Goal: Task Accomplishment & Management: Complete application form

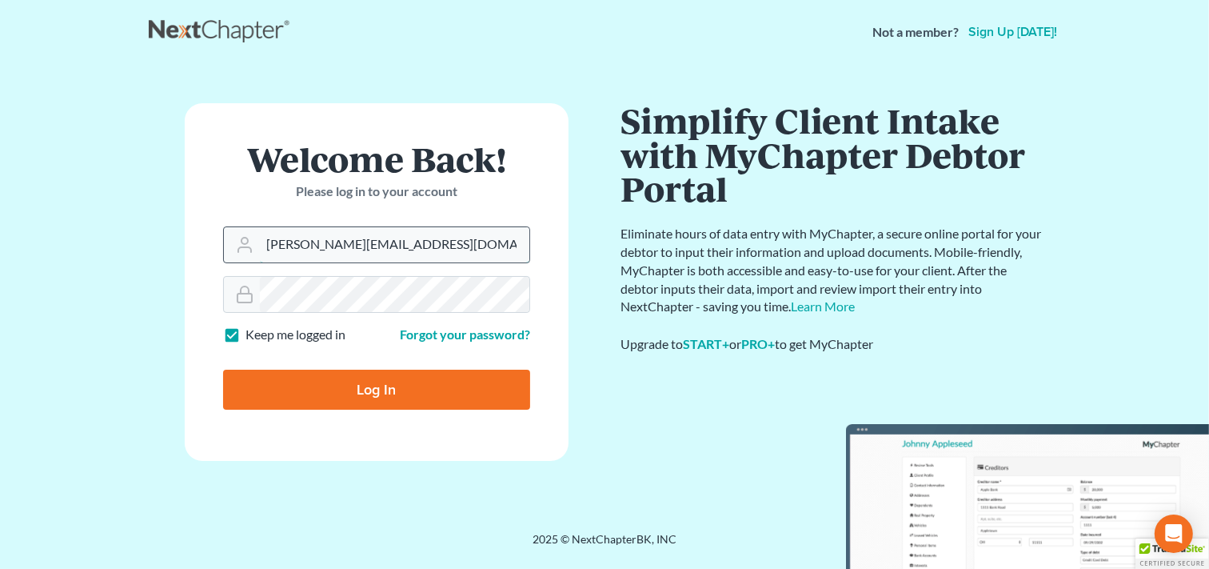
click at [398, 250] on input "ron@fairmaxlaw.com" at bounding box center [395, 244] width 270 height 35
type input "r"
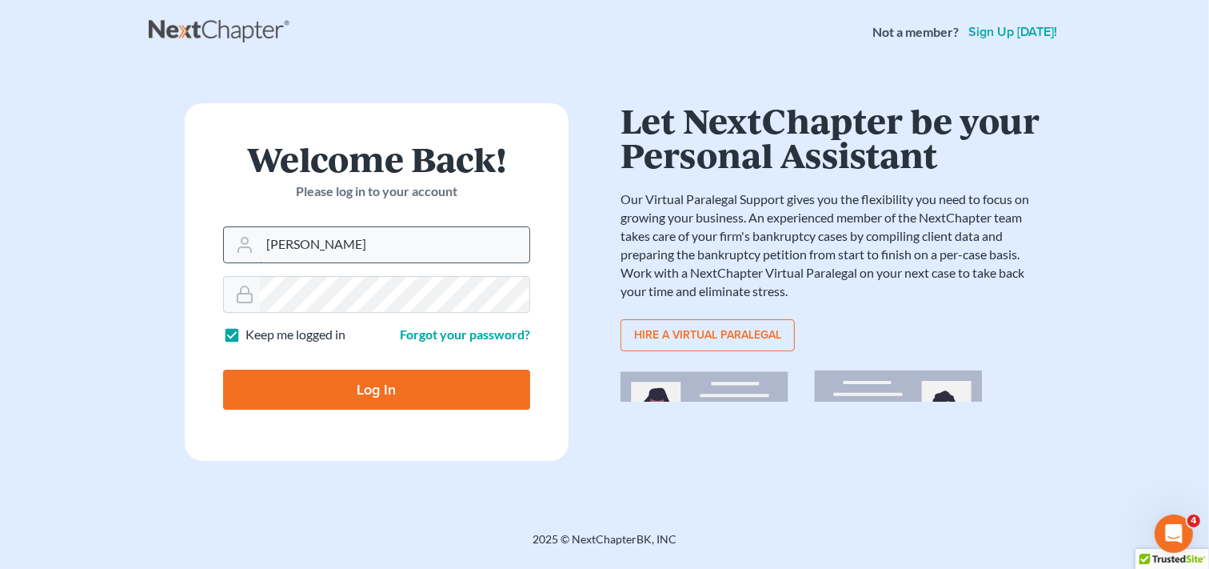
type input "mary@fairmaxlaw.com"
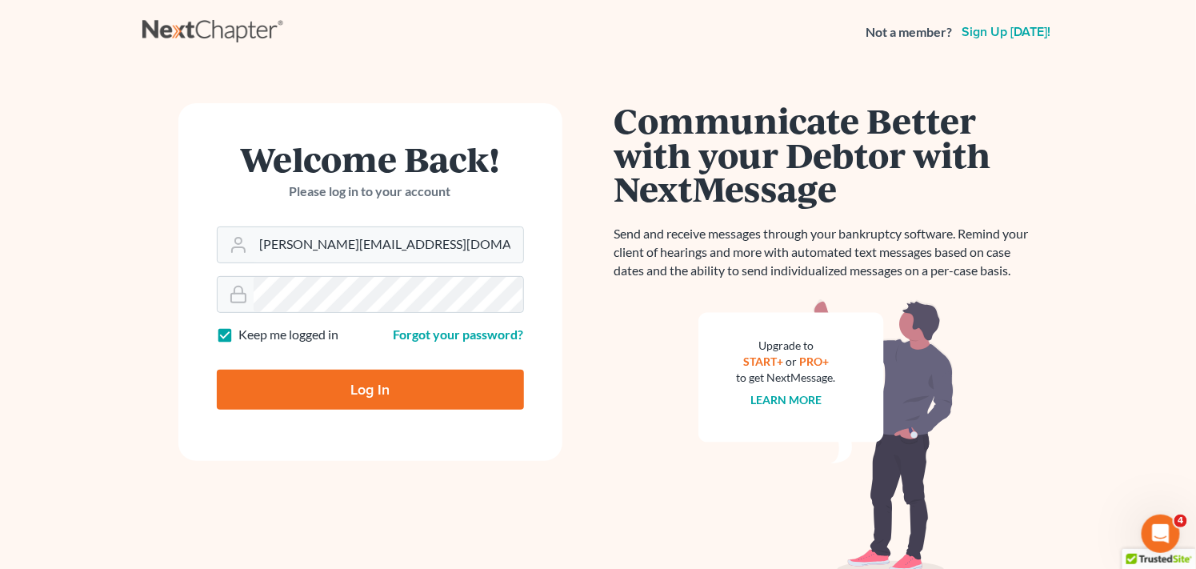
click at [318, 386] on input "Log In" at bounding box center [370, 390] width 307 height 40
type input "Thinking..."
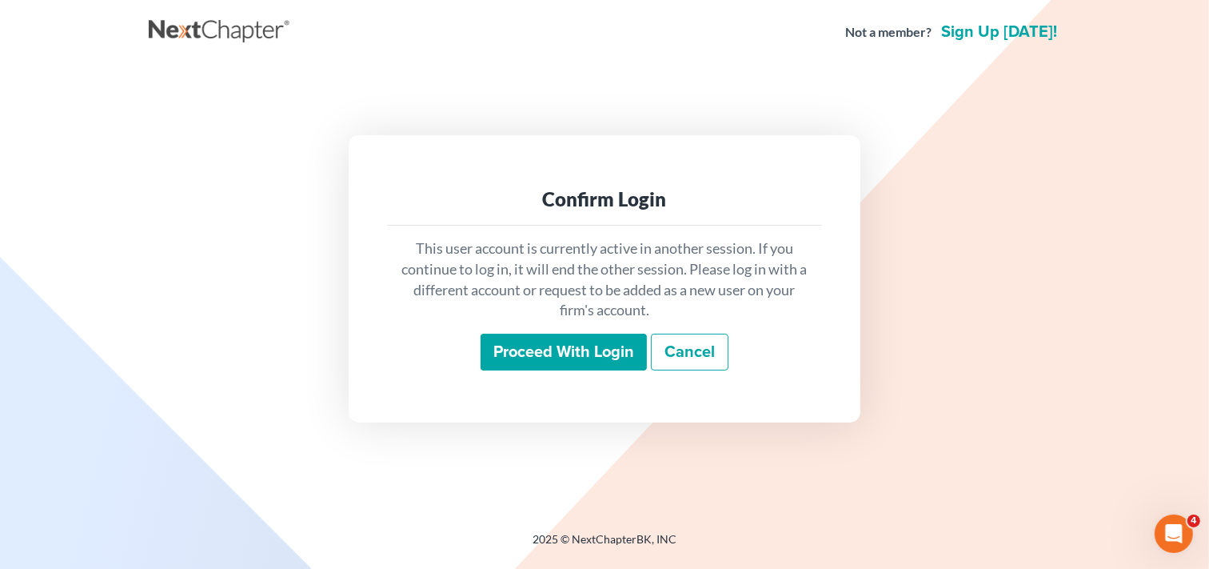
click at [582, 346] on input "Proceed with login" at bounding box center [564, 352] width 166 height 37
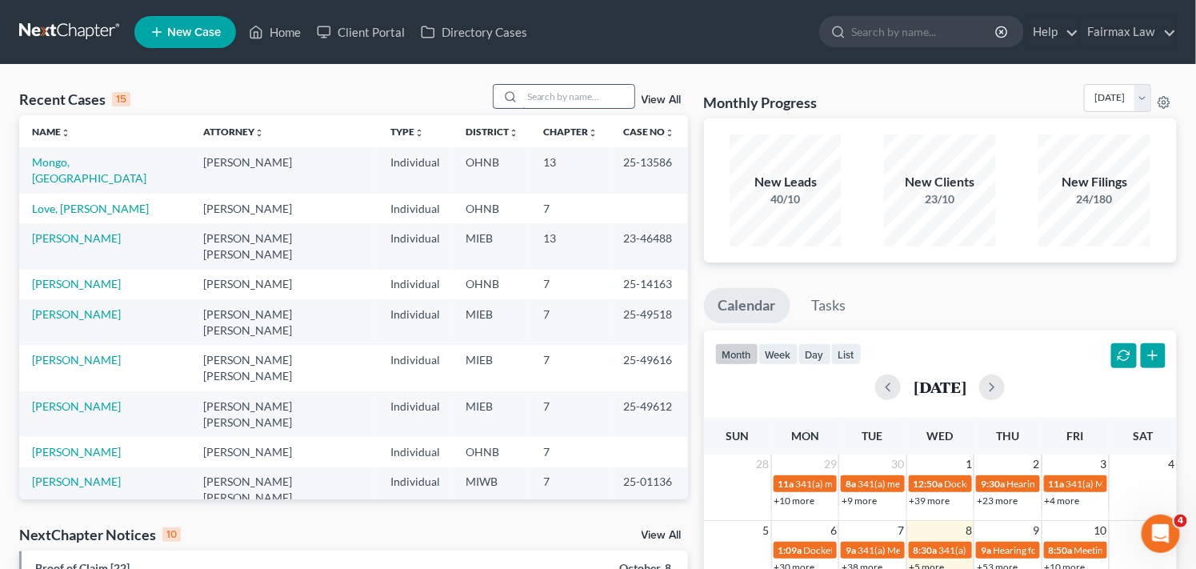
click at [586, 99] on input "search" at bounding box center [578, 96] width 112 height 23
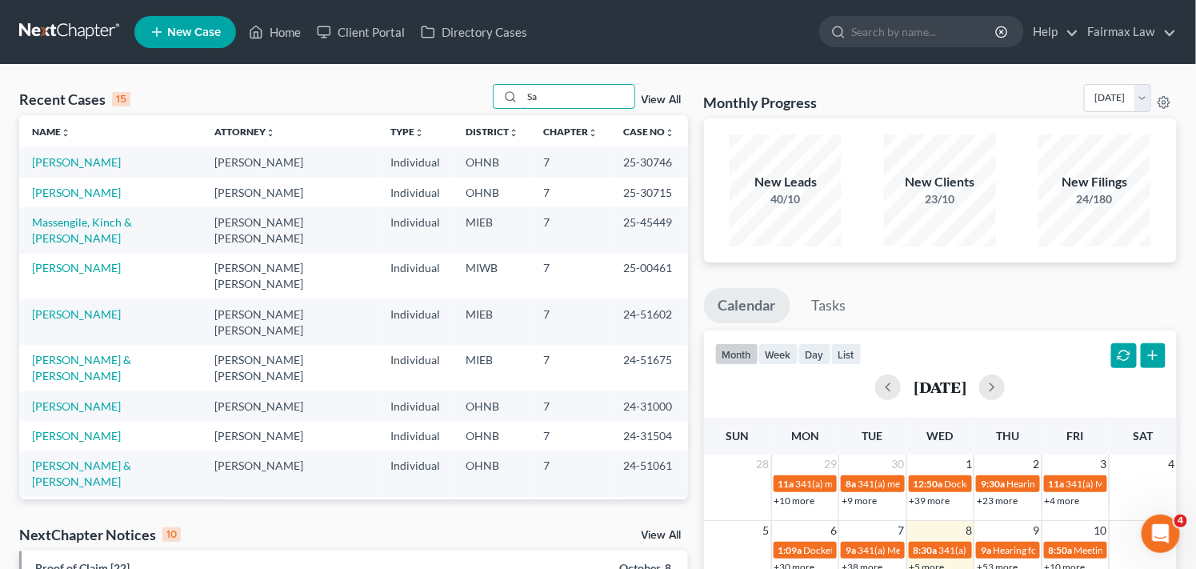
type input "S"
click at [208, 30] on span "New Case" at bounding box center [194, 32] width 54 height 12
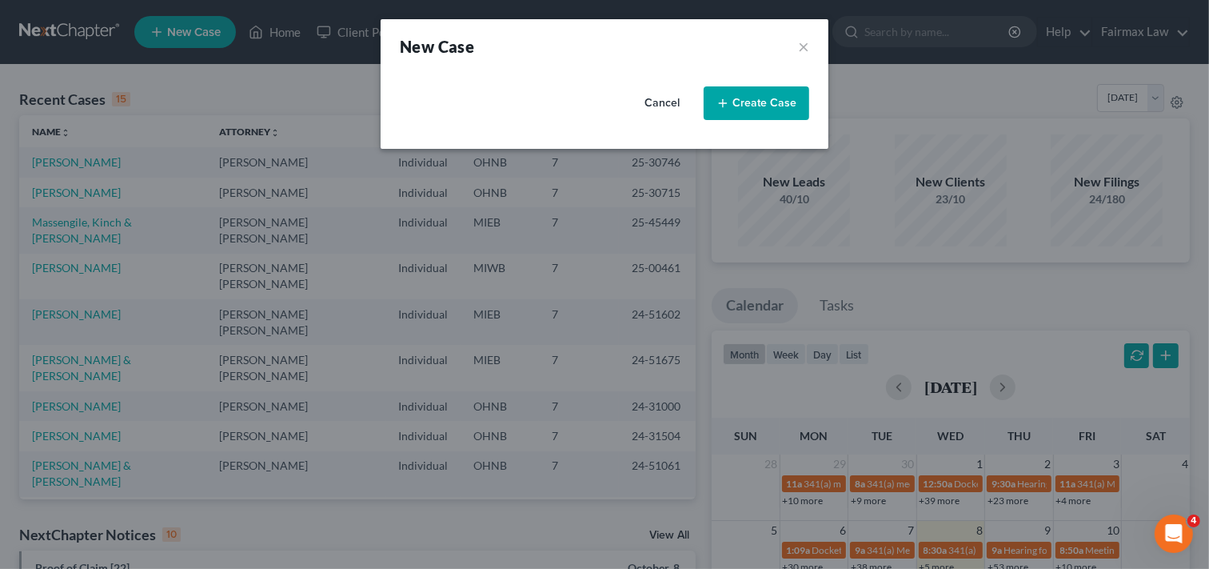
select select "40"
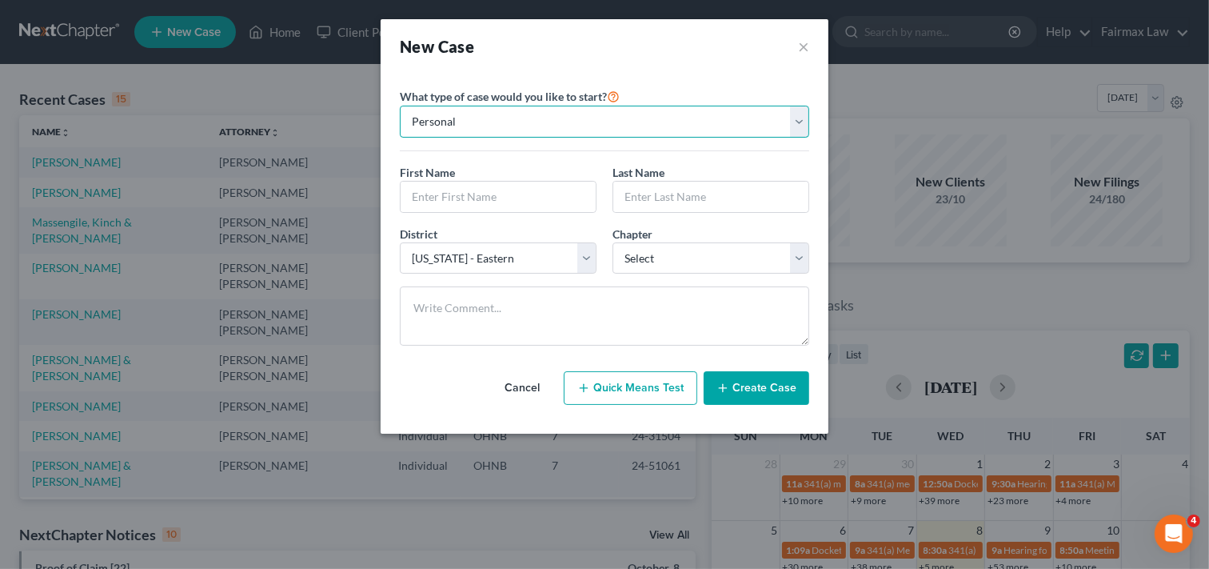
click at [534, 123] on select "Personal Business" at bounding box center [605, 122] width 410 height 32
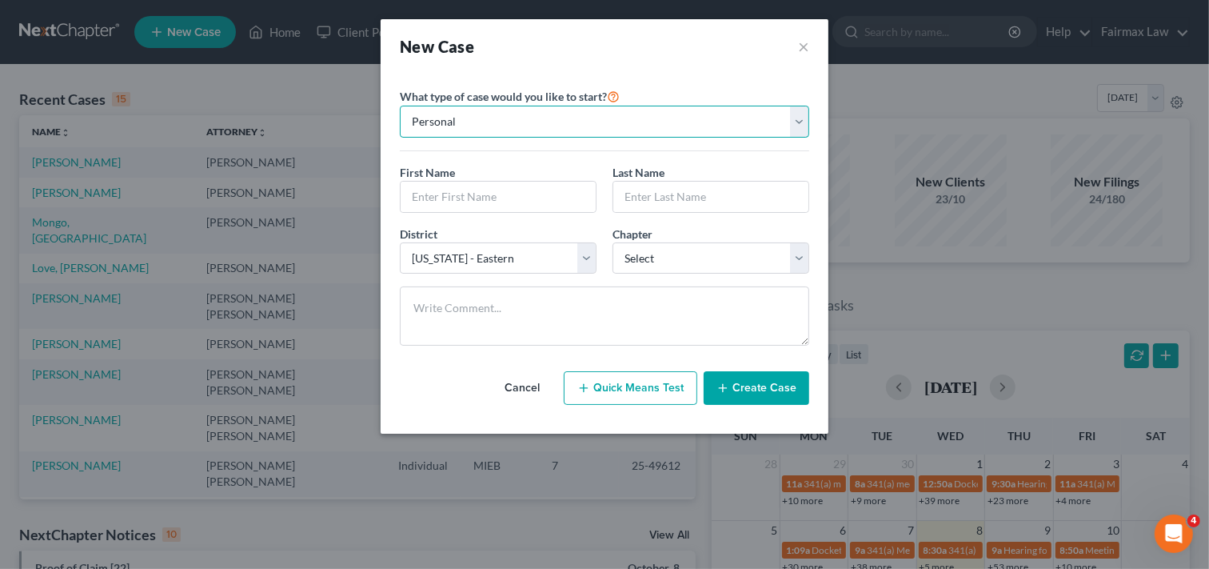
click at [400, 106] on select "Personal Business" at bounding box center [605, 122] width 410 height 32
click at [498, 205] on input "text" at bounding box center [498, 197] width 195 height 30
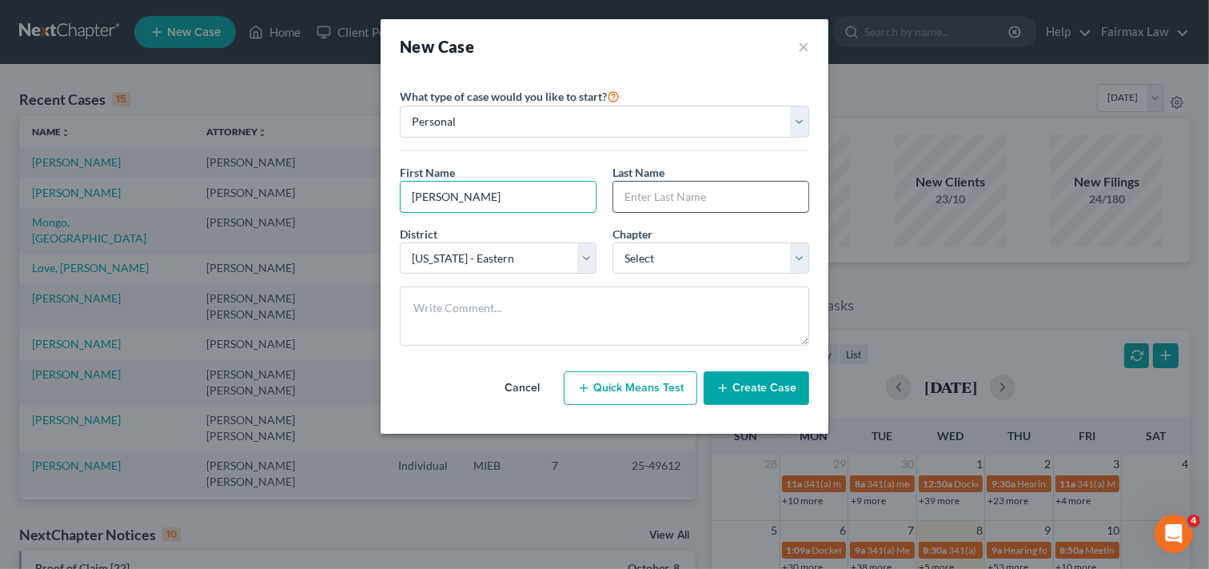
type input "[PERSON_NAME]"
click at [689, 206] on input "text" at bounding box center [711, 197] width 195 height 30
type input "[PERSON_NAME]"
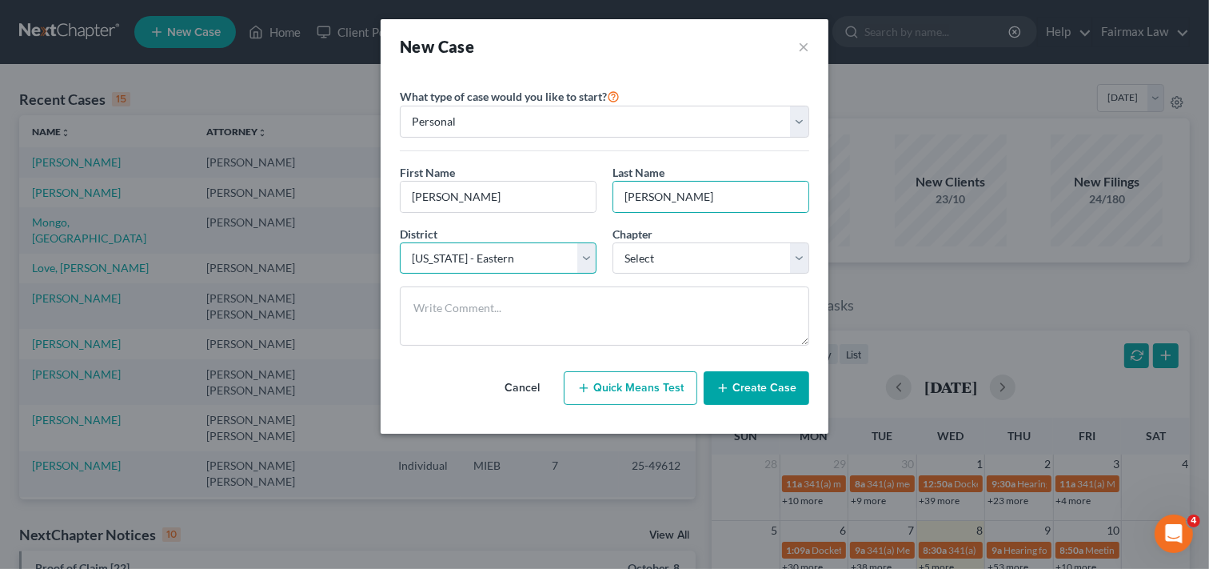
click at [532, 262] on select "Select [US_STATE] - [GEOGRAPHIC_DATA] [US_STATE] - [GEOGRAPHIC_DATA][US_STATE] …" at bounding box center [498, 258] width 197 height 32
select select "41"
click at [400, 242] on select "Select [US_STATE] - [GEOGRAPHIC_DATA] [US_STATE] - [GEOGRAPHIC_DATA][US_STATE] …" at bounding box center [498, 258] width 197 height 32
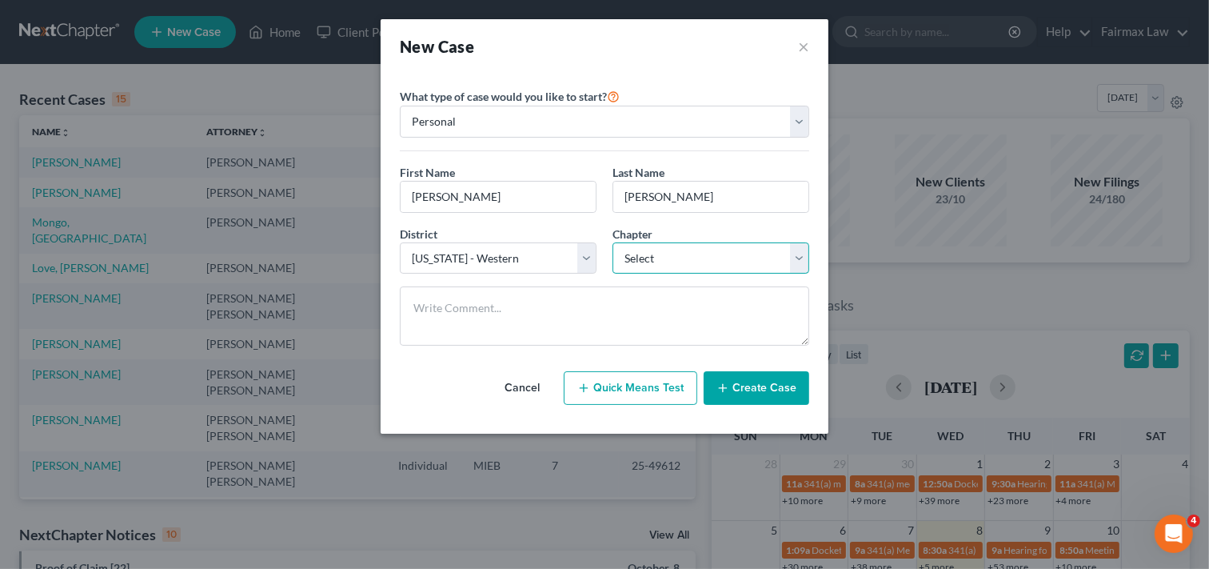
click at [675, 258] on select "Select 7 11 12 13" at bounding box center [711, 258] width 197 height 32
select select "0"
click at [613, 242] on select "Select 7 11 12 13" at bounding box center [711, 258] width 197 height 32
click at [778, 392] on button "Create Case" at bounding box center [757, 388] width 106 height 34
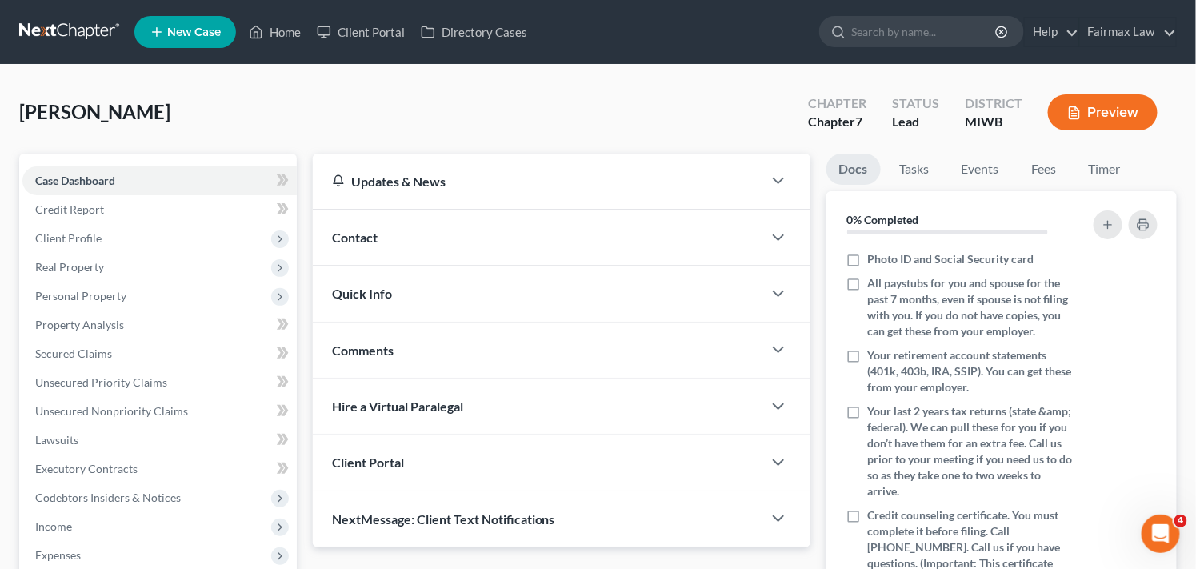
click at [646, 117] on div "[PERSON_NAME] Upgraded Chapter Chapter 7 Status Lead District MIWB Preview" at bounding box center [598, 119] width 1158 height 70
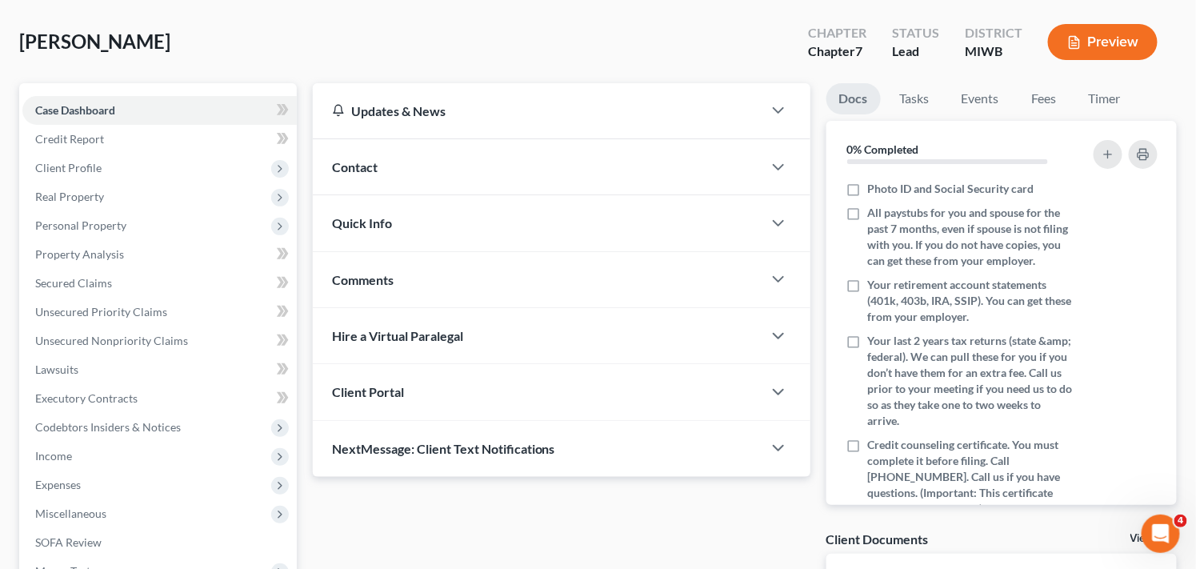
scroll to position [106, 0]
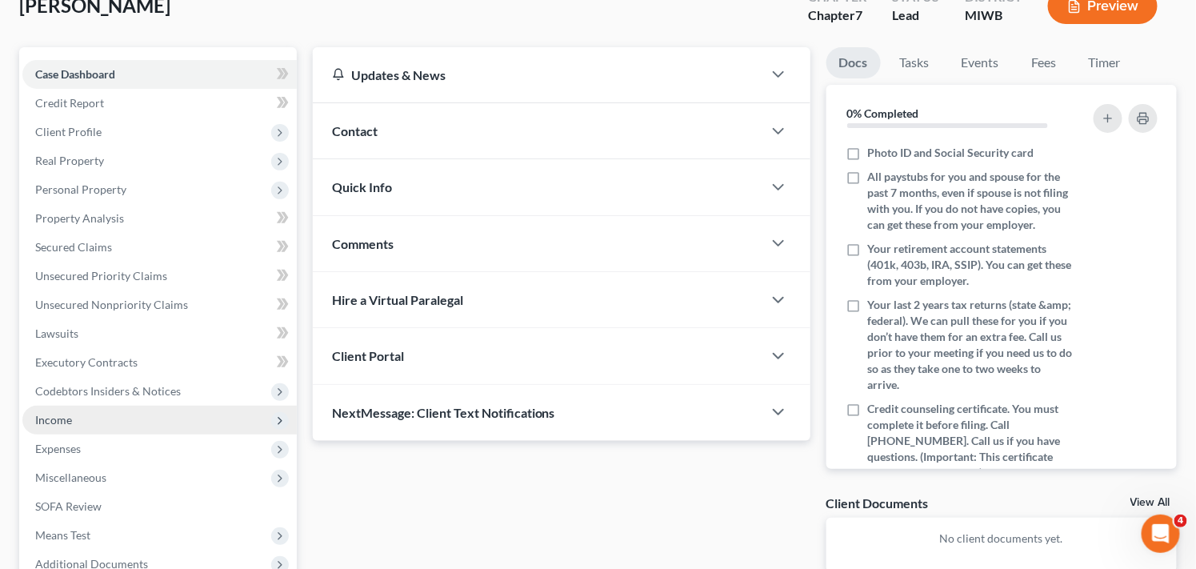
click at [150, 422] on span "Income" at bounding box center [159, 420] width 274 height 29
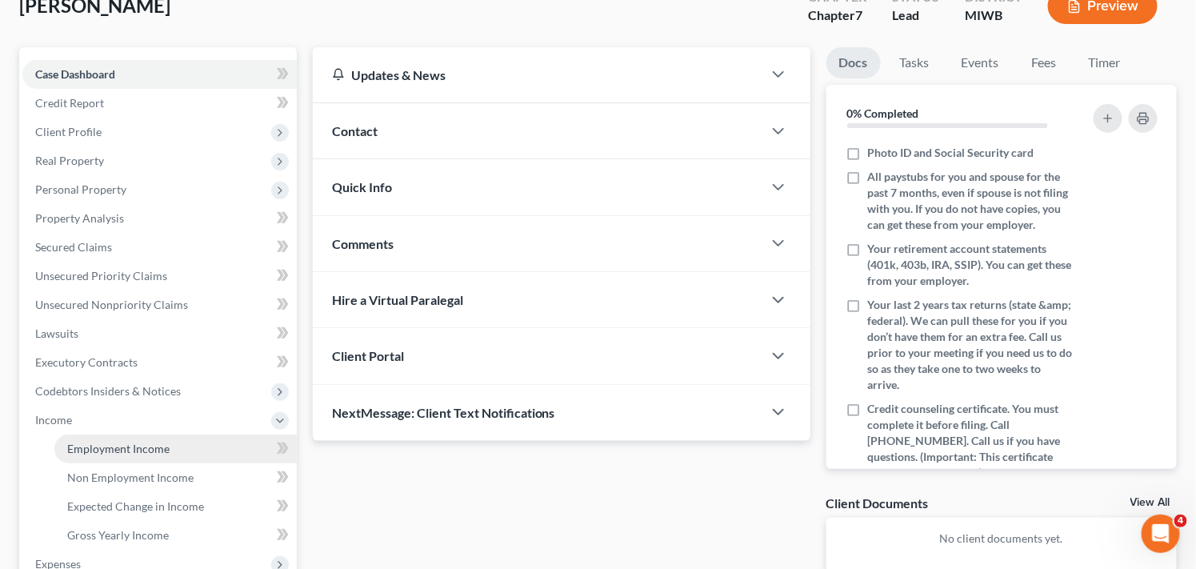
click at [170, 442] on link "Employment Income" at bounding box center [175, 448] width 242 height 29
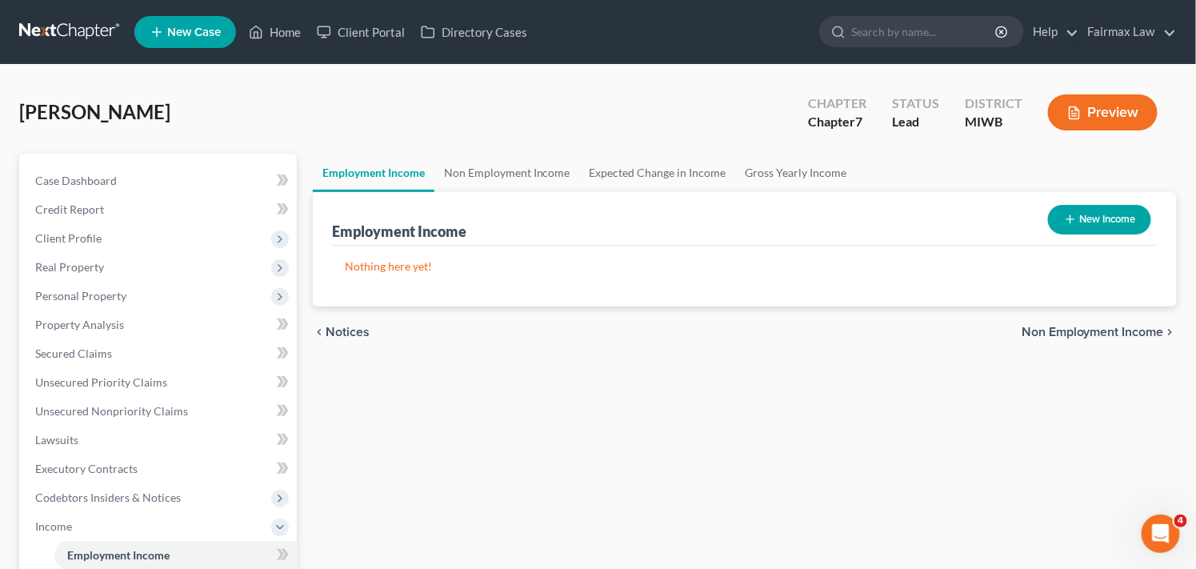
click at [1090, 217] on button "New Income" at bounding box center [1099, 220] width 103 height 30
select select "0"
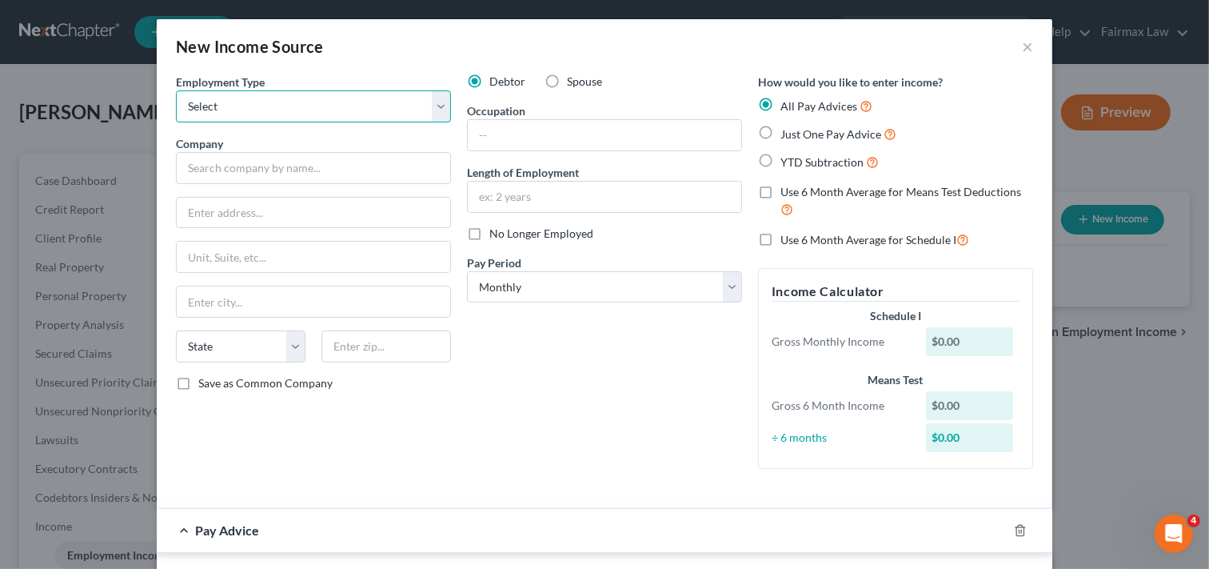
click at [274, 107] on select "Select Full or [DEMOGRAPHIC_DATA] Employment Self Employment" at bounding box center [313, 106] width 275 height 32
select select "0"
click at [176, 90] on select "Select Full or [DEMOGRAPHIC_DATA] Employment Self Employment" at bounding box center [313, 106] width 275 height 32
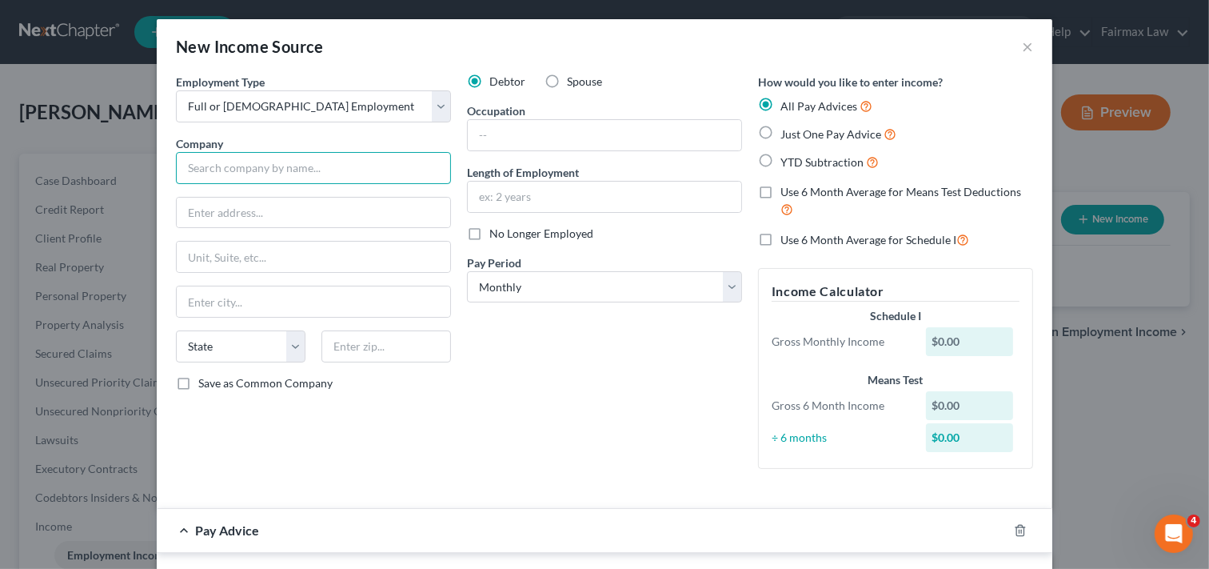
click at [317, 166] on input "text" at bounding box center [313, 168] width 275 height 32
type input "Wesco Inc"
click at [377, 212] on input "text" at bounding box center [314, 213] width 274 height 30
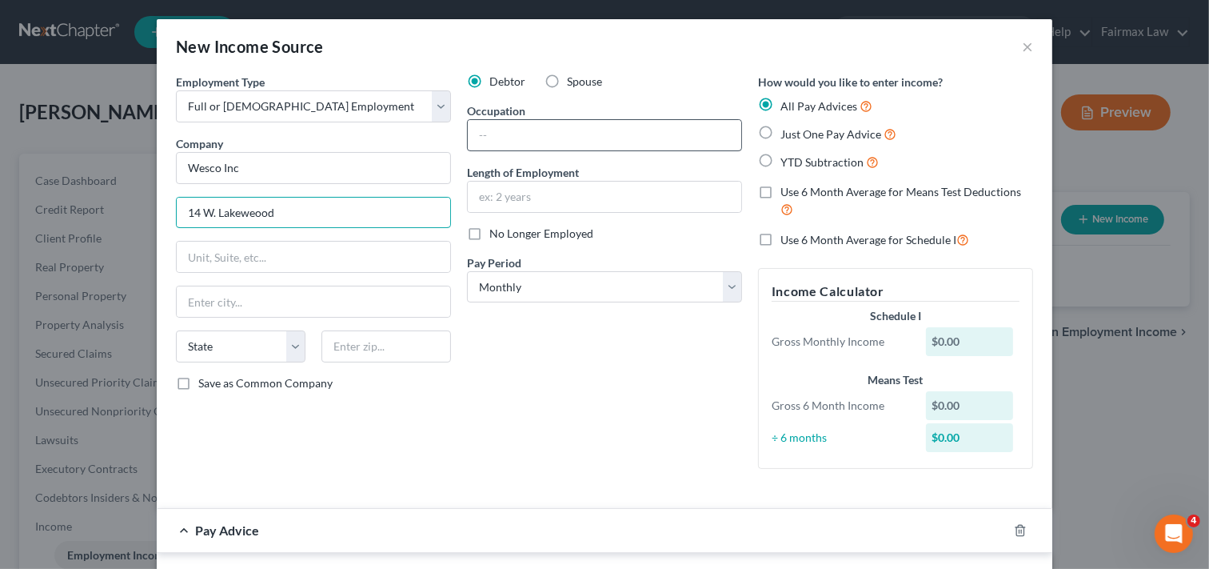
type input "14 W. Lakeweood"
click at [602, 124] on input "text" at bounding box center [605, 135] width 274 height 30
click at [590, 142] on input "text" at bounding box center [605, 135] width 274 height 30
type input "Cashier"
click at [618, 202] on input "text" at bounding box center [605, 197] width 274 height 30
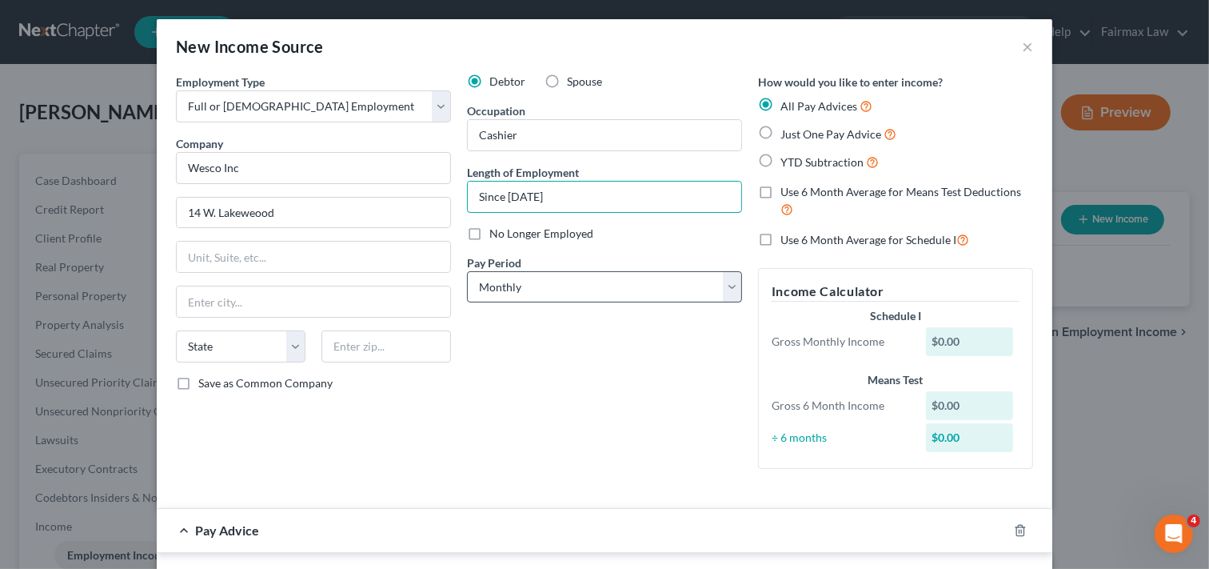
type input "Since [DATE]"
click at [640, 276] on select "Select Monthly Twice Monthly Every Other Week Weekly" at bounding box center [604, 287] width 275 height 32
click at [594, 288] on select "Select Monthly Twice Monthly Every Other Week Weekly" at bounding box center [604, 287] width 275 height 32
select select "3"
click at [467, 271] on select "Select Monthly Twice Monthly Every Other Week Weekly" at bounding box center [604, 287] width 275 height 32
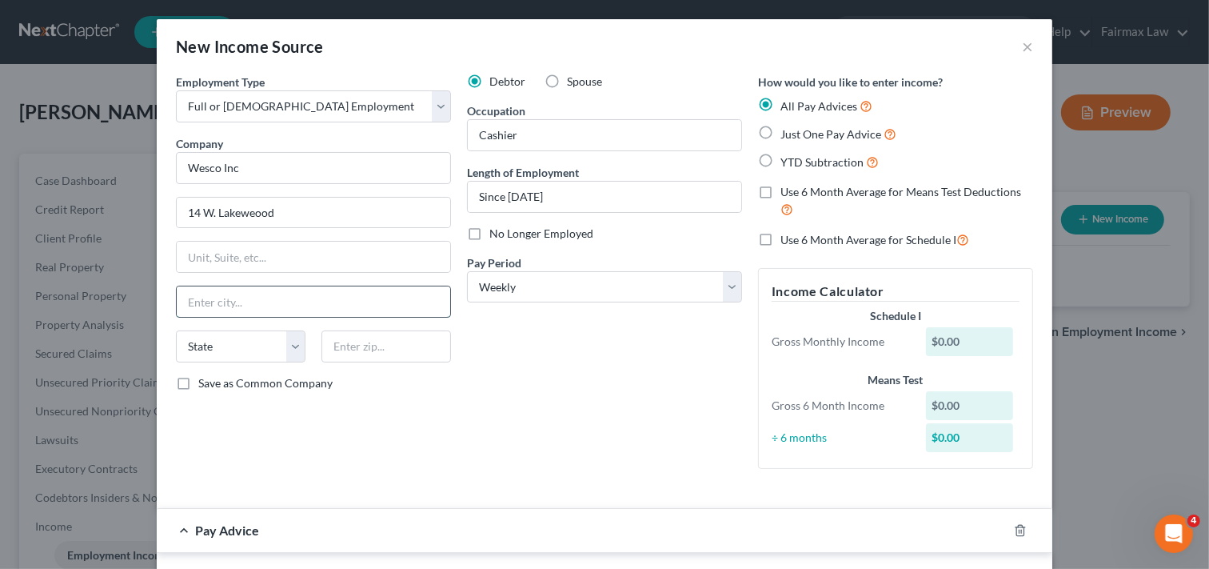
click at [358, 291] on input "text" at bounding box center [314, 301] width 274 height 30
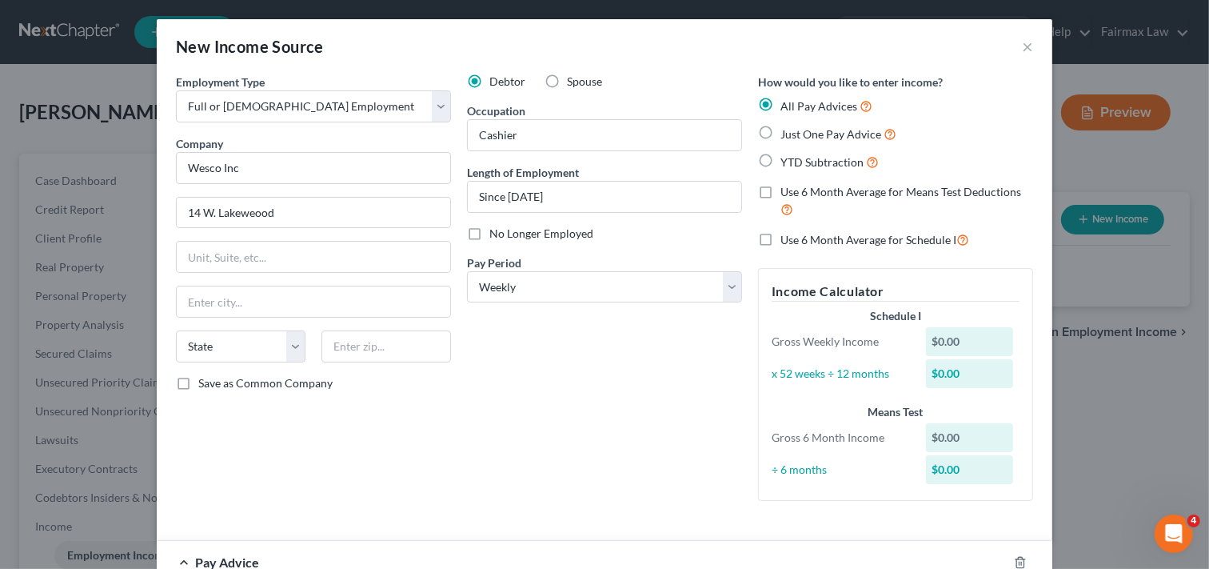
click at [533, 366] on div "Debtor Spouse Occupation Cashier Length of Employment Since [DATE] No Longer Em…" at bounding box center [604, 294] width 291 height 440
click at [354, 350] on input "text" at bounding box center [387, 346] width 130 height 32
type input "49424"
click at [234, 350] on select "State [US_STATE] AK AR AZ CA CO CT DE DC [GEOGRAPHIC_DATA] [GEOGRAPHIC_DATA] GU…" at bounding box center [241, 346] width 130 height 32
type input "Holland"
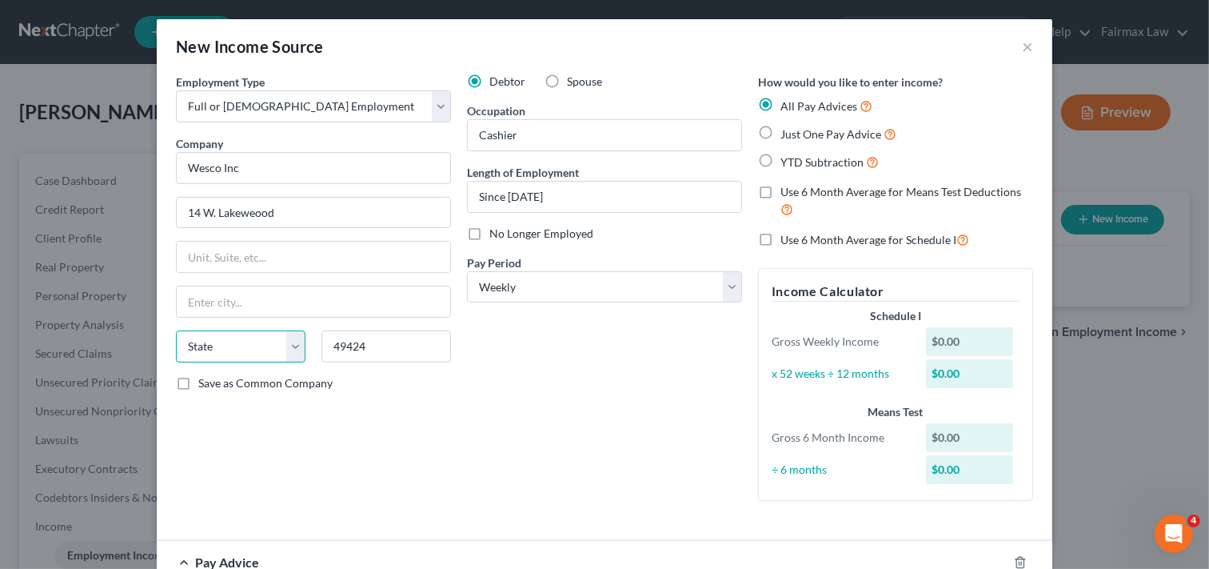
select select "23"
click at [413, 382] on div "Save as Common Company" at bounding box center [313, 383] width 275 height 16
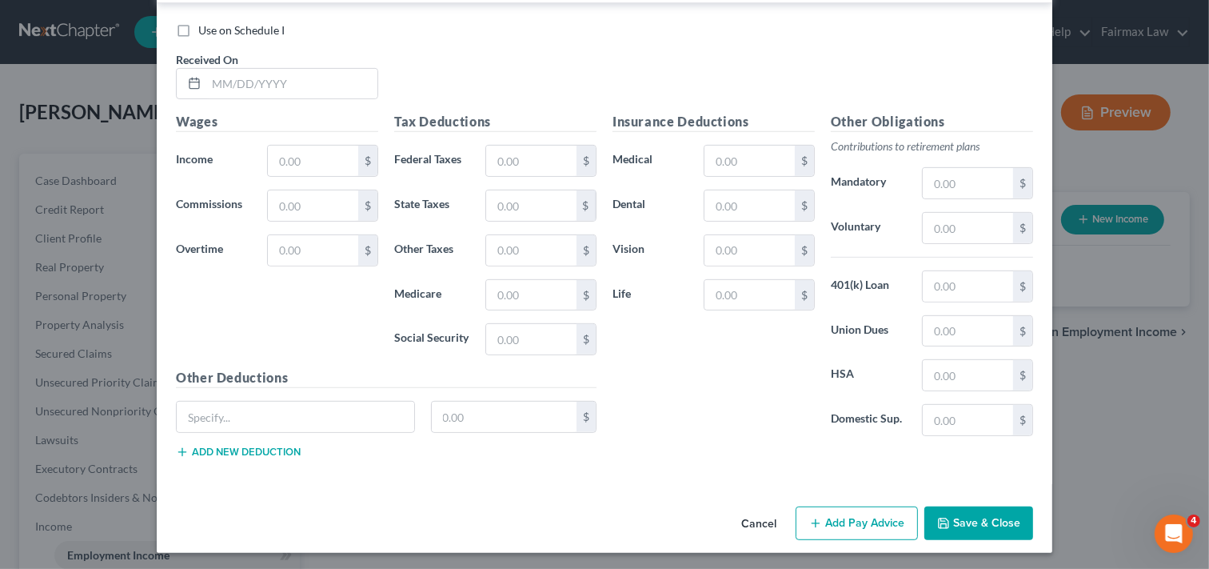
scroll to position [584, 0]
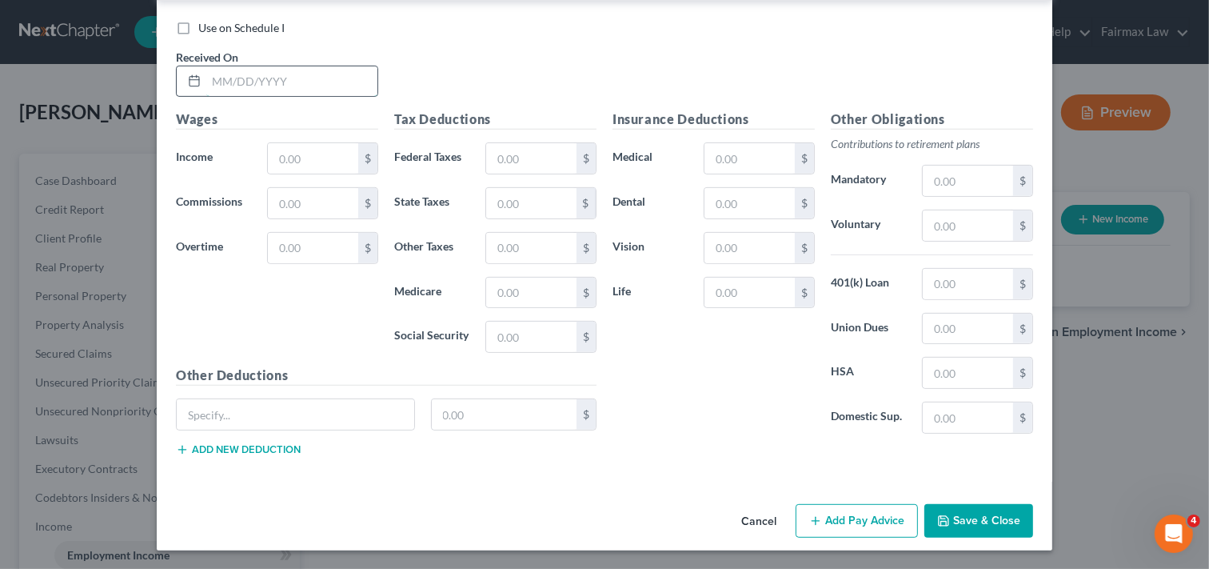
click at [274, 81] on input "text" at bounding box center [291, 81] width 171 height 30
type input "[DATE]"
click at [326, 158] on input "text" at bounding box center [313, 158] width 90 height 30
type input "256.40"
click at [560, 165] on input "text" at bounding box center [531, 158] width 90 height 30
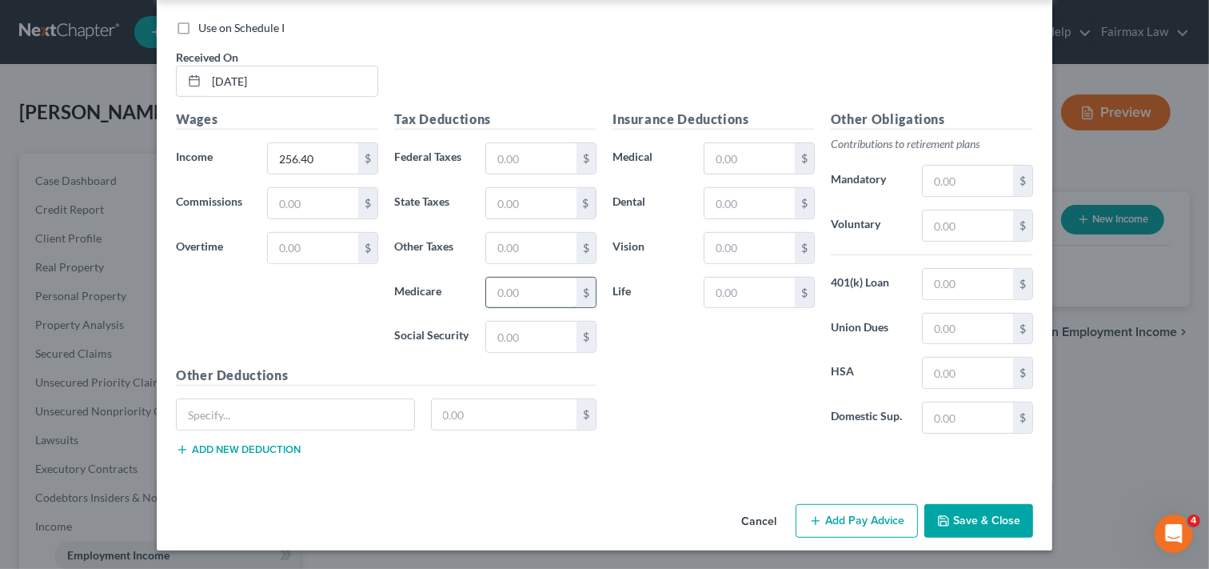
click at [531, 286] on input "text" at bounding box center [531, 293] width 90 height 30
click at [498, 289] on input "03.72" at bounding box center [531, 293] width 90 height 30
type input "3.72"
click at [512, 205] on input "text" at bounding box center [531, 203] width 90 height 30
type input "10.90"
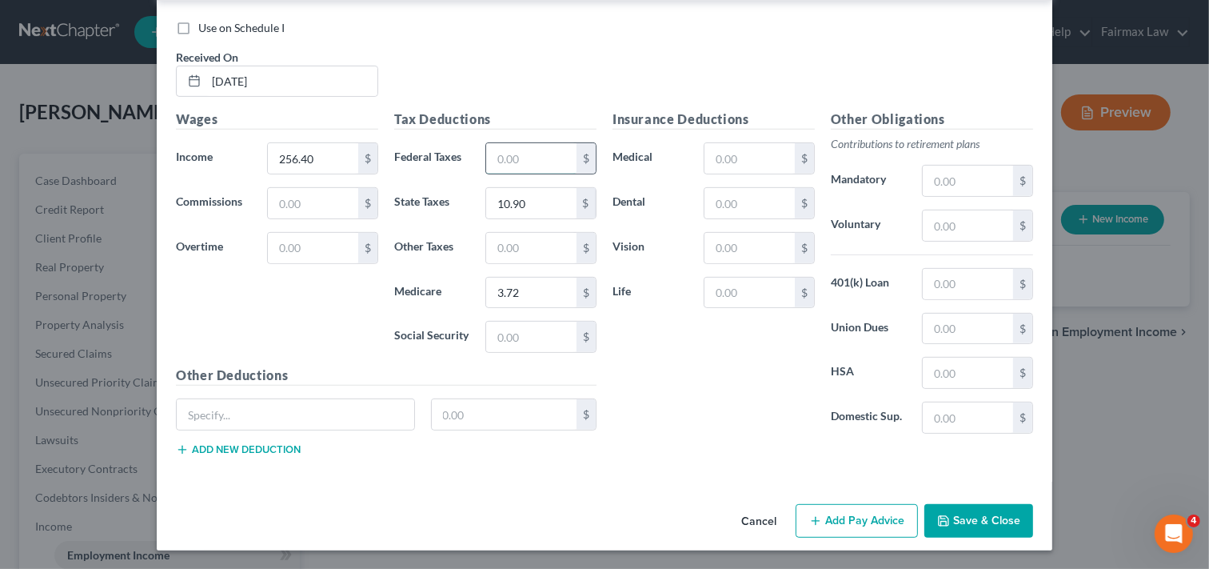
click at [514, 162] on input "text" at bounding box center [531, 158] width 90 height 30
click at [536, 163] on input "15.90" at bounding box center [531, 158] width 90 height 30
type input "1"
click at [686, 451] on div "Insurance Deductions Medical $ Dental $ Vision $ Life $ Other Obligations Contr…" at bounding box center [823, 289] width 437 height 359
click at [866, 520] on button "Add Pay Advice" at bounding box center [857, 521] width 122 height 34
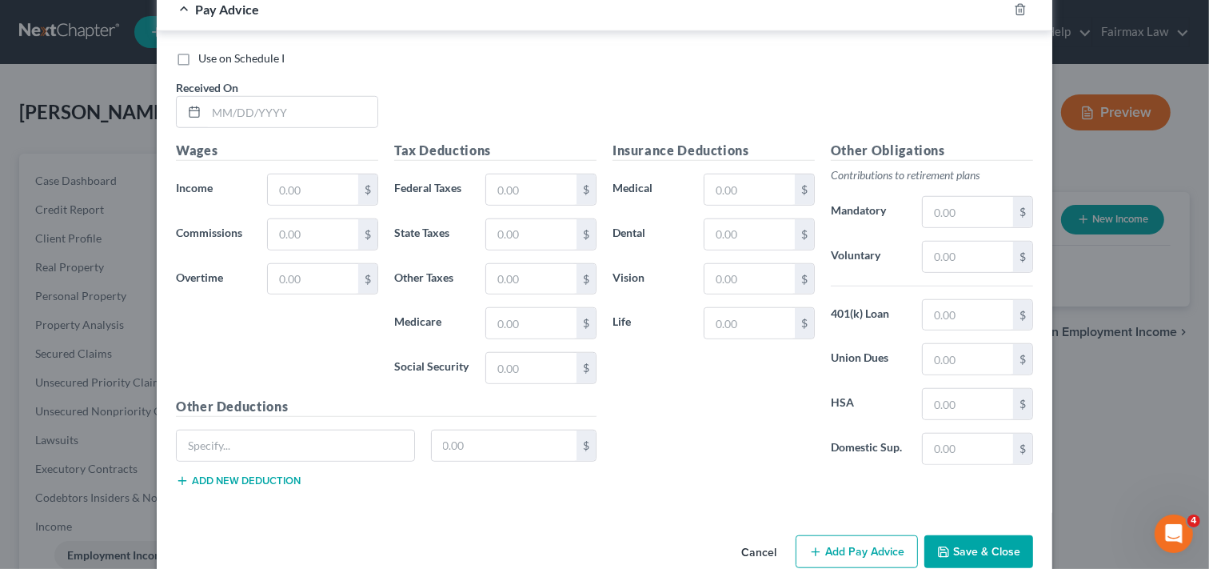
scroll to position [1082, 0]
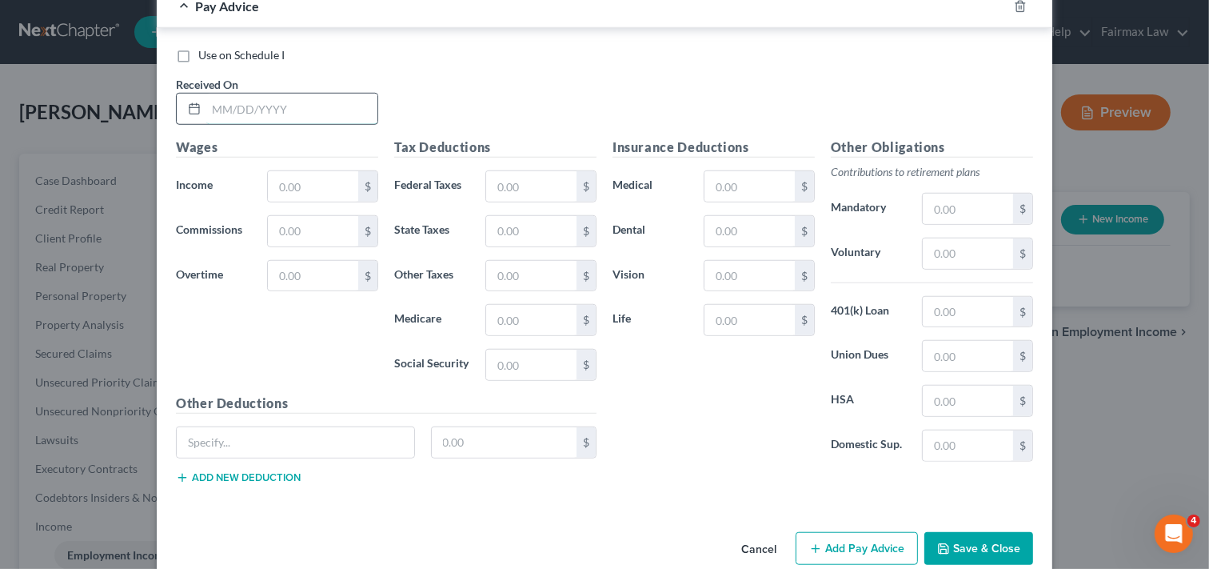
click at [318, 110] on input "text" at bounding box center [291, 109] width 171 height 30
type input "[DATE]"
click at [318, 184] on input "text" at bounding box center [313, 186] width 90 height 30
click at [331, 194] on input "text" at bounding box center [313, 186] width 90 height 30
type input "332.21"
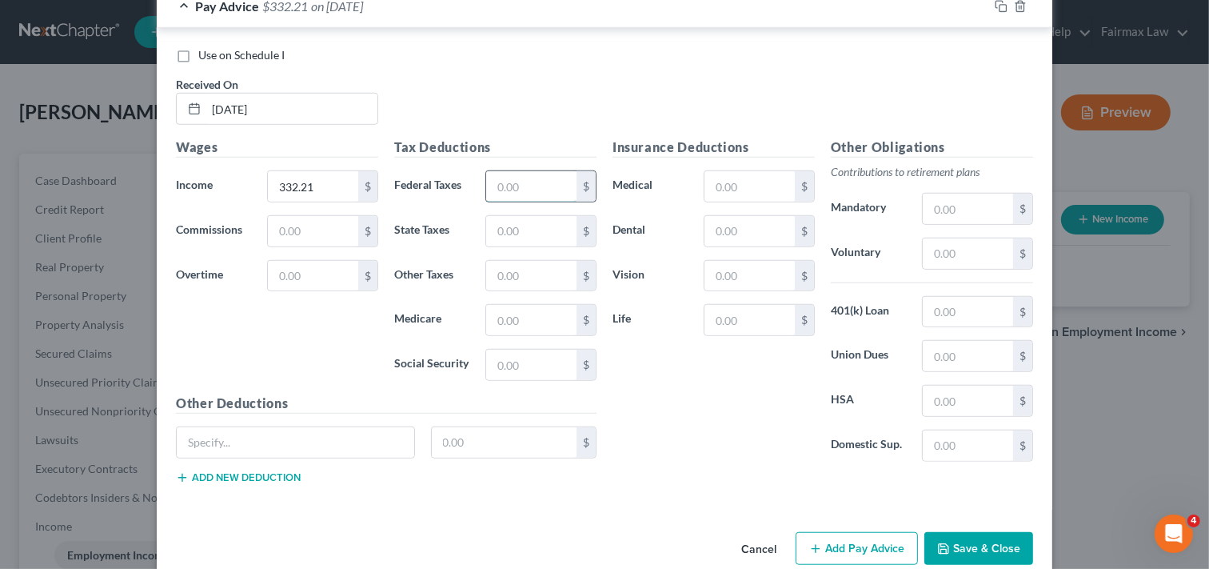
click at [541, 190] on input "text" at bounding box center [531, 186] width 90 height 30
type input "4.37"
click at [526, 221] on input "text" at bounding box center [531, 231] width 90 height 30
type input "14.12"
click at [517, 325] on input "text" at bounding box center [531, 320] width 90 height 30
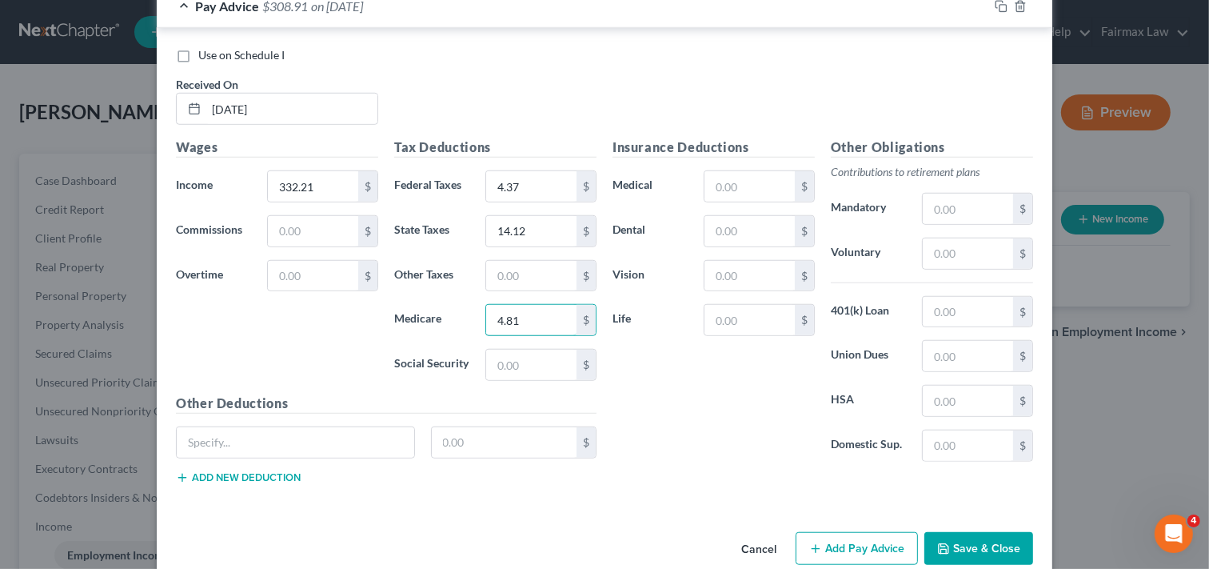
type input "4.81"
click at [1001, 106] on div "Use on Schedule I Received On * [DATE]" at bounding box center [605, 92] width 874 height 90
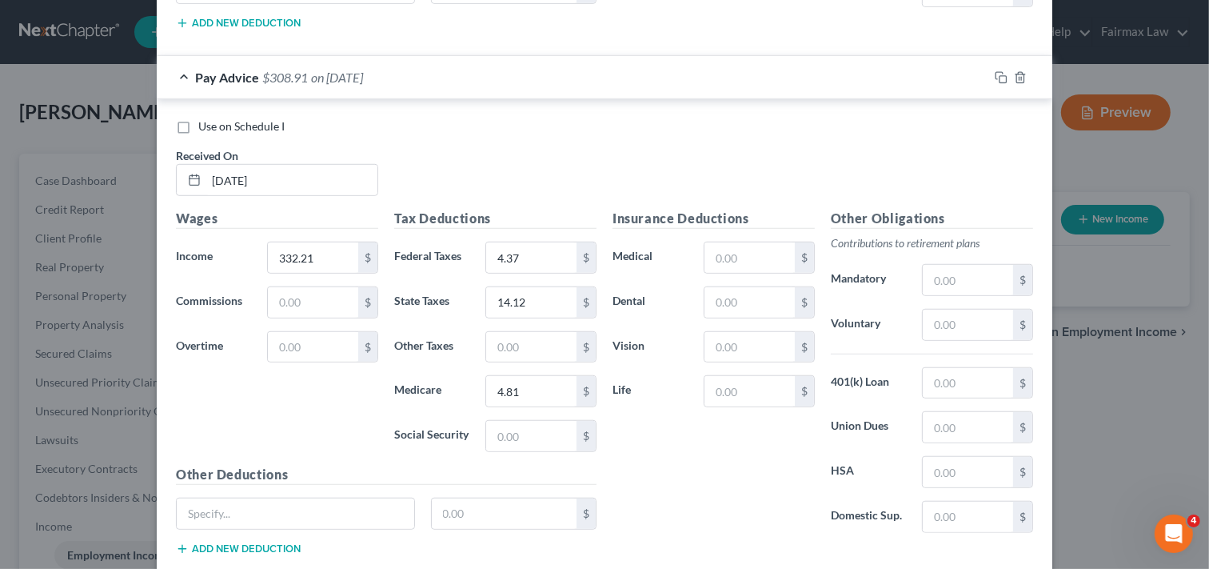
scroll to position [1113, 0]
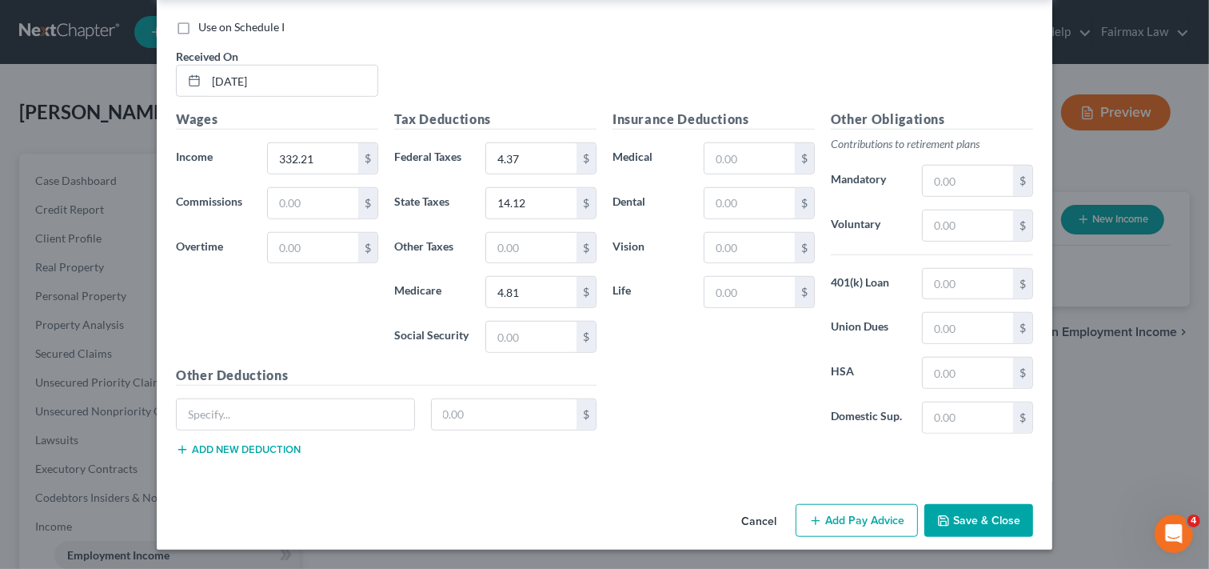
click at [866, 524] on button "Add Pay Advice" at bounding box center [857, 521] width 122 height 34
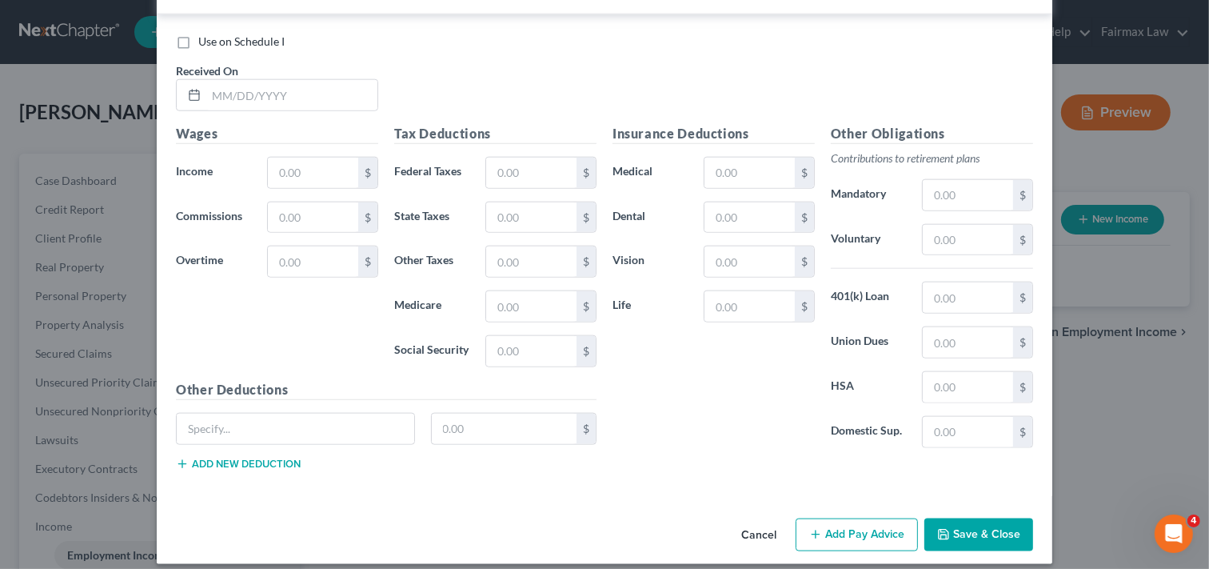
scroll to position [1638, 0]
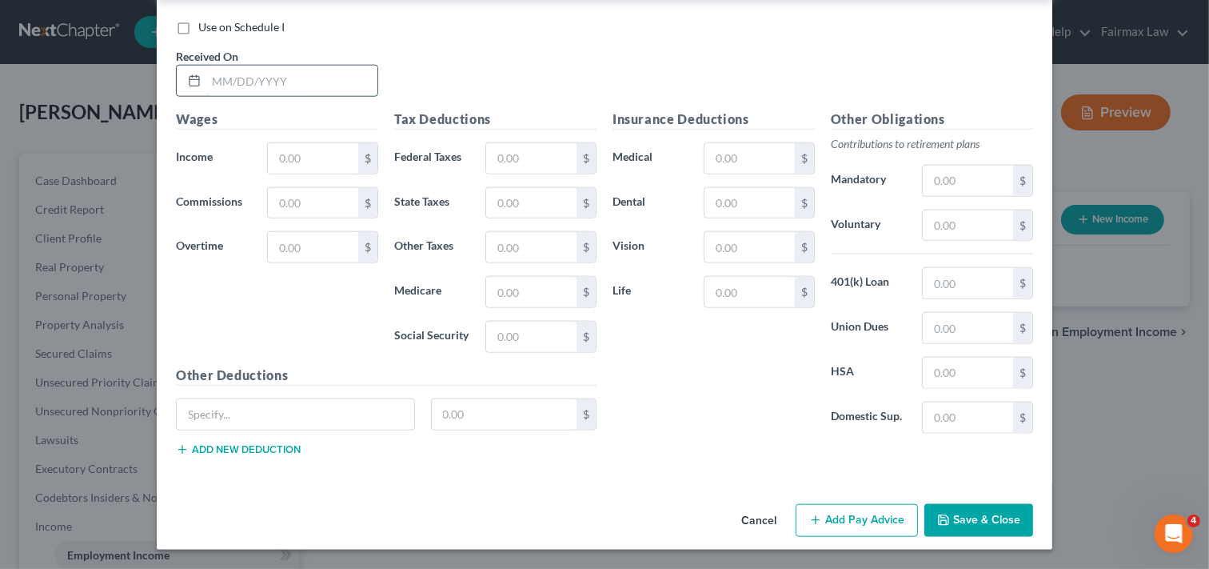
click at [331, 69] on input "text" at bounding box center [291, 81] width 171 height 30
type input "[DATE]"
click at [322, 149] on input "text" at bounding box center [313, 158] width 90 height 30
type input "335.31"
click at [540, 157] on input "text" at bounding box center [531, 158] width 90 height 30
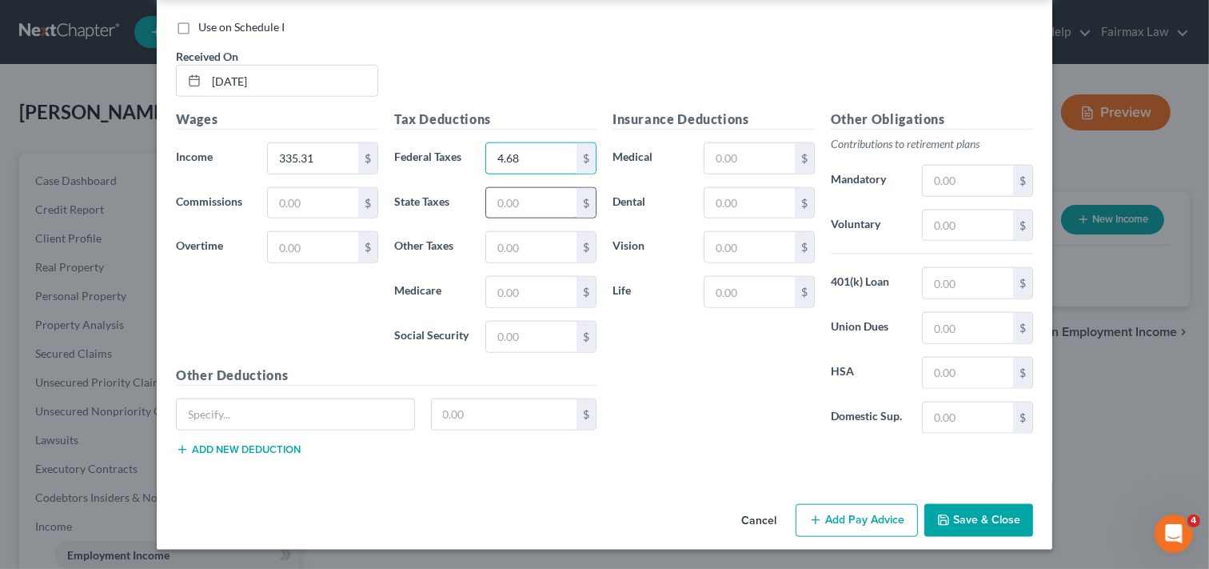
type input "4.68"
click at [544, 204] on input "text" at bounding box center [531, 203] width 90 height 30
type input "14.25"
click at [534, 284] on input "text" at bounding box center [531, 292] width 90 height 30
type input "4.87"
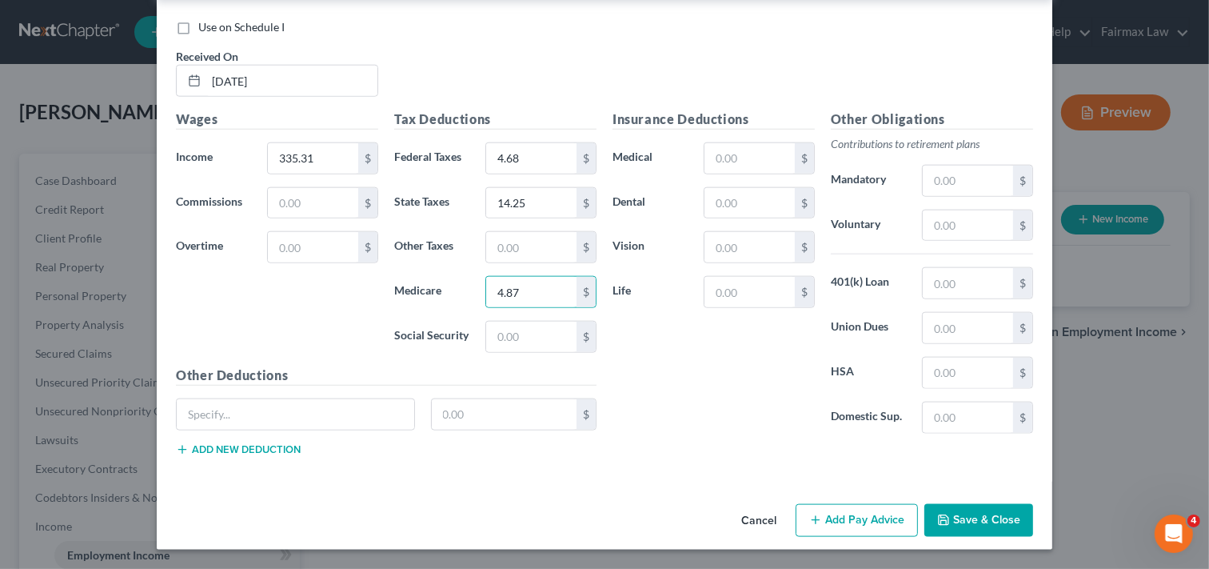
click at [878, 518] on button "Add Pay Advice" at bounding box center [857, 521] width 122 height 34
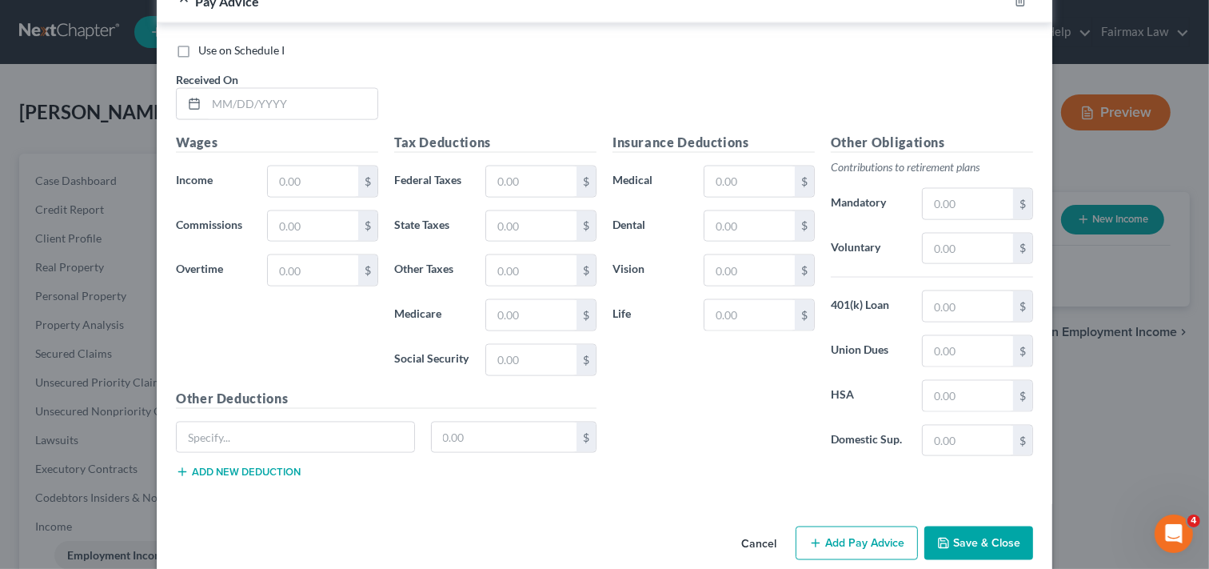
scroll to position [2165, 0]
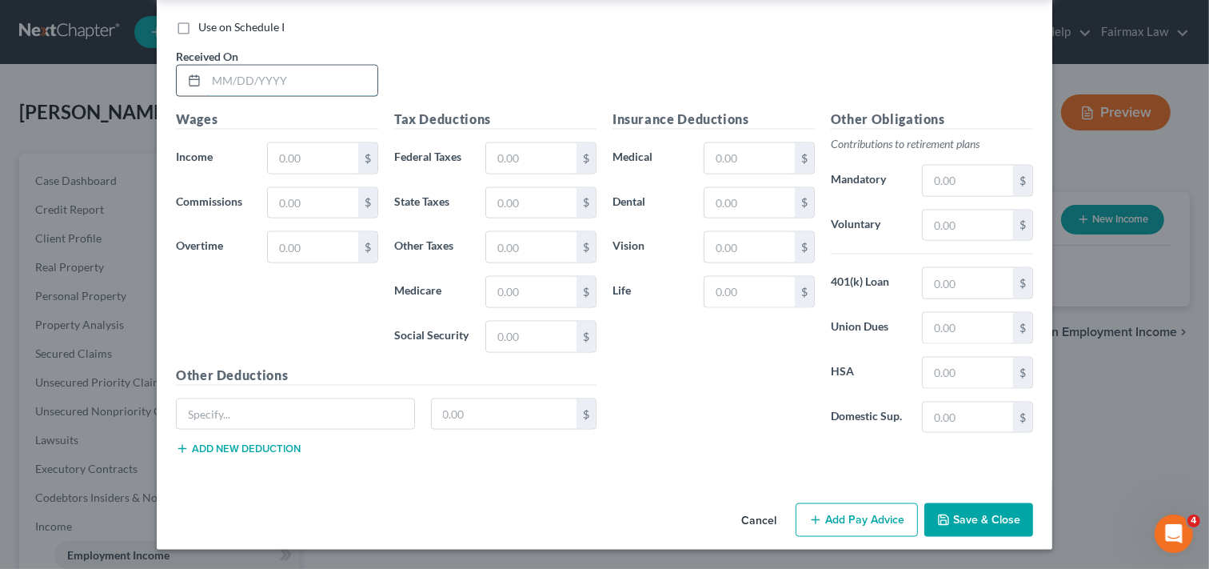
click at [326, 86] on input "text" at bounding box center [291, 81] width 171 height 30
type input "[DATE]"
click at [333, 152] on input "text" at bounding box center [313, 158] width 90 height 30
type input "609.92"
click at [538, 155] on input "text" at bounding box center [531, 158] width 90 height 30
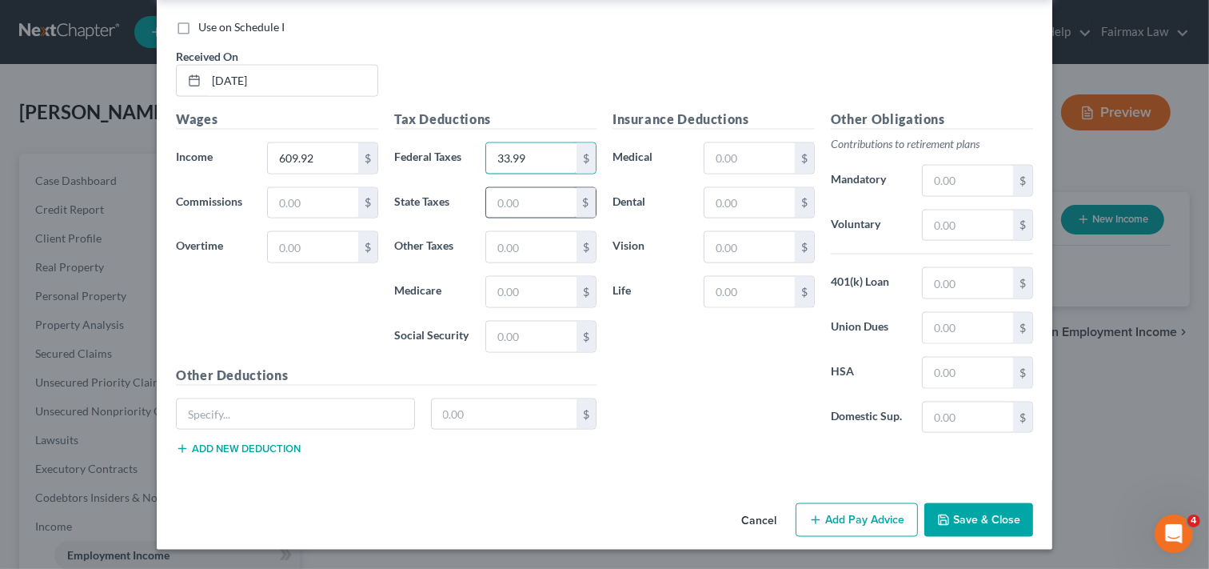
type input "33.99"
click at [506, 206] on input "text" at bounding box center [531, 203] width 90 height 30
type input "25.92"
click at [518, 294] on input "text" at bounding box center [531, 292] width 90 height 30
type input "8.84"
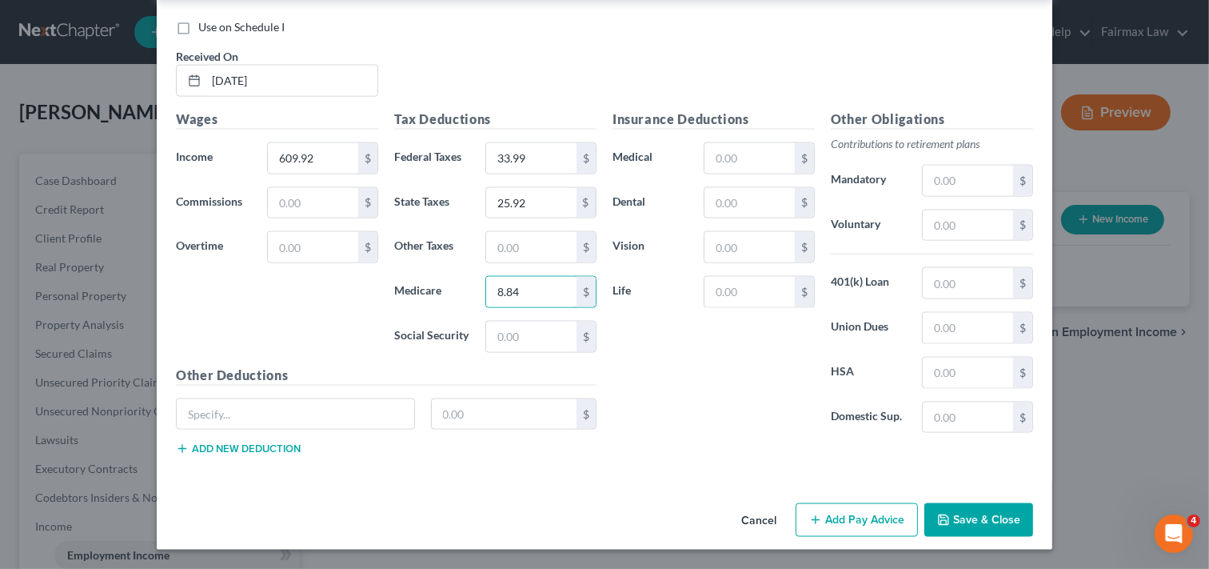
click at [858, 518] on button "Add Pay Advice" at bounding box center [857, 520] width 122 height 34
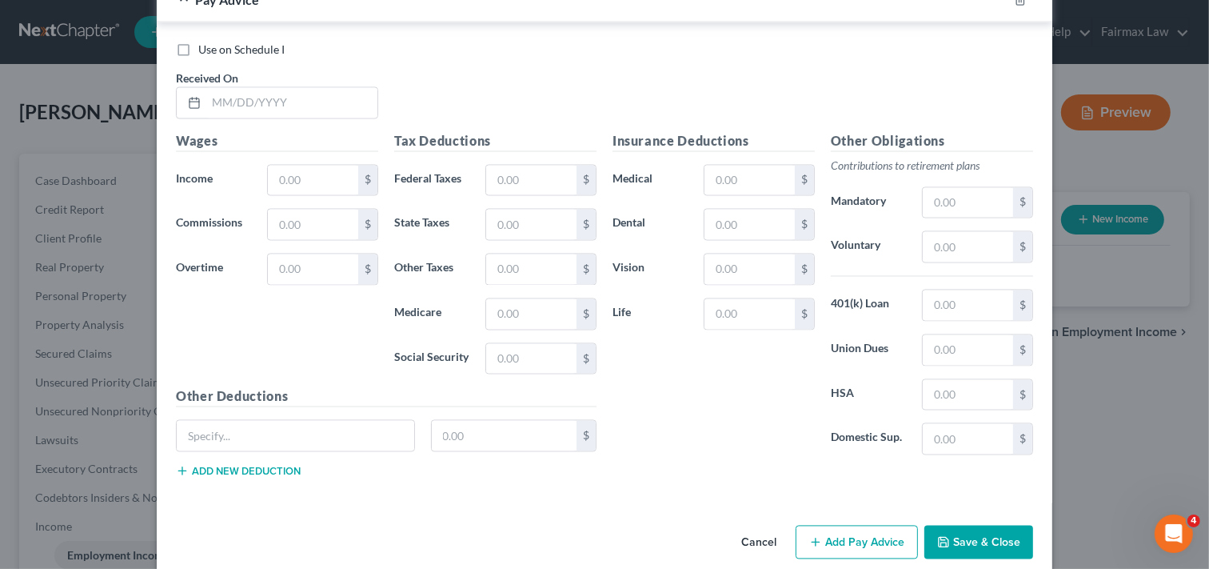
scroll to position [2693, 0]
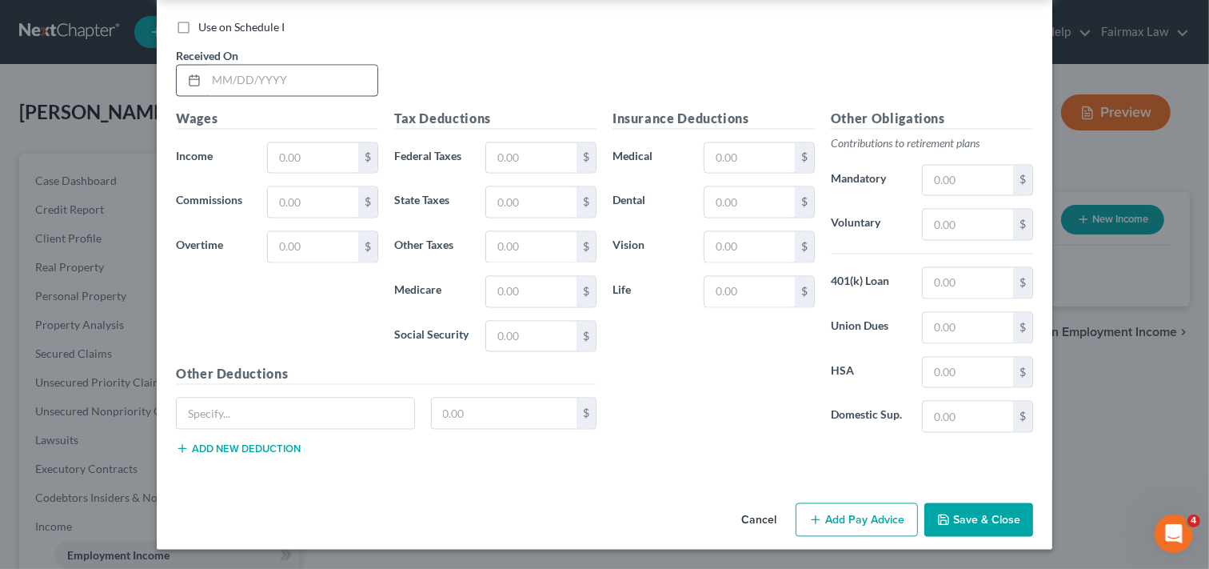
click at [334, 74] on input "text" at bounding box center [291, 81] width 171 height 30
type input "[DATE]"
click at [330, 147] on input "text" at bounding box center [313, 158] width 90 height 30
type input "4"
type input "548.48"
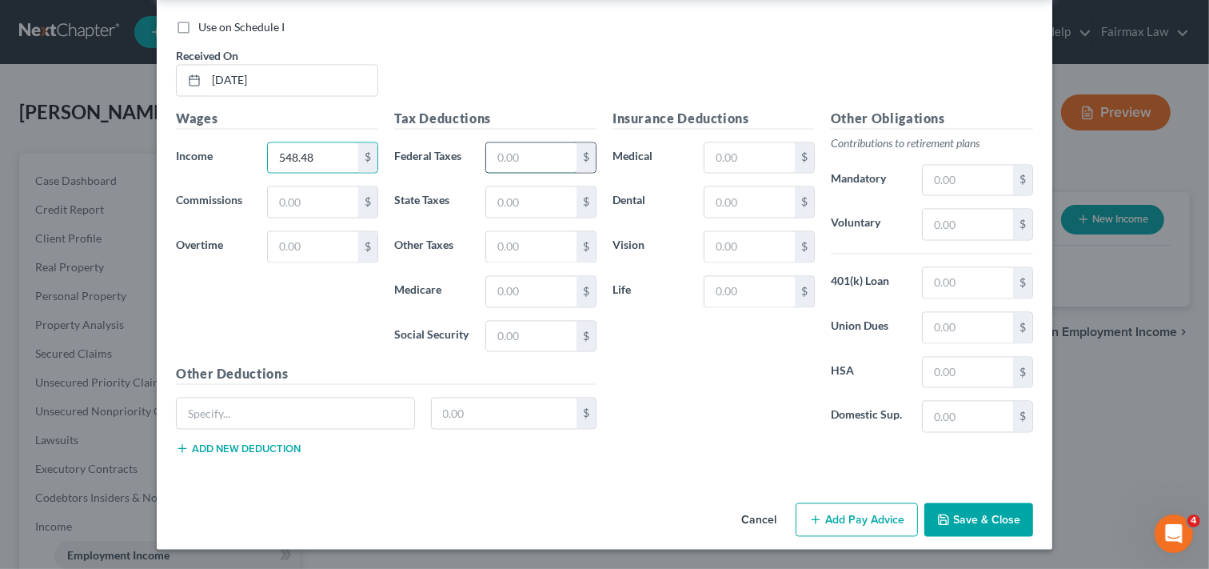
click at [560, 166] on input "text" at bounding box center [531, 158] width 90 height 30
type input "26.62"
click at [539, 192] on input "text" at bounding box center [531, 202] width 90 height 30
type input "23.31"
click at [538, 297] on input "text" at bounding box center [531, 292] width 90 height 30
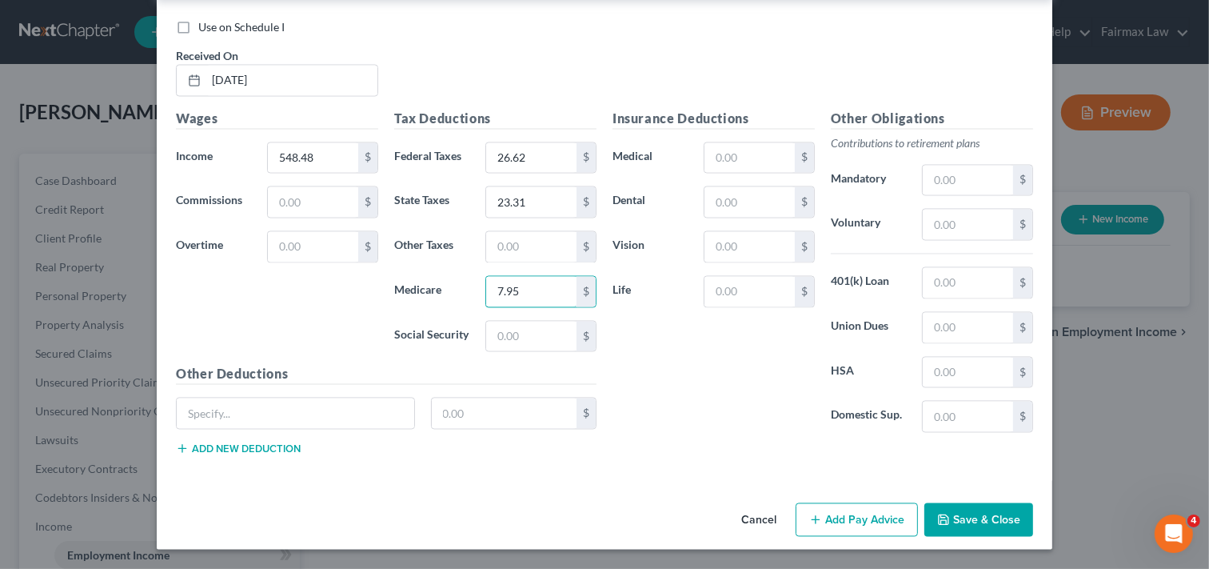
type input "7.95"
click at [861, 515] on button "Add Pay Advice" at bounding box center [857, 520] width 122 height 34
click at [278, 76] on input "text" at bounding box center [291, 81] width 171 height 30
type input "[DATE]"
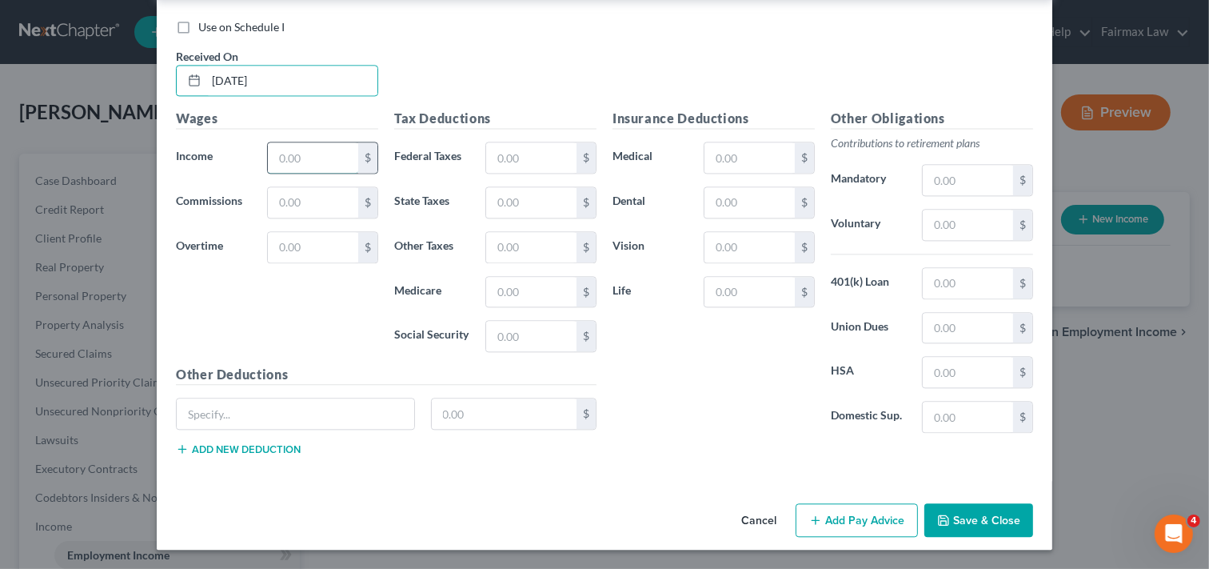
click at [333, 160] on input "text" at bounding box center [313, 157] width 90 height 30
type input "682.29"
click at [548, 162] on input "text" at bounding box center [531, 157] width 90 height 30
type input "42.67"
click at [553, 211] on input "text" at bounding box center [531, 202] width 90 height 30
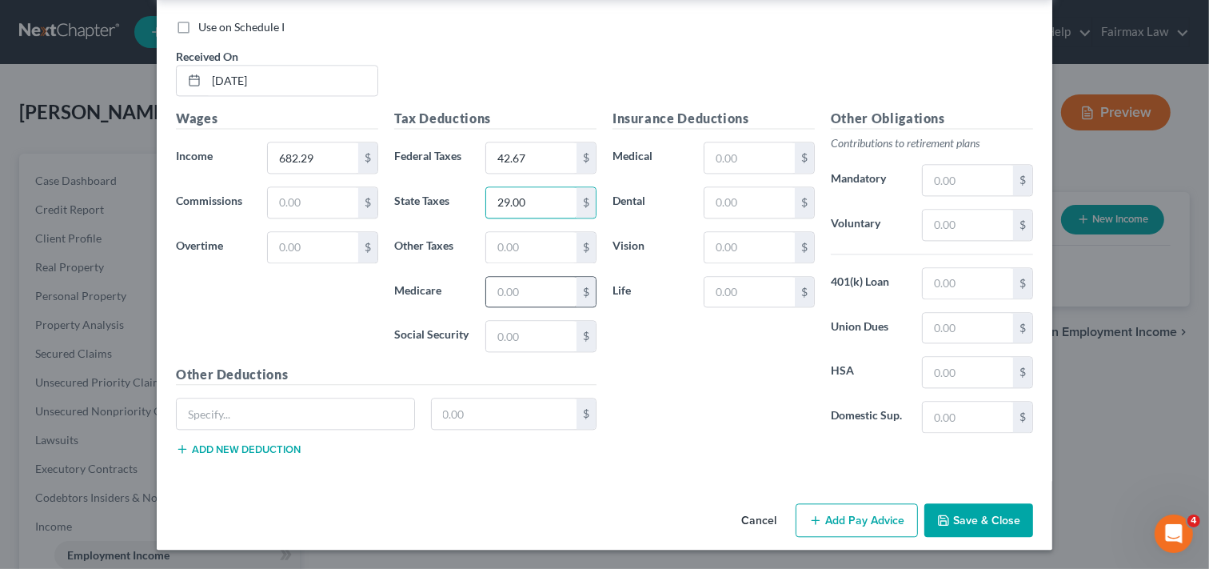
type input "29.00"
click at [563, 296] on input "text" at bounding box center [531, 292] width 90 height 30
type input "9.90"
click at [854, 518] on button "Add Pay Advice" at bounding box center [857, 520] width 122 height 34
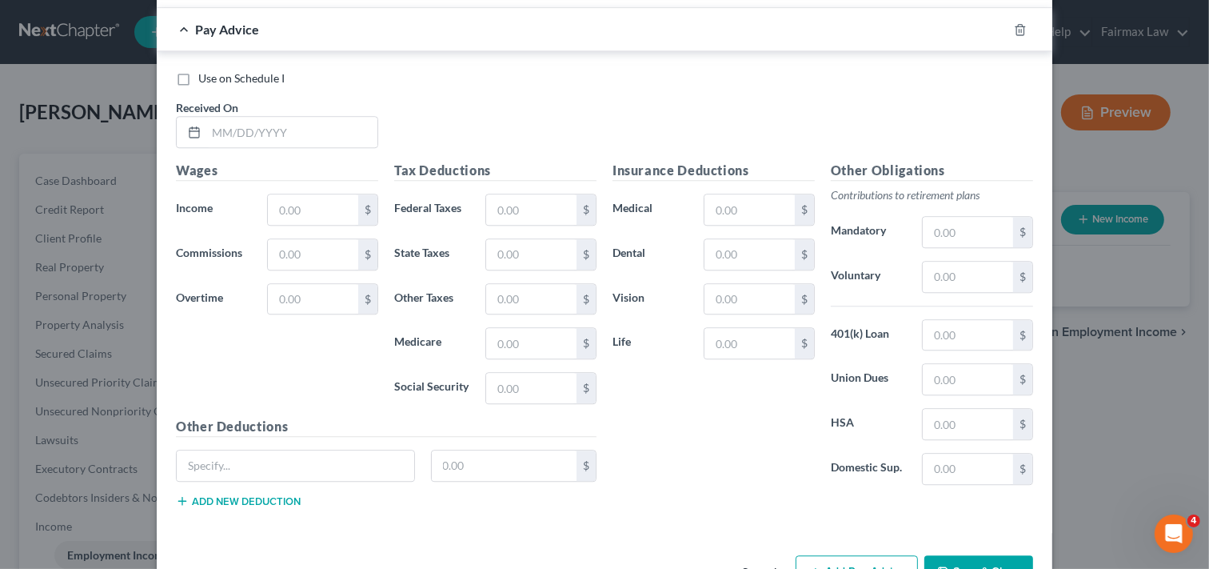
scroll to position [3746, 0]
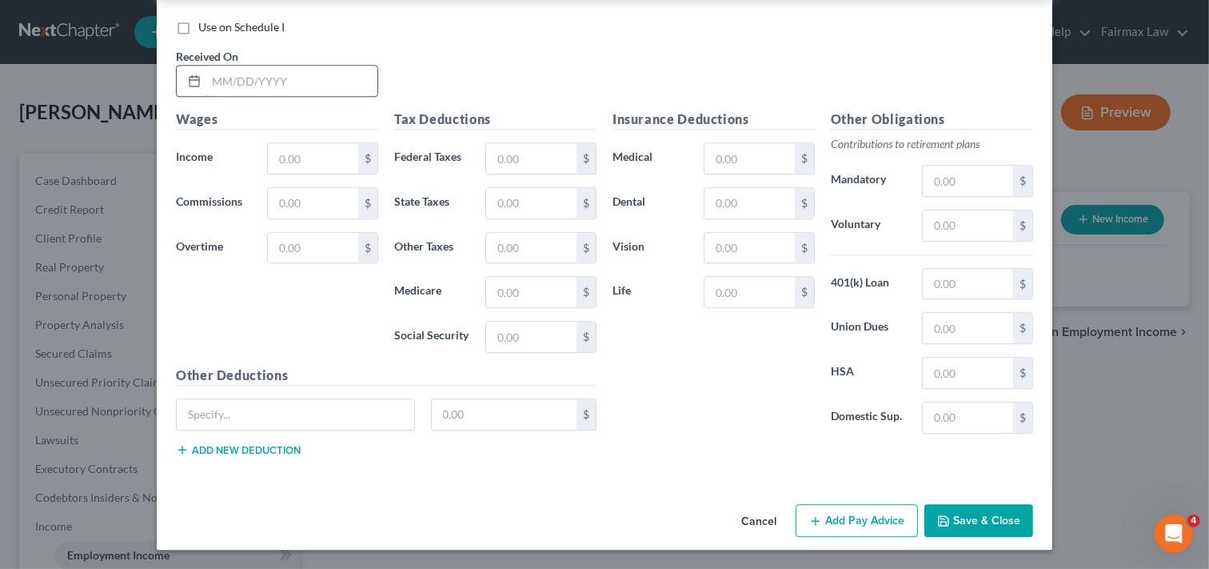
click at [282, 78] on input "text" at bounding box center [291, 81] width 171 height 30
type input "[DATE]"
click at [324, 157] on input "text" at bounding box center [313, 158] width 90 height 30
type input "436.70"
click at [536, 168] on input "text" at bounding box center [531, 158] width 90 height 30
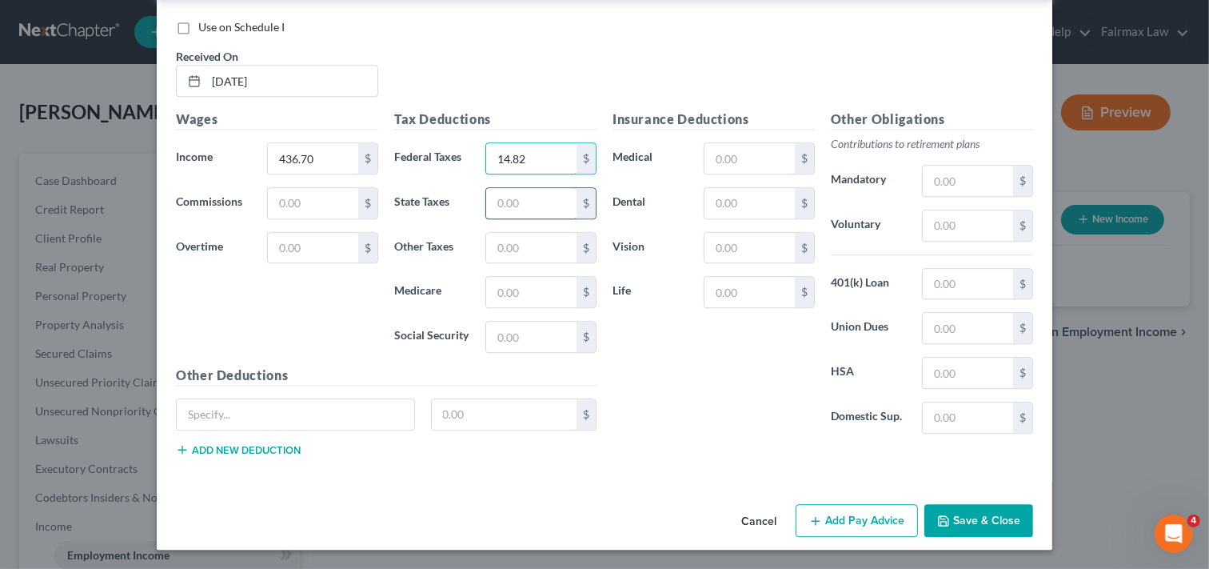
type input "14.82"
drag, startPoint x: 507, startPoint y: 205, endPoint x: 522, endPoint y: 205, distance: 14.4
click at [507, 205] on input "text" at bounding box center [531, 203] width 90 height 30
type input "18.56"
click at [512, 302] on input "text" at bounding box center [531, 292] width 90 height 30
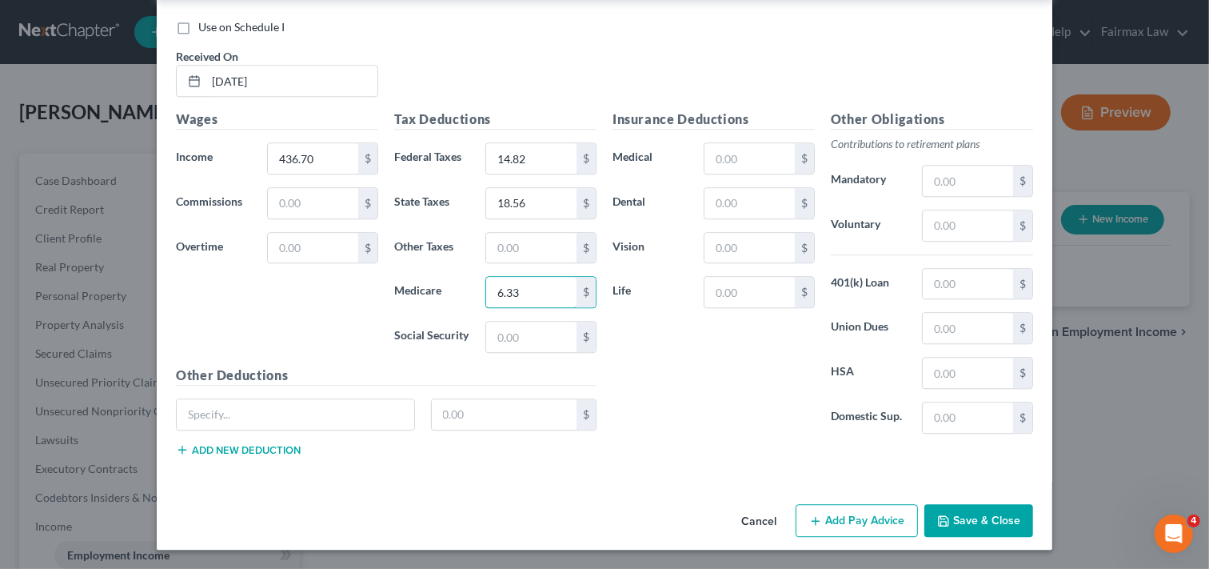
type input "6.33"
click at [888, 515] on button "Add Pay Advice" at bounding box center [857, 521] width 122 height 34
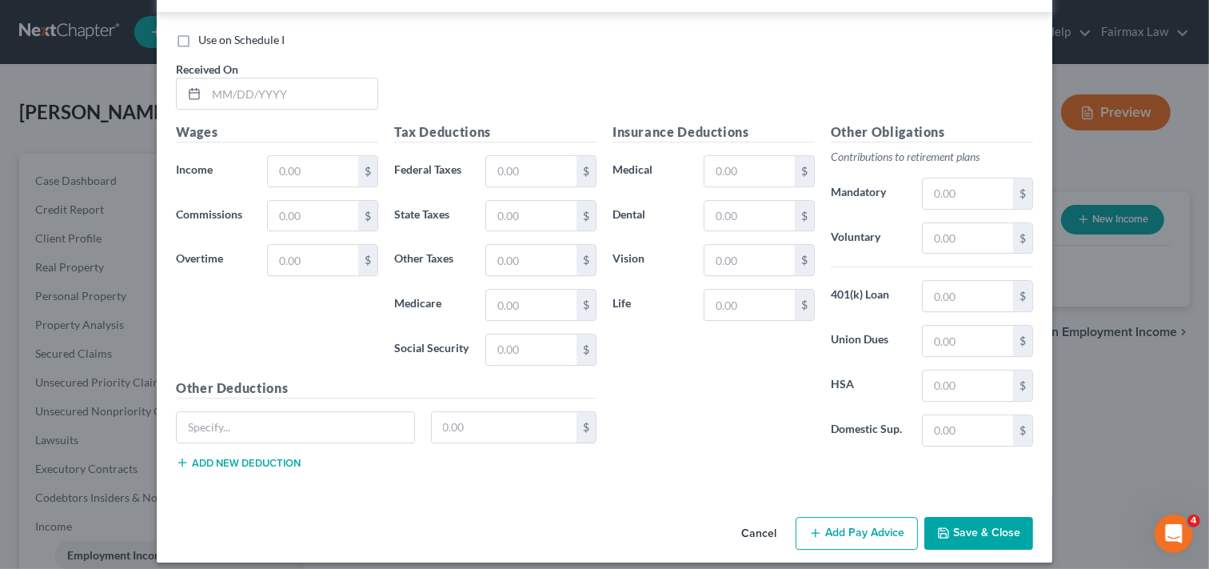
scroll to position [4273, 0]
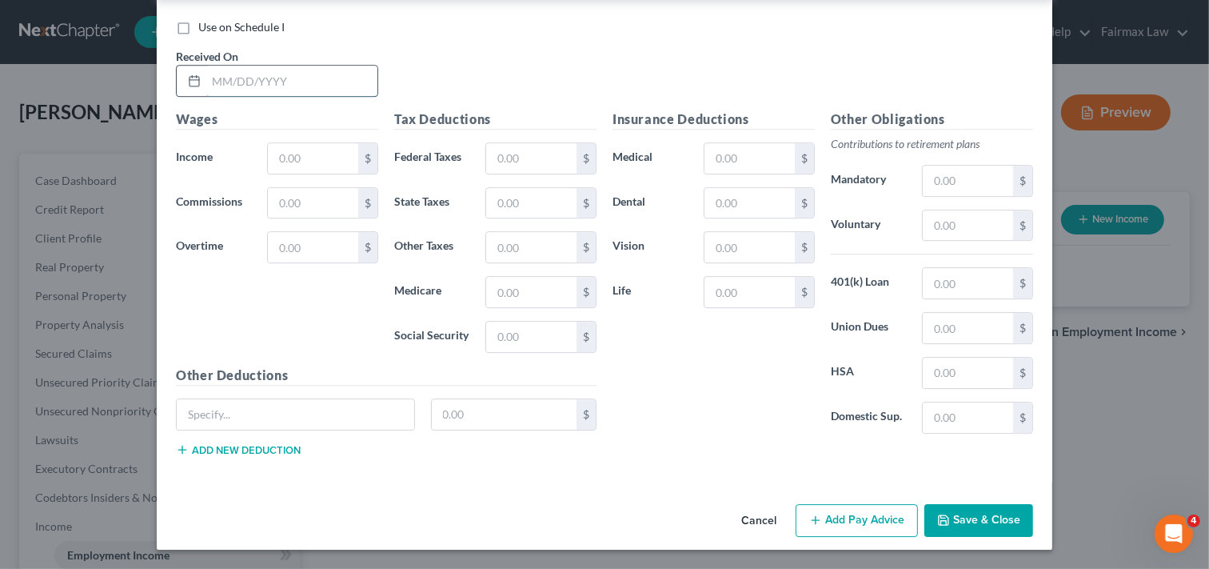
click at [218, 74] on input "text" at bounding box center [291, 81] width 171 height 30
type input "[DATE]"
click at [305, 158] on input "text" at bounding box center [313, 158] width 90 height 30
type input "497.05"
click at [541, 160] on input "text" at bounding box center [531, 158] width 90 height 30
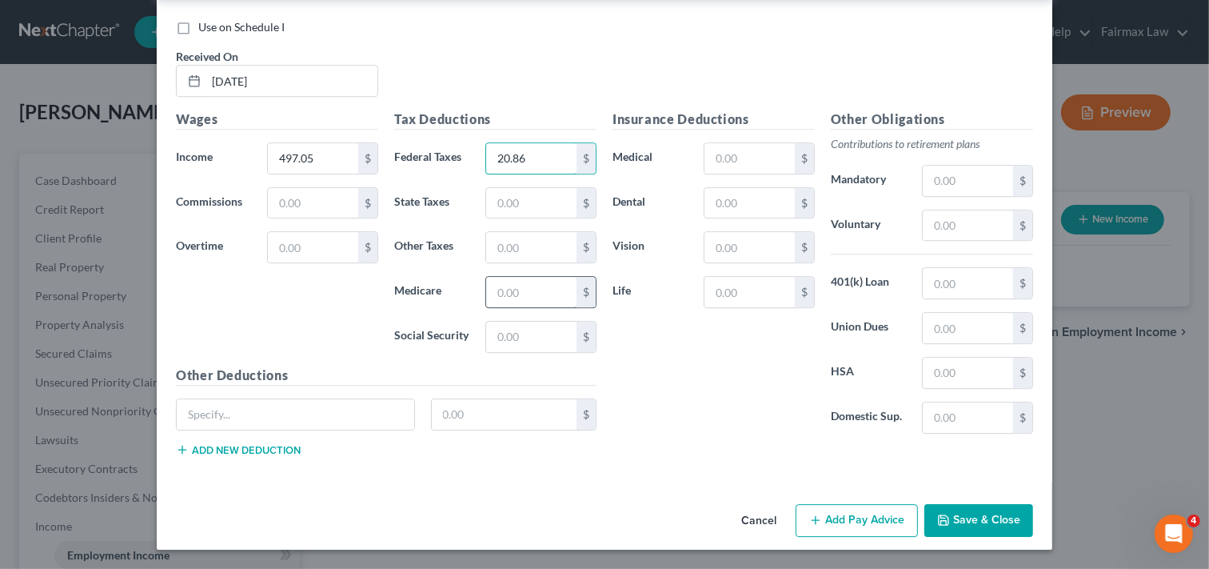
type input "20.86"
click at [540, 284] on input "text" at bounding box center [531, 292] width 90 height 30
type input "7.21"
click at [526, 208] on input "text" at bounding box center [531, 203] width 90 height 30
type input "21.12"
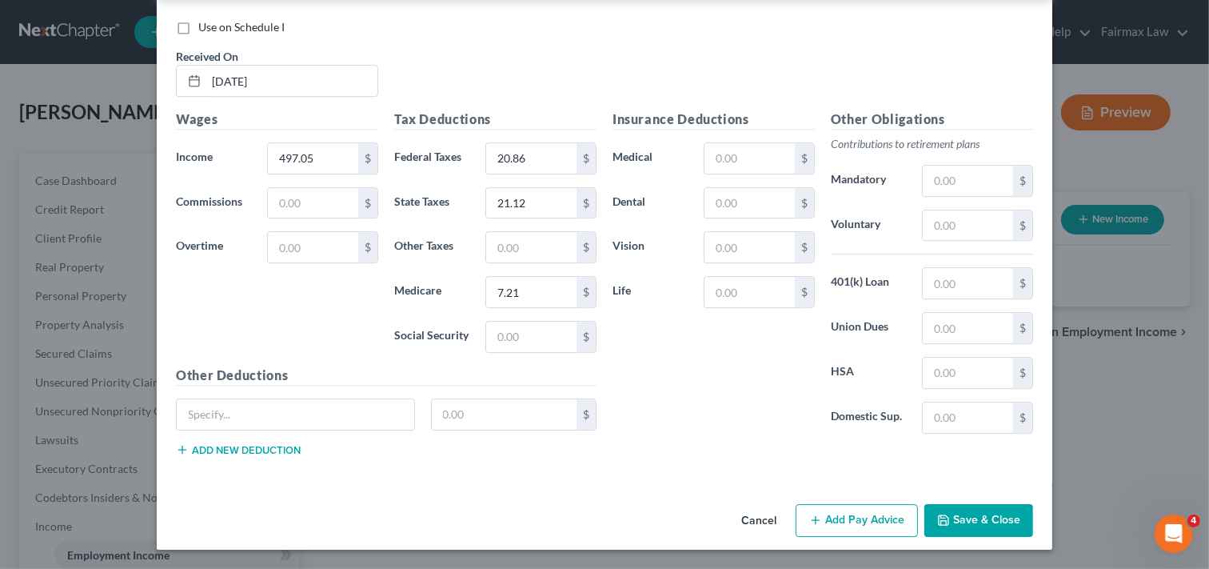
click at [872, 522] on button "Add Pay Advice" at bounding box center [857, 521] width 122 height 34
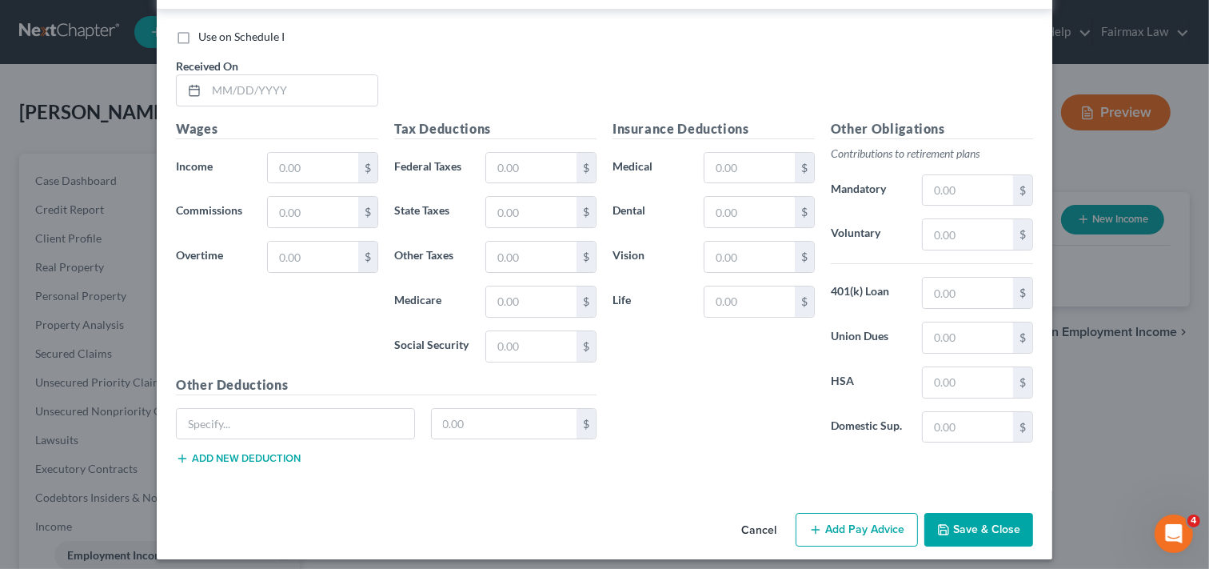
scroll to position [4800, 0]
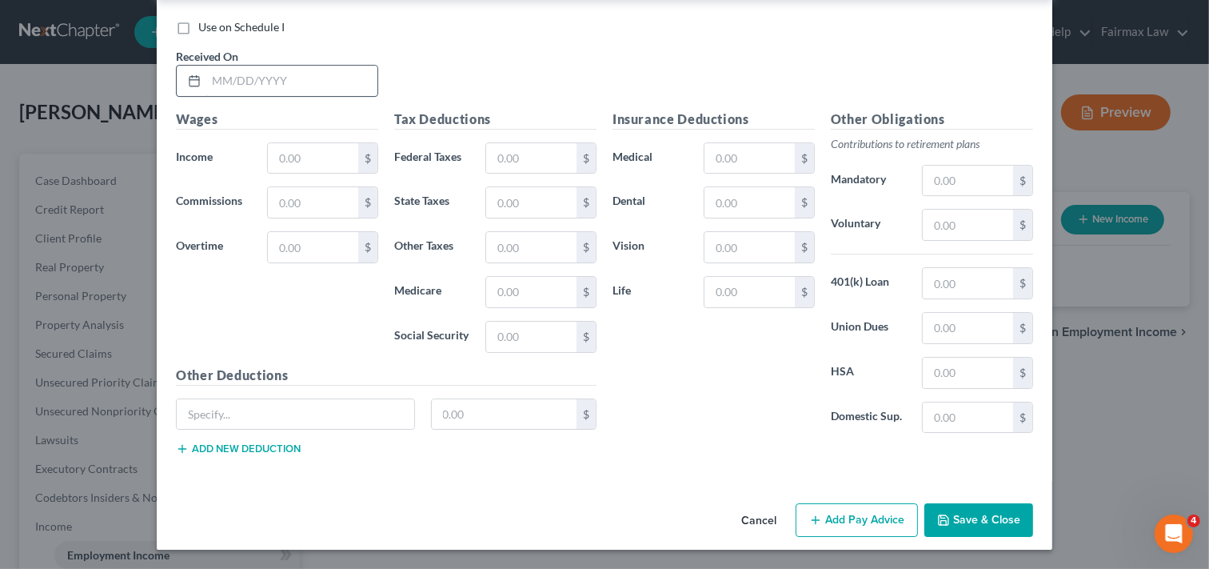
click at [337, 73] on input "text" at bounding box center [291, 81] width 171 height 30
type input "[DATE]"
click at [308, 158] on input "text" at bounding box center [313, 158] width 90 height 30
type input "593.68"
click at [542, 155] on input "text" at bounding box center [531, 158] width 90 height 30
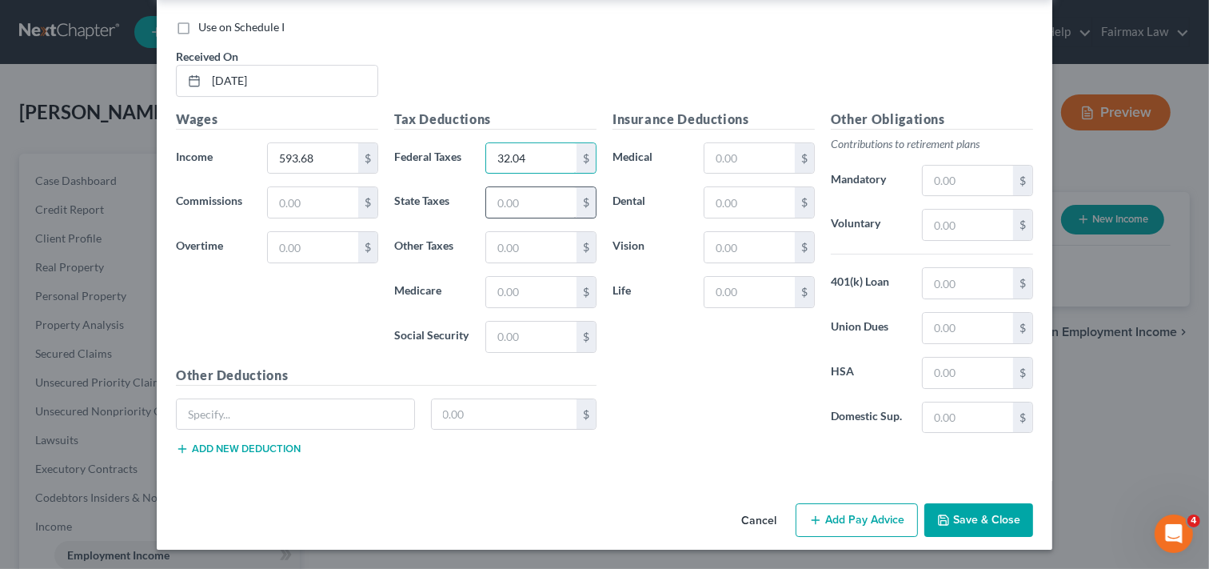
type input "32.04"
click at [522, 197] on input "text" at bounding box center [531, 202] width 90 height 30
type input "25.23"
click at [521, 285] on input "text" at bounding box center [531, 292] width 90 height 30
type input "8.60"
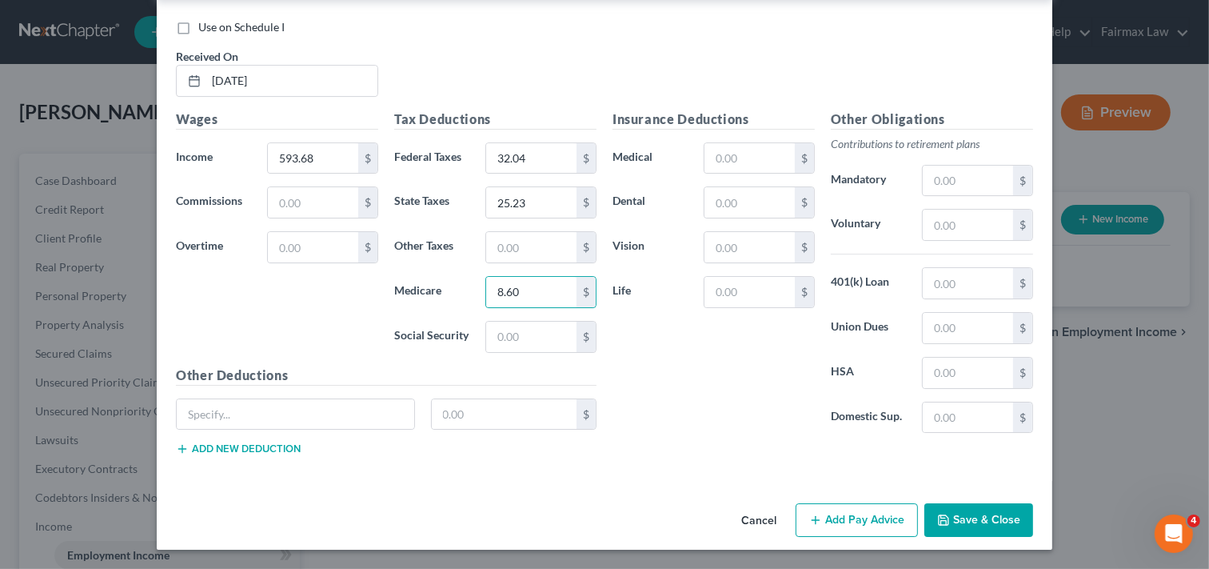
click at [857, 520] on button "Add Pay Advice" at bounding box center [857, 520] width 122 height 34
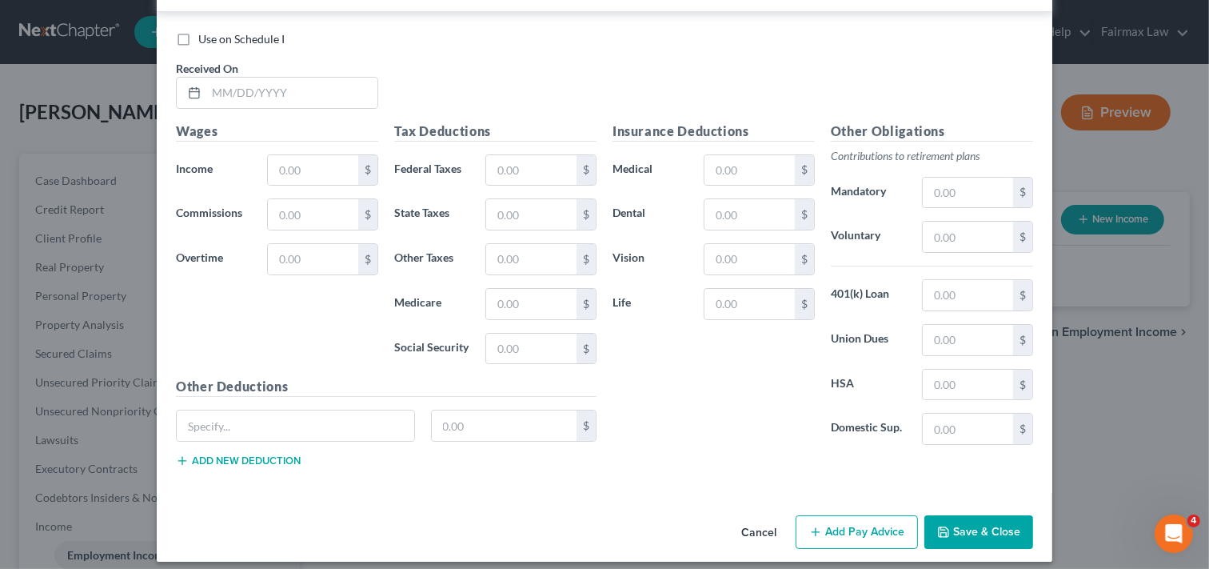
scroll to position [5326, 0]
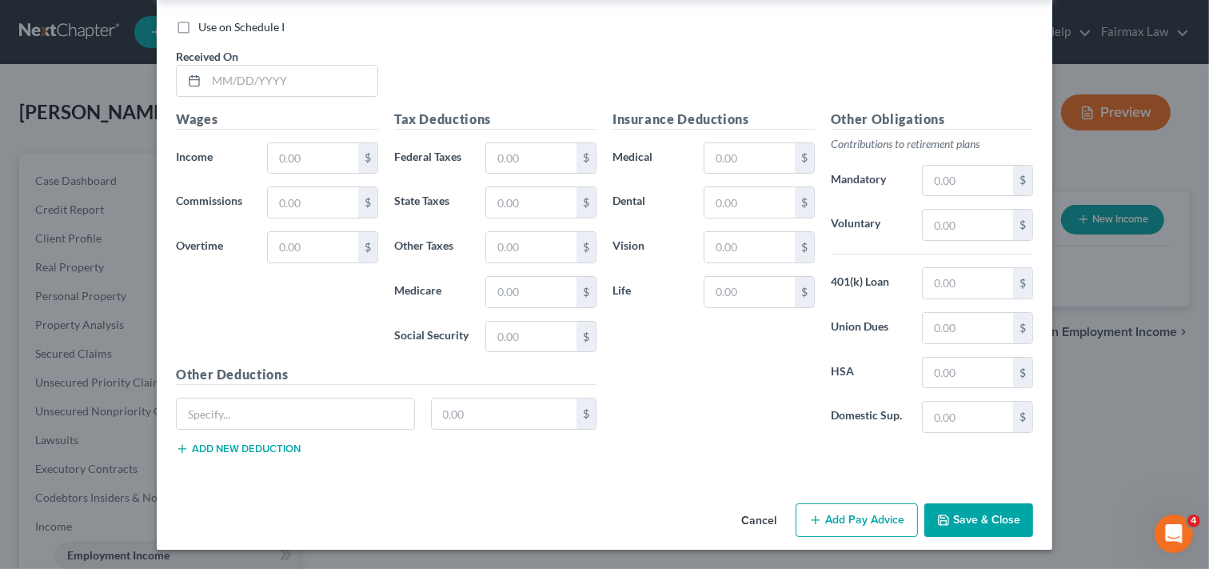
click at [1018, 94] on div "Use on Schedule I Received On *" at bounding box center [605, 64] width 874 height 90
drag, startPoint x: 330, startPoint y: 81, endPoint x: 339, endPoint y: 93, distance: 14.9
click at [330, 81] on input "text" at bounding box center [291, 81] width 171 height 30
type input "[DATE]"
click at [328, 156] on input "text" at bounding box center [313, 158] width 90 height 30
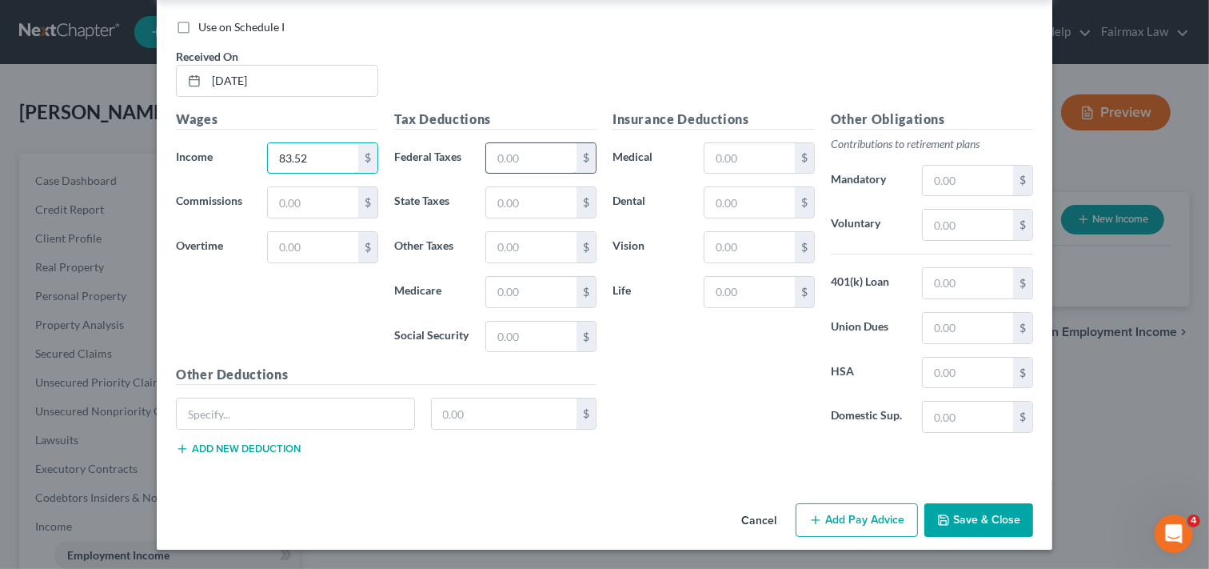
type input "83.52"
click at [554, 153] on input "text" at bounding box center [531, 158] width 90 height 30
click at [500, 203] on input "text" at bounding box center [531, 202] width 90 height 30
type input "3.55"
click at [529, 286] on input "text" at bounding box center [531, 292] width 90 height 30
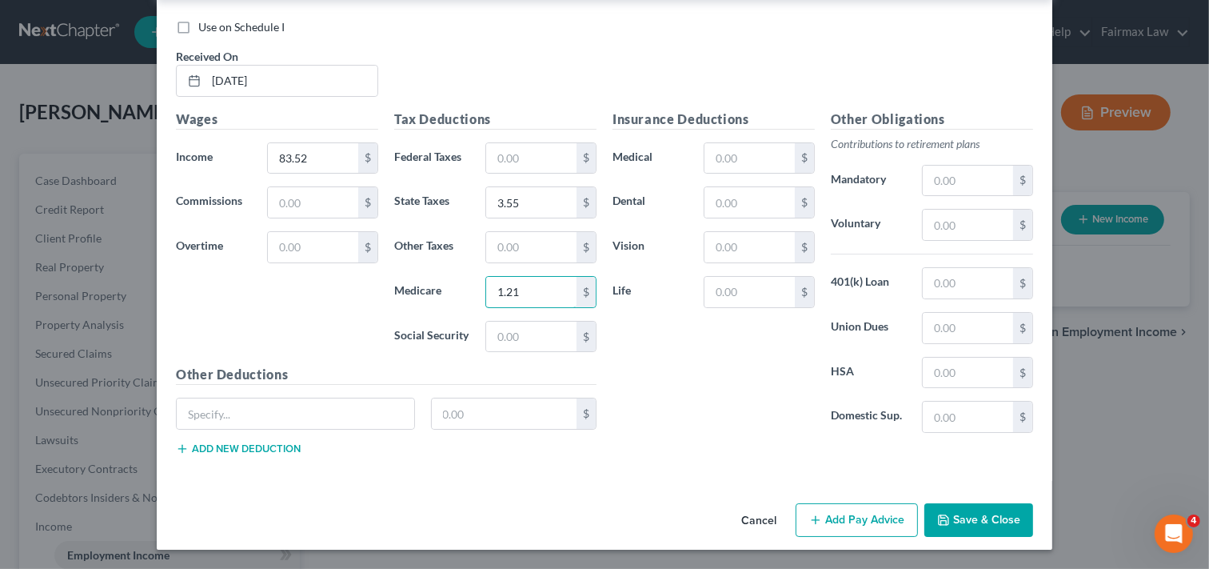
type input "1.21"
click at [858, 514] on button "Add Pay Advice" at bounding box center [857, 520] width 122 height 34
click at [296, 83] on input "text" at bounding box center [291, 81] width 171 height 30
type input "[DATE]"
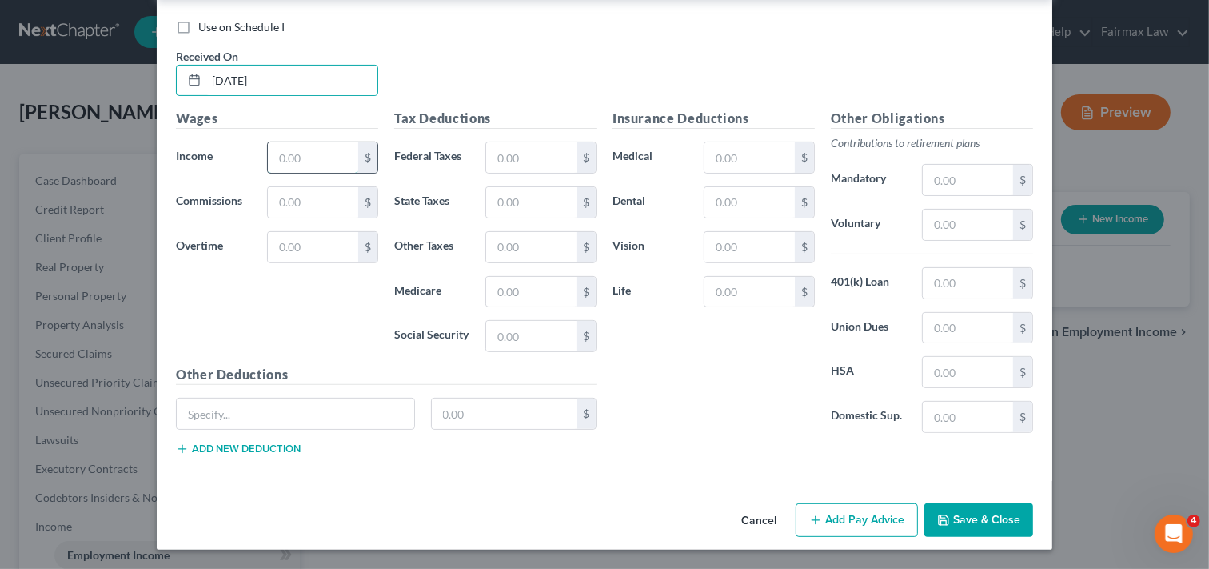
click at [309, 162] on input "text" at bounding box center [313, 157] width 90 height 30
type input "667.03"
click at [537, 147] on input "text" at bounding box center [531, 157] width 90 height 30
type input "40.84"
click at [513, 201] on input "text" at bounding box center [531, 202] width 90 height 30
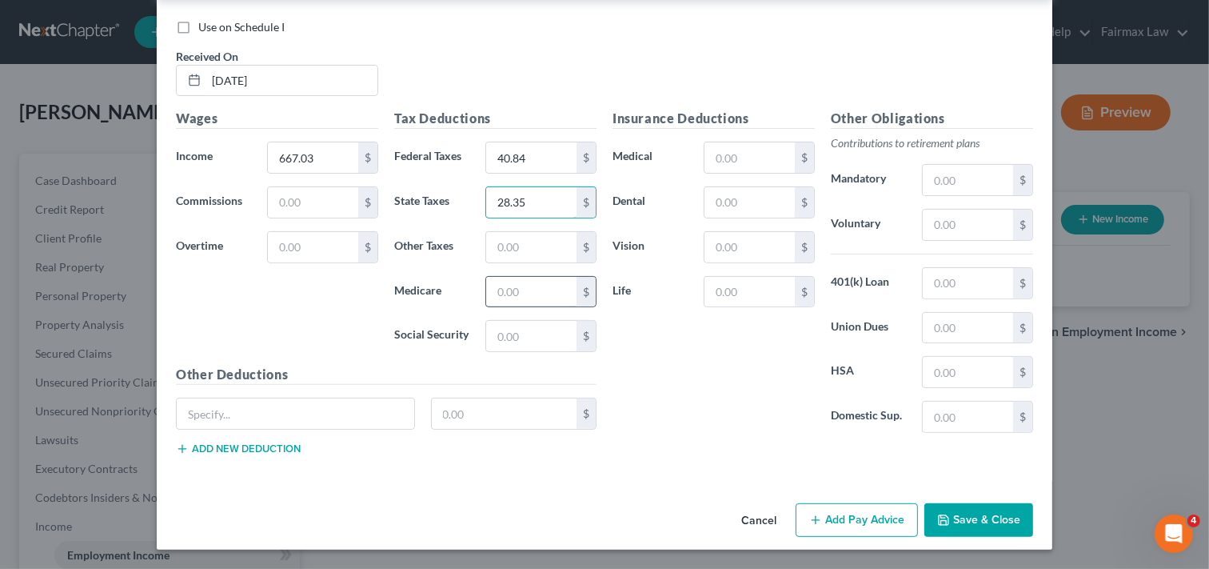
type input "28.35"
click at [536, 288] on input "text" at bounding box center [531, 292] width 90 height 30
type input "9.67"
click at [856, 512] on button "Add Pay Advice" at bounding box center [857, 520] width 122 height 34
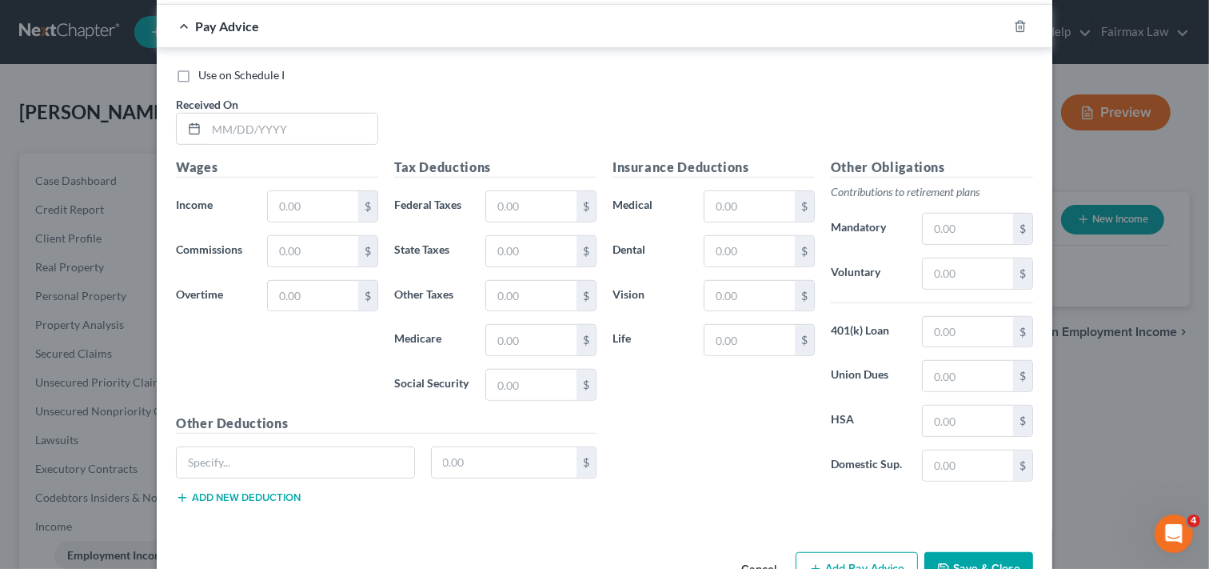
scroll to position [6351, 0]
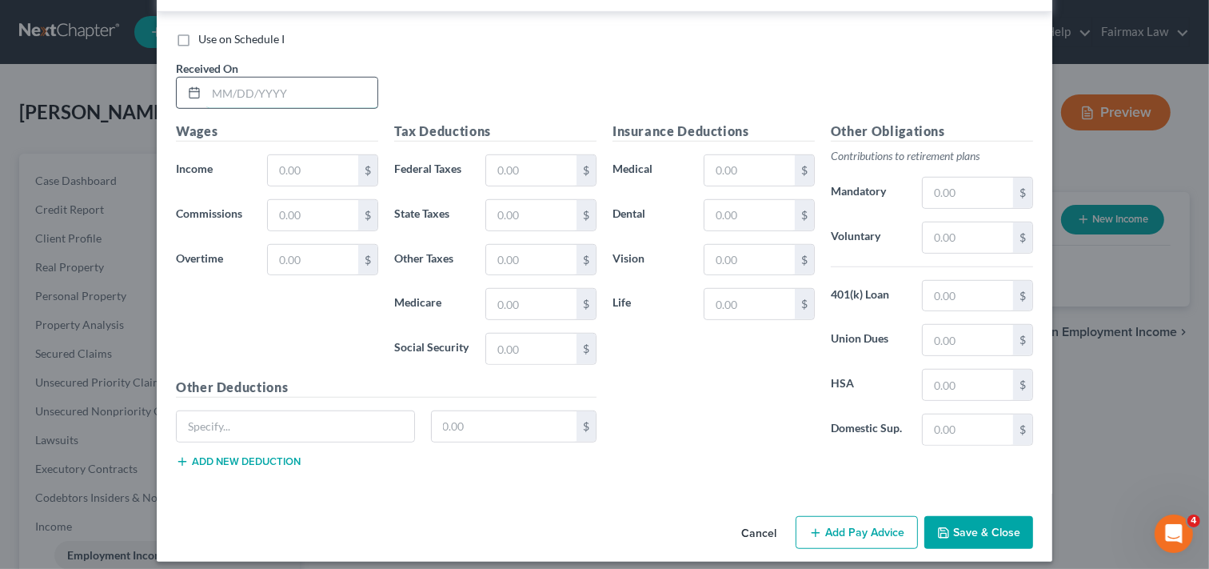
click at [282, 108] on input "text" at bounding box center [291, 93] width 171 height 30
type input "[DATE]"
click at [298, 180] on input "text" at bounding box center [313, 170] width 90 height 30
type input "539.45"
click at [513, 186] on input "text" at bounding box center [531, 170] width 90 height 30
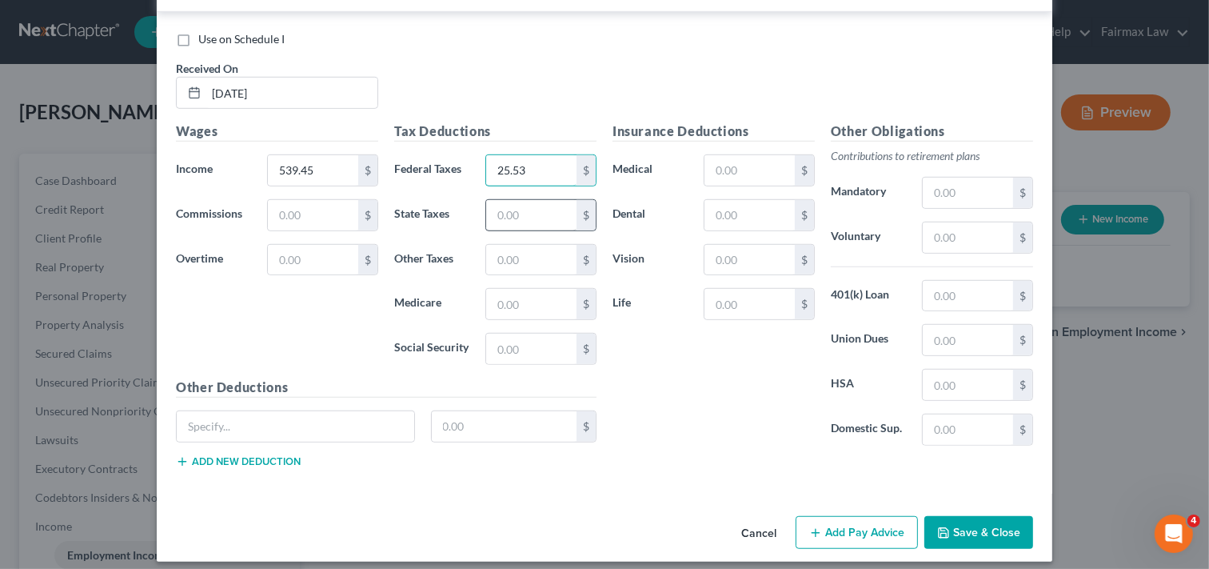
type input "25.53"
click at [534, 230] on input "text" at bounding box center [531, 215] width 90 height 30
type input "22.93"
click at [528, 313] on input "text" at bounding box center [531, 304] width 90 height 30
type input "7.83"
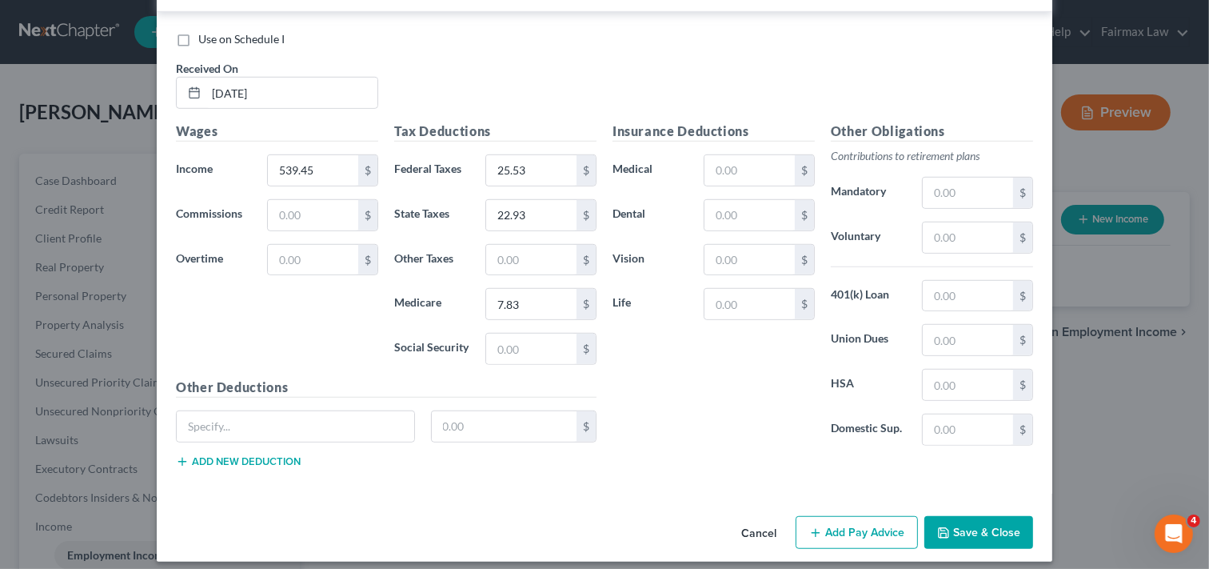
click at [846, 550] on button "Add Pay Advice" at bounding box center [857, 533] width 122 height 34
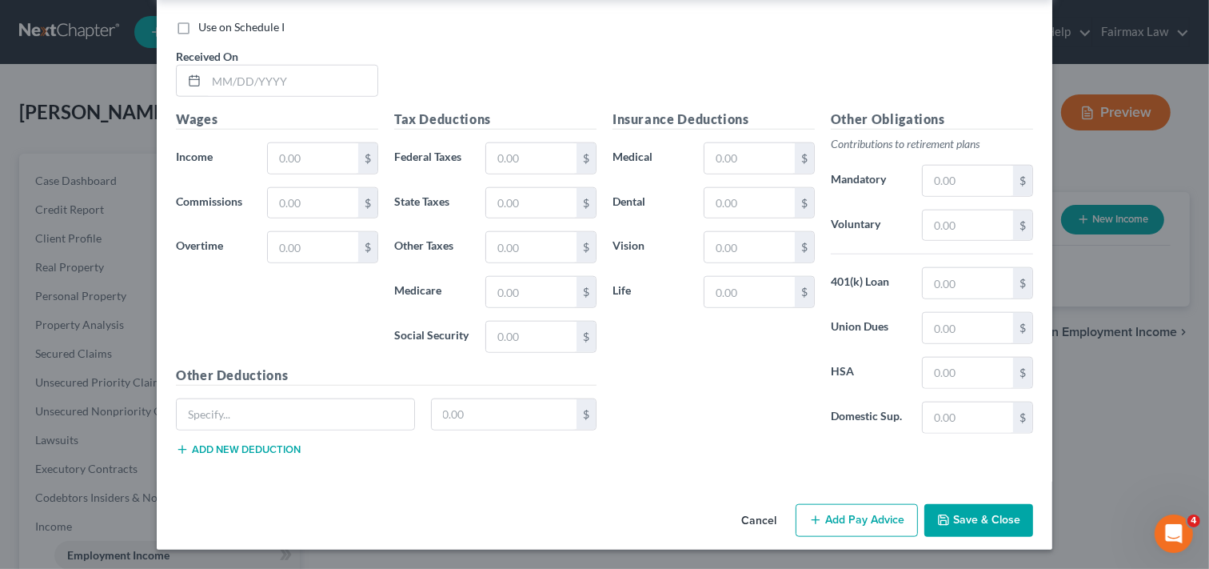
scroll to position [6907, 0]
click at [256, 82] on input "text" at bounding box center [291, 81] width 171 height 30
type input "[DATE]"
click at [294, 150] on input "text" at bounding box center [313, 158] width 90 height 30
type input "100.98"
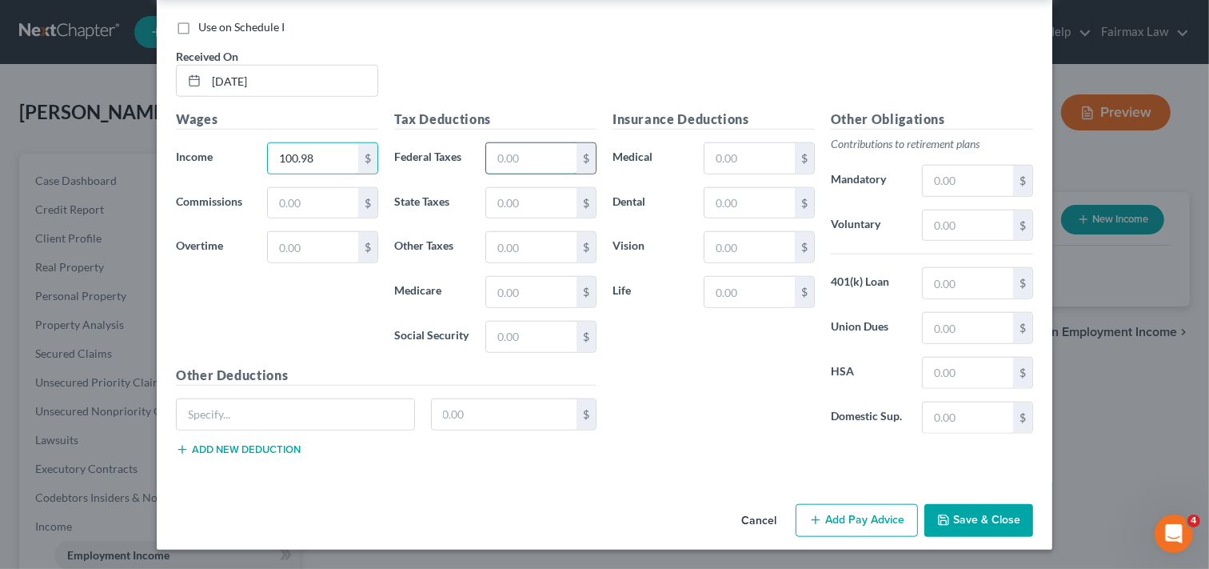
click at [507, 150] on input "text" at bounding box center [531, 158] width 90 height 30
click at [501, 203] on input "text" at bounding box center [531, 203] width 90 height 30
type input "4.29"
click at [718, 322] on div "Insurance Deductions Medical $ Dental $ Vision $ Life $" at bounding box center [714, 278] width 218 height 337
click at [517, 294] on input "text" at bounding box center [531, 292] width 90 height 30
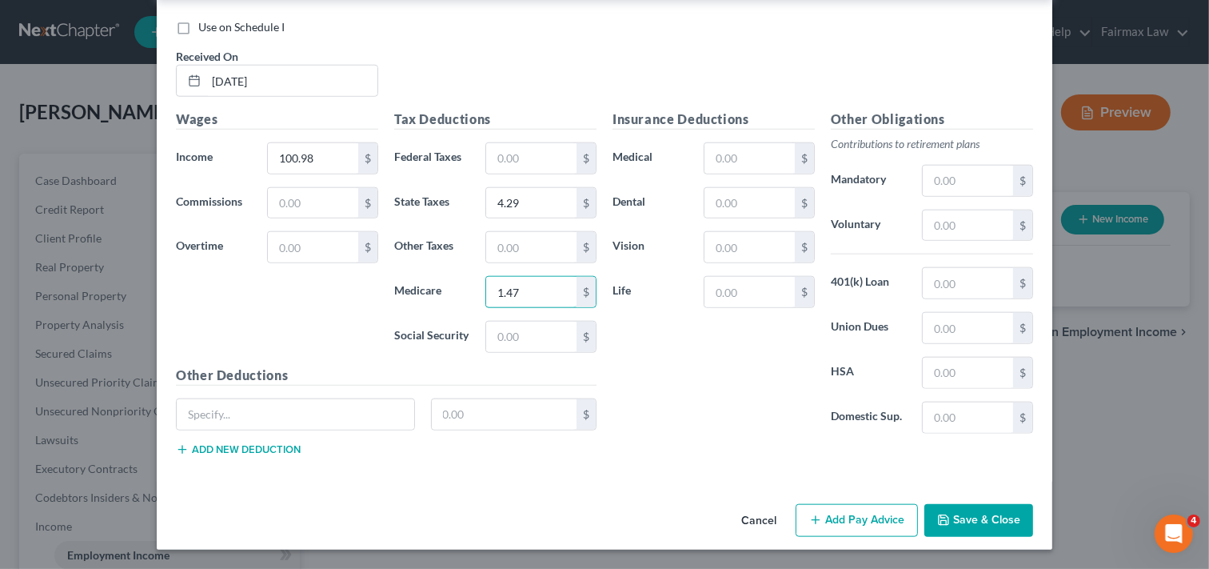
type input "1.47"
click at [892, 515] on button "Add Pay Advice" at bounding box center [857, 521] width 122 height 34
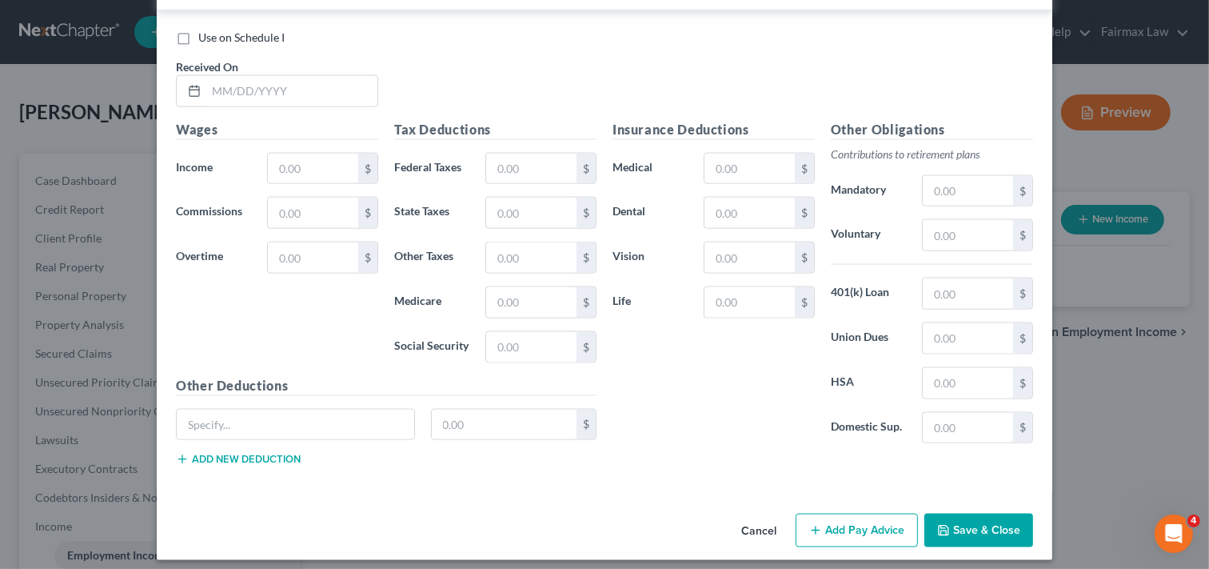
scroll to position [7434, 0]
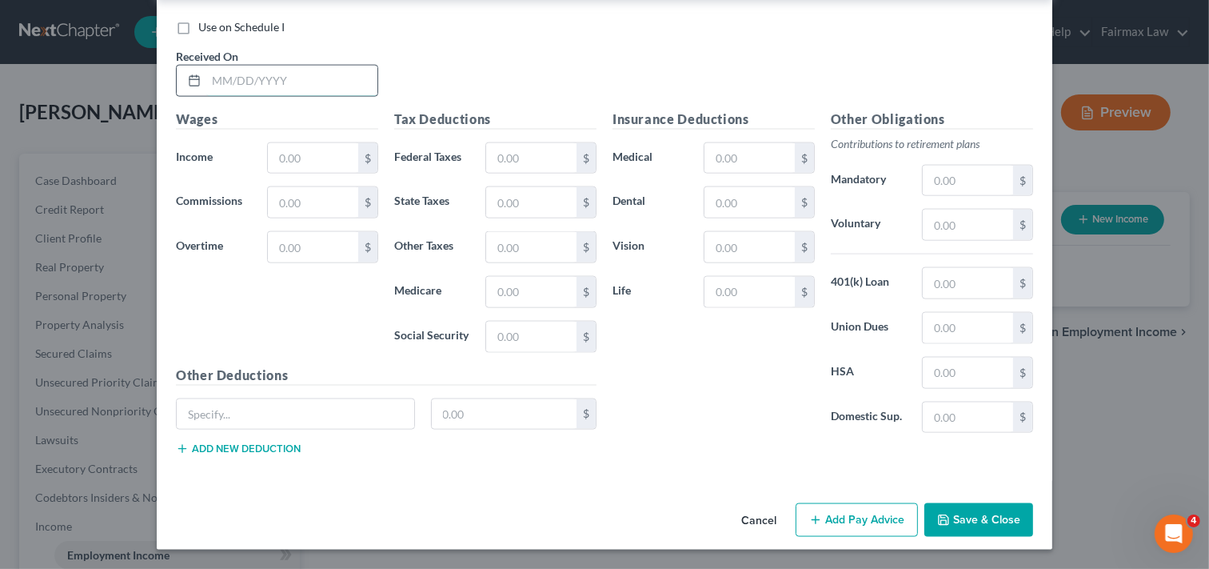
click at [299, 67] on input "text" at bounding box center [291, 81] width 171 height 30
type input "[DATE]"
click at [289, 158] on input "text" at bounding box center [313, 158] width 90 height 30
type input "490.06"
click at [522, 156] on input "text" at bounding box center [531, 158] width 90 height 30
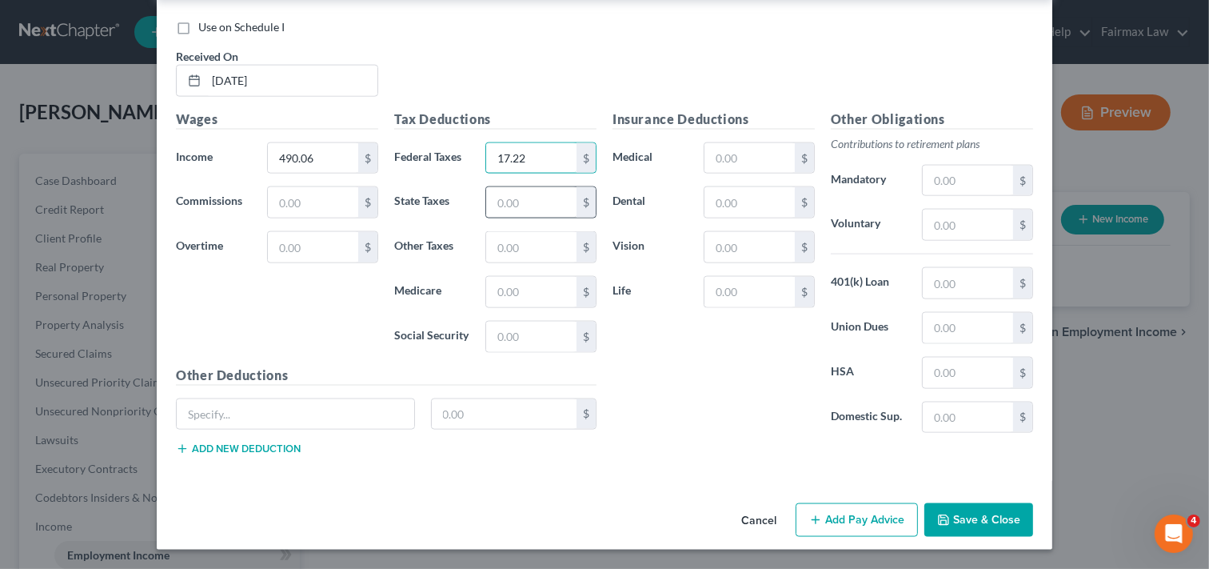
type input "17.22"
drag, startPoint x: 557, startPoint y: 208, endPoint x: 565, endPoint y: 206, distance: 8.4
click at [557, 208] on input "text" at bounding box center [531, 202] width 90 height 30
type input "19.58"
click at [534, 291] on input "text" at bounding box center [531, 292] width 90 height 30
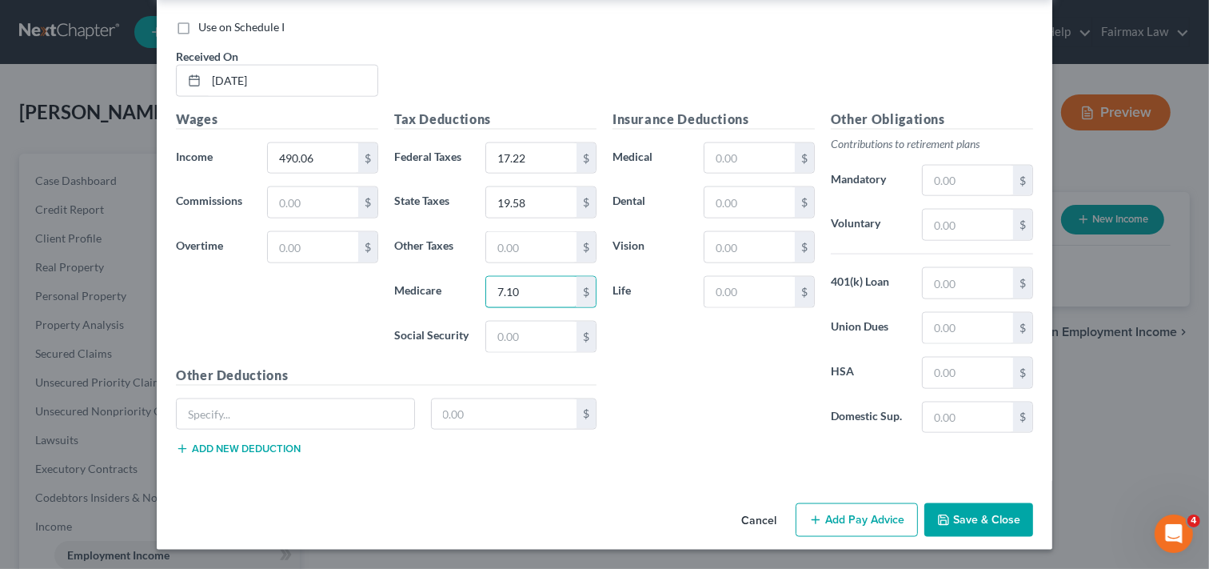
type input "7.10"
click at [860, 518] on button "Add Pay Advice" at bounding box center [857, 520] width 122 height 34
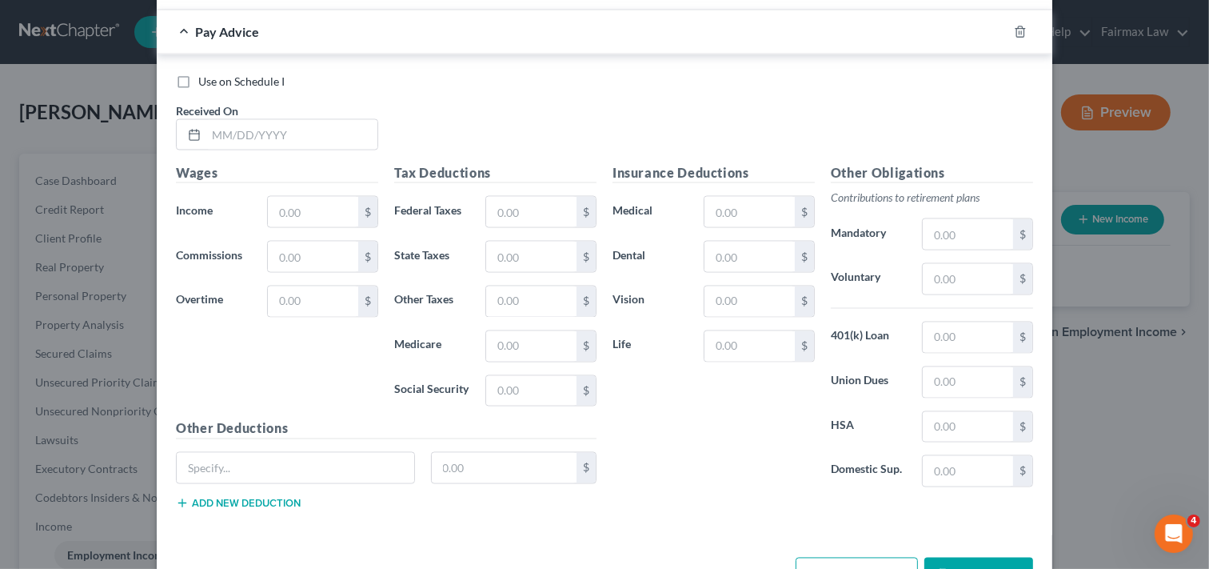
scroll to position [7896, 0]
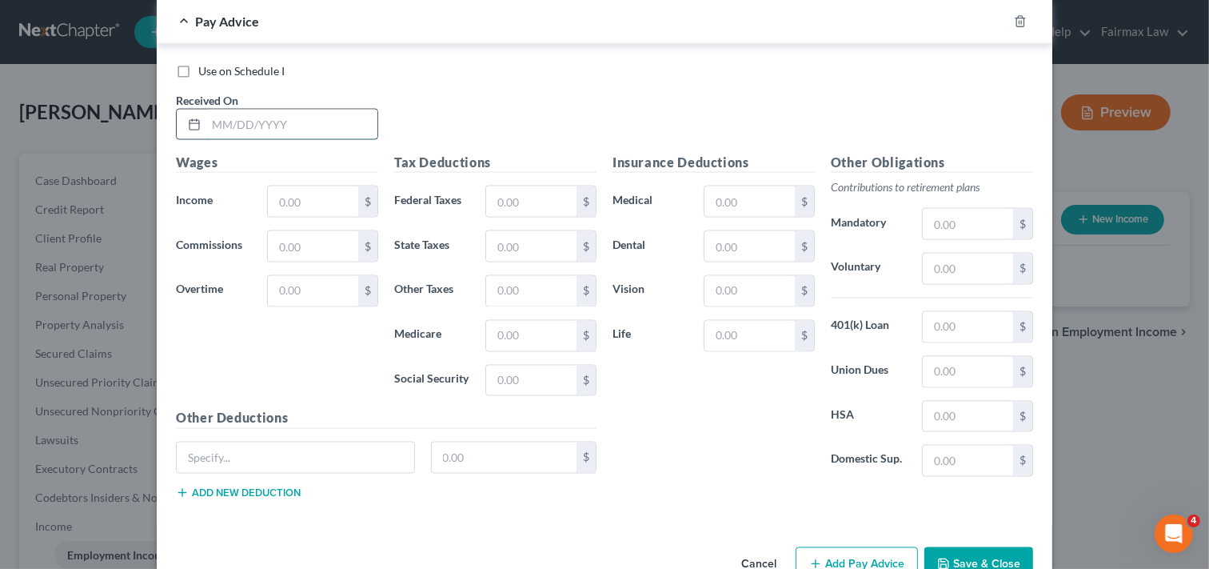
click at [254, 140] on input "text" at bounding box center [291, 125] width 171 height 30
type input "[DATE]"
click at [292, 217] on input "text" at bounding box center [313, 201] width 90 height 30
type input "549.36"
click at [569, 217] on input "text" at bounding box center [531, 201] width 90 height 30
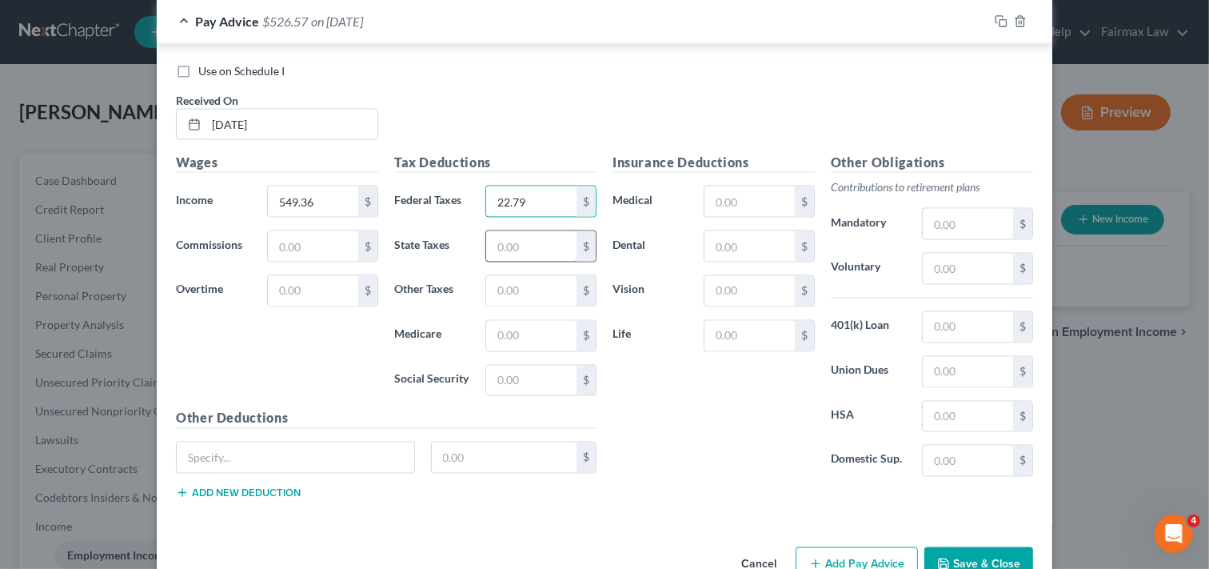
type input "22.79"
click at [548, 260] on input "text" at bounding box center [531, 246] width 90 height 30
type input "21.95"
click at [518, 350] on input "text" at bounding box center [531, 336] width 90 height 30
type input "7.97"
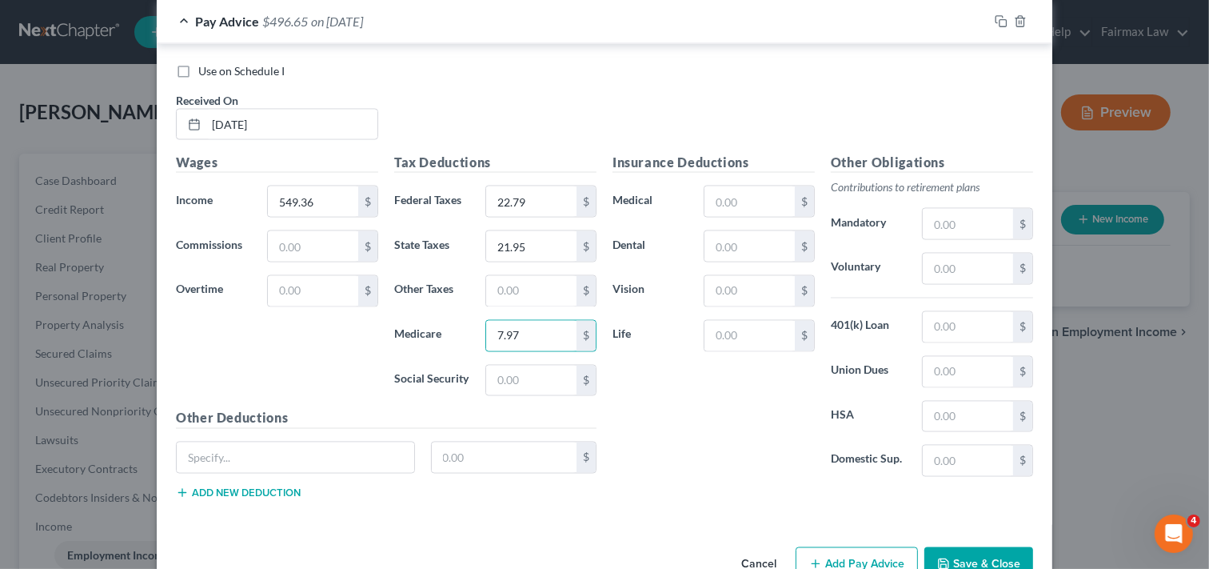
click at [931, 114] on div "Use on Schedule I Received On * [DATE]" at bounding box center [605, 108] width 874 height 90
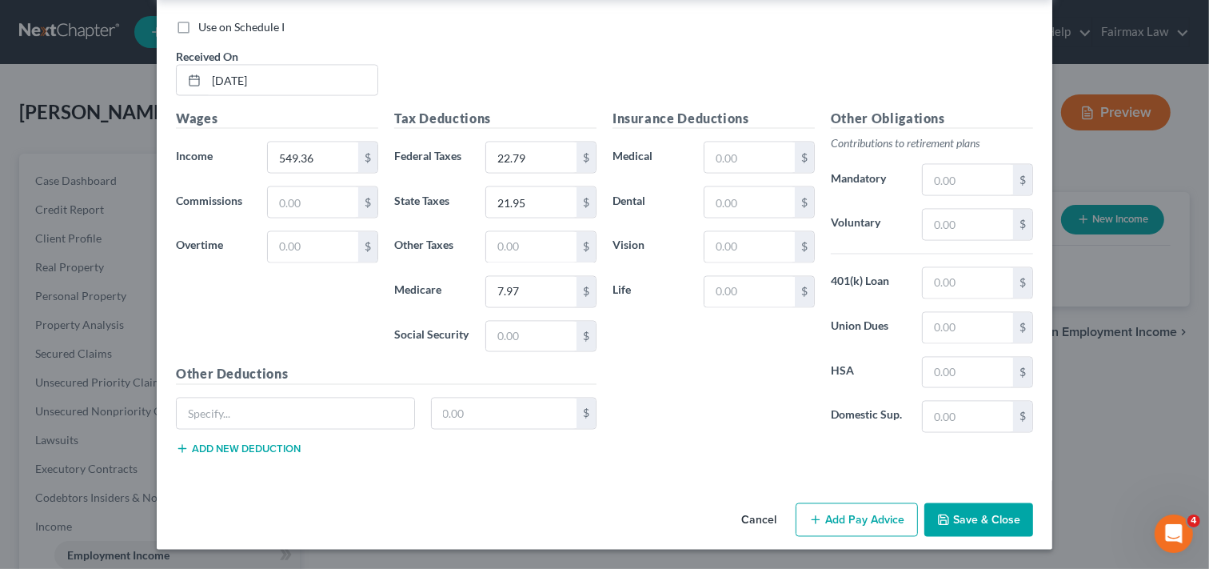
scroll to position [7960, 0]
click at [1092, 434] on div "New Income Source × Employment Type * Select Full or [DEMOGRAPHIC_DATA] Employm…" at bounding box center [604, 284] width 1209 height 569
click at [985, 518] on button "Save & Close" at bounding box center [979, 520] width 109 height 34
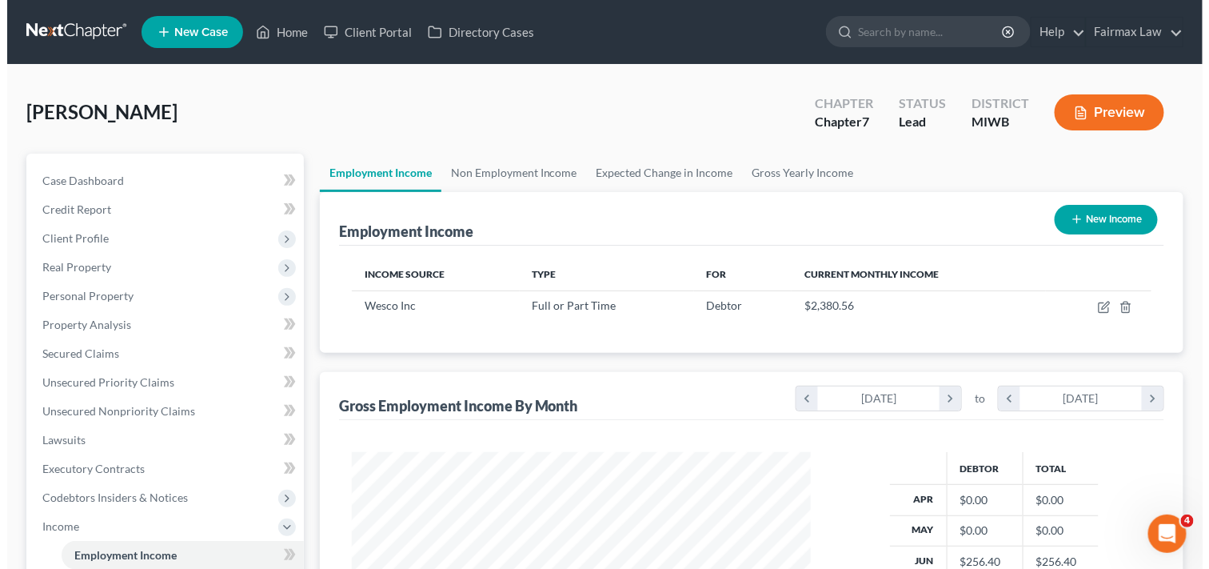
scroll to position [286, 486]
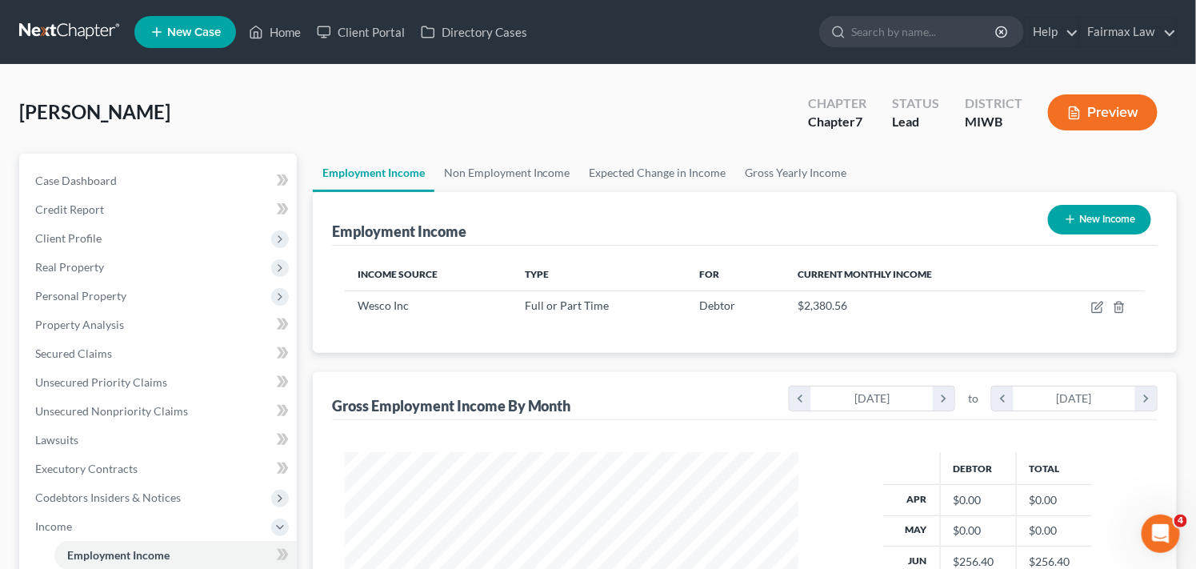
click at [1099, 219] on button "New Income" at bounding box center [1099, 220] width 103 height 30
select select "0"
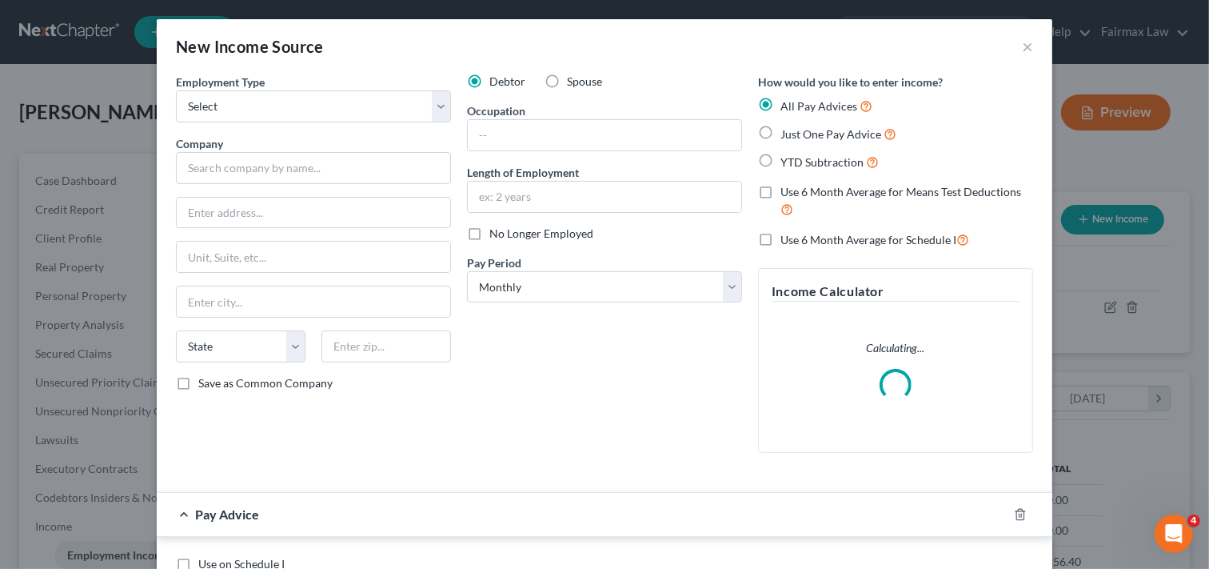
scroll to position [286, 491]
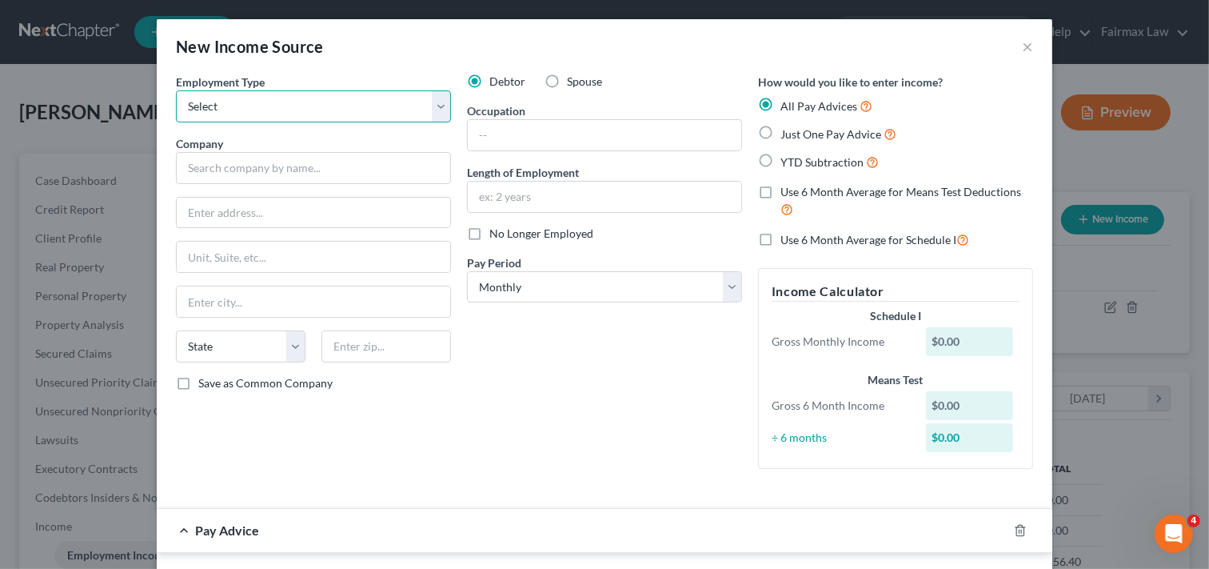
click at [325, 93] on select "Select Full or [DEMOGRAPHIC_DATA] Employment Self Employment" at bounding box center [313, 106] width 275 height 32
select select "0"
click at [176, 90] on select "Select Full or [DEMOGRAPHIC_DATA] Employment Self Employment" at bounding box center [313, 106] width 275 height 32
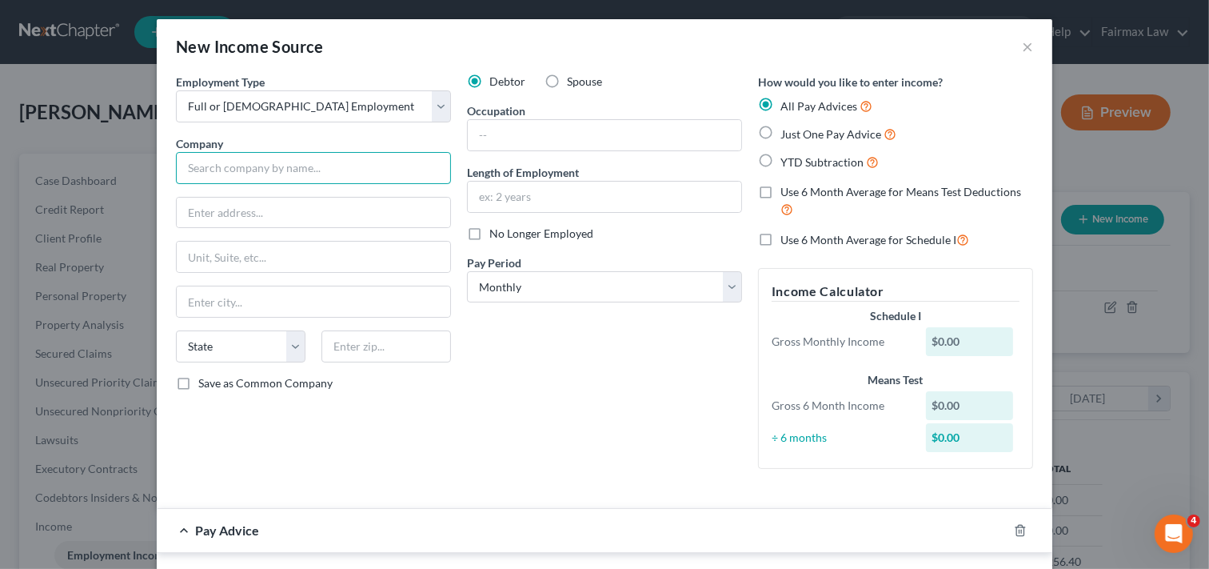
click at [269, 170] on input "text" at bounding box center [313, 168] width 275 height 32
type input "Adesa Us Auction LLC"
click at [579, 128] on input "text" at bounding box center [605, 135] width 274 height 30
type input "s"
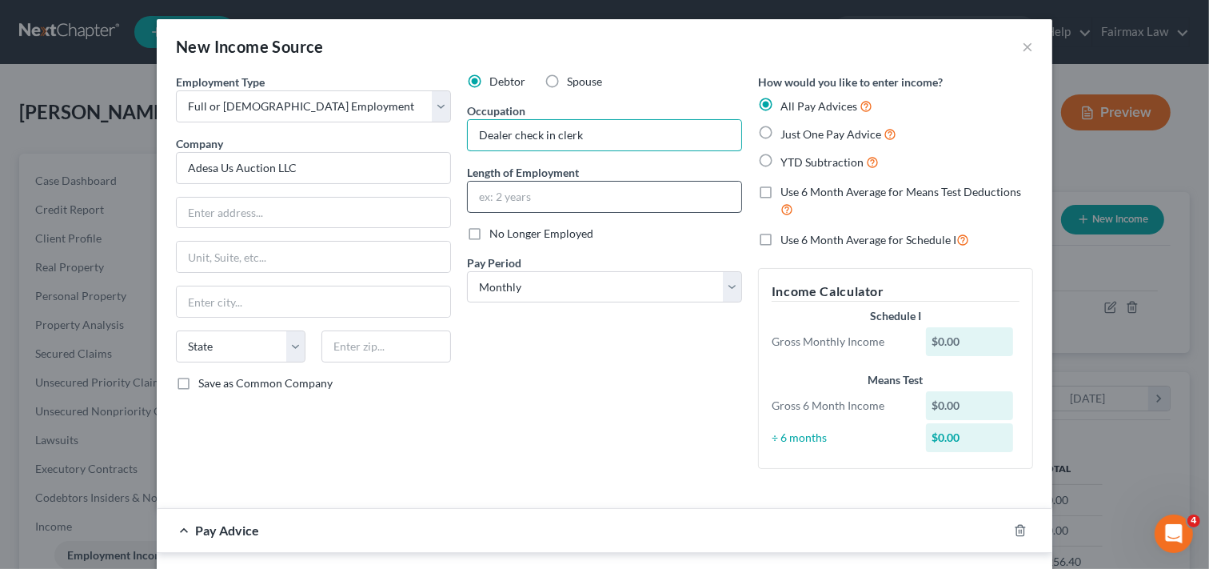
type input "Dealer check in clerk"
click at [606, 200] on input "text" at bounding box center [605, 197] width 274 height 30
click at [581, 186] on input "text" at bounding box center [605, 197] width 274 height 30
click at [505, 421] on div "Debtor Spouse Occupation Dealer check in clerk Length of Employment No Longer E…" at bounding box center [604, 278] width 291 height 408
click at [321, 209] on input "text" at bounding box center [314, 213] width 274 height 30
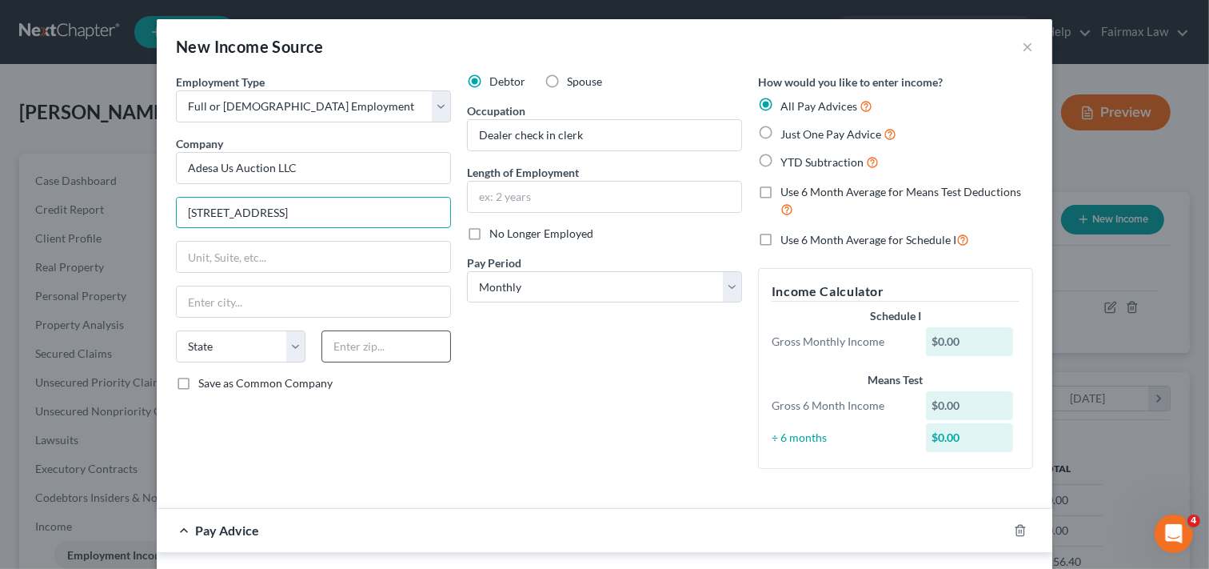
type input "[STREET_ADDRESS]"
click at [366, 346] on input "text" at bounding box center [387, 346] width 130 height 32
type input "48506"
click at [286, 306] on input "text" at bounding box center [314, 301] width 274 height 30
type input "Flint"
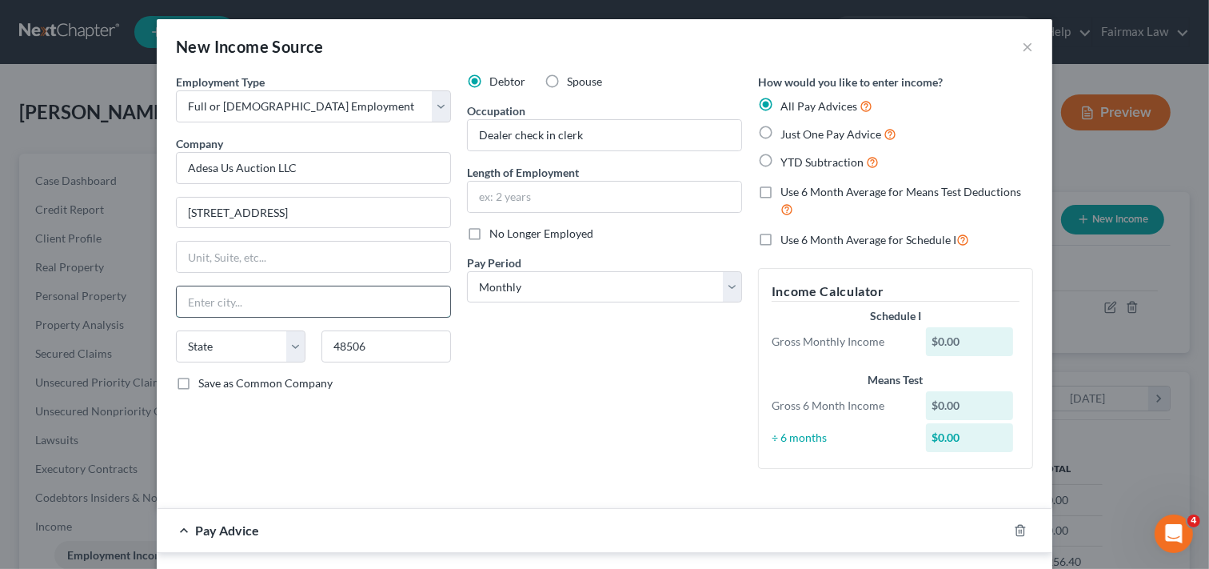
select select "23"
click at [538, 374] on div "Debtor Spouse Occupation Dealer check in clerk Length of Employment No Longer E…" at bounding box center [604, 278] width 291 height 408
click at [568, 282] on select "Select Monthly Twice Monthly Every Other Week Weekly" at bounding box center [604, 287] width 275 height 32
select select "1"
click at [467, 271] on select "Select Monthly Twice Monthly Every Other Week Weekly" at bounding box center [604, 287] width 275 height 32
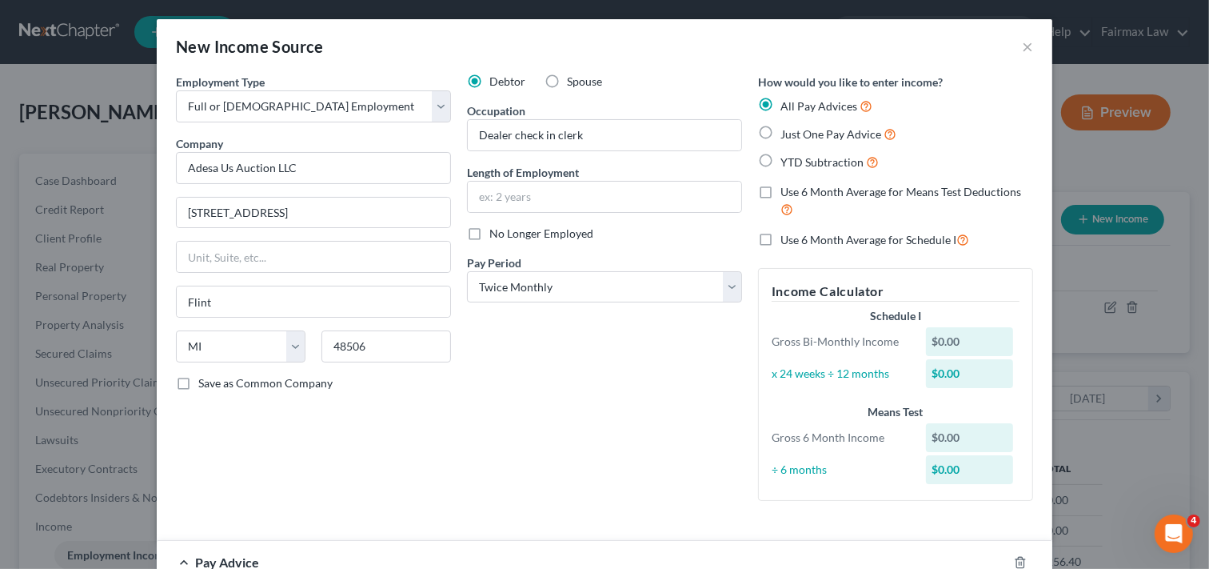
click at [652, 394] on div "Debtor Spouse Occupation Dealer check in clerk Length of Employment No Longer E…" at bounding box center [604, 294] width 291 height 440
click at [678, 466] on div "Debtor Spouse Occupation Dealer check in clerk Length of Employment No Longer E…" at bounding box center [604, 294] width 291 height 440
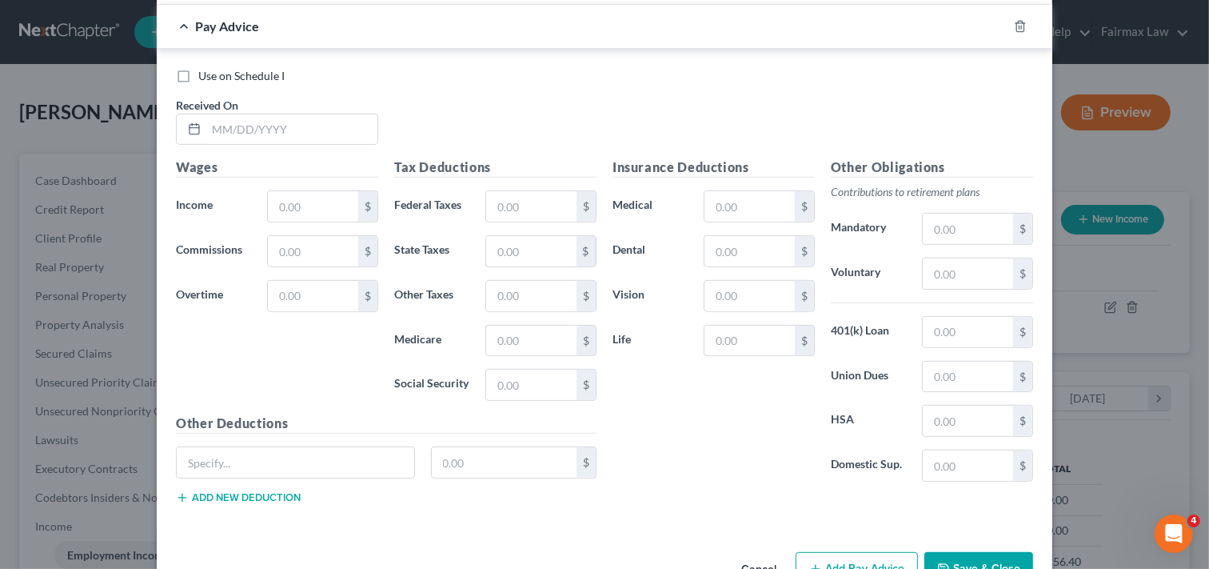
scroll to position [569, 0]
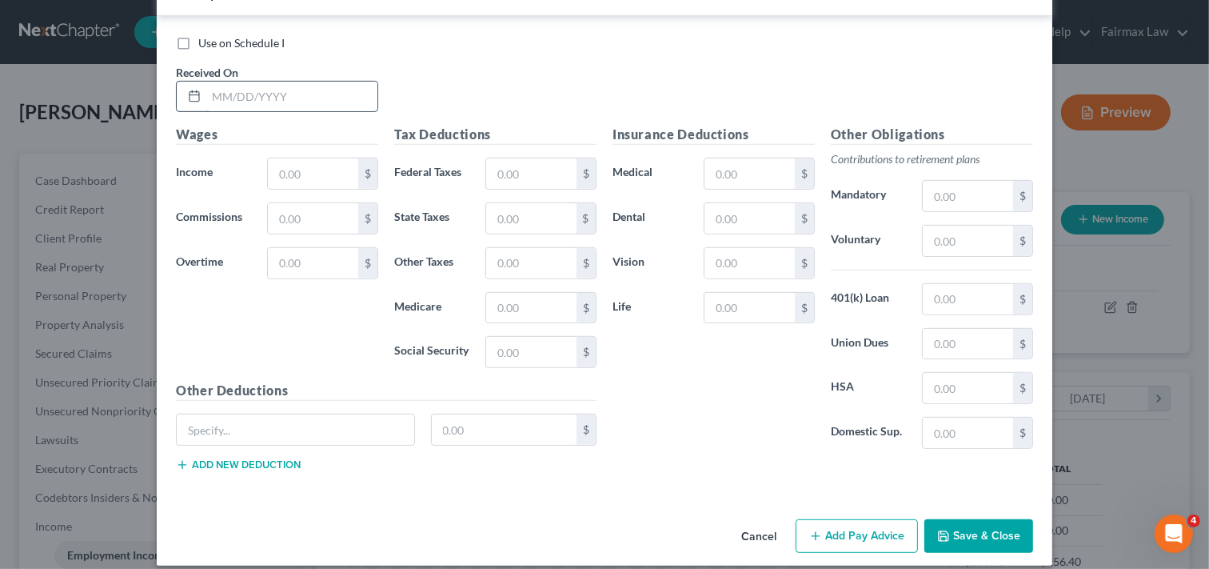
click at [323, 102] on input "text" at bounding box center [291, 97] width 171 height 30
type input "[DATE]"
click at [299, 178] on input "text" at bounding box center [313, 173] width 90 height 30
type input "1,109.71"
click at [530, 178] on input "text" at bounding box center [531, 173] width 90 height 30
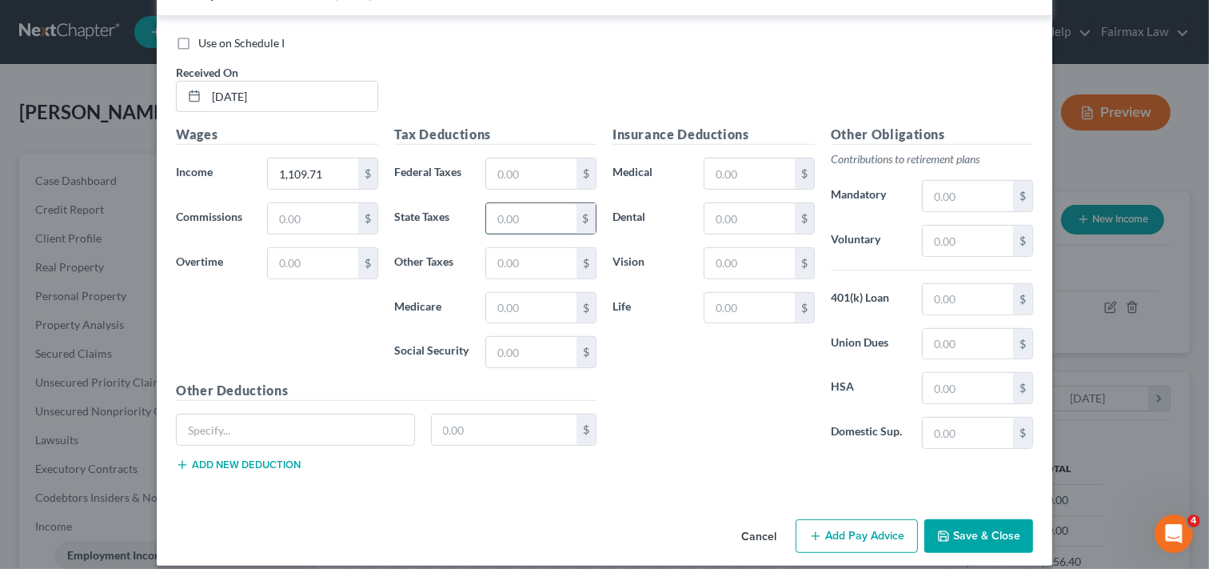
click at [530, 214] on input "text" at bounding box center [531, 218] width 90 height 30
type input "46.68"
click at [525, 317] on input "text" at bounding box center [531, 308] width 90 height 30
type input "15.93"
click at [518, 350] on input "text" at bounding box center [531, 352] width 90 height 30
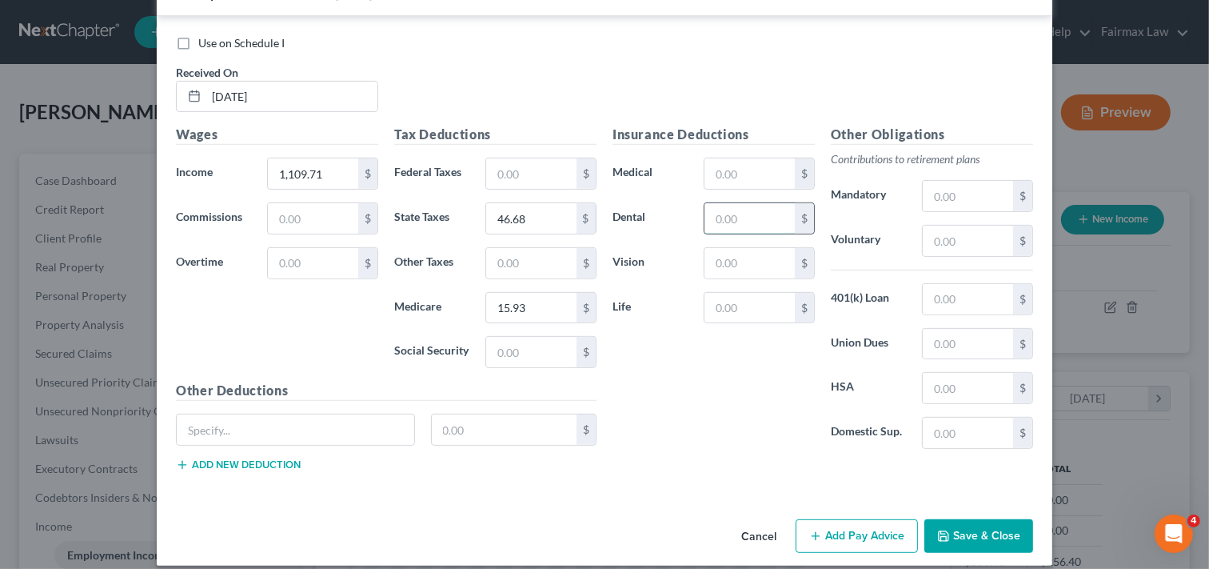
click at [752, 227] on input "text" at bounding box center [750, 218] width 90 height 30
type input "7.95"
click at [713, 260] on input "text" at bounding box center [750, 263] width 90 height 30
type input "3.37"
click at [862, 531] on button "Add Pay Advice" at bounding box center [857, 536] width 122 height 34
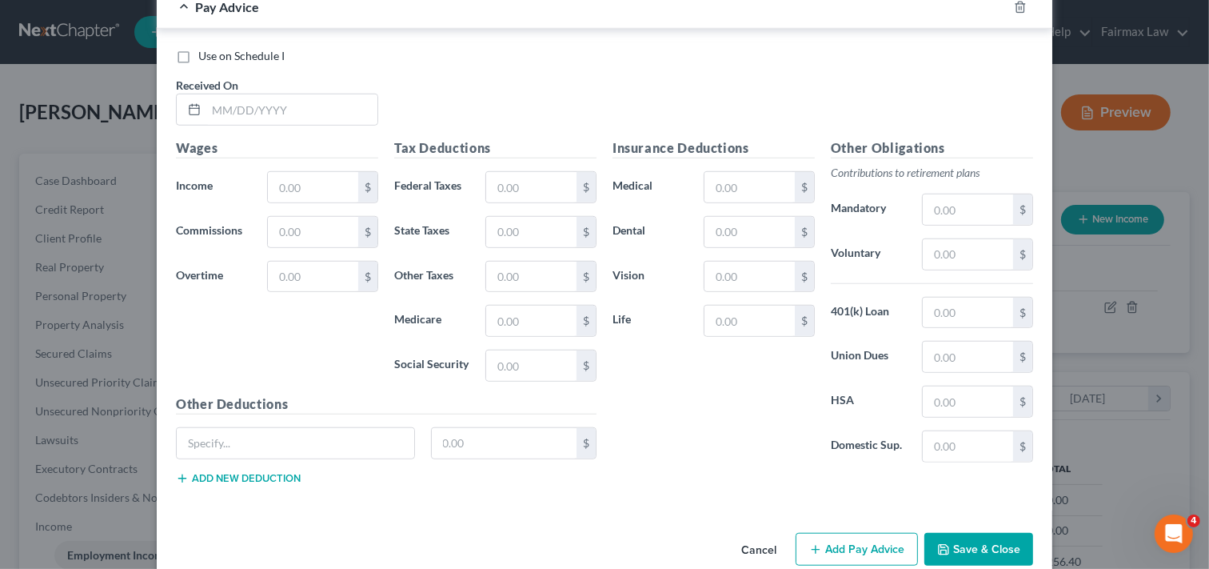
scroll to position [1102, 0]
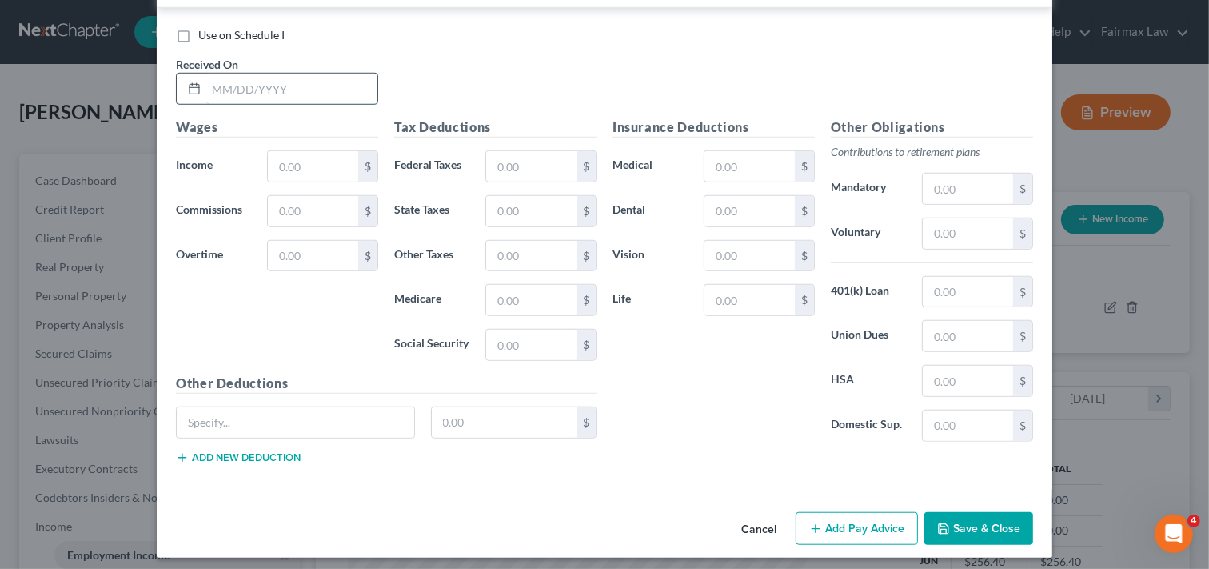
click at [296, 84] on input "text" at bounding box center [291, 89] width 171 height 30
click at [290, 170] on input "text" at bounding box center [313, 166] width 90 height 30
click at [515, 171] on input "text" at bounding box center [531, 166] width 90 height 30
click at [856, 530] on button "Add Pay Advice" at bounding box center [857, 529] width 122 height 34
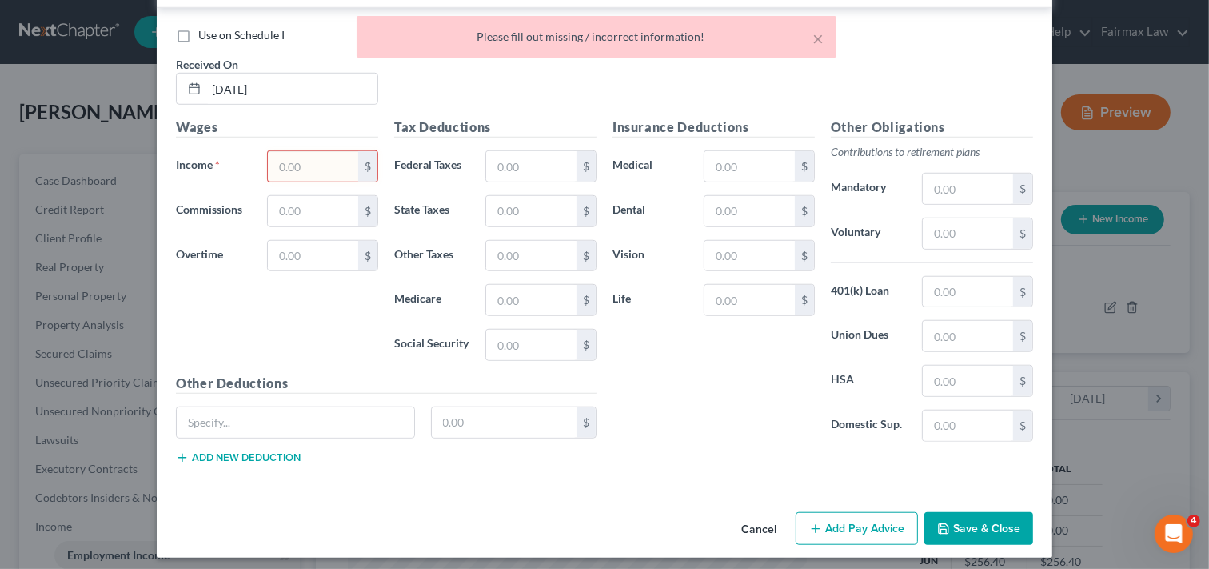
click at [294, 168] on input "text" at bounding box center [313, 166] width 90 height 30
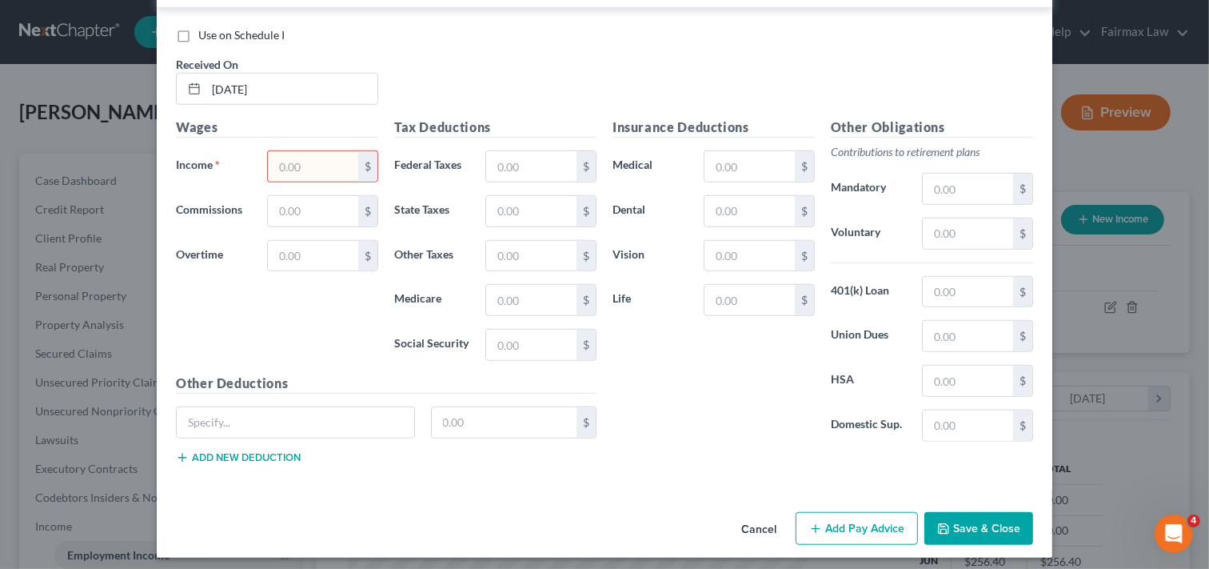
click at [302, 166] on input "text" at bounding box center [313, 166] width 90 height 30
click at [600, 486] on div "Use on Schedule I Received On * [DATE] Wages Income * $ Commissions $ Overtime …" at bounding box center [605, 248] width 896 height 481
click at [305, 88] on input "[DATE]" at bounding box center [291, 89] width 171 height 30
click at [222, 86] on input "[DATE]" at bounding box center [291, 89] width 171 height 30
click at [219, 81] on input "[DATE]" at bounding box center [291, 89] width 171 height 30
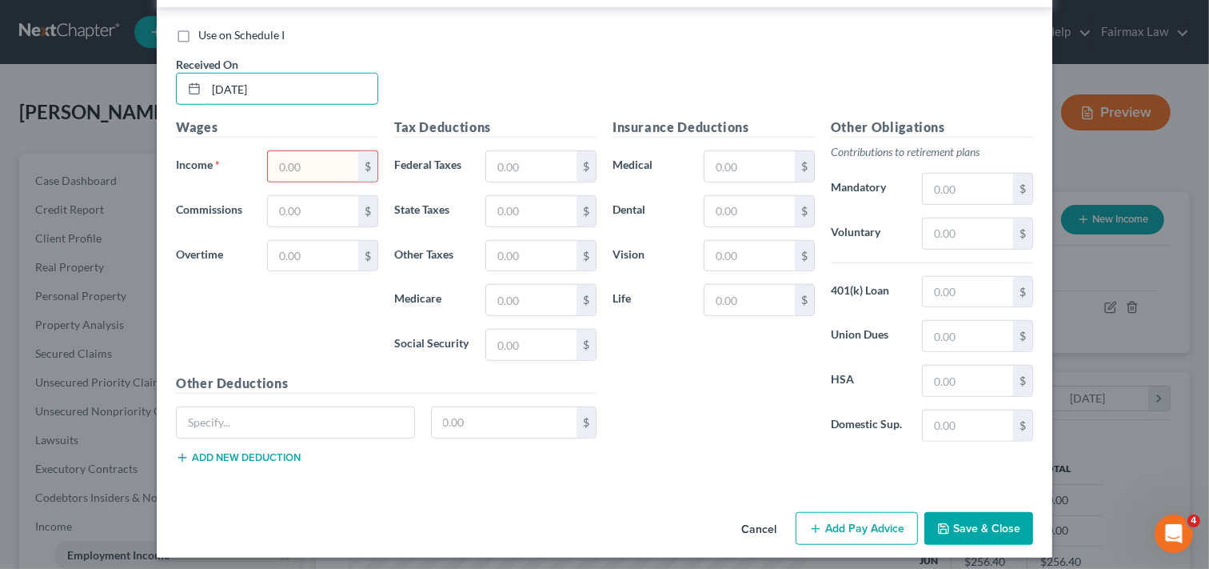
type input "[DATE]"
click at [324, 173] on input "text" at bounding box center [313, 166] width 90 height 30
type input "625.35"
click at [550, 153] on input "text" at bounding box center [531, 166] width 90 height 30
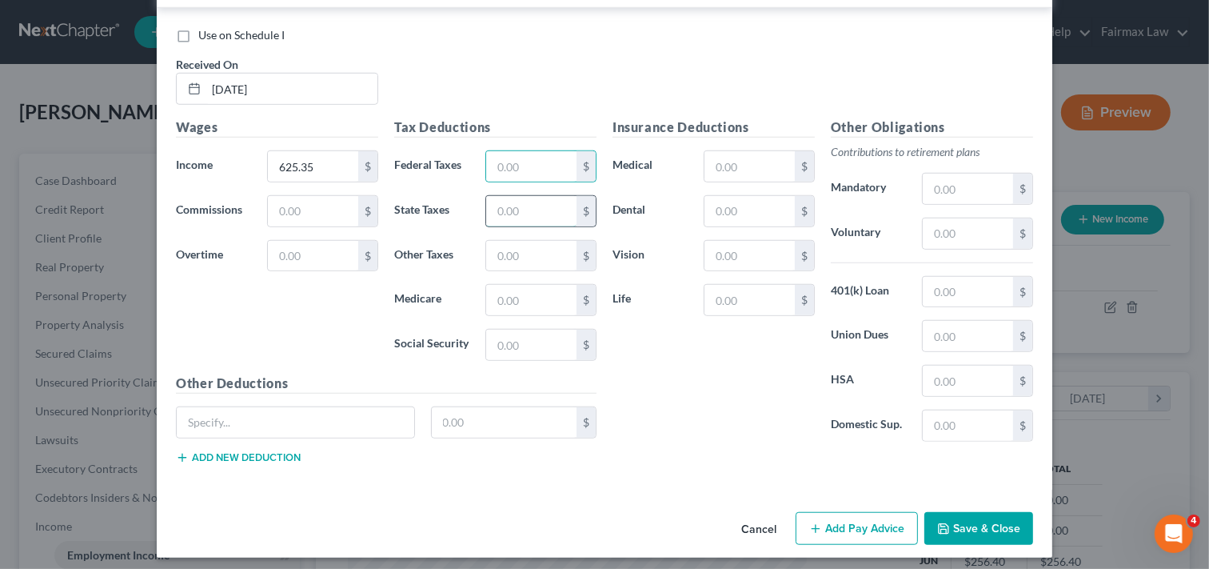
click at [491, 214] on input "text" at bounding box center [531, 211] width 90 height 30
type input "26.10"
click at [504, 301] on input "text" at bounding box center [531, 300] width 90 height 30
type input "8.90"
click at [740, 171] on input "text" at bounding box center [750, 166] width 90 height 30
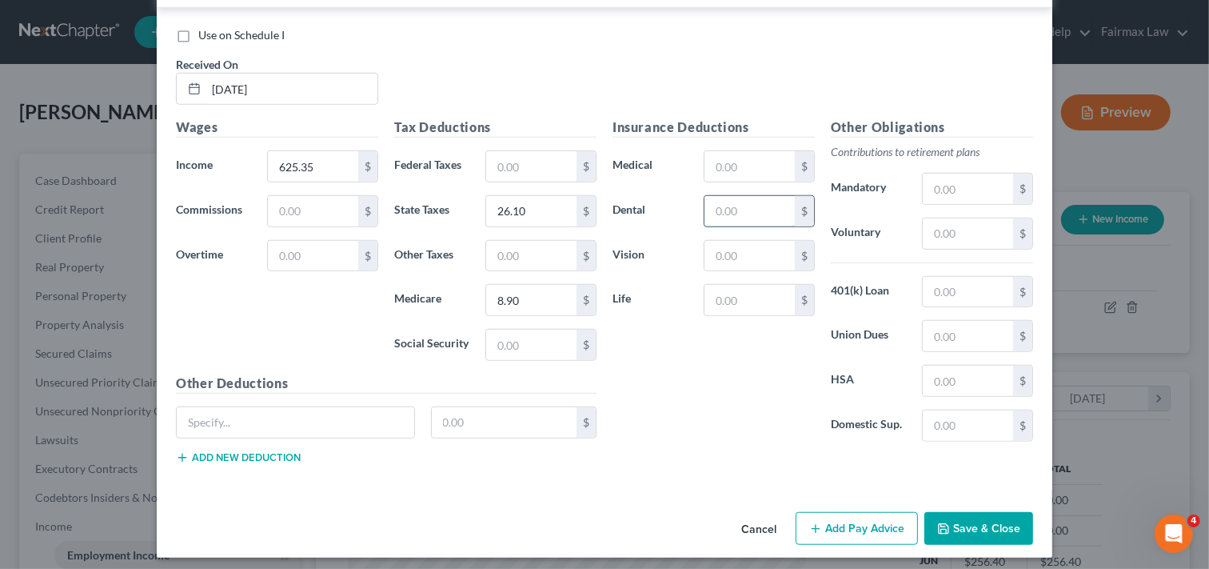
click at [710, 206] on input "text" at bounding box center [750, 211] width 90 height 30
type input "7.95"
click at [726, 250] on input "text" at bounding box center [750, 256] width 90 height 30
type input "3.37"
click at [842, 524] on button "Add Pay Advice" at bounding box center [857, 529] width 122 height 34
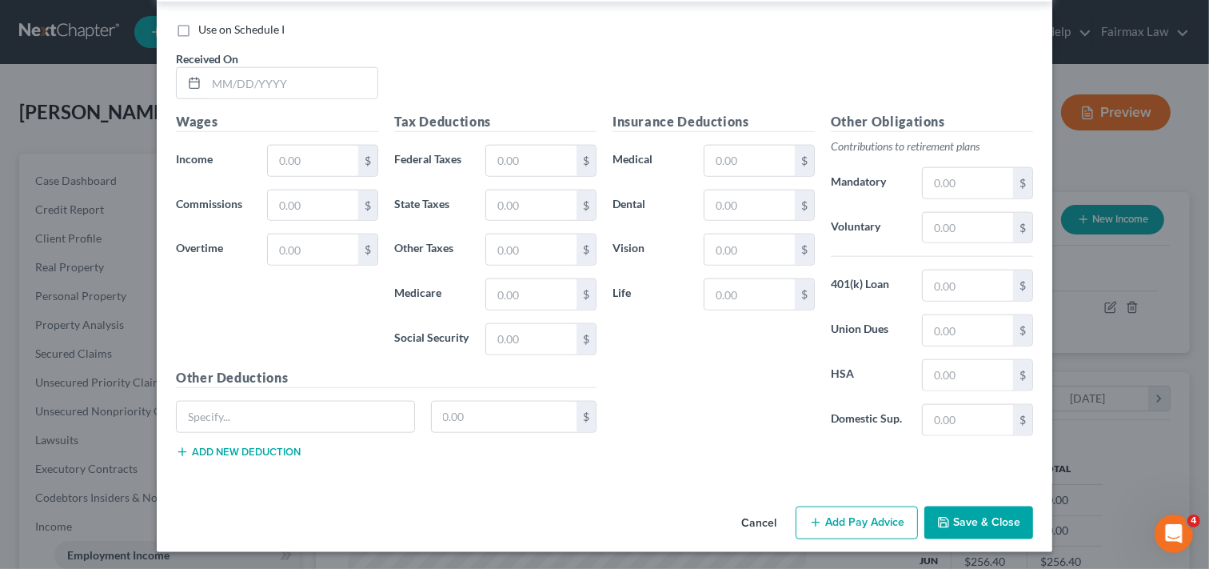
scroll to position [1635, 0]
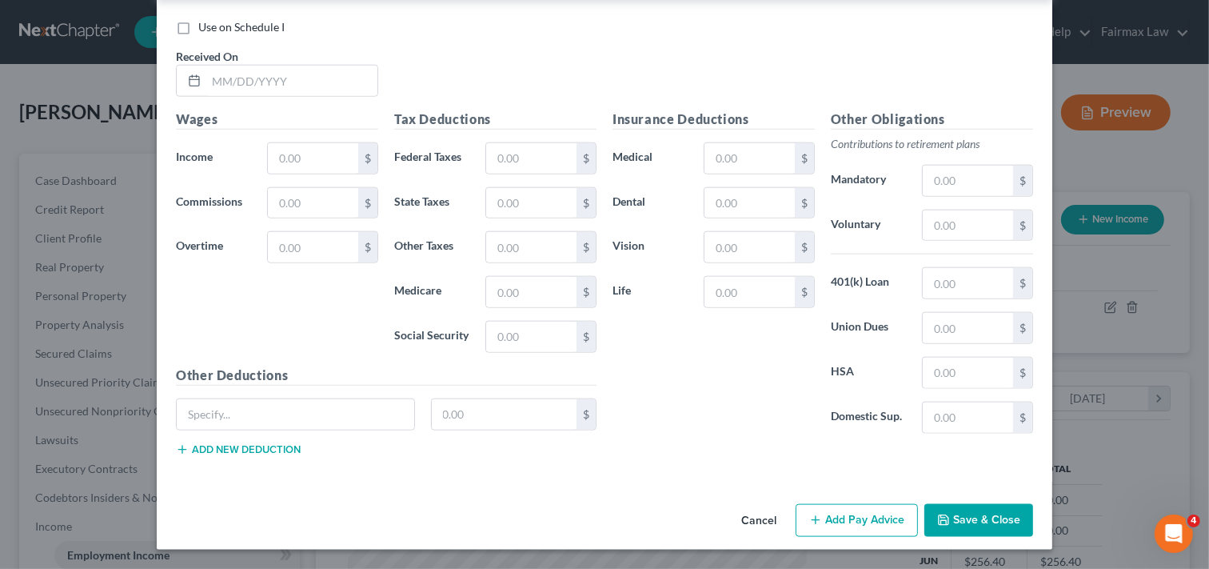
click at [890, 86] on div "Use on Schedule I Received On *" at bounding box center [605, 64] width 874 height 90
click at [1001, 78] on div "Use on Schedule I Received On *" at bounding box center [605, 64] width 874 height 90
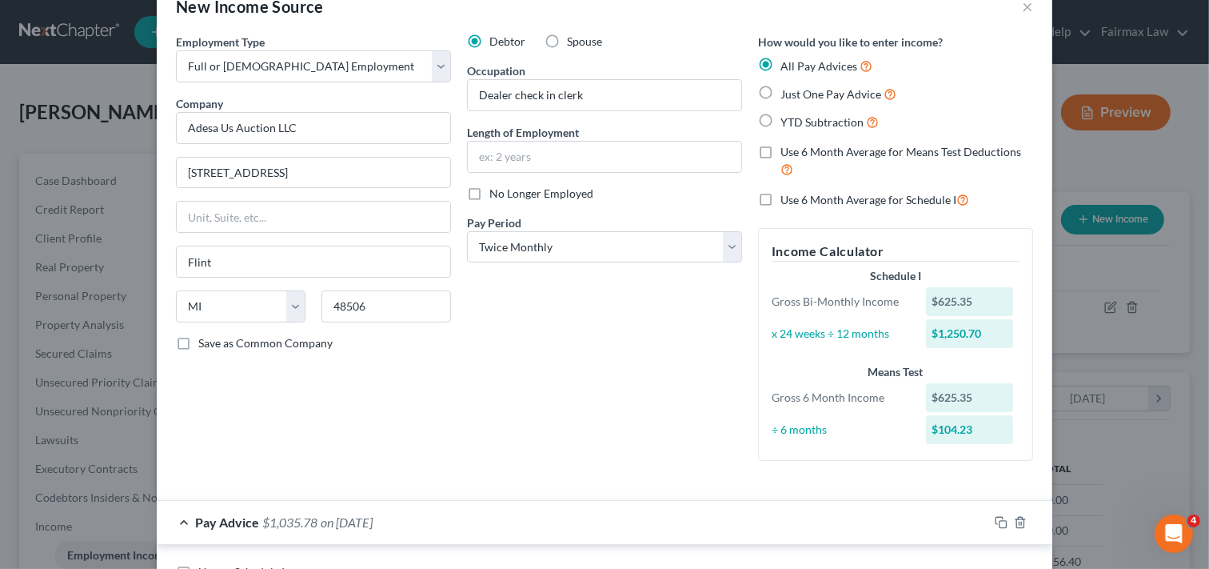
scroll to position [0, 0]
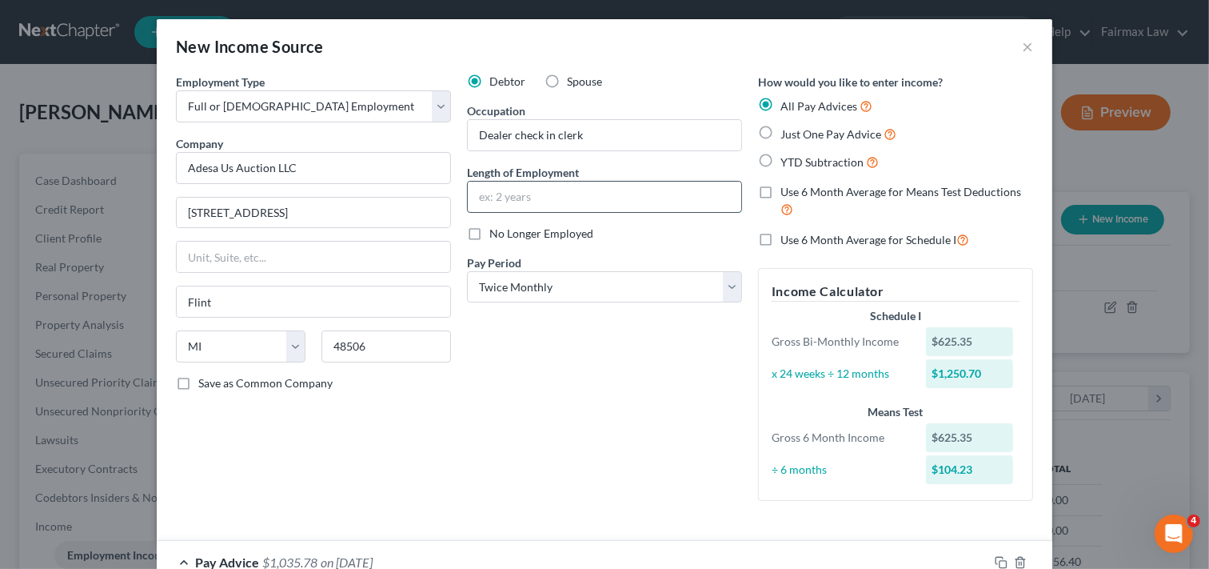
click at [579, 194] on input "text" at bounding box center [605, 197] width 274 height 30
type input "Since [DATE]"
click at [569, 233] on span "No Longer Employed" at bounding box center [542, 233] width 104 height 14
click at [506, 233] on input "No Longer Employed" at bounding box center [501, 231] width 10 height 10
checkbox input "true"
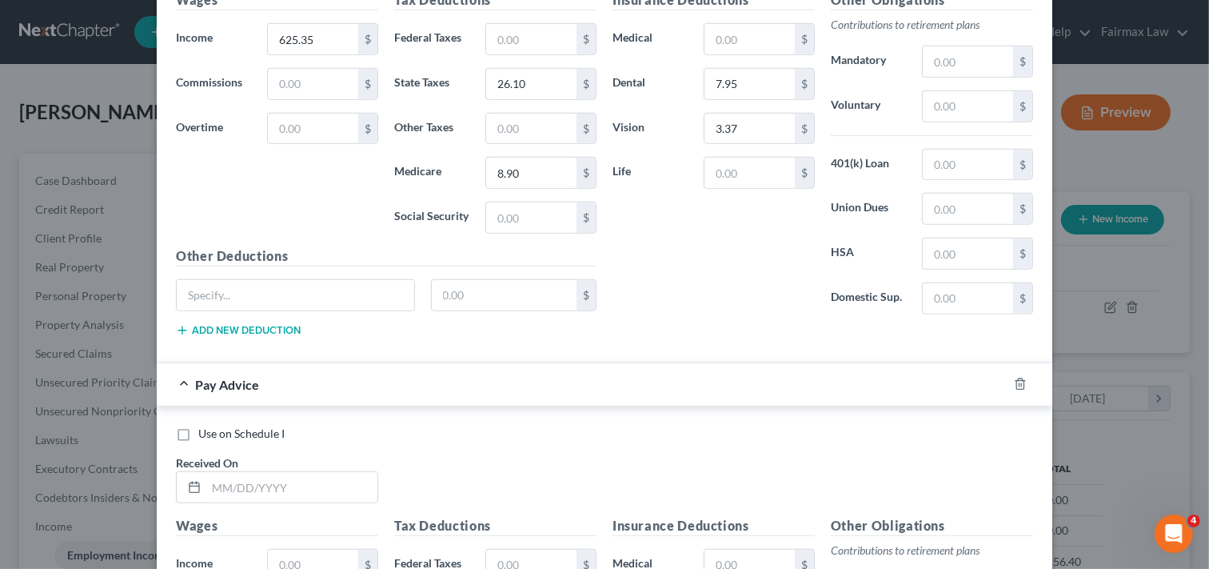
scroll to position [1368, 0]
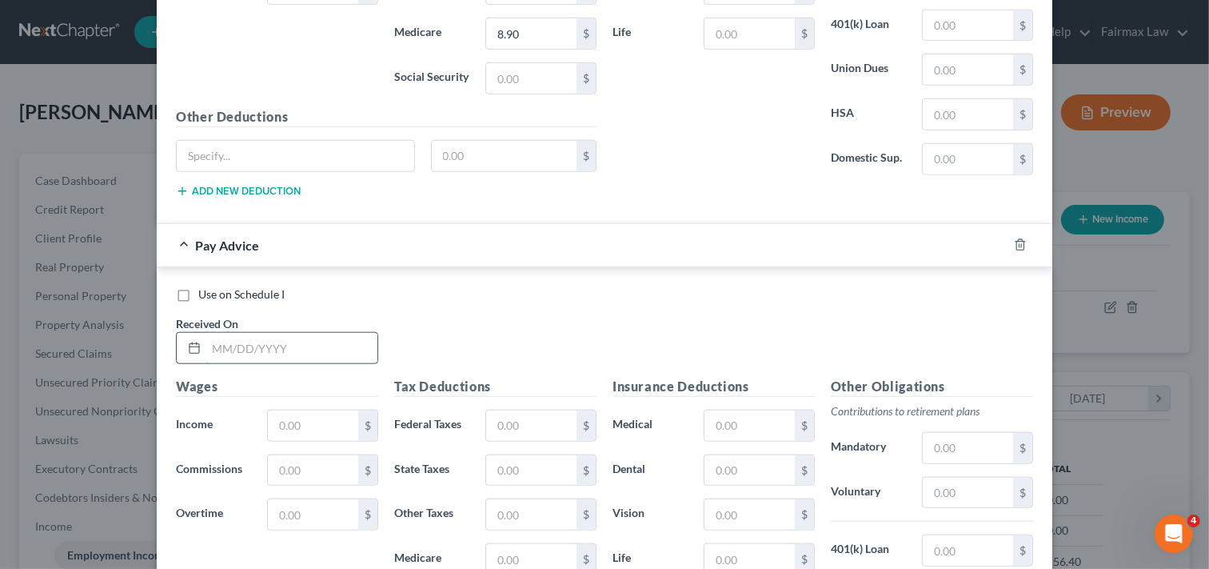
click at [302, 345] on input "text" at bounding box center [291, 348] width 171 height 30
type input "[DATE]"
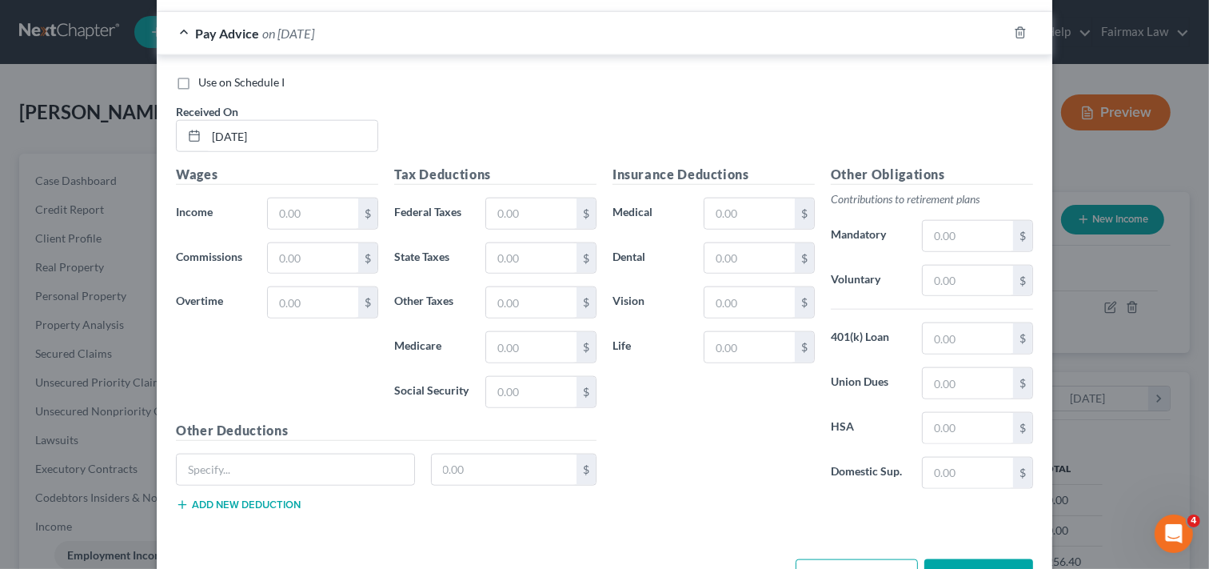
scroll to position [1638, 0]
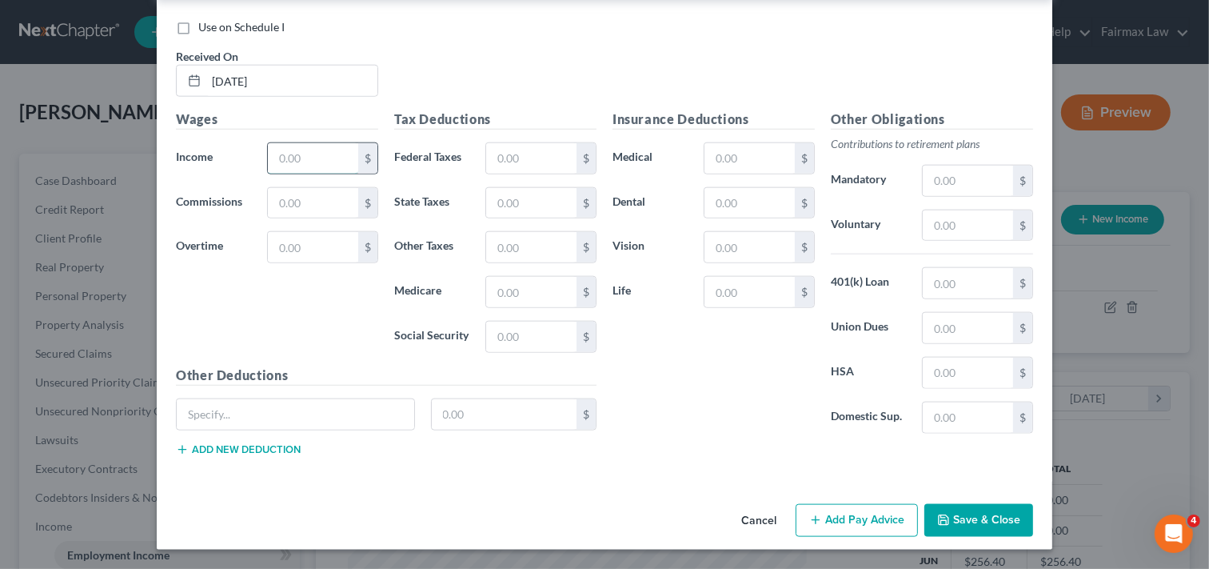
click at [317, 153] on input "text" at bounding box center [313, 158] width 90 height 30
type input "1,000.00"
click at [538, 164] on input "text" at bounding box center [531, 158] width 90 height 30
click at [490, 293] on input "text" at bounding box center [531, 292] width 90 height 30
type input "14.50"
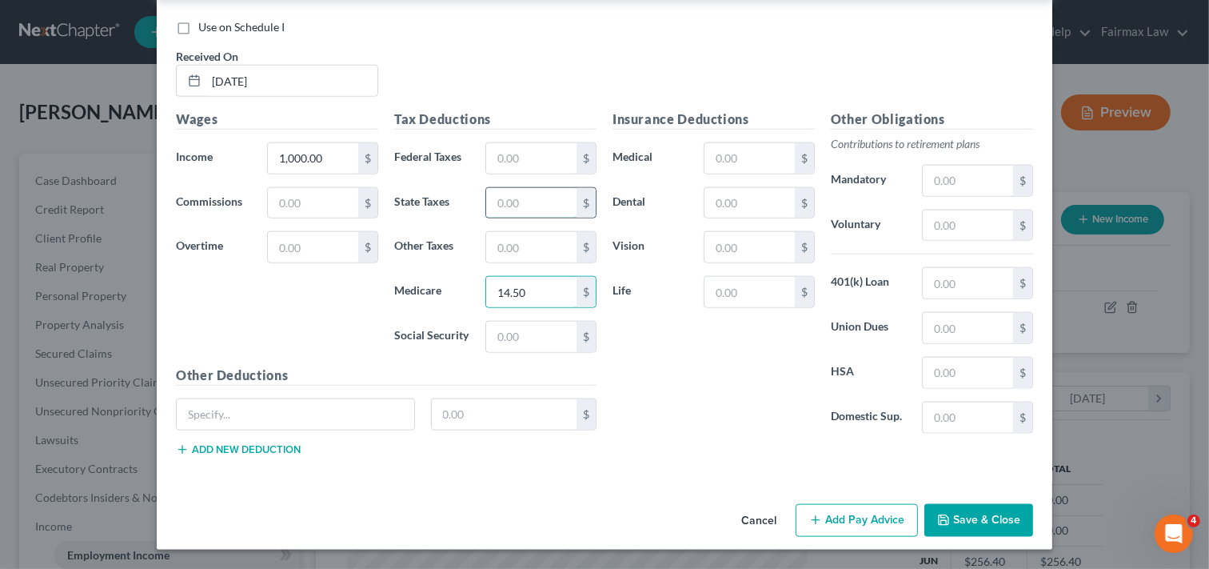
click at [546, 204] on input "text" at bounding box center [531, 203] width 90 height 30
type input "42.50"
click at [546, 158] on input "text" at bounding box center [531, 158] width 90 height 30
type input "220.00"
click at [848, 522] on button "Add Pay Advice" at bounding box center [857, 521] width 122 height 34
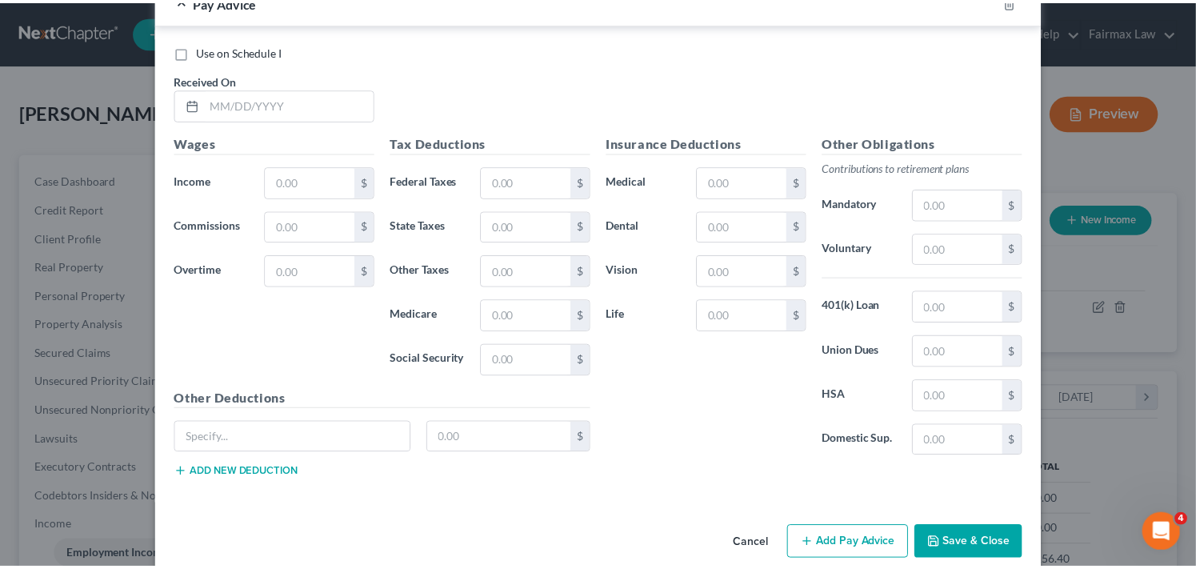
scroll to position [2165, 0]
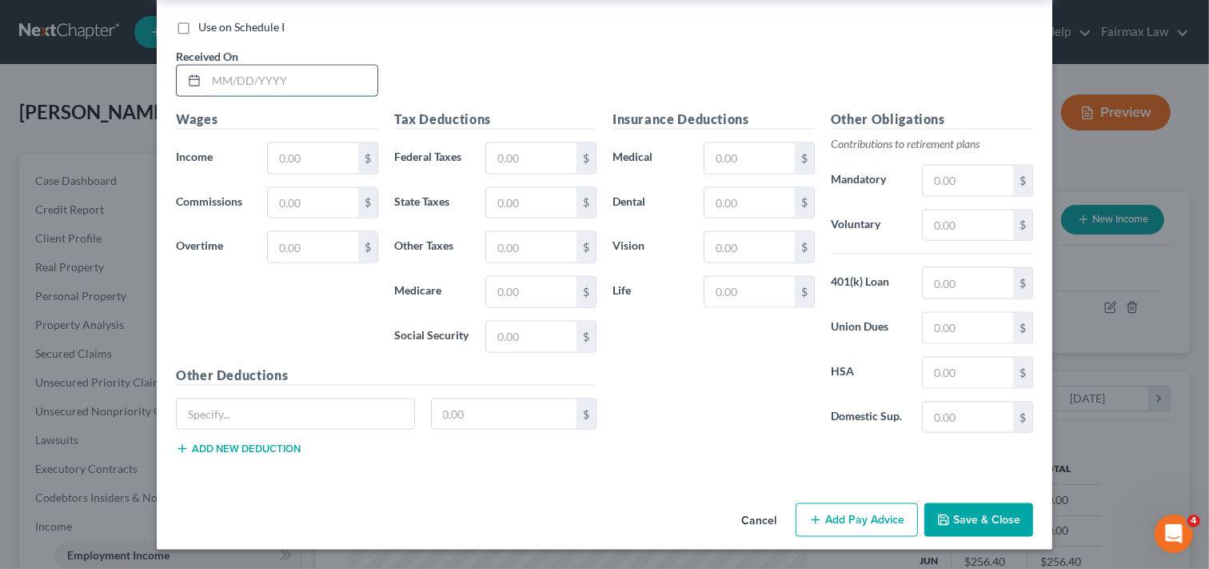
click at [309, 85] on input "text" at bounding box center [291, 81] width 171 height 30
type input "[DATE]"
drag, startPoint x: 313, startPoint y: 155, endPoint x: 341, endPoint y: 162, distance: 28.7
click at [313, 155] on input "text" at bounding box center [313, 158] width 90 height 30
type input "1,239.87"
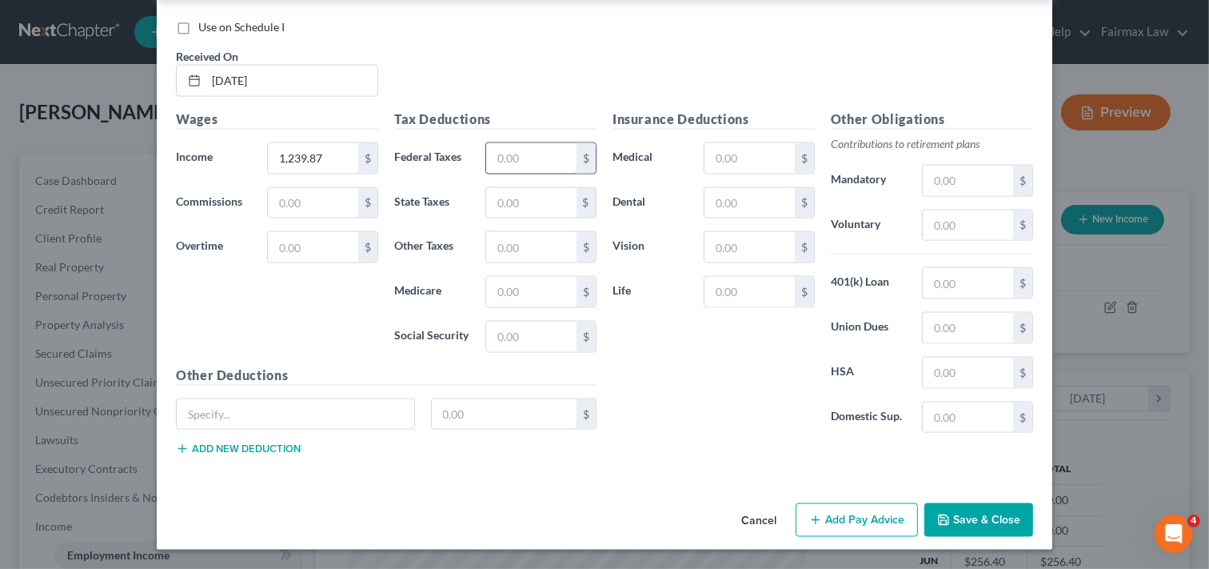
click at [510, 150] on input "text" at bounding box center [531, 158] width 90 height 30
click at [497, 201] on input "text" at bounding box center [531, 203] width 90 height 30
type input "52.21"
click at [516, 299] on input "text" at bounding box center [531, 292] width 90 height 30
type input "17.82"
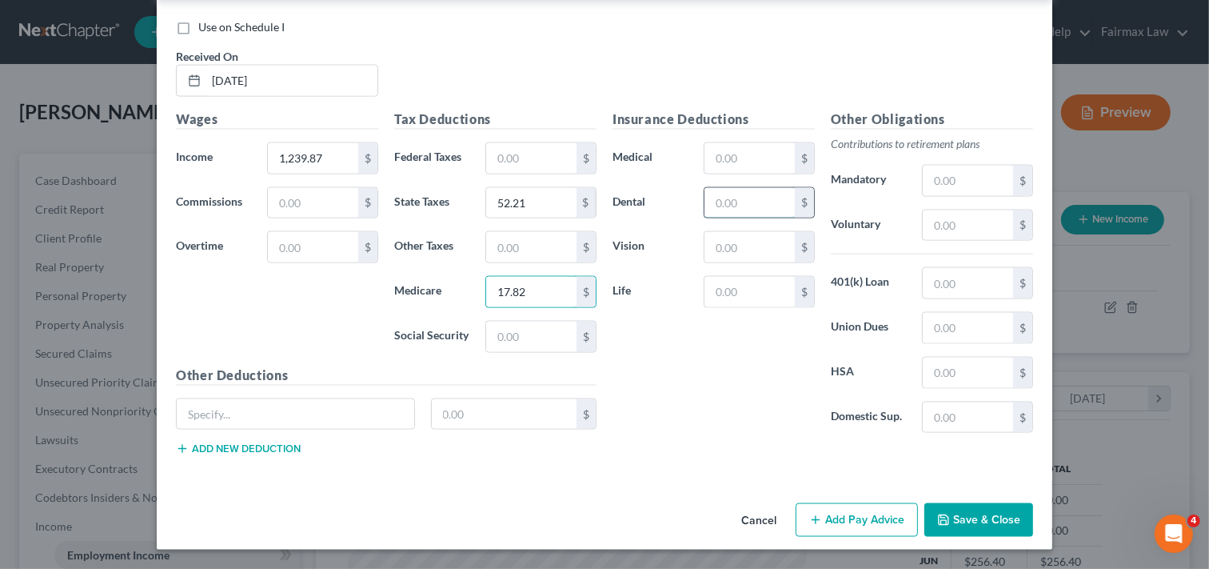
click at [738, 195] on input "text" at bounding box center [750, 203] width 90 height 30
type input "7.95"
click at [747, 241] on input "text" at bounding box center [750, 247] width 90 height 30
type input "3.37"
click at [986, 517] on button "Save & Close" at bounding box center [979, 520] width 109 height 34
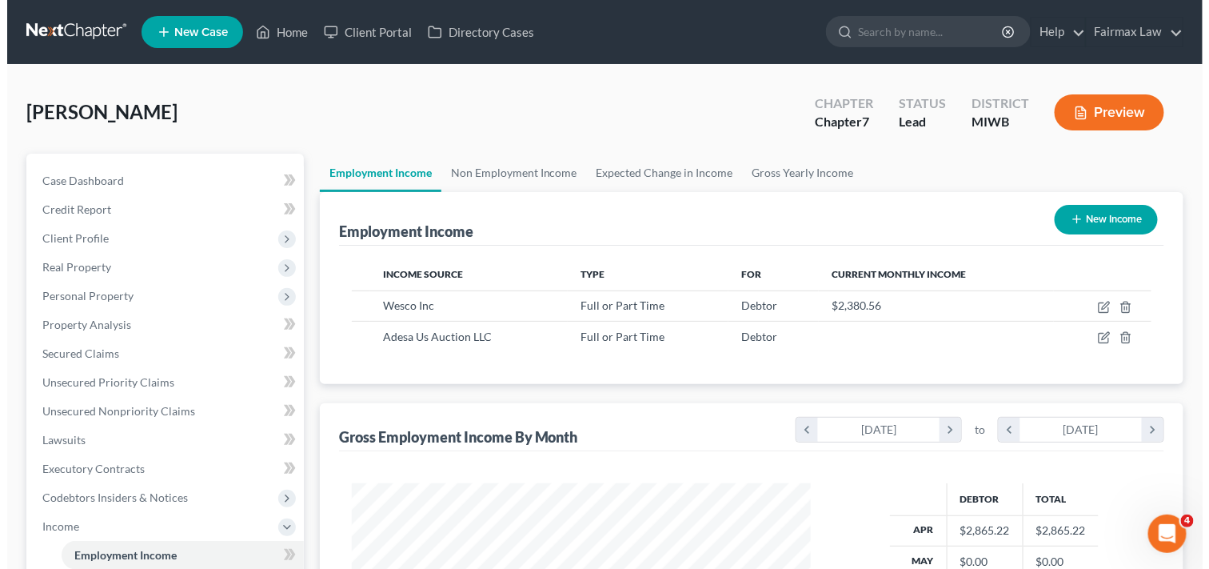
scroll to position [799647, 799448]
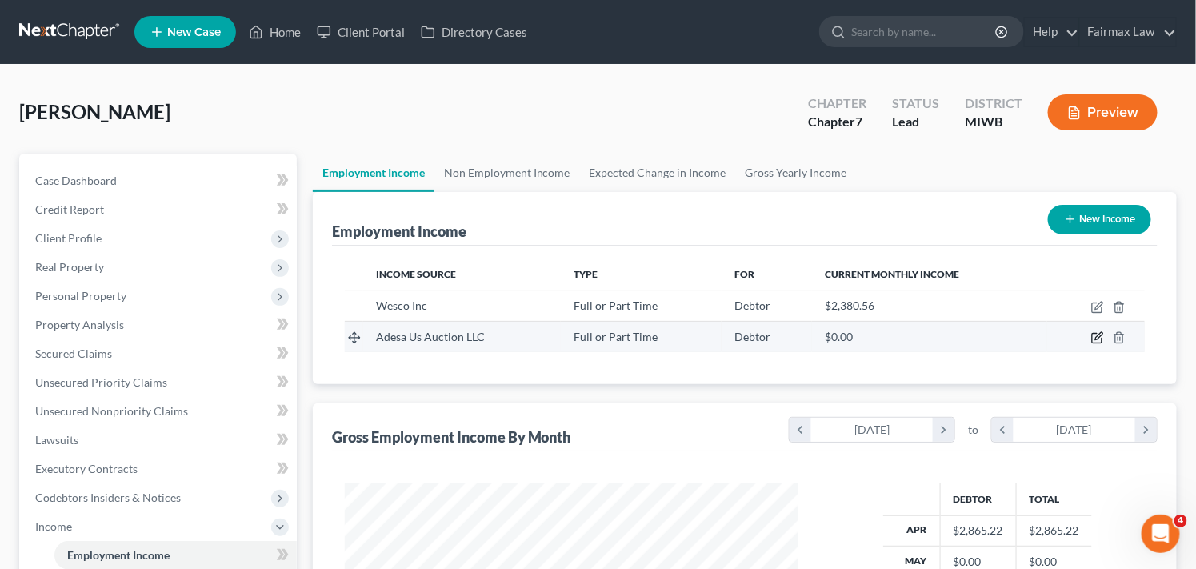
click at [1101, 336] on icon "button" at bounding box center [1098, 336] width 7 height 7
select select "0"
select select "23"
select select "1"
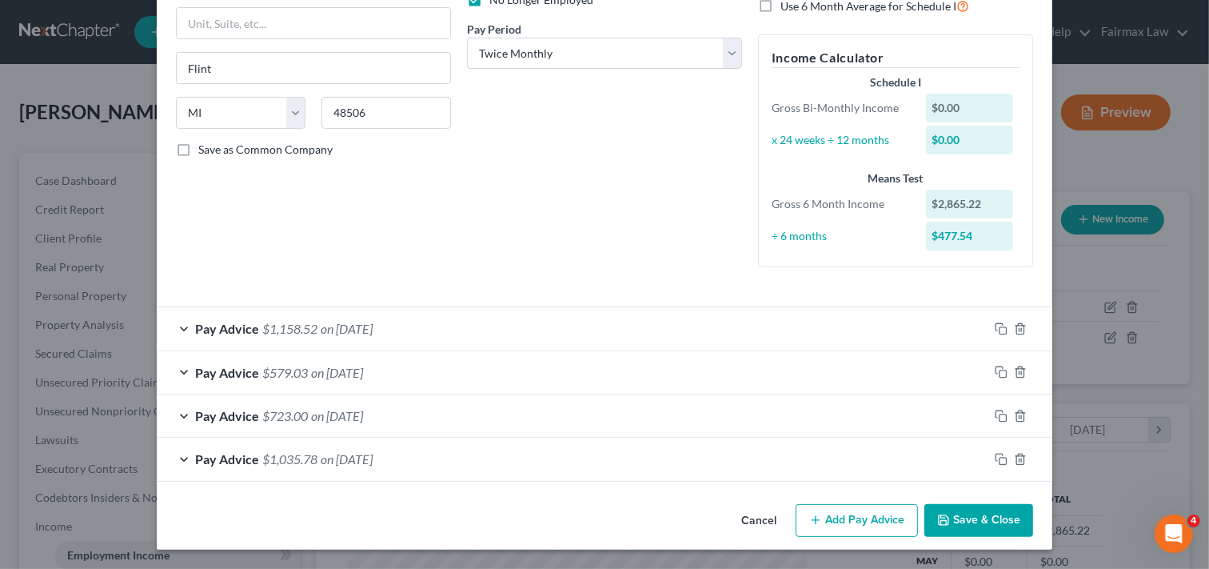
scroll to position [228, 0]
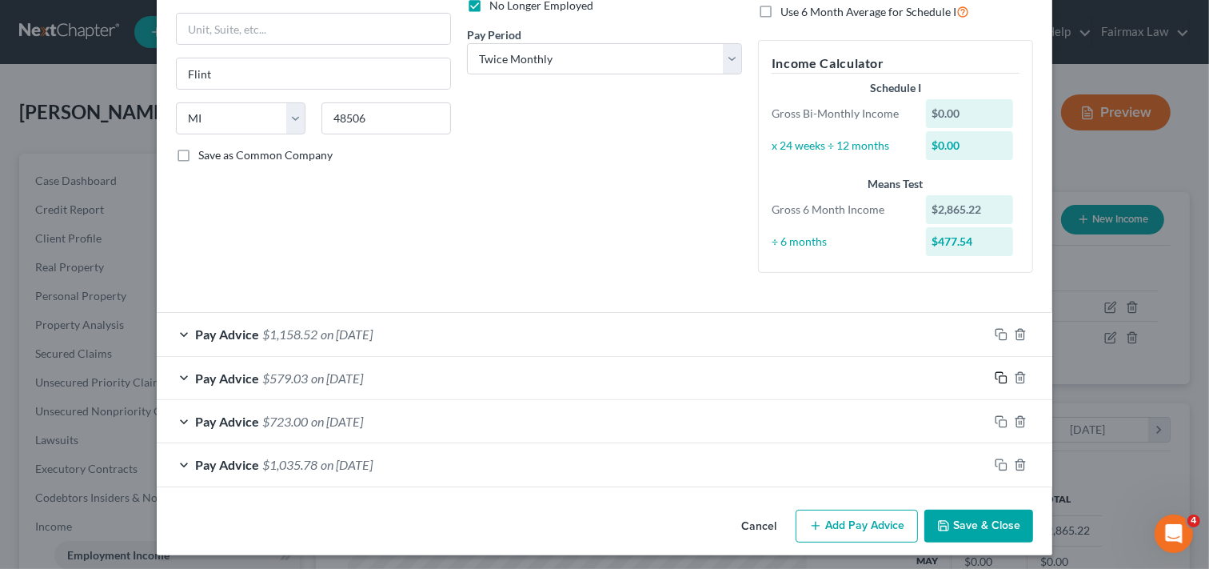
click at [996, 379] on icon "button" at bounding box center [1001, 377] width 13 height 13
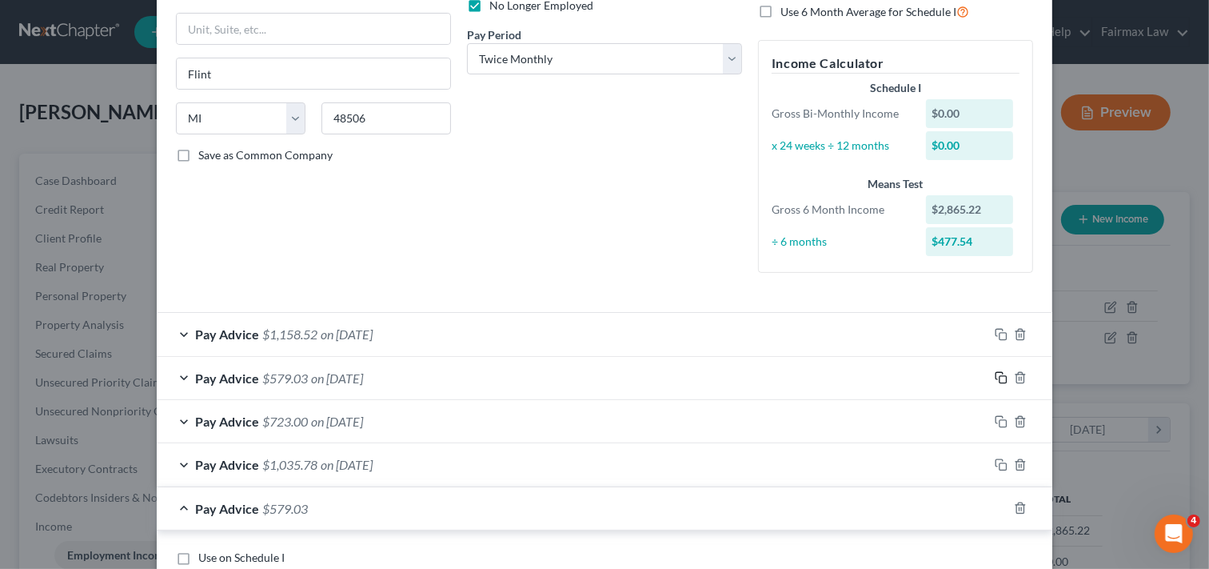
click at [995, 378] on icon "button" at bounding box center [1001, 377] width 13 height 13
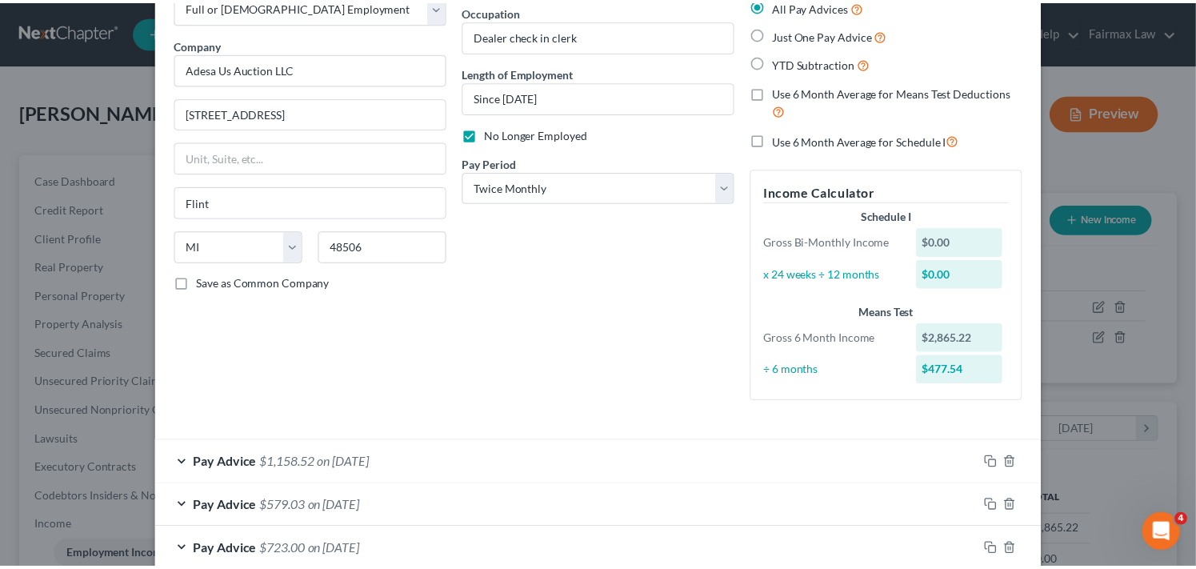
scroll to position [0, 0]
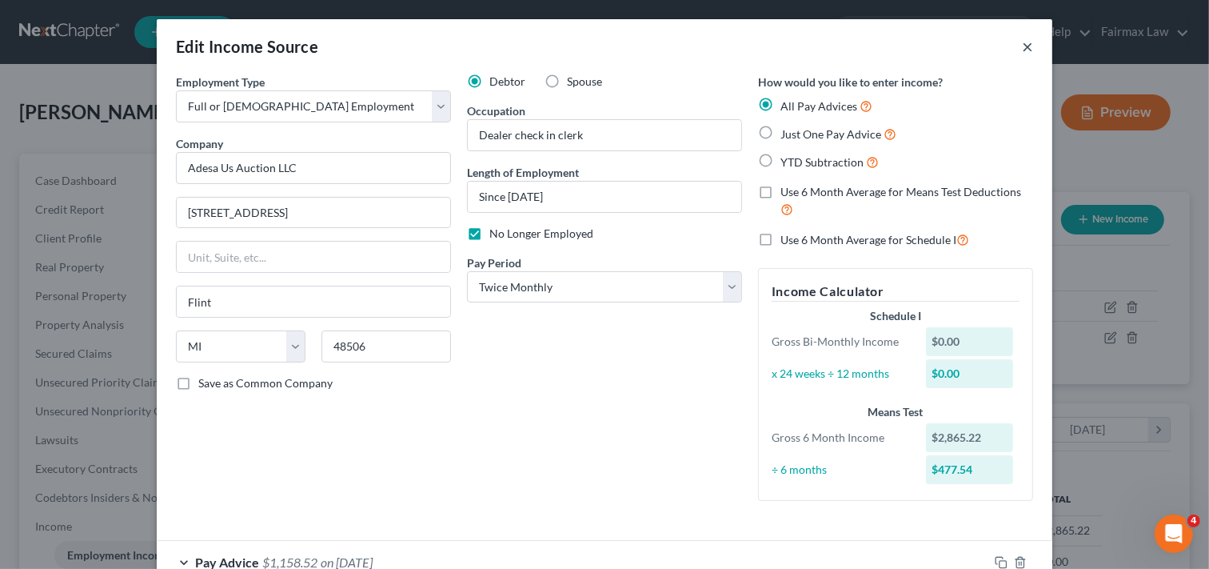
click at [1022, 44] on button "×" at bounding box center [1027, 46] width 11 height 19
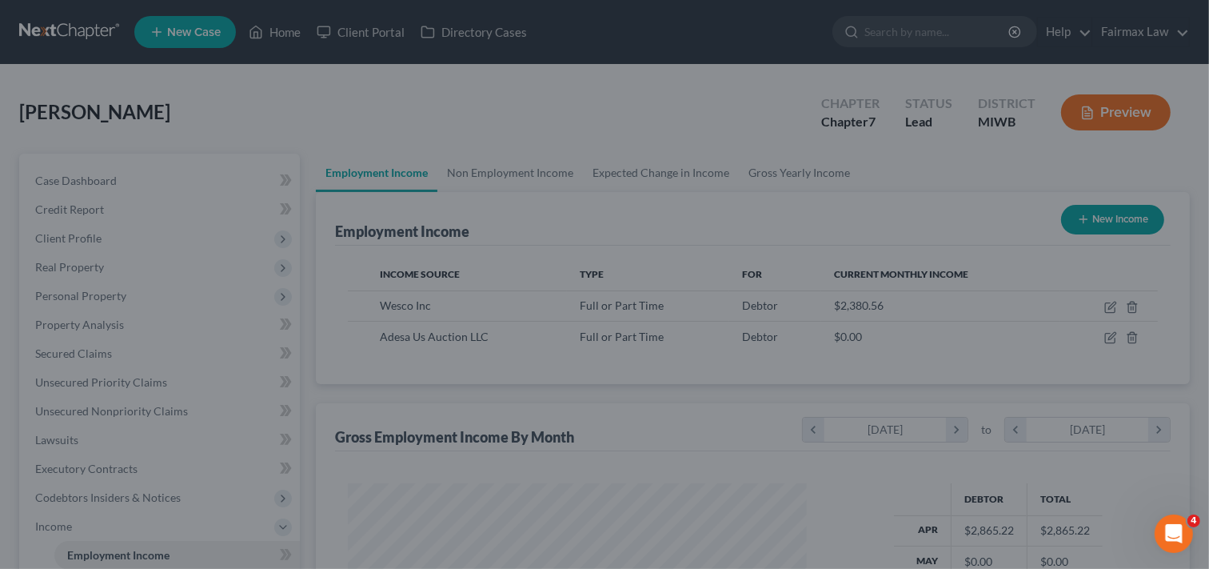
scroll to position [799647, 799448]
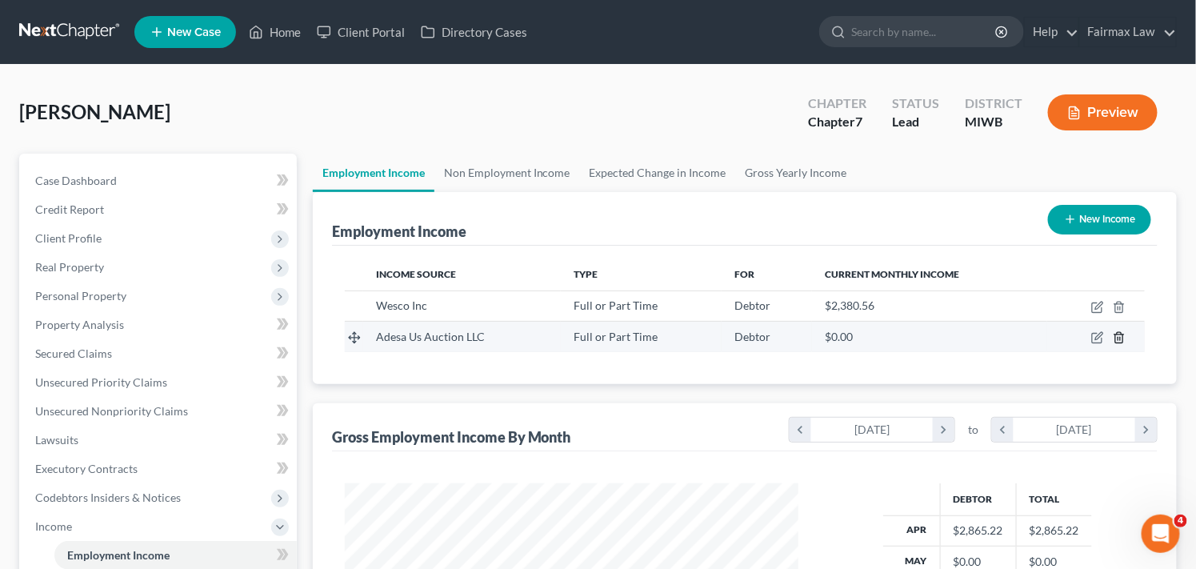
click at [1118, 338] on line "button" at bounding box center [1118, 339] width 0 height 3
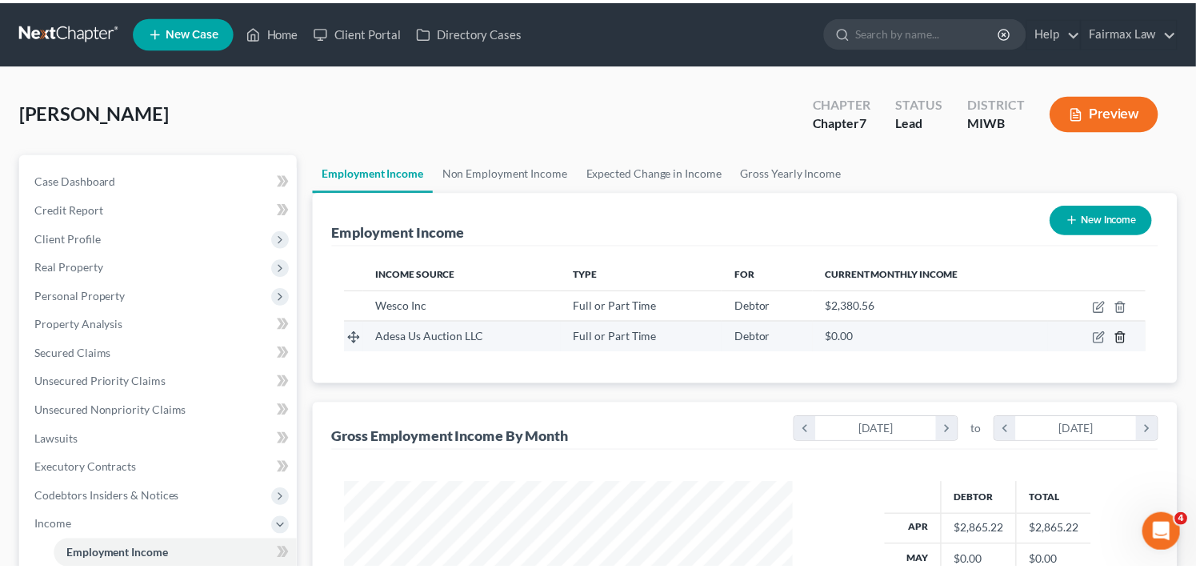
scroll to position [286, 491]
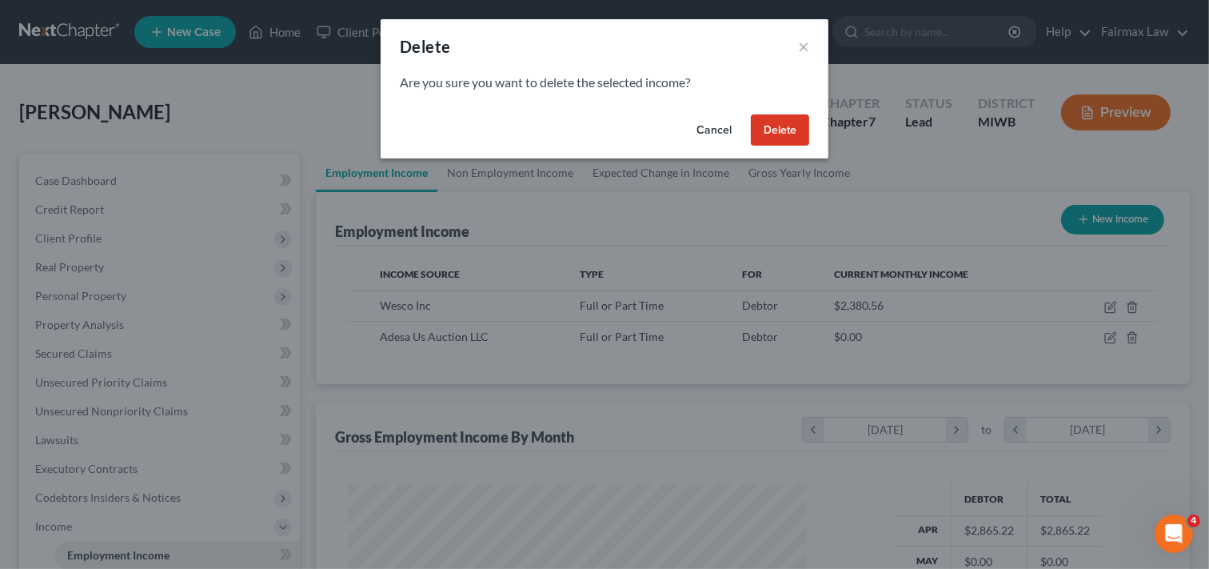
click at [789, 130] on button "Delete" at bounding box center [780, 130] width 58 height 32
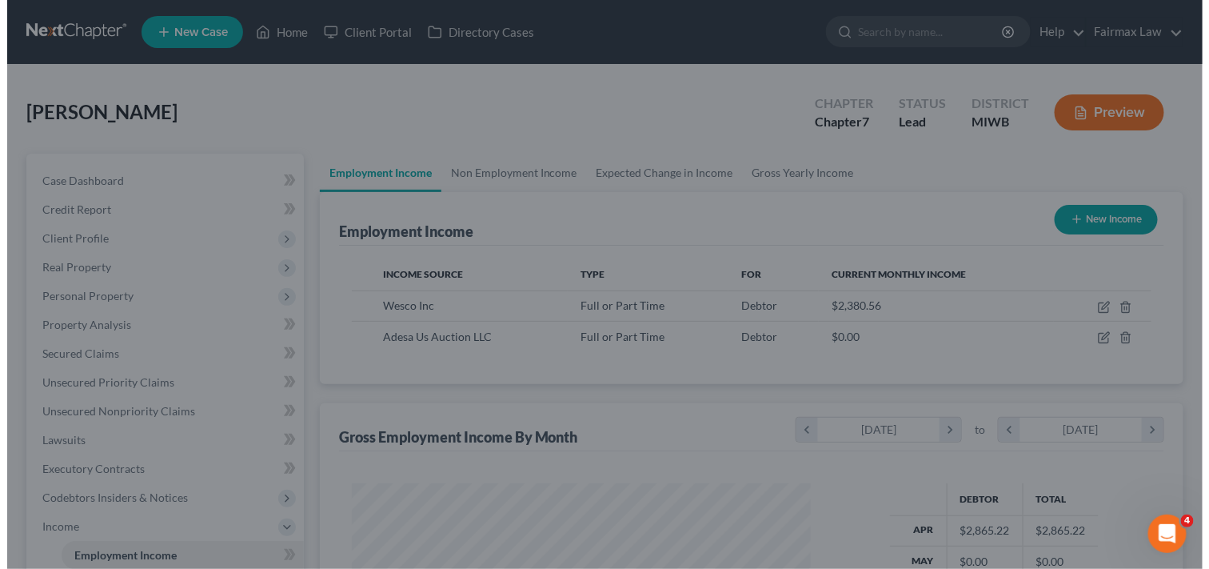
scroll to position [799647, 799448]
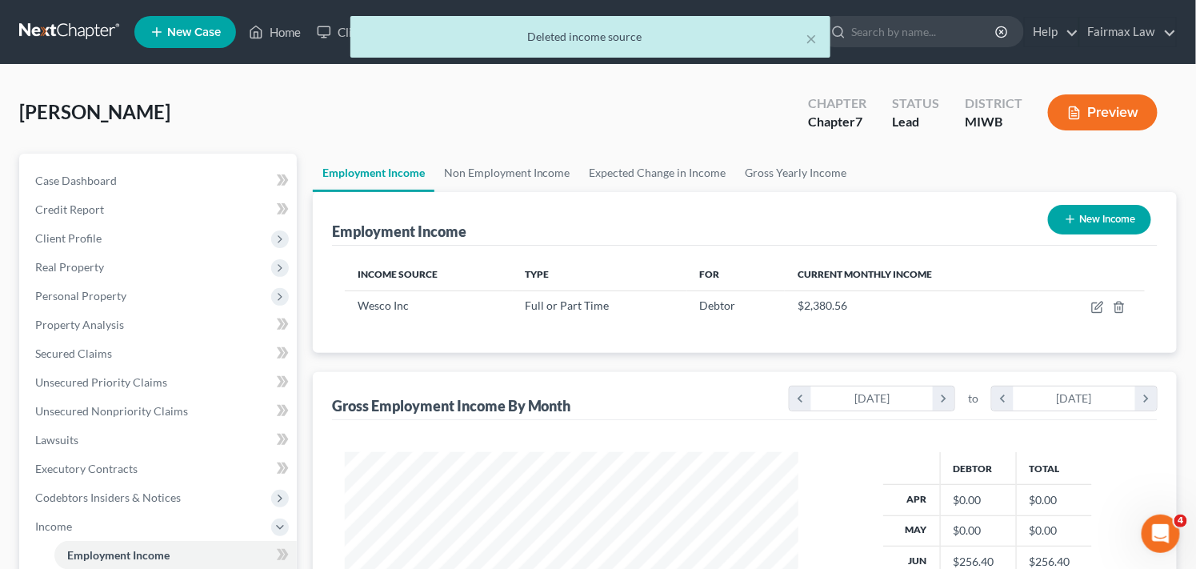
click at [1107, 221] on button "New Income" at bounding box center [1099, 220] width 103 height 30
select select "0"
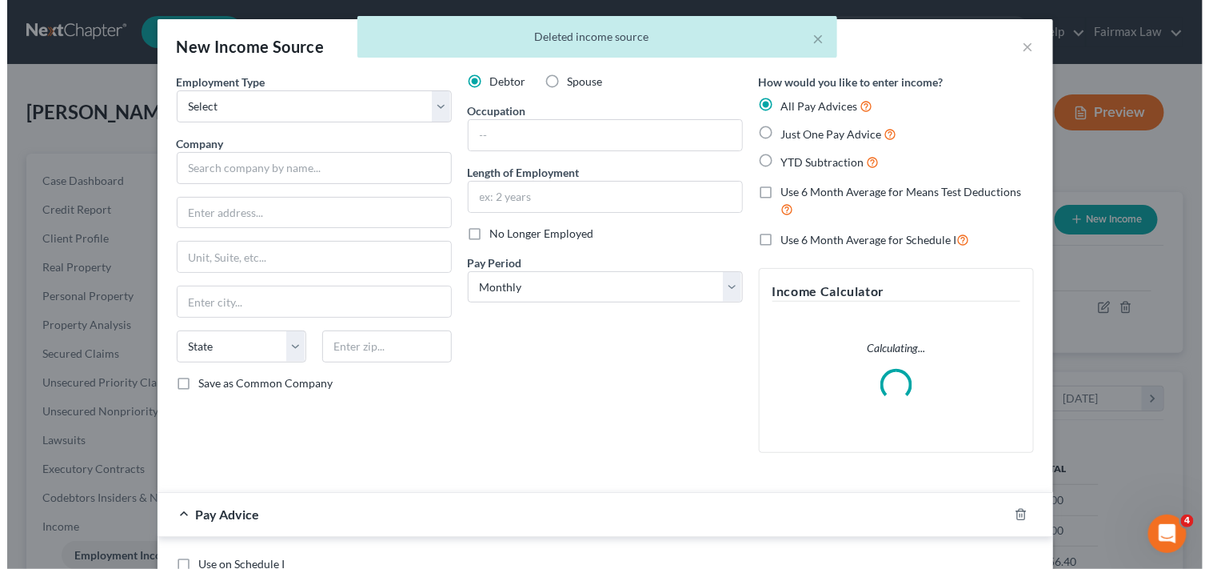
scroll to position [286, 491]
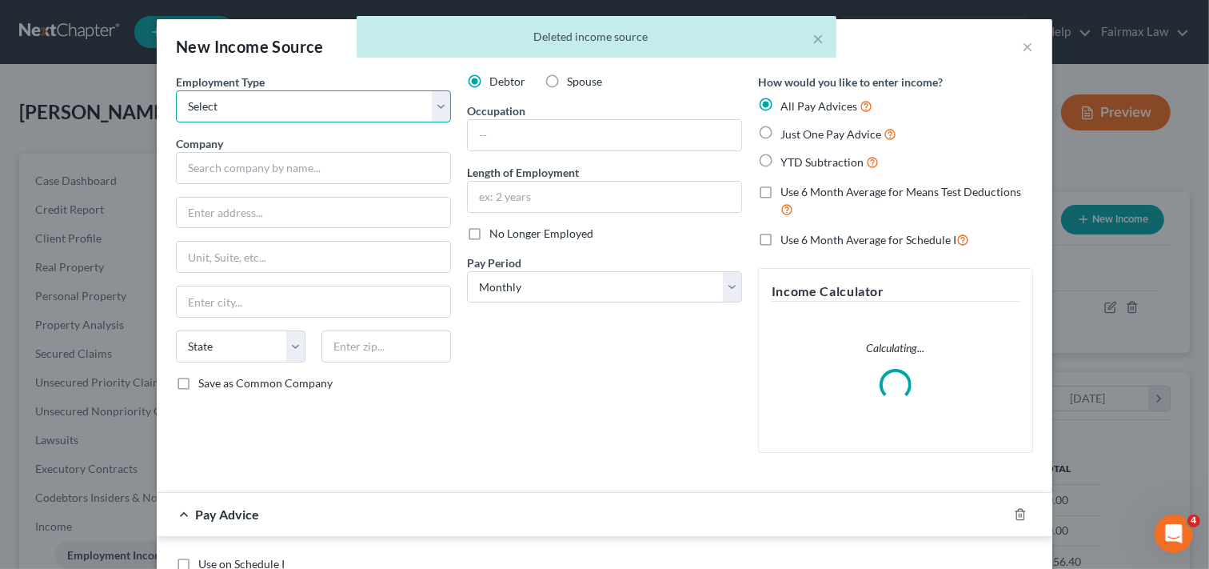
click at [322, 105] on select "Select Full or [DEMOGRAPHIC_DATA] Employment Self Employment" at bounding box center [313, 106] width 275 height 32
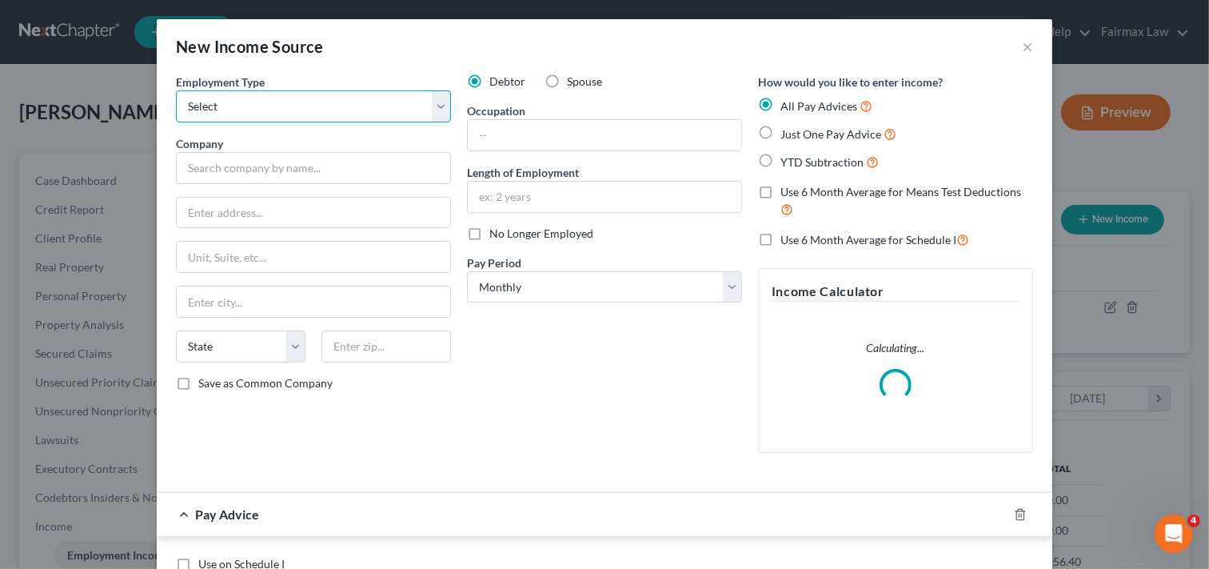
select select "0"
click at [176, 90] on select "Select Full or [DEMOGRAPHIC_DATA] Employment Self Employment" at bounding box center [313, 106] width 275 height 32
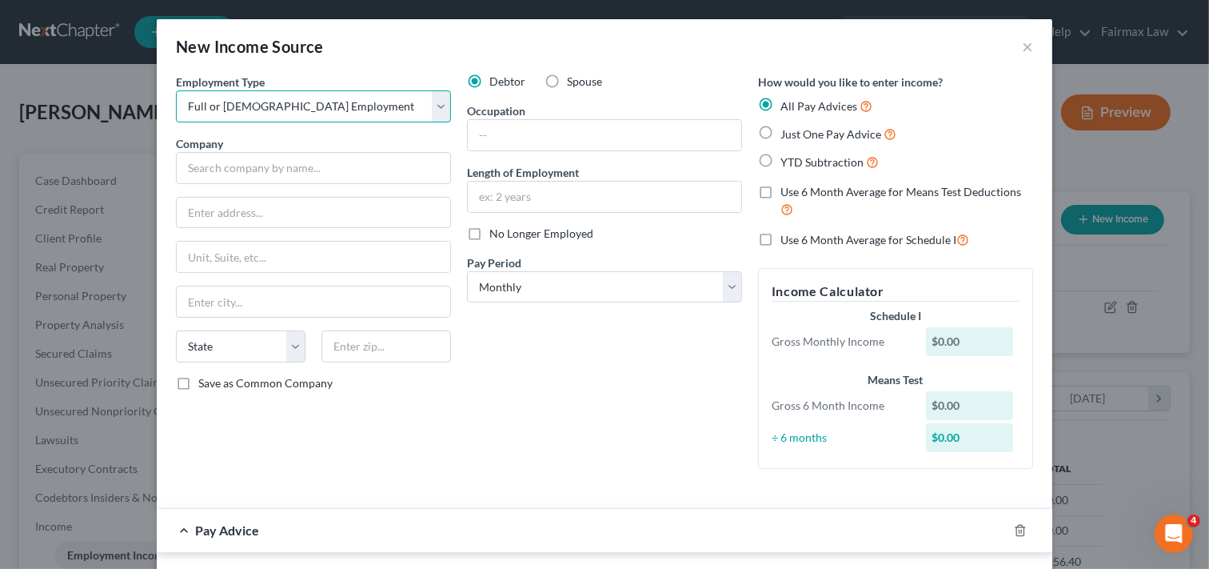
click at [330, 97] on select "Select Full or [DEMOGRAPHIC_DATA] Employment Self Employment" at bounding box center [313, 106] width 275 height 32
click at [176, 90] on select "Select Full or [DEMOGRAPHIC_DATA] Employment Self Employment" at bounding box center [313, 106] width 275 height 32
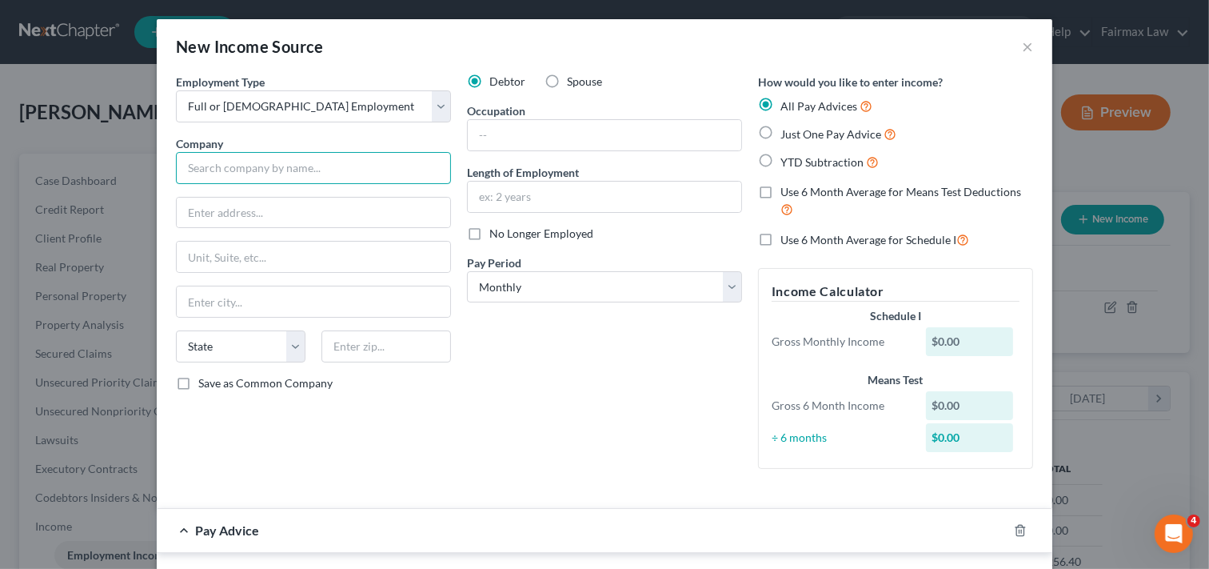
click at [315, 173] on input "text" at bounding box center [313, 168] width 275 height 32
type input "Adesa Us Auction LLC"
type input "[STREET_ADDRESS]"
type input "Flint"
select select "23"
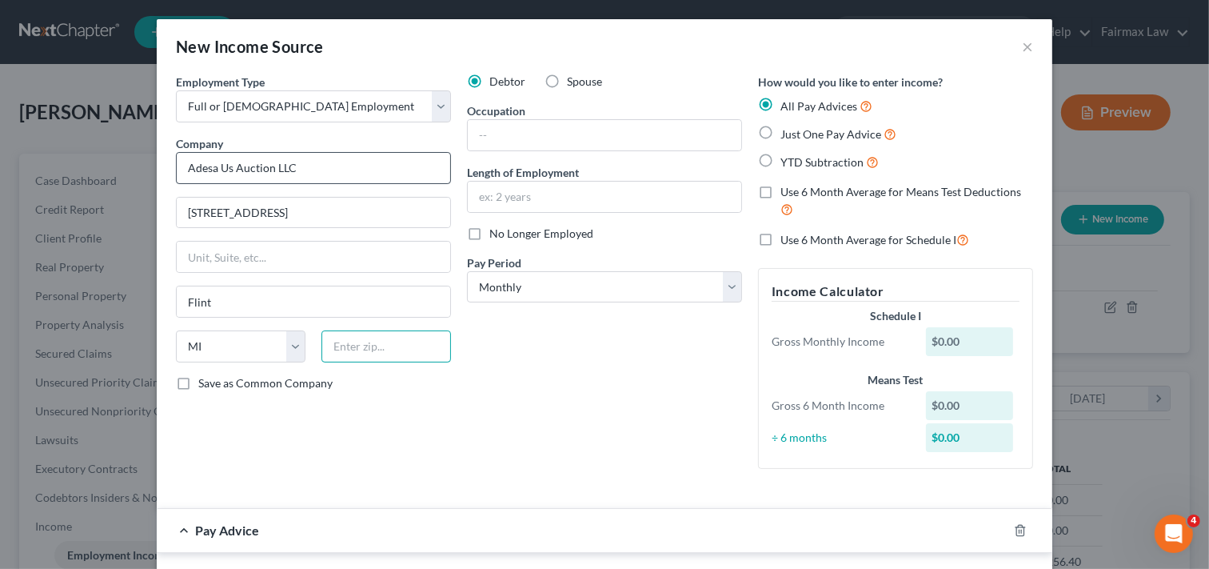
type input "48506"
click at [582, 137] on input "text" at bounding box center [605, 135] width 274 height 30
type input "Dealer check in clerk"
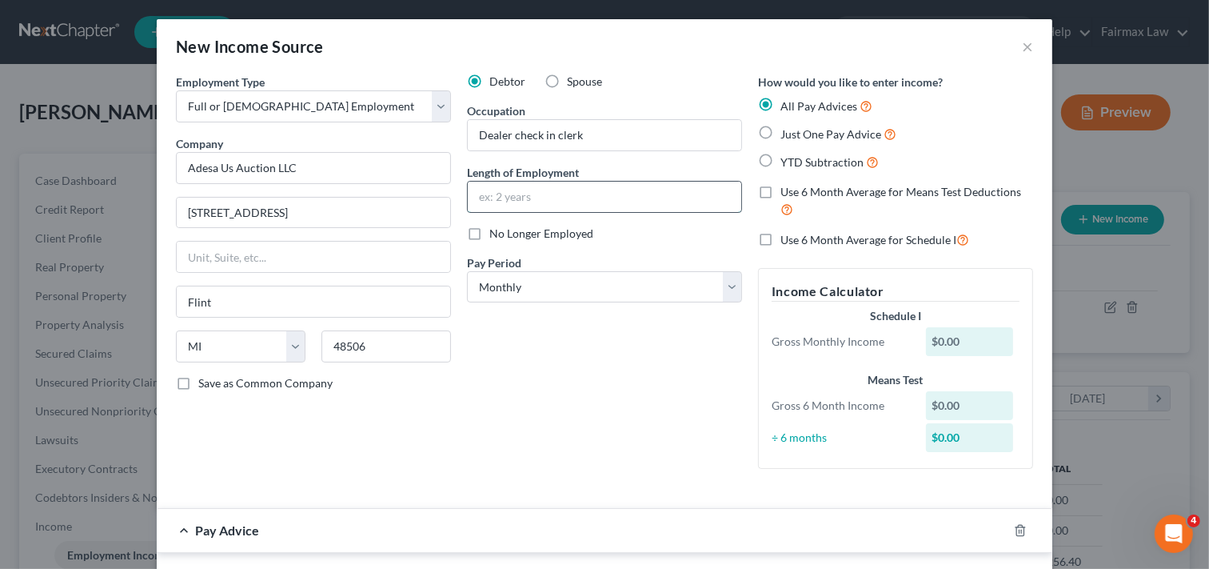
click at [544, 197] on input "text" at bounding box center [605, 197] width 274 height 30
click at [538, 197] on input "text" at bounding box center [605, 197] width 274 height 30
type input "Since [DATE]"
click at [542, 233] on span "No Longer Employed" at bounding box center [542, 233] width 104 height 14
click at [506, 233] on input "No Longer Employed" at bounding box center [501, 231] width 10 height 10
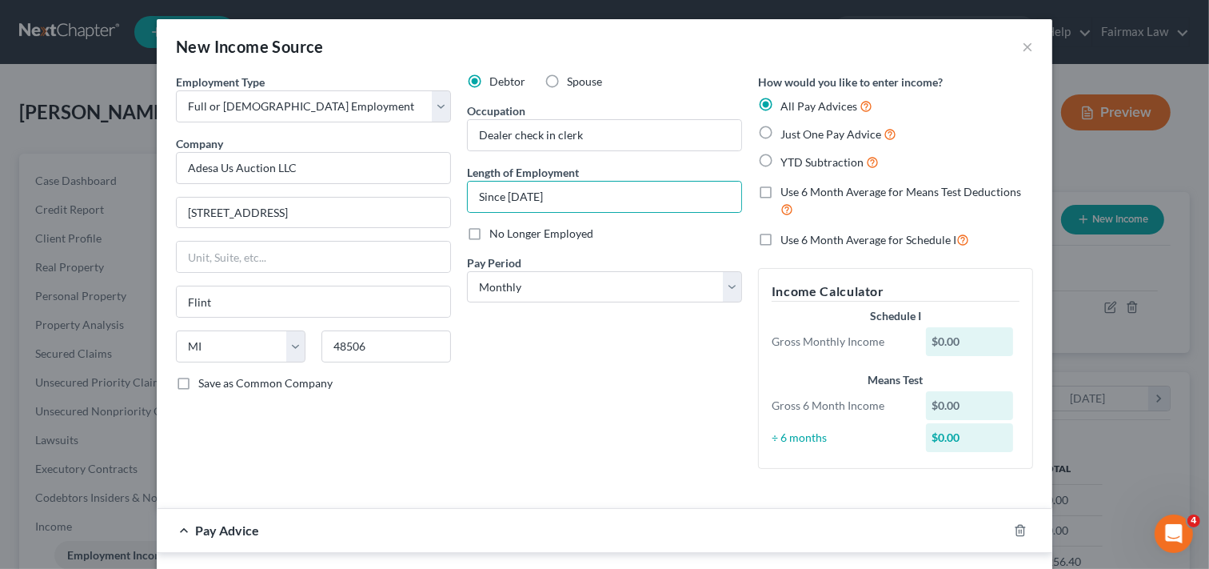
checkbox input "true"
click at [568, 197] on input "Since [DATE]" at bounding box center [605, 197] width 274 height 30
type input "Since [DATE]"
click at [598, 284] on select "Select Monthly Twice Monthly Every Other Week Weekly" at bounding box center [604, 287] width 275 height 32
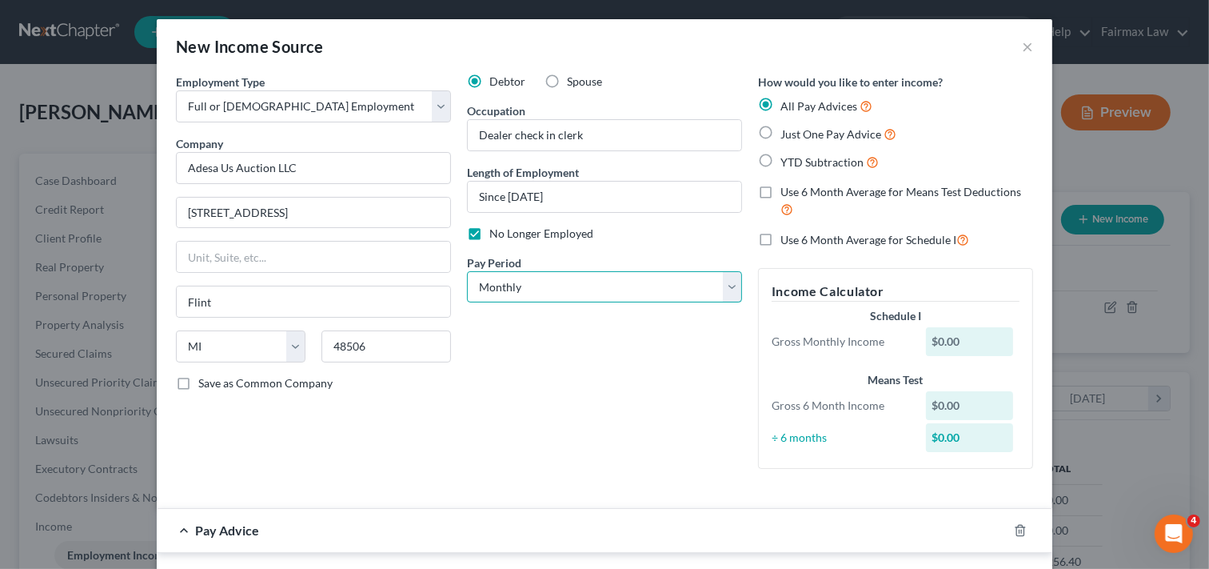
select select "1"
click at [467, 271] on select "Select Monthly Twice Monthly Every Other Week Weekly" at bounding box center [604, 287] width 275 height 32
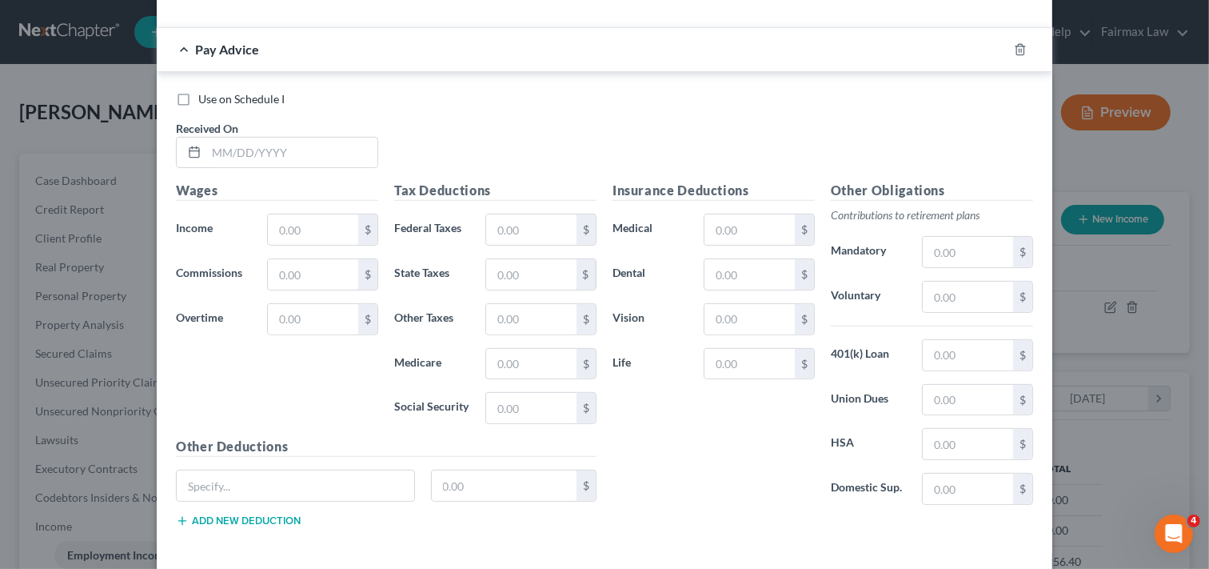
scroll to position [510, 0]
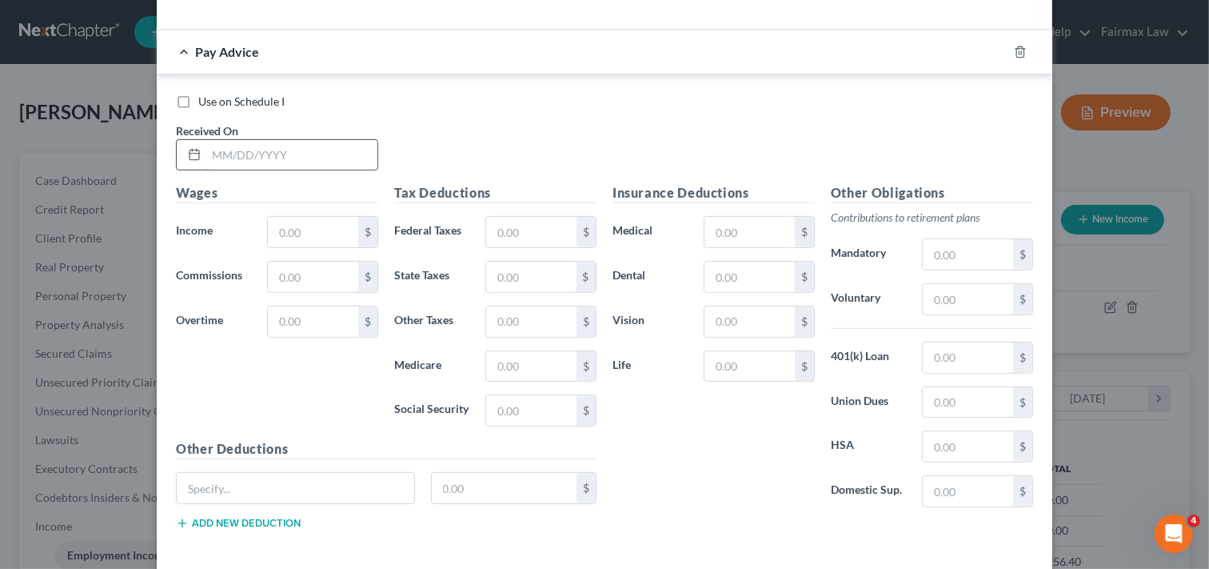
click at [258, 142] on input "text" at bounding box center [291, 155] width 171 height 30
type input "[DATE]"
click at [313, 235] on input "text" at bounding box center [313, 232] width 90 height 30
type input "1,109.71"
click at [514, 278] on input "text" at bounding box center [531, 277] width 90 height 30
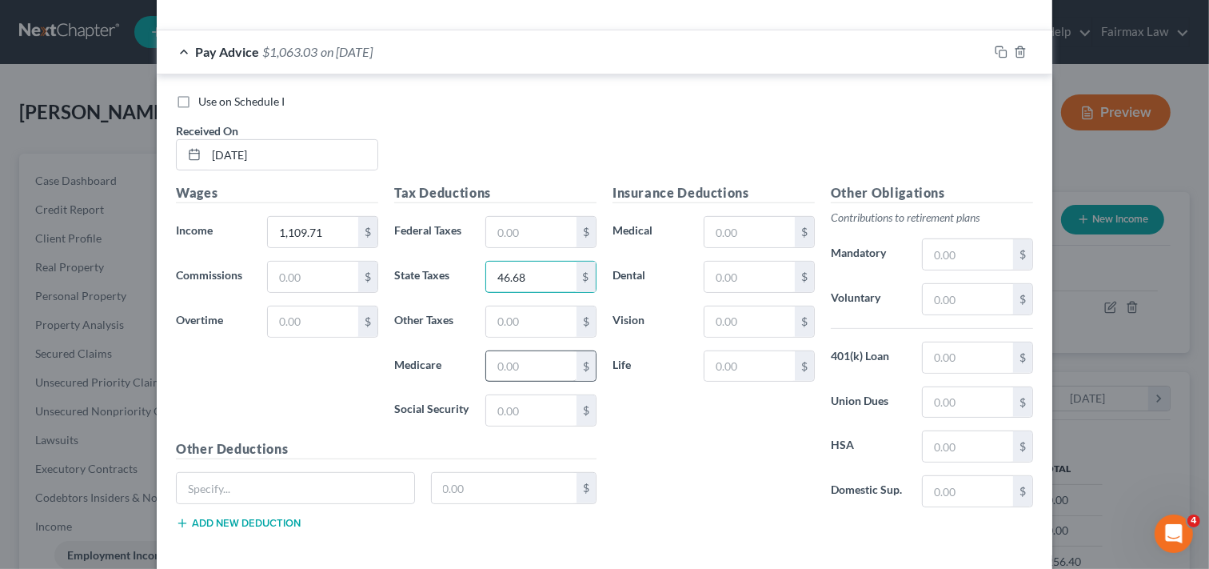
type input "46.68"
click at [518, 369] on input "text" at bounding box center [531, 366] width 90 height 30
type input "15.93"
drag, startPoint x: 529, startPoint y: 318, endPoint x: 507, endPoint y: 318, distance: 21.6
click at [507, 318] on input "text" at bounding box center [531, 321] width 90 height 30
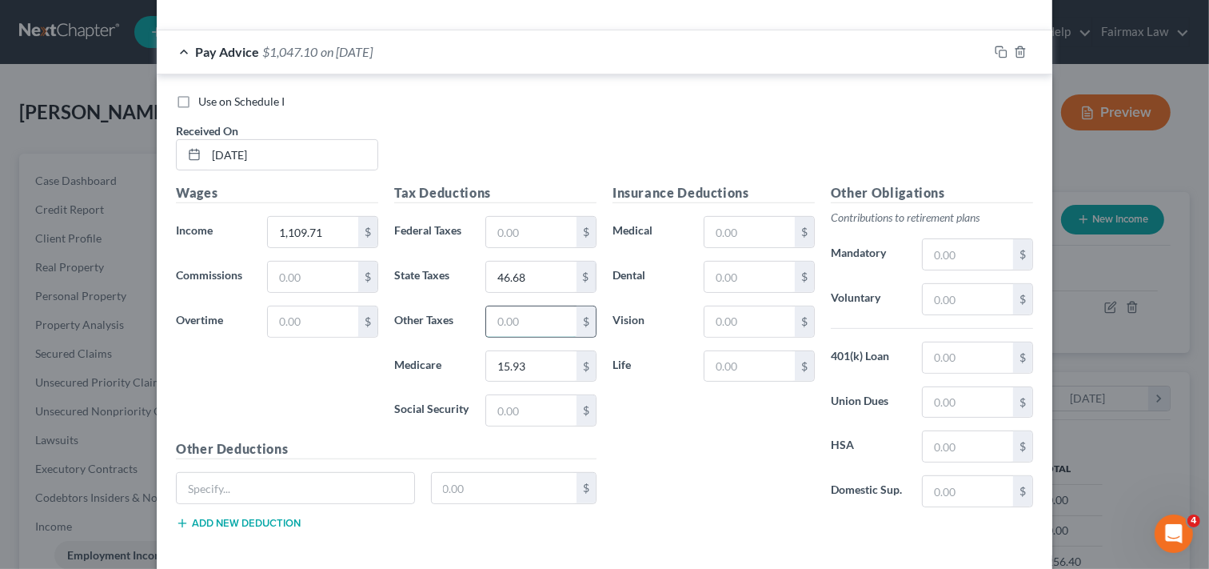
click at [518, 320] on input "text" at bounding box center [531, 321] width 90 height 30
click at [680, 438] on div "Insurance Deductions Medical $ Dental $ Vision $ Life $" at bounding box center [714, 351] width 218 height 337
click at [758, 282] on input "text" at bounding box center [750, 277] width 90 height 30
type input "7.95"
click at [755, 318] on input "text" at bounding box center [750, 321] width 90 height 30
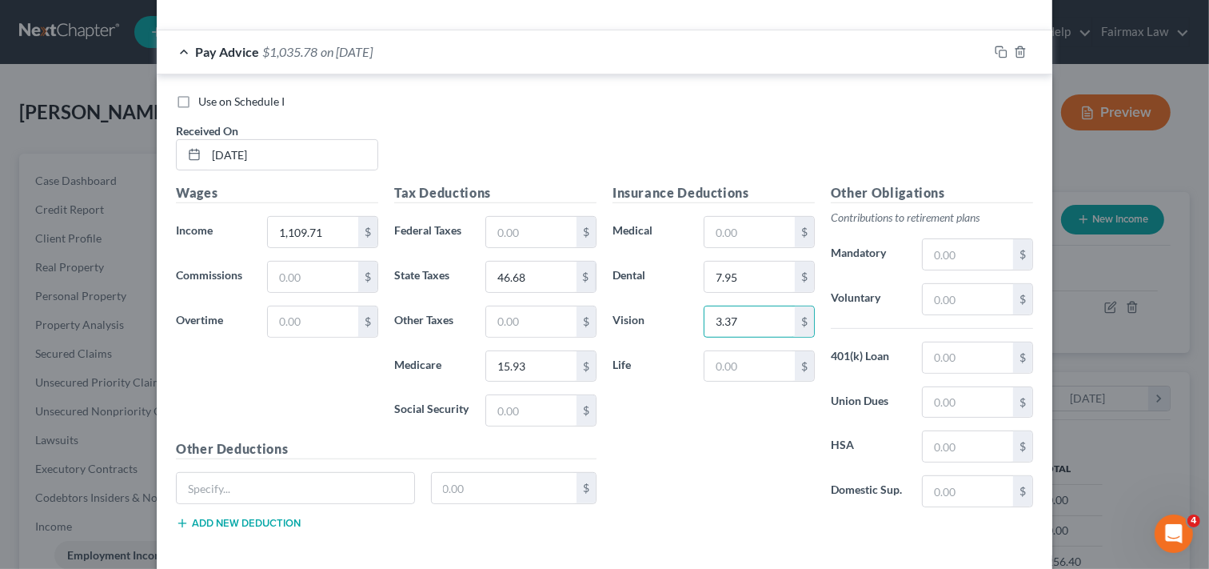
type input "3.37"
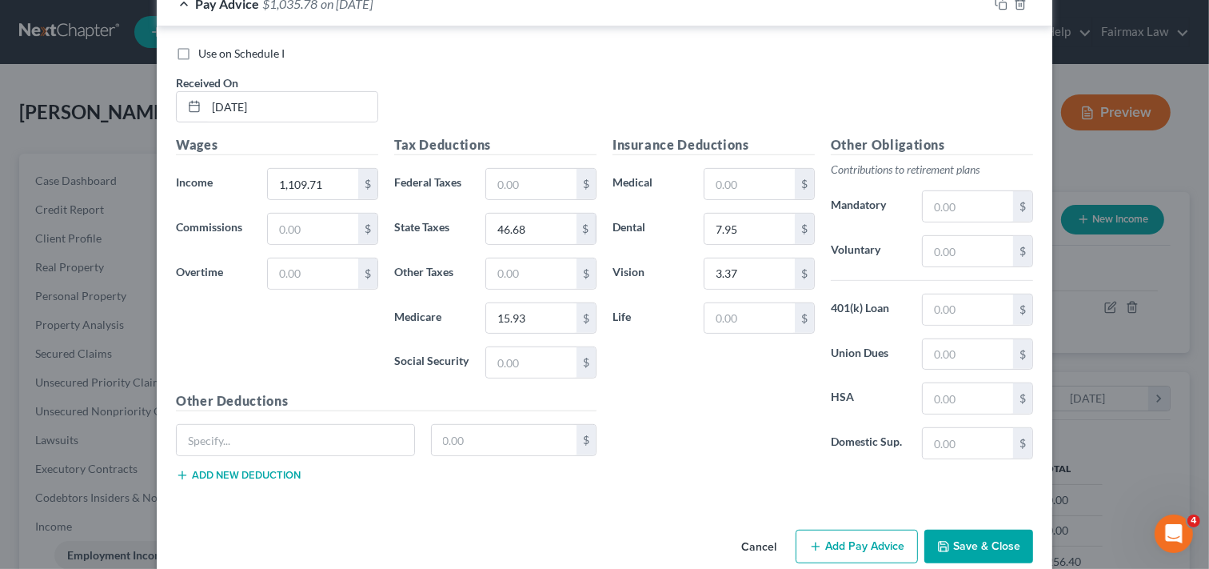
scroll to position [586, 0]
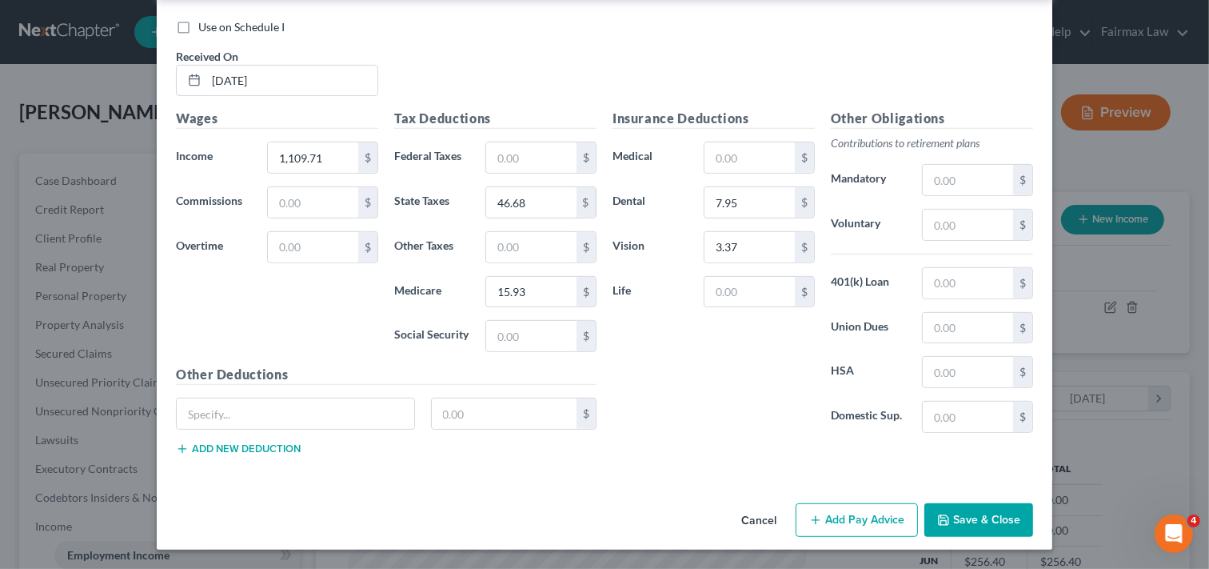
click at [856, 518] on button "Add Pay Advice" at bounding box center [857, 520] width 122 height 34
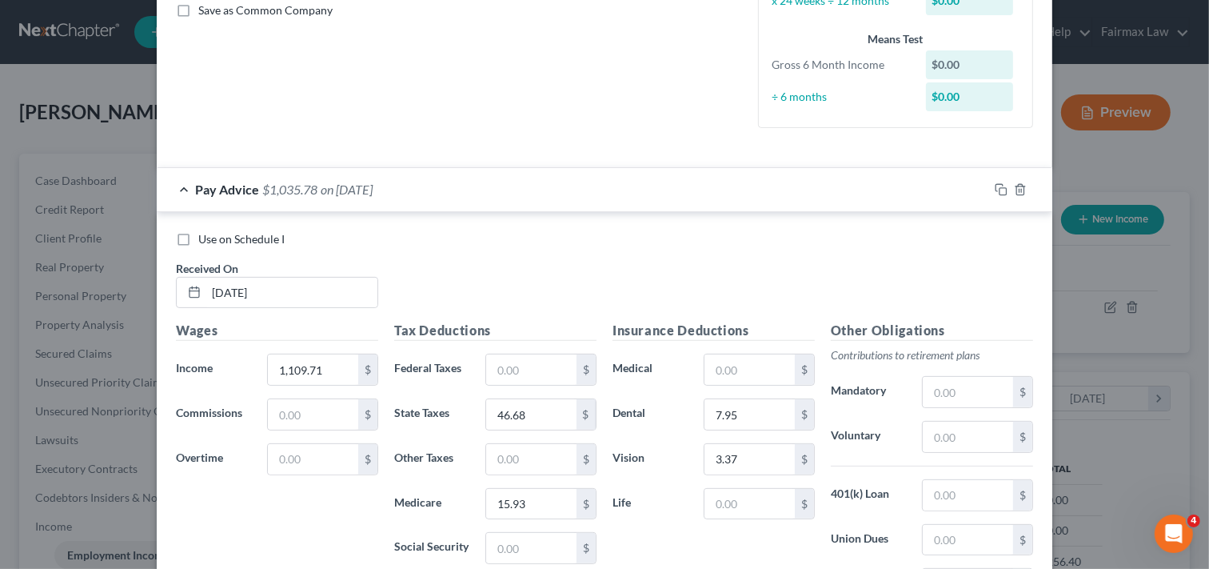
scroll to position [376, 0]
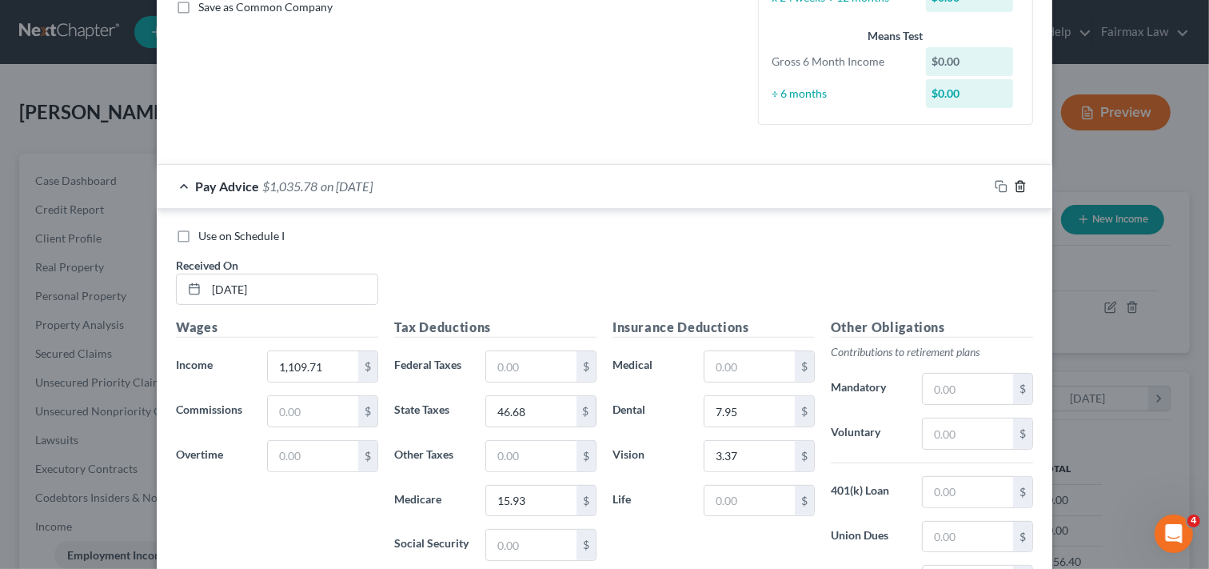
click at [1016, 189] on icon "button" at bounding box center [1020, 186] width 13 height 13
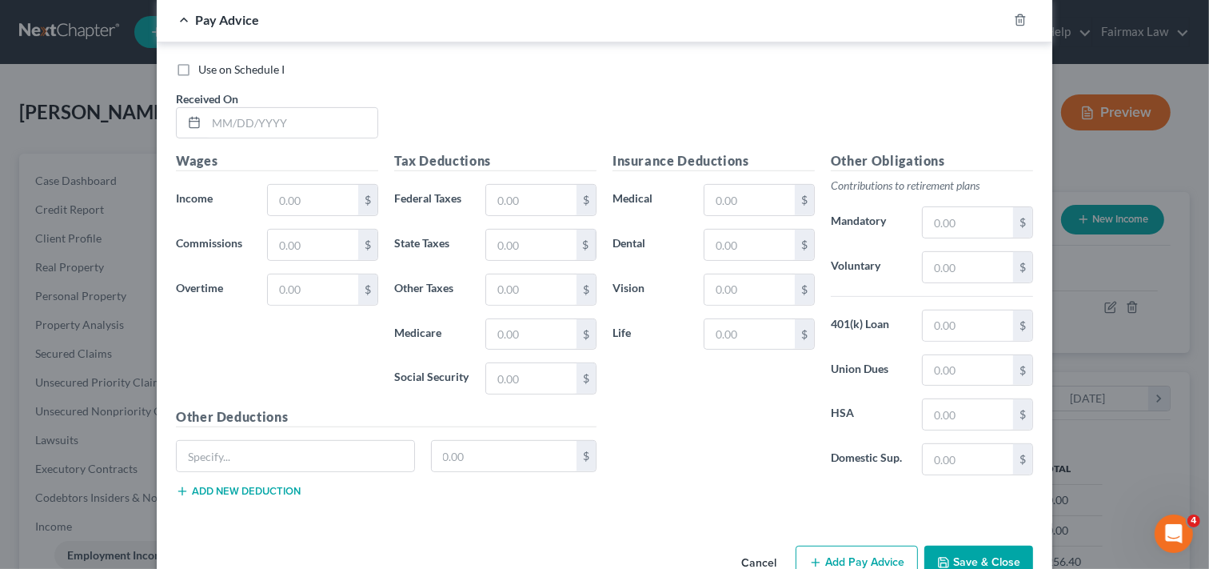
scroll to position [558, 0]
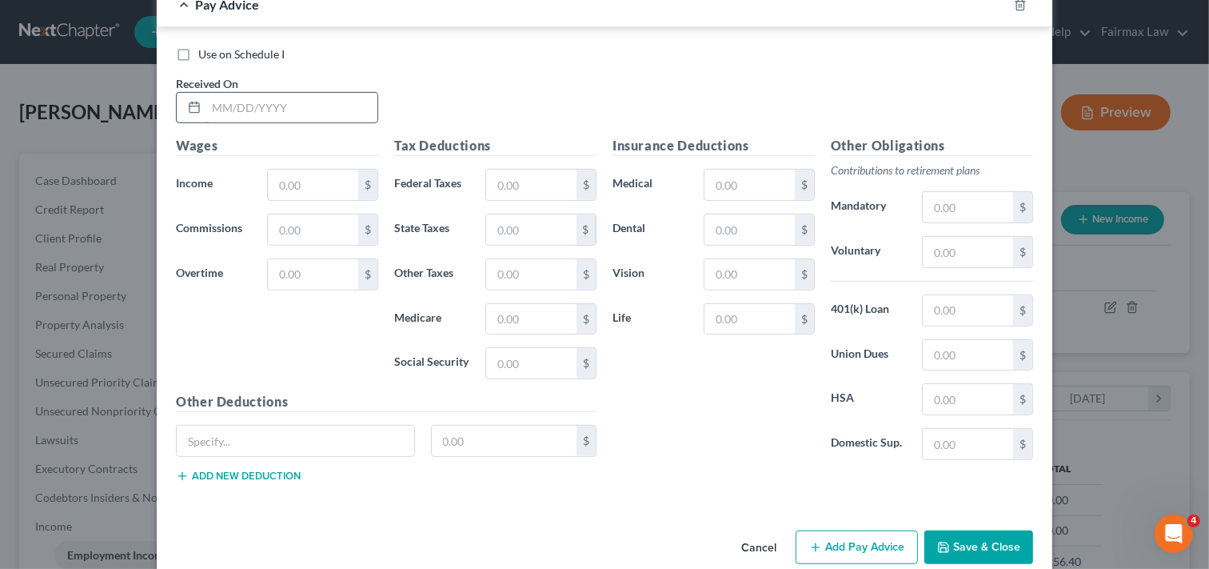
click at [296, 98] on input "text" at bounding box center [291, 108] width 171 height 30
type input "[DATE]"
click at [308, 184] on input "text" at bounding box center [313, 185] width 90 height 30
type input "1,109.71"
click at [542, 181] on input "text" at bounding box center [531, 185] width 90 height 30
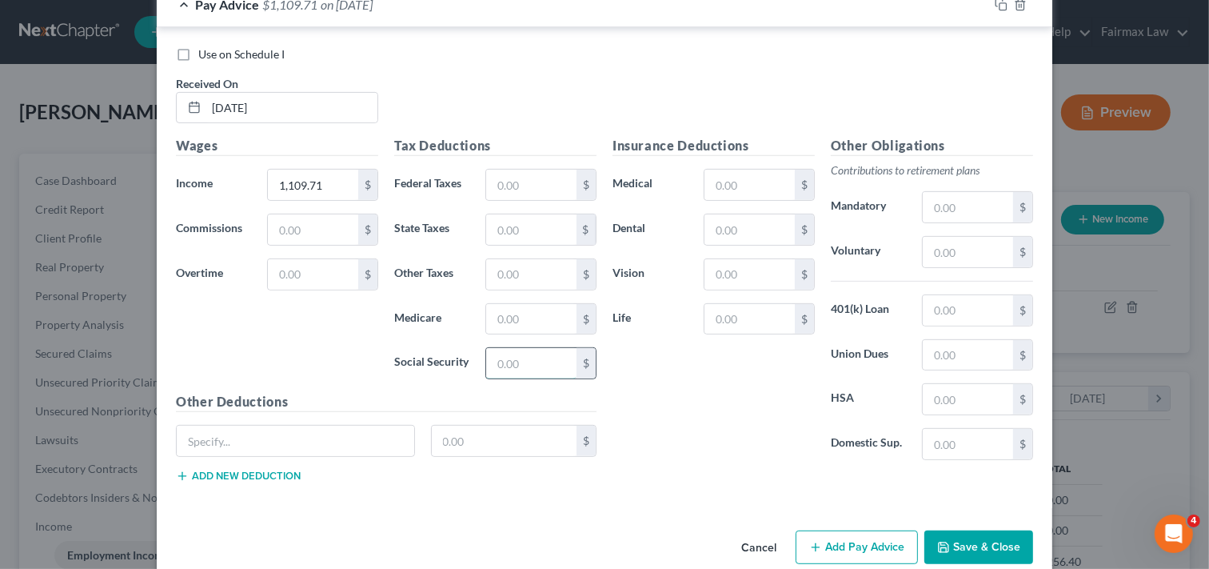
click at [497, 369] on input "text" at bounding box center [531, 363] width 90 height 30
type input "68.10"
click at [557, 314] on input "text" at bounding box center [531, 319] width 90 height 30
type input "15.93"
click at [514, 232] on input "text" at bounding box center [531, 229] width 90 height 30
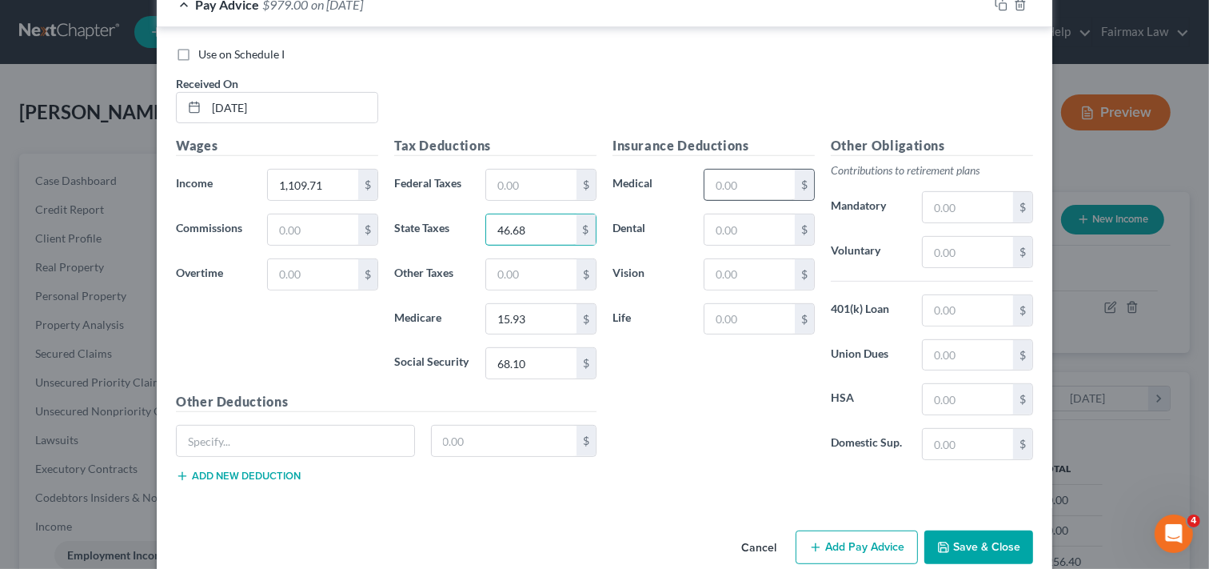
type input "46.68"
click at [744, 193] on input "text" at bounding box center [750, 185] width 90 height 30
click at [708, 234] on input "text" at bounding box center [750, 229] width 90 height 30
type input "7.95"
click at [762, 265] on input "text" at bounding box center [750, 274] width 90 height 30
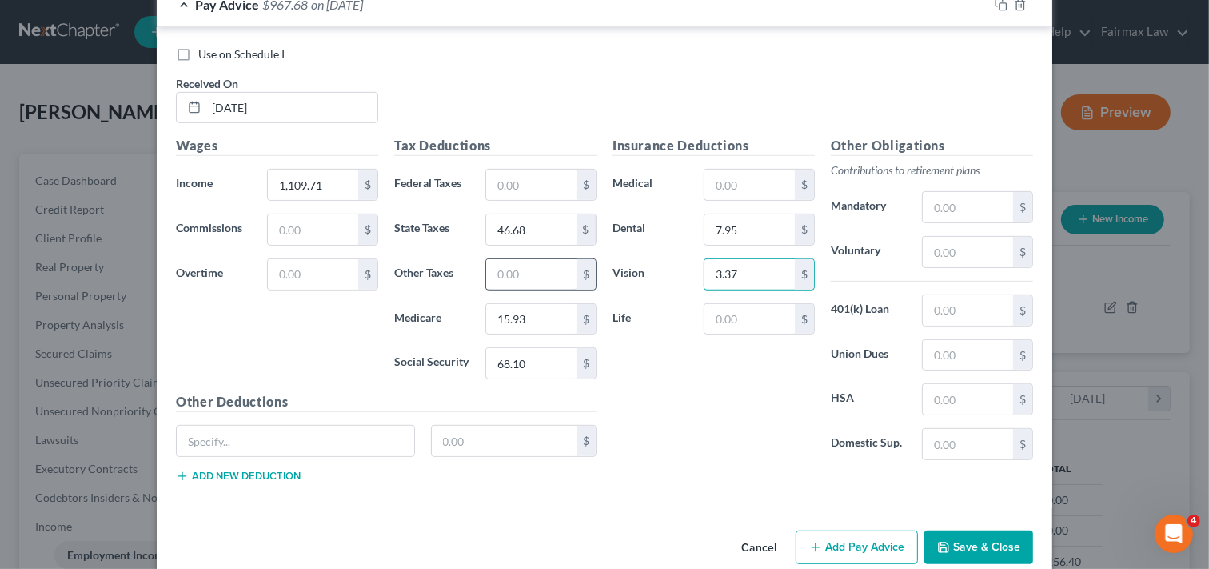
type input "3.37"
click at [554, 275] on input "text" at bounding box center [531, 274] width 90 height 30
type input "5.49"
click at [752, 493] on div "Insurance Deductions Medical $ Dental 7.95 $ Vision 3.37 $ Life $ Other Obligat…" at bounding box center [823, 315] width 437 height 359
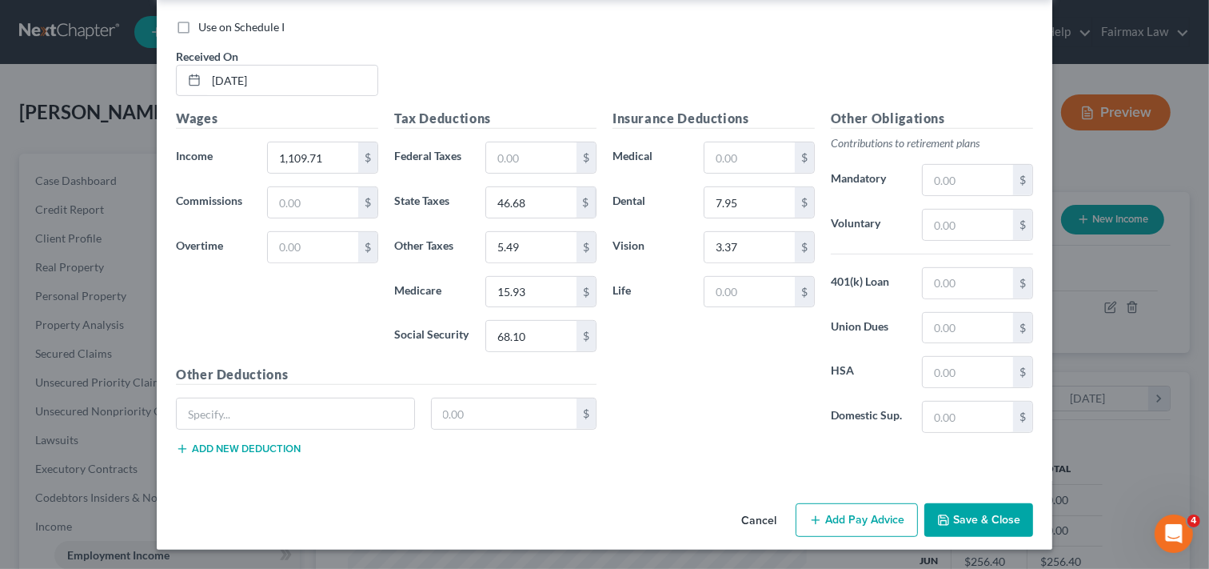
click at [862, 514] on button "Add Pay Advice" at bounding box center [857, 520] width 122 height 34
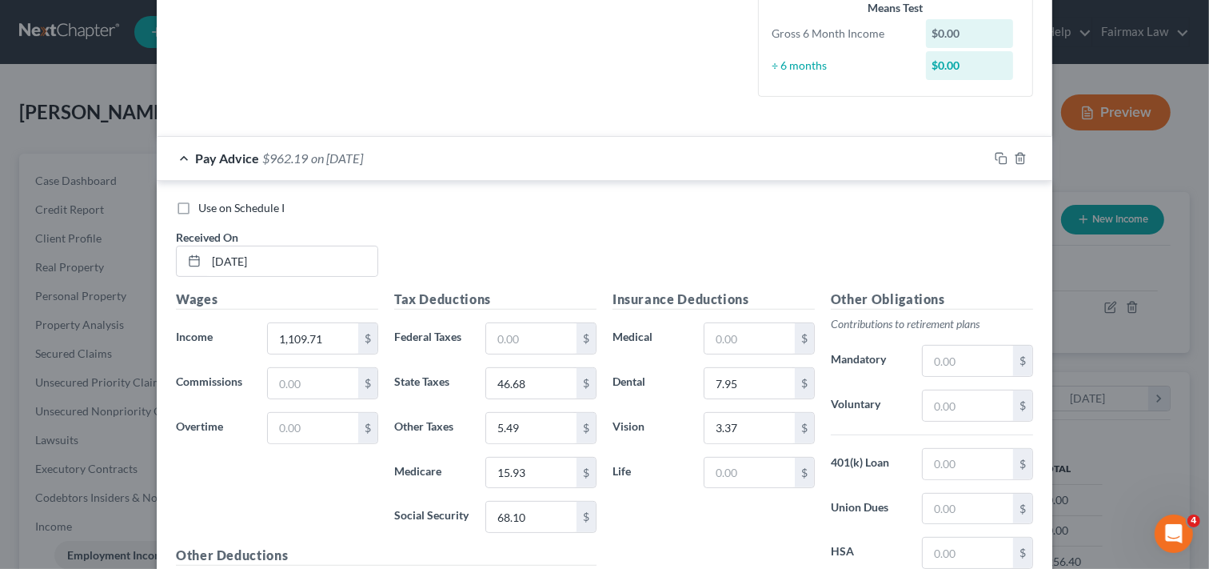
scroll to position [408, 0]
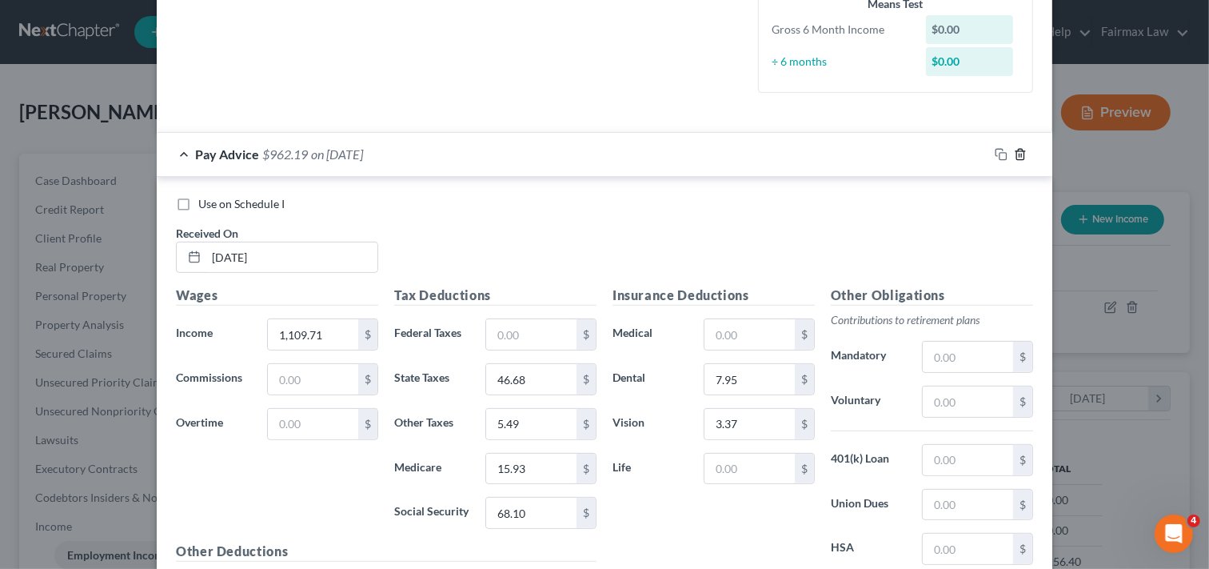
click at [1018, 155] on icon "button" at bounding box center [1020, 154] width 13 height 13
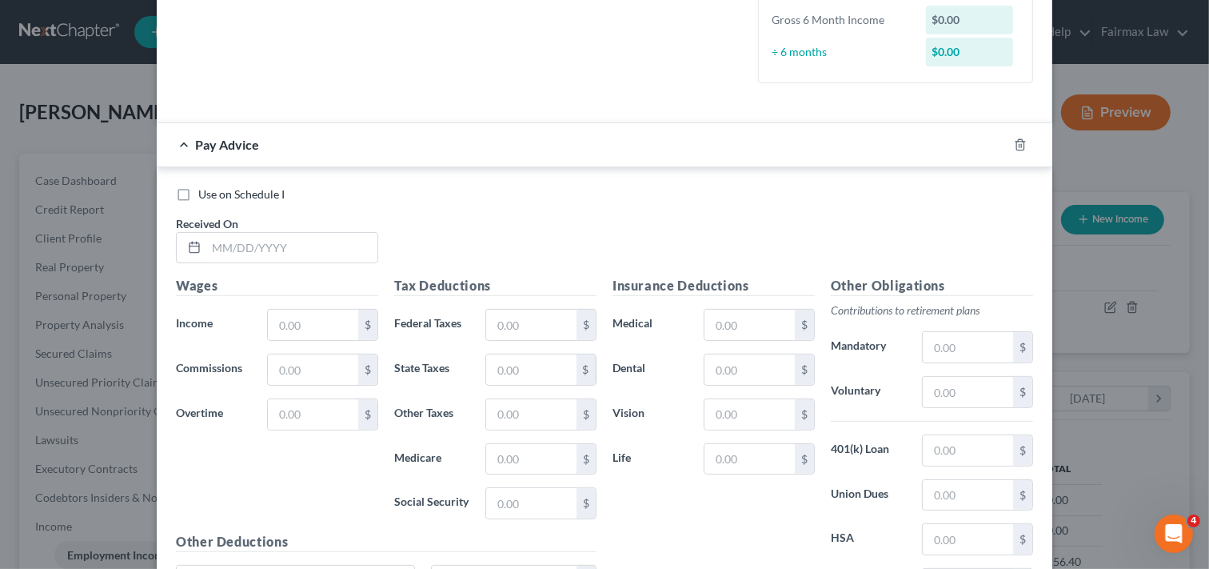
scroll to position [443, 0]
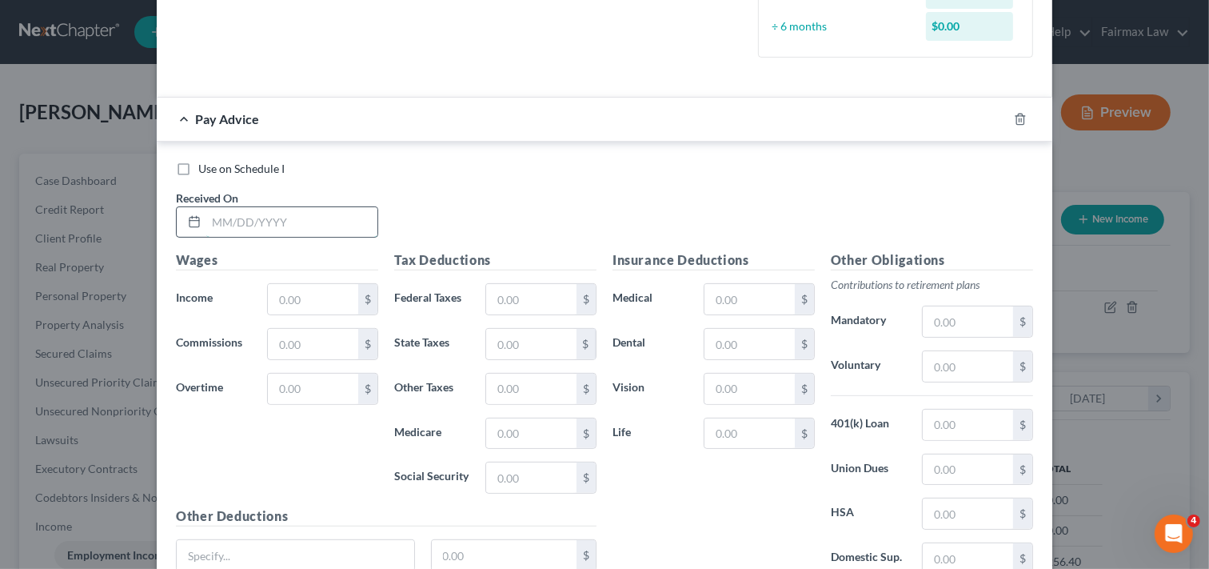
click at [302, 222] on input "text" at bounding box center [291, 222] width 171 height 30
type input "[DATE]"
click at [332, 297] on input "text" at bounding box center [313, 299] width 90 height 30
type input "1,109.71"
click at [518, 294] on input "text" at bounding box center [531, 299] width 90 height 30
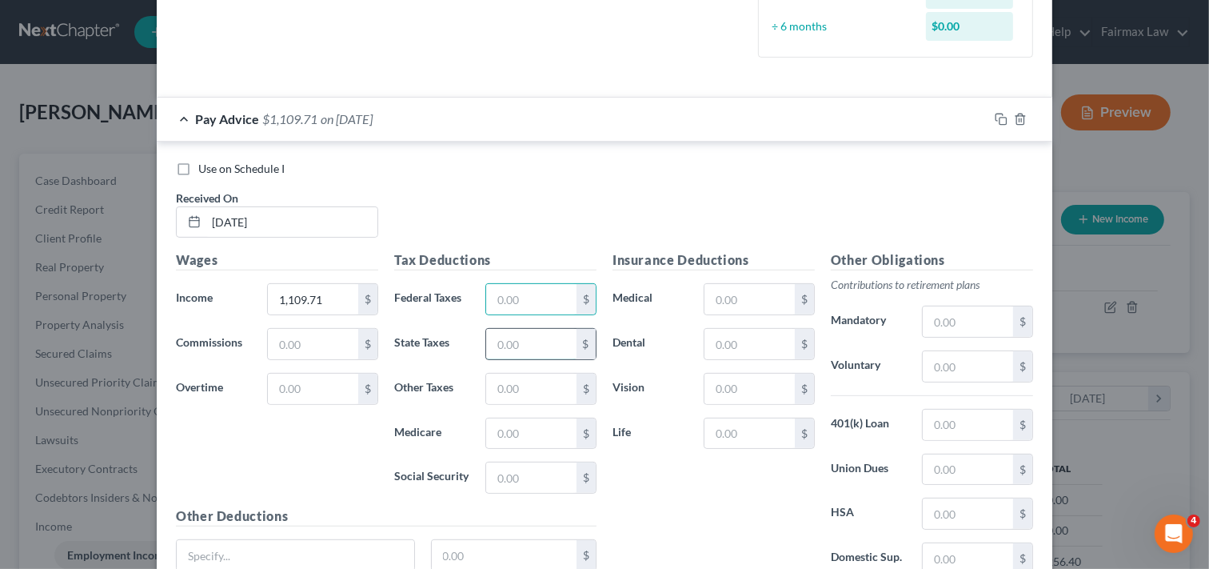
click at [492, 344] on input "text" at bounding box center [531, 344] width 90 height 30
click at [486, 477] on input "text" at bounding box center [531, 477] width 90 height 30
type input "68.10"
click at [562, 438] on input "text" at bounding box center [531, 433] width 90 height 30
type input "15.93"
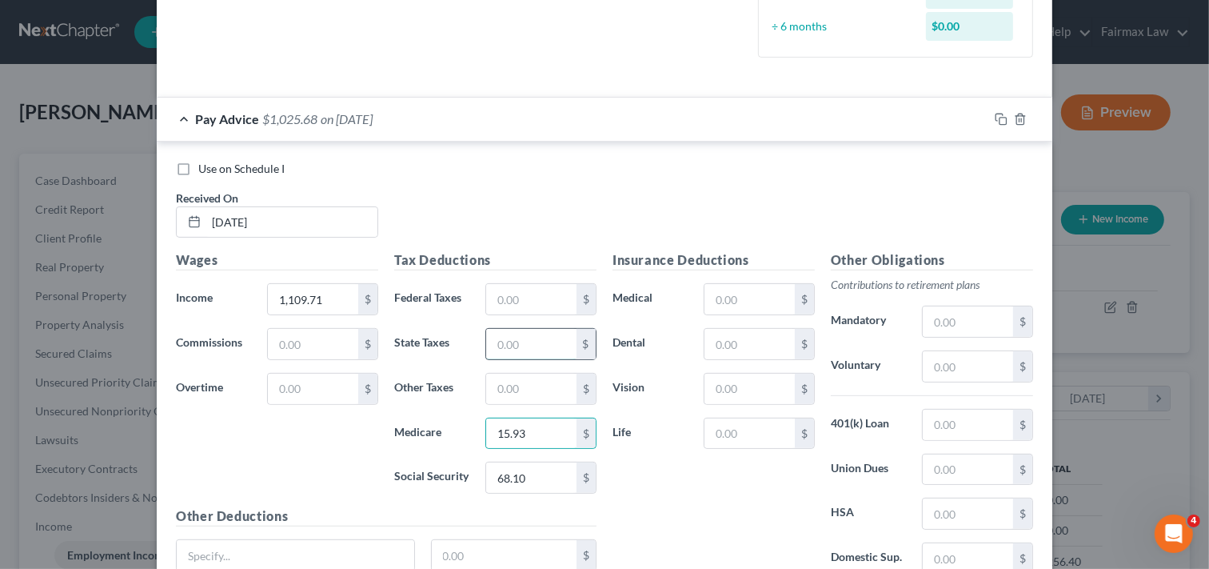
click at [529, 350] on input "text" at bounding box center [531, 344] width 90 height 30
type input "46.68"
click at [756, 346] on input "text" at bounding box center [750, 344] width 90 height 30
type input "7.95"
click at [757, 381] on input "text" at bounding box center [750, 389] width 90 height 30
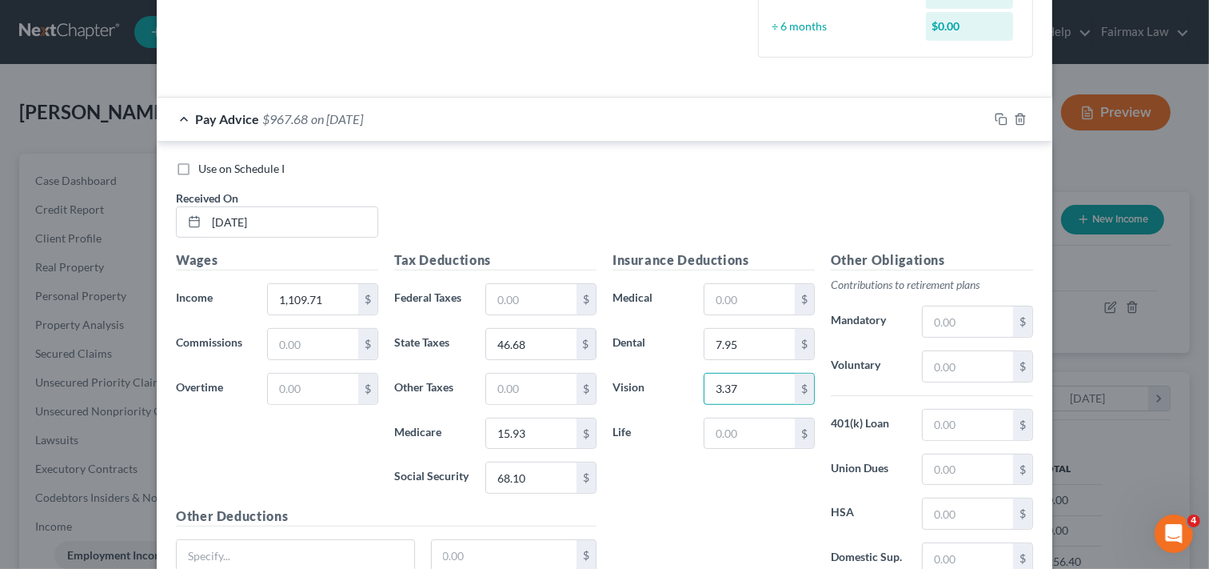
type input "3.37"
click at [774, 506] on div "Insurance Deductions Medical $ Dental 7.95 $ Vision 3.37 $ Life $" at bounding box center [714, 418] width 218 height 337
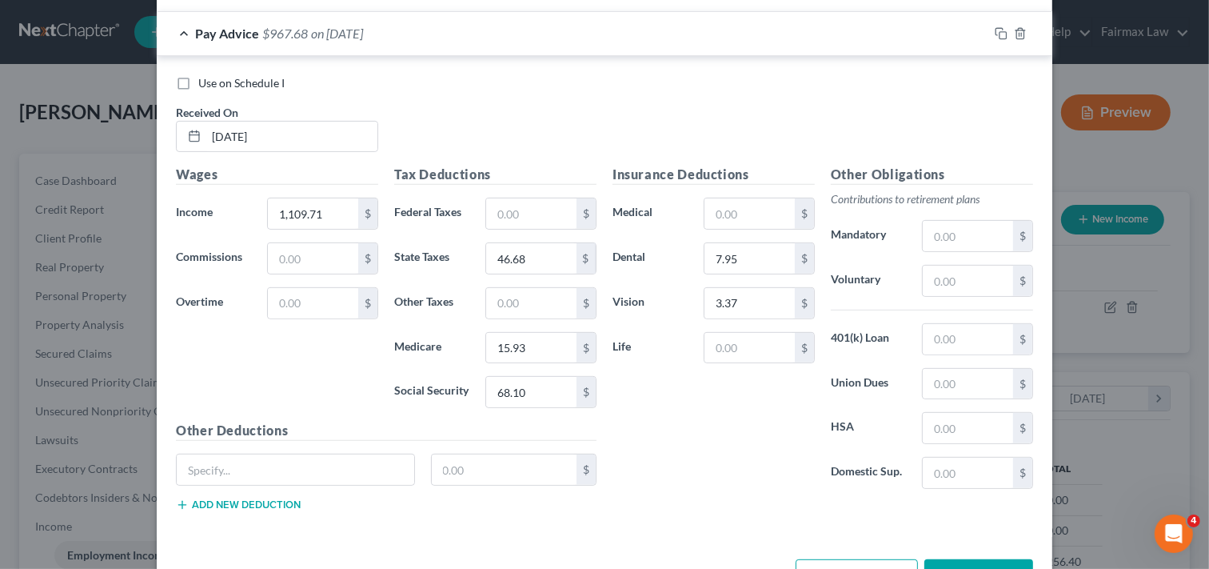
scroll to position [586, 0]
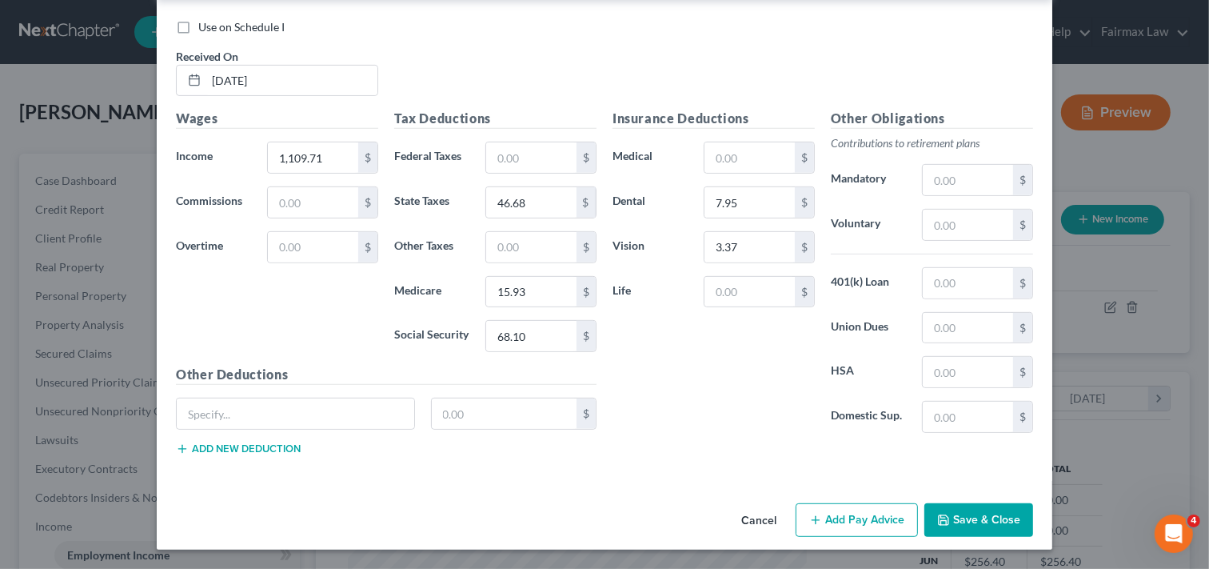
click at [870, 517] on button "Add Pay Advice" at bounding box center [857, 520] width 122 height 34
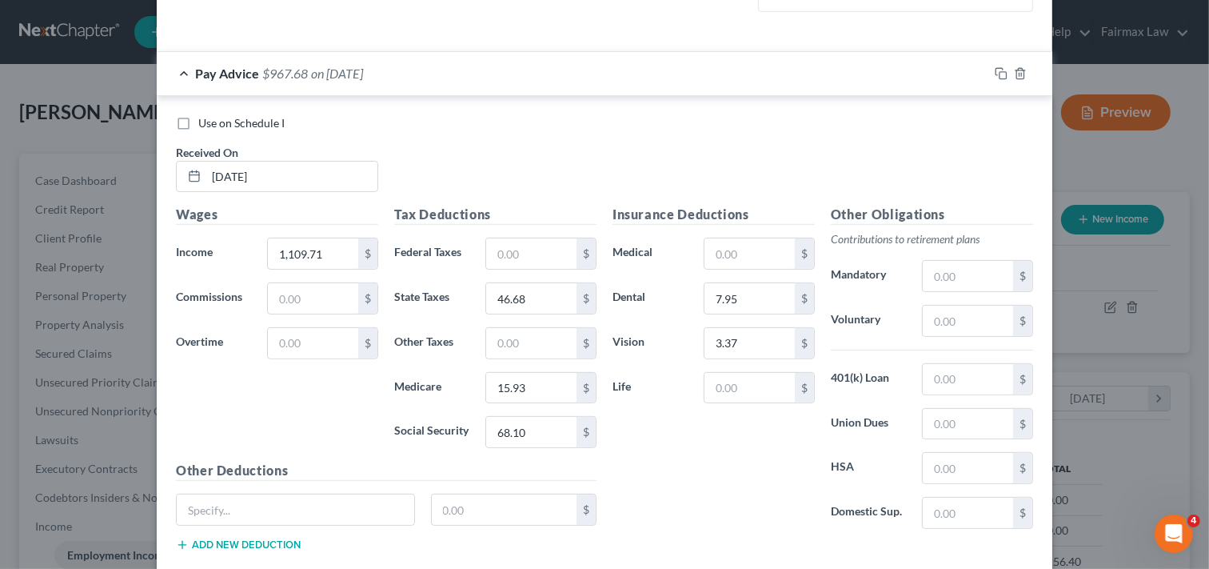
scroll to position [450, 0]
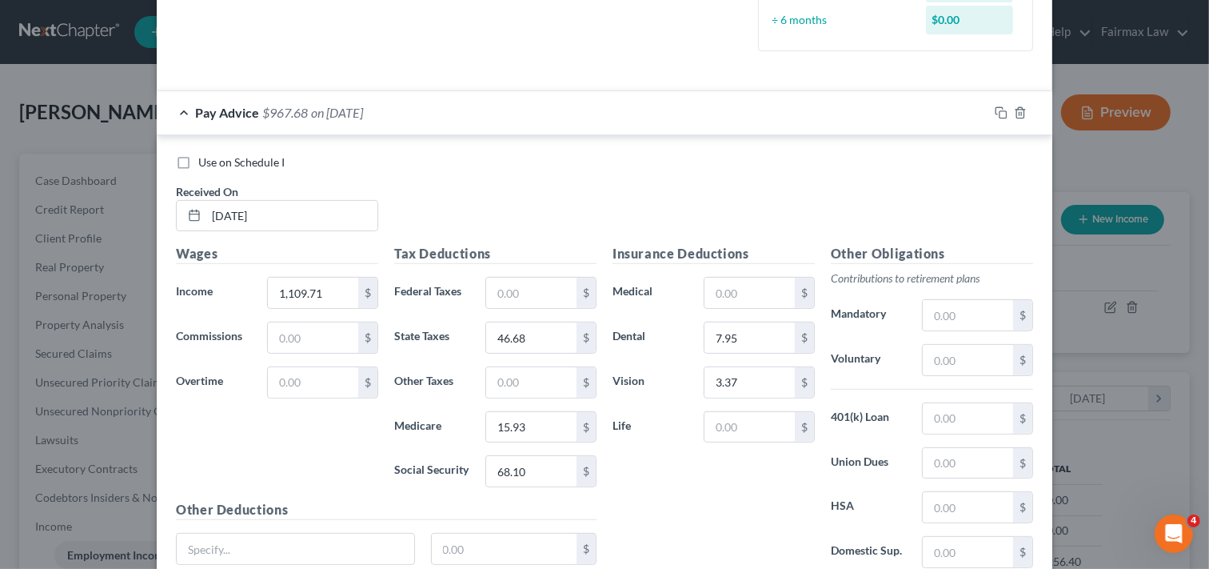
click at [966, 227] on div "Use on Schedule I Received On * [DATE]" at bounding box center [605, 199] width 874 height 90
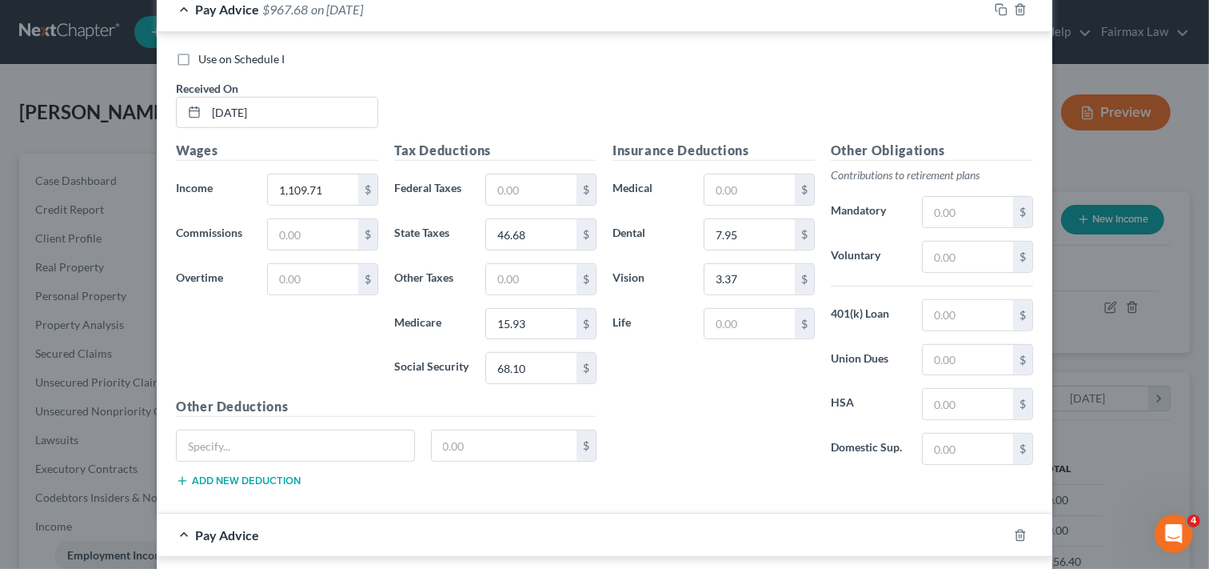
scroll to position [494, 0]
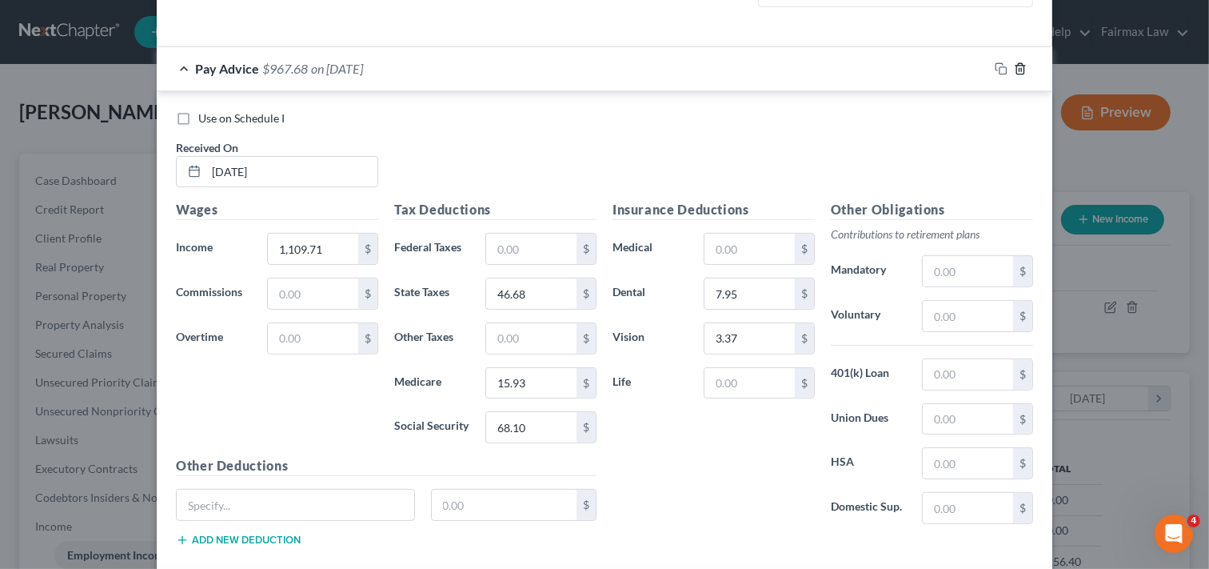
click at [1014, 67] on icon "button" at bounding box center [1020, 68] width 13 height 13
drag, startPoint x: 282, startPoint y: 170, endPoint x: 280, endPoint y: 148, distance: 21.7
click at [282, 170] on input "text" at bounding box center [291, 172] width 171 height 30
type input "[DATE]"
click at [296, 238] on input "text" at bounding box center [313, 249] width 90 height 30
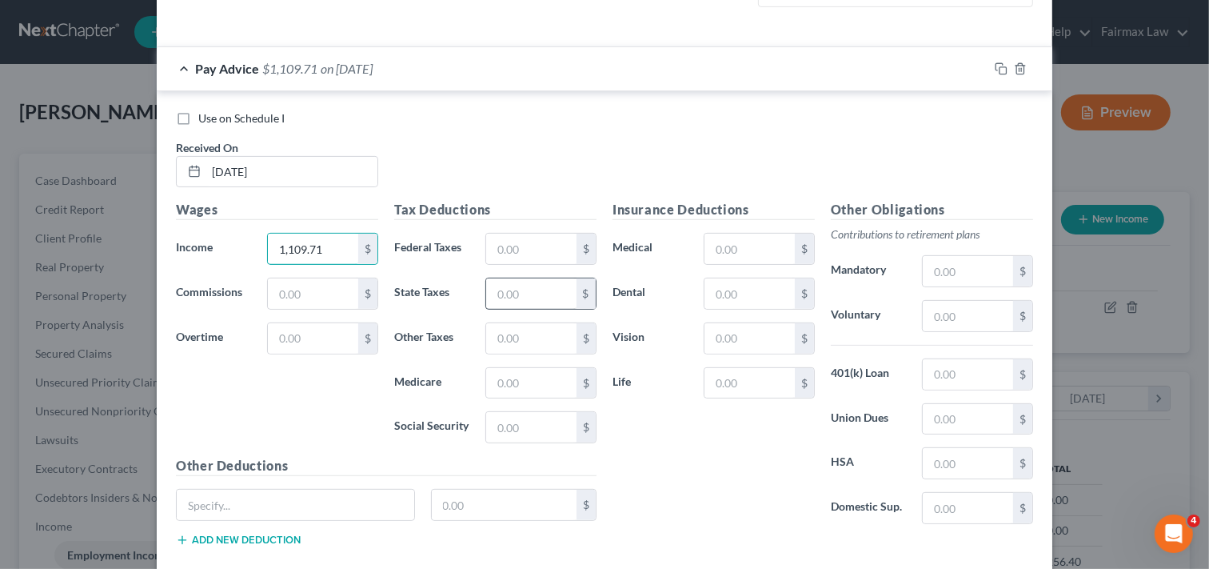
type input "1,109.71"
click at [525, 286] on input "text" at bounding box center [531, 293] width 90 height 30
type input "46.68"
click at [517, 382] on input "text" at bounding box center [531, 383] width 90 height 30
type input "15.93"
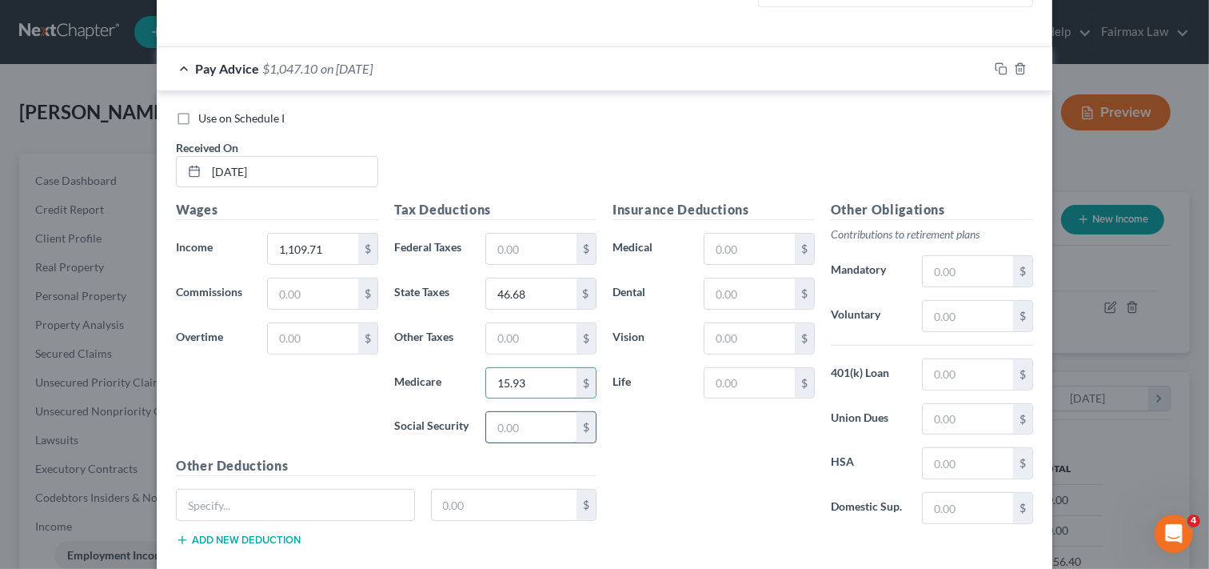
click at [540, 425] on input "text" at bounding box center [531, 427] width 90 height 30
type input "68.10"
click at [746, 299] on input "text" at bounding box center [750, 293] width 90 height 30
type input "7.95"
click at [732, 339] on input "text" at bounding box center [750, 338] width 90 height 30
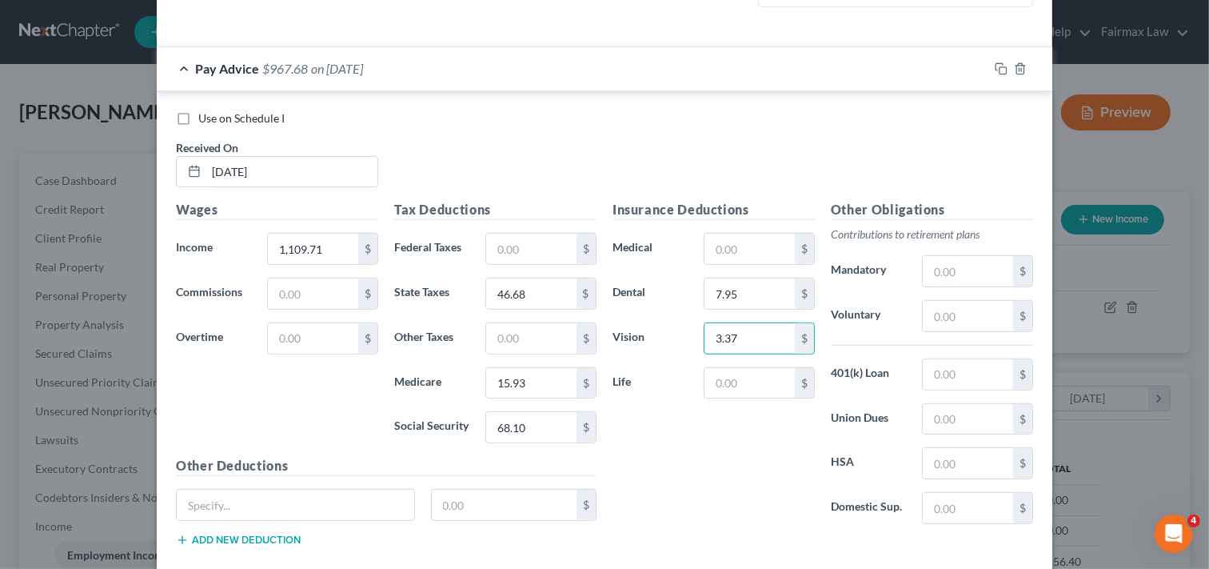
type input "3.37"
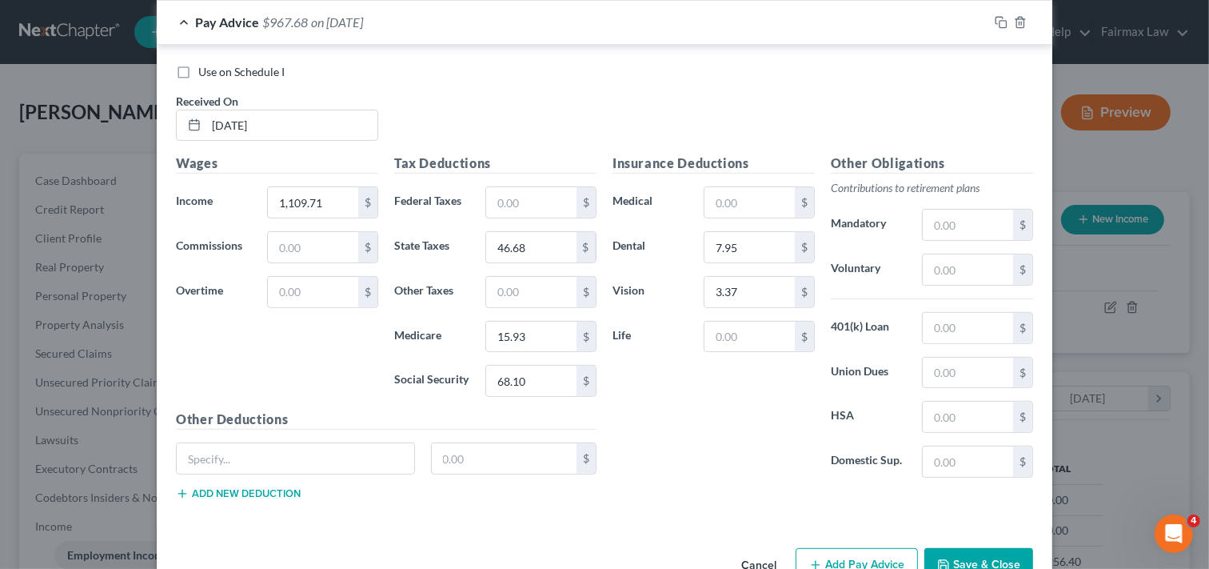
scroll to position [586, 0]
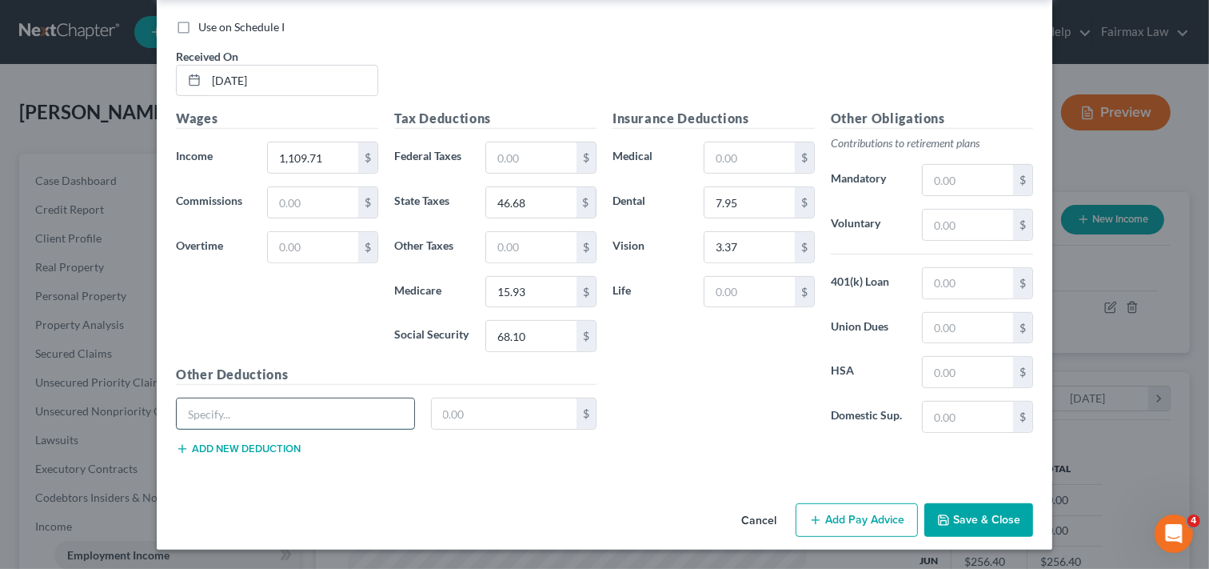
click at [326, 414] on input "text" at bounding box center [296, 413] width 238 height 30
type input "5.39"
click at [860, 524] on button "Add Pay Advice" at bounding box center [857, 520] width 122 height 34
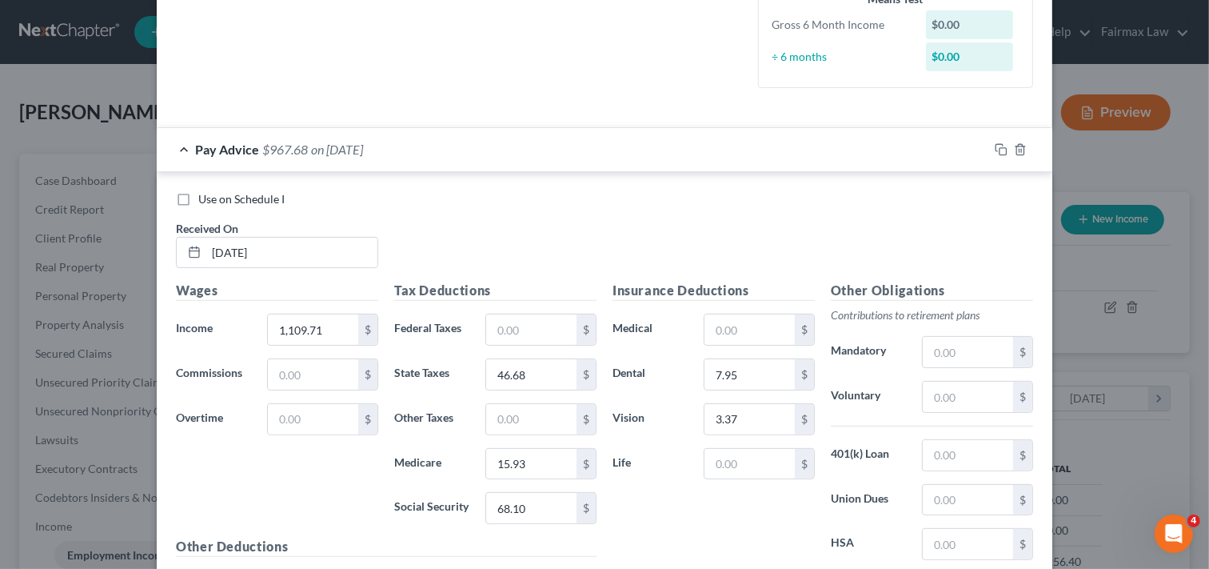
scroll to position [410, 0]
click at [997, 154] on icon "button" at bounding box center [1001, 152] width 13 height 13
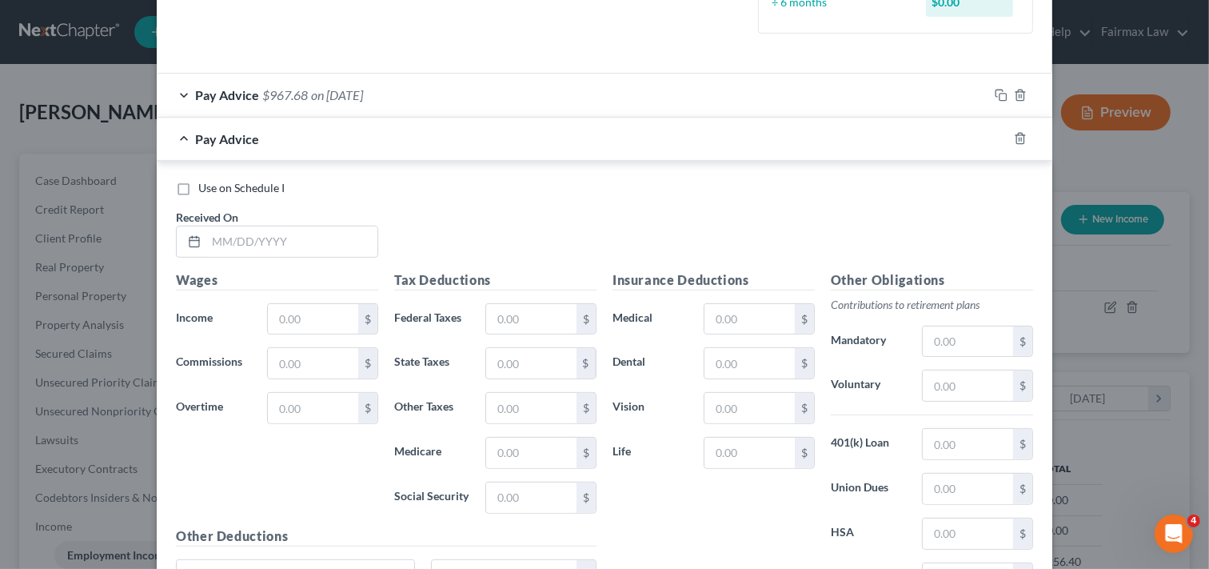
scroll to position [473, 0]
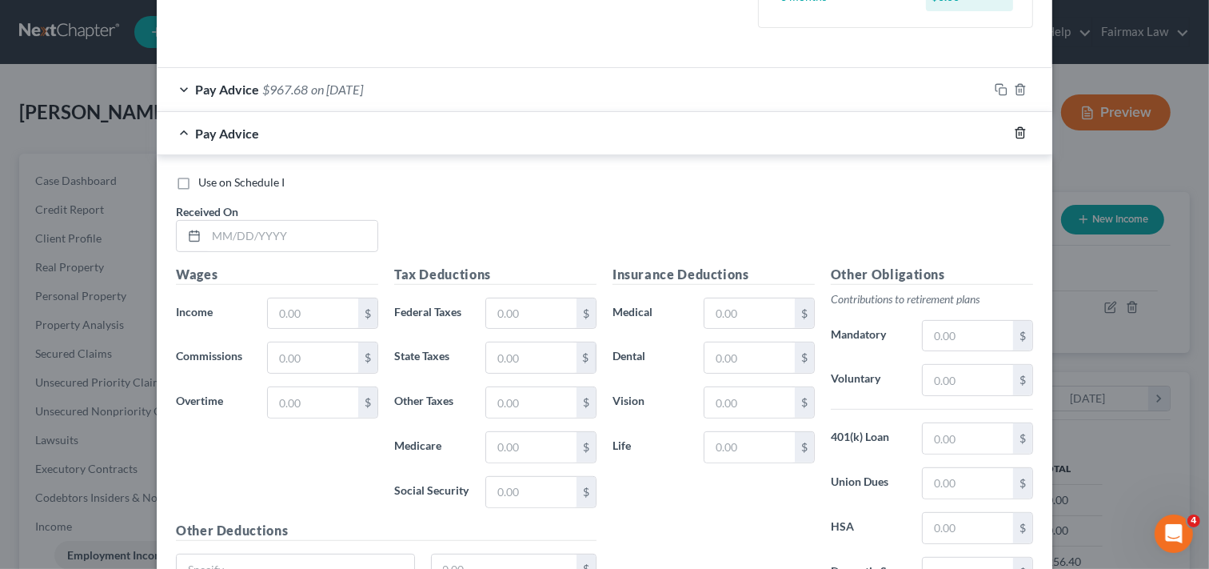
click at [1014, 126] on icon "button" at bounding box center [1020, 132] width 13 height 13
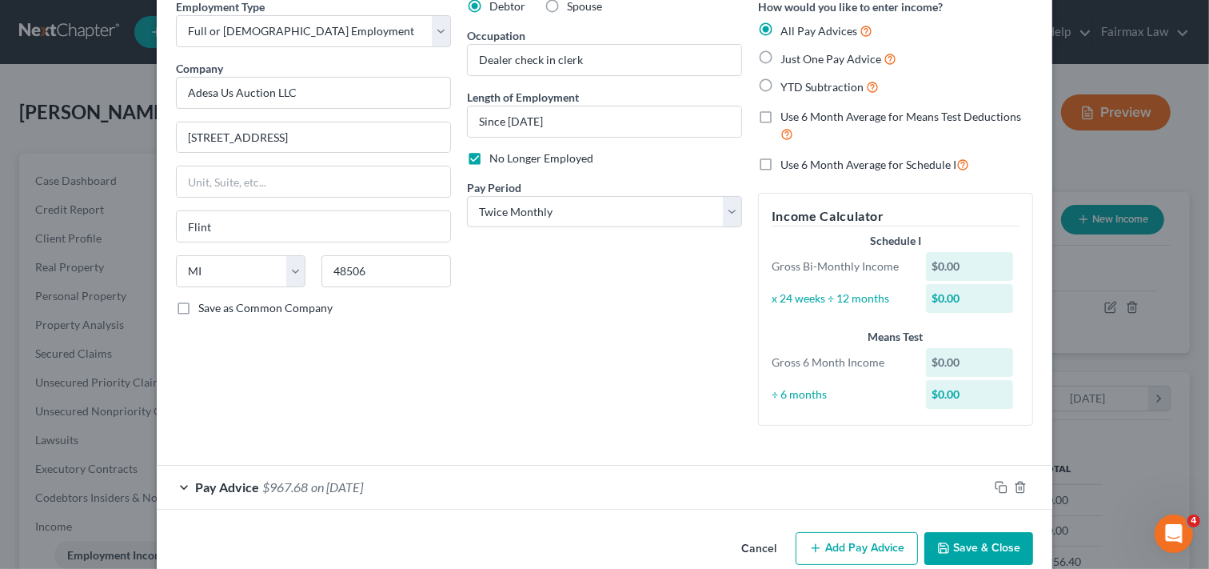
scroll to position [102, 0]
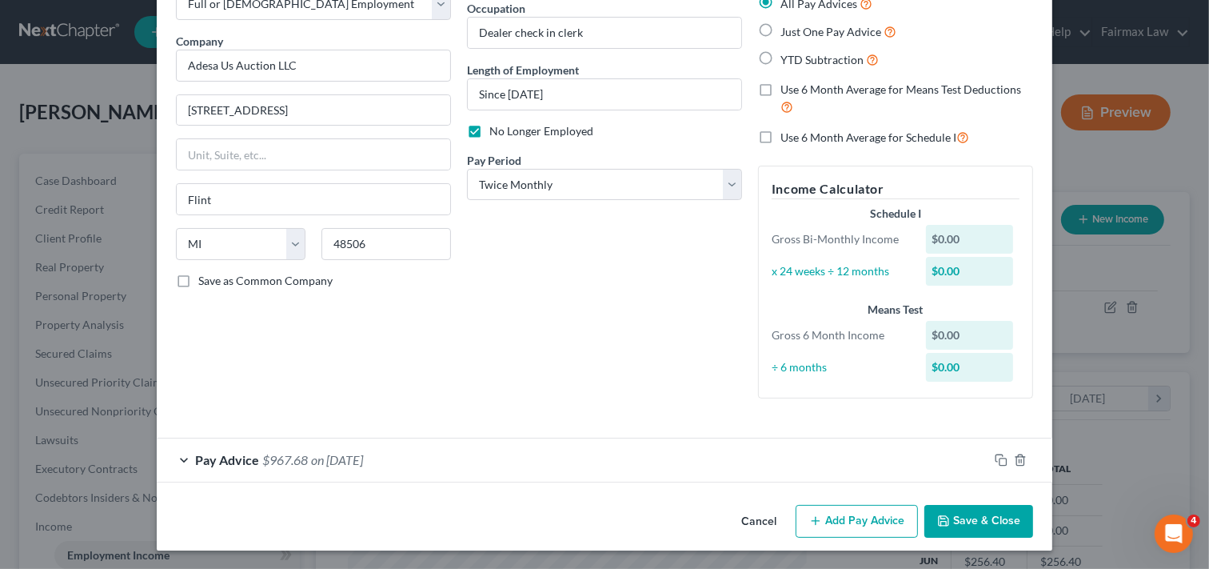
click at [602, 393] on div "Debtor Spouse Occupation Dealer check in clerk Length of Employment Since [DATE…" at bounding box center [604, 191] width 291 height 440
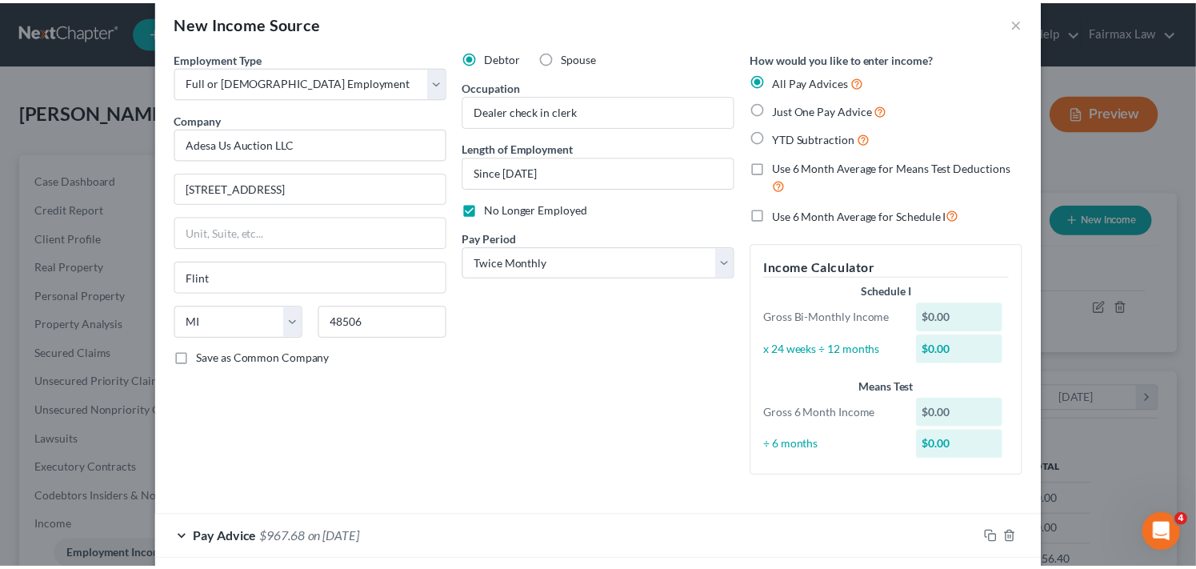
scroll to position [0, 0]
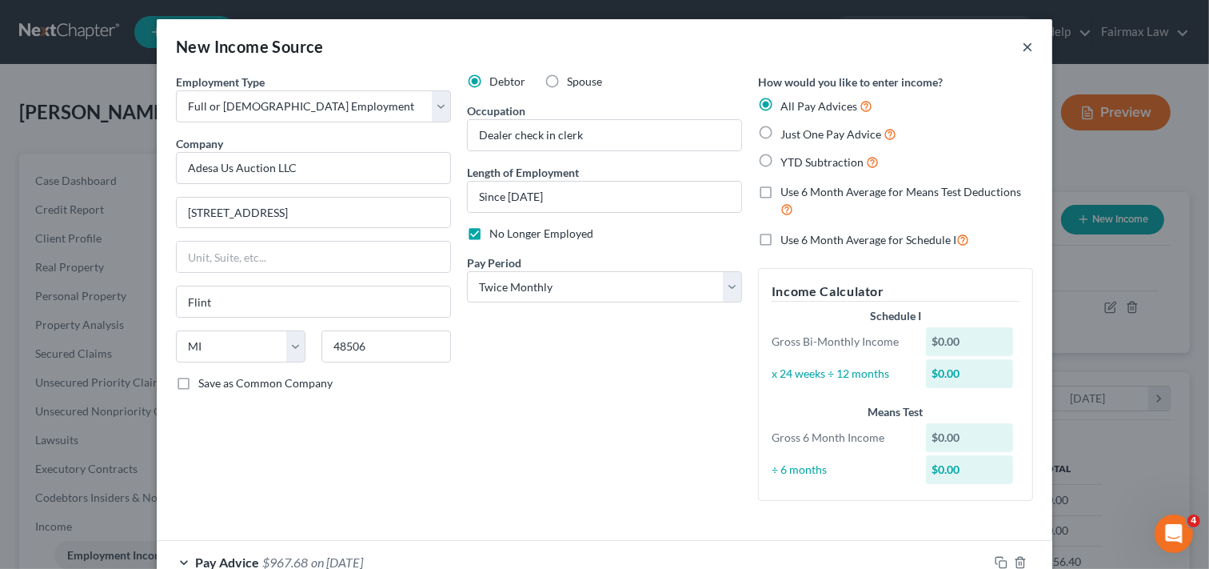
click at [1026, 44] on button "×" at bounding box center [1027, 46] width 11 height 19
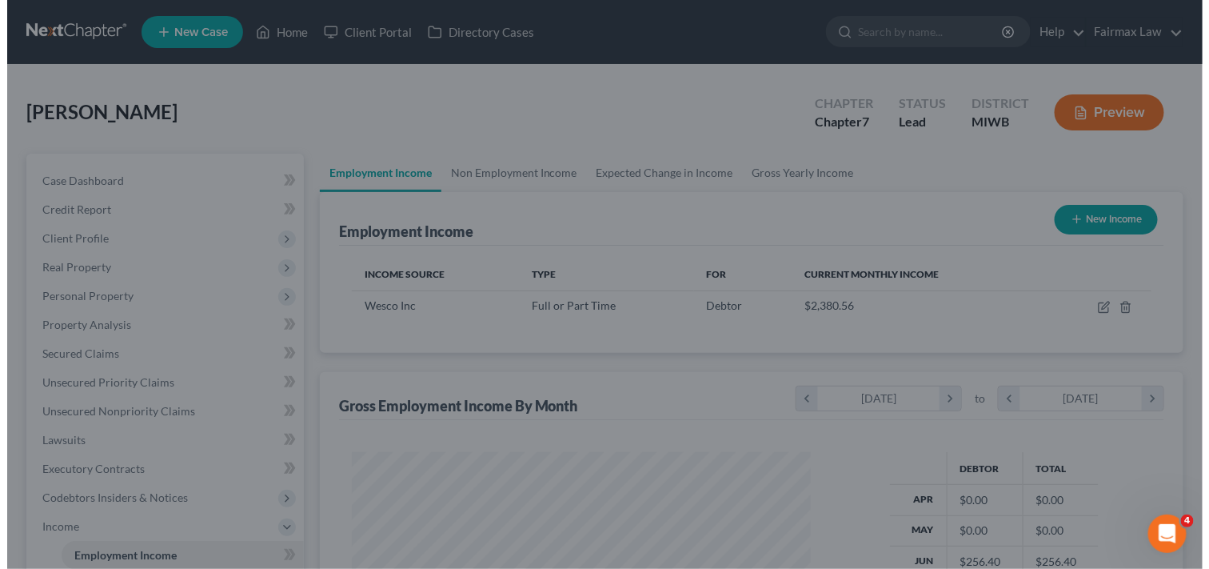
scroll to position [799647, 799448]
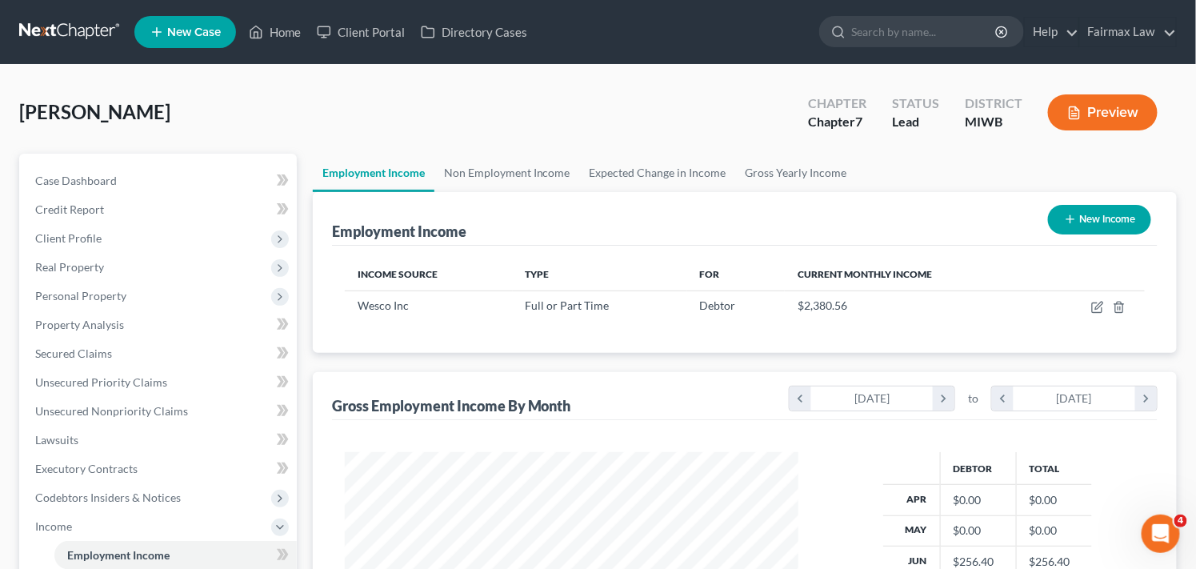
click at [1094, 222] on button "New Income" at bounding box center [1099, 220] width 103 height 30
select select "0"
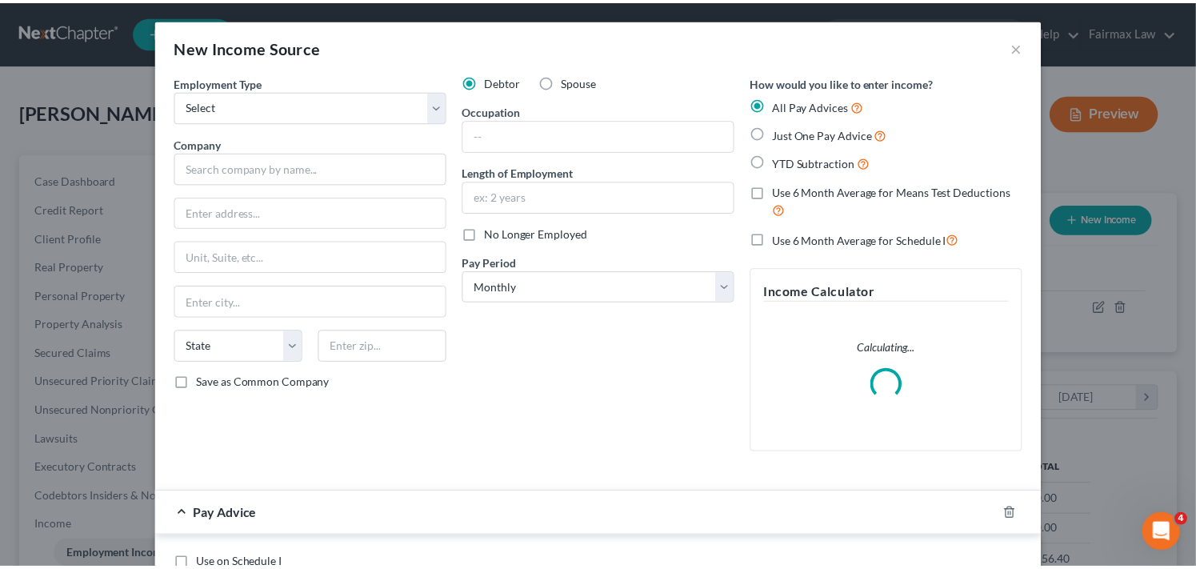
scroll to position [286, 491]
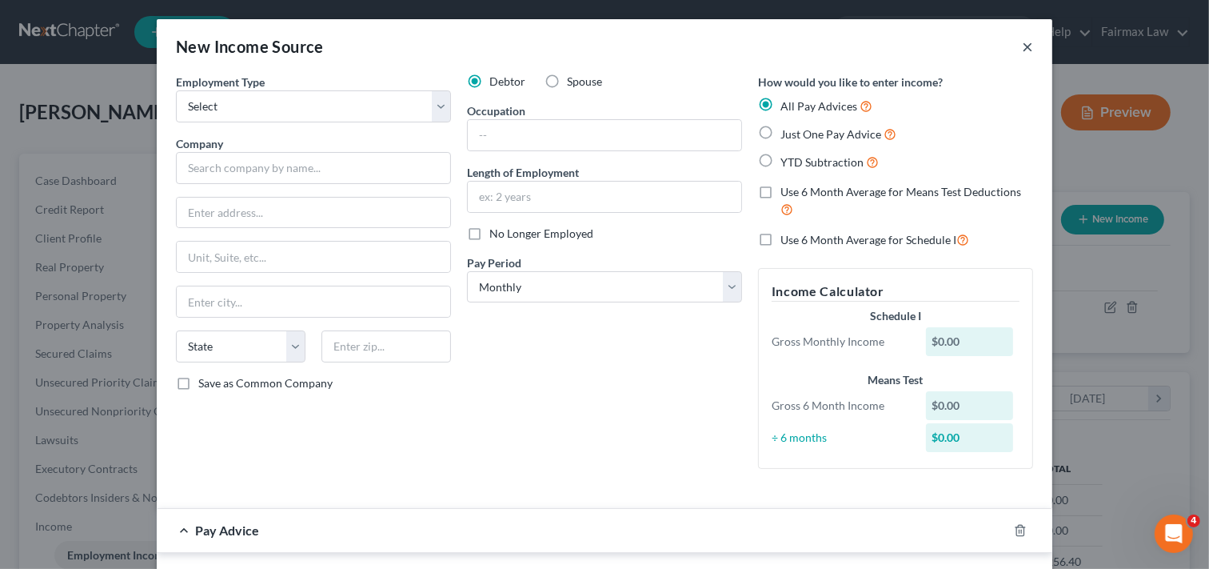
click at [1022, 45] on button "×" at bounding box center [1027, 46] width 11 height 19
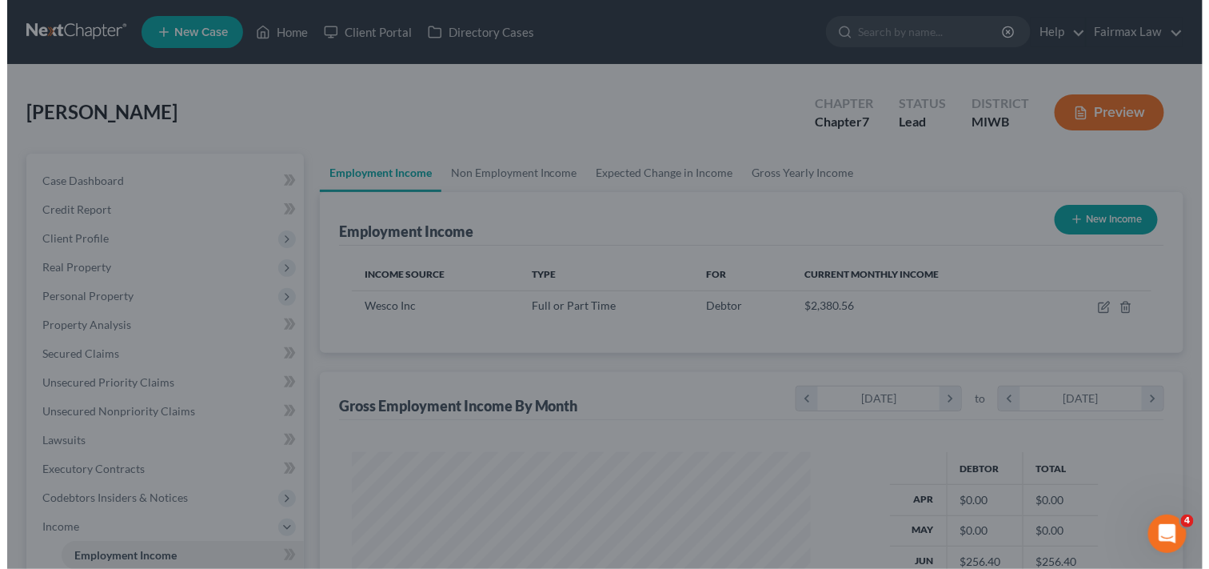
scroll to position [799647, 799448]
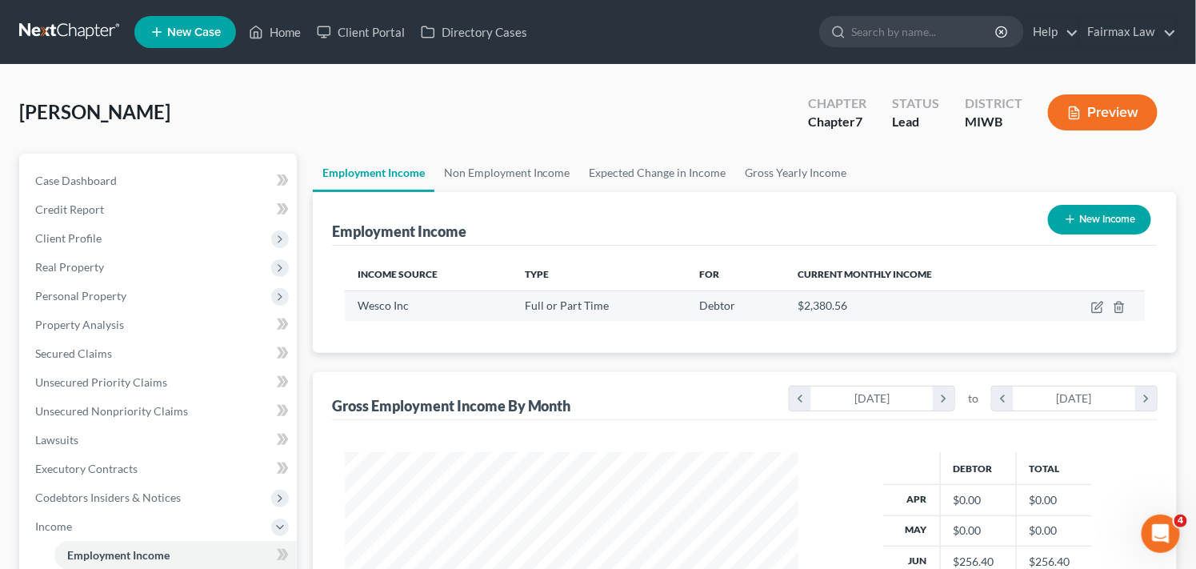
click at [628, 306] on div "Full or Part Time" at bounding box center [600, 306] width 149 height 16
click at [1096, 306] on icon "button" at bounding box center [1097, 307] width 13 height 13
select select "0"
select select "23"
select select "3"
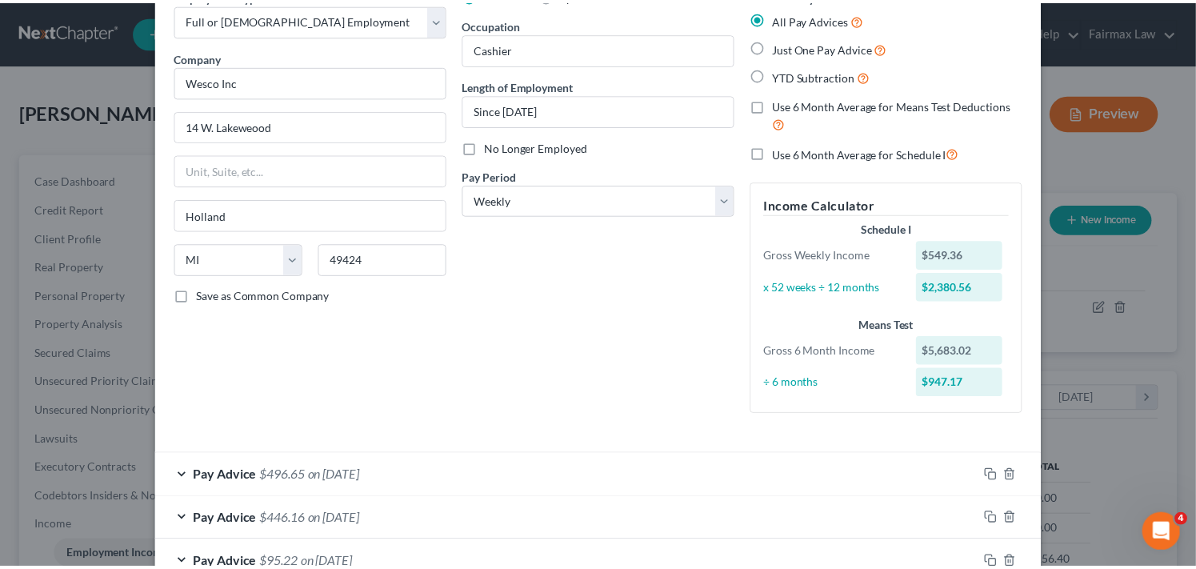
scroll to position [0, 0]
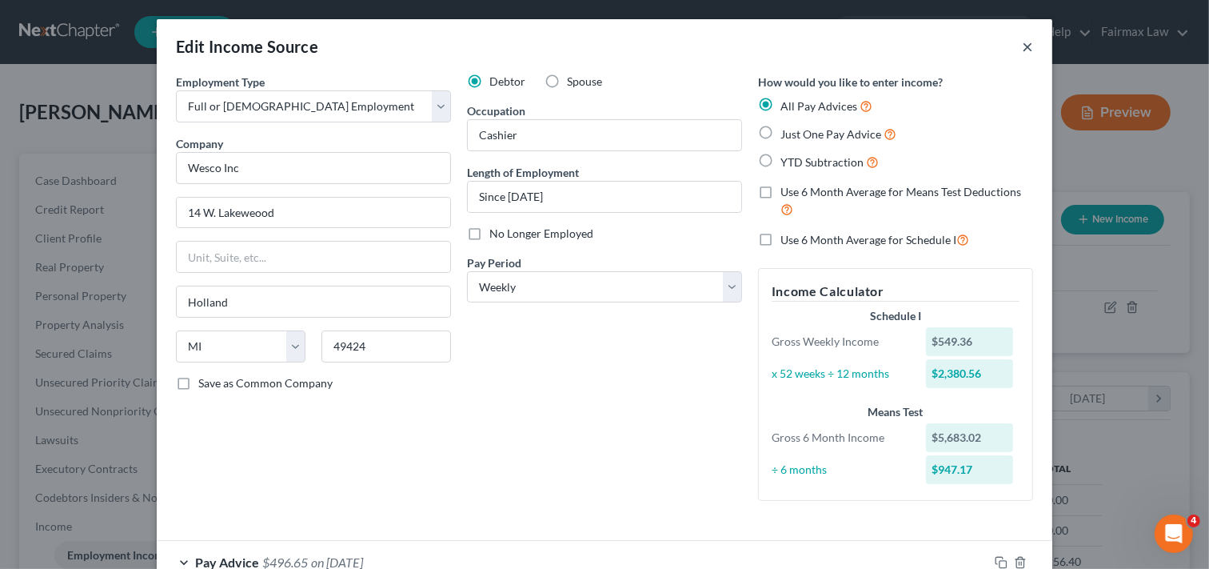
click at [1022, 45] on button "×" at bounding box center [1027, 46] width 11 height 19
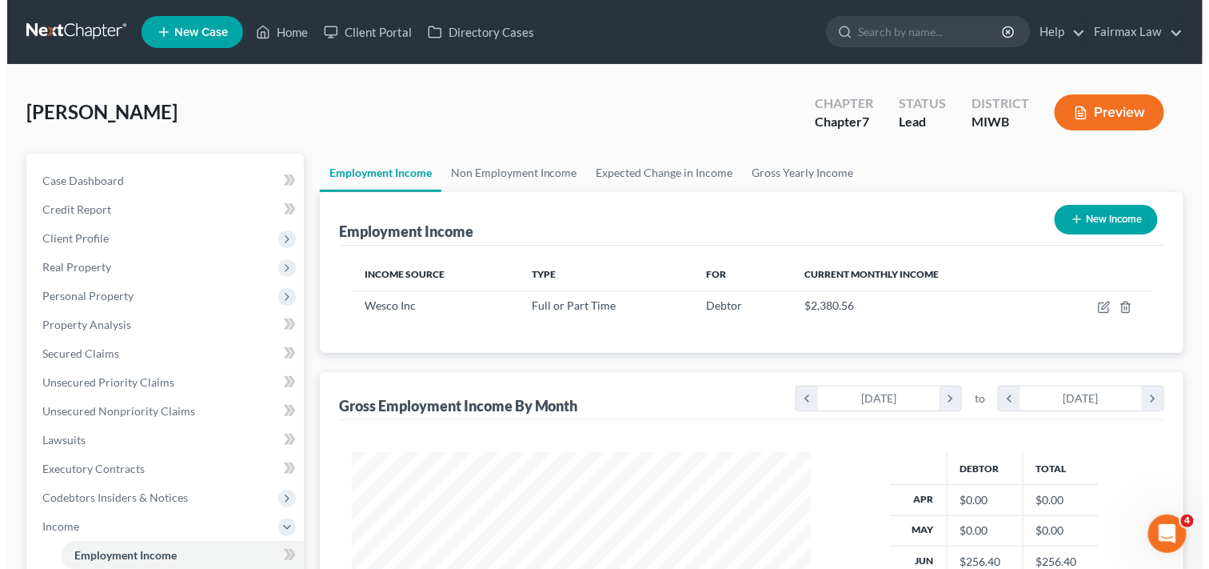
scroll to position [799647, 799448]
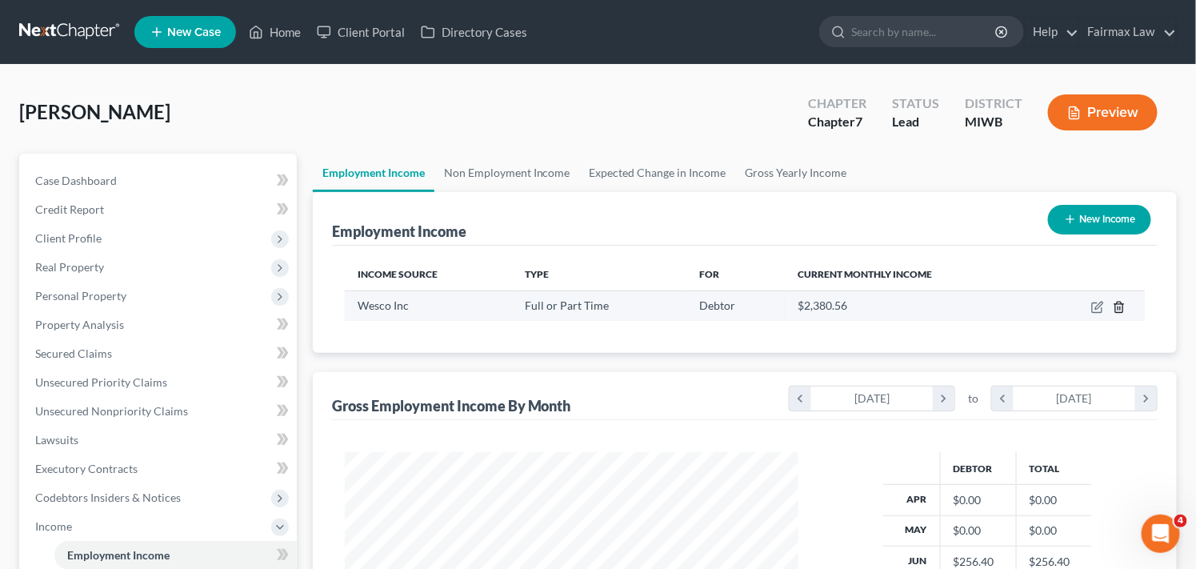
click at [1118, 306] on line "button" at bounding box center [1118, 307] width 0 height 3
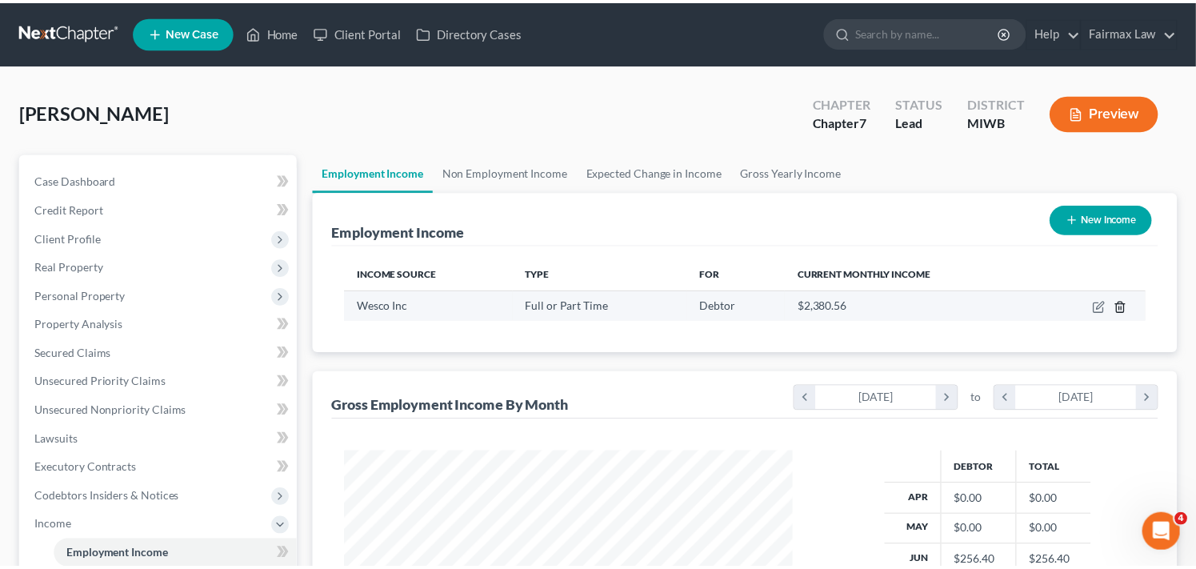
scroll to position [286, 491]
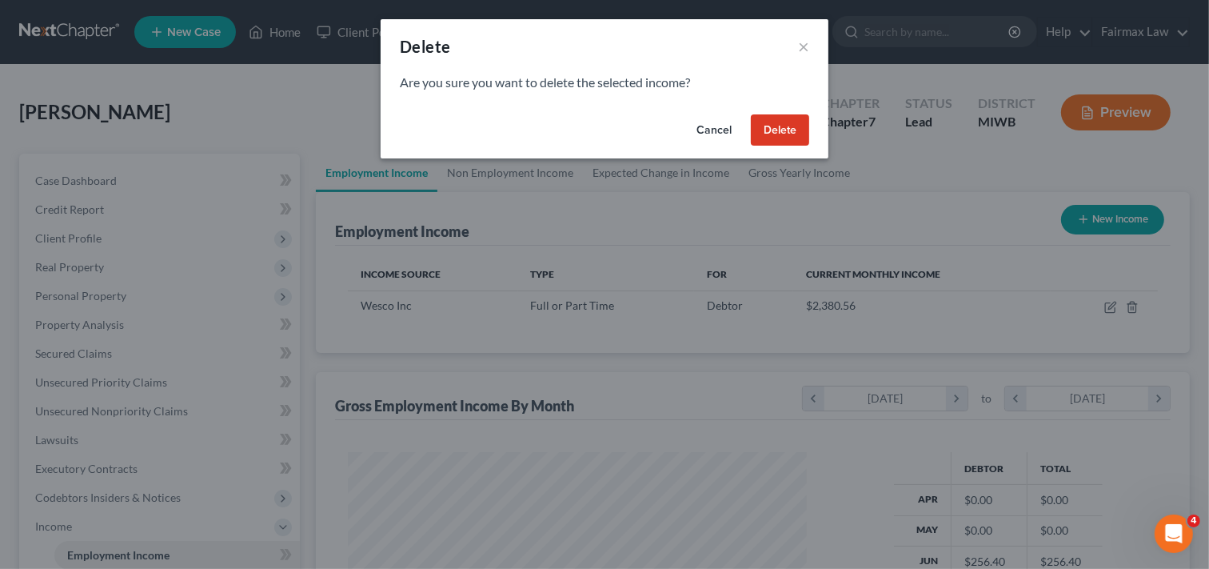
click at [790, 130] on button "Delete" at bounding box center [780, 130] width 58 height 32
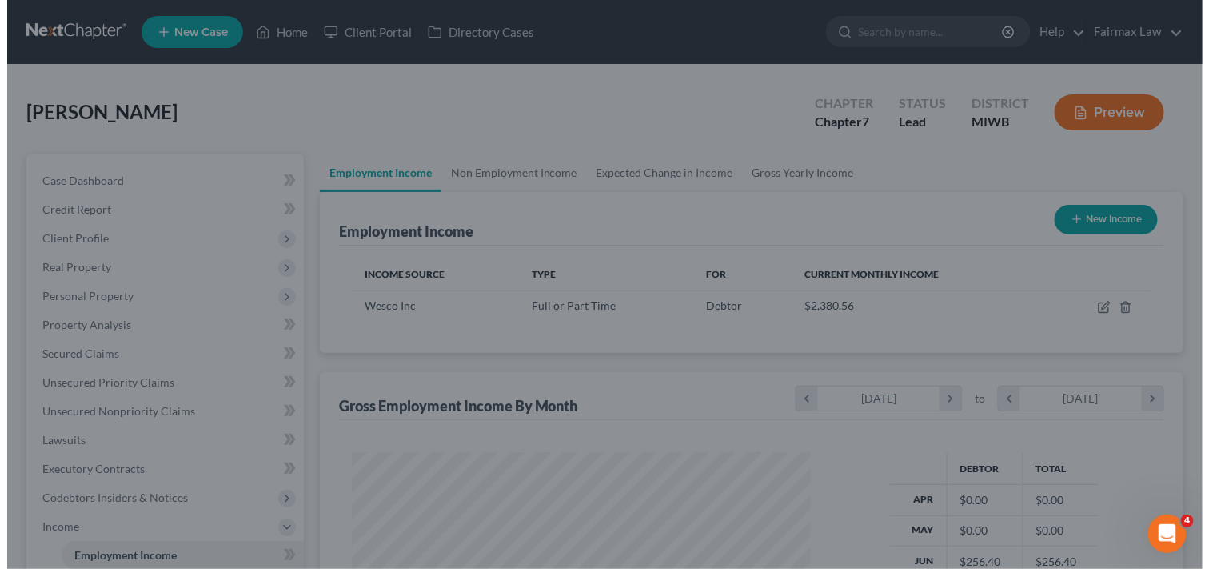
scroll to position [799647, 799448]
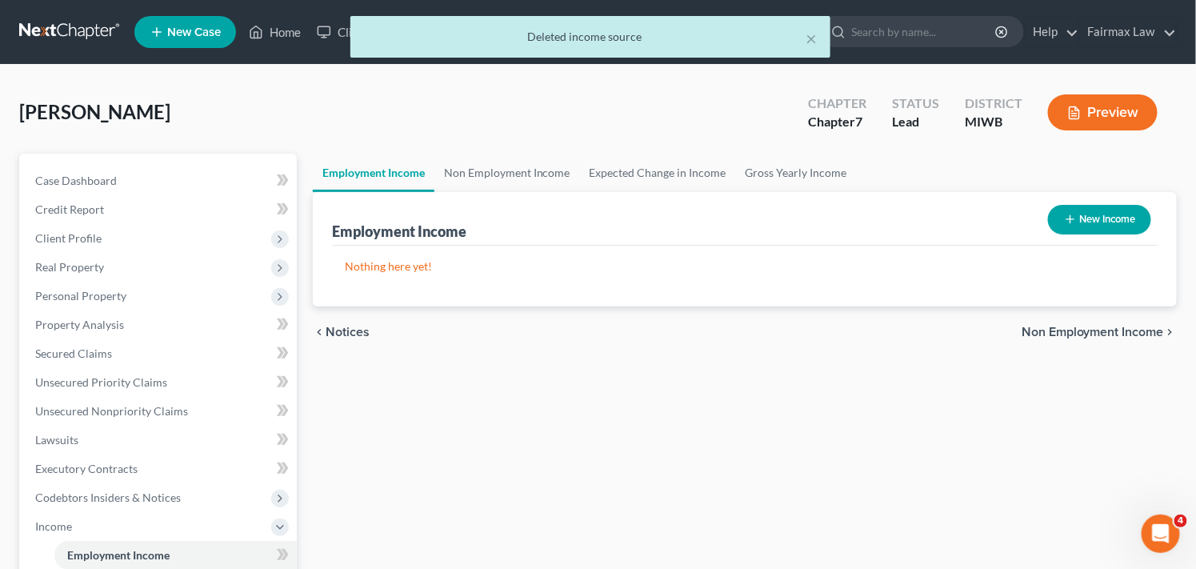
click at [981, 453] on div "Employment Income Non Employment Income Expected Change in Income Gross Yearly …" at bounding box center [745, 529] width 880 height 751
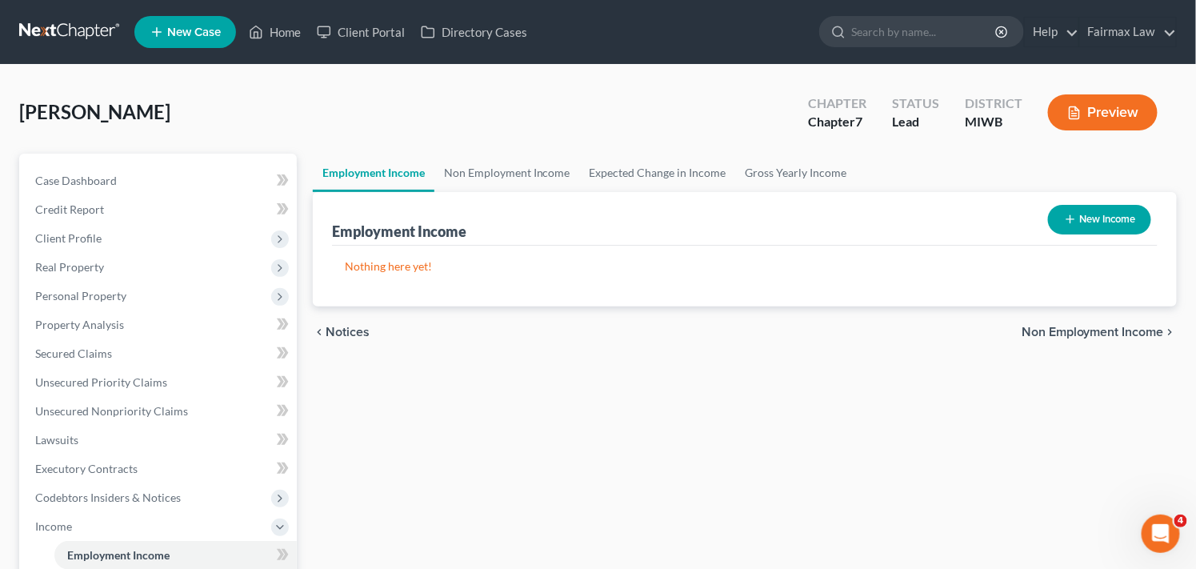
click at [1090, 222] on button "New Income" at bounding box center [1099, 220] width 103 height 30
select select "0"
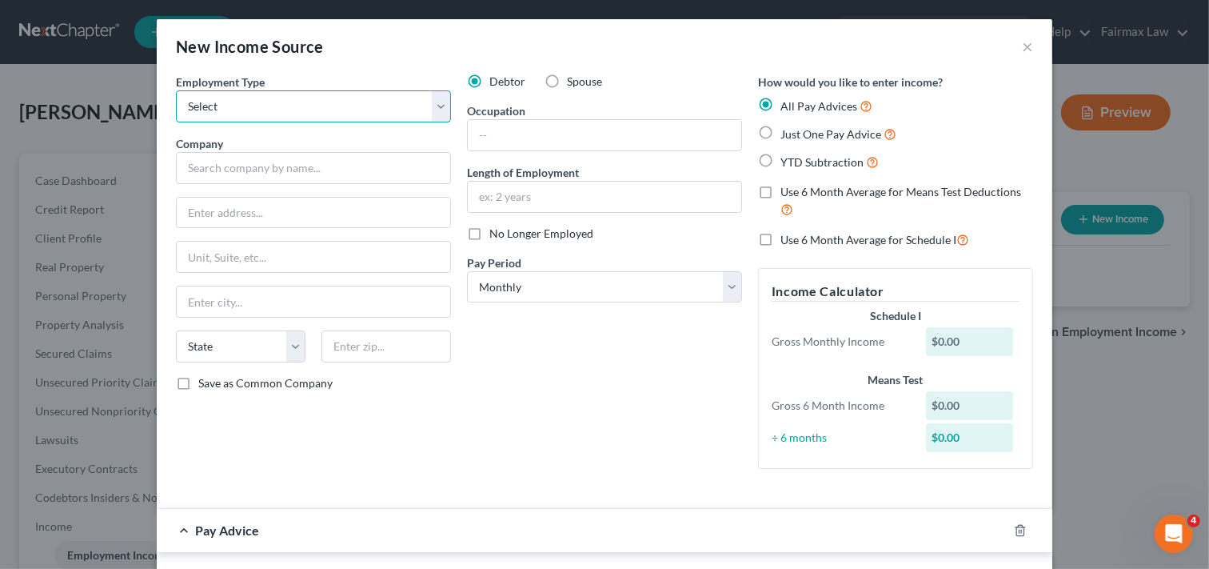
click at [246, 106] on select "Select Full or [DEMOGRAPHIC_DATA] Employment Self Employment" at bounding box center [313, 106] width 275 height 32
select select "0"
click at [176, 90] on select "Select Full or [DEMOGRAPHIC_DATA] Employment Self Employment" at bounding box center [313, 106] width 275 height 32
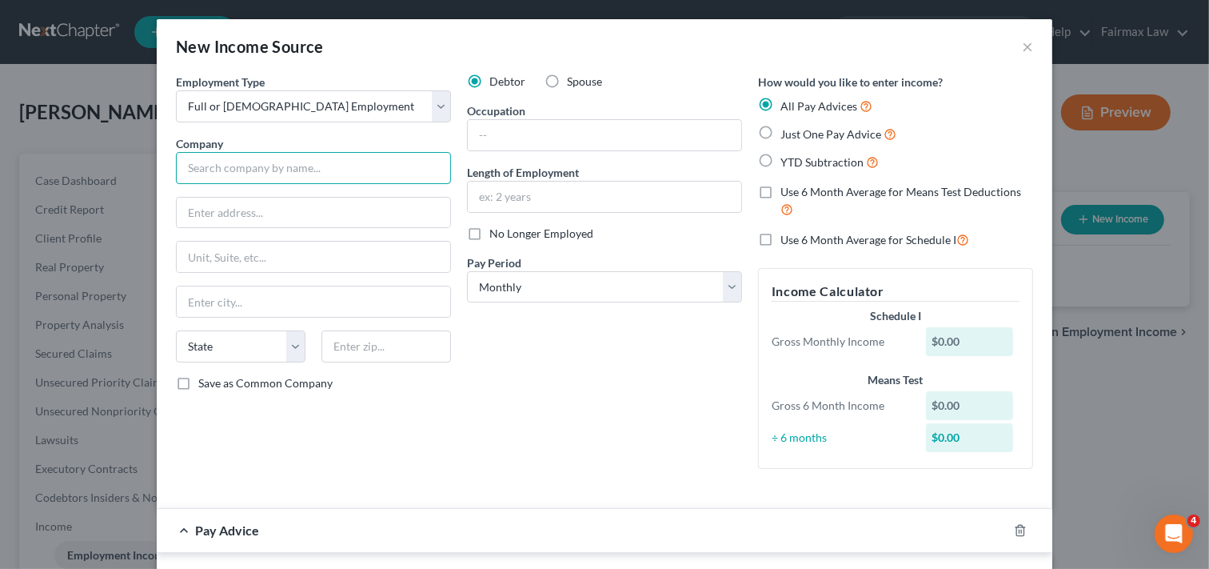
click at [260, 160] on input "text" at bounding box center [313, 168] width 275 height 32
click at [260, 173] on input "Wesco" at bounding box center [313, 168] width 275 height 32
type input "Wesco Incorporated"
click at [514, 141] on input "text" at bounding box center [605, 135] width 274 height 30
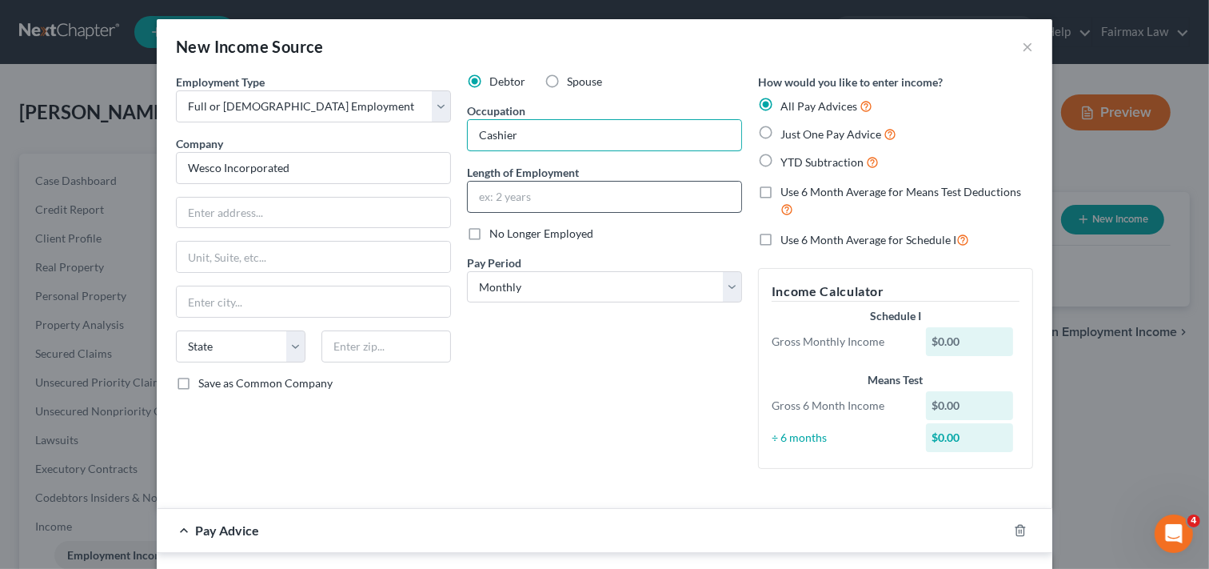
type input "Cashier"
click at [531, 193] on input "text" at bounding box center [605, 197] width 274 height 30
type input "Since [DATE]"
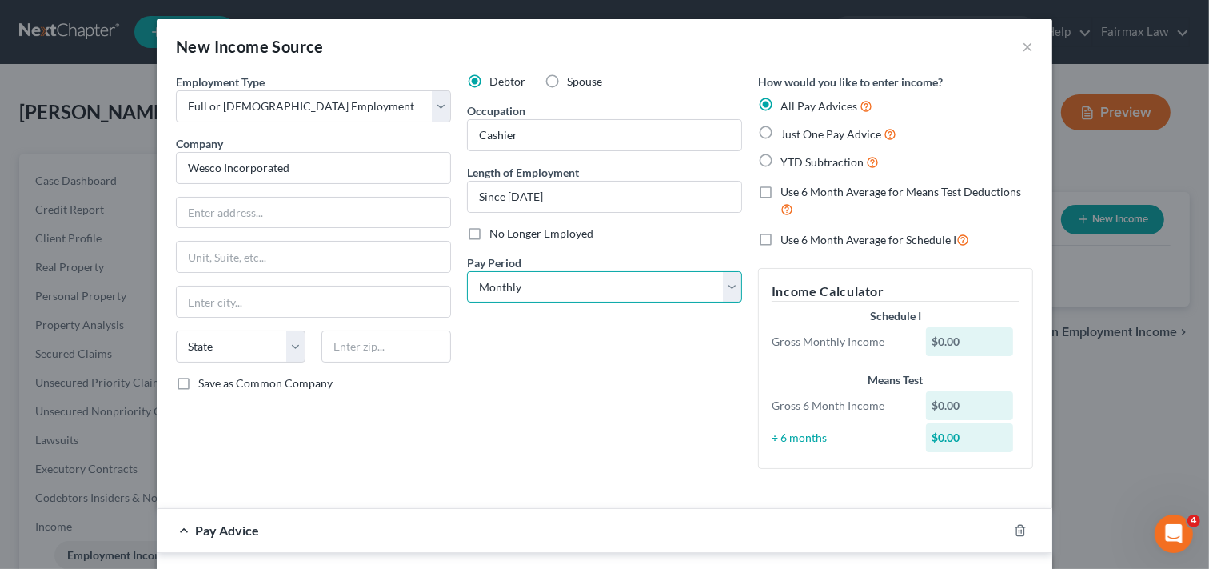
click at [547, 291] on select "Select Monthly Twice Monthly Every Other Week Weekly" at bounding box center [604, 287] width 275 height 32
select select "3"
click at [467, 271] on select "Select Monthly Twice Monthly Every Other Week Weekly" at bounding box center [604, 287] width 275 height 32
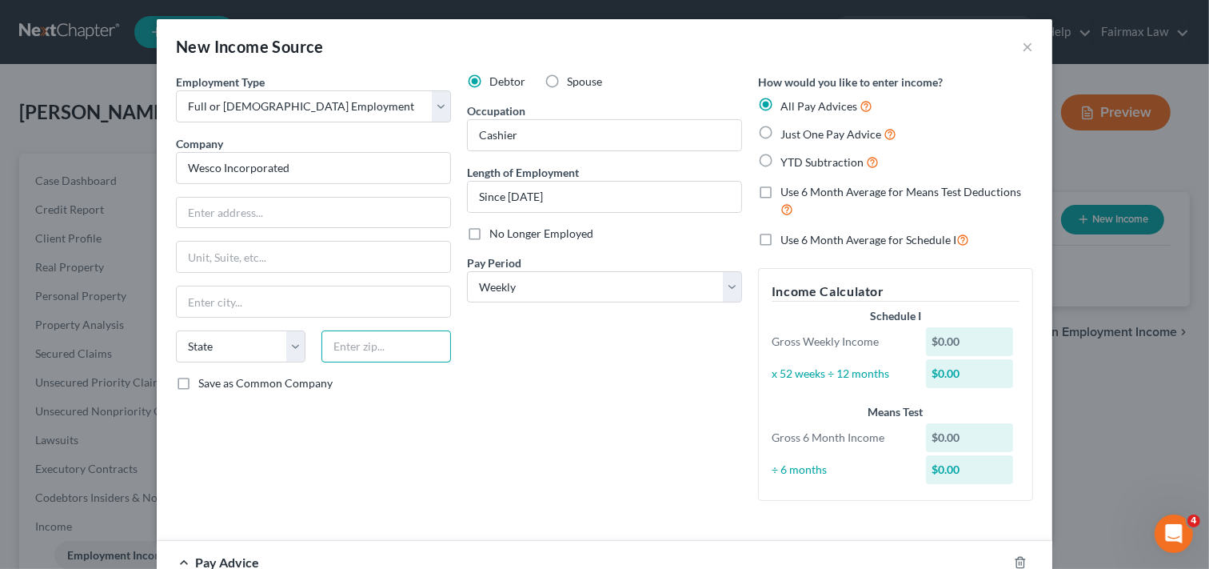
click at [381, 342] on input "text" at bounding box center [387, 346] width 130 height 32
type input "49424"
click at [261, 346] on select "State [US_STATE] AK AR AZ CA CO CT DE DC [GEOGRAPHIC_DATA] [GEOGRAPHIC_DATA] GU…" at bounding box center [241, 346] width 130 height 32
type input "Holland"
select select "23"
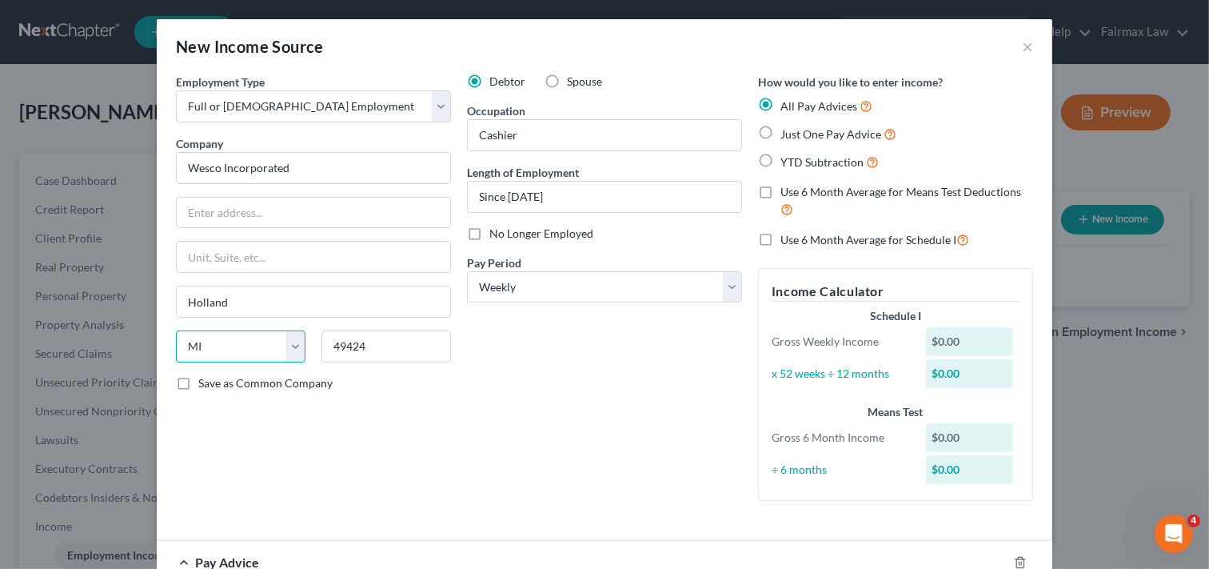
click at [260, 346] on select "State [US_STATE] AK AR AZ CA CO CT DE DC [GEOGRAPHIC_DATA] [GEOGRAPHIC_DATA] GU…" at bounding box center [241, 346] width 130 height 32
click at [307, 214] on input "text" at bounding box center [314, 213] width 274 height 30
type input "[STREET_ADDRESS]"
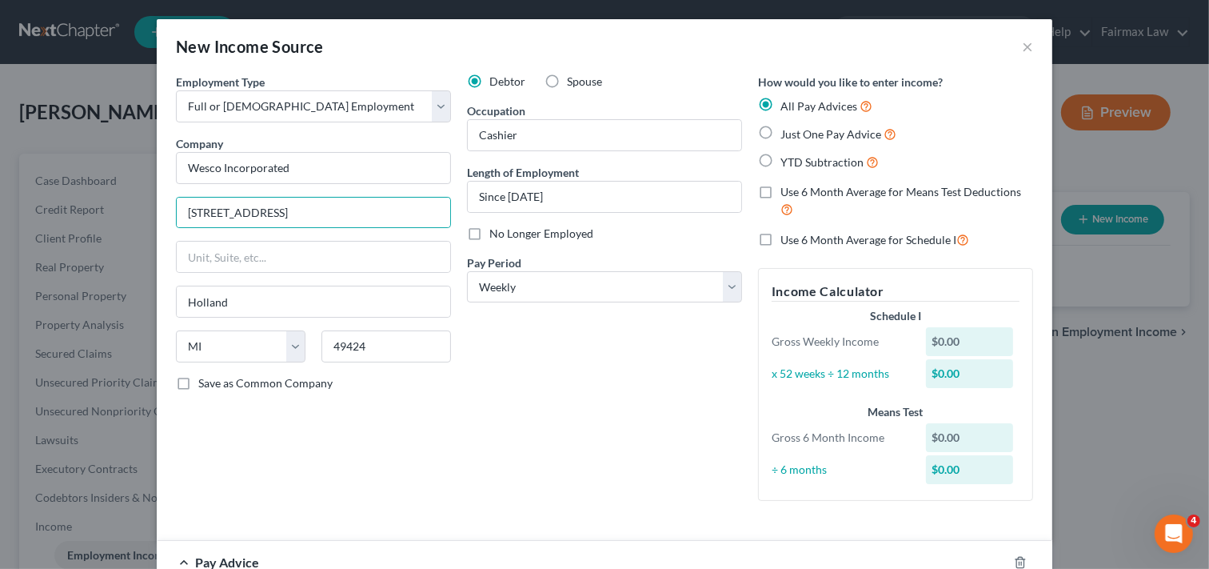
click at [604, 389] on div "Debtor Spouse Occupation Cashier Length of Employment Since [DATE] No Longer Em…" at bounding box center [604, 294] width 291 height 440
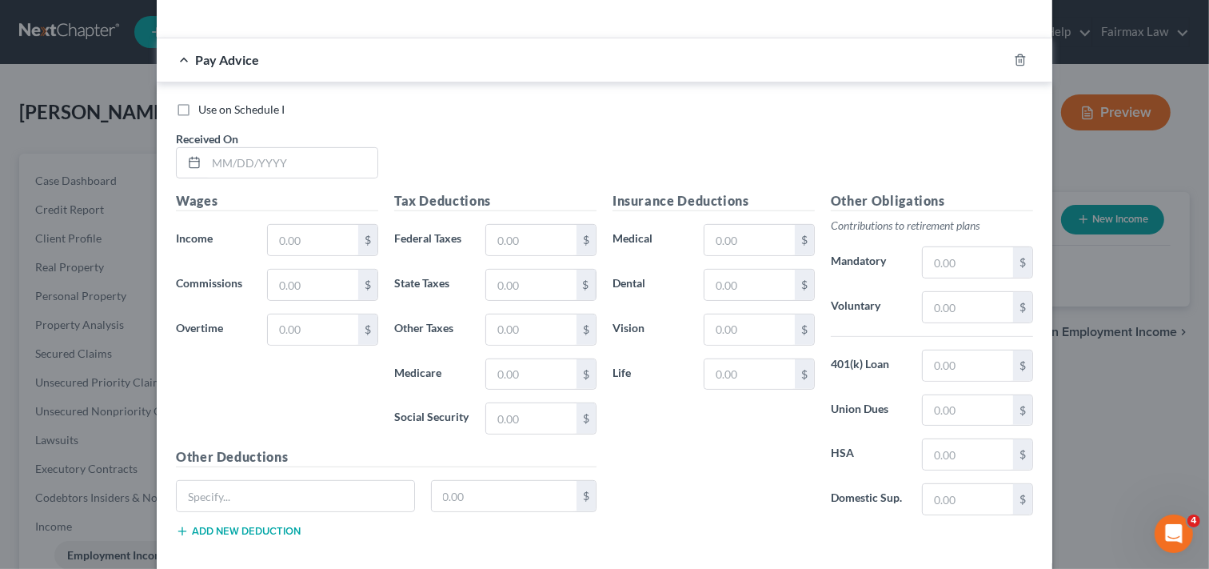
scroll to position [516, 0]
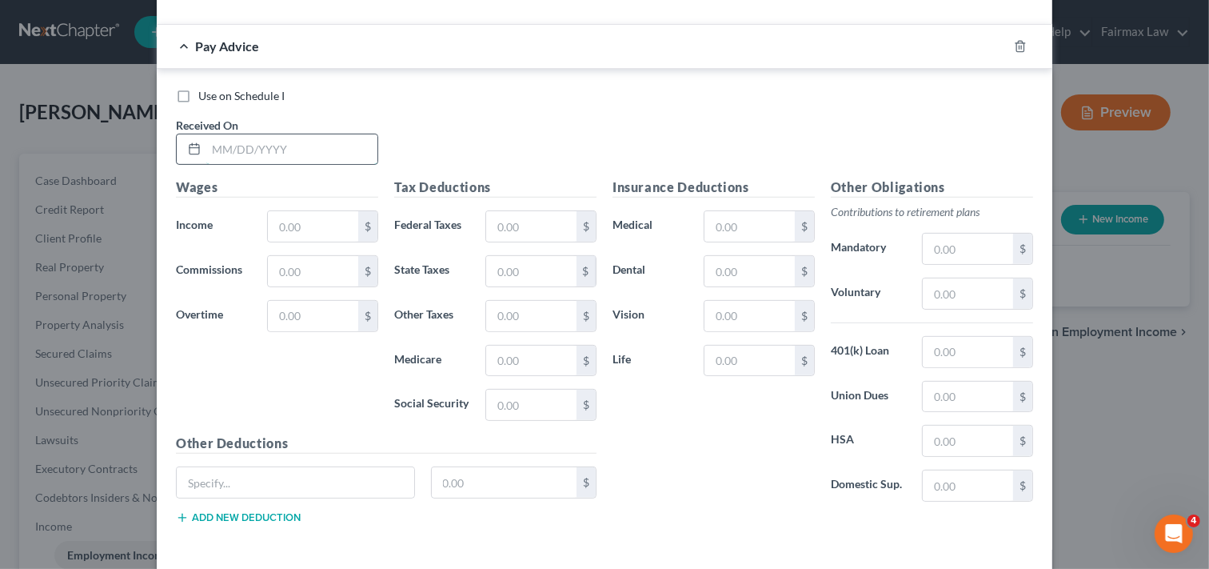
click at [294, 154] on input "text" at bounding box center [291, 149] width 171 height 30
click at [301, 141] on input "text" at bounding box center [291, 149] width 171 height 30
type input "[DATE]"
click at [314, 235] on input "text" at bounding box center [313, 226] width 90 height 30
click at [313, 227] on input "text" at bounding box center [313, 226] width 90 height 30
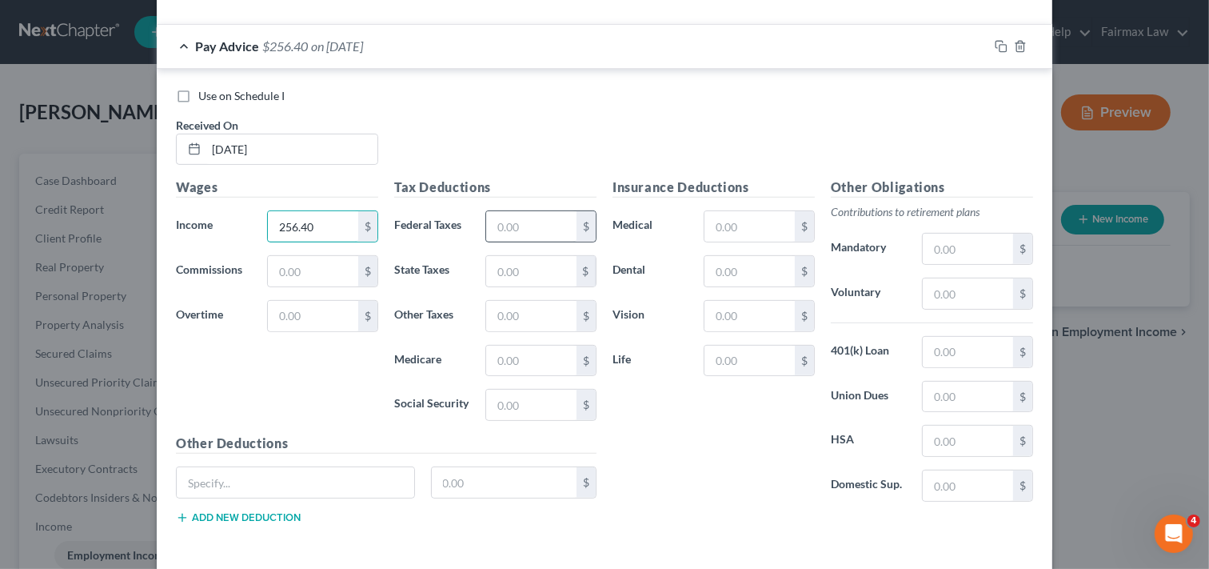
type input "256.40"
click at [521, 227] on input "text" at bounding box center [531, 226] width 90 height 30
click at [496, 406] on input "text" at bounding box center [531, 405] width 90 height 30
type input "15.90"
click at [502, 372] on input "text" at bounding box center [531, 361] width 90 height 30
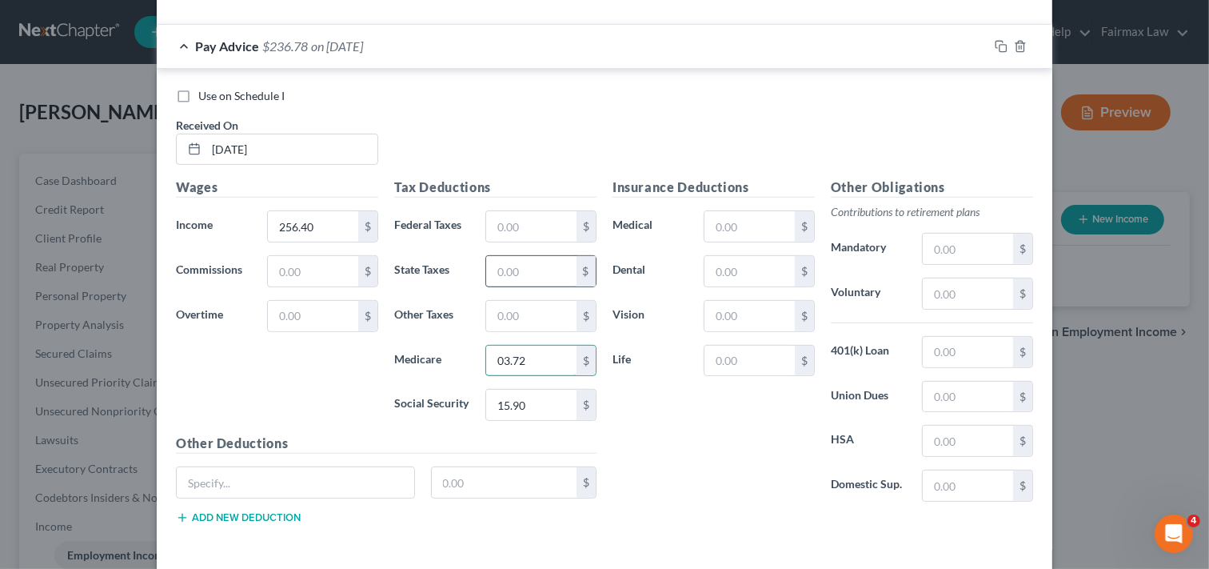
type input "03.72"
click at [525, 278] on input "text" at bounding box center [531, 271] width 90 height 30
type input "10.90"
click at [526, 267] on input "10.90" at bounding box center [531, 271] width 90 height 30
click at [498, 364] on input "03.72" at bounding box center [531, 361] width 90 height 30
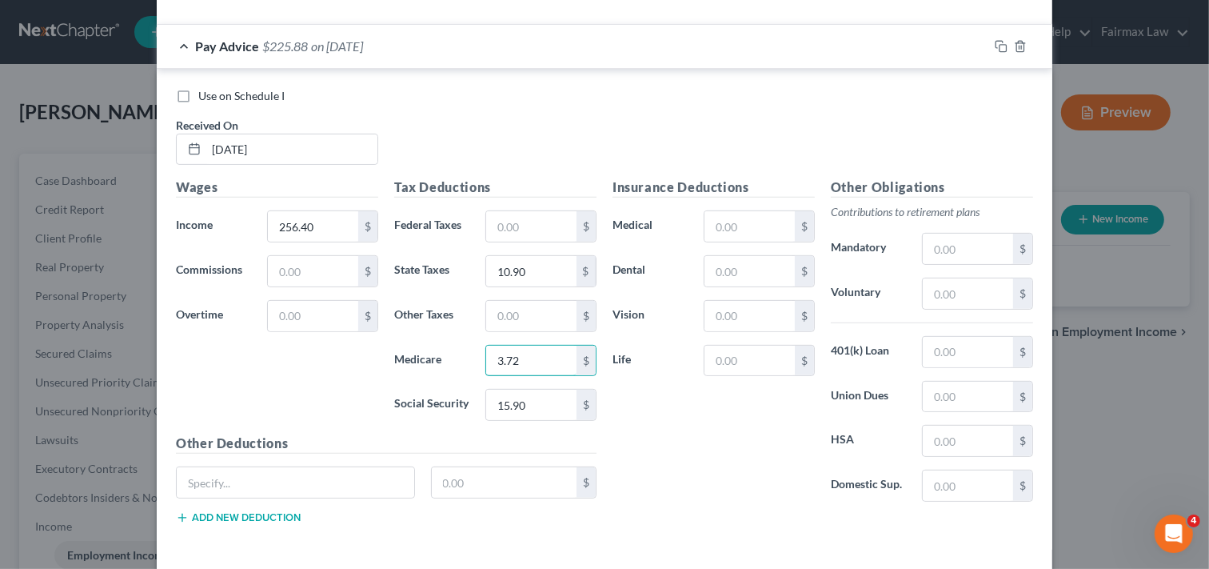
type input "3.72"
click at [906, 548] on div "Use on Schedule I Received On * [DATE] Wages Income * 256.40 $ Commissions $ Ov…" at bounding box center [605, 309] width 896 height 481
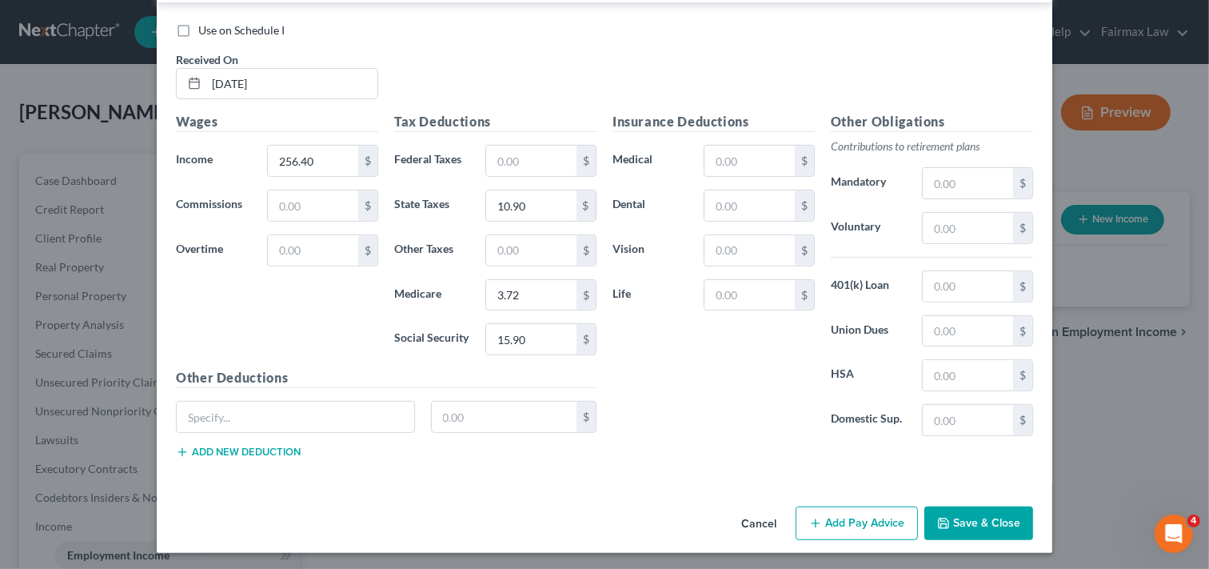
scroll to position [586, 0]
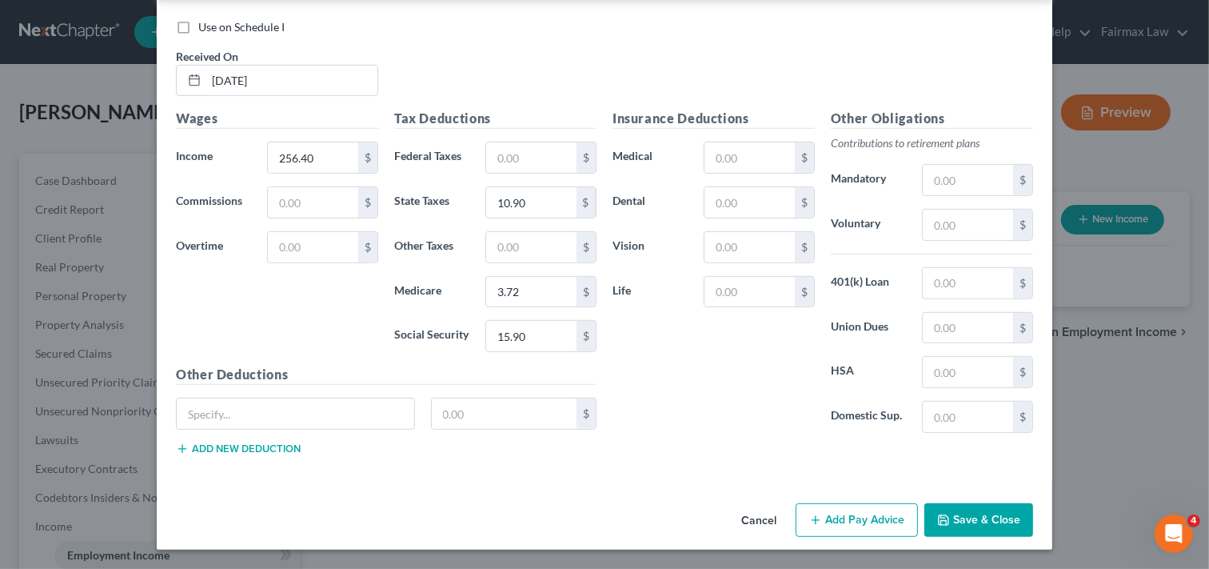
click at [874, 520] on button "Add Pay Advice" at bounding box center [857, 520] width 122 height 34
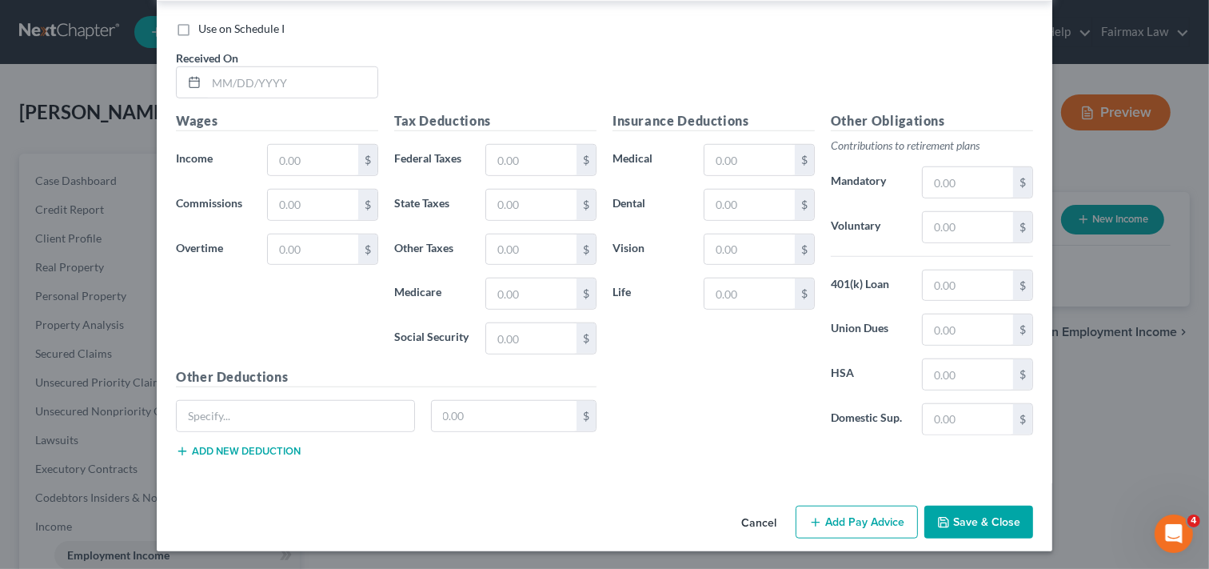
scroll to position [1113, 0]
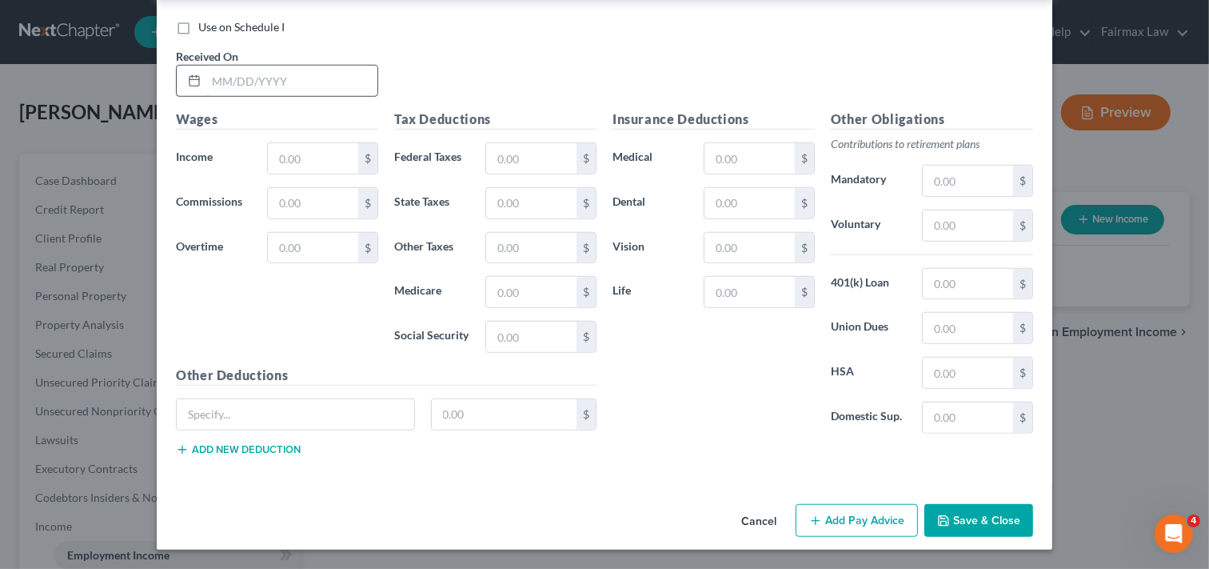
click at [283, 88] on input "text" at bounding box center [291, 81] width 171 height 30
click at [250, 78] on input "text" at bounding box center [291, 81] width 171 height 30
type input "[DATE]"
click at [314, 155] on input "text" at bounding box center [313, 158] width 90 height 30
type input "332.21"
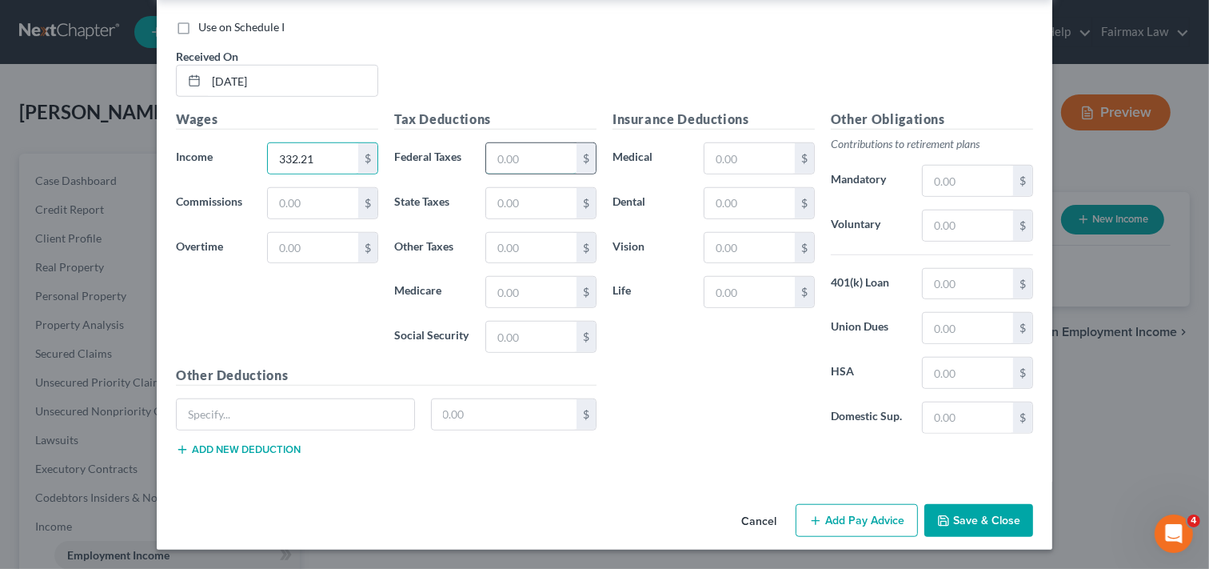
click at [530, 157] on input "text" at bounding box center [531, 158] width 90 height 30
type input "4.37"
click at [537, 331] on input "text" at bounding box center [531, 337] width 90 height 30
type input "20.59"
click at [523, 294] on input "text" at bounding box center [531, 292] width 90 height 30
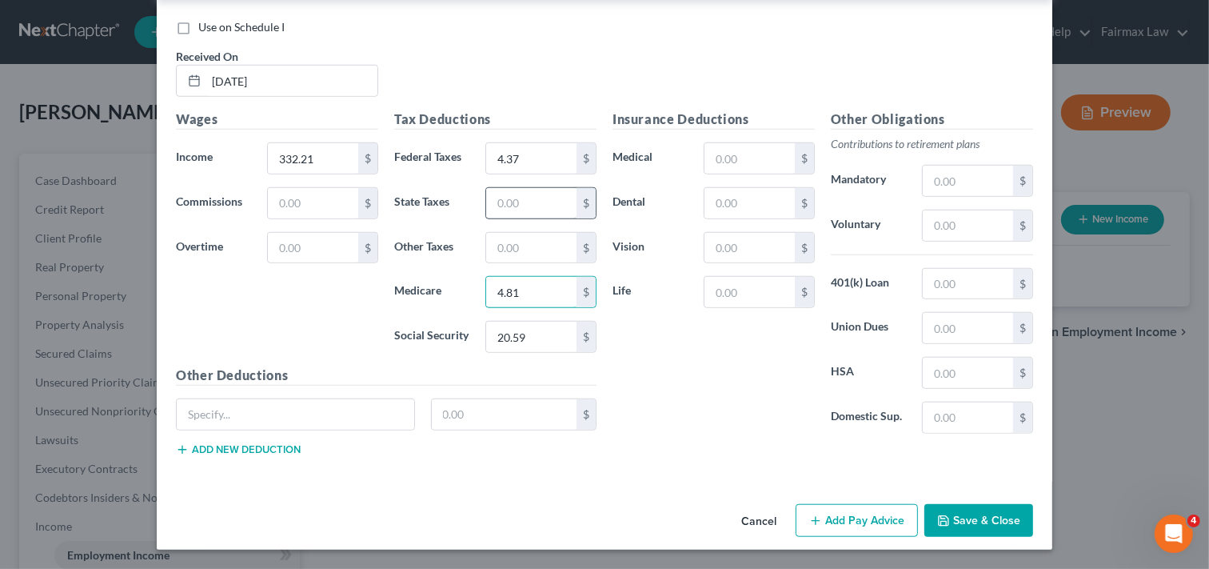
type input "4.81"
click at [530, 209] on input "text" at bounding box center [531, 203] width 90 height 30
type input "14.12"
click at [827, 524] on button "Add Pay Advice" at bounding box center [857, 521] width 122 height 34
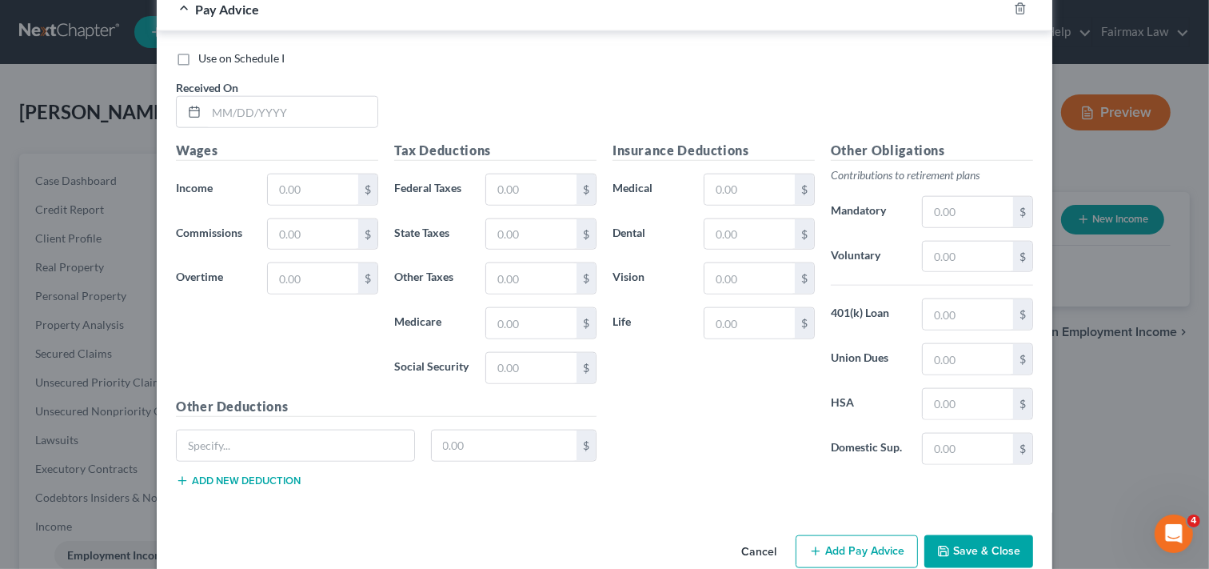
scroll to position [1603, 0]
click at [248, 105] on input "text" at bounding box center [291, 113] width 171 height 30
click at [306, 190] on input "text" at bounding box center [313, 190] width 90 height 30
click at [522, 187] on input "text" at bounding box center [531, 190] width 90 height 30
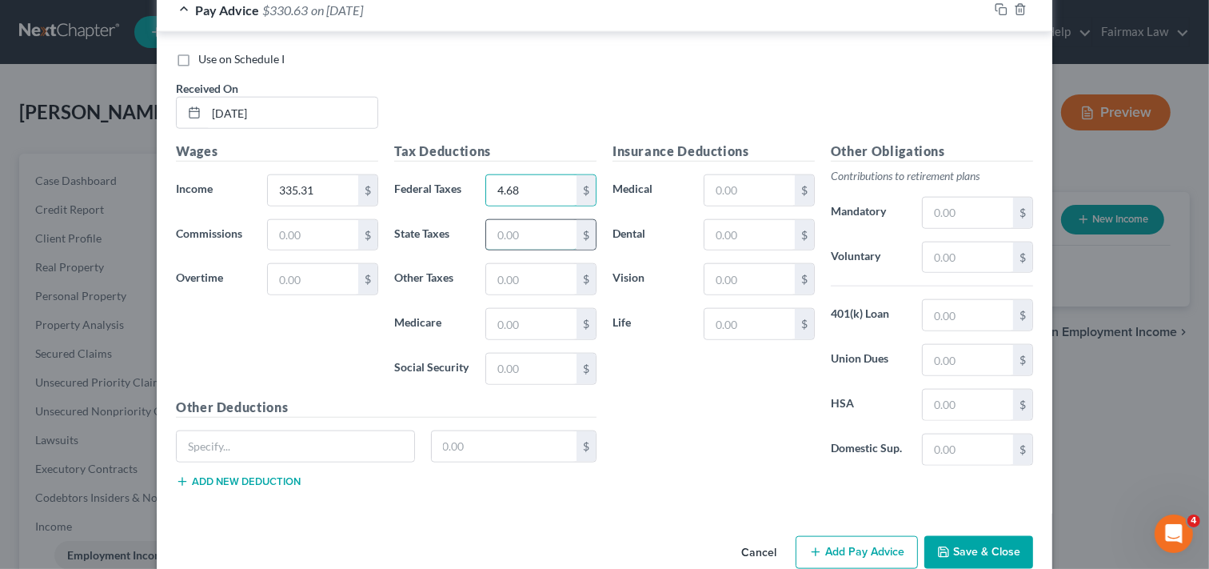
click at [541, 238] on input "text" at bounding box center [531, 235] width 90 height 30
click at [558, 316] on input "text" at bounding box center [531, 324] width 90 height 30
click at [537, 379] on input "text" at bounding box center [531, 369] width 90 height 30
click at [733, 507] on div "Use on Schedule I Received On * [DATE] Wages Income * 335.31 $ Commissions $ Ov…" at bounding box center [605, 272] width 896 height 481
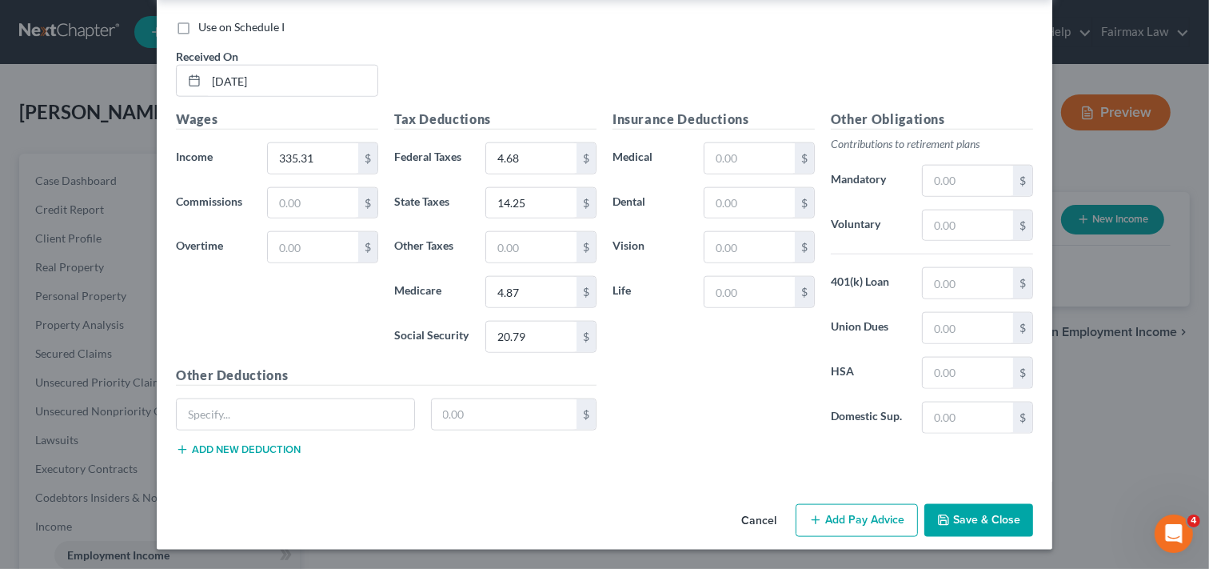
scroll to position [1638, 0]
click at [828, 515] on button "Add Pay Advice" at bounding box center [857, 521] width 122 height 34
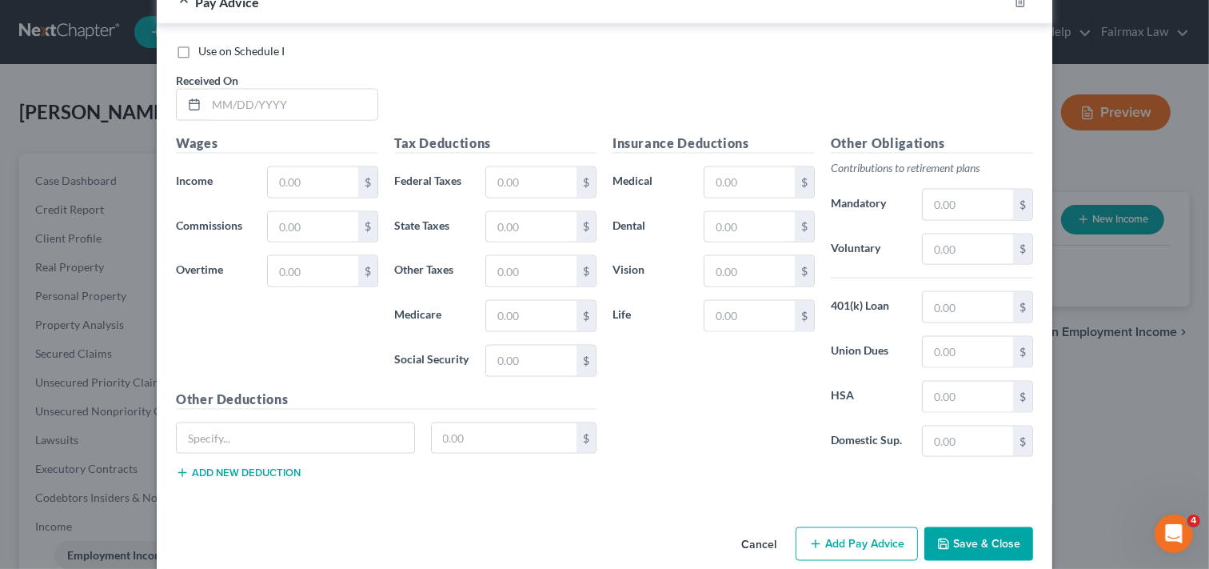
scroll to position [2165, 0]
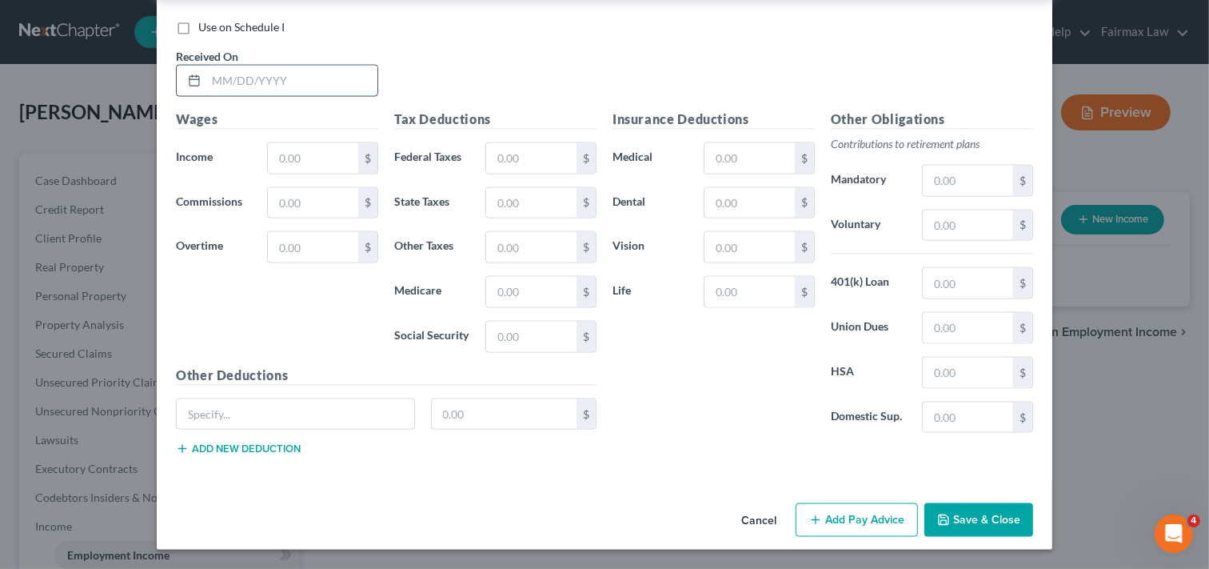
click at [292, 84] on input "text" at bounding box center [291, 81] width 171 height 30
click at [337, 163] on input "text" at bounding box center [313, 158] width 90 height 30
click at [505, 155] on input "text" at bounding box center [531, 158] width 90 height 30
click at [513, 200] on input "text" at bounding box center [531, 203] width 90 height 30
click at [554, 289] on input "text" at bounding box center [531, 292] width 90 height 30
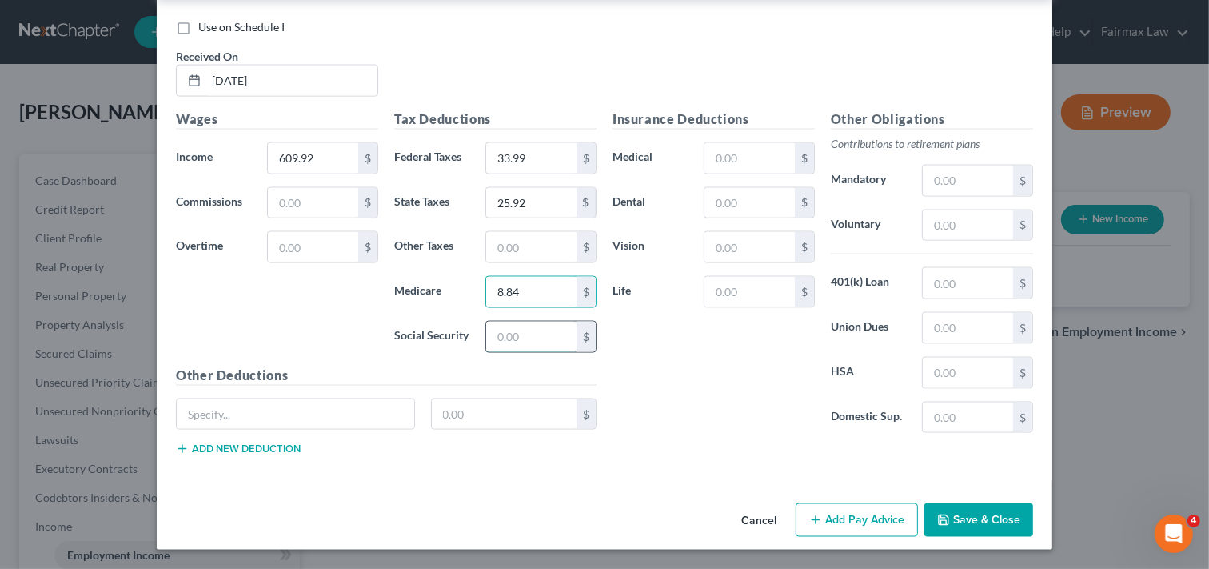
click at [523, 334] on input "text" at bounding box center [531, 337] width 90 height 30
click at [881, 522] on button "Add Pay Advice" at bounding box center [857, 520] width 122 height 34
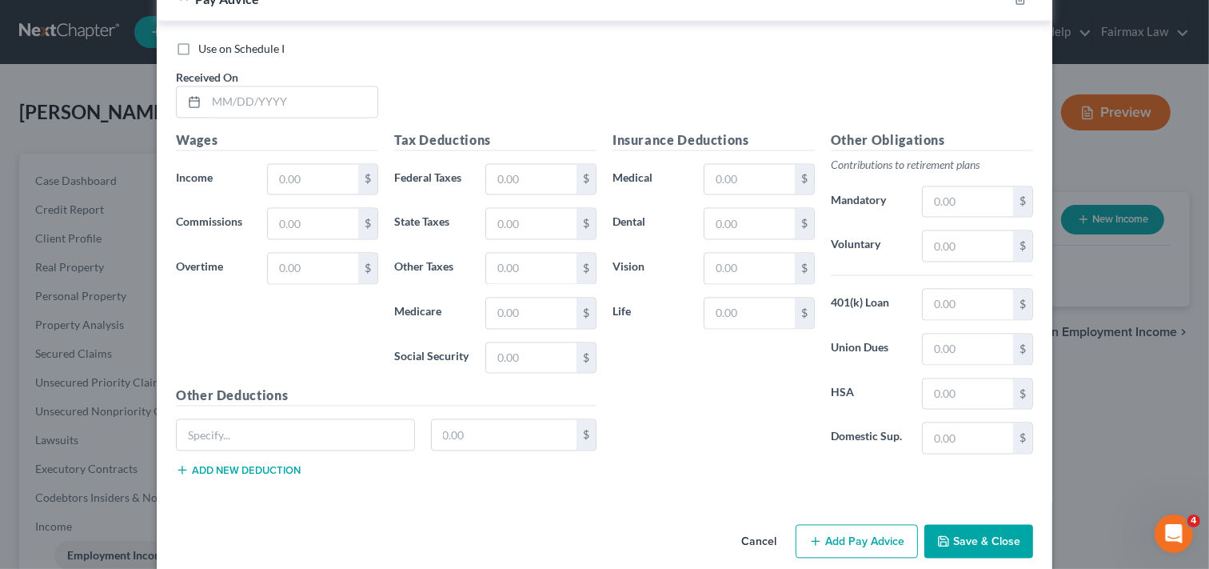
scroll to position [2693, 0]
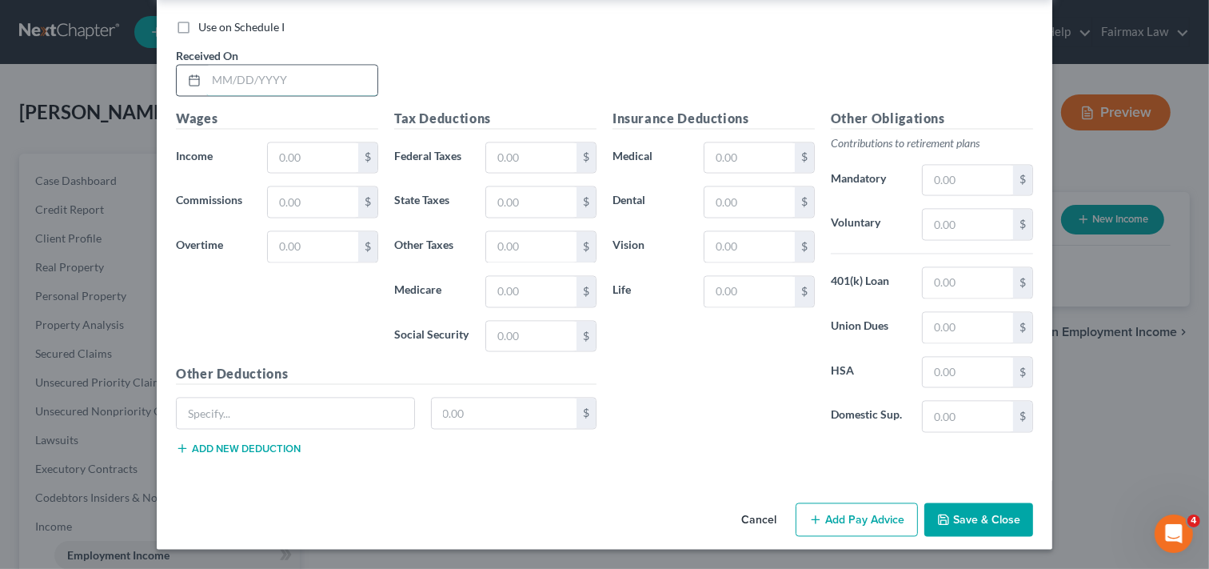
click at [306, 83] on input "text" at bounding box center [291, 81] width 171 height 30
click at [316, 145] on input "text" at bounding box center [313, 158] width 90 height 30
click at [530, 149] on input "text" at bounding box center [531, 158] width 90 height 30
click at [490, 196] on input "text" at bounding box center [531, 202] width 90 height 30
drag, startPoint x: 548, startPoint y: 286, endPoint x: 573, endPoint y: 288, distance: 24.9
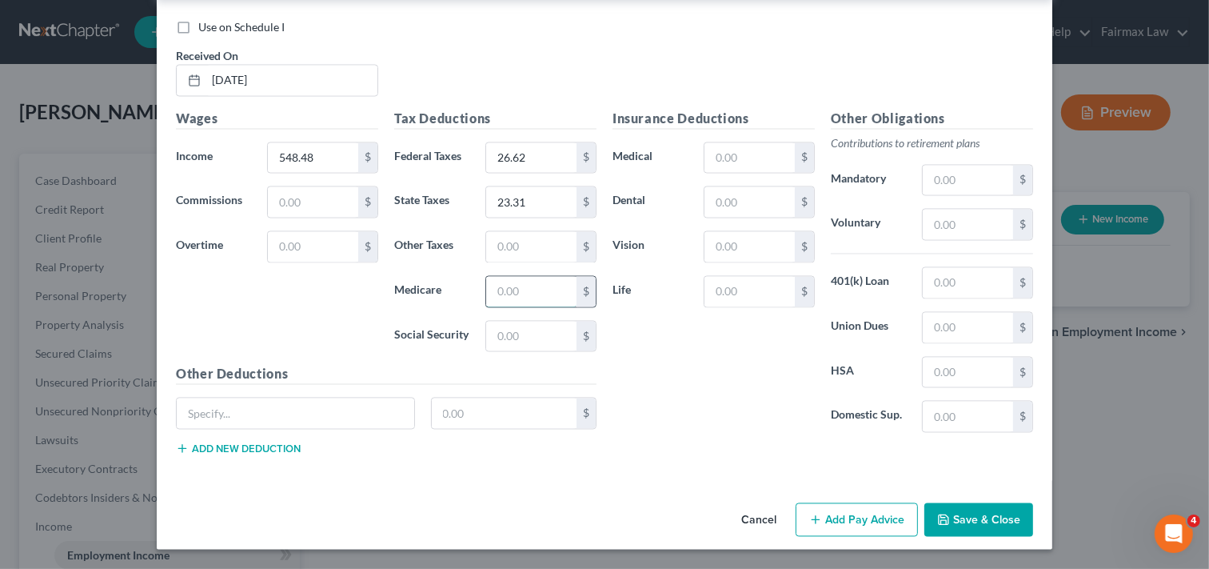
click at [548, 286] on input "text" at bounding box center [531, 292] width 90 height 30
click at [509, 330] on input "text" at bounding box center [531, 337] width 90 height 30
click at [845, 514] on button "Add Pay Advice" at bounding box center [857, 520] width 122 height 34
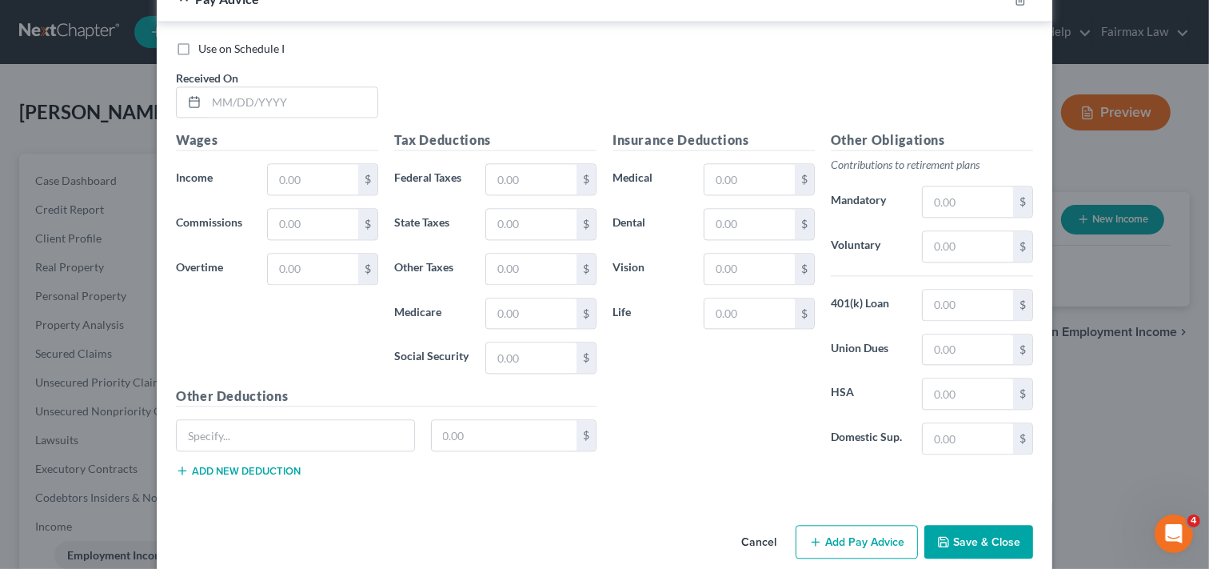
scroll to position [3219, 0]
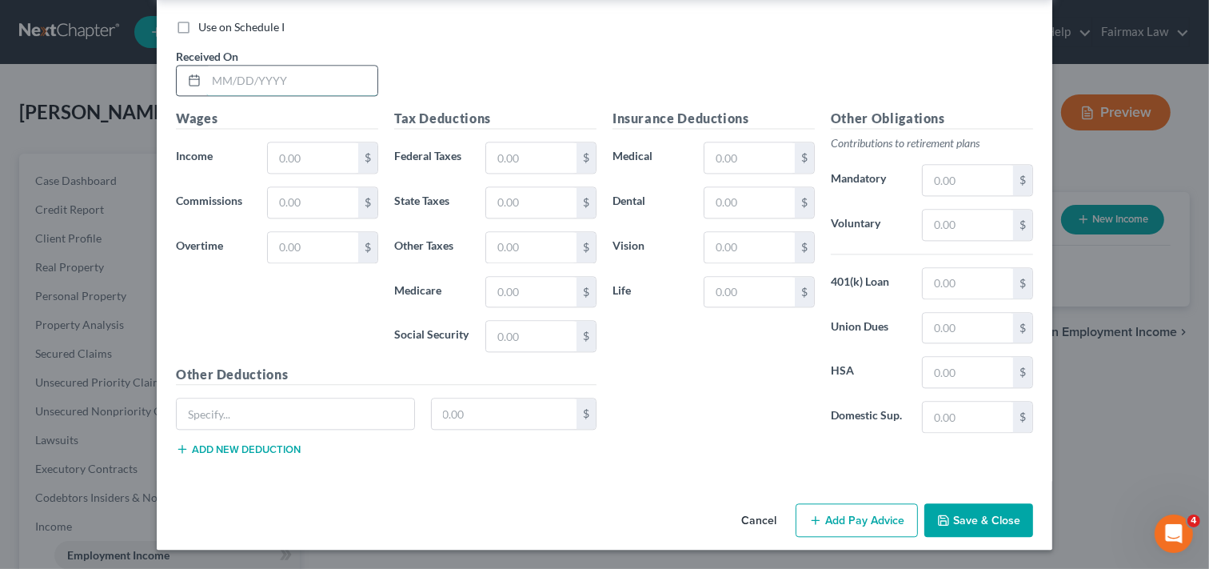
click at [337, 83] on input "text" at bounding box center [291, 81] width 171 height 30
click at [298, 156] on input "text" at bounding box center [313, 157] width 90 height 30
click at [521, 162] on input "text" at bounding box center [531, 157] width 90 height 30
click at [520, 196] on input "text" at bounding box center [531, 202] width 90 height 30
click at [516, 282] on input "text" at bounding box center [531, 292] width 90 height 30
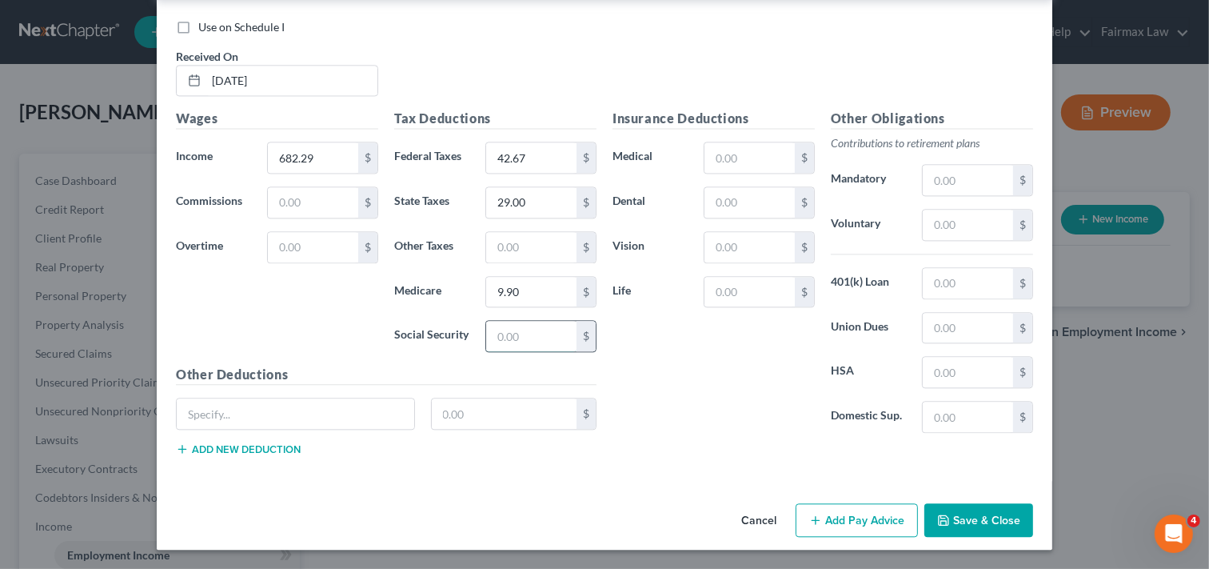
click at [512, 336] on input "text" at bounding box center [531, 336] width 90 height 30
click at [832, 512] on button "Add Pay Advice" at bounding box center [857, 520] width 122 height 34
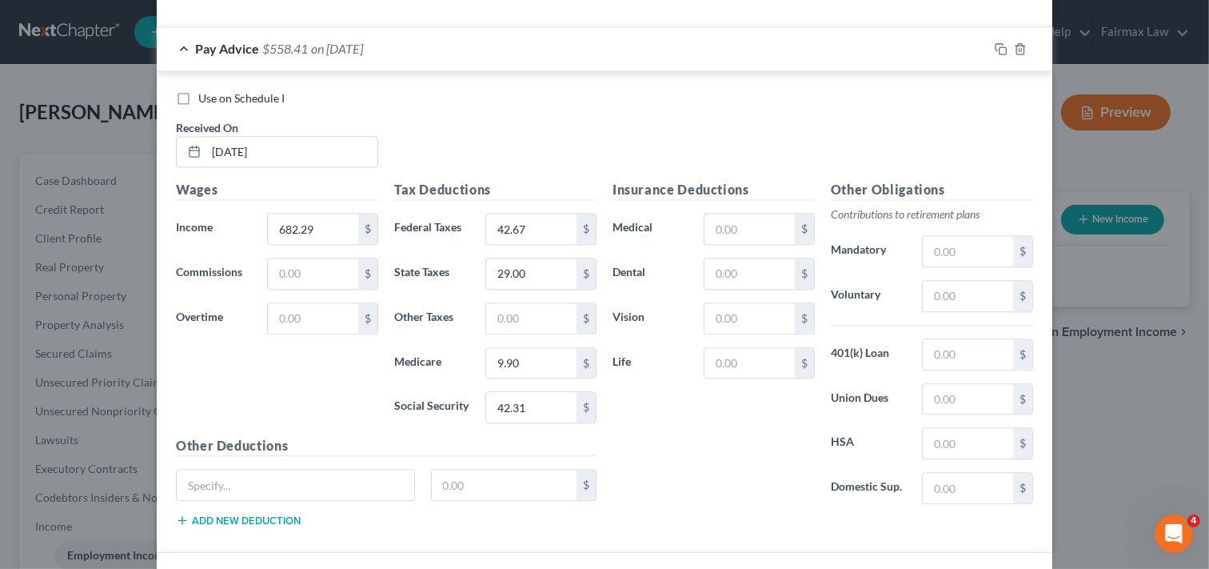
scroll to position [3113, 0]
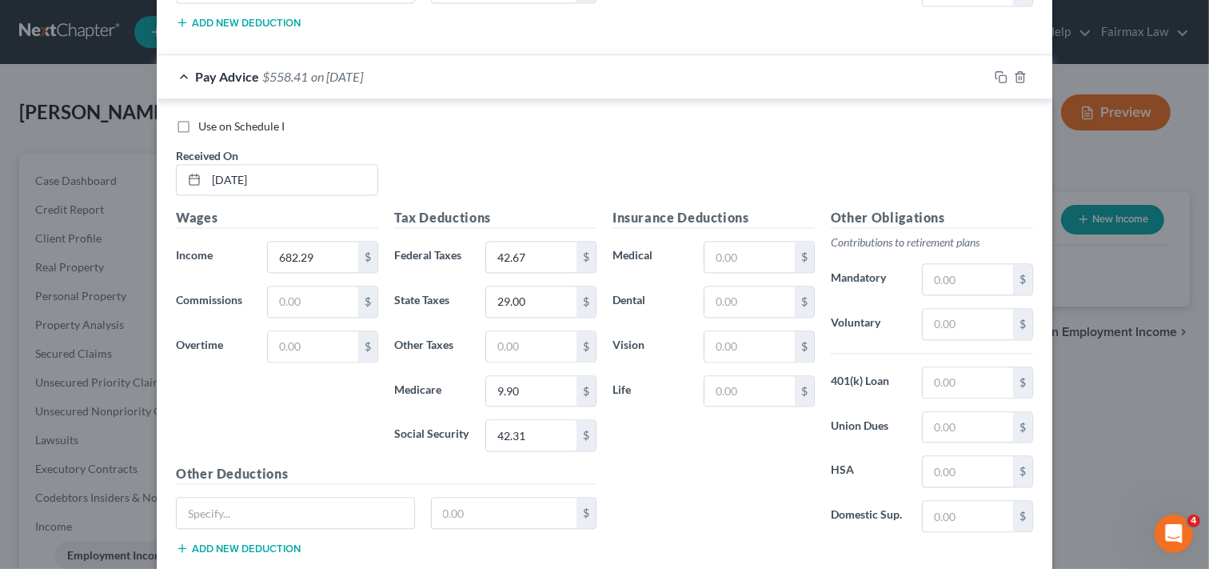
click at [761, 529] on div "Insurance Deductions Medical $ Dental $ Vision $ Life $" at bounding box center [714, 376] width 218 height 337
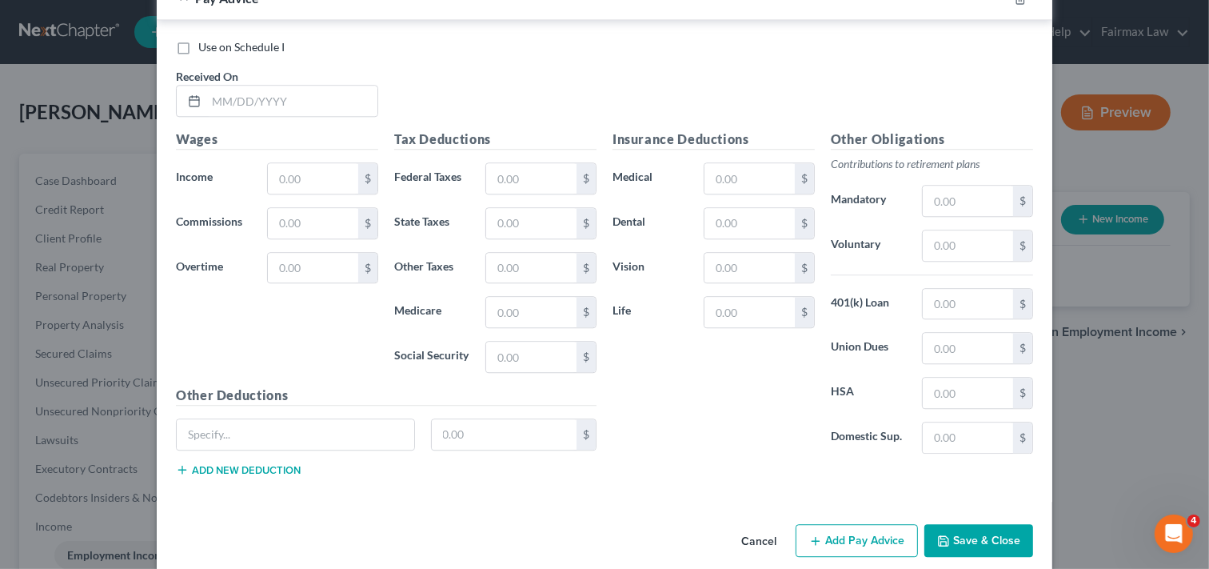
scroll to position [3746, 0]
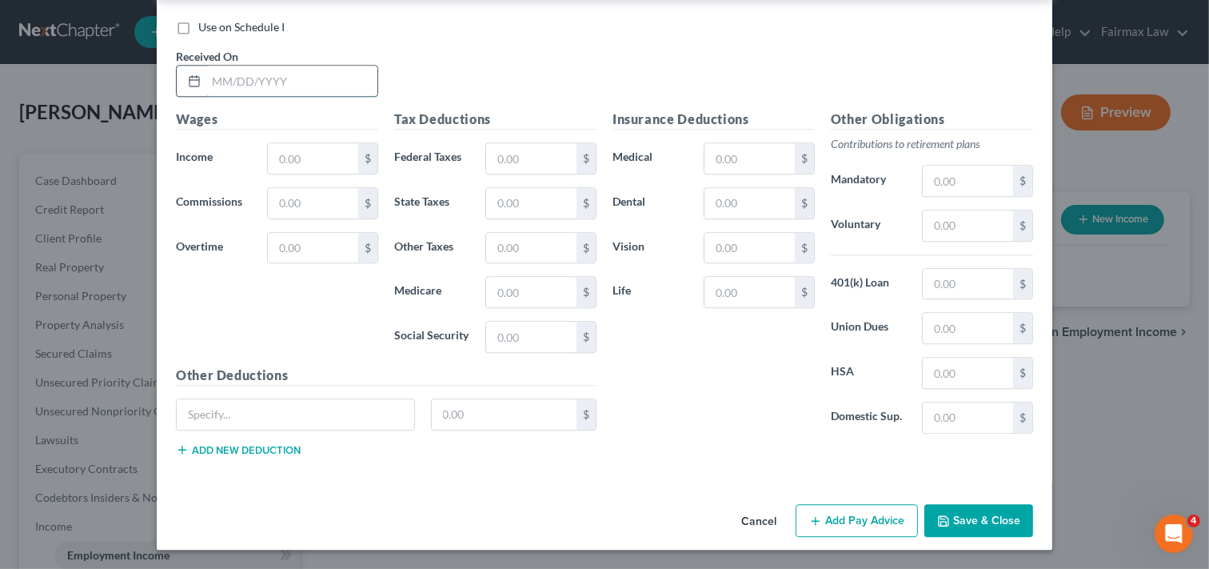
click at [345, 70] on input "text" at bounding box center [291, 81] width 171 height 30
click at [296, 161] on input "text" at bounding box center [313, 158] width 90 height 30
click at [547, 158] on input "text" at bounding box center [531, 158] width 90 height 30
click at [533, 203] on input "text" at bounding box center [531, 203] width 90 height 30
drag, startPoint x: 513, startPoint y: 286, endPoint x: 526, endPoint y: 286, distance: 12.8
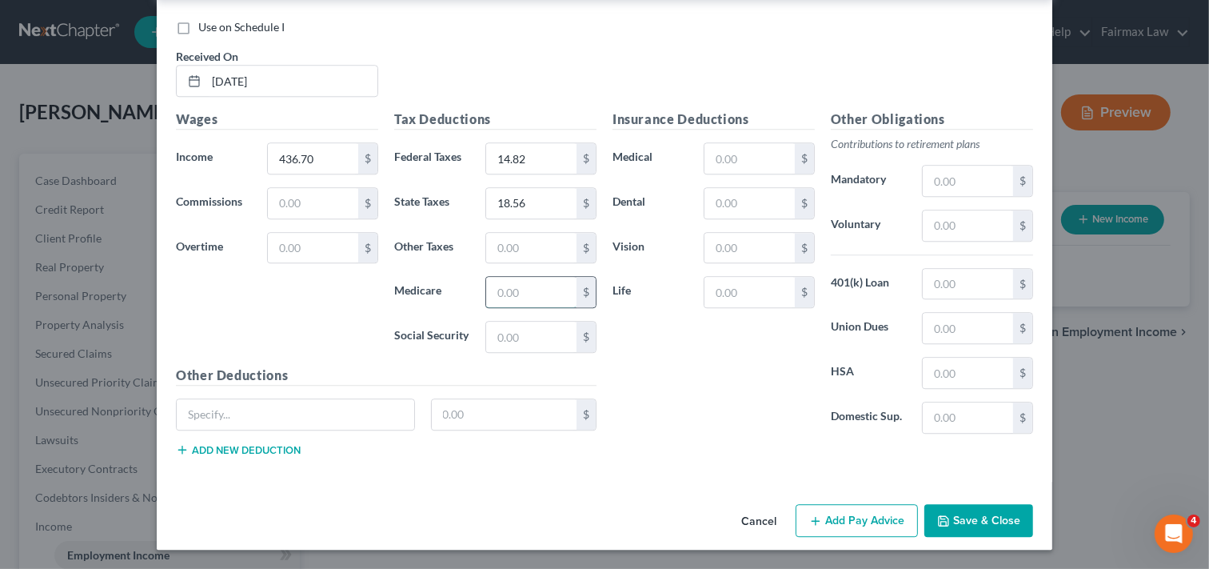
click at [513, 286] on input "text" at bounding box center [531, 292] width 90 height 30
click at [544, 333] on input "text" at bounding box center [531, 337] width 90 height 30
click at [833, 514] on button "Add Pay Advice" at bounding box center [857, 521] width 122 height 34
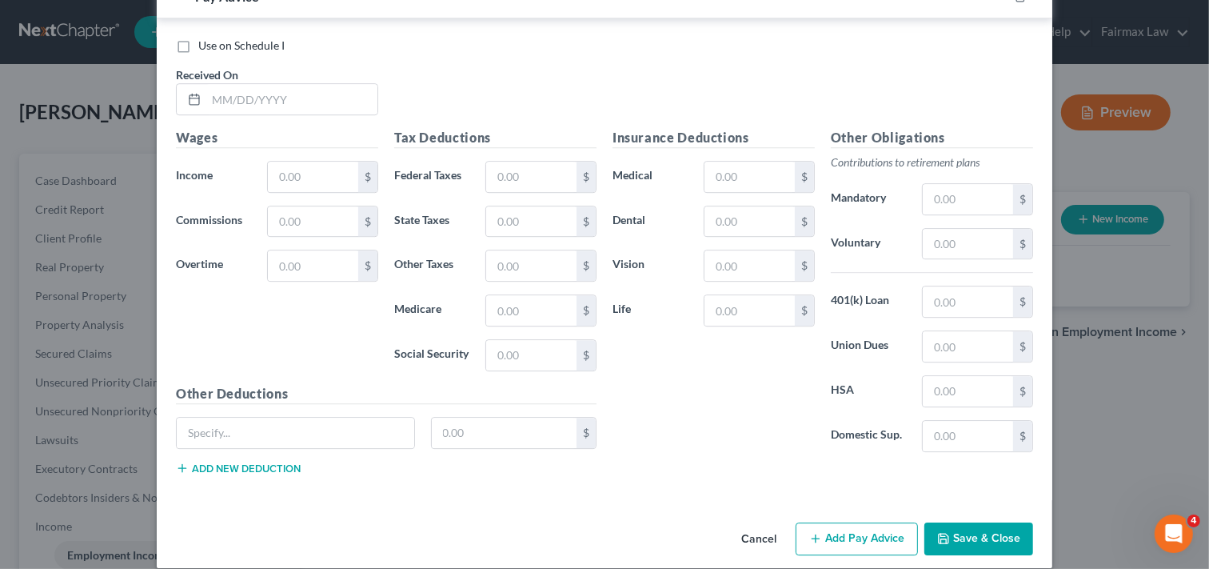
scroll to position [4273, 0]
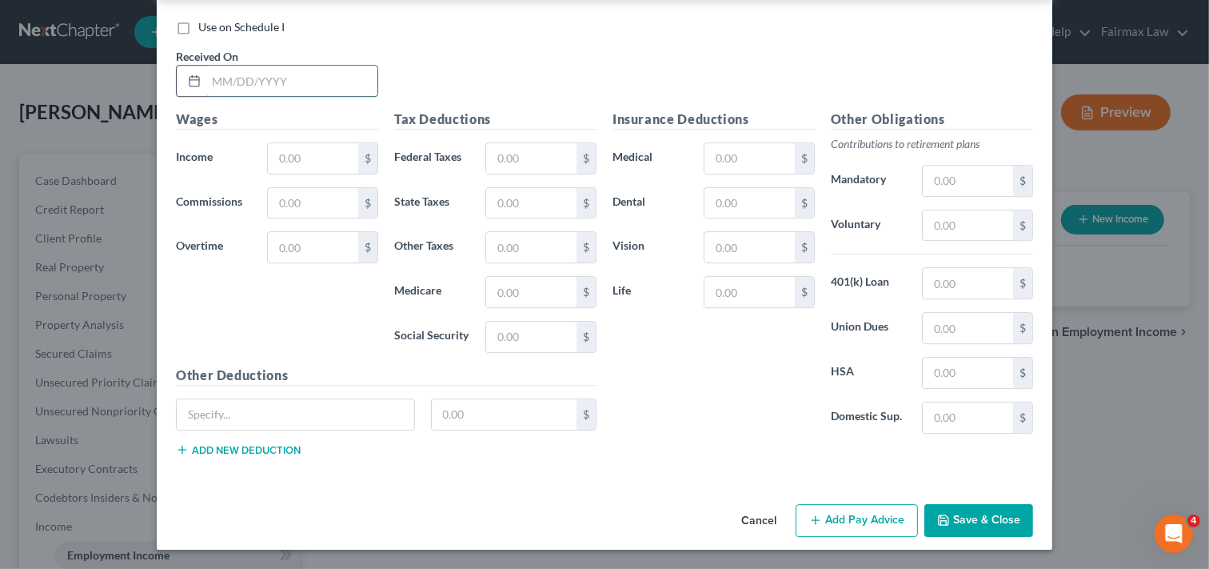
click at [358, 83] on input "text" at bounding box center [291, 81] width 171 height 30
click at [337, 149] on input "text" at bounding box center [313, 158] width 90 height 30
click at [552, 153] on input "text" at bounding box center [531, 158] width 90 height 30
click at [557, 202] on input "text" at bounding box center [531, 203] width 90 height 30
click at [507, 286] on input "text" at bounding box center [531, 292] width 90 height 30
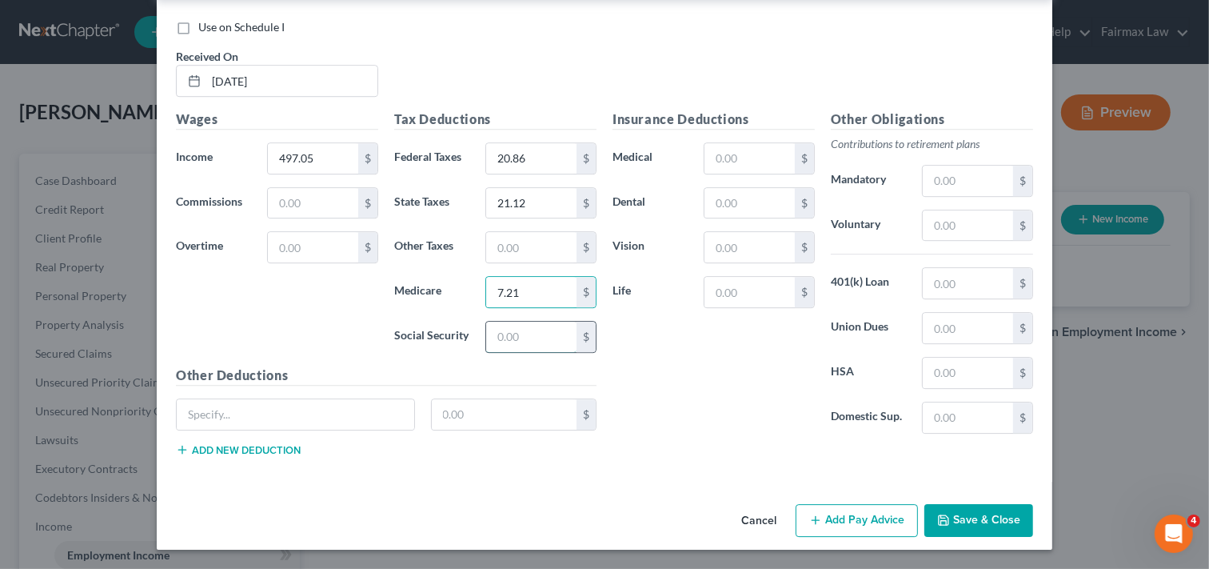
click at [522, 337] on input "text" at bounding box center [531, 337] width 90 height 30
click at [858, 509] on button "Add Pay Advice" at bounding box center [857, 521] width 122 height 34
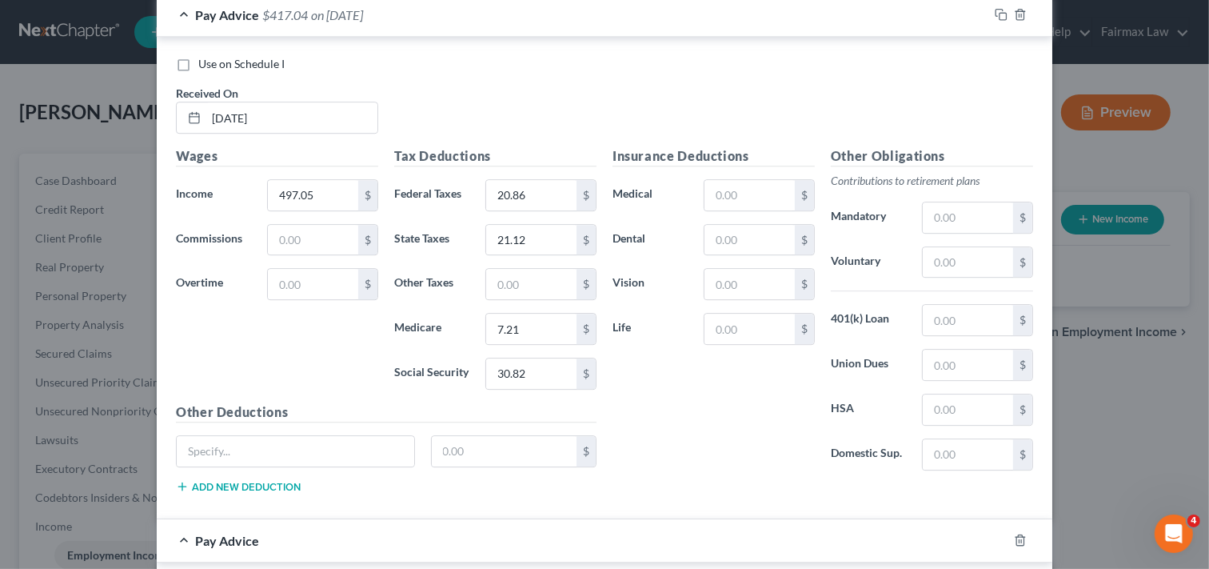
scroll to position [4202, 0]
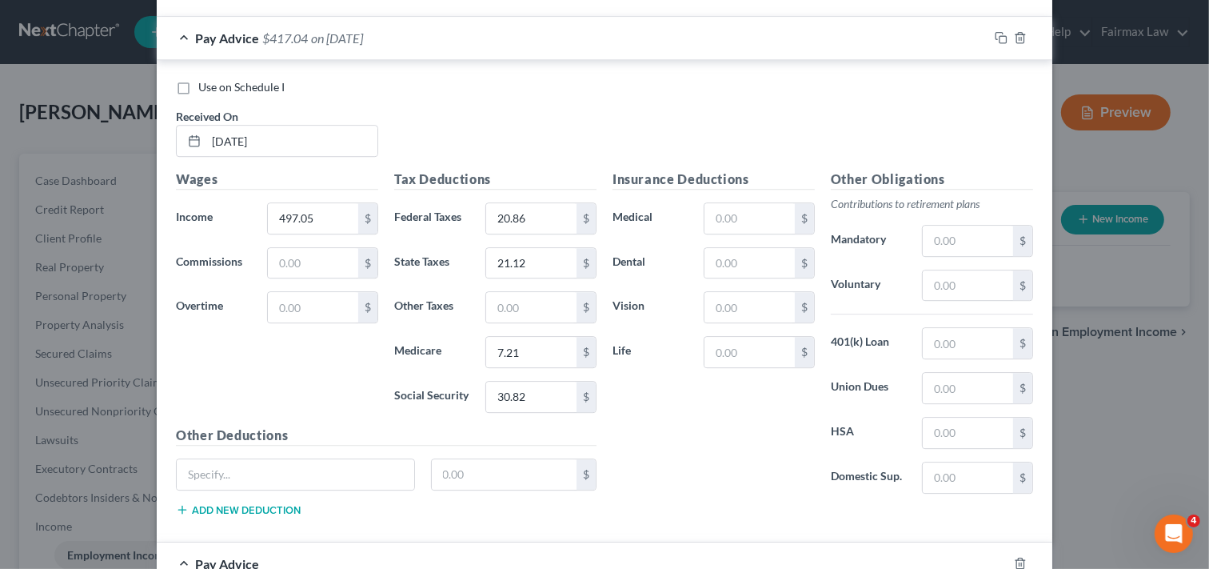
click at [778, 501] on div "Insurance Deductions Medical $ Dental $ Vision $ Life $" at bounding box center [714, 338] width 218 height 337
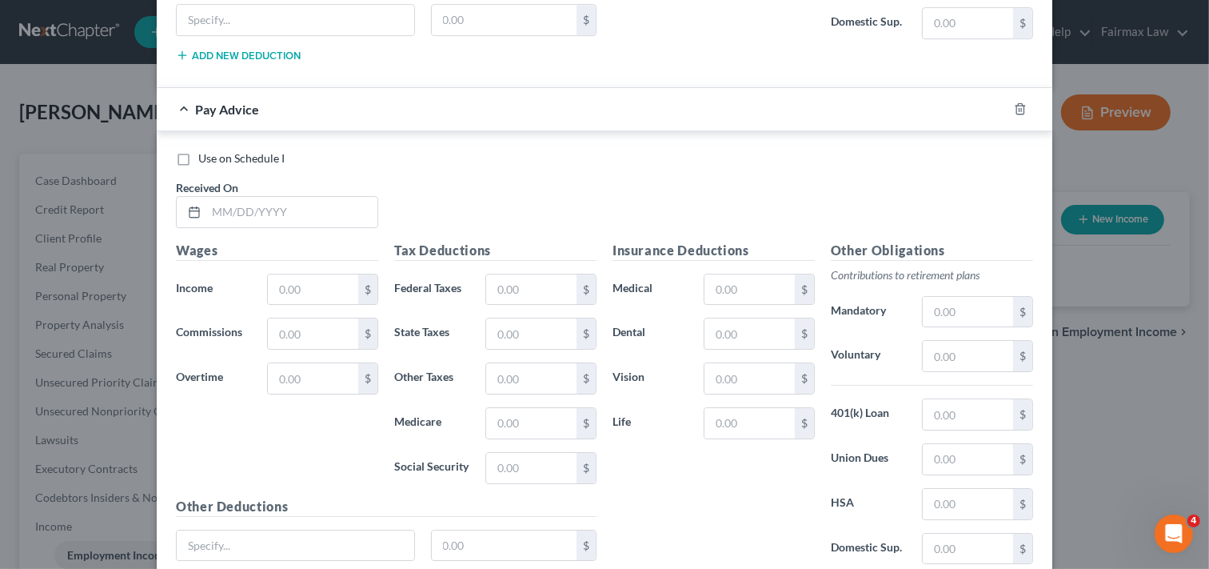
scroll to position [4800, 0]
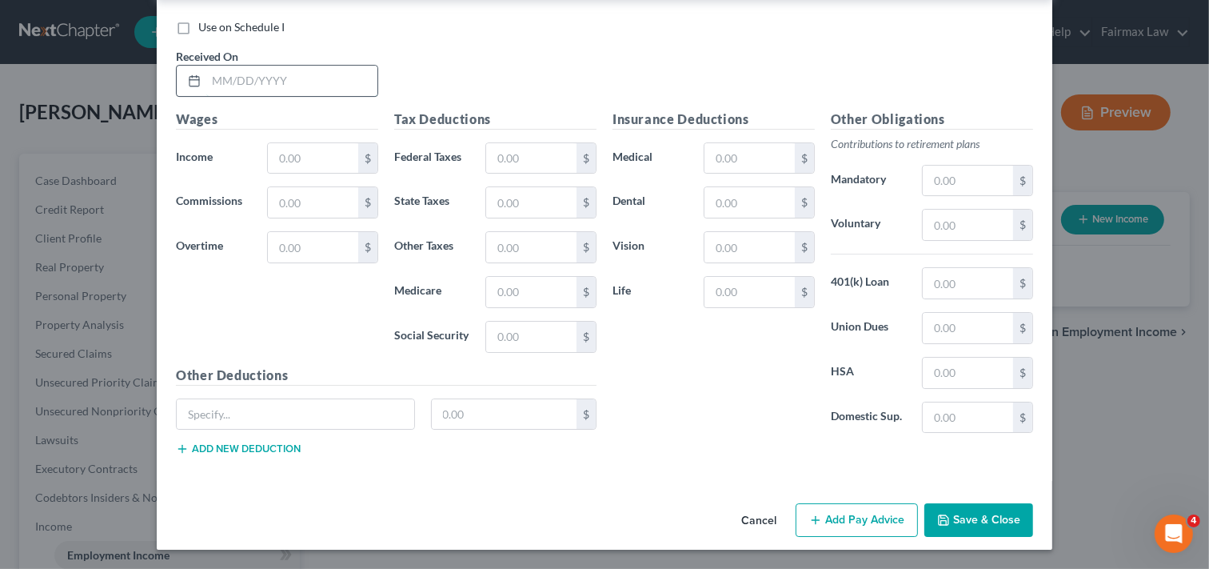
click at [314, 81] on input "text" at bounding box center [291, 81] width 171 height 30
click at [312, 154] on input "text" at bounding box center [313, 158] width 90 height 30
click at [554, 153] on input "text" at bounding box center [531, 158] width 90 height 30
click at [520, 197] on input "text" at bounding box center [531, 202] width 90 height 30
click at [513, 286] on input "text" at bounding box center [531, 292] width 90 height 30
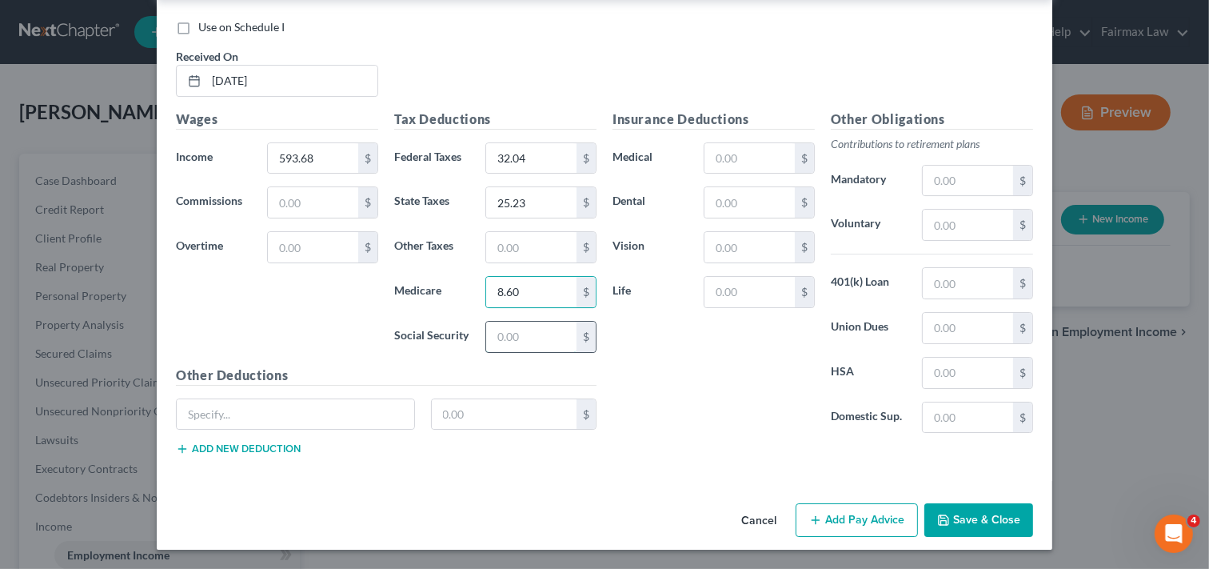
click at [514, 334] on input "text" at bounding box center [531, 337] width 90 height 30
click at [834, 514] on button "Add Pay Advice" at bounding box center [857, 520] width 122 height 34
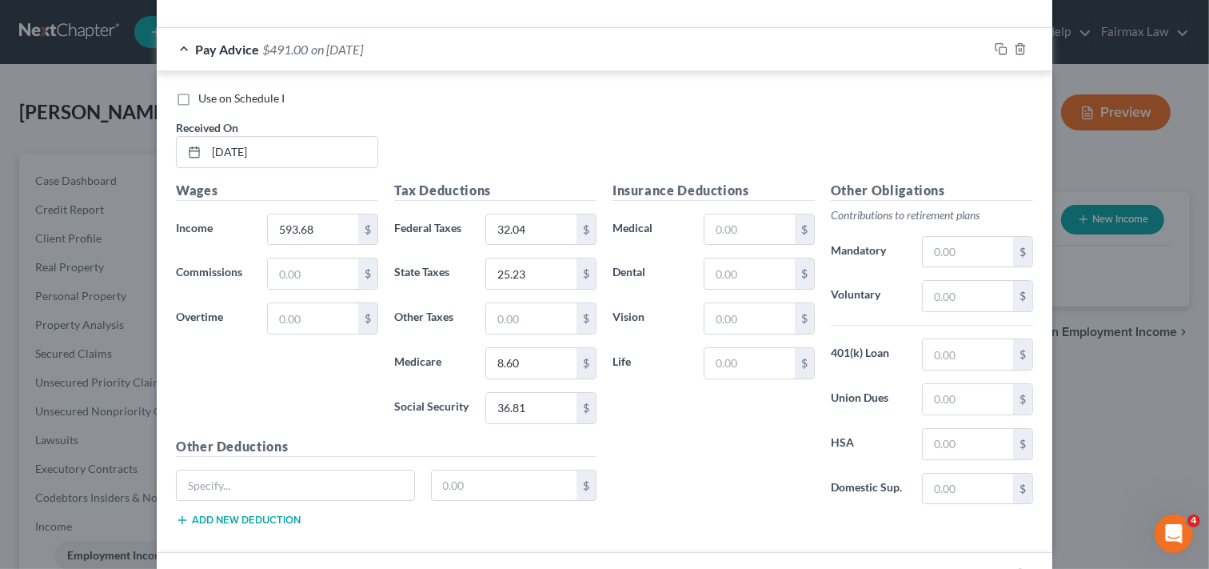
scroll to position [4692, 0]
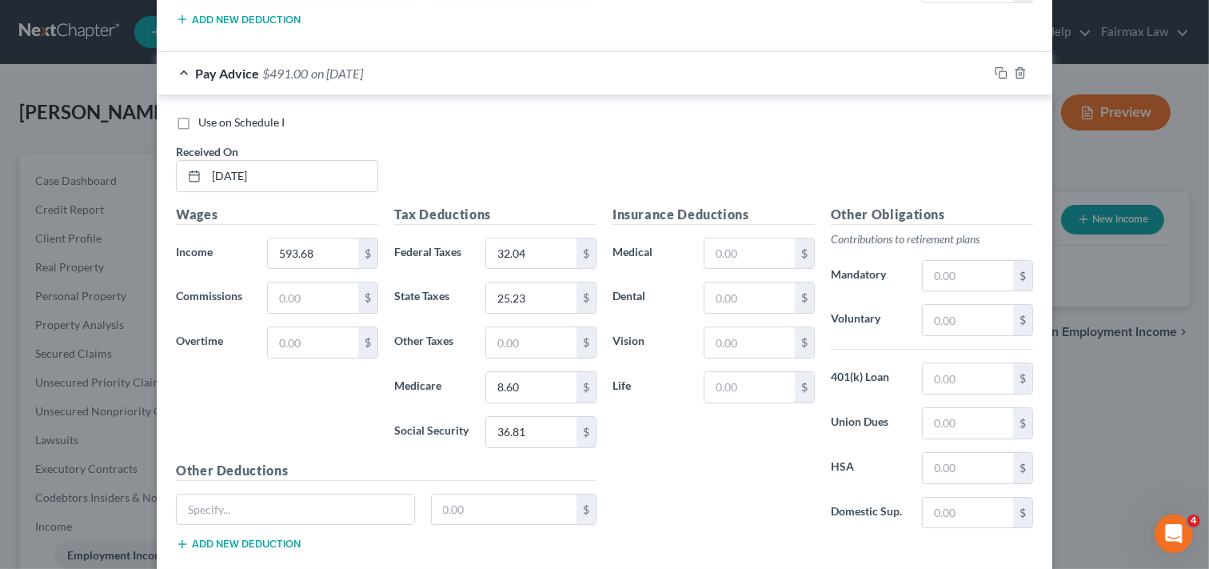
click at [753, 514] on div "Insurance Deductions Medical $ Dental $ Vision $ Life $" at bounding box center [714, 373] width 218 height 337
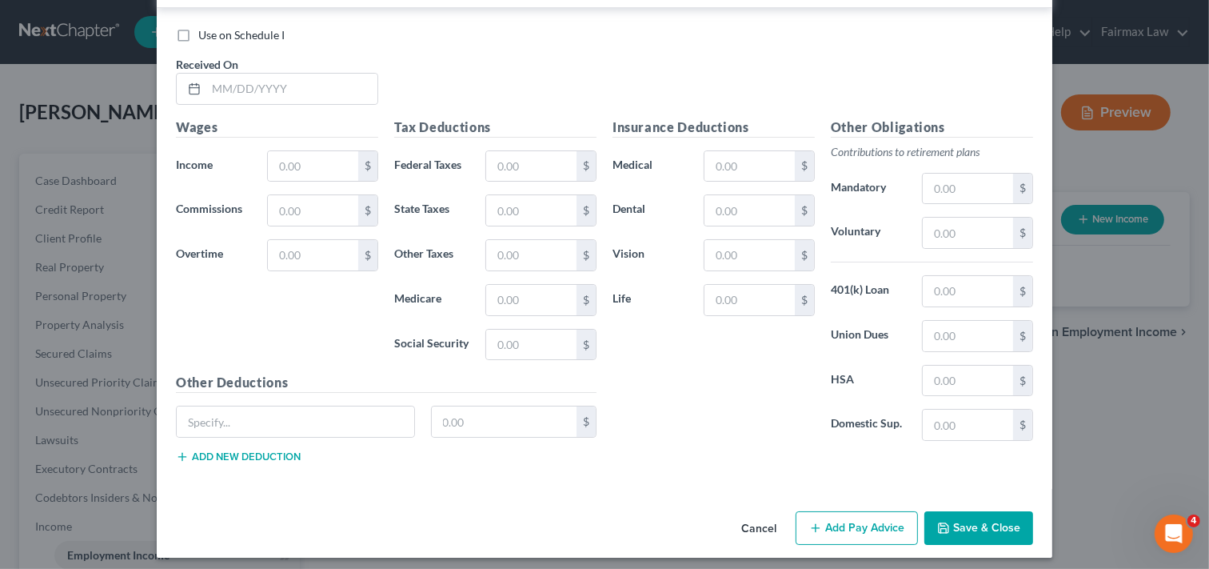
scroll to position [5326, 0]
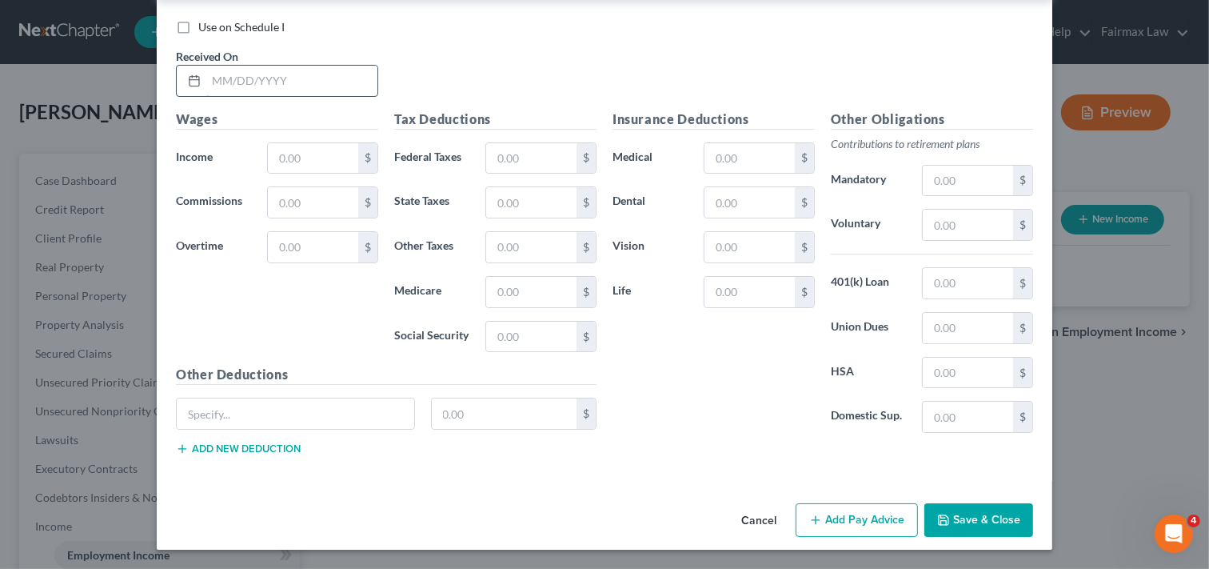
click at [270, 72] on input "text" at bounding box center [291, 81] width 171 height 30
click at [314, 156] on input "text" at bounding box center [313, 158] width 90 height 30
click at [517, 156] on input "text" at bounding box center [531, 158] width 90 height 30
click at [492, 332] on input "text" at bounding box center [531, 337] width 90 height 30
click at [520, 290] on input "text" at bounding box center [531, 292] width 90 height 30
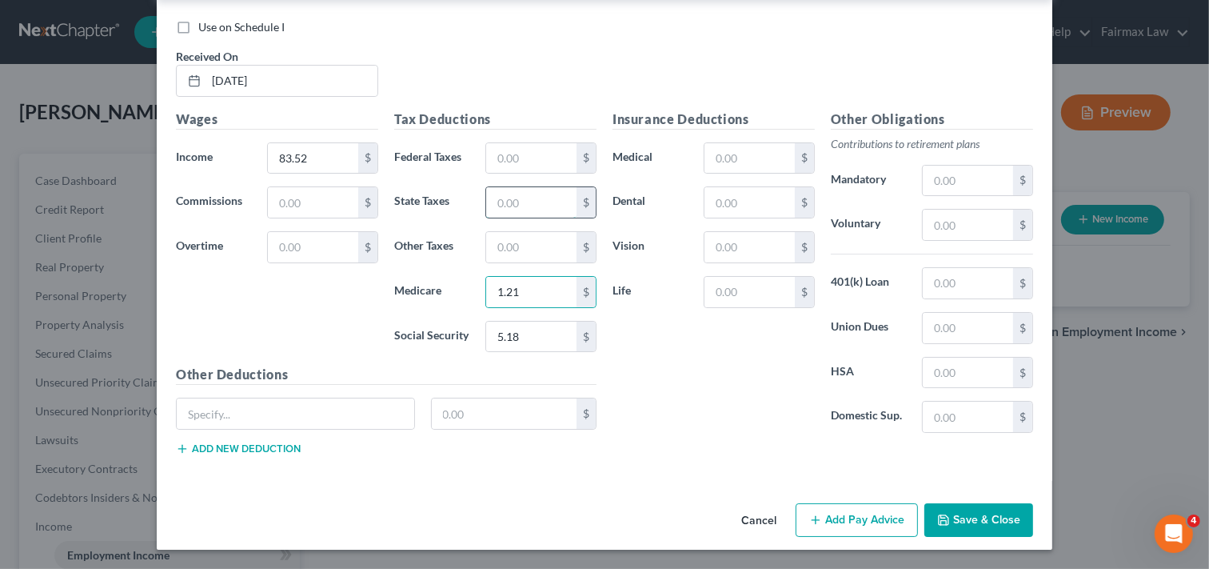
click at [530, 198] on input "text" at bounding box center [531, 202] width 90 height 30
click at [499, 198] on input "03.55" at bounding box center [531, 202] width 90 height 30
click at [862, 518] on button "Add Pay Advice" at bounding box center [857, 520] width 122 height 34
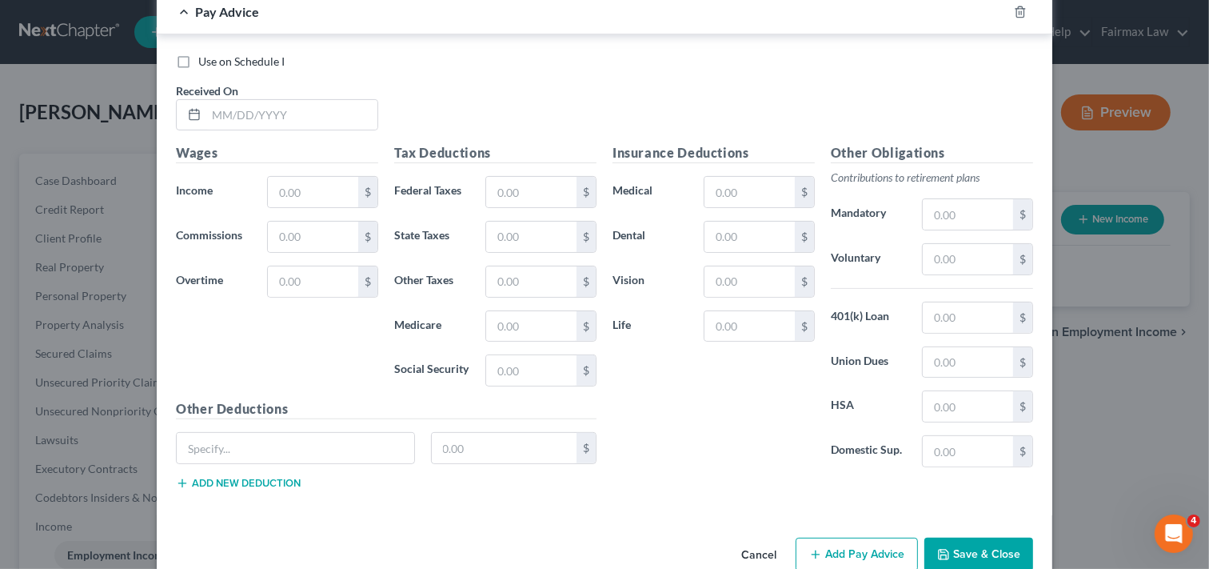
scroll to position [5853, 0]
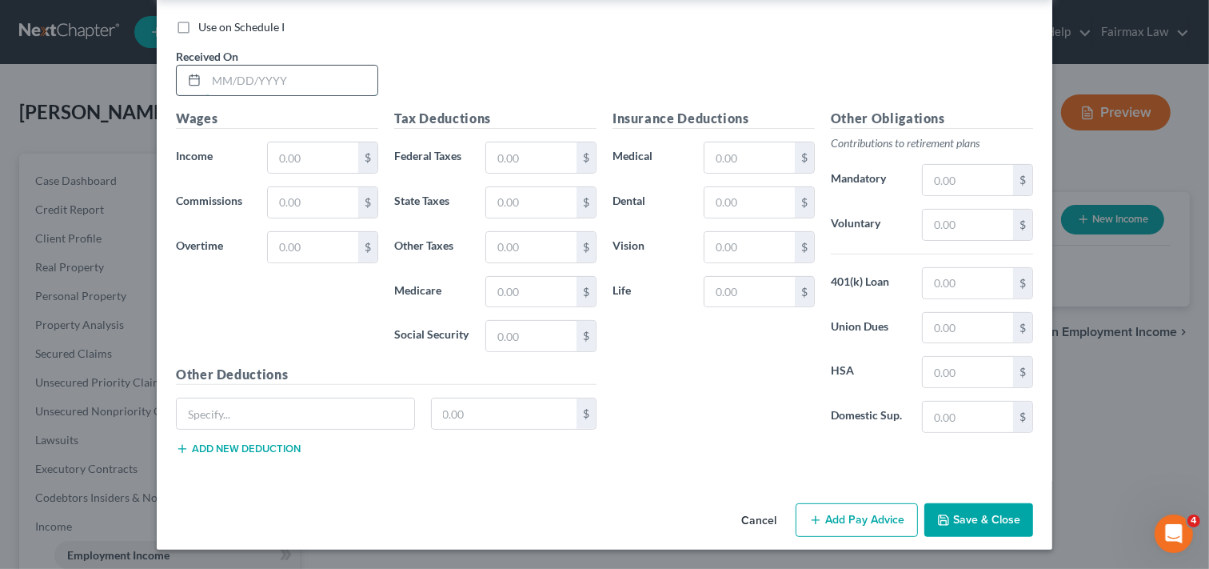
click at [299, 86] on input "text" at bounding box center [291, 81] width 171 height 30
click at [322, 154] on input "text" at bounding box center [313, 157] width 90 height 30
click at [532, 157] on input "text" at bounding box center [531, 157] width 90 height 30
click at [524, 196] on input "text" at bounding box center [531, 202] width 90 height 30
click at [517, 286] on input "text" at bounding box center [531, 292] width 90 height 30
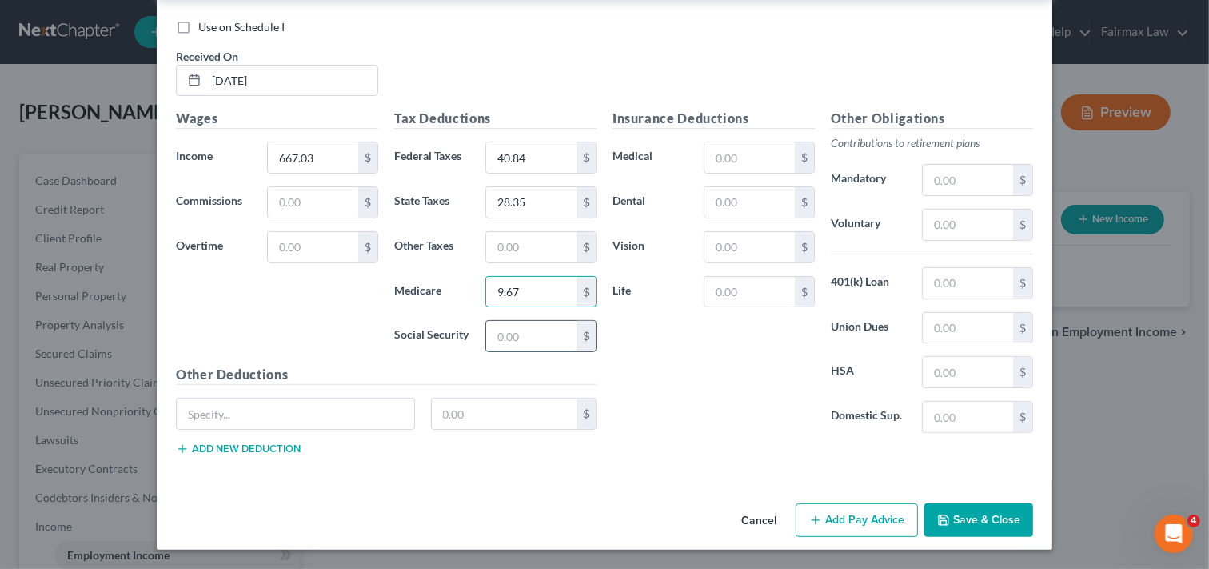
click at [522, 346] on input "text" at bounding box center [531, 336] width 90 height 30
click at [864, 514] on button "Add Pay Advice" at bounding box center [857, 520] width 122 height 34
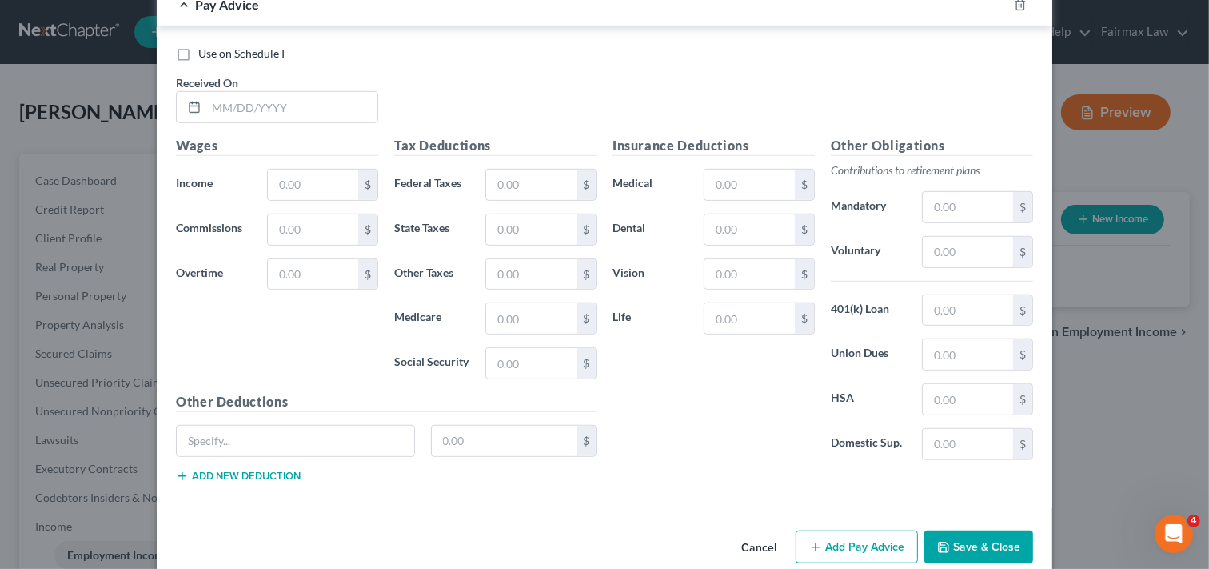
scroll to position [6379, 0]
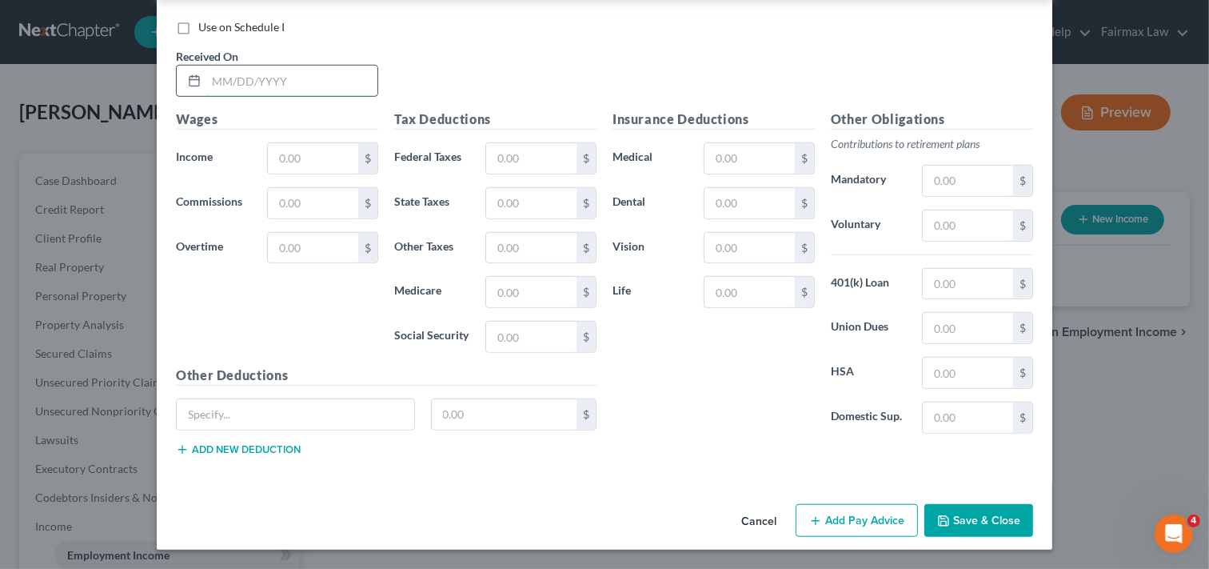
click at [289, 82] on input "text" at bounding box center [291, 81] width 171 height 30
click at [234, 78] on input "[DATE]" at bounding box center [291, 81] width 171 height 30
click at [299, 161] on input "text" at bounding box center [313, 158] width 90 height 30
click at [526, 155] on input "text" at bounding box center [531, 158] width 90 height 30
click at [544, 216] on input "text" at bounding box center [531, 203] width 90 height 30
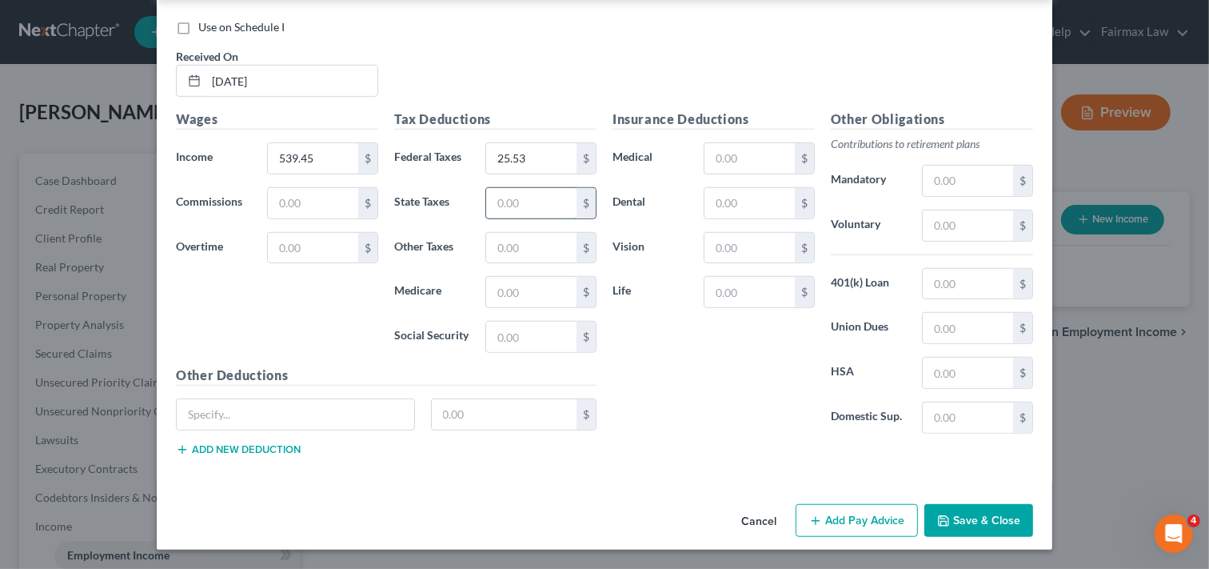
click at [539, 210] on input "text" at bounding box center [531, 203] width 90 height 30
click at [541, 294] on input "text" at bounding box center [531, 292] width 90 height 30
click at [522, 325] on input "text" at bounding box center [531, 337] width 90 height 30
click at [870, 516] on button "Add Pay Advice" at bounding box center [857, 521] width 122 height 34
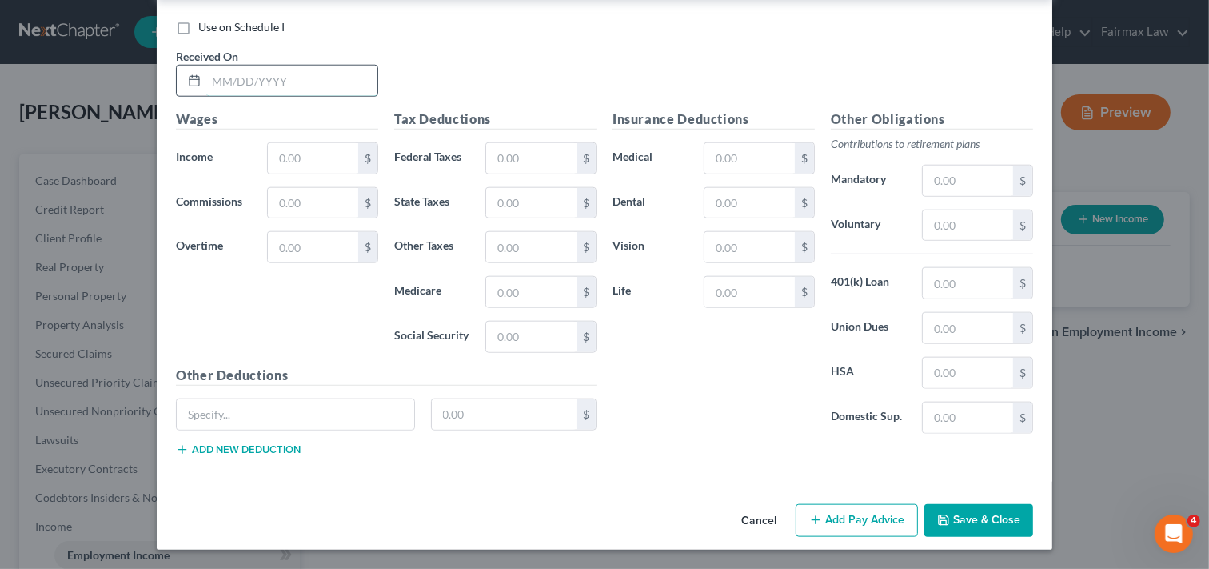
click at [321, 76] on input "text" at bounding box center [291, 81] width 171 height 30
click at [313, 158] on input "text" at bounding box center [313, 158] width 90 height 30
click at [547, 158] on input "text" at bounding box center [531, 158] width 90 height 30
click at [494, 198] on input "text" at bounding box center [531, 203] width 90 height 30
click at [526, 293] on input "text" at bounding box center [531, 292] width 90 height 30
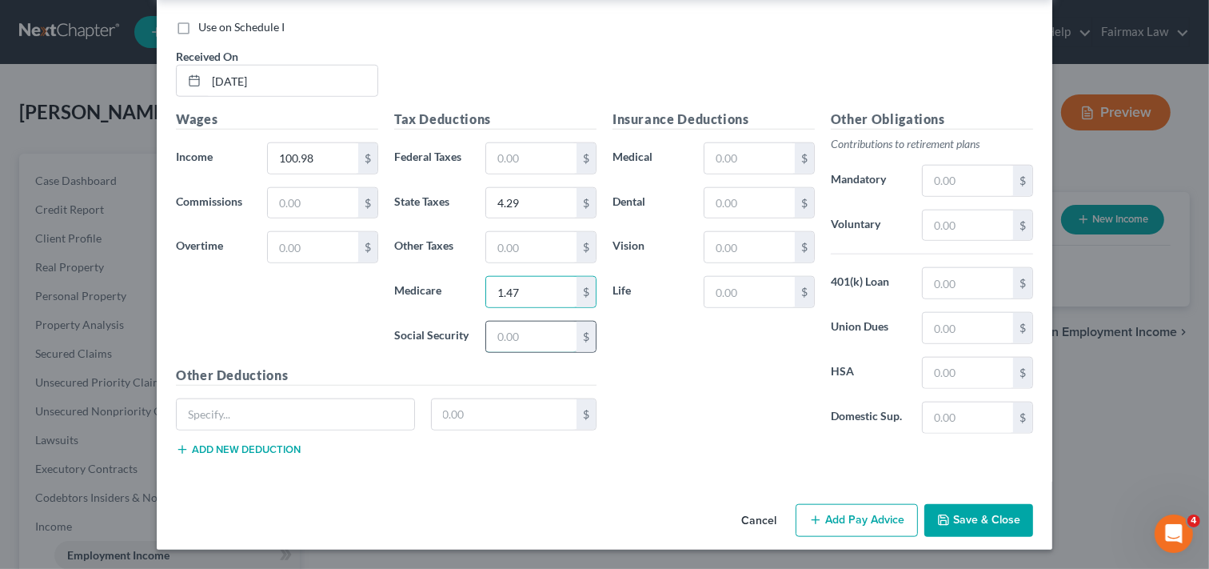
click at [548, 328] on input "text" at bounding box center [531, 337] width 90 height 30
click at [866, 522] on button "Add Pay Advice" at bounding box center [857, 521] width 122 height 34
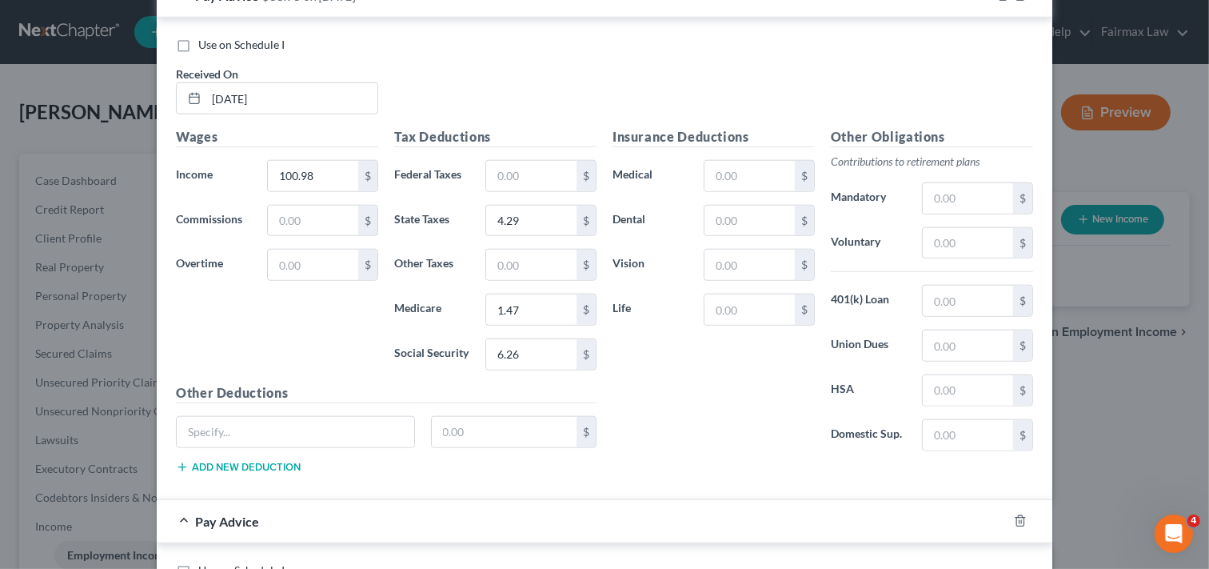
scroll to position [6800, 0]
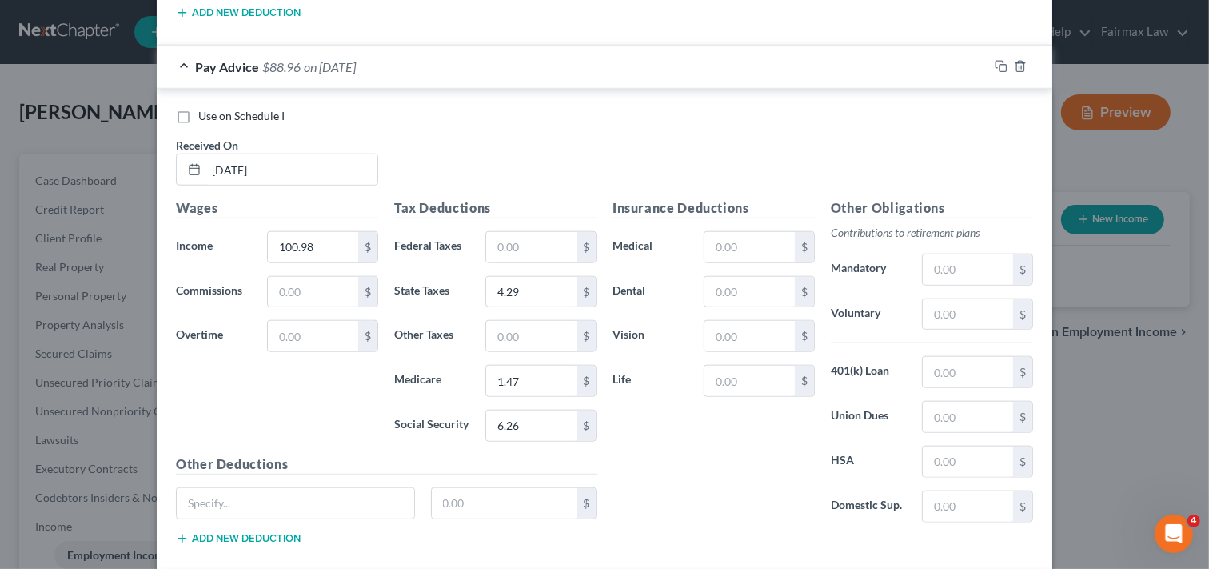
click at [736, 491] on div "Insurance Deductions Medical $ Dental $ Vision $ Life $" at bounding box center [714, 366] width 218 height 337
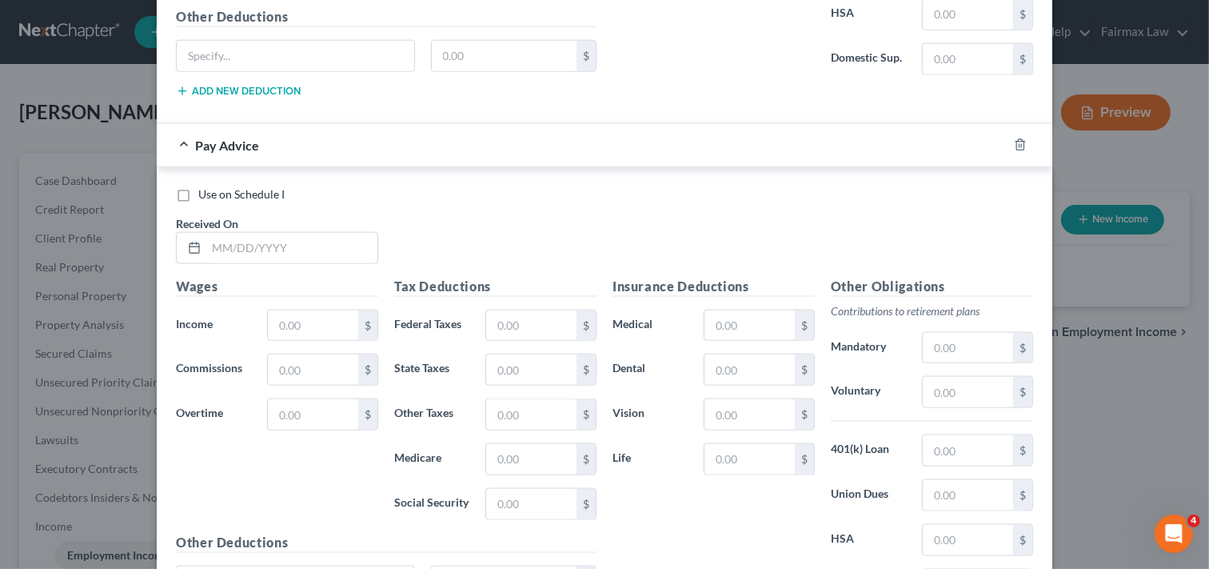
scroll to position [7434, 0]
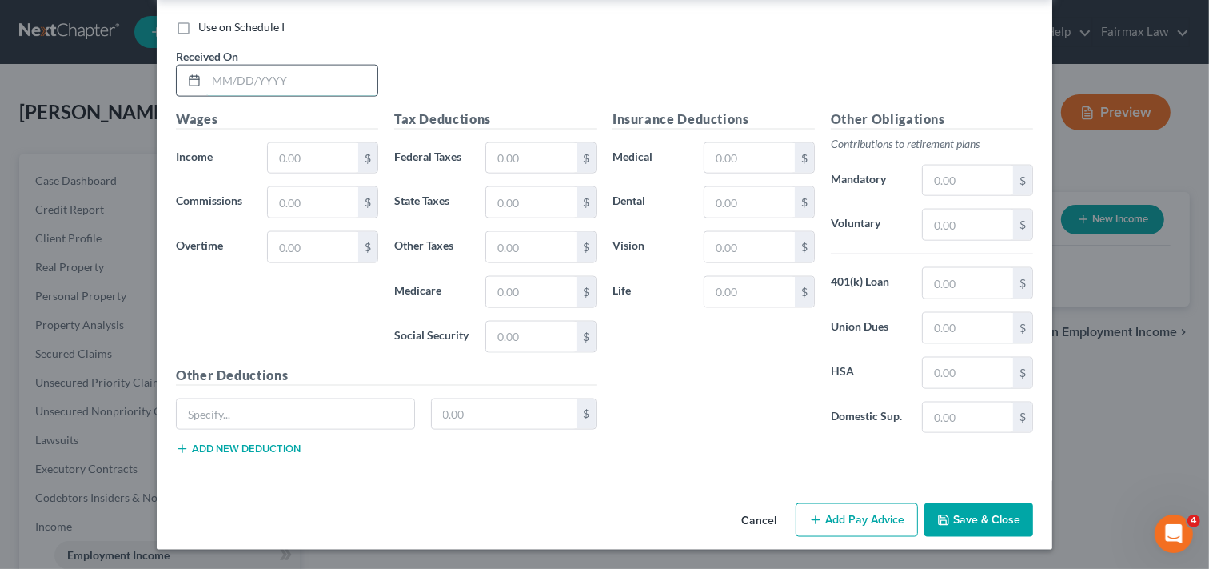
click at [314, 77] on input "text" at bounding box center [291, 81] width 171 height 30
click at [297, 148] on input "text" at bounding box center [313, 158] width 90 height 30
click at [539, 147] on input "text" at bounding box center [531, 158] width 90 height 30
click at [557, 197] on input "text" at bounding box center [531, 202] width 90 height 30
click at [526, 296] on input "text" at bounding box center [531, 292] width 90 height 30
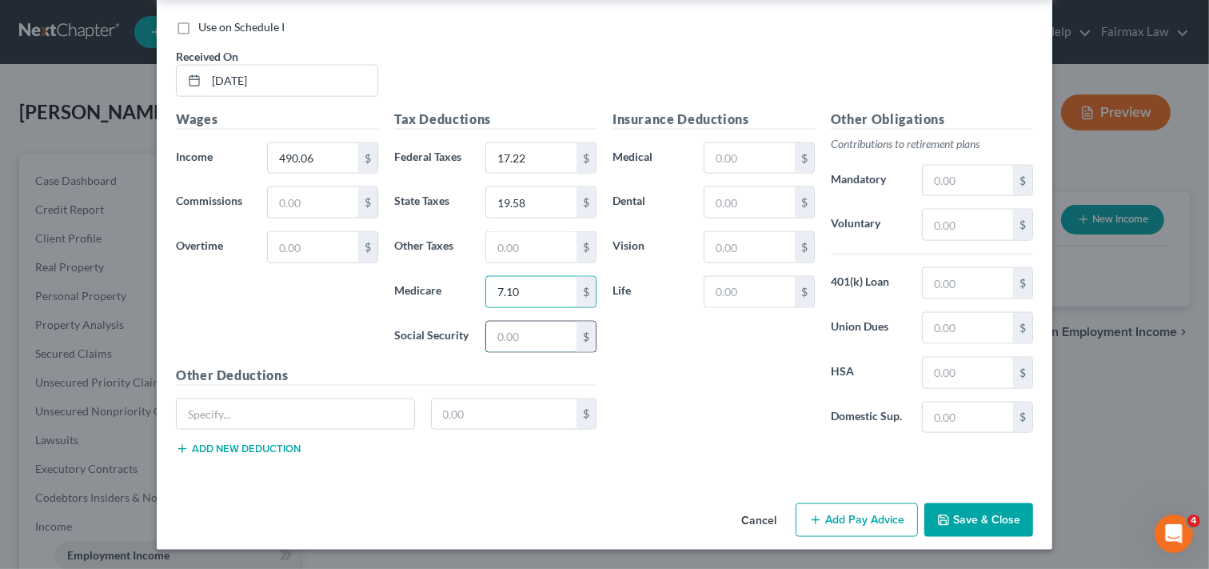
click at [525, 328] on input "text" at bounding box center [531, 337] width 90 height 30
click at [836, 518] on button "Add Pay Advice" at bounding box center [857, 520] width 122 height 34
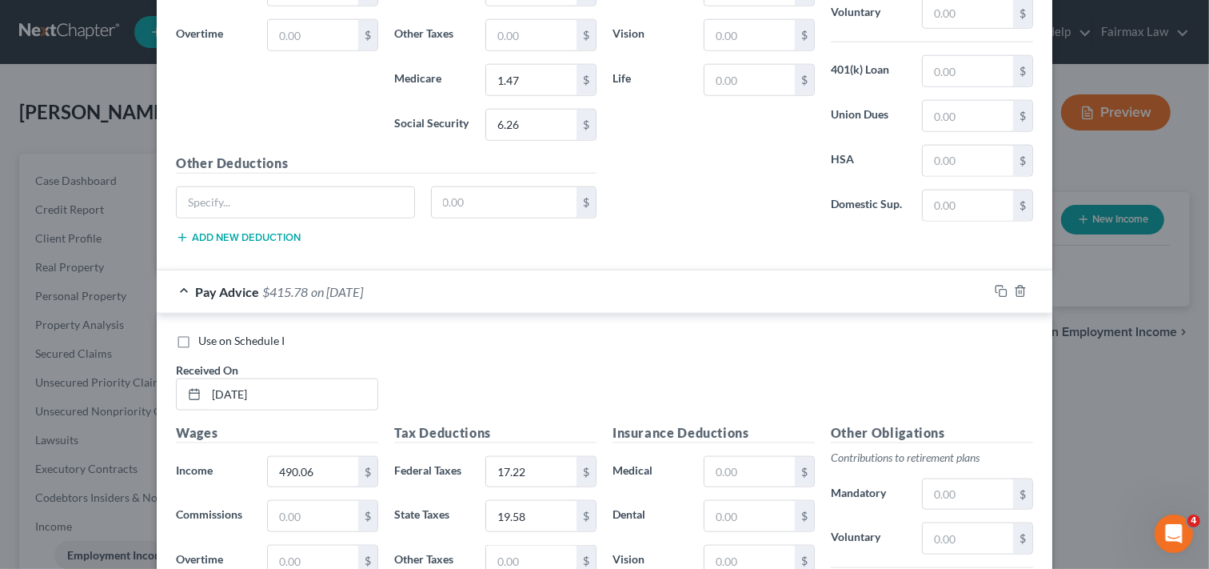
scroll to position [7087, 0]
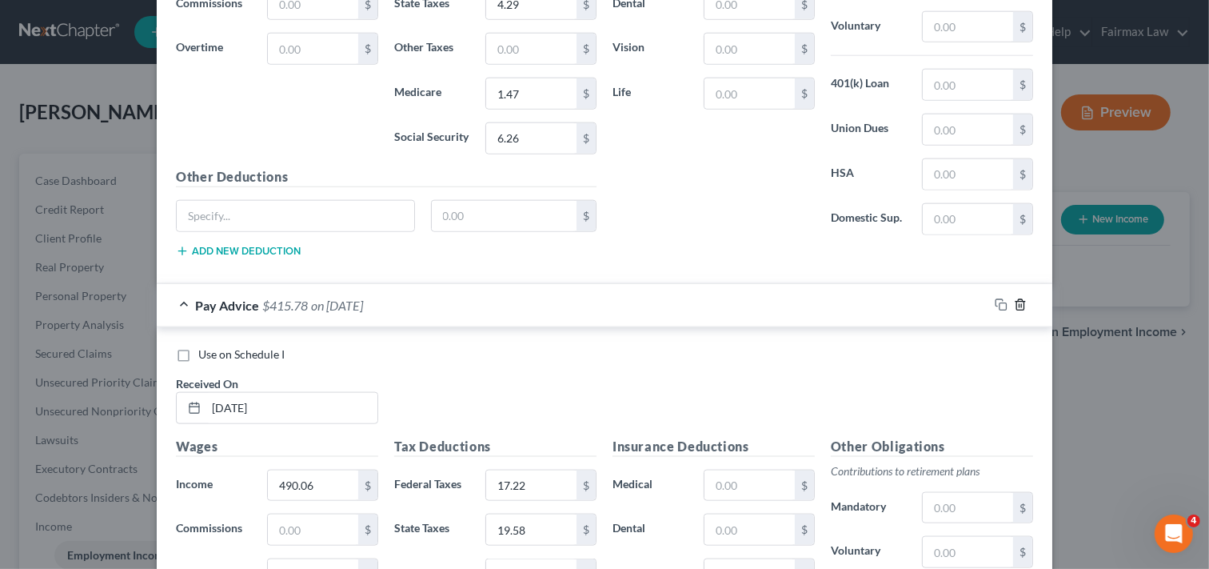
click at [1014, 311] on icon "button" at bounding box center [1020, 304] width 13 height 13
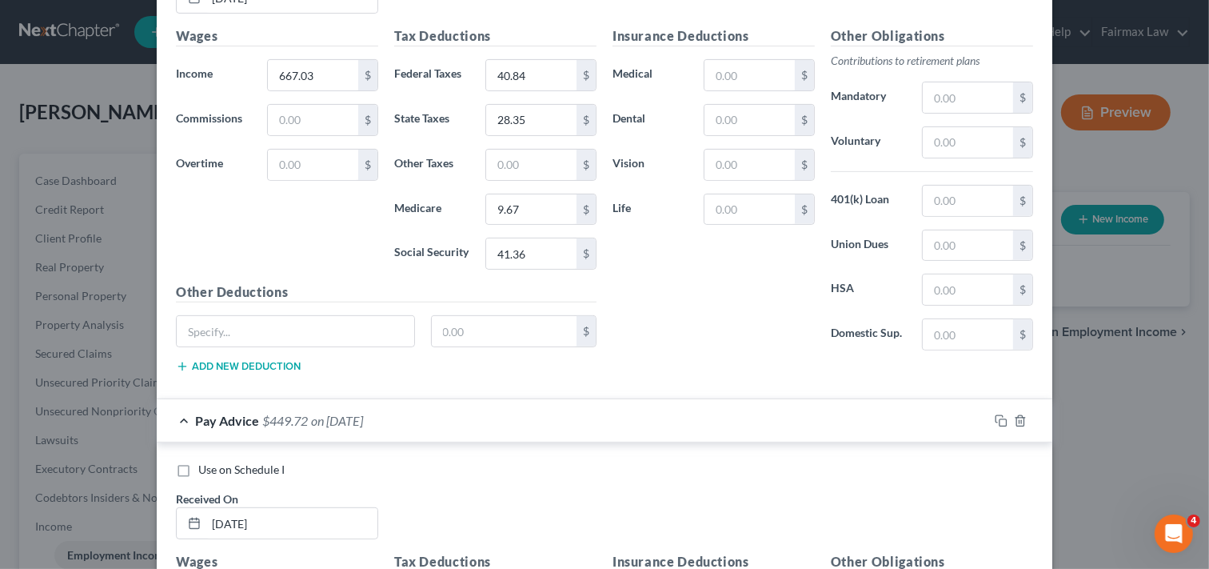
scroll to position [5881, 0]
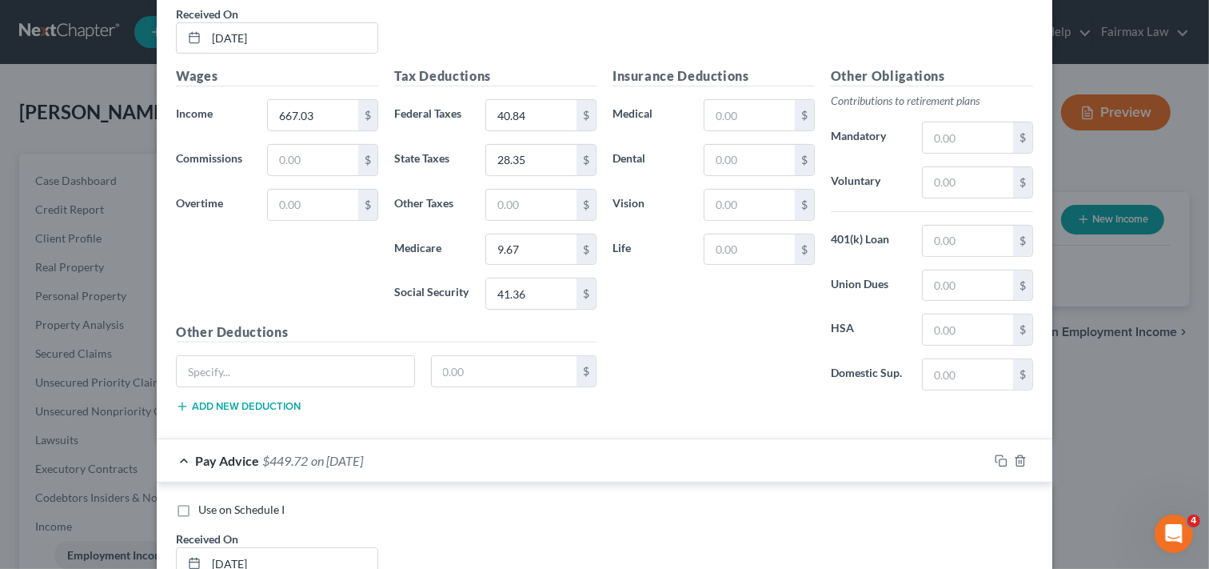
click at [1168, 422] on div "New Income Source × Employment Type * Select Full or [DEMOGRAPHIC_DATA] Employm…" at bounding box center [604, 284] width 1209 height 569
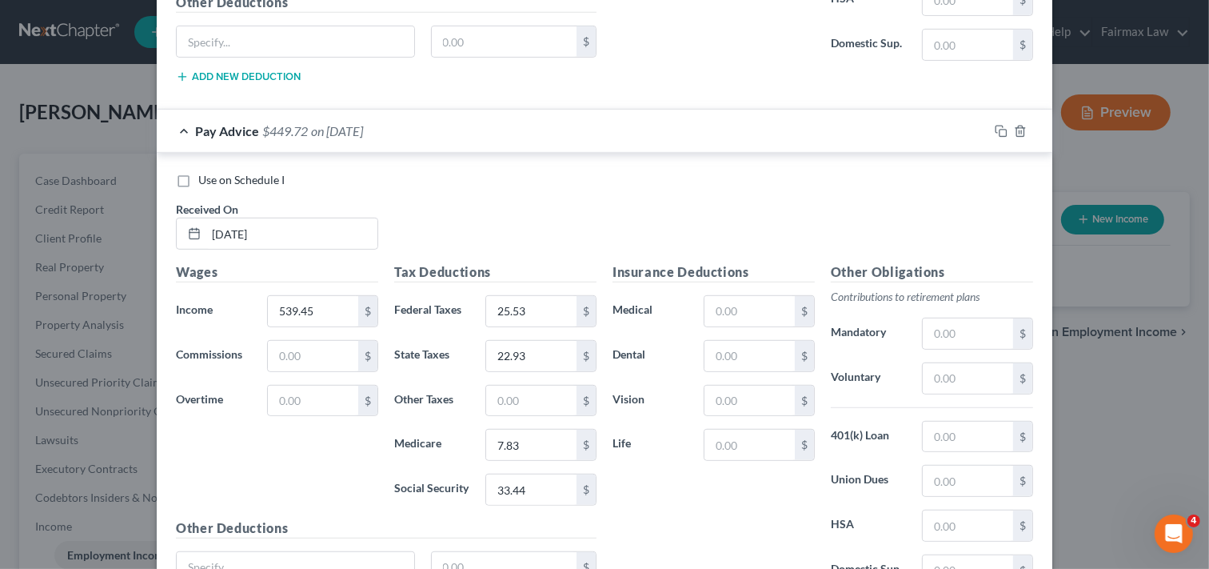
scroll to position [6236, 0]
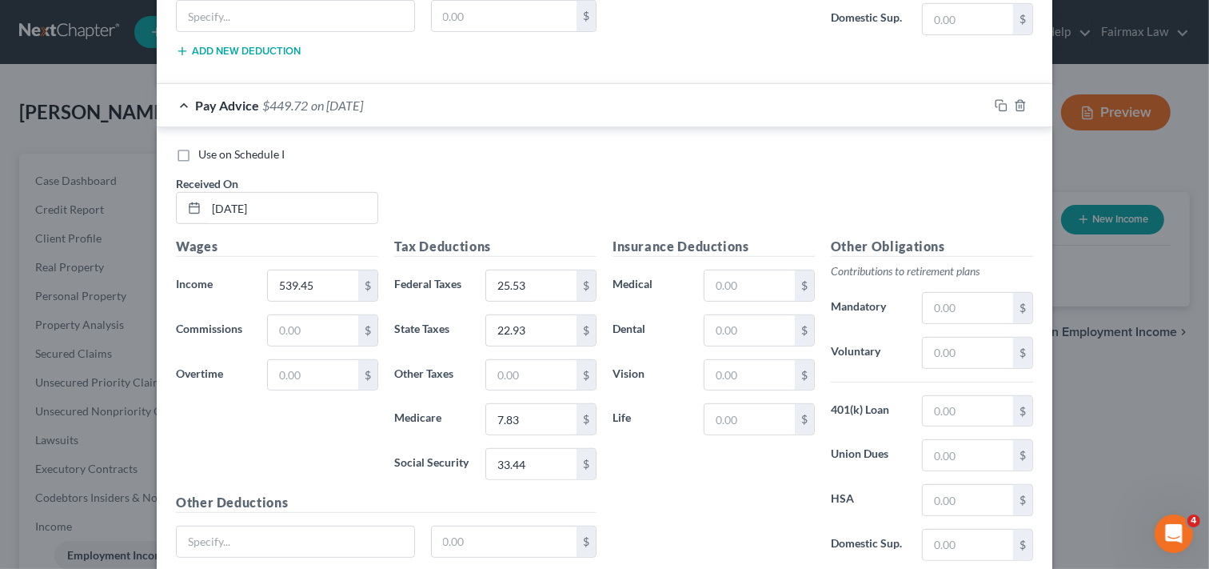
click at [1105, 434] on div "New Income Source × Employment Type * Select Full or [DEMOGRAPHIC_DATA] Employm…" at bounding box center [604, 284] width 1209 height 569
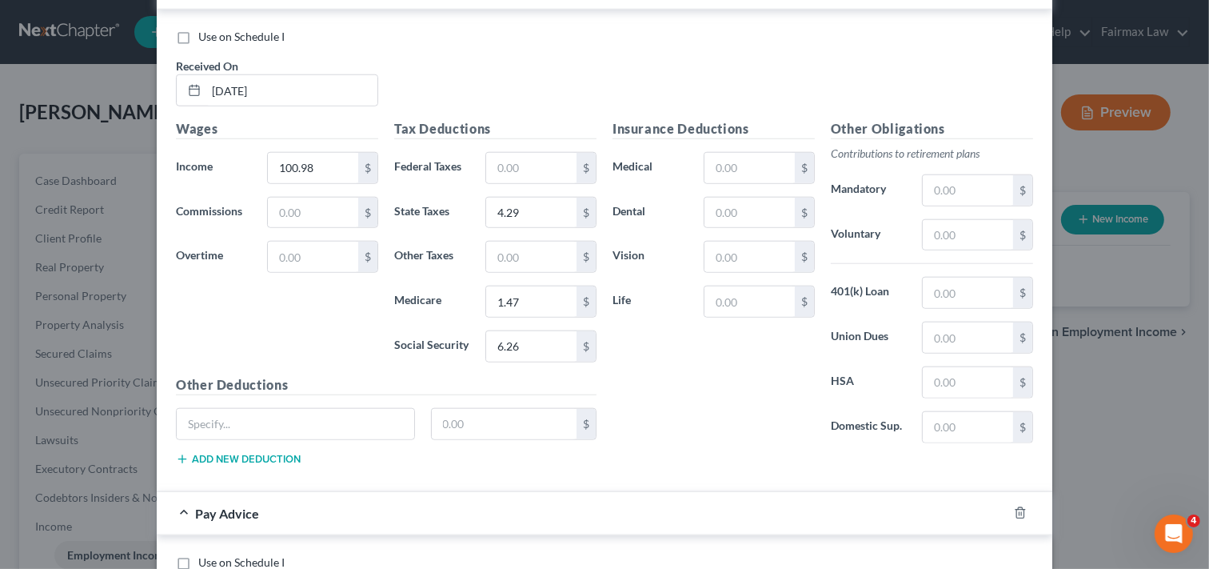
scroll to position [6876, 0]
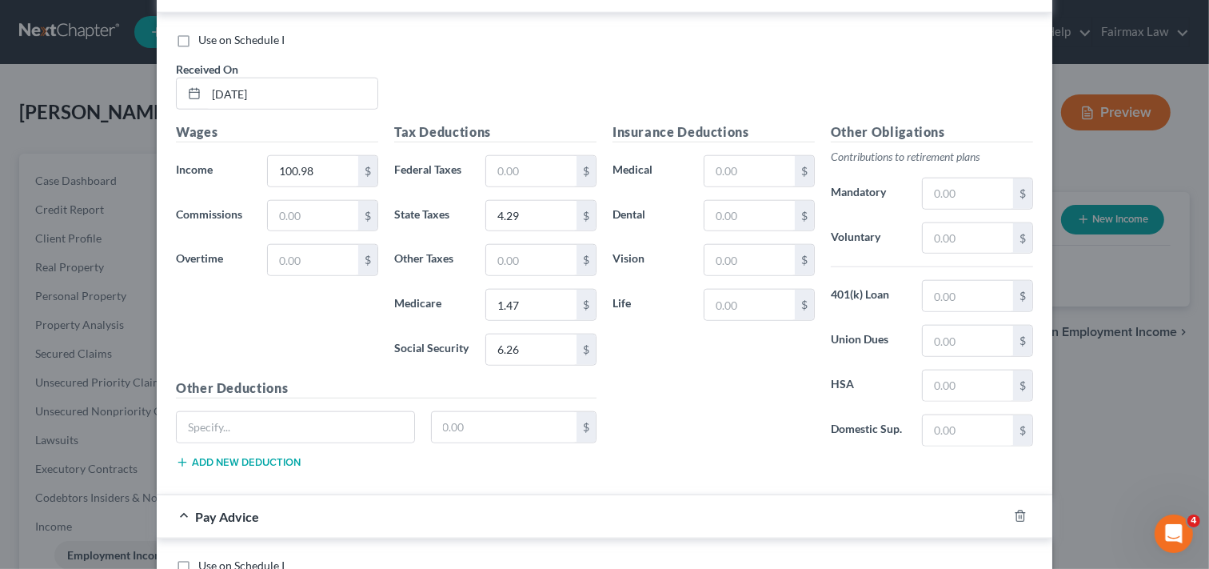
click at [1124, 394] on div "New Income Source × Employment Type * Select Full or [DEMOGRAPHIC_DATA] Employm…" at bounding box center [604, 284] width 1209 height 569
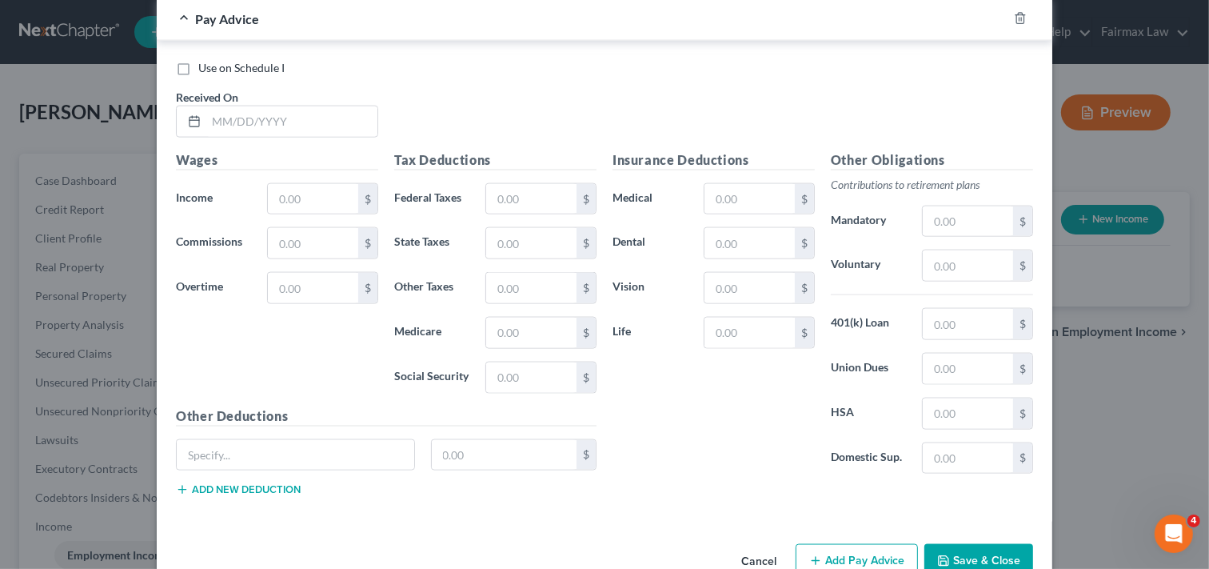
scroll to position [7410, 0]
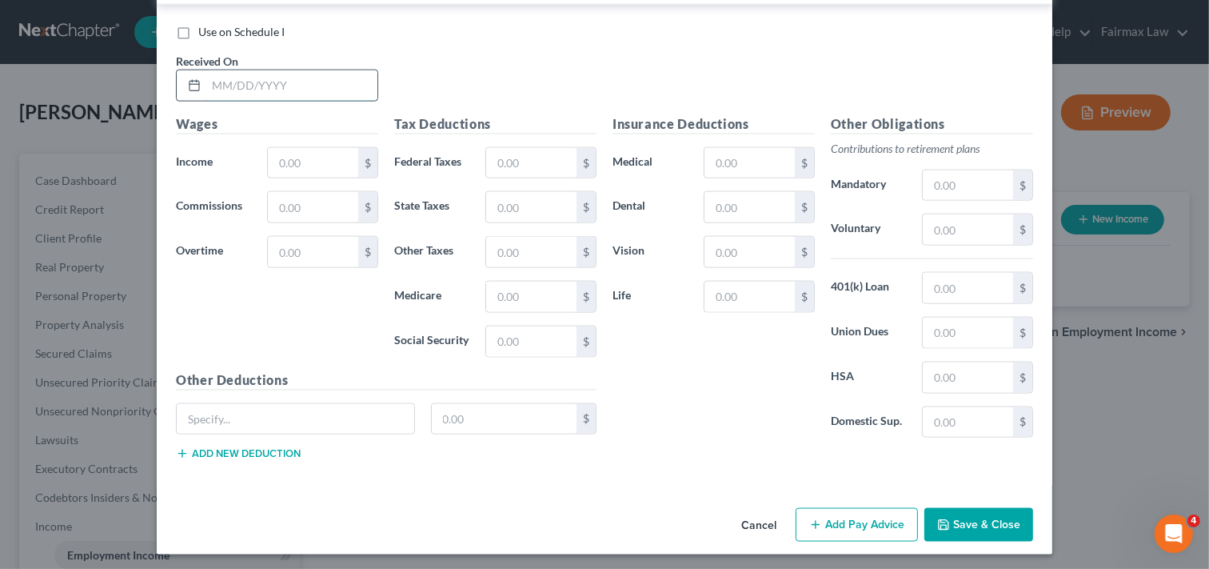
click at [250, 101] on input "text" at bounding box center [291, 85] width 171 height 30
click at [302, 178] on input "text" at bounding box center [313, 163] width 90 height 30
click at [342, 178] on input "text" at bounding box center [313, 163] width 90 height 30
click at [528, 178] on input "text" at bounding box center [531, 163] width 90 height 30
click at [528, 222] on input "text" at bounding box center [531, 207] width 90 height 30
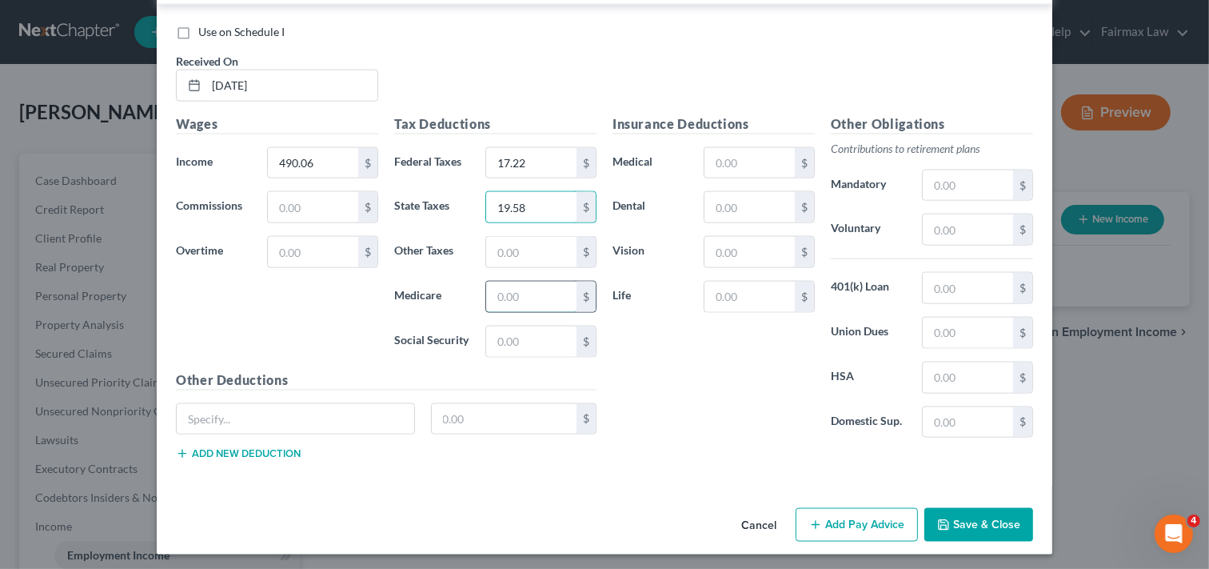
click at [528, 312] on input "text" at bounding box center [531, 297] width 90 height 30
click at [539, 357] on input "text" at bounding box center [531, 341] width 90 height 30
click at [273, 430] on input "text" at bounding box center [296, 419] width 238 height 30
click at [268, 434] on input "text" at bounding box center [296, 419] width 238 height 30
click at [269, 434] on input "text" at bounding box center [296, 419] width 238 height 30
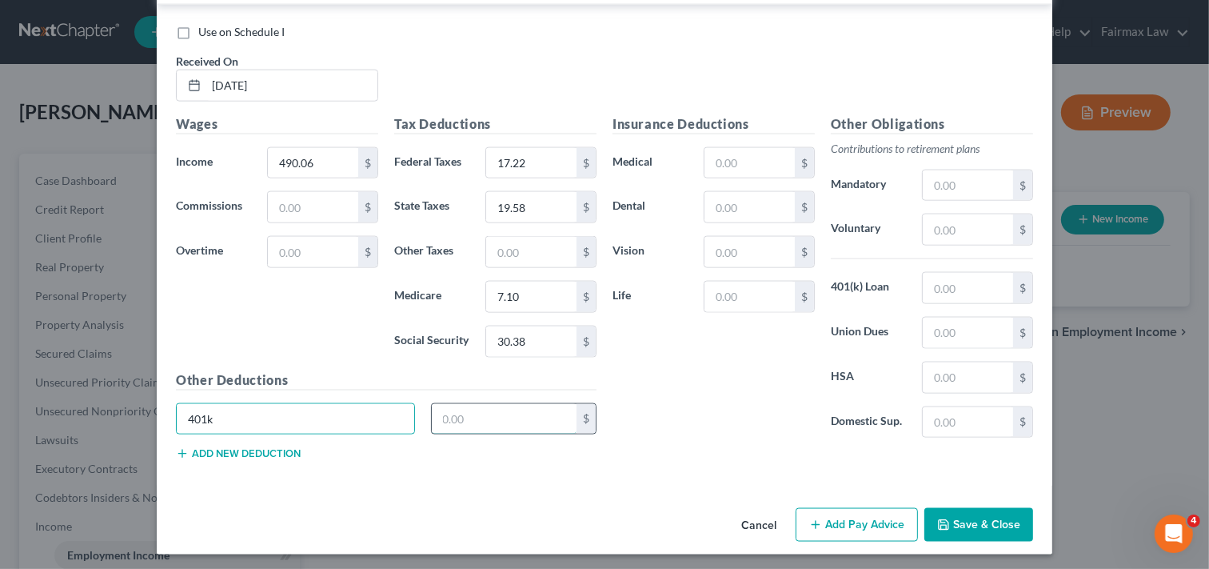
click at [554, 434] on input "text" at bounding box center [505, 419] width 146 height 30
drag, startPoint x: 272, startPoint y: 443, endPoint x: 154, endPoint y: 432, distance: 118.9
click at [157, 432] on div "Use on Schedule I Received On * [DATE] Wages Income * 490.06 $ Commissions $ Ov…" at bounding box center [605, 245] width 896 height 481
click at [520, 433] on input "29.40" at bounding box center [505, 419] width 146 height 30
drag, startPoint x: 520, startPoint y: 433, endPoint x: 433, endPoint y: 430, distance: 87.3
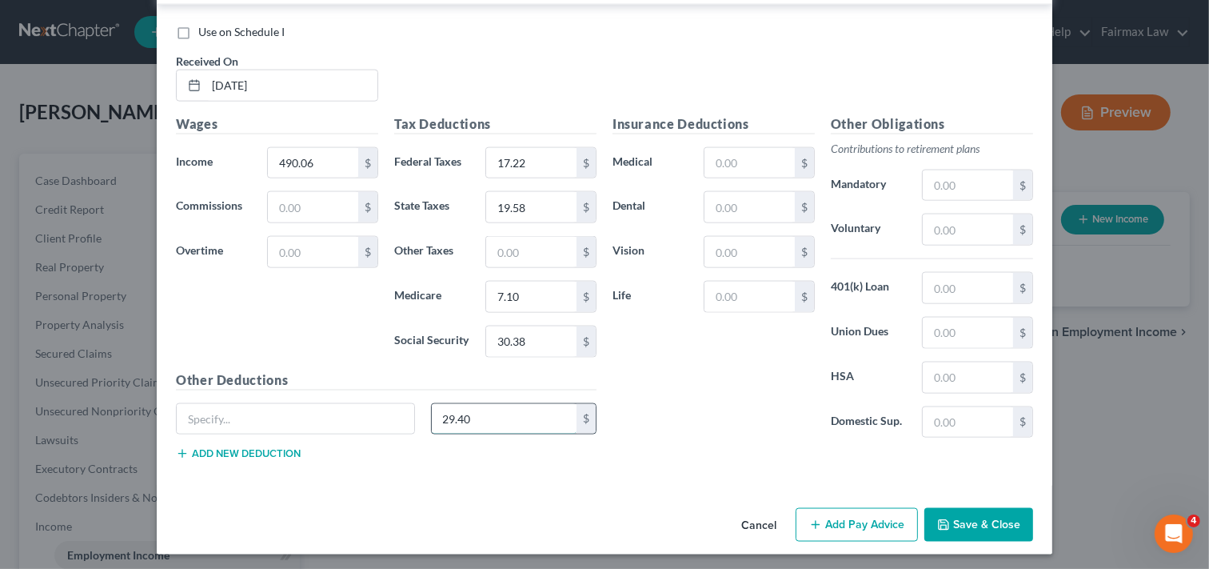
click at [433, 430] on input "29.40" at bounding box center [505, 419] width 146 height 30
click at [958, 303] on input "text" at bounding box center [968, 288] width 90 height 30
click at [851, 542] on button "Add Pay Advice" at bounding box center [857, 525] width 122 height 34
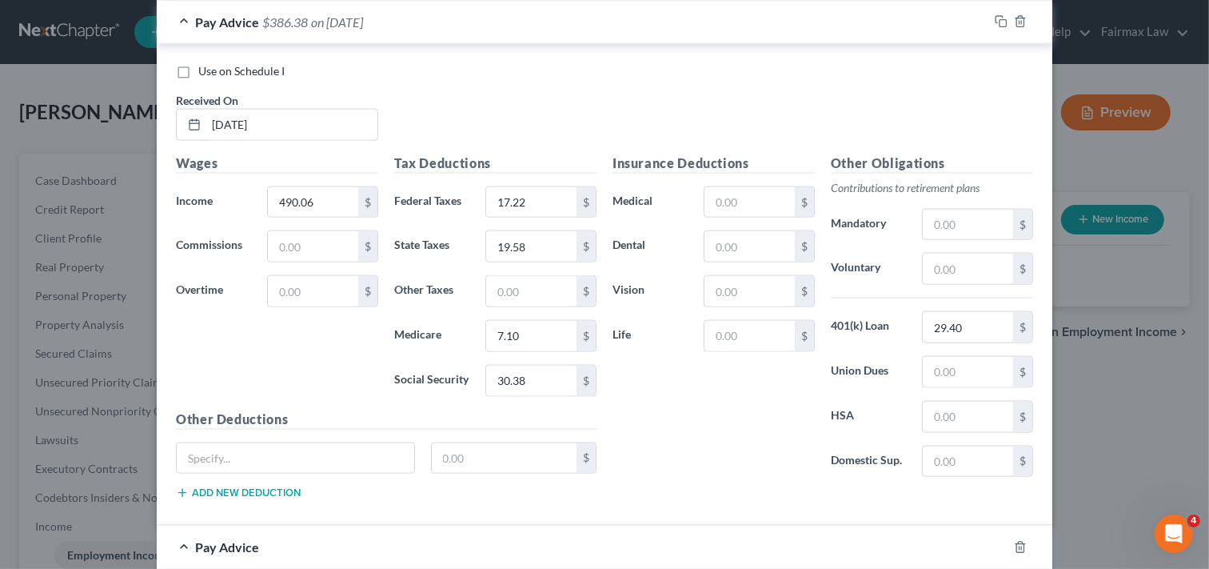
scroll to position [7339, 0]
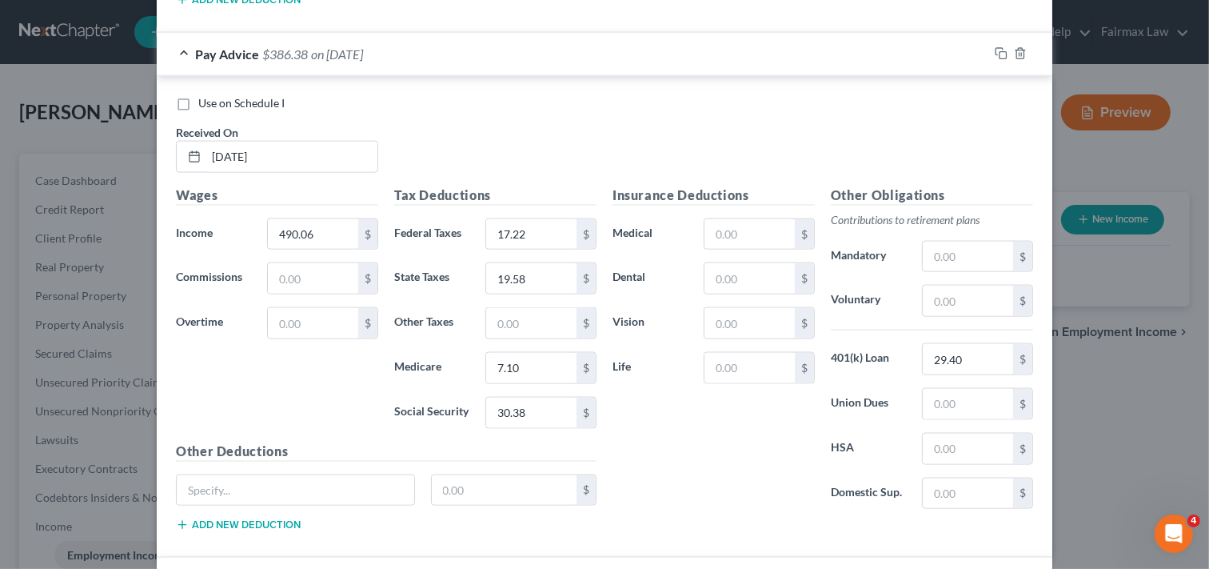
click at [792, 522] on div "Insurance Deductions Medical $ Dental $ Vision $ Life $" at bounding box center [714, 354] width 218 height 337
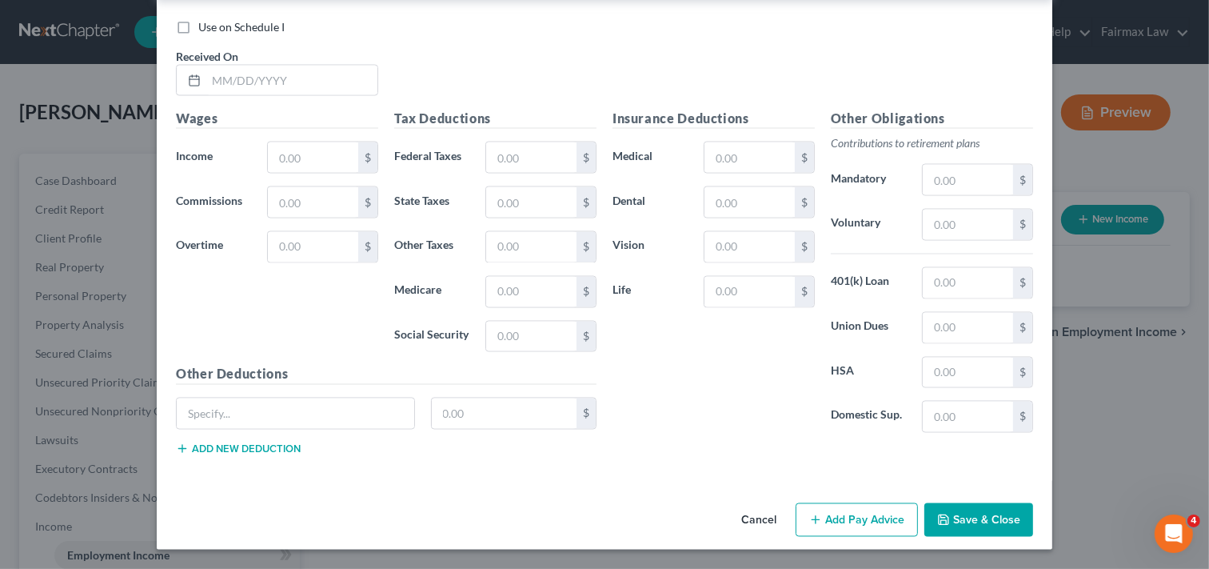
scroll to position [7960, 0]
click at [302, 77] on input "text" at bounding box center [291, 81] width 171 height 30
click at [324, 155] on input "text" at bounding box center [313, 157] width 90 height 30
click at [546, 161] on input "text" at bounding box center [531, 157] width 90 height 30
click at [547, 197] on input "text" at bounding box center [531, 202] width 90 height 30
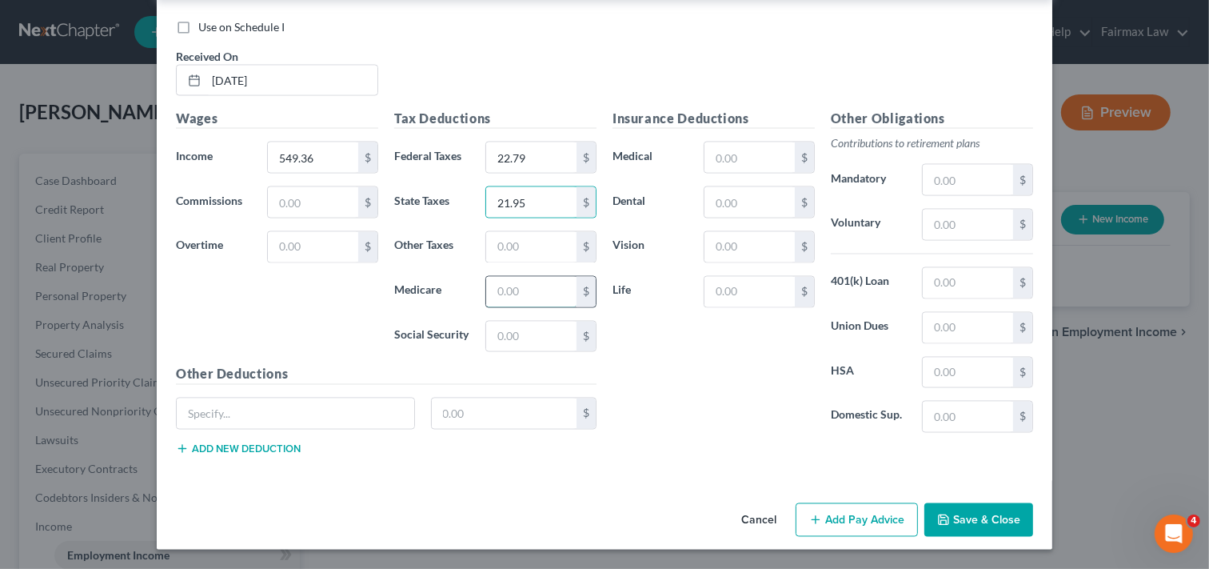
click at [509, 299] on input "text" at bounding box center [531, 292] width 90 height 30
click at [526, 342] on input "text" at bounding box center [531, 337] width 90 height 30
click at [937, 282] on input "text" at bounding box center [968, 283] width 90 height 30
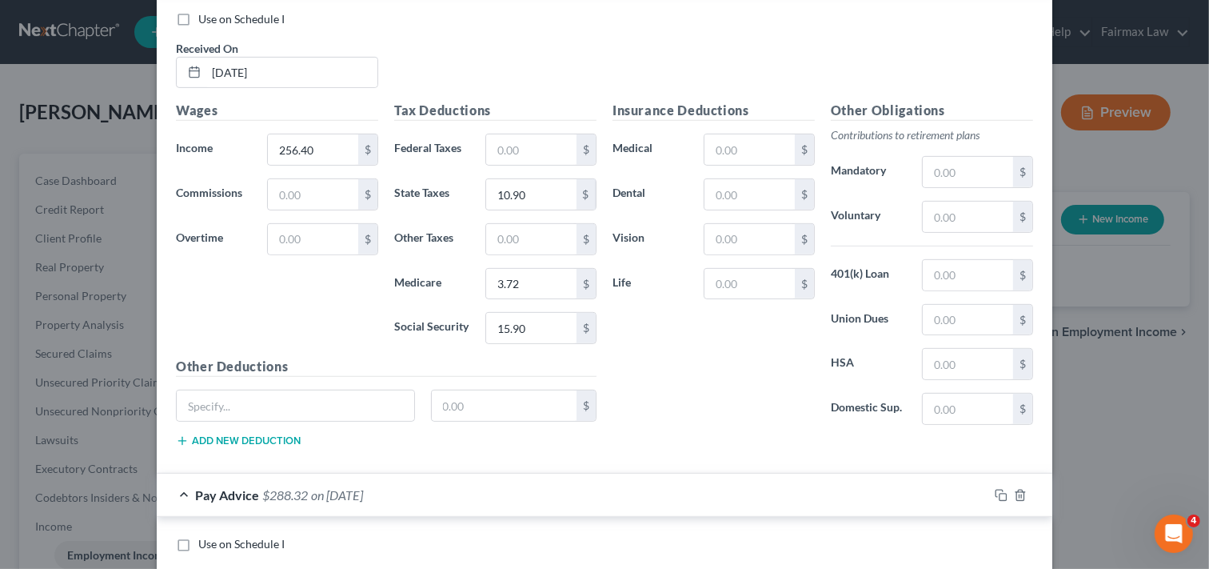
scroll to position [606, 0]
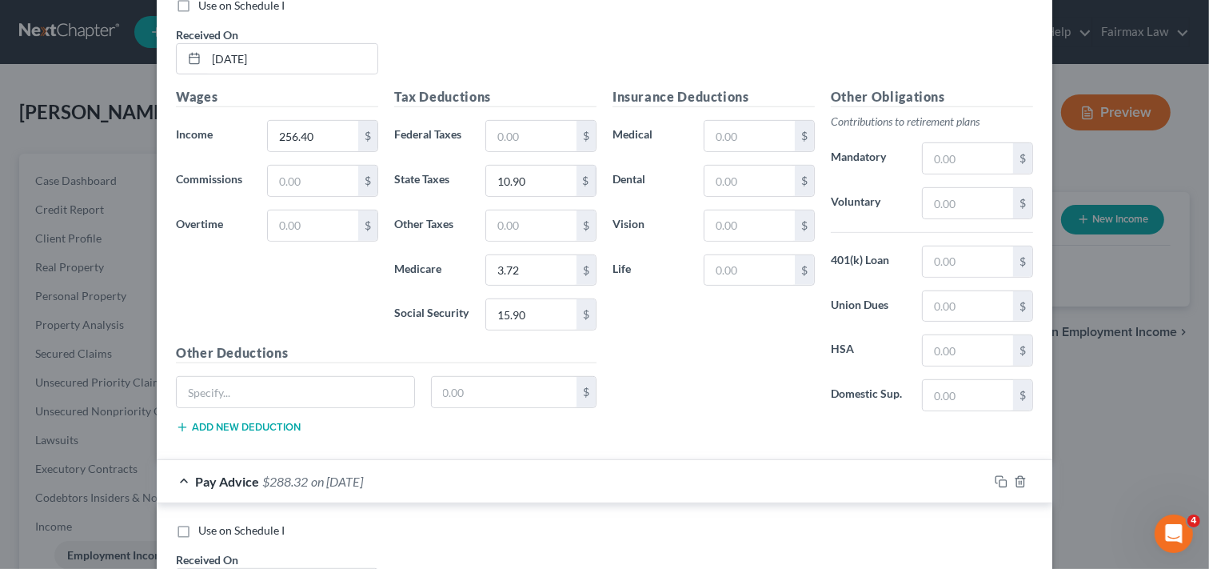
click at [1142, 419] on div "New Income Source × Employment Type * Select Full or [DEMOGRAPHIC_DATA] Employm…" at bounding box center [604, 284] width 1209 height 569
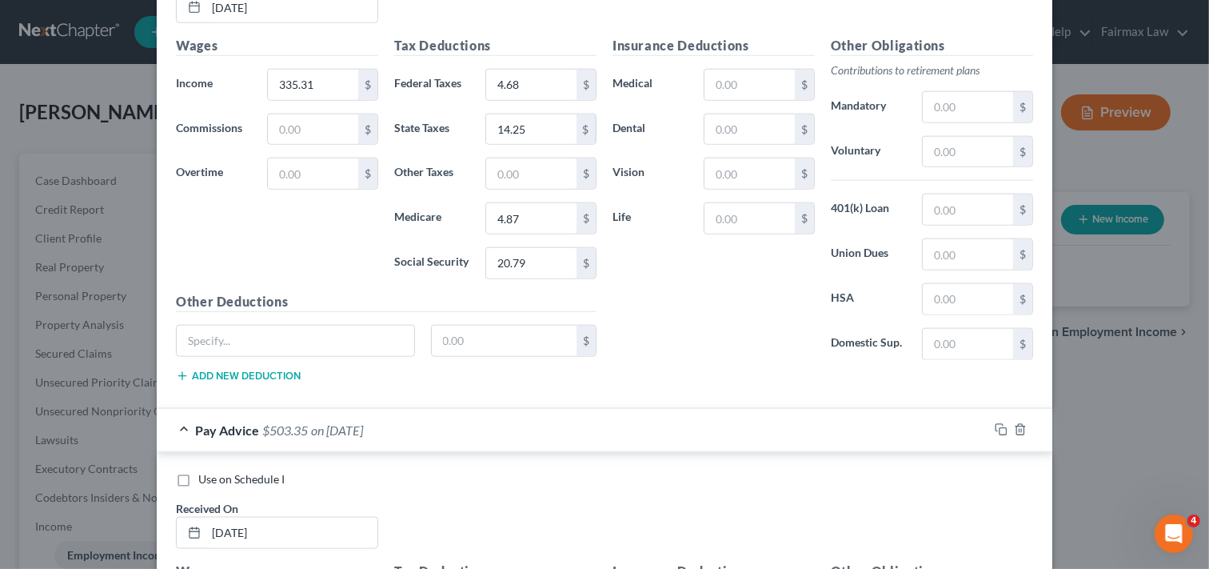
scroll to position [1673, 0]
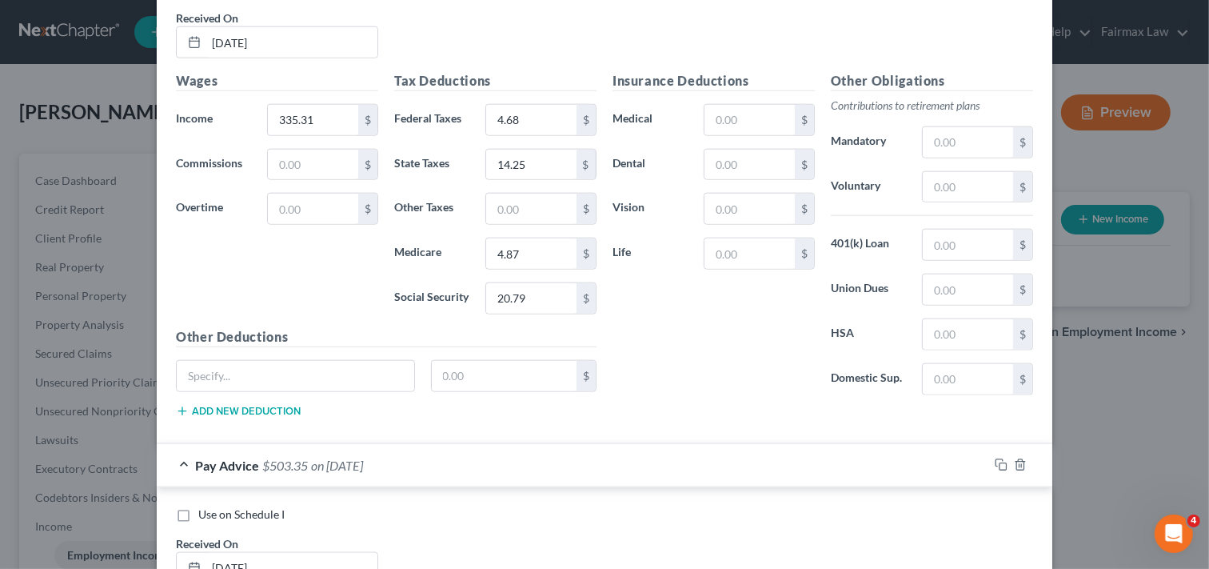
click at [1083, 420] on div "New Income Source × Employment Type * Select Full or [DEMOGRAPHIC_DATA] Employm…" at bounding box center [604, 284] width 1209 height 569
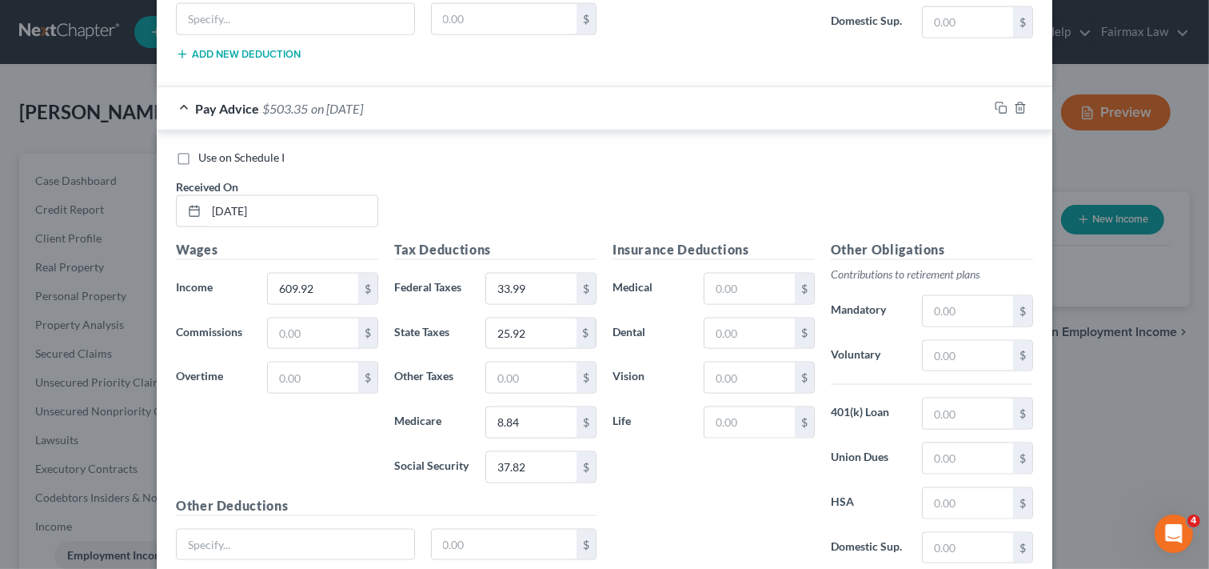
scroll to position [2029, 0]
click at [1114, 426] on div "New Income Source × Employment Type * Select Full or [DEMOGRAPHIC_DATA] Employm…" at bounding box center [604, 284] width 1209 height 569
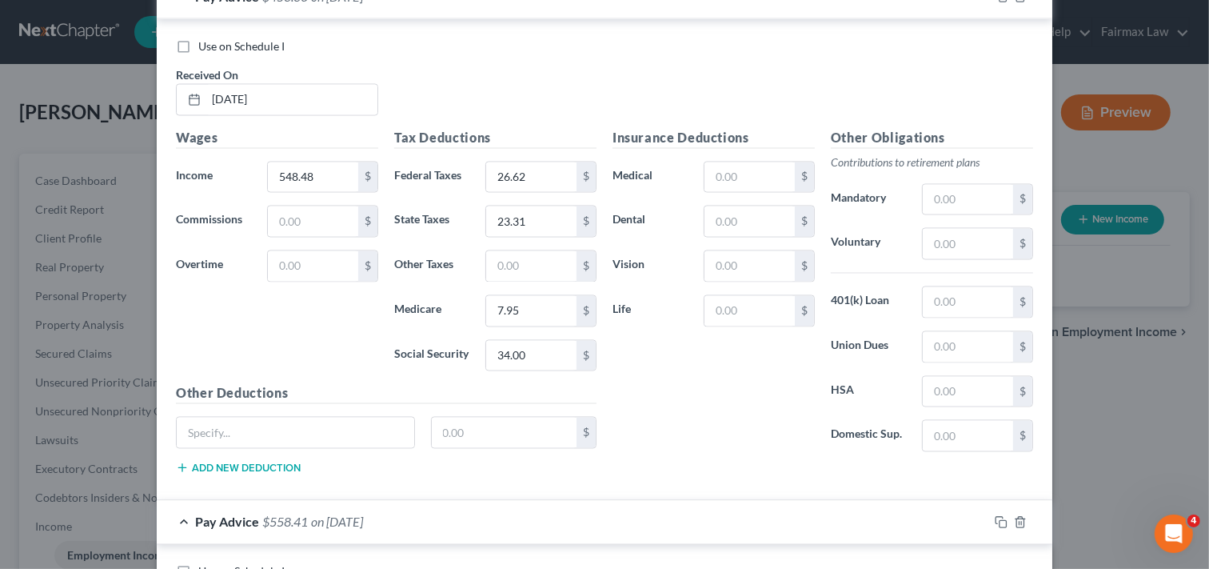
scroll to position [2669, 0]
click at [1154, 429] on div "New Income Source × Employment Type * Select Full or [DEMOGRAPHIC_DATA] Employm…" at bounding box center [604, 284] width 1209 height 569
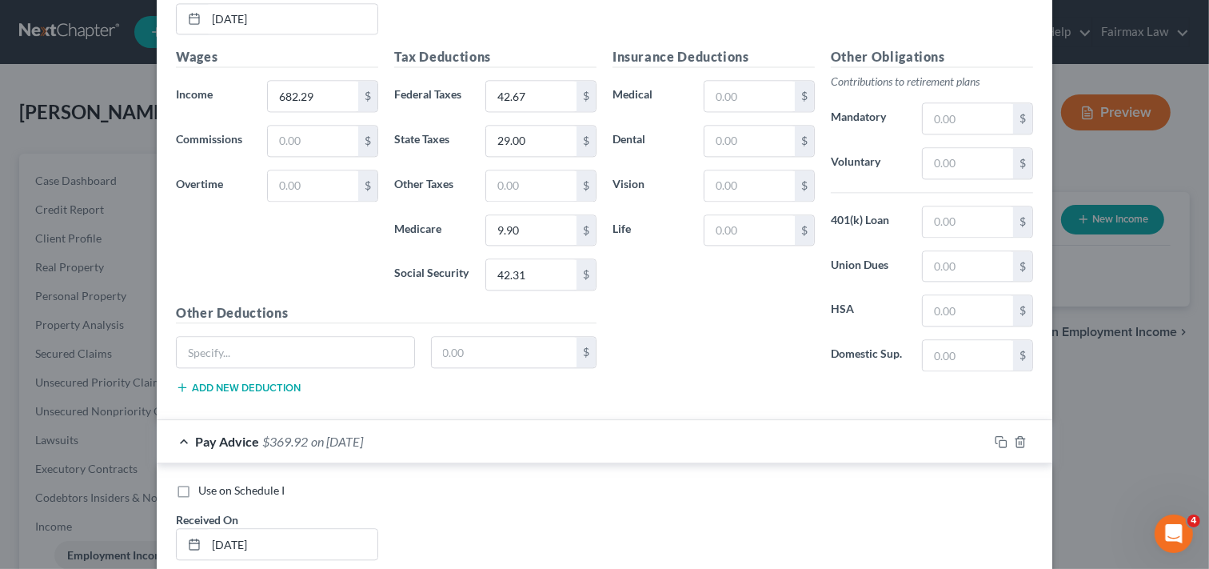
scroll to position [3166, 0]
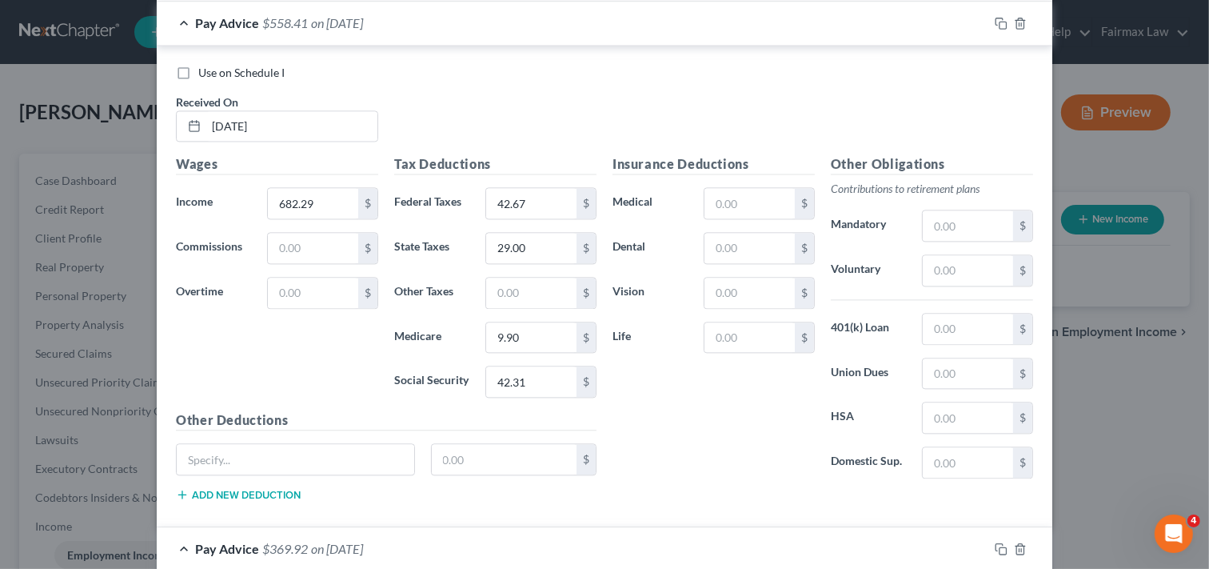
click at [1128, 396] on div "New Income Source × Employment Type * Select Full or [DEMOGRAPHIC_DATA] Employm…" at bounding box center [604, 284] width 1209 height 569
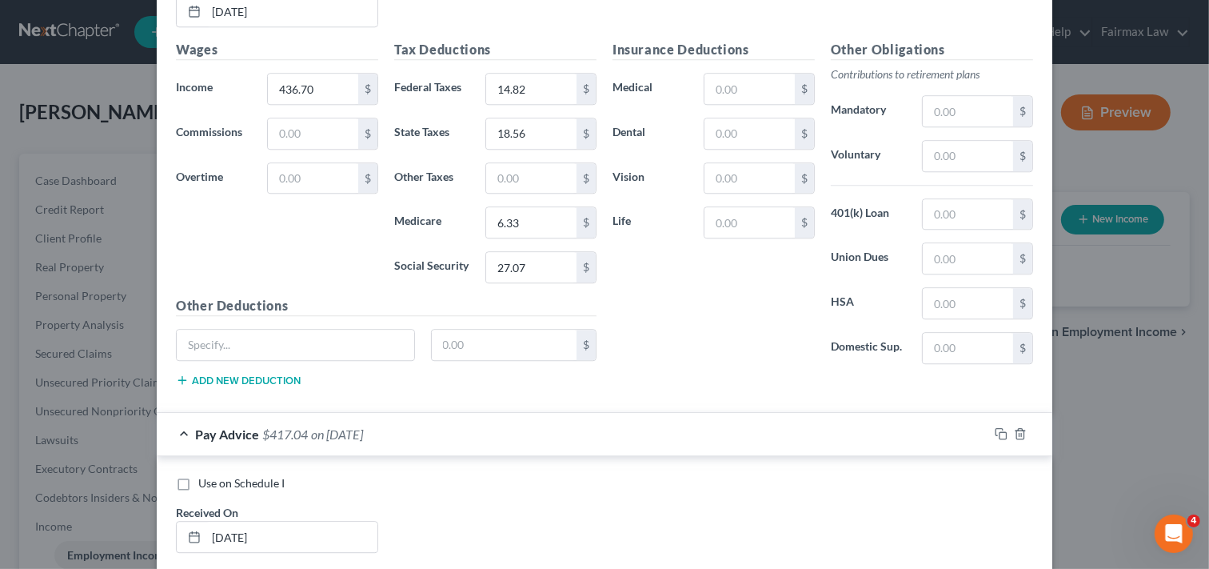
scroll to position [3771, 0]
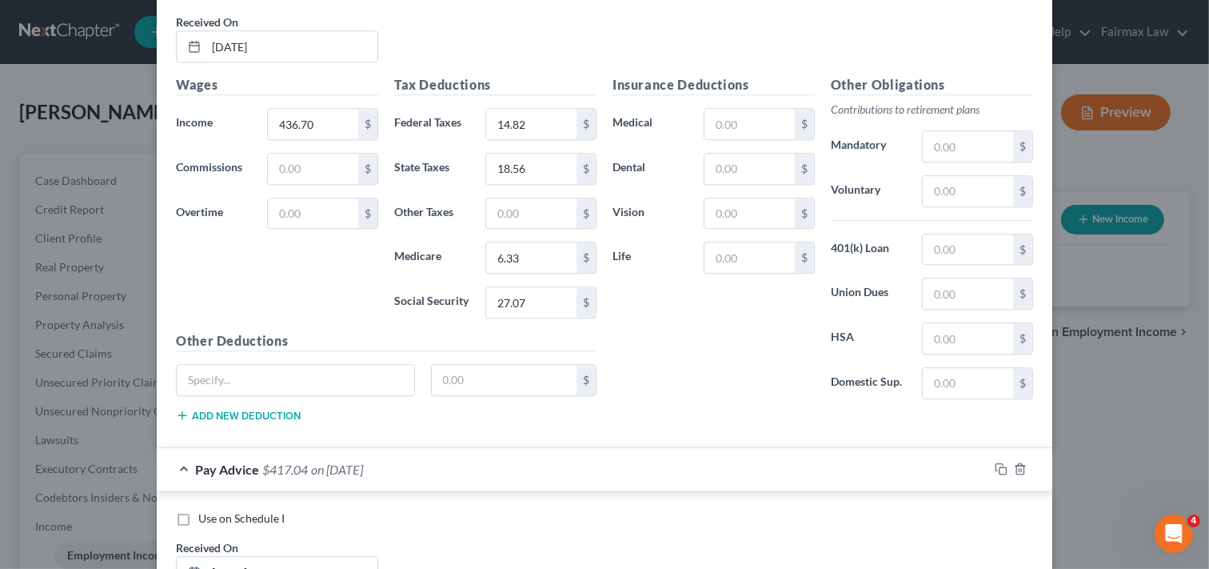
click at [1156, 372] on div "New Income Source × Employment Type * Select Full or [DEMOGRAPHIC_DATA] Employm…" at bounding box center [604, 284] width 1209 height 569
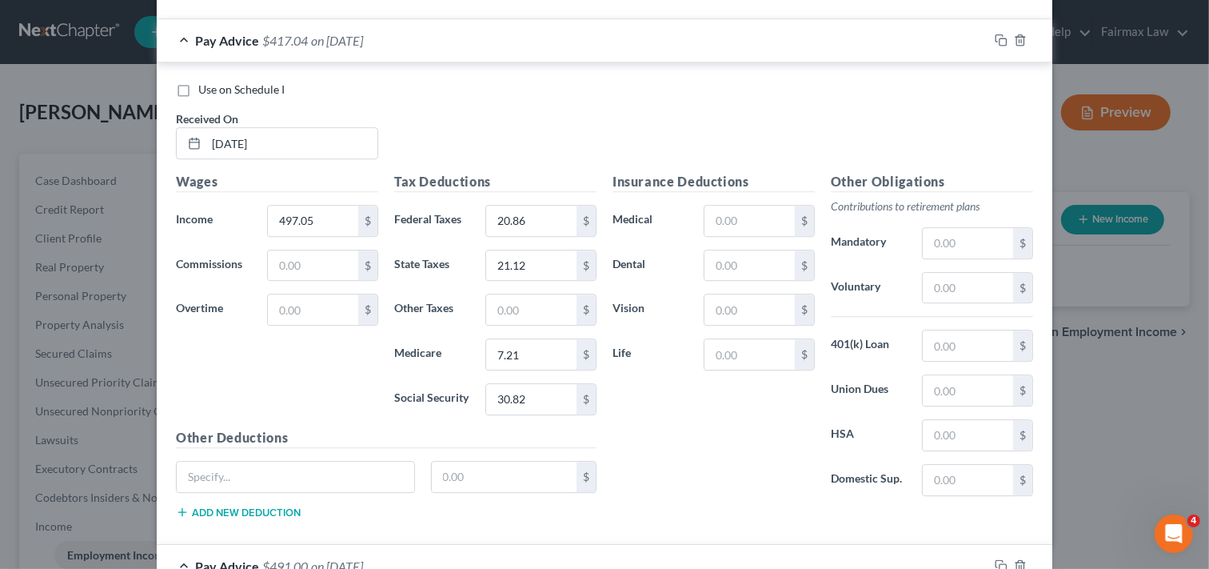
scroll to position [4197, 0]
click at [1121, 378] on div "New Income Source × Employment Type * Select Full or [DEMOGRAPHIC_DATA] Employm…" at bounding box center [604, 284] width 1209 height 569
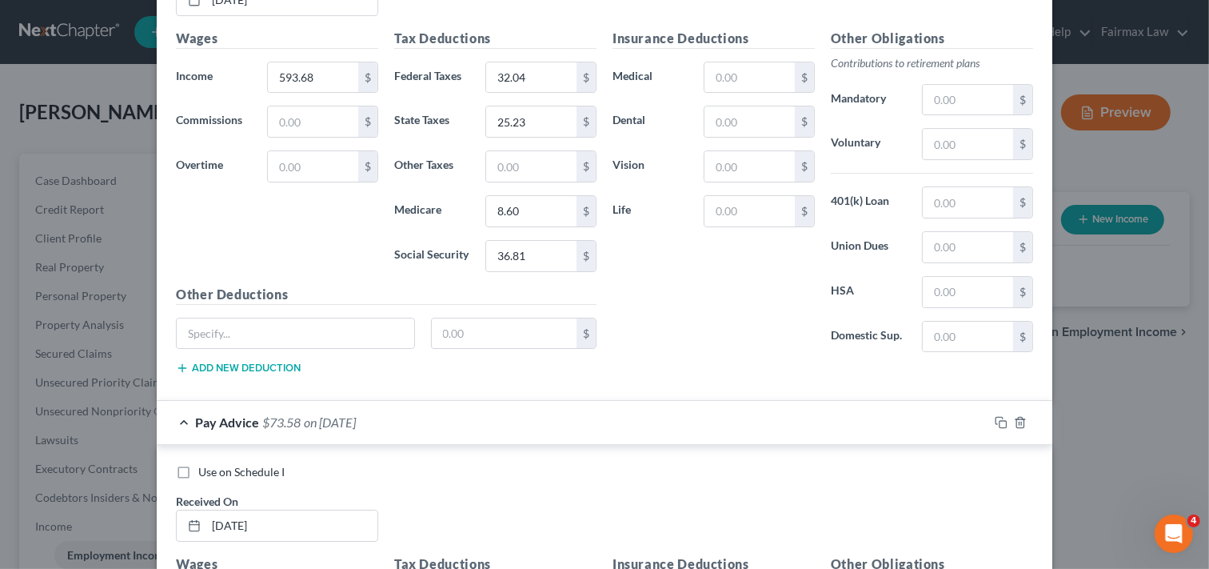
scroll to position [4873, 0]
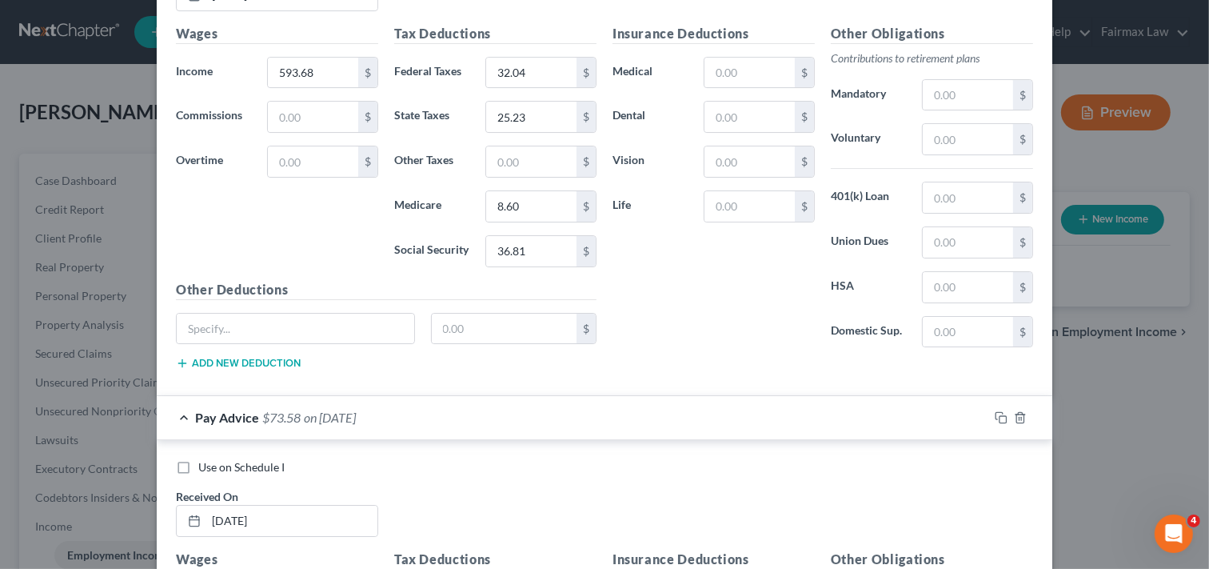
click at [1134, 402] on div "New Income Source × Employment Type * Select Full or [DEMOGRAPHIC_DATA] Employm…" at bounding box center [604, 284] width 1209 height 569
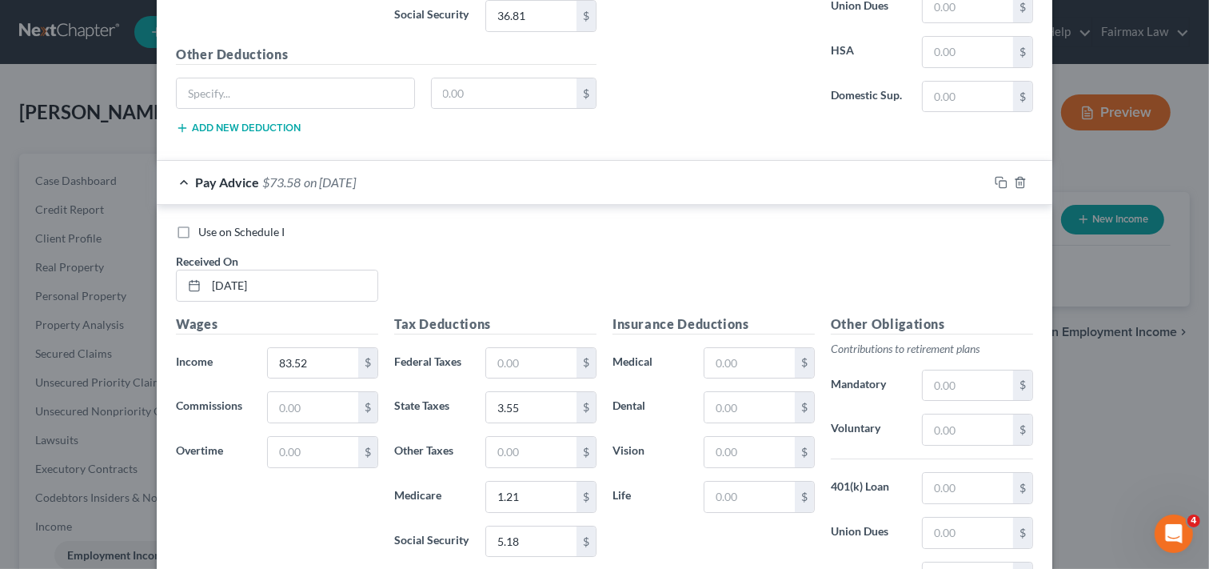
scroll to position [5157, 0]
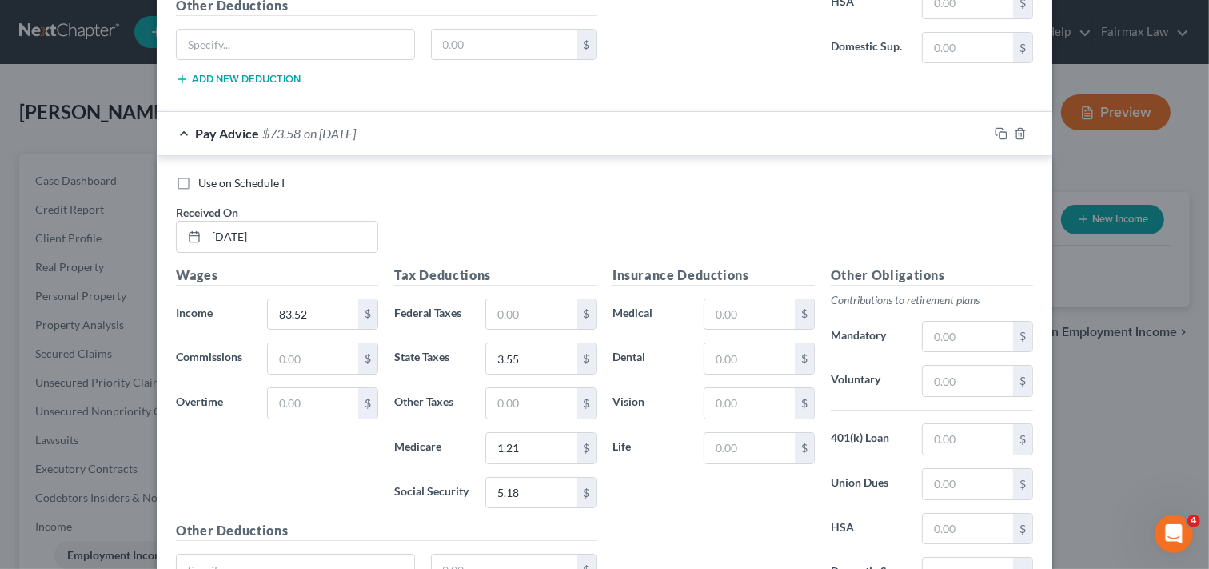
click at [1118, 366] on div "New Income Source × Employment Type * Select Full or [DEMOGRAPHIC_DATA] Employm…" at bounding box center [604, 284] width 1209 height 569
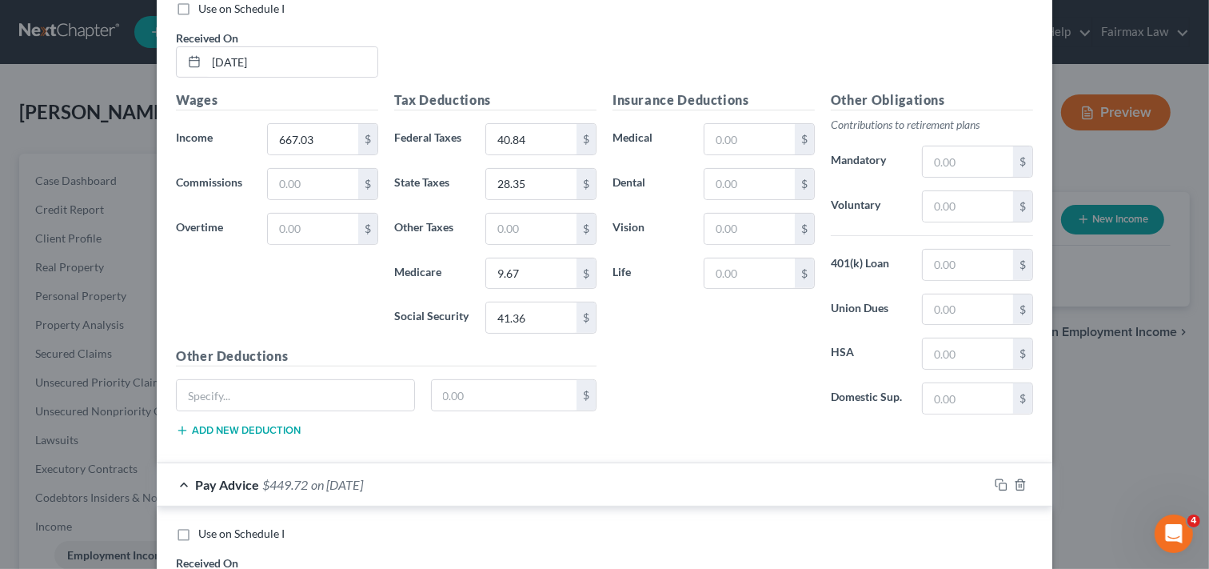
scroll to position [5833, 0]
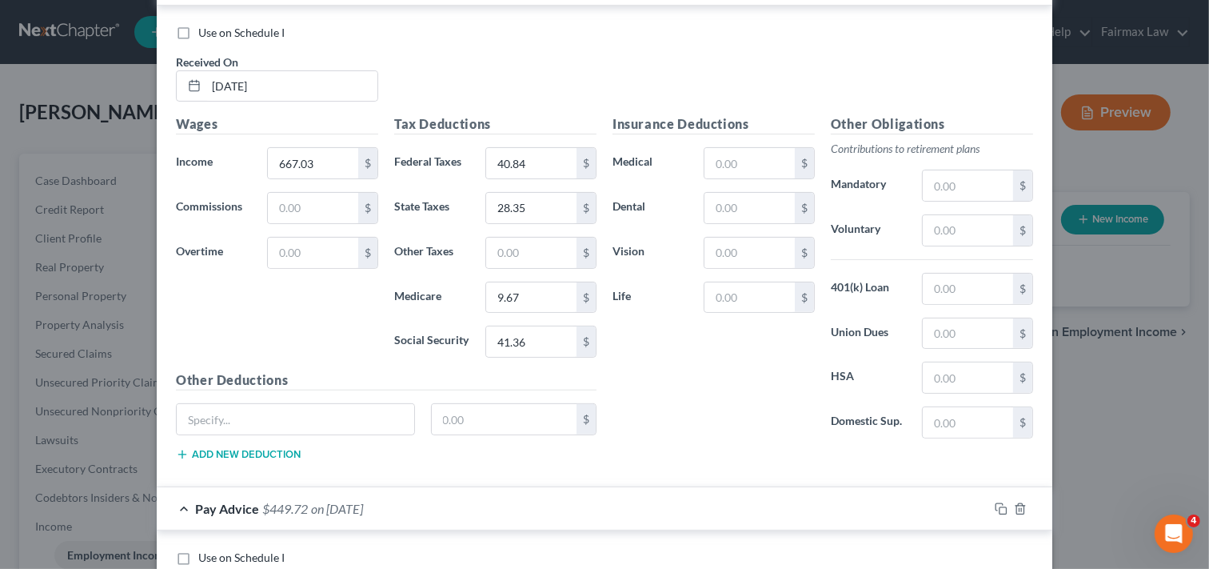
click at [1117, 401] on div "New Income Source × Employment Type * Select Full or [DEMOGRAPHIC_DATA] Employm…" at bounding box center [604, 284] width 1209 height 569
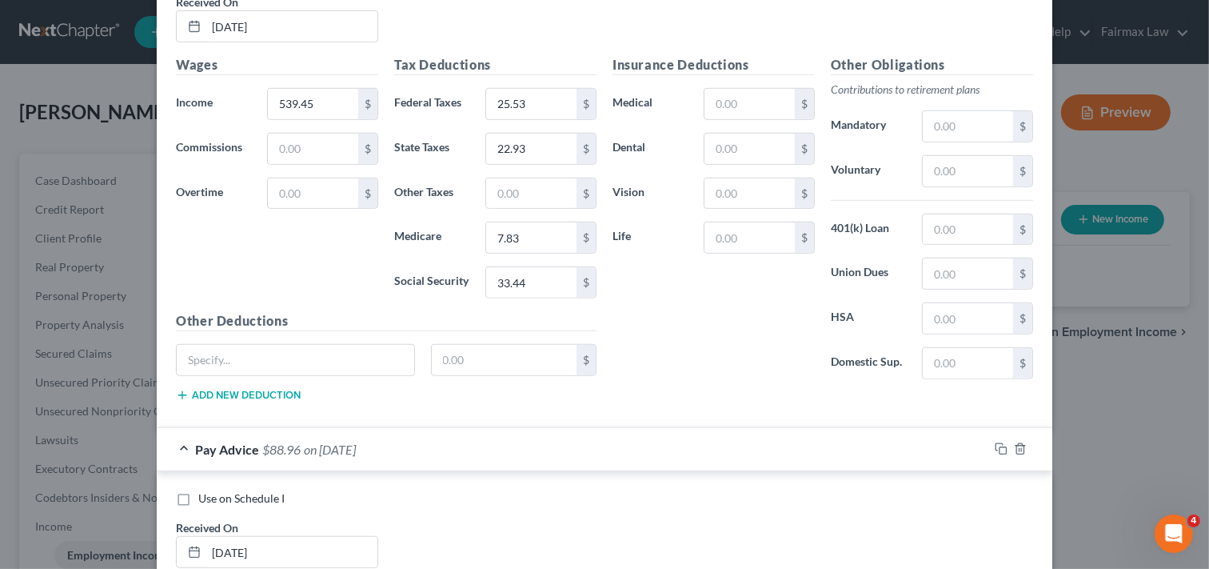
scroll to position [6437, 0]
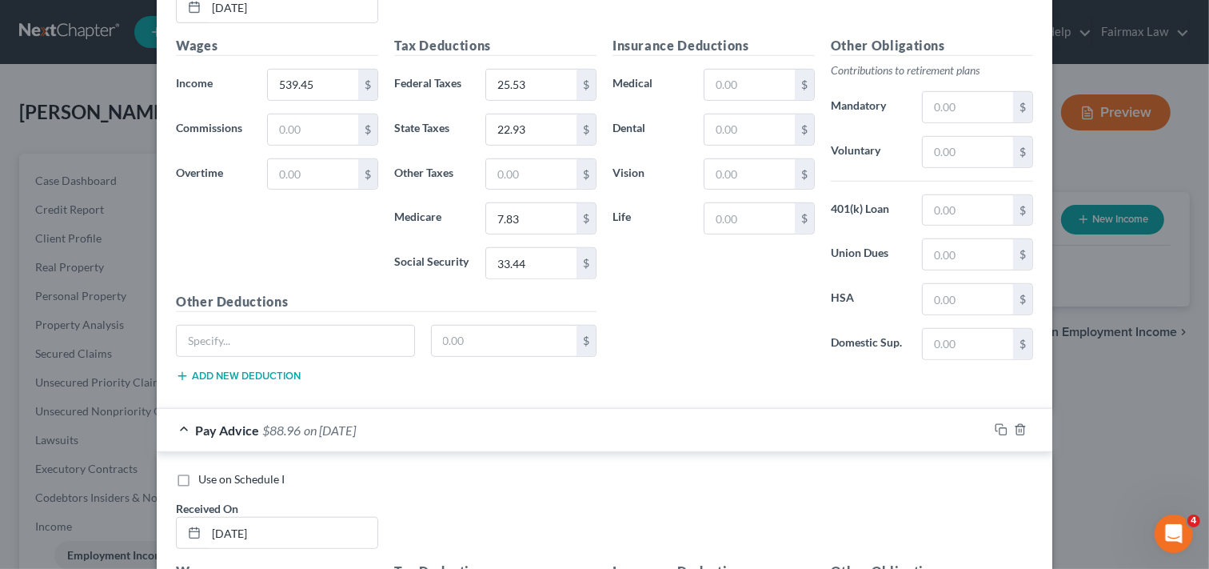
click at [1144, 394] on div "New Income Source × Employment Type * Select Full or [DEMOGRAPHIC_DATA] Employm…" at bounding box center [604, 284] width 1209 height 569
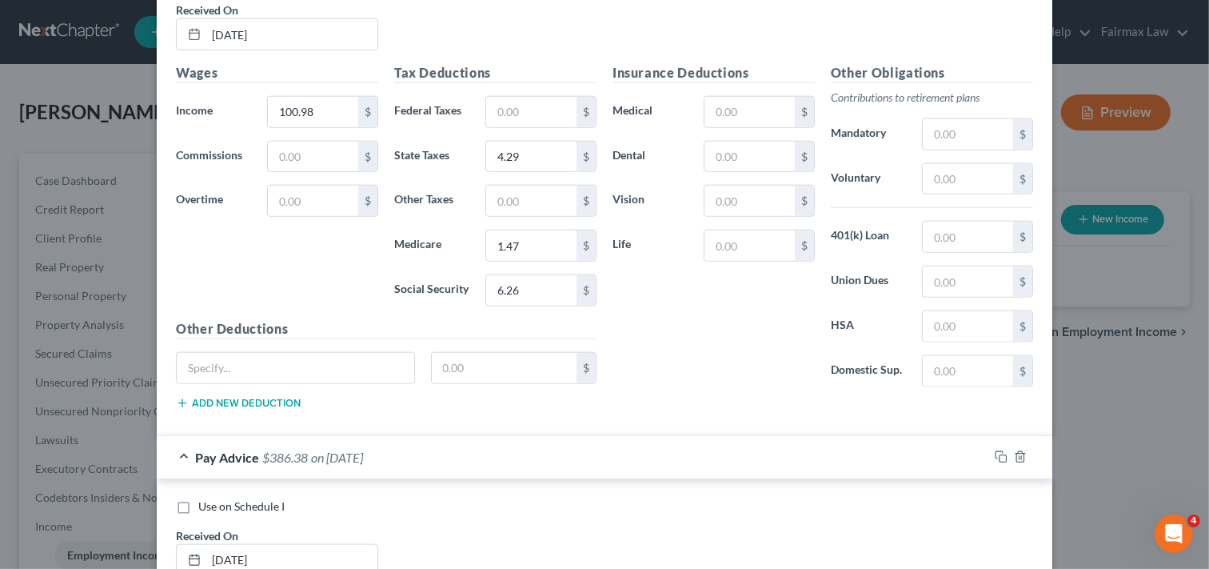
scroll to position [6899, 0]
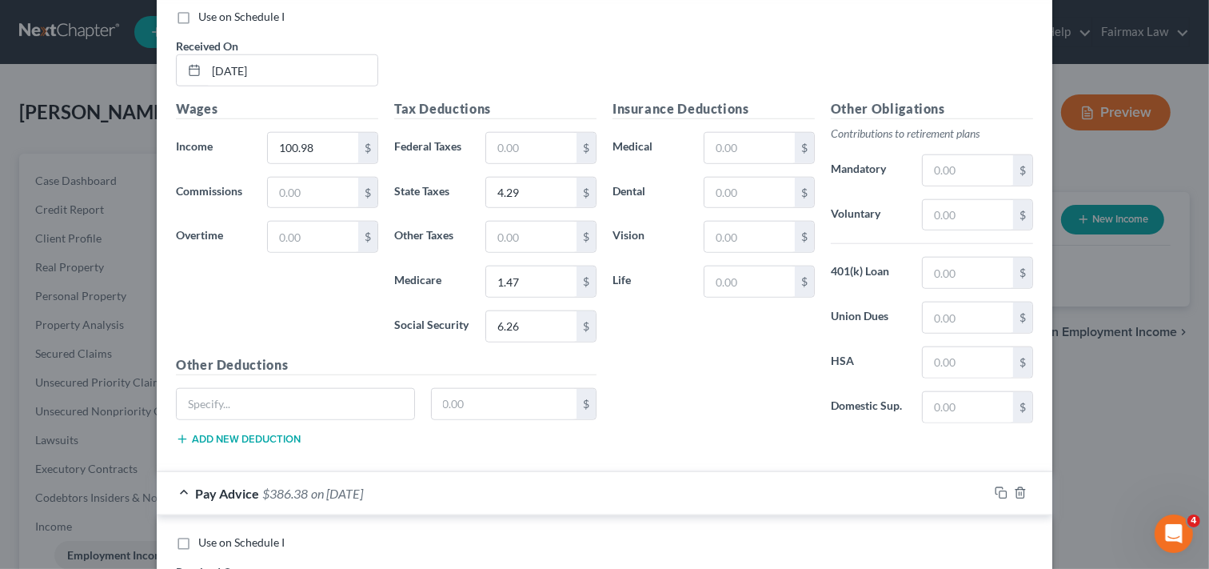
click at [1155, 409] on div "New Income Source × Employment Type * Select Full or [DEMOGRAPHIC_DATA] Employm…" at bounding box center [604, 284] width 1209 height 569
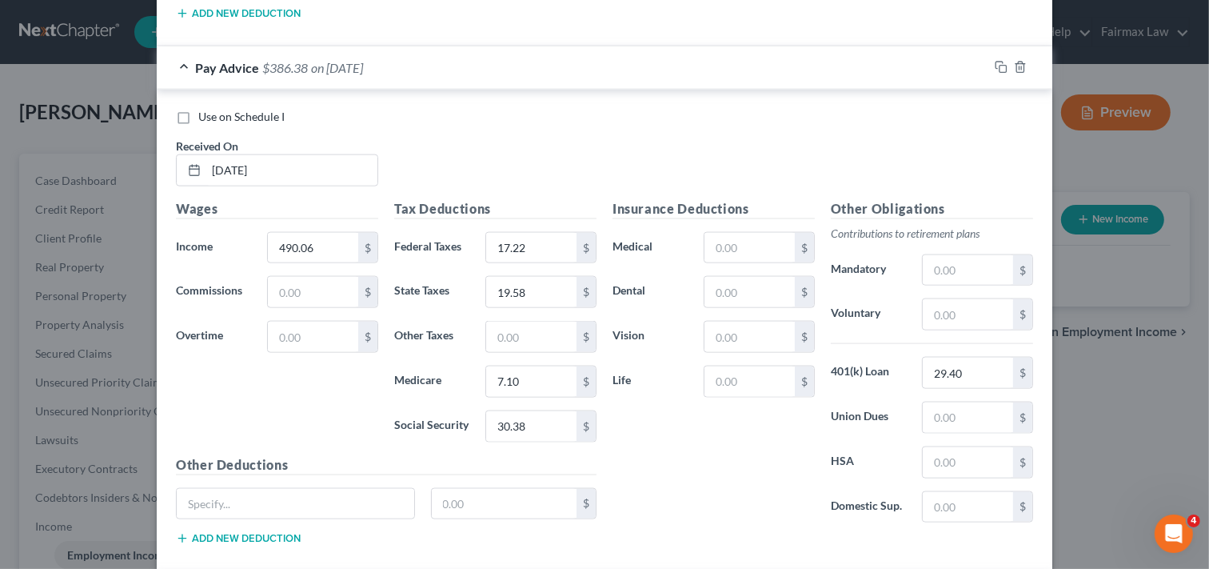
scroll to position [7326, 0]
click at [1134, 416] on div "New Income Source × Employment Type * Select Full or [DEMOGRAPHIC_DATA] Employm…" at bounding box center [604, 284] width 1209 height 569
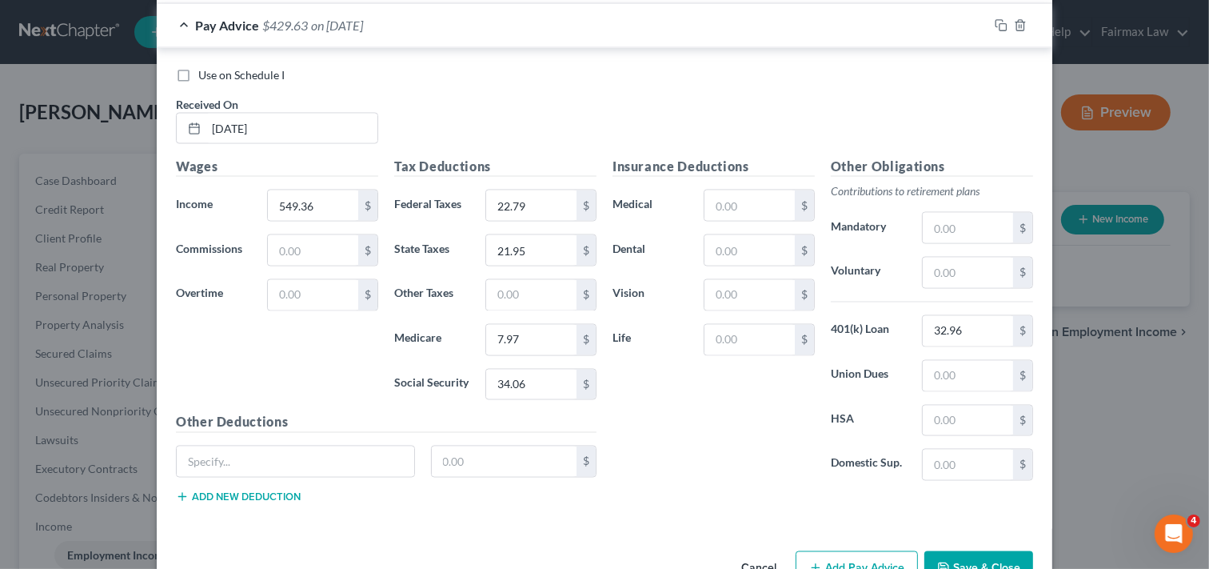
scroll to position [7889, 0]
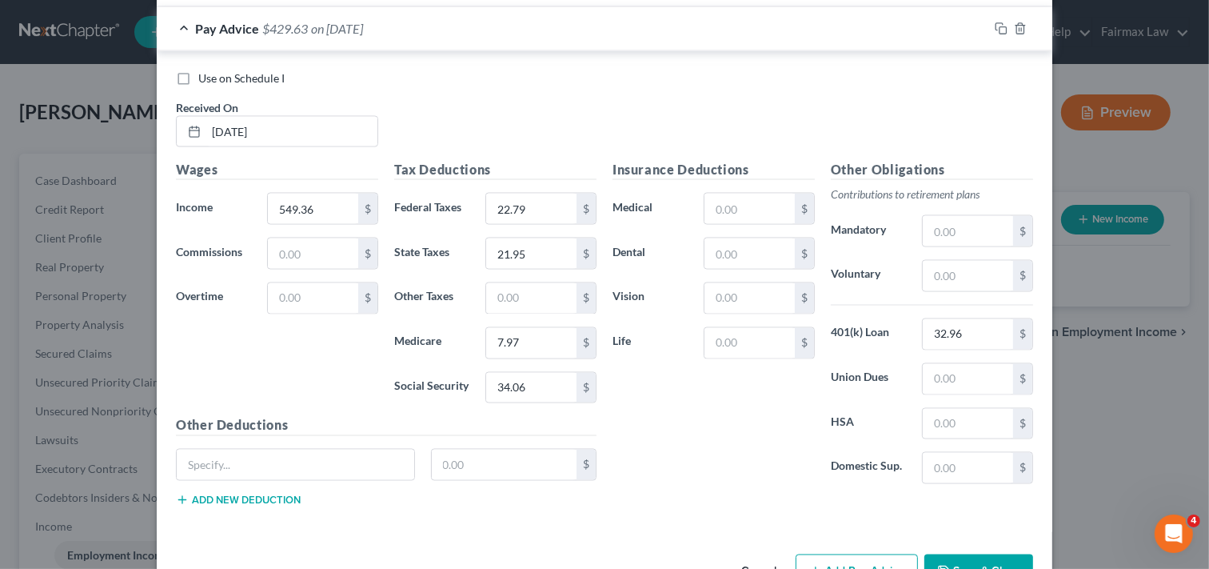
click at [1107, 426] on div "New Income Source × Employment Type * Select Full or [DEMOGRAPHIC_DATA] Employm…" at bounding box center [604, 284] width 1209 height 569
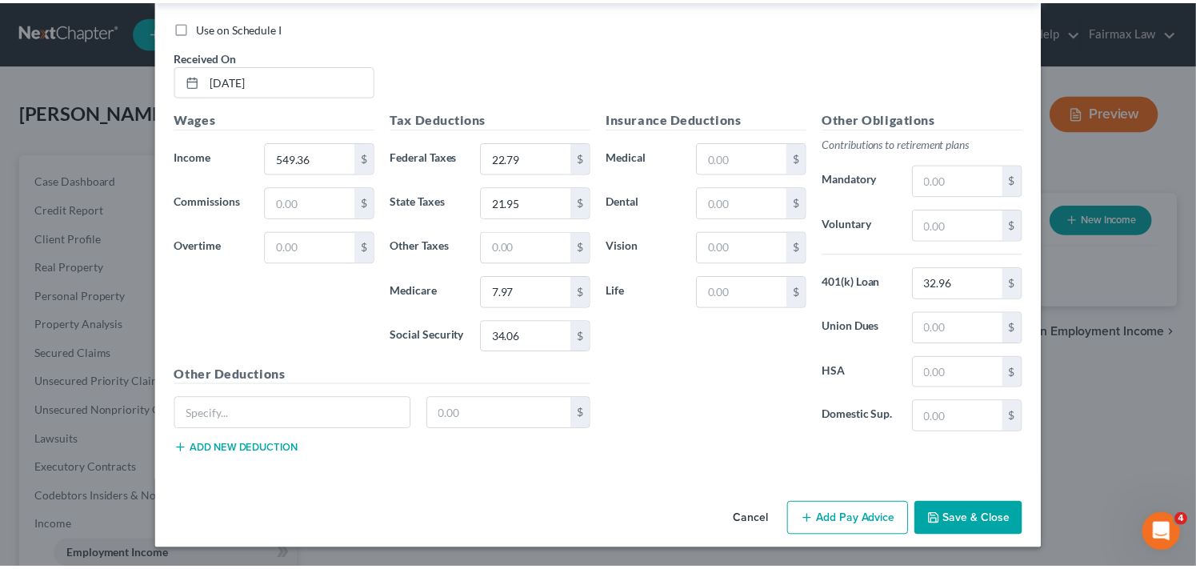
scroll to position [7960, 0]
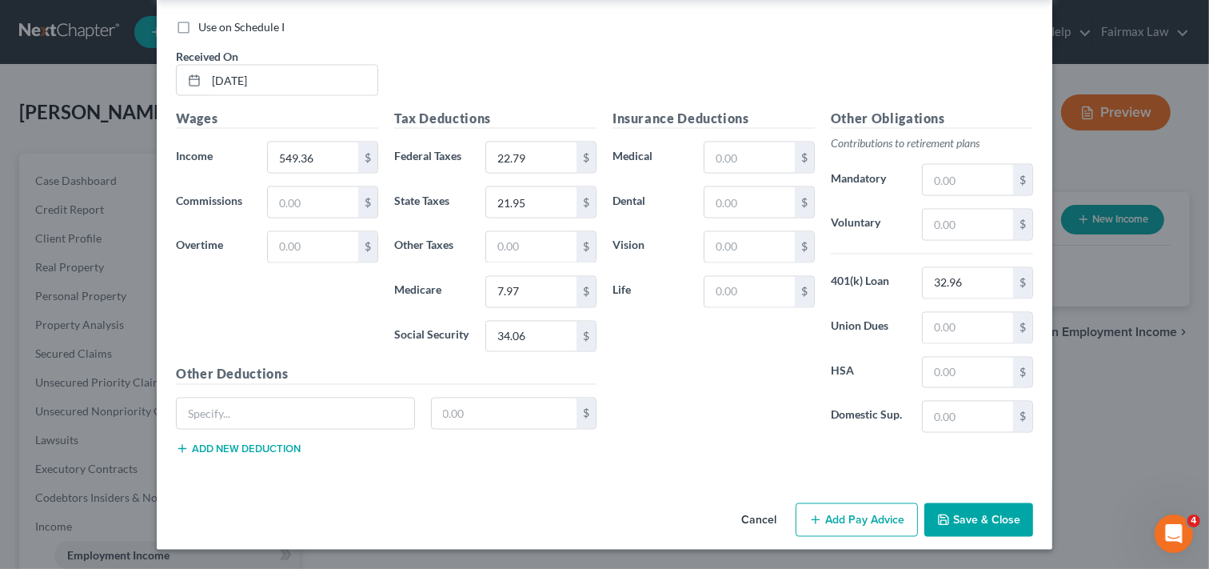
click at [966, 514] on button "Save & Close" at bounding box center [979, 520] width 109 height 34
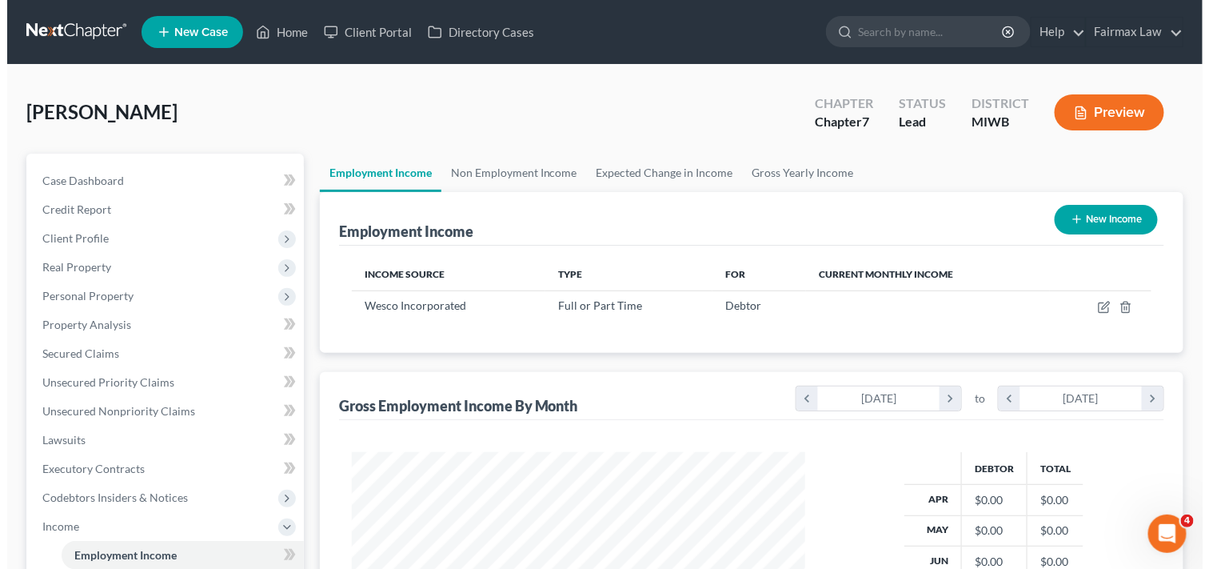
scroll to position [286, 486]
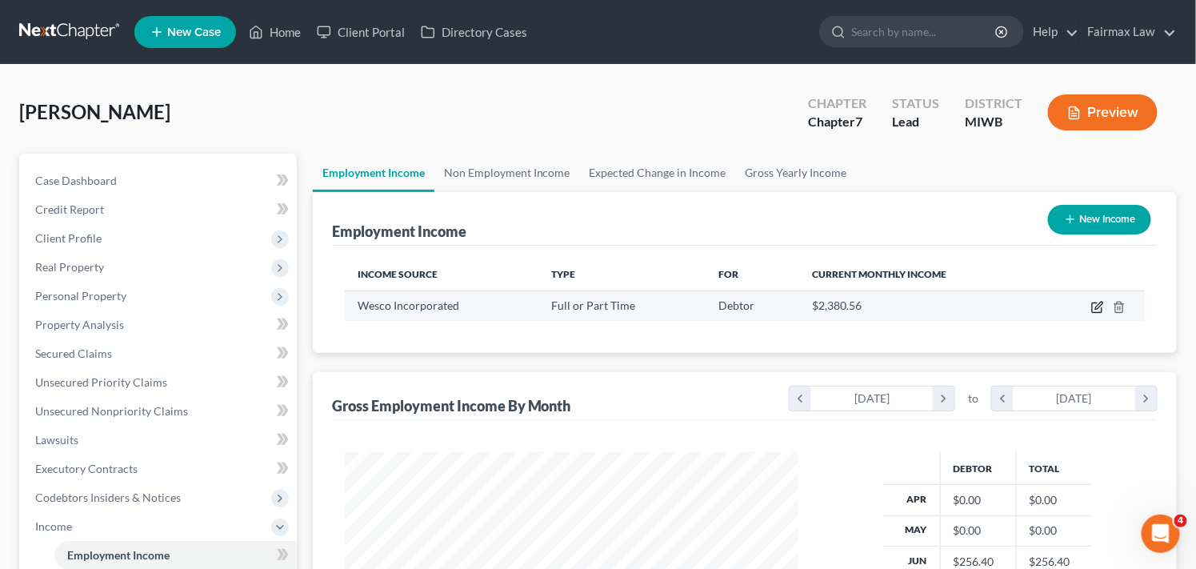
click at [1098, 305] on icon "button" at bounding box center [1098, 305] width 7 height 7
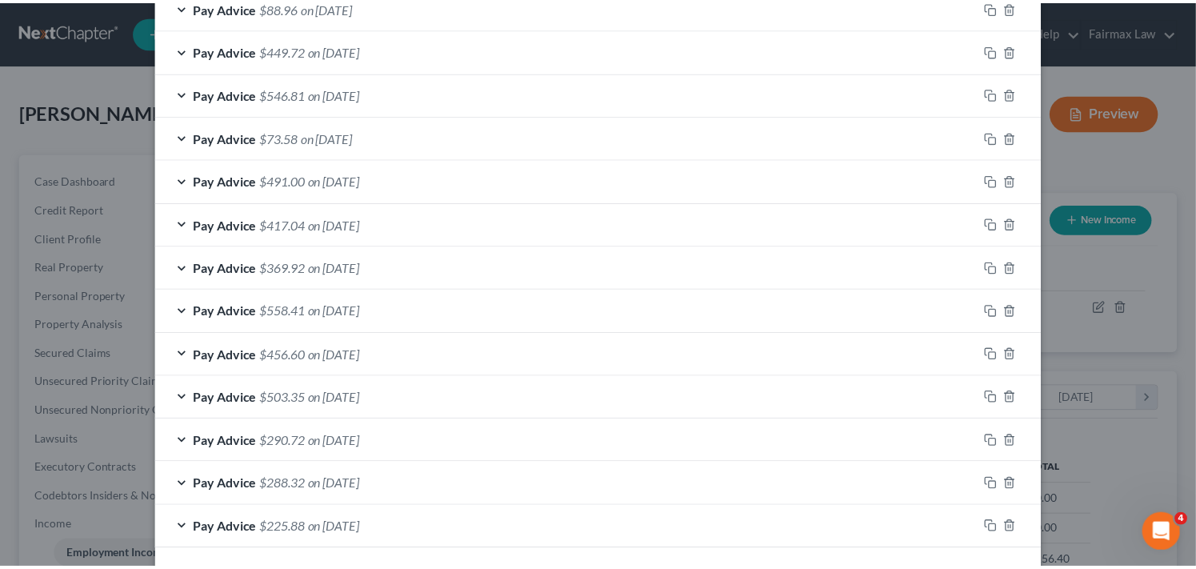
scroll to position [694, 0]
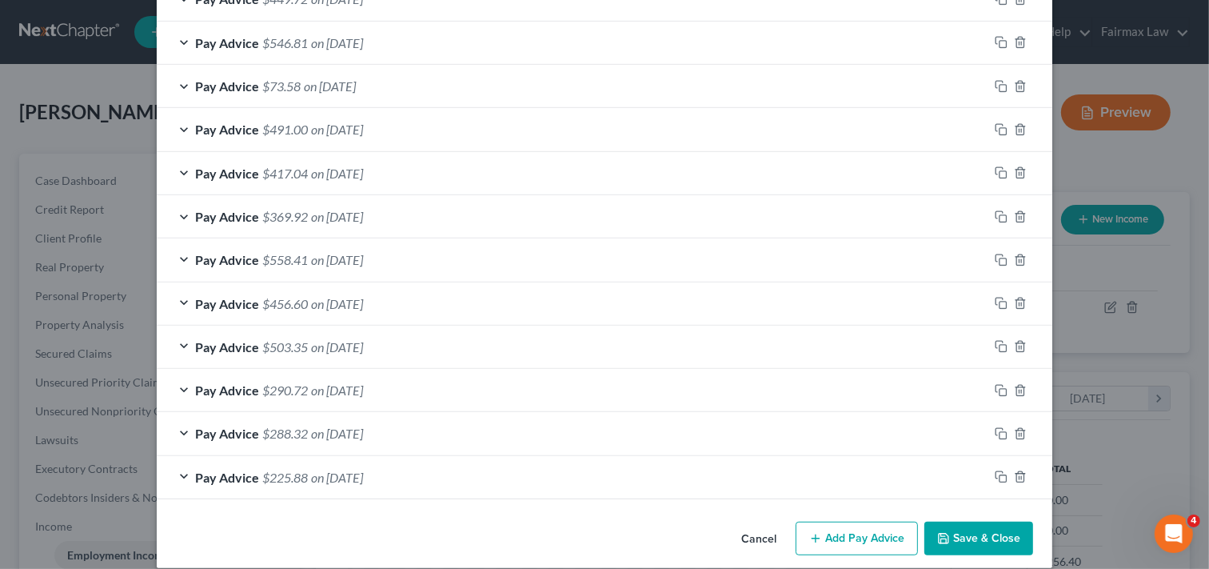
click at [985, 540] on button "Save & Close" at bounding box center [979, 539] width 109 height 34
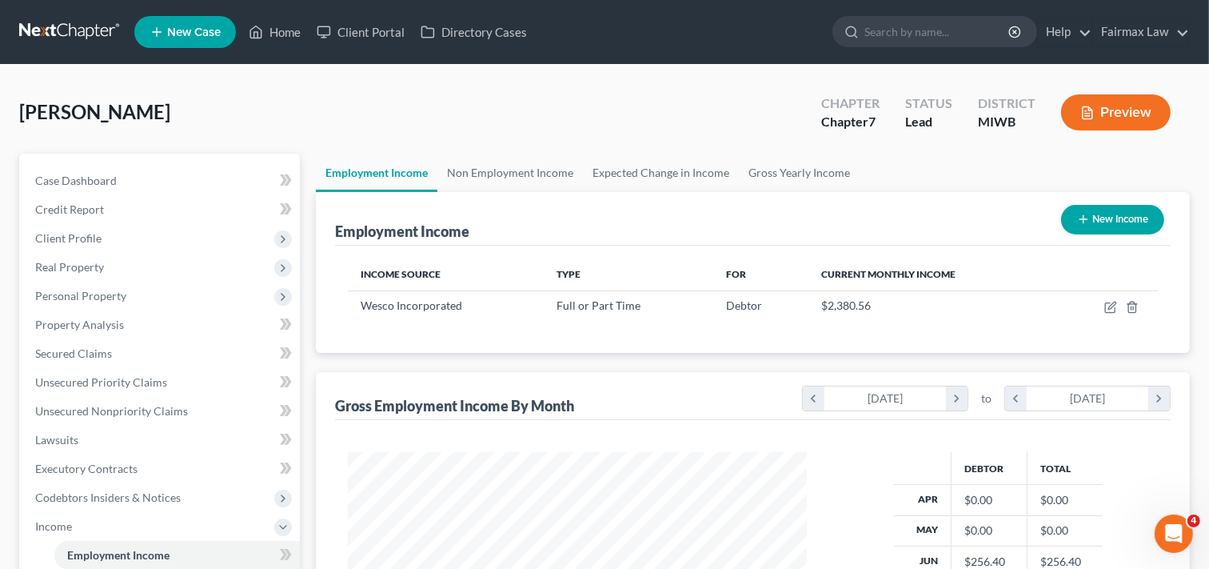
scroll to position [799647, 799448]
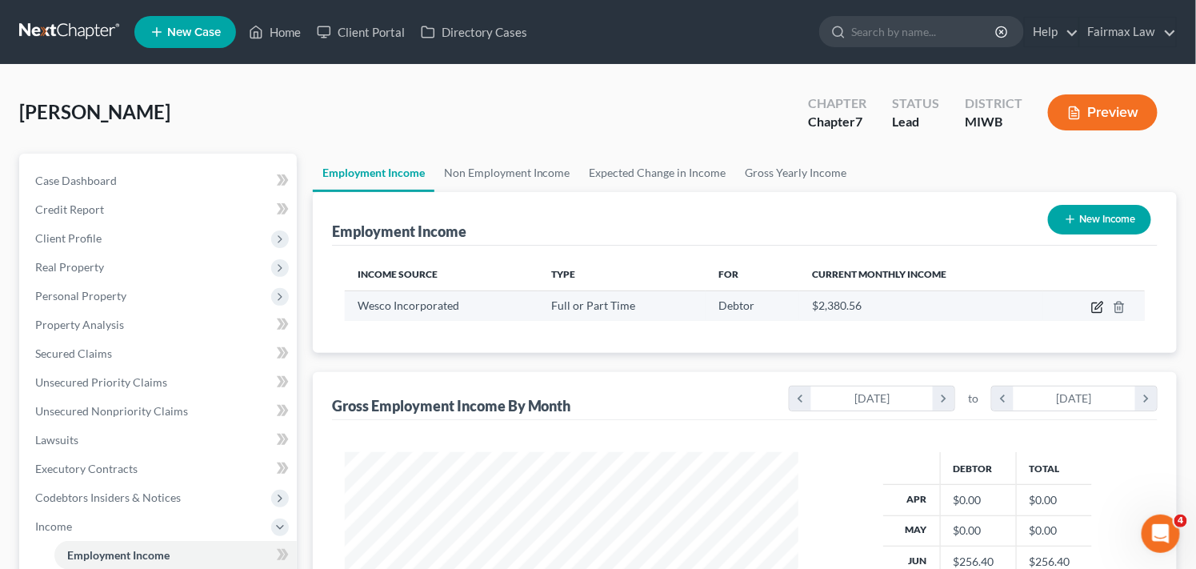
click at [1098, 303] on icon "button" at bounding box center [1097, 308] width 10 height 10
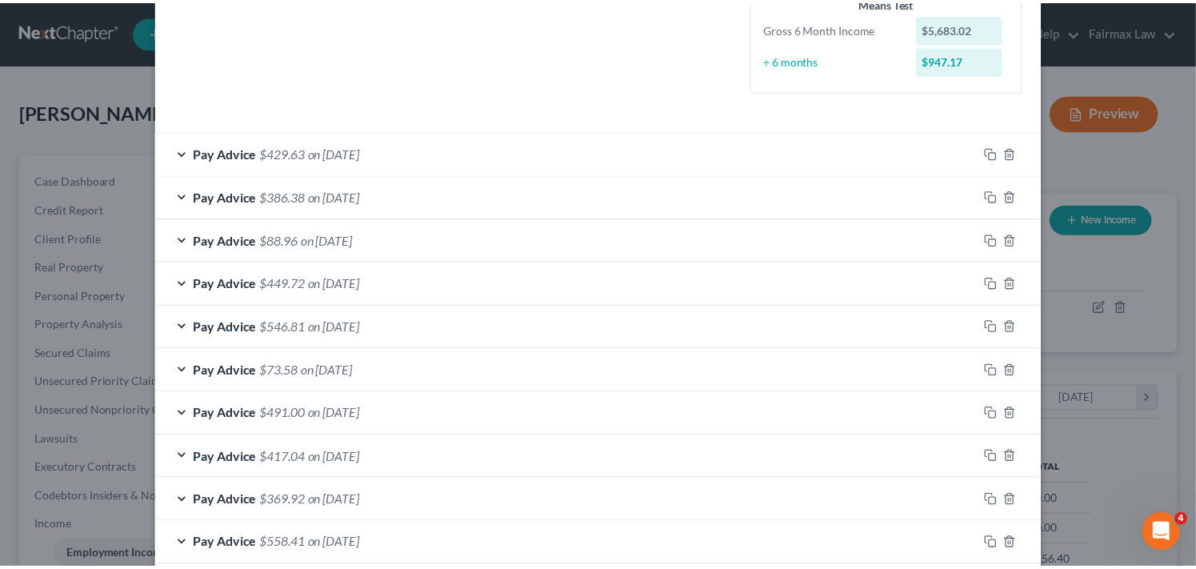
scroll to position [713, 0]
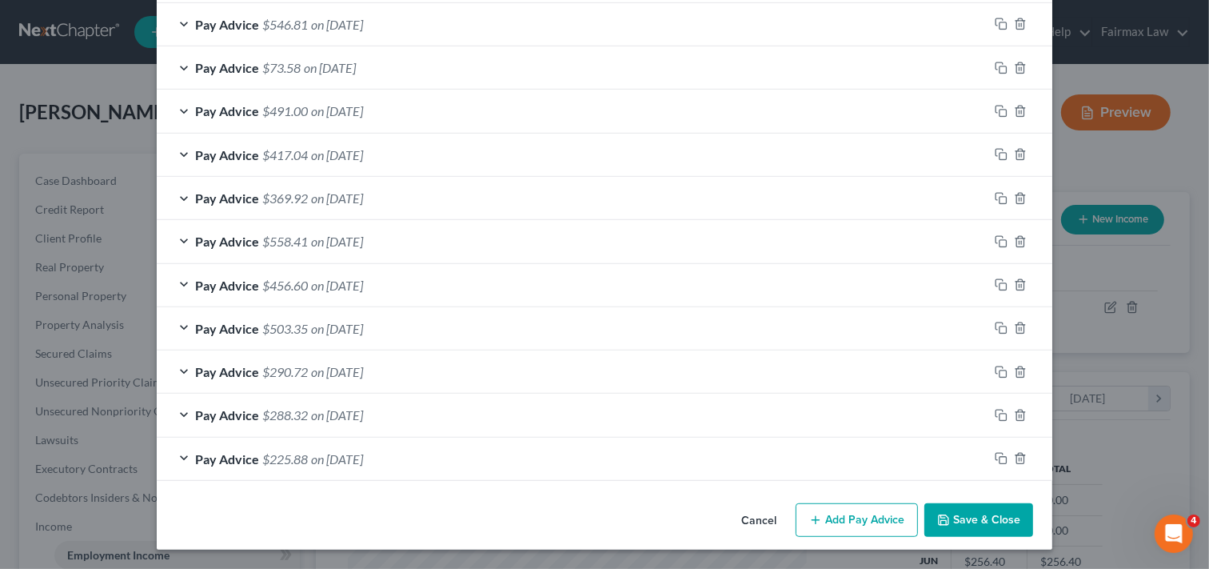
click at [966, 521] on button "Save & Close" at bounding box center [979, 520] width 109 height 34
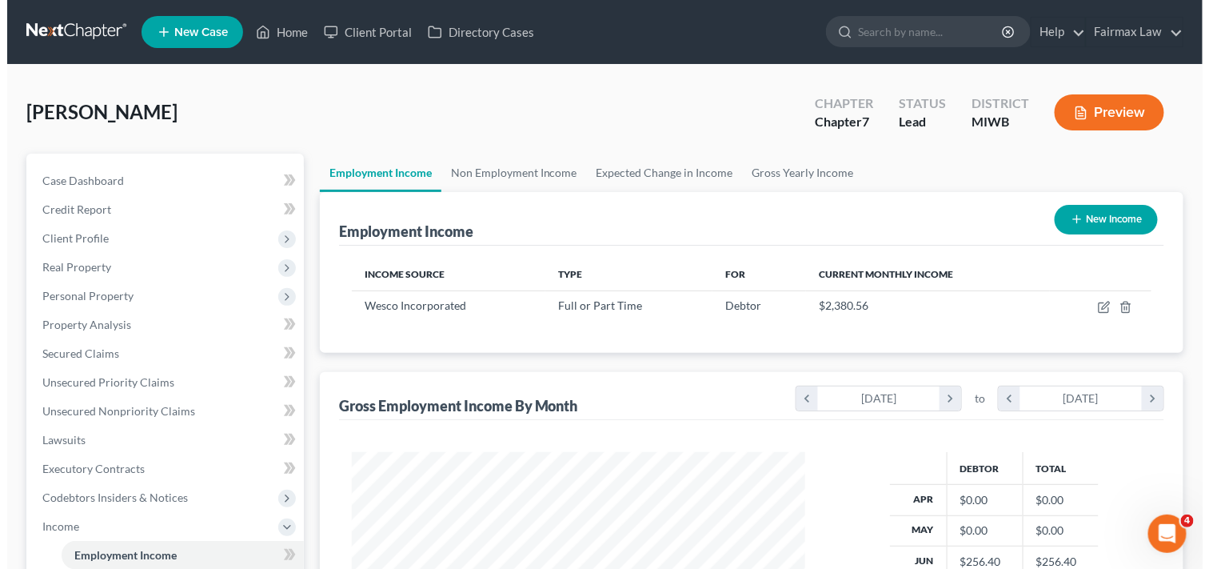
scroll to position [799647, 799448]
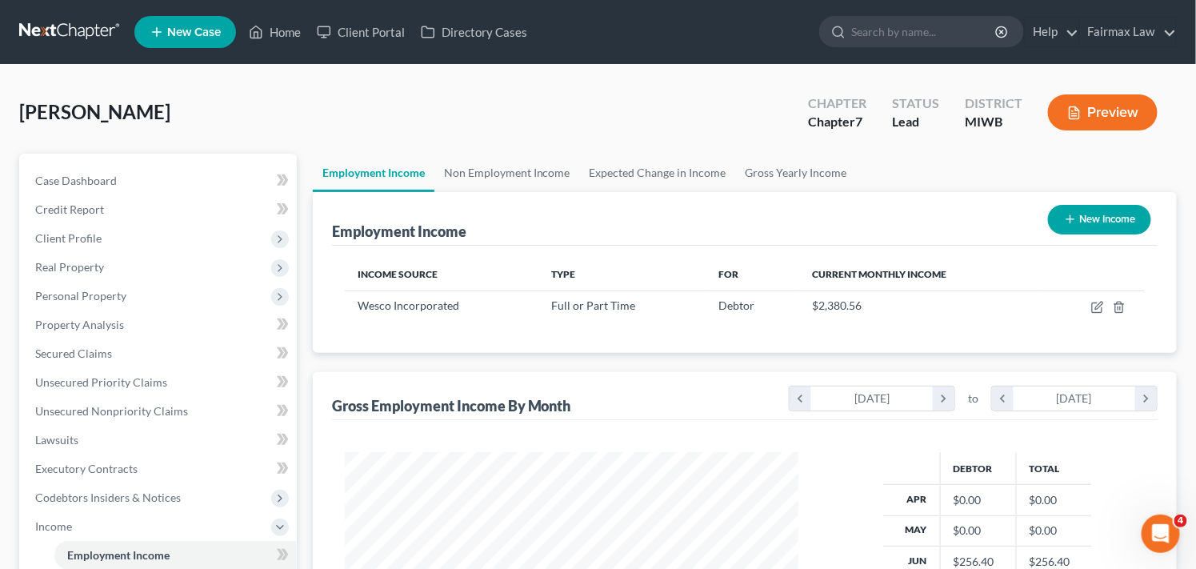
click at [1126, 220] on button "New Income" at bounding box center [1099, 220] width 103 height 30
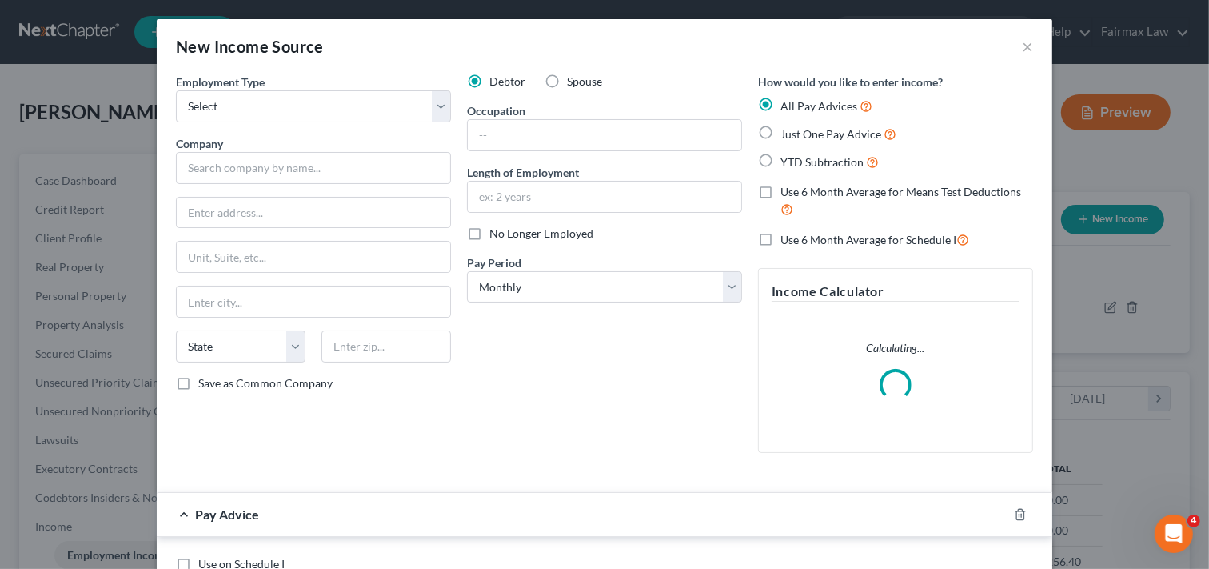
scroll to position [286, 491]
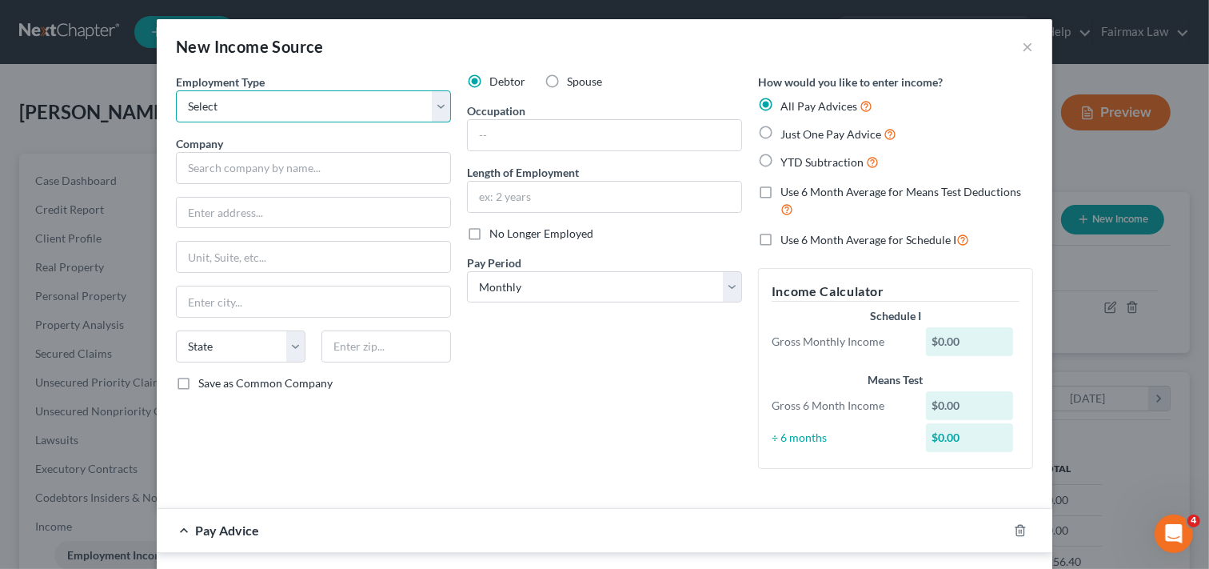
click at [322, 101] on select "Select Full or [DEMOGRAPHIC_DATA] Employment Self Employment" at bounding box center [313, 106] width 275 height 32
click at [176, 90] on select "Select Full or [DEMOGRAPHIC_DATA] Employment Self Employment" at bounding box center [313, 106] width 275 height 32
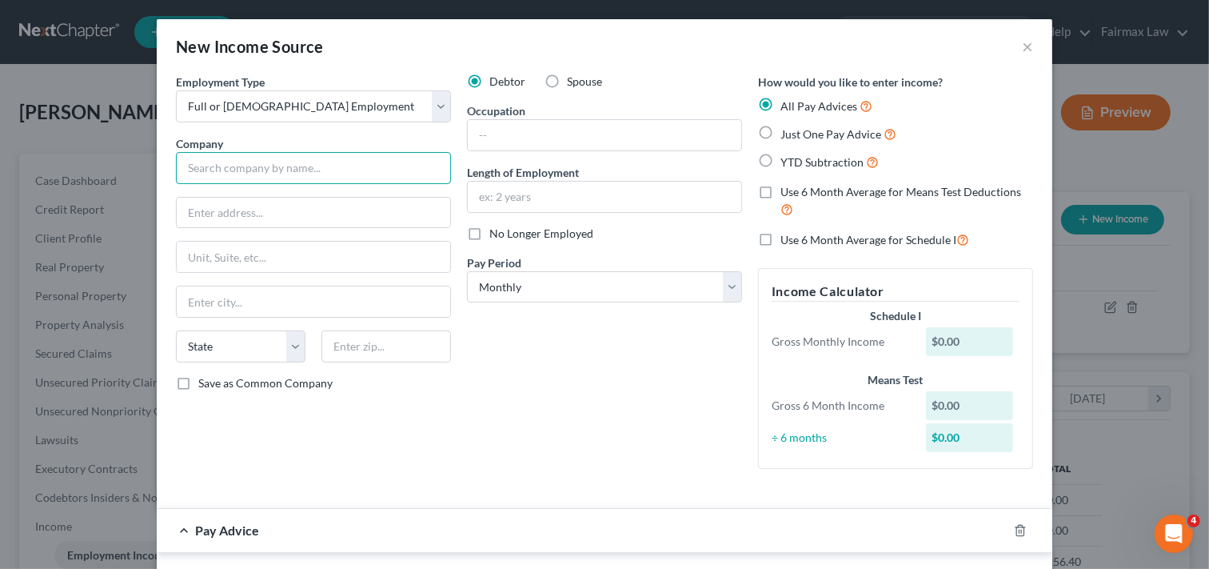
click at [312, 172] on input "text" at bounding box center [313, 168] width 275 height 32
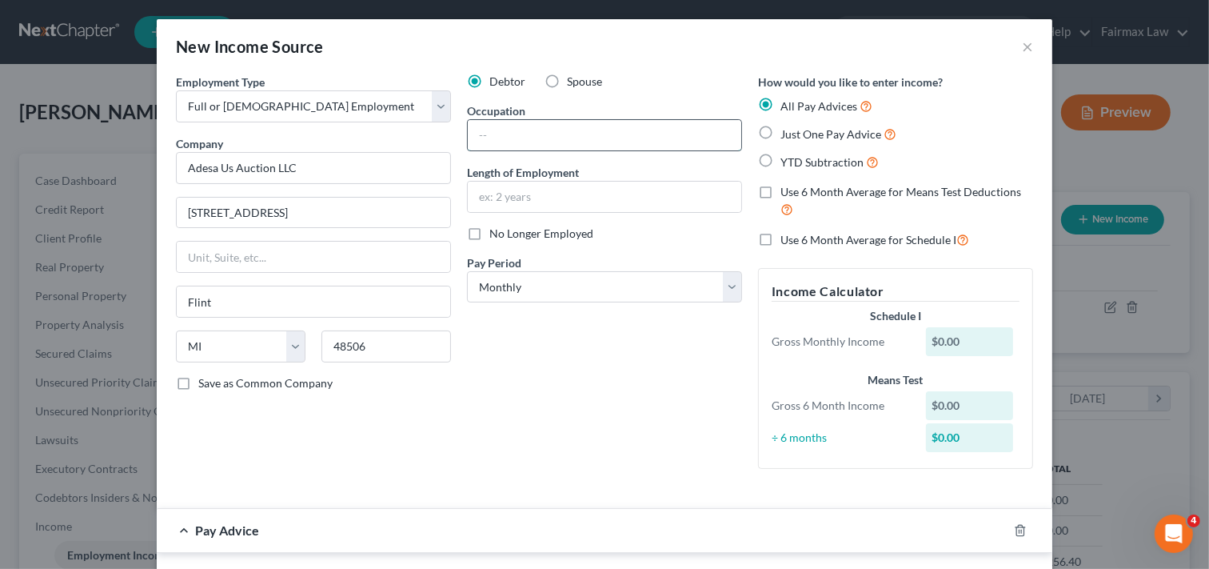
click at [561, 142] on input "text" at bounding box center [605, 135] width 274 height 30
click at [585, 197] on input "text" at bounding box center [605, 197] width 274 height 30
click at [554, 236] on span "No Longer Employed" at bounding box center [542, 233] width 104 height 14
click at [506, 236] on input "No Longer Employed" at bounding box center [501, 231] width 10 height 10
click at [644, 284] on select "Select Monthly Twice Monthly Every Other Week Weekly" at bounding box center [604, 287] width 275 height 32
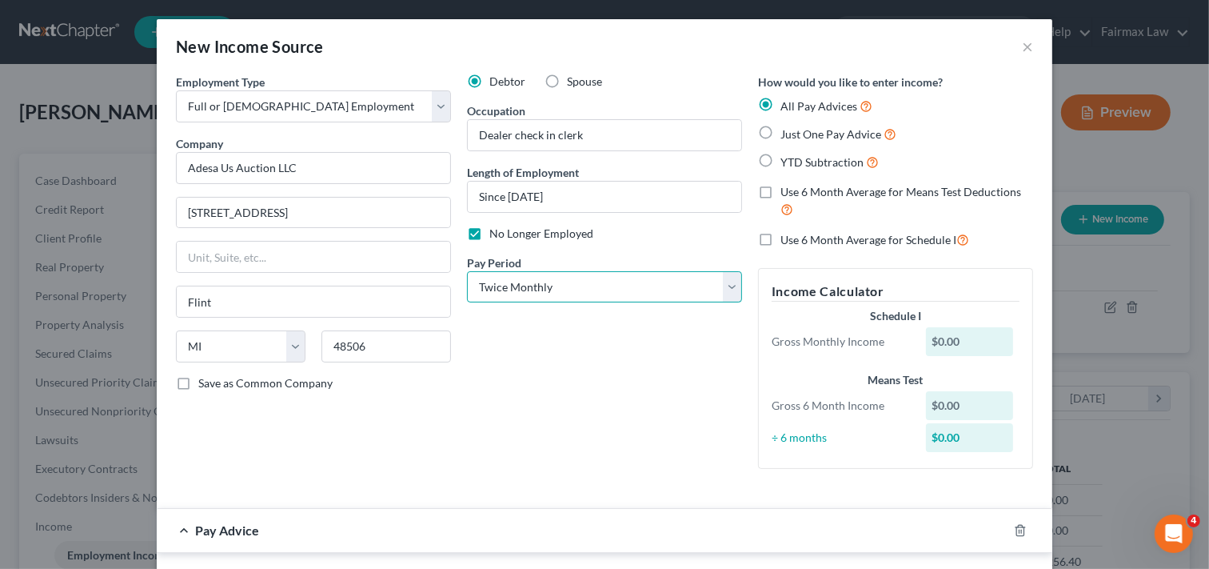
click at [467, 271] on select "Select Monthly Twice Monthly Every Other Week Weekly" at bounding box center [604, 287] width 275 height 32
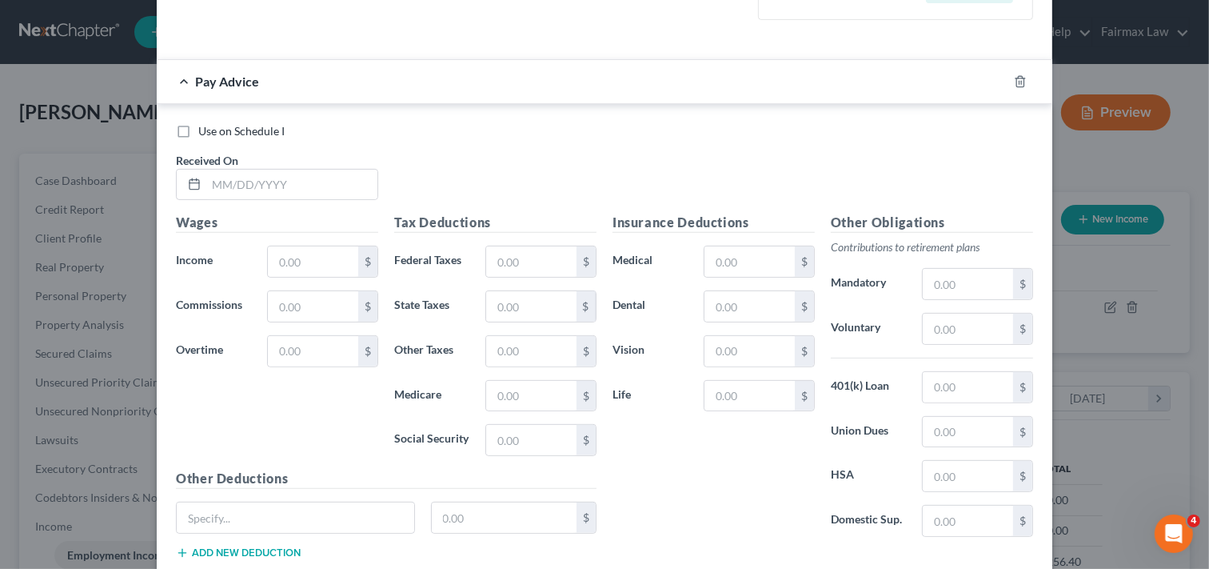
scroll to position [516, 0]
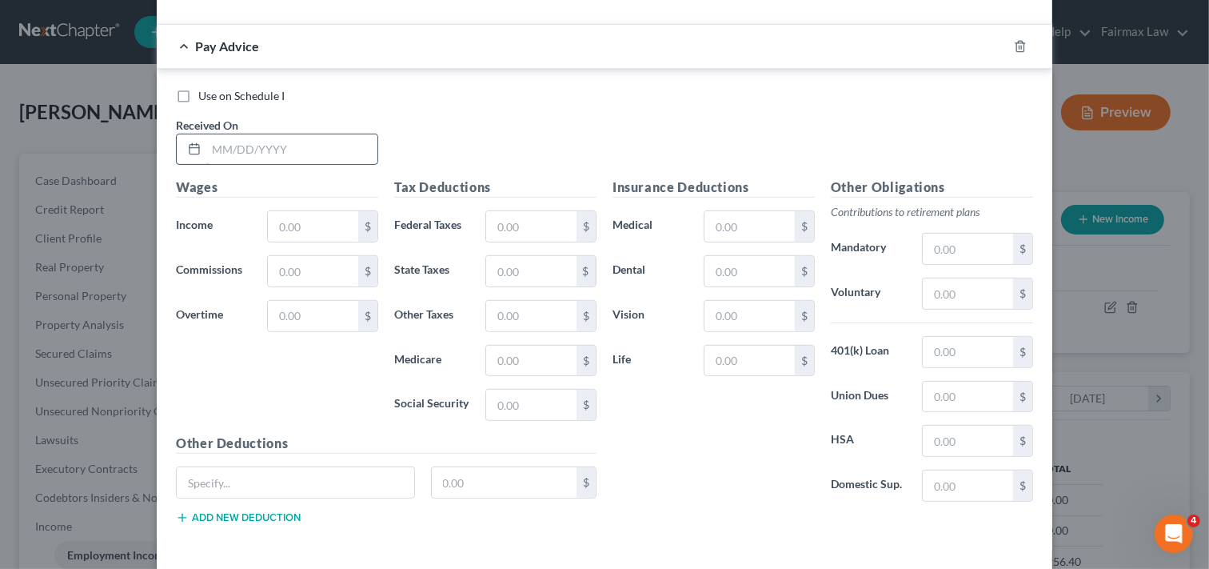
click at [238, 145] on input "text" at bounding box center [291, 149] width 171 height 30
click at [338, 225] on input "text" at bounding box center [313, 226] width 90 height 30
click at [291, 222] on input "text" at bounding box center [313, 226] width 90 height 30
click at [514, 221] on input "text" at bounding box center [531, 226] width 90 height 30
click at [498, 406] on input "text" at bounding box center [531, 405] width 90 height 30
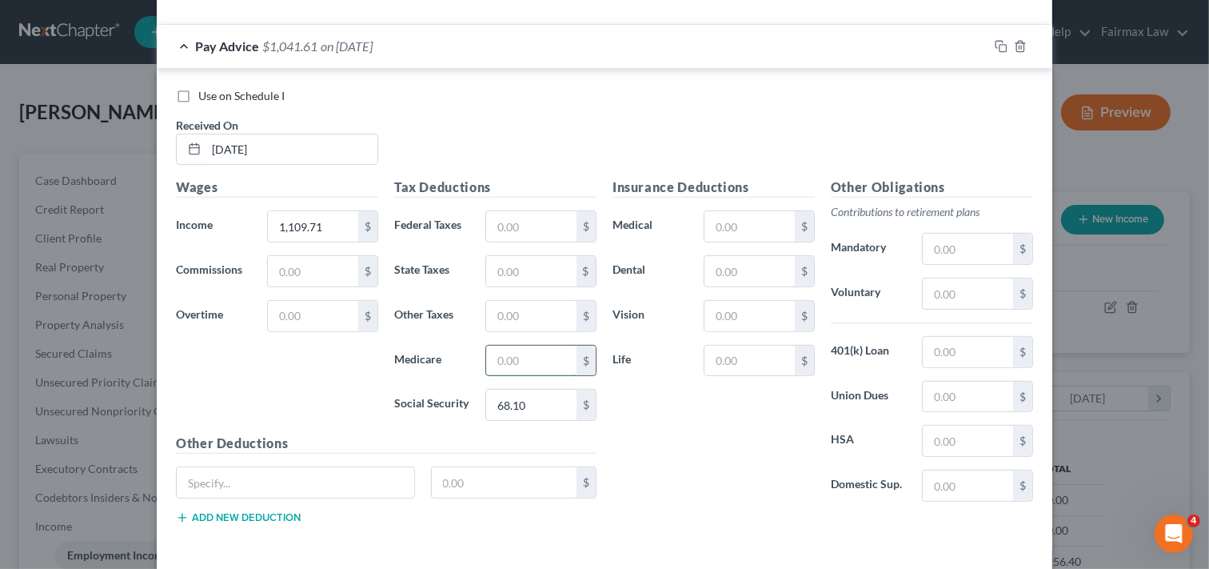
click at [522, 354] on input "text" at bounding box center [531, 361] width 90 height 30
click at [520, 270] on input "text" at bounding box center [531, 271] width 90 height 30
click at [753, 266] on input "text" at bounding box center [750, 271] width 90 height 30
click at [738, 314] on input "text" at bounding box center [750, 316] width 90 height 30
click at [770, 437] on div "Insurance Deductions Medical $ Dental 7.95 $ Vision 3.37 $ Life $" at bounding box center [714, 346] width 218 height 337
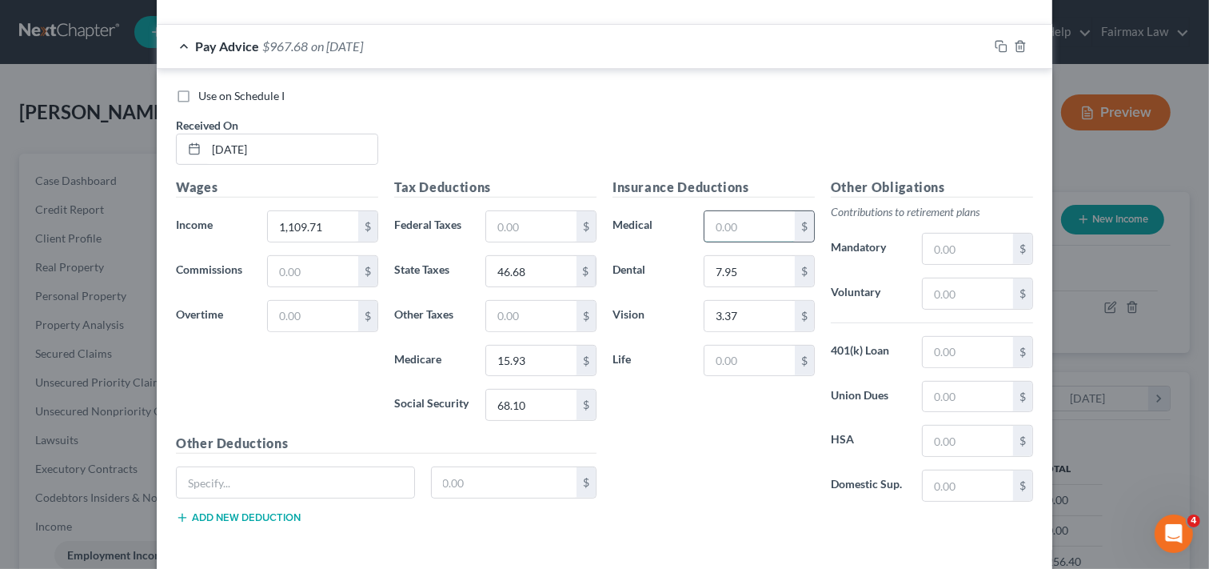
click at [730, 226] on input "text" at bounding box center [750, 226] width 90 height 30
click at [532, 314] on input "text" at bounding box center [531, 316] width 90 height 30
click at [730, 470] on div "Insurance Deductions Medical 5.39 $ Dental 7.95 $ Vision 3.37 $ Life $" at bounding box center [714, 346] width 218 height 337
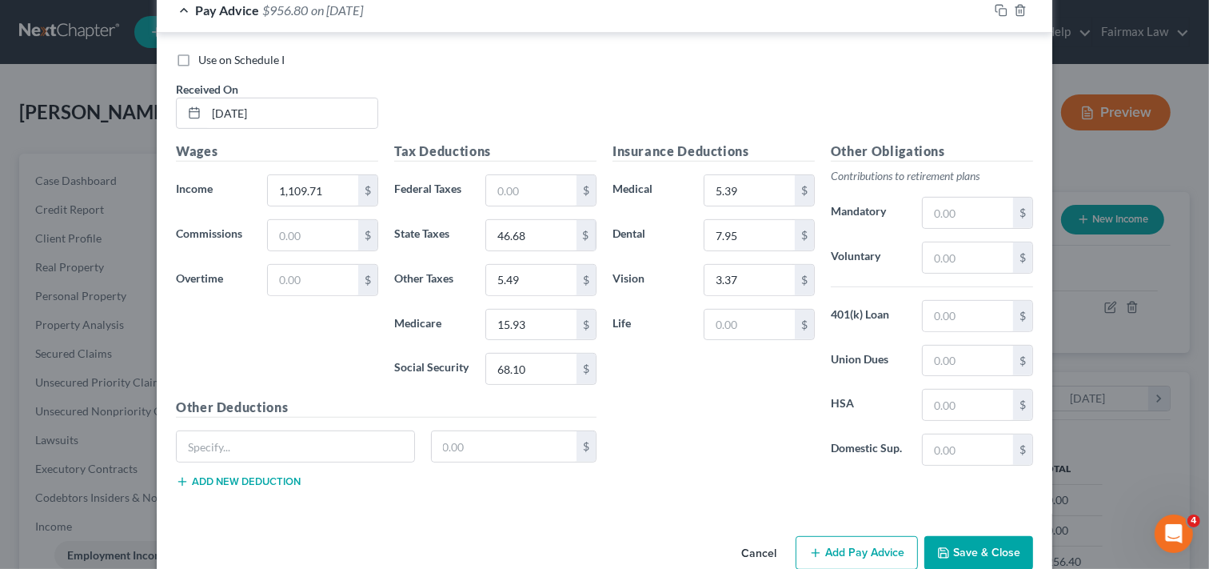
scroll to position [586, 0]
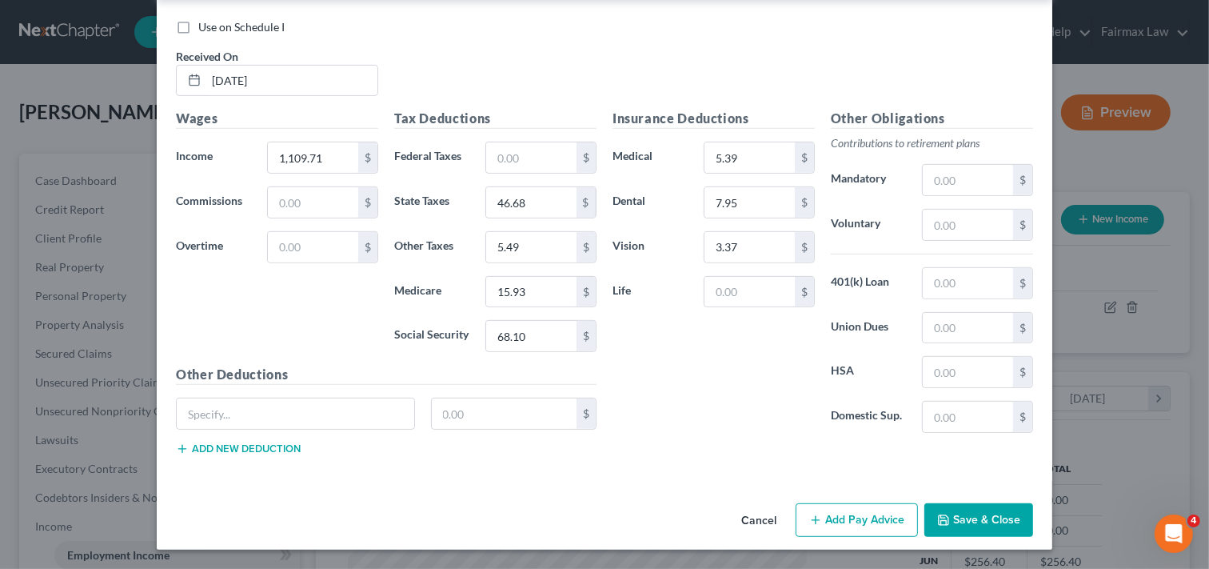
click at [861, 521] on button "Add Pay Advice" at bounding box center [857, 520] width 122 height 34
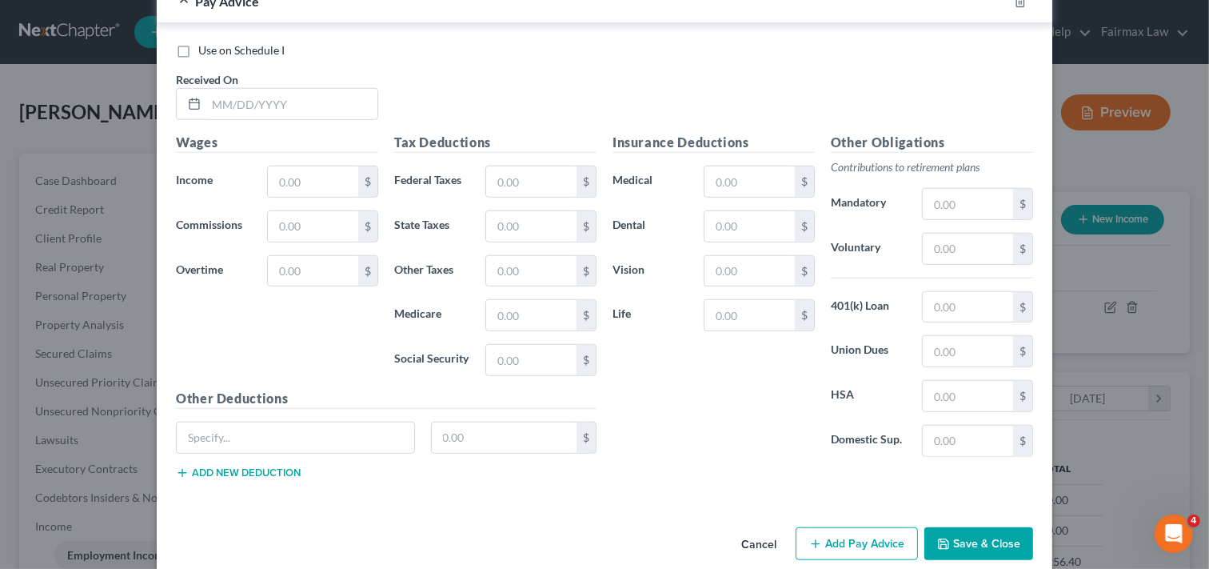
scroll to position [1113, 0]
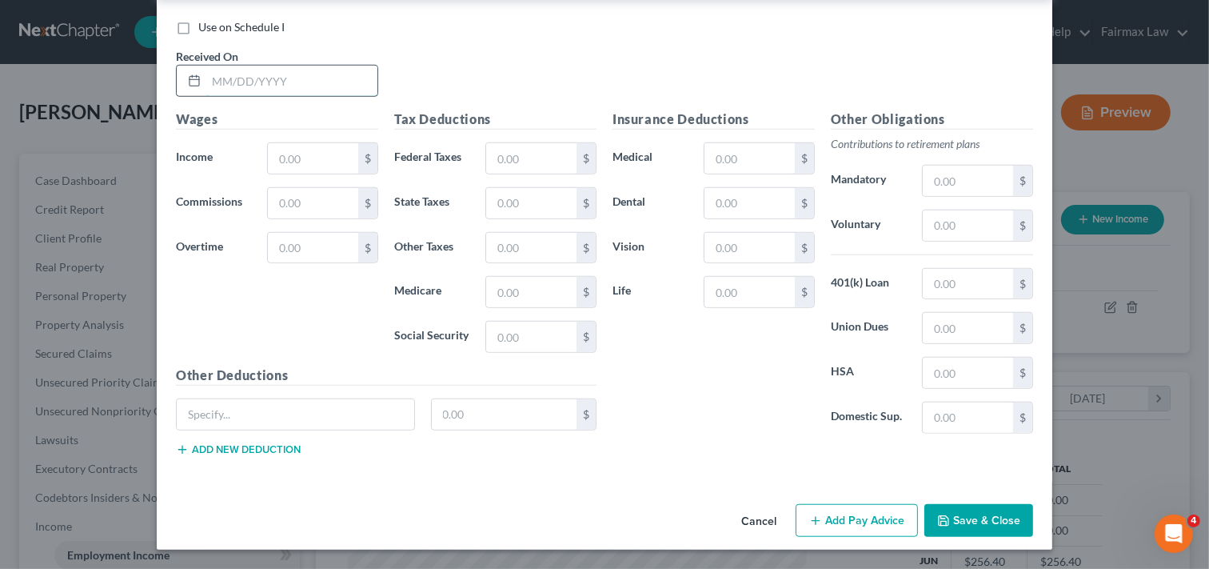
click at [306, 77] on input "text" at bounding box center [291, 81] width 171 height 30
click at [318, 149] on input "text" at bounding box center [313, 158] width 90 height 30
click at [864, 521] on button "Add Pay Advice" at bounding box center [857, 521] width 122 height 34
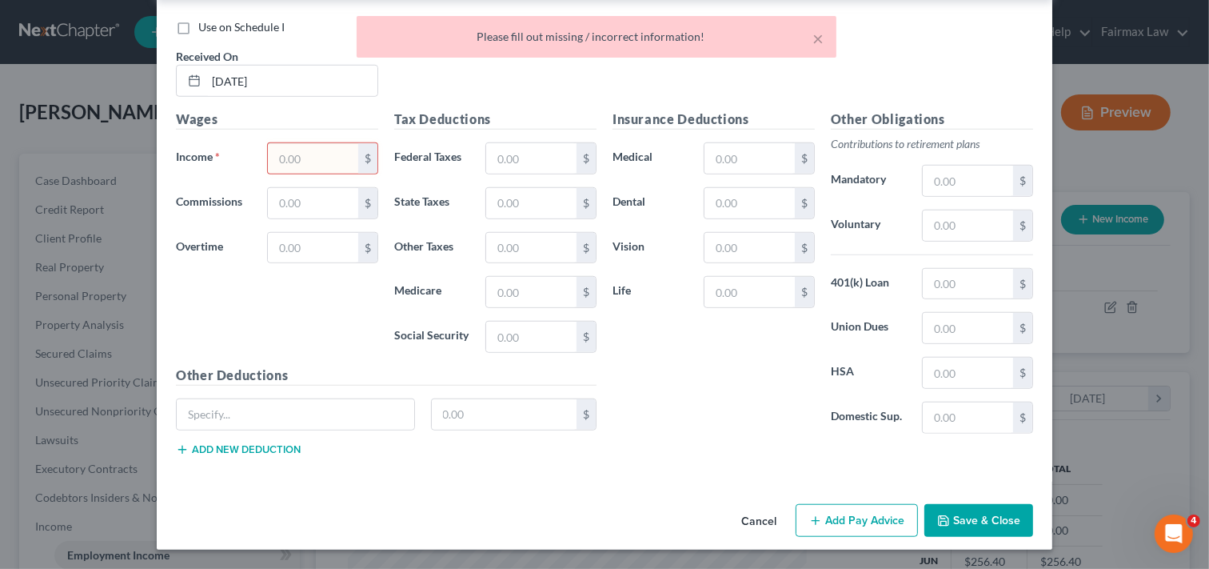
click at [313, 155] on input "text" at bounding box center [313, 158] width 90 height 30
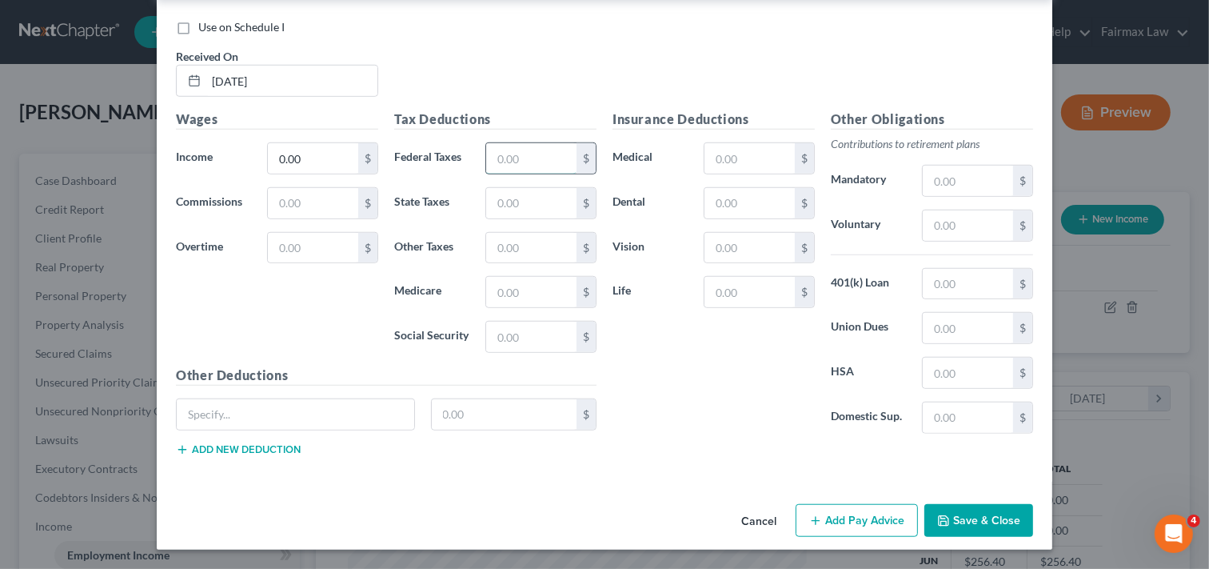
click at [544, 157] on input "text" at bounding box center [531, 158] width 90 height 30
click at [544, 200] on input "text" at bounding box center [531, 203] width 90 height 30
click at [542, 158] on input "0.00" at bounding box center [531, 158] width 90 height 30
click at [531, 203] on input "0.00" at bounding box center [531, 203] width 90 height 30
click at [518, 290] on input "text" at bounding box center [531, 292] width 90 height 30
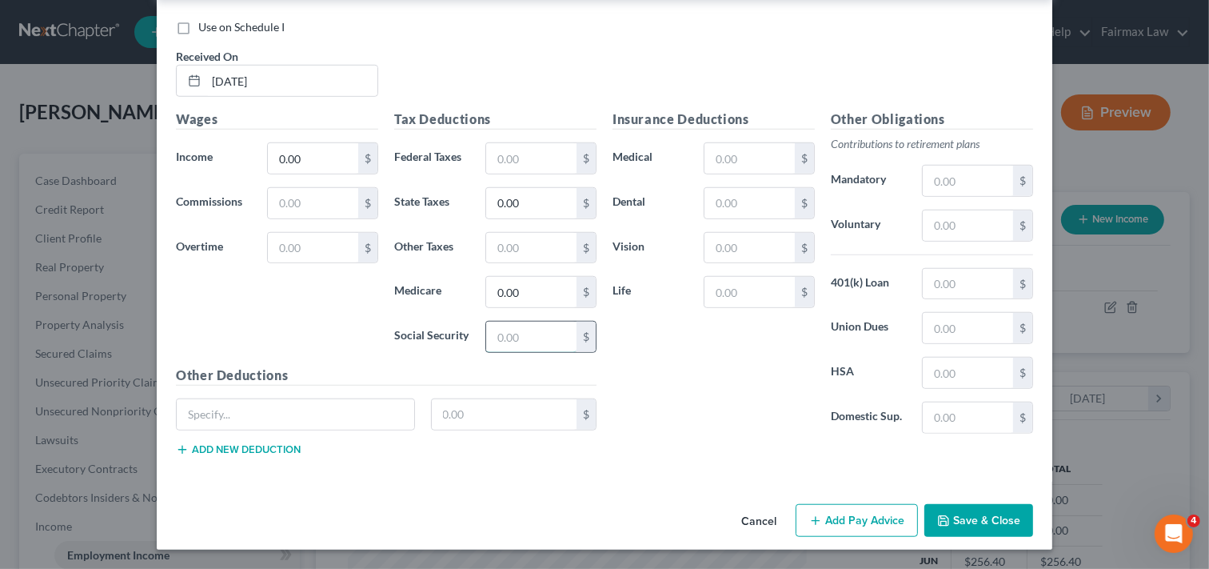
click at [531, 328] on input "text" at bounding box center [531, 337] width 90 height 30
click at [749, 198] on input "text" at bounding box center [750, 203] width 90 height 30
click at [753, 243] on input "text" at bounding box center [750, 248] width 90 height 30
click at [752, 150] on input "text" at bounding box center [750, 158] width 90 height 30
click at [822, 520] on button "Add Pay Advice" at bounding box center [857, 521] width 122 height 34
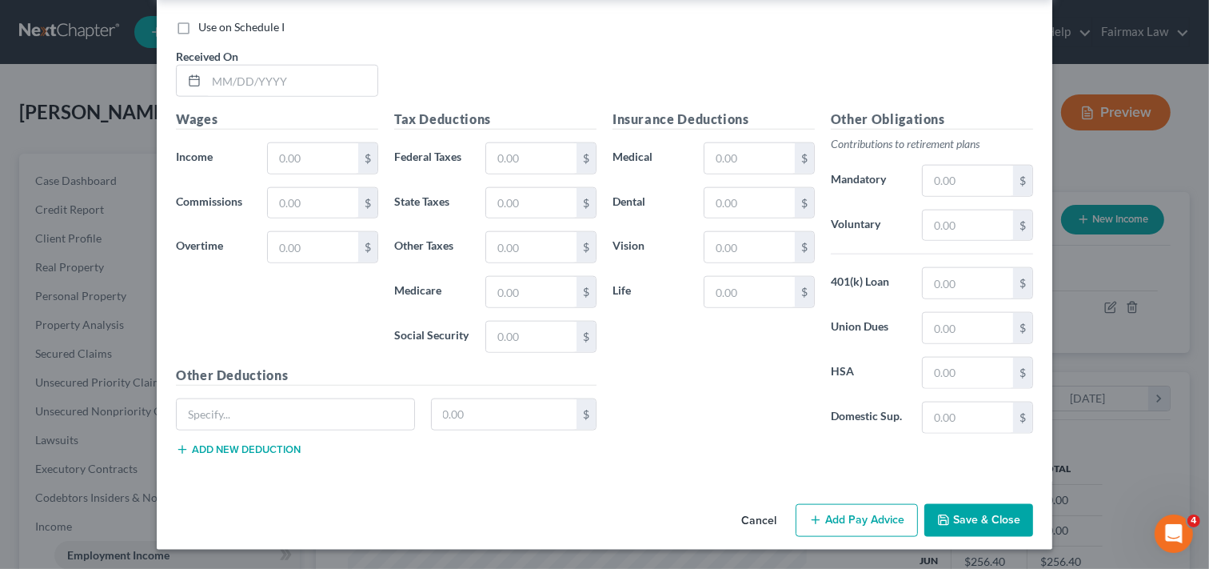
scroll to position [1638, 0]
click at [280, 81] on input "text" at bounding box center [291, 81] width 171 height 30
click at [299, 152] on input "text" at bounding box center [313, 158] width 90 height 30
click at [521, 341] on input "text" at bounding box center [531, 337] width 90 height 30
click at [510, 290] on input "text" at bounding box center [531, 292] width 90 height 30
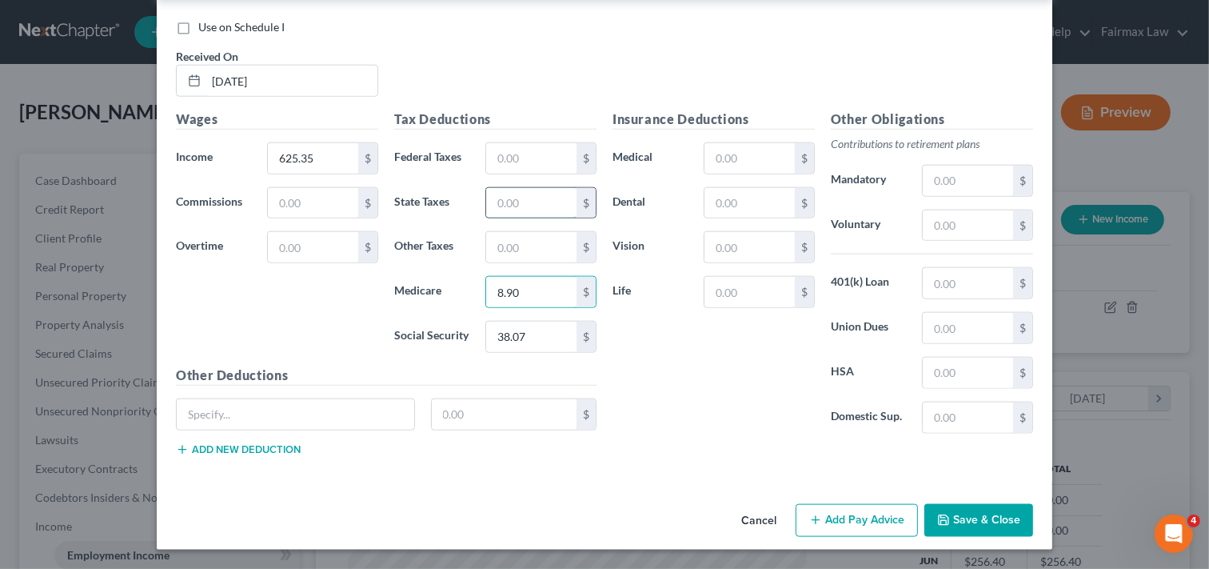
click at [529, 200] on input "text" at bounding box center [531, 203] width 90 height 30
click at [766, 158] on input "text" at bounding box center [750, 158] width 90 height 30
click at [730, 198] on input "text" at bounding box center [750, 203] width 90 height 30
click at [740, 237] on input "text" at bounding box center [750, 247] width 90 height 30
click at [533, 251] on input "text" at bounding box center [531, 247] width 90 height 30
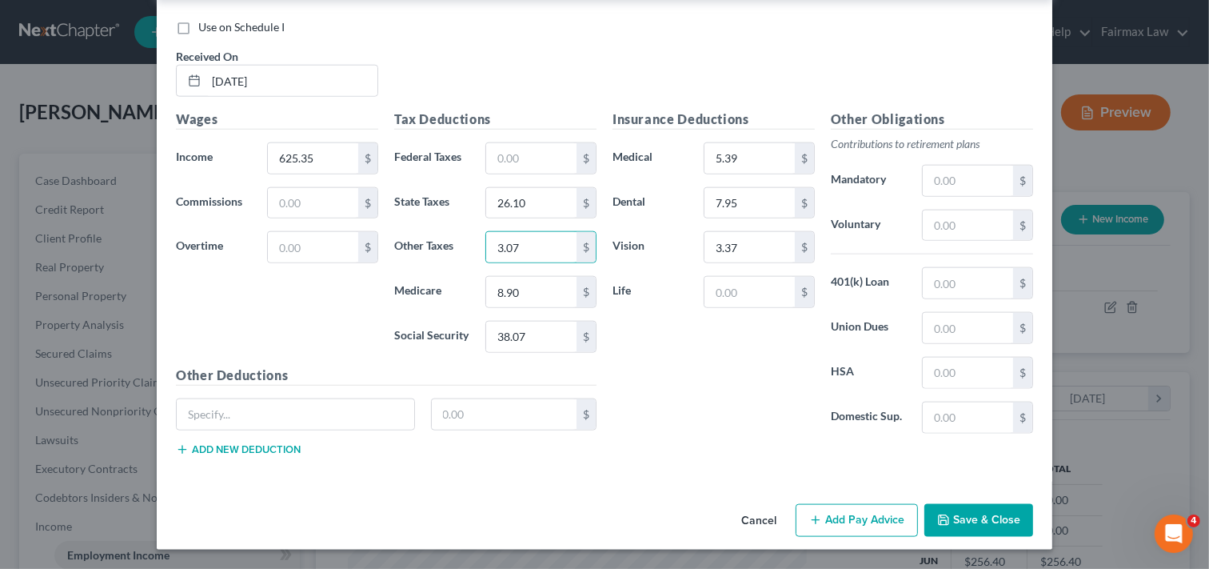
click at [854, 522] on button "Add Pay Advice" at bounding box center [857, 521] width 122 height 34
click at [286, 80] on input "text" at bounding box center [291, 81] width 171 height 30
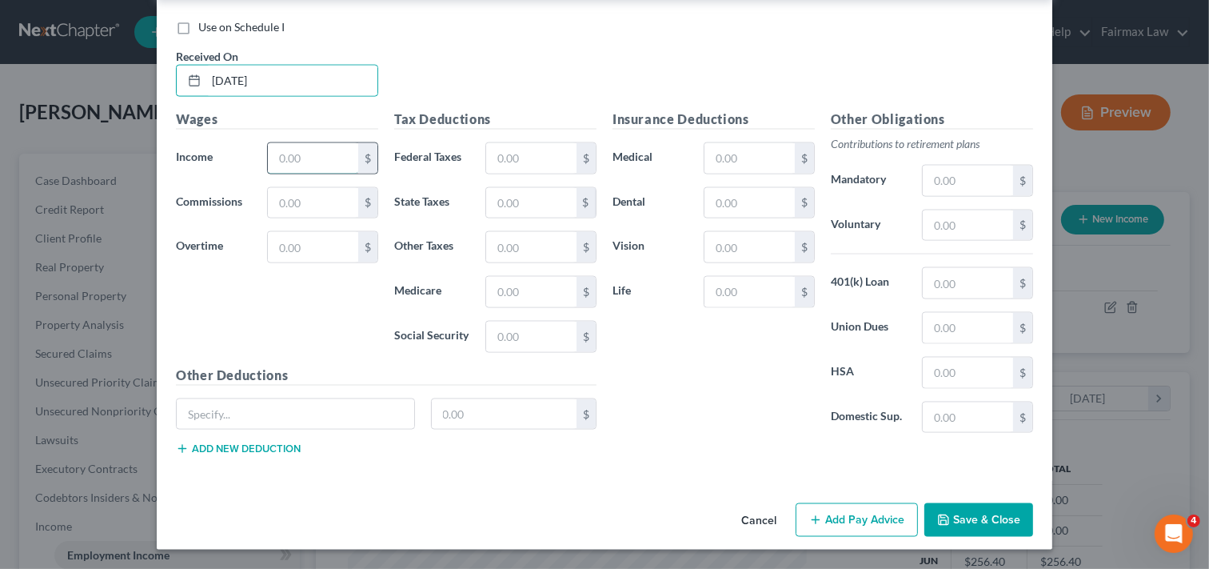
click at [304, 160] on input "text" at bounding box center [313, 158] width 90 height 30
click at [516, 200] on input "text" at bounding box center [531, 203] width 90 height 30
click at [490, 340] on input "text" at bounding box center [531, 337] width 90 height 30
click at [522, 289] on input "text" at bounding box center [531, 292] width 90 height 30
click at [512, 209] on input "text" at bounding box center [531, 203] width 90 height 30
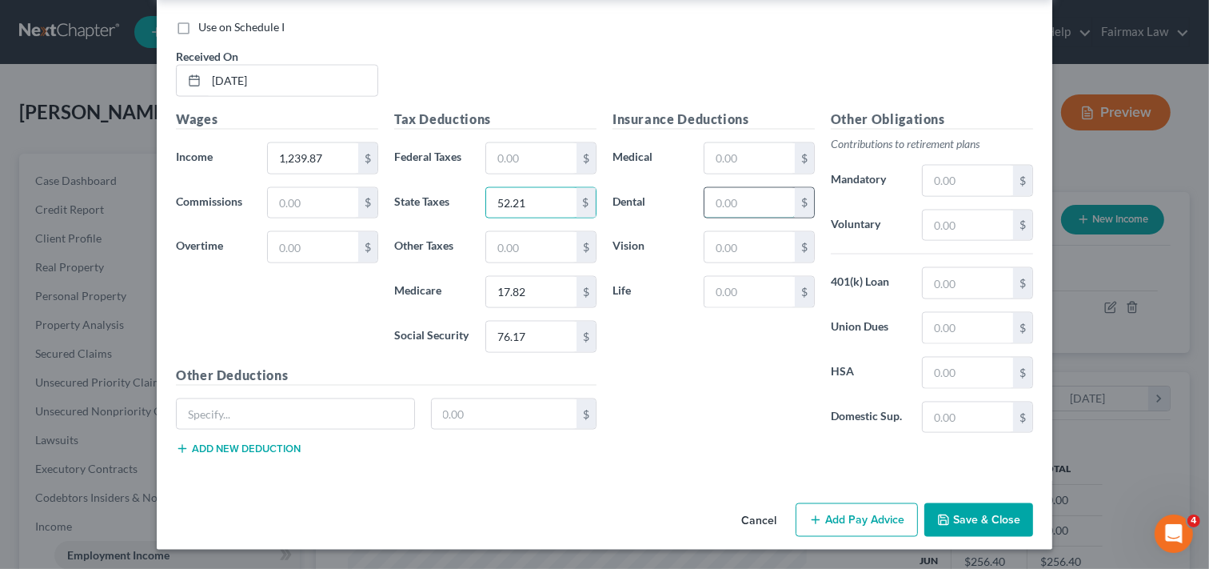
click at [746, 200] on input "text" at bounding box center [750, 203] width 90 height 30
click at [739, 242] on input "text" at bounding box center [750, 247] width 90 height 30
click at [556, 244] on input "text" at bounding box center [531, 247] width 90 height 30
click at [740, 158] on input "text" at bounding box center [750, 158] width 90 height 30
click at [853, 518] on button "Add Pay Advice" at bounding box center [857, 520] width 122 height 34
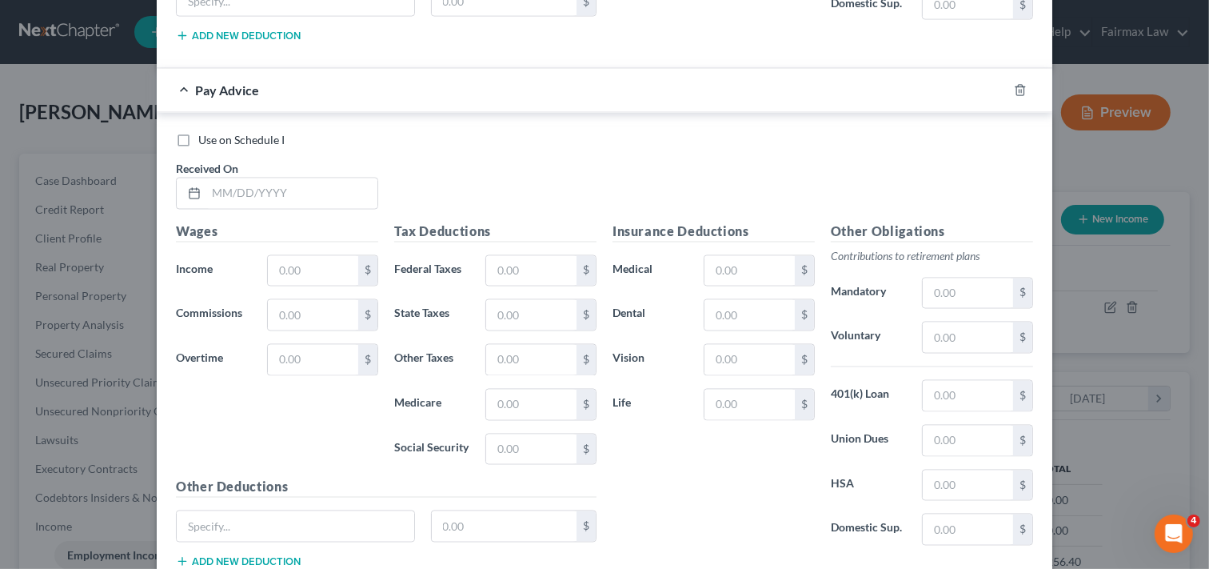
scroll to position [2593, 0]
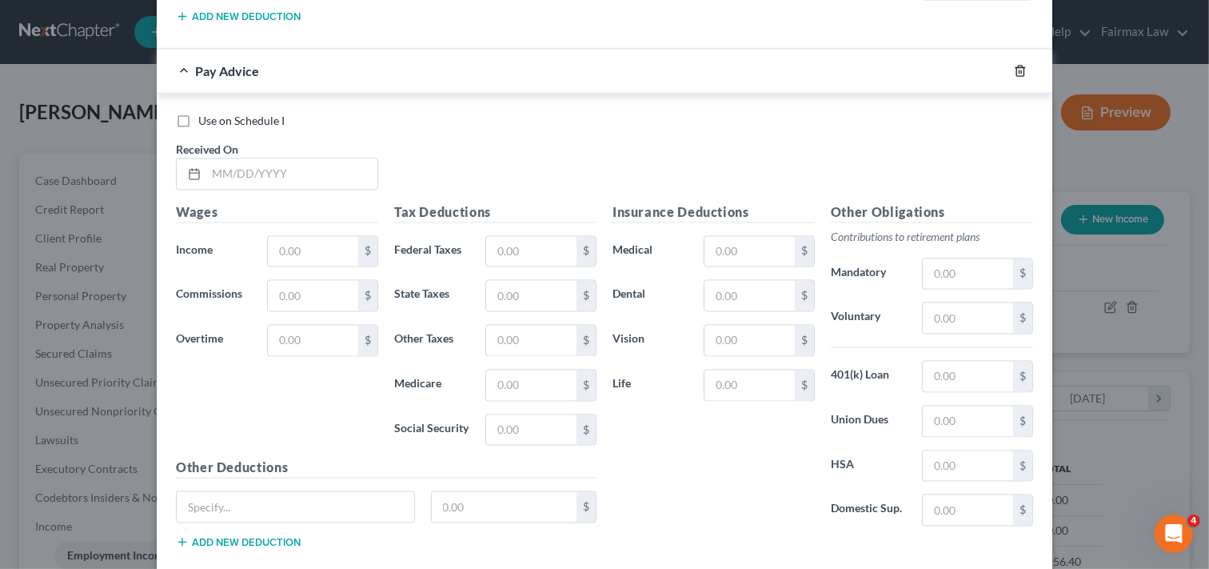
click at [1014, 76] on icon "button" at bounding box center [1020, 71] width 13 height 13
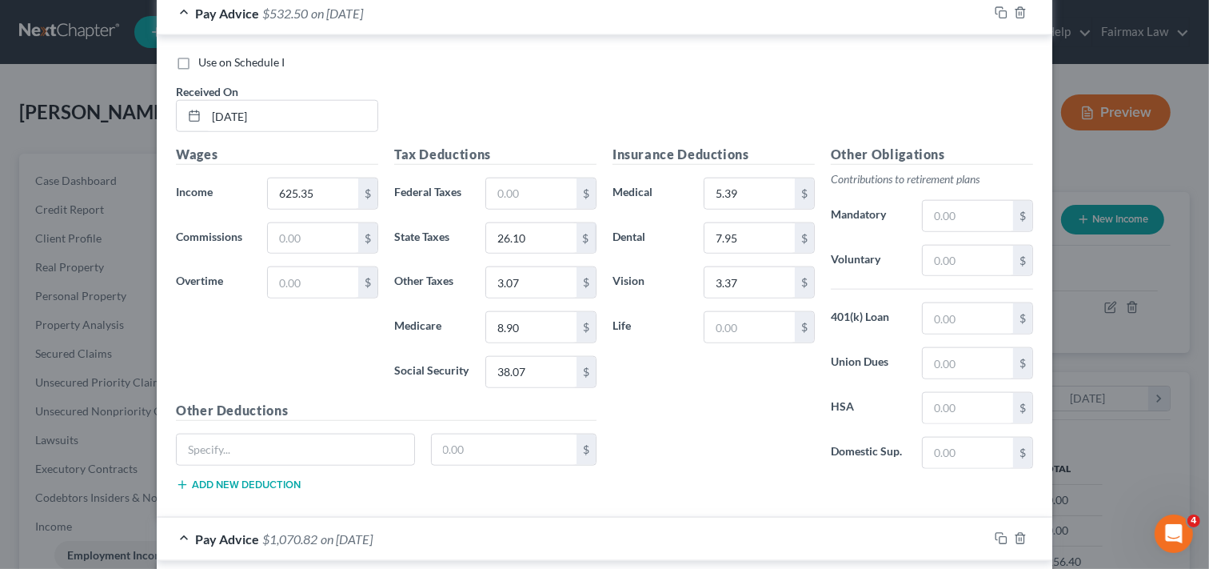
scroll to position [1564, 0]
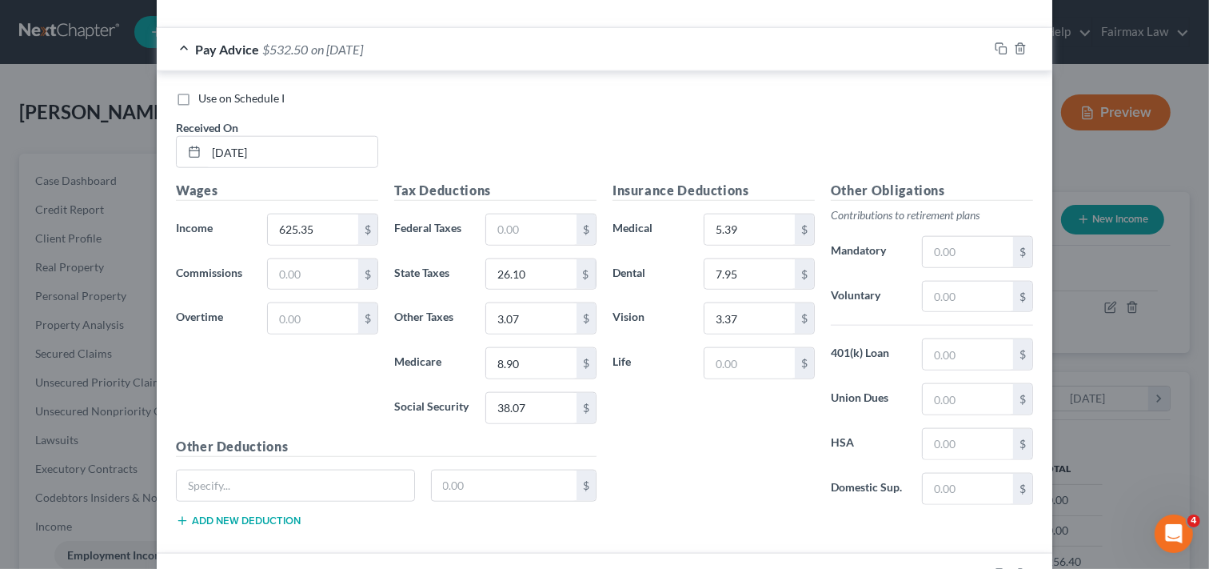
click at [1188, 277] on div "New Income Source × Employment Type * Select Full or [DEMOGRAPHIC_DATA] Employm…" at bounding box center [604, 284] width 1209 height 569
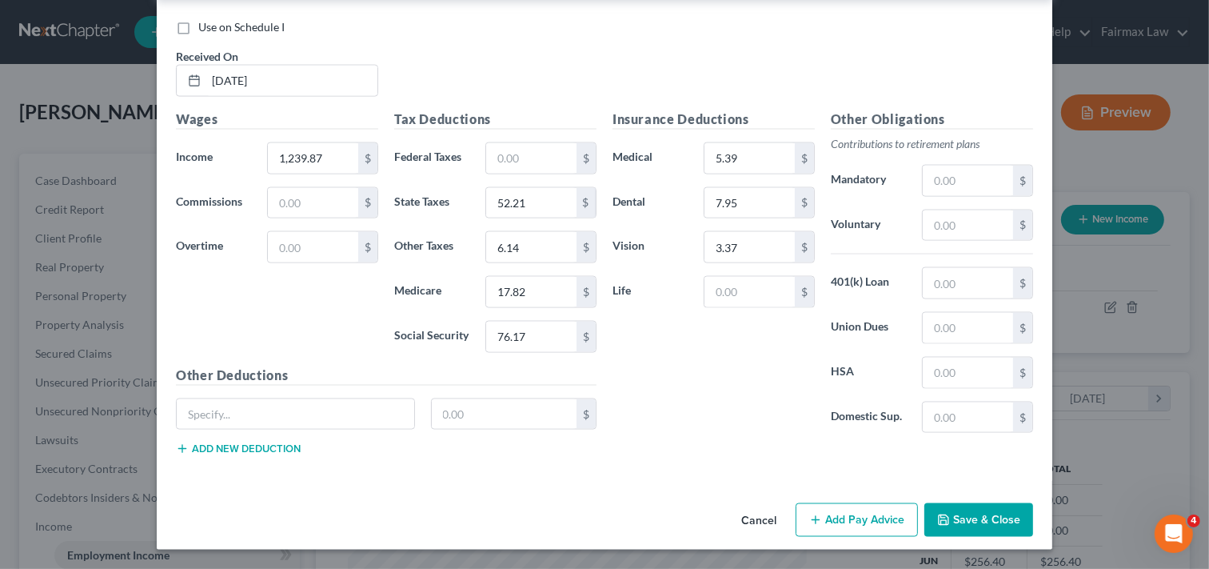
scroll to position [2165, 0]
click at [1132, 298] on div "New Income Source × Employment Type * Select Full or [DEMOGRAPHIC_DATA] Employm…" at bounding box center [604, 284] width 1209 height 569
click at [988, 518] on button "Save & Close" at bounding box center [979, 520] width 109 height 34
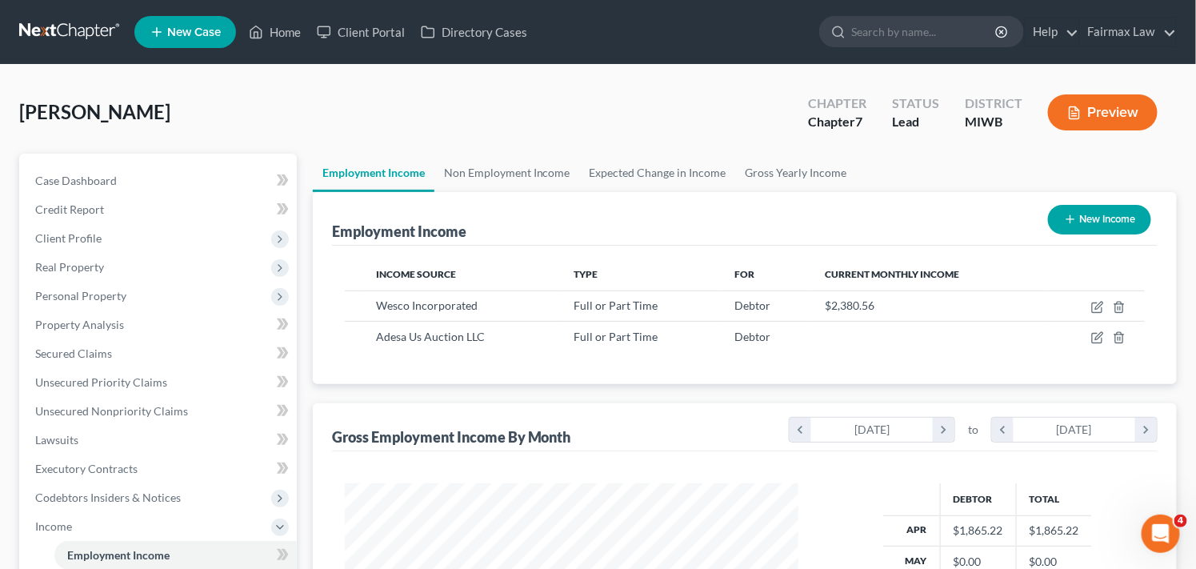
scroll to position [799647, 799448]
click at [710, 112] on div "[PERSON_NAME] Upgraded Chapter Chapter 7 Status Lead District MIWB Preview" at bounding box center [598, 119] width 1158 height 70
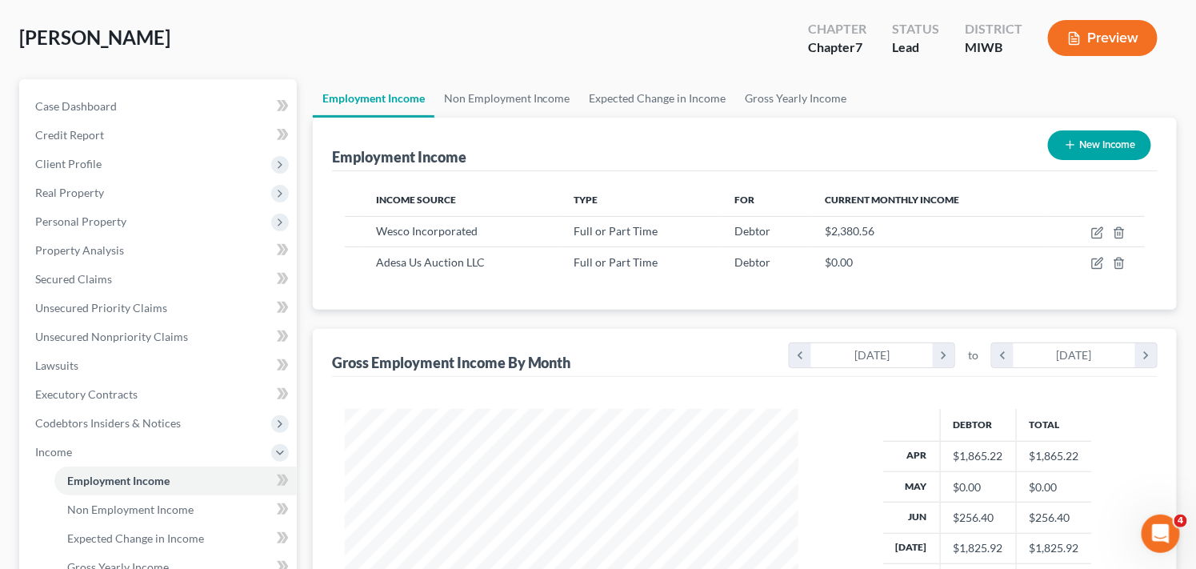
scroll to position [70, 0]
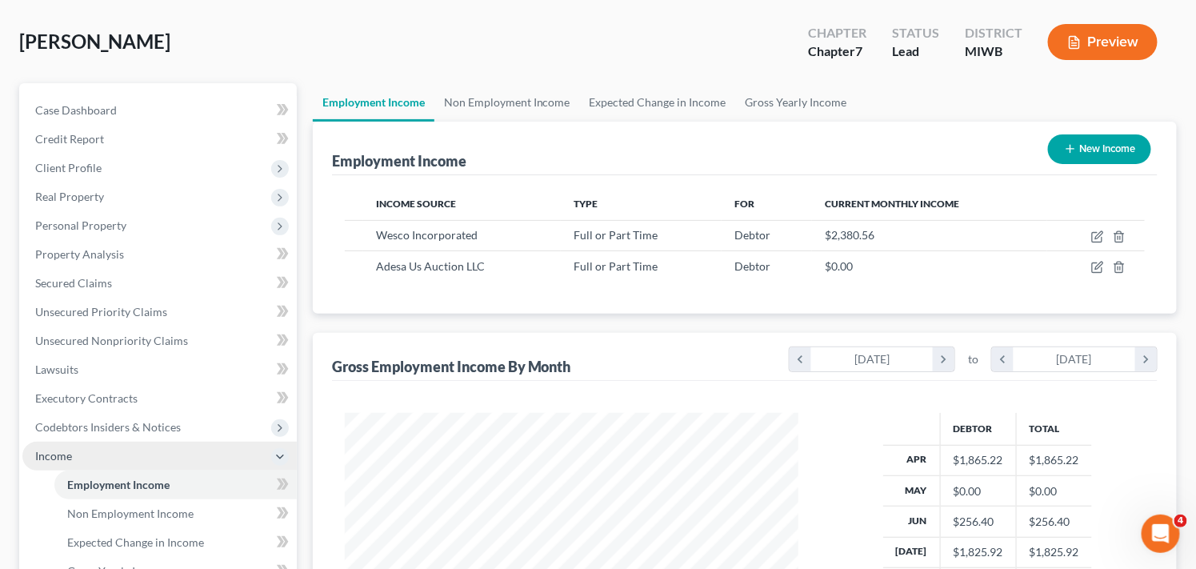
click at [230, 457] on span "Income" at bounding box center [159, 456] width 274 height 29
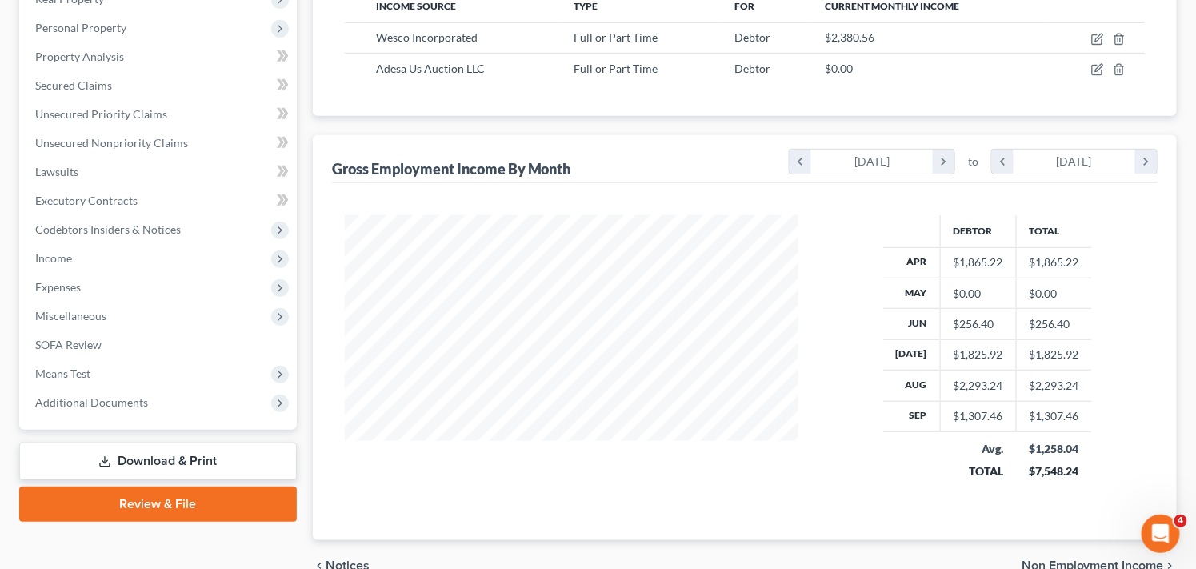
scroll to position [284, 0]
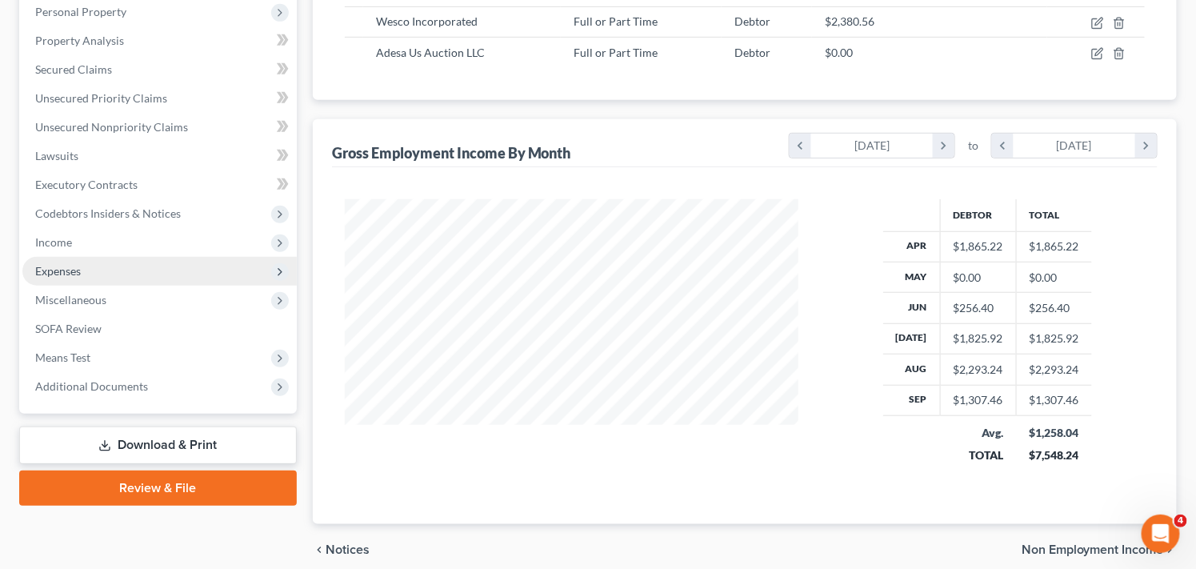
click at [235, 259] on span "Expenses" at bounding box center [159, 271] width 274 height 29
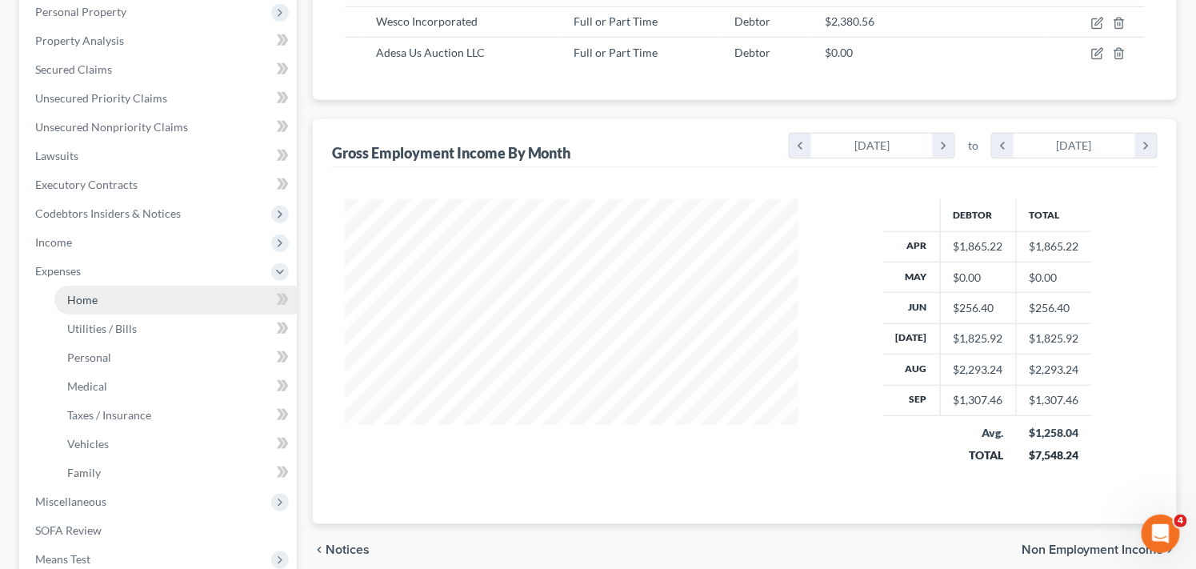
click at [166, 301] on link "Home" at bounding box center [175, 300] width 242 height 29
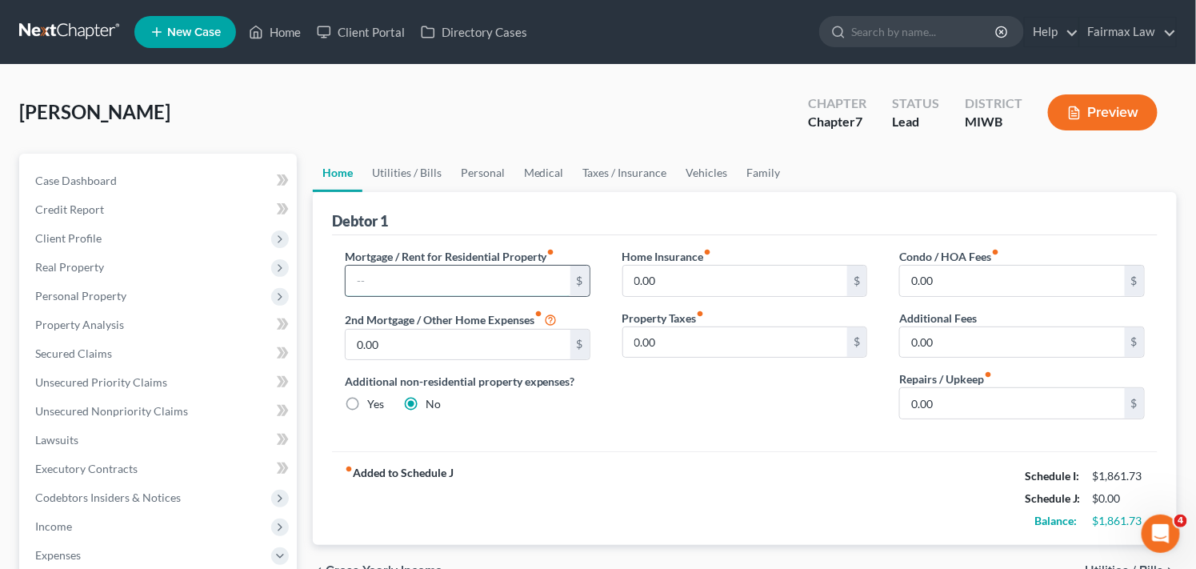
click at [420, 274] on input "text" at bounding box center [458, 281] width 225 height 30
click at [972, 405] on input "0.00" at bounding box center [1012, 403] width 225 height 30
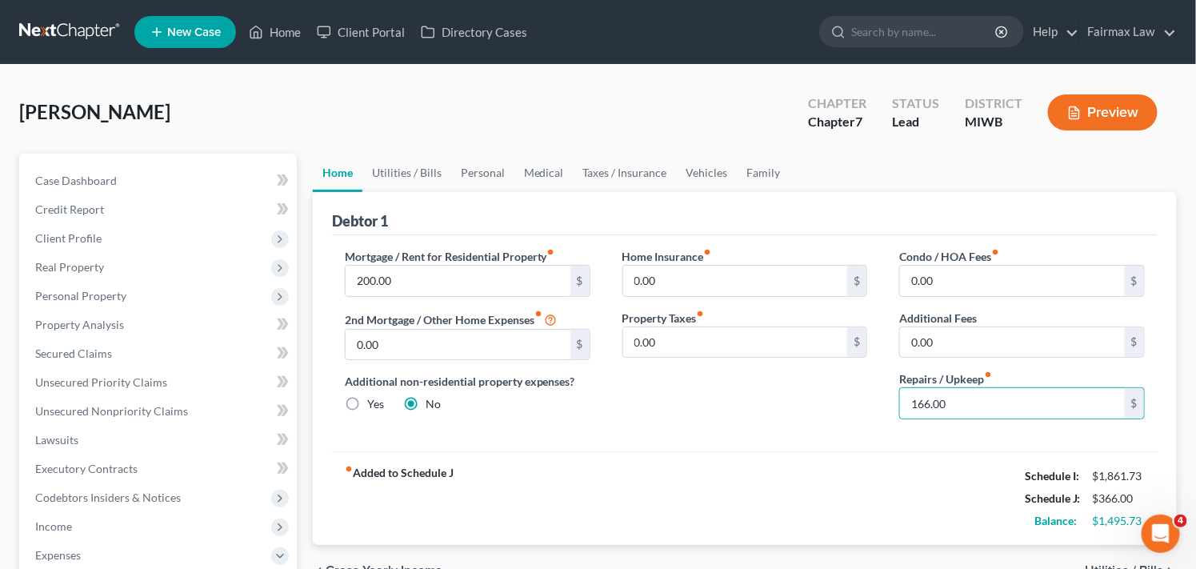
click at [367, 401] on label "Yes" at bounding box center [375, 404] width 17 height 16
click at [374, 401] on input "Yes" at bounding box center [379, 401] width 10 height 10
click at [842, 169] on link "Other Properties" at bounding box center [842, 173] width 104 height 38
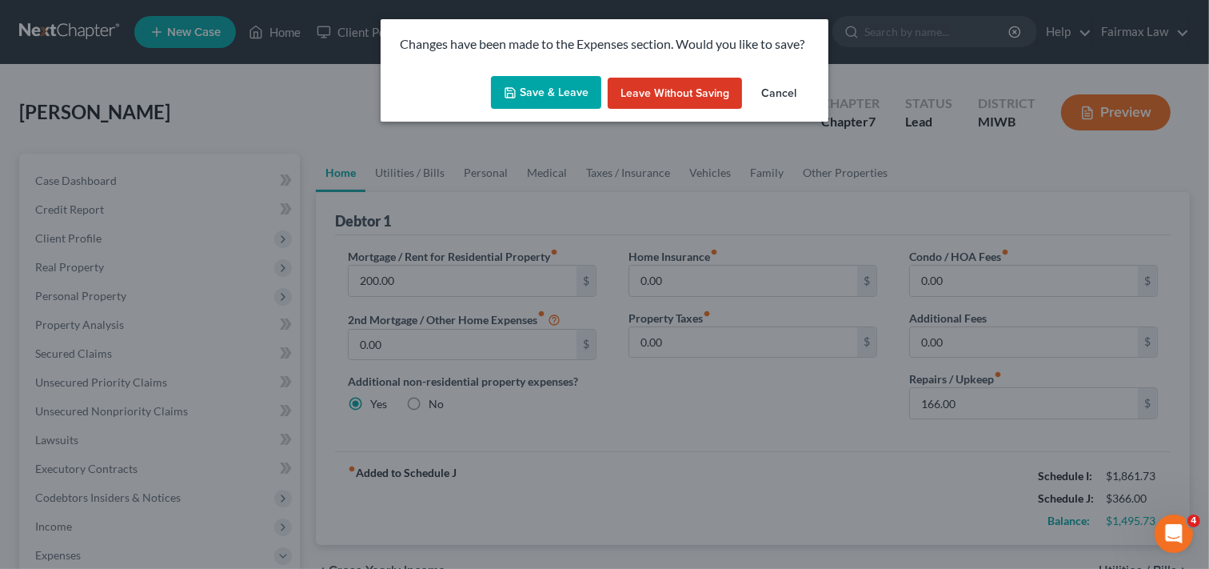
click at [782, 92] on button "Cancel" at bounding box center [779, 94] width 61 height 32
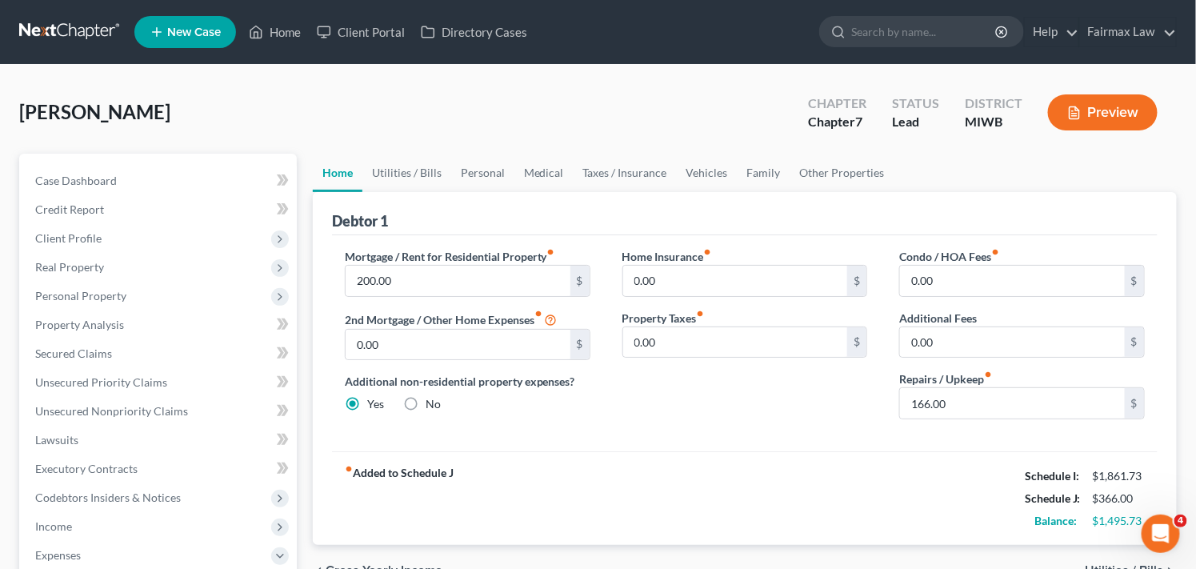
click at [426, 402] on label "No" at bounding box center [433, 404] width 15 height 16
click at [432, 402] on input "No" at bounding box center [437, 401] width 10 height 10
click at [417, 171] on link "Utilities / Bills" at bounding box center [406, 173] width 89 height 38
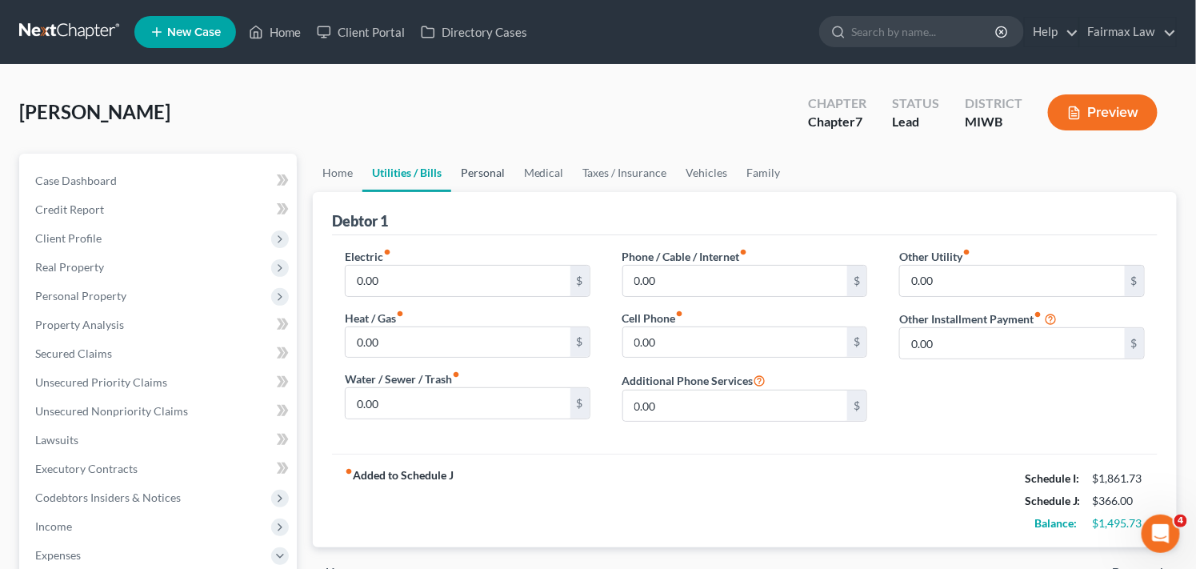
click at [478, 176] on link "Personal" at bounding box center [482, 173] width 63 height 38
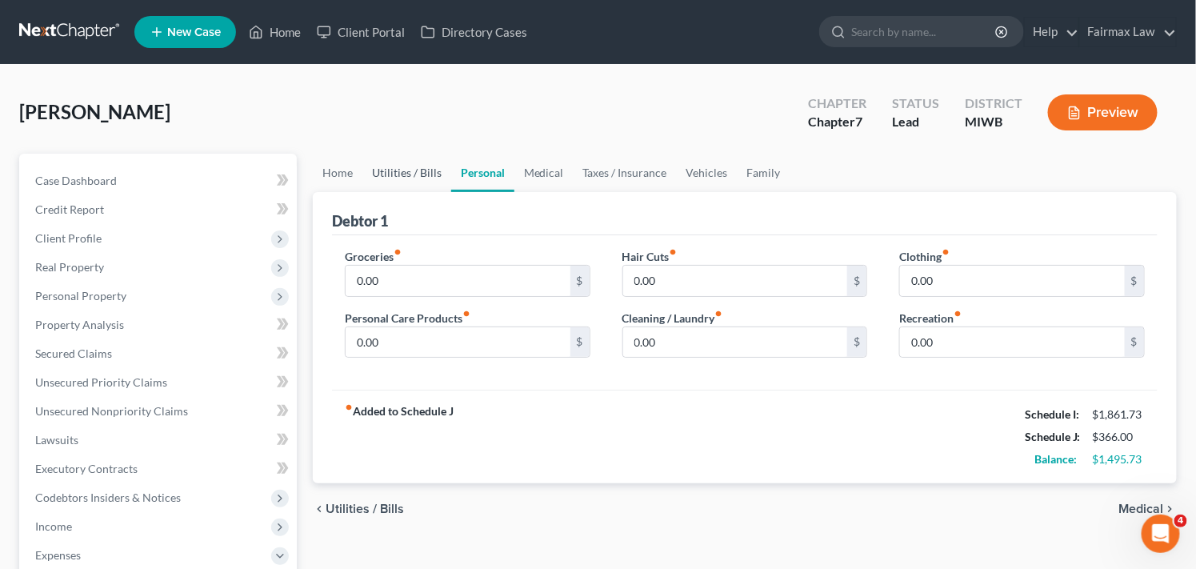
click at [418, 171] on link "Utilities / Bills" at bounding box center [406, 173] width 89 height 38
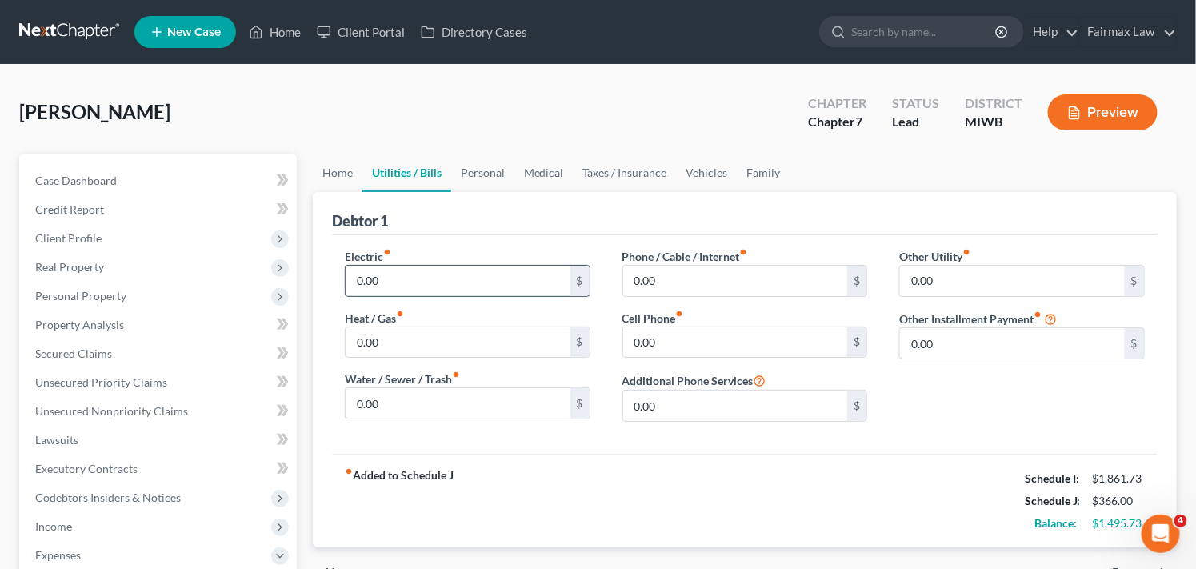
click at [412, 284] on input "0.00" at bounding box center [458, 281] width 225 height 30
drag, startPoint x: 446, startPoint y: 290, endPoint x: 358, endPoint y: 288, distance: 88.0
click at [360, 289] on input "166.00" at bounding box center [458, 281] width 225 height 30
click at [434, 341] on input "0.00" at bounding box center [458, 342] width 225 height 30
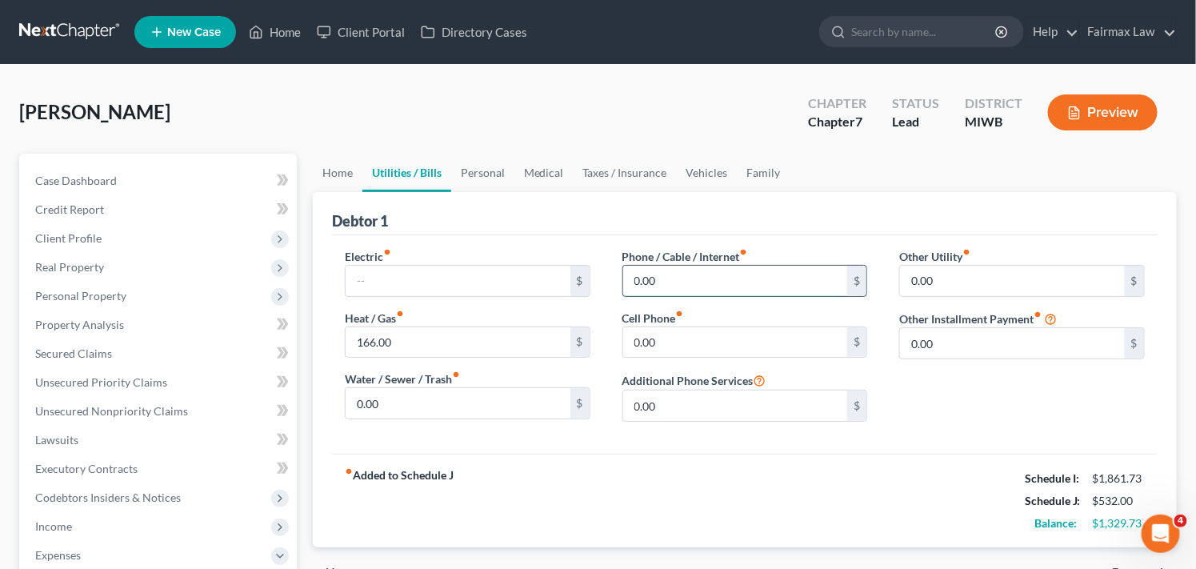
click at [710, 266] on input "0.00" at bounding box center [735, 281] width 225 height 30
click at [446, 404] on input "0.00" at bounding box center [458, 403] width 225 height 30
click at [478, 170] on link "Personal" at bounding box center [482, 173] width 63 height 38
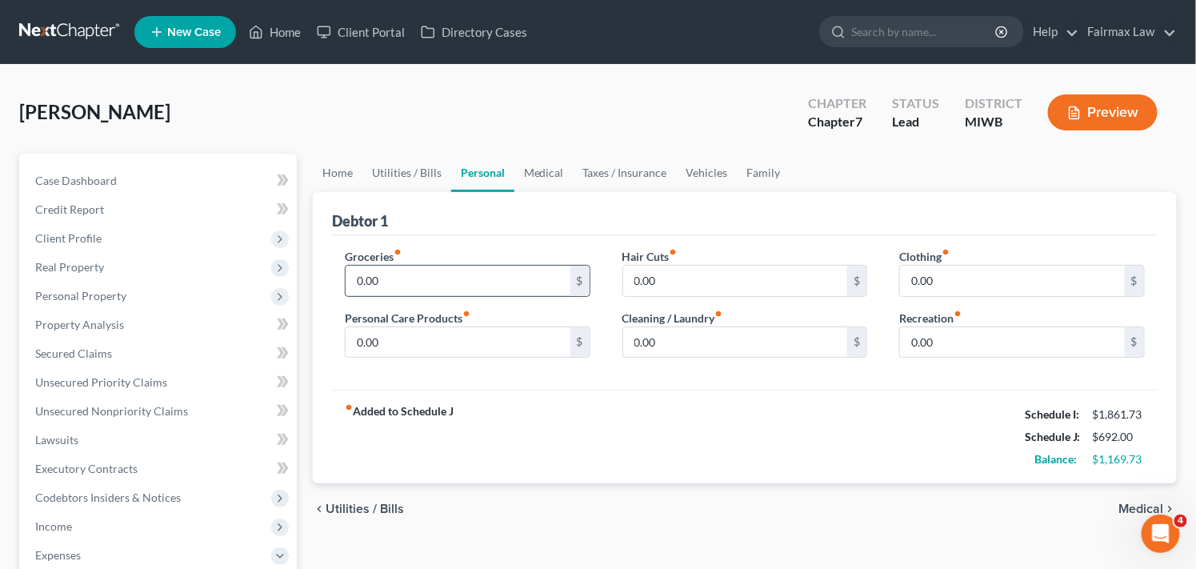
click at [506, 274] on input "0.00" at bounding box center [458, 281] width 225 height 30
click at [722, 348] on input "0.00" at bounding box center [735, 342] width 225 height 30
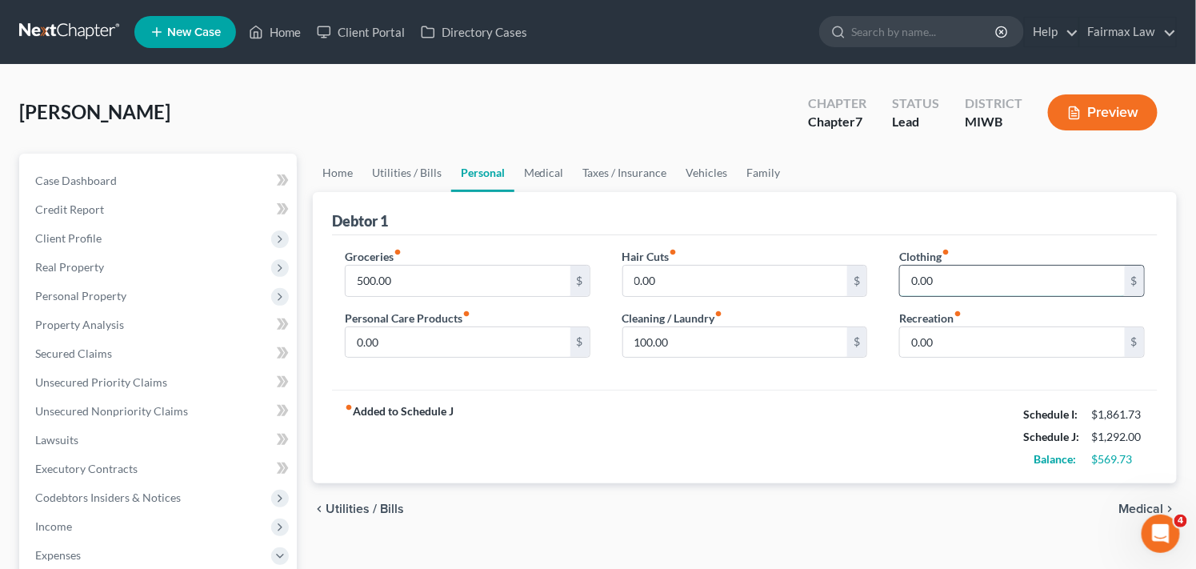
click at [986, 280] on input "0.00" at bounding box center [1012, 281] width 225 height 30
click at [978, 276] on input "0.00" at bounding box center [1012, 281] width 225 height 30
click at [538, 174] on link "Medical" at bounding box center [543, 173] width 59 height 38
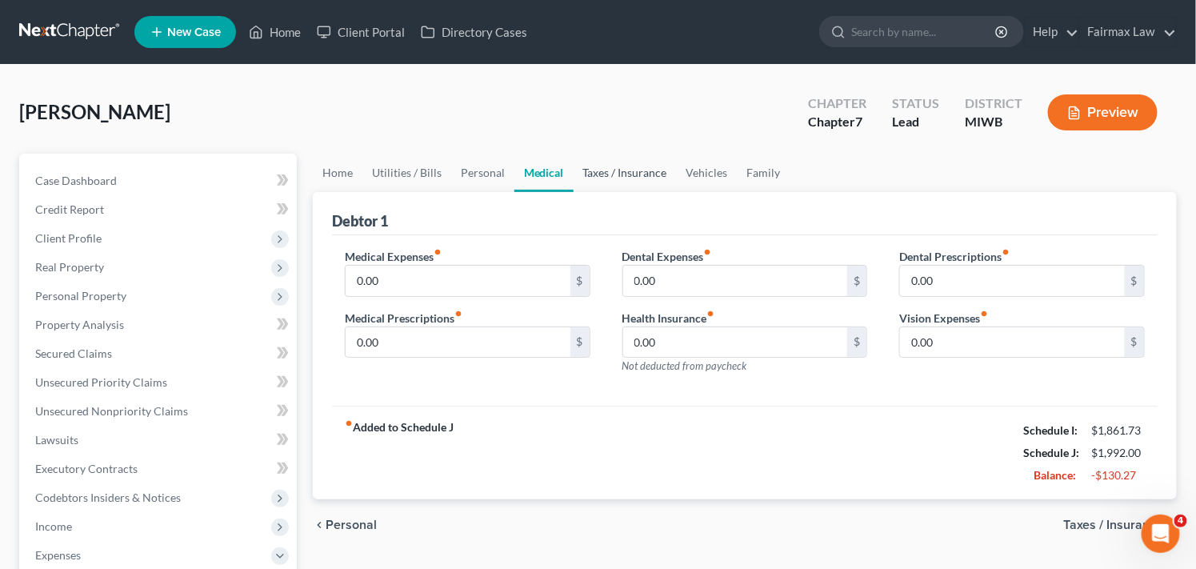
click at [620, 178] on link "Taxes / Insurance" at bounding box center [625, 173] width 103 height 38
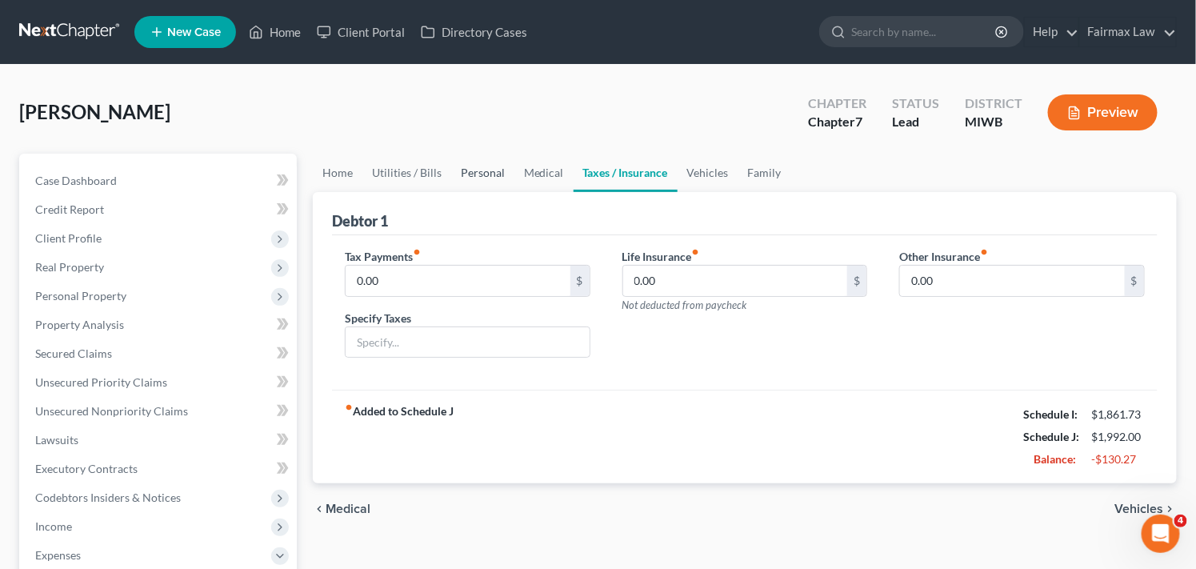
click at [491, 171] on link "Personal" at bounding box center [482, 173] width 63 height 38
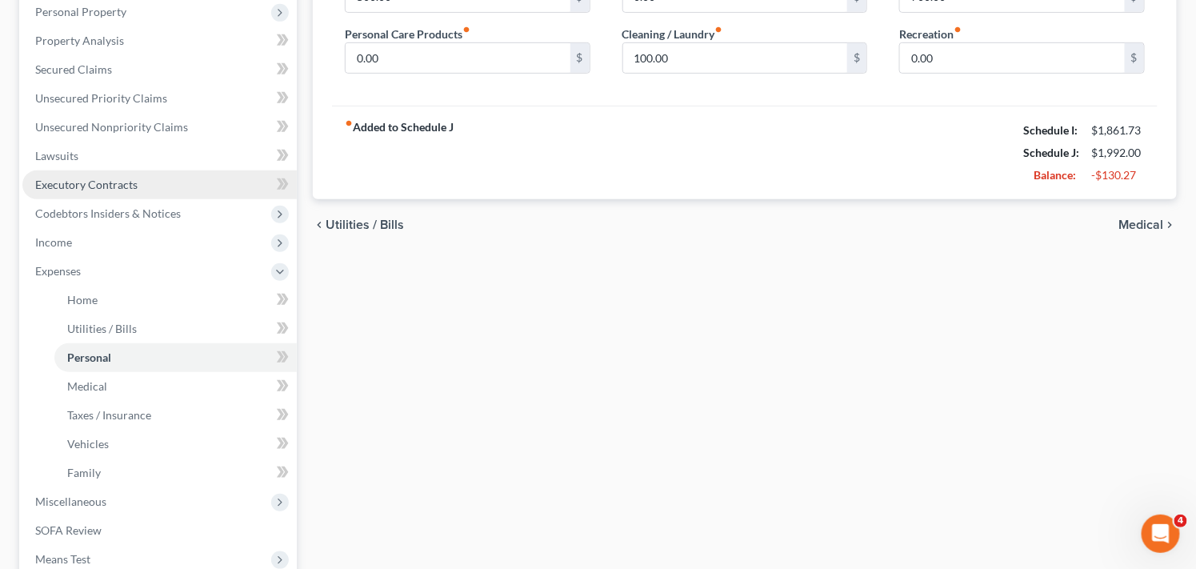
scroll to position [249, 0]
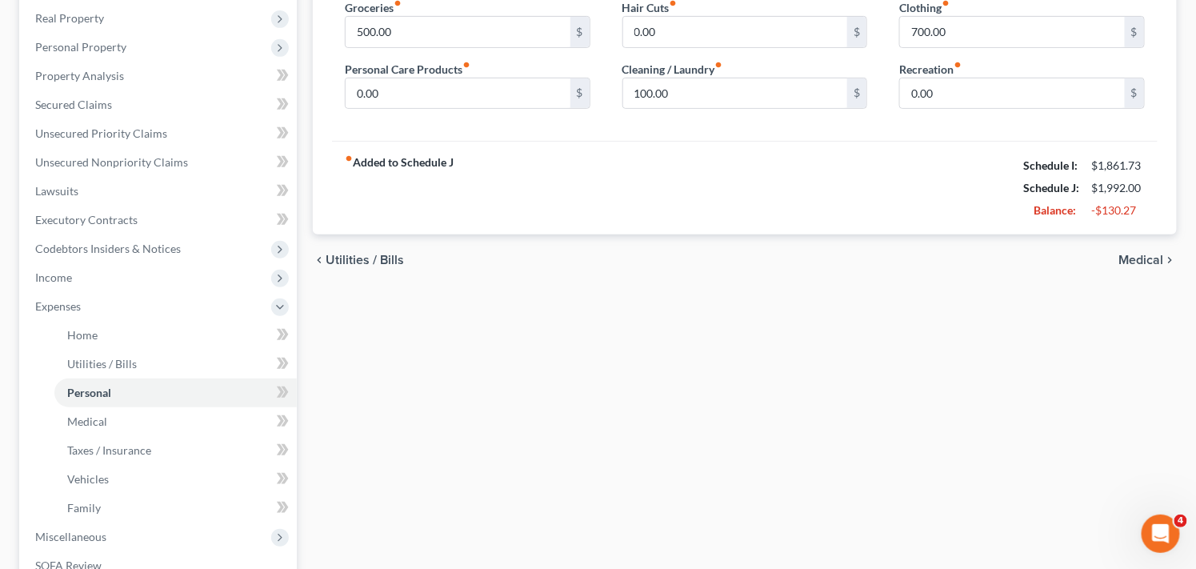
click at [923, 366] on div "Home Utilities / Bills Personal Medical Taxes / Insurance Vehicles Family Debto…" at bounding box center [745, 324] width 880 height 838
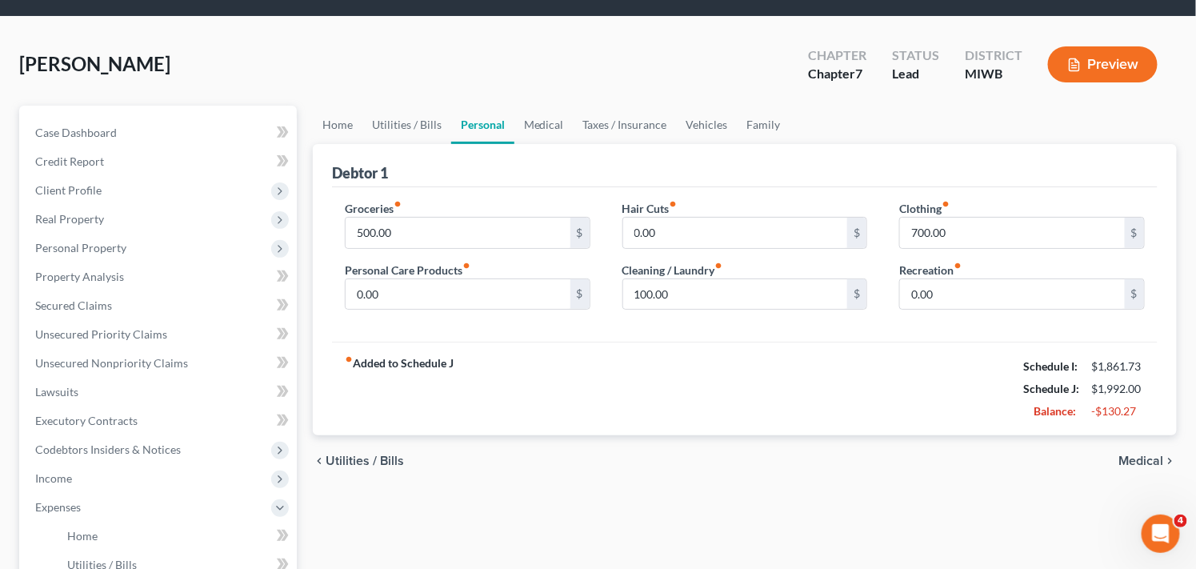
scroll to position [0, 0]
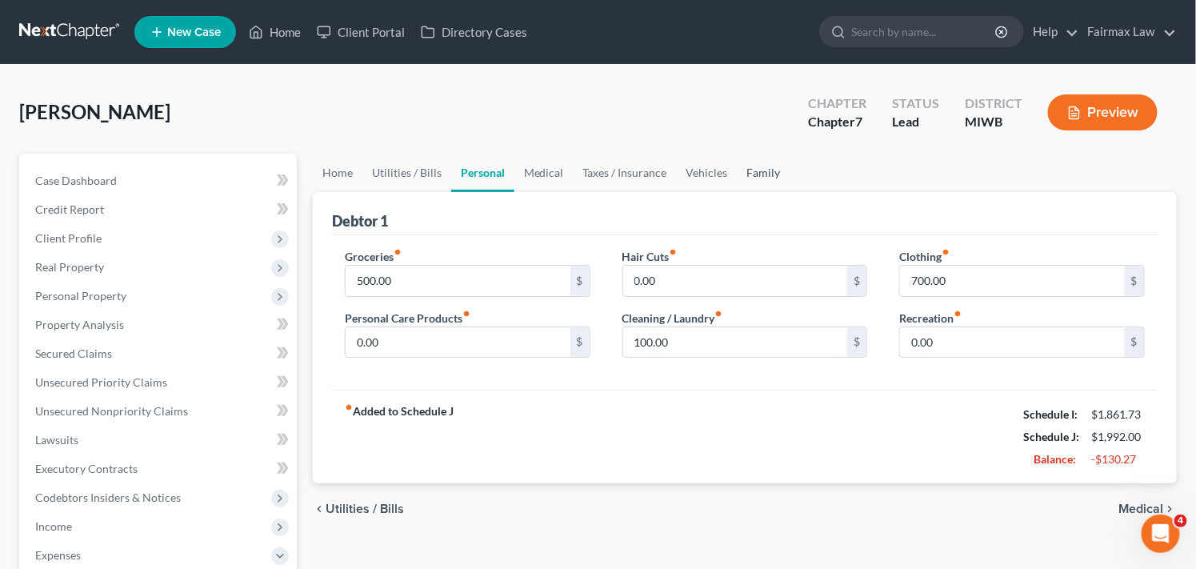
click at [750, 170] on link "Family" at bounding box center [764, 173] width 53 height 38
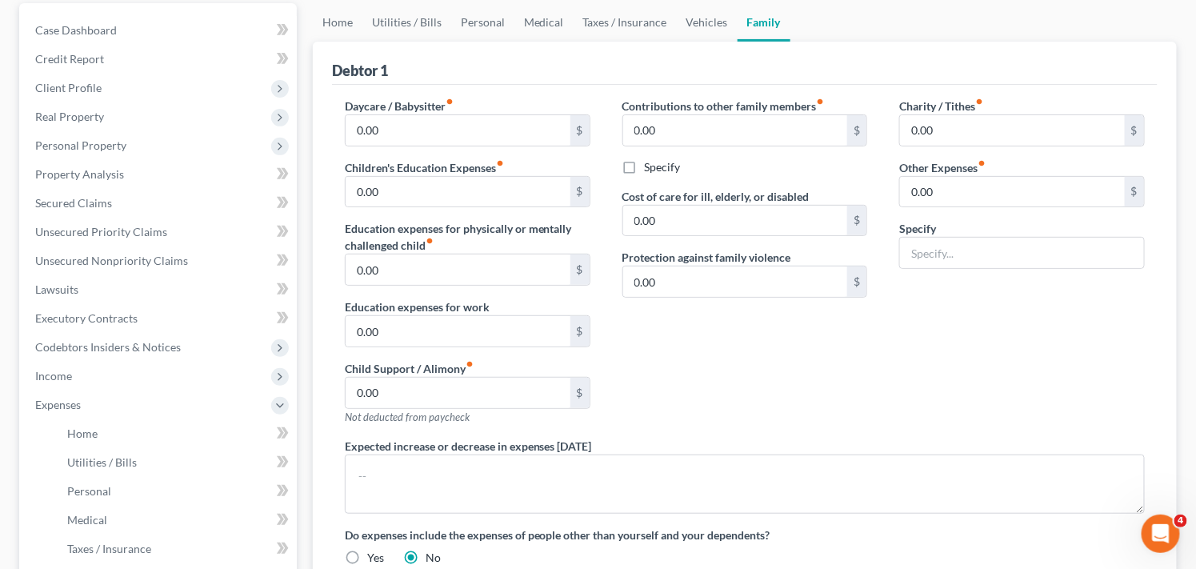
scroll to position [106, 0]
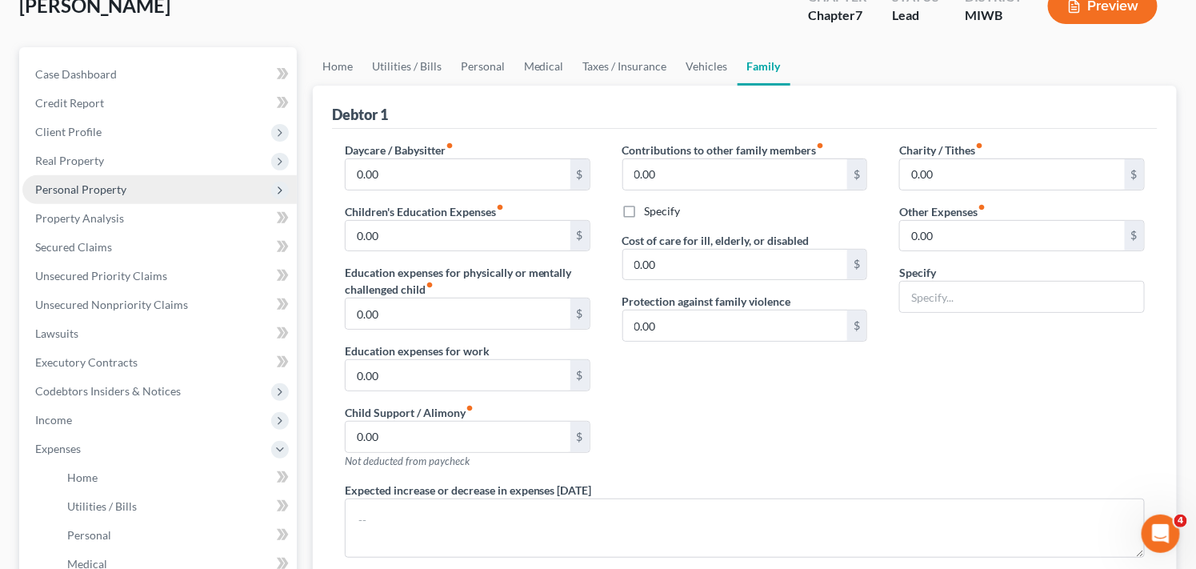
click at [170, 193] on span "Personal Property" at bounding box center [159, 189] width 274 height 29
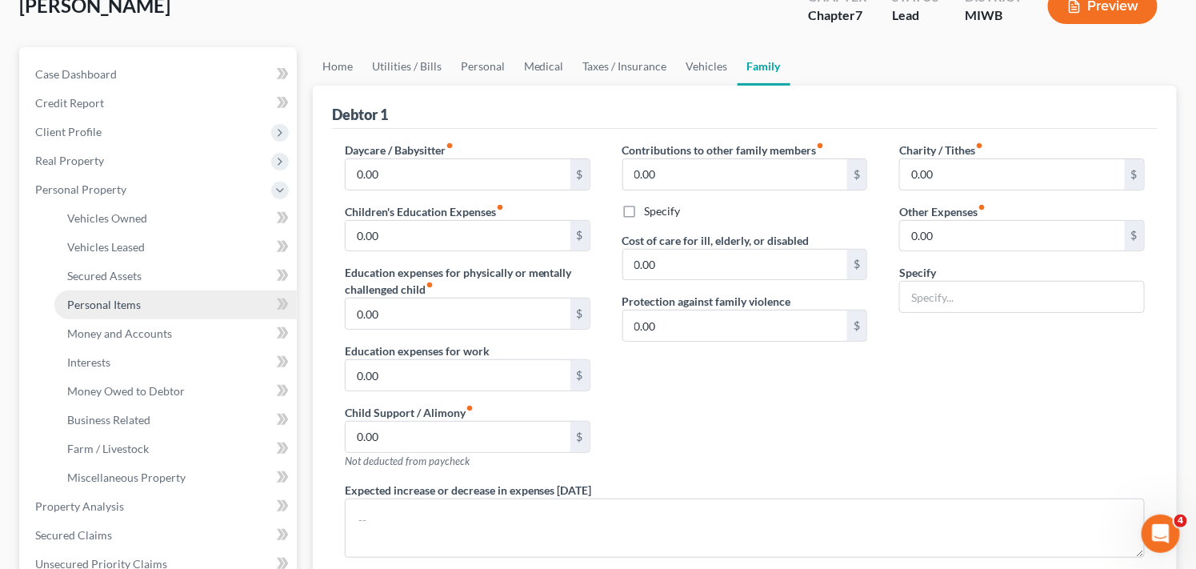
click at [169, 308] on link "Personal Items" at bounding box center [175, 304] width 242 height 29
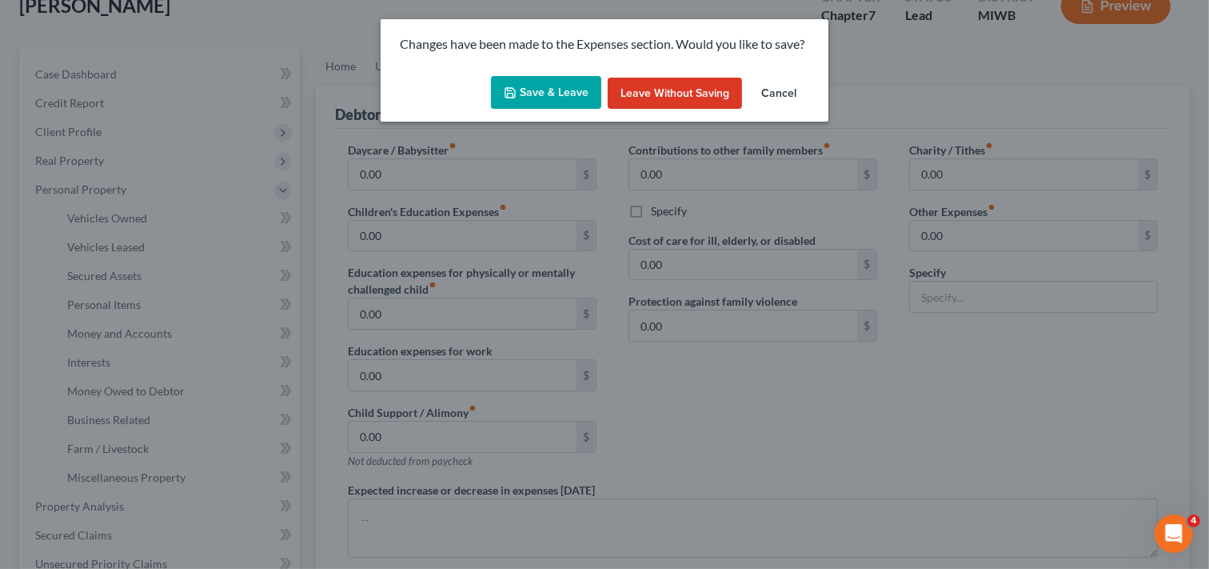
click at [539, 94] on button "Save & Leave" at bounding box center [546, 93] width 110 height 34
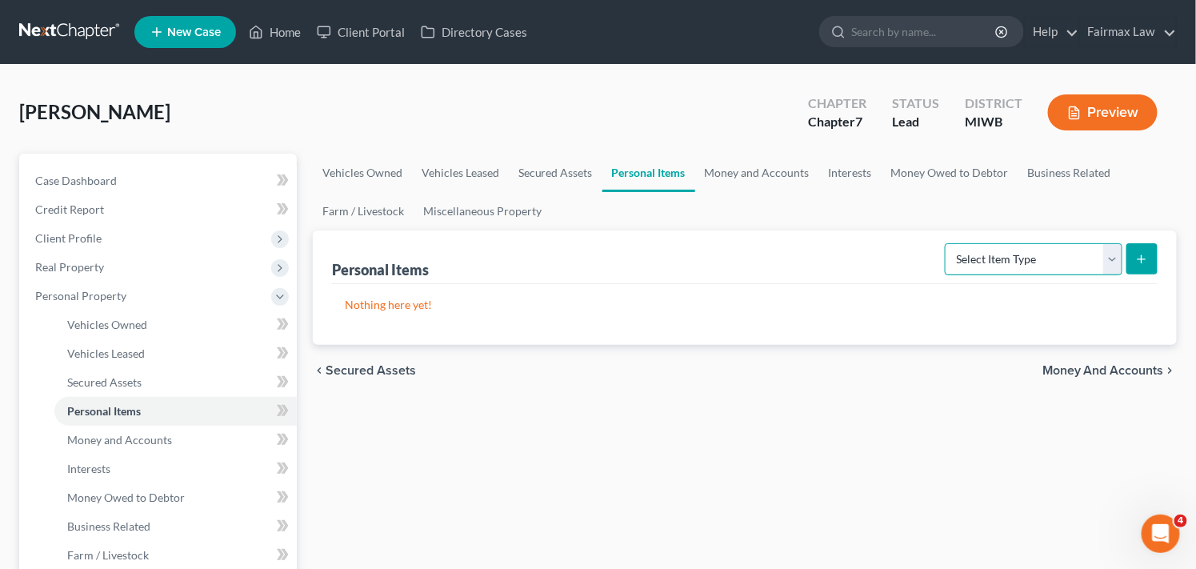
click at [1034, 258] on select "Select Item Type Clothing Collectibles Of Value Electronics Firearms Household …" at bounding box center [1034, 259] width 178 height 32
click at [1048, 259] on select "Select Item Type Clothing Collectibles Of Value Electronics Firearms Household …" at bounding box center [1034, 259] width 178 height 32
click at [946, 243] on select "Select Item Type Clothing Collectibles Of Value Electronics Firearms Household …" at bounding box center [1034, 259] width 178 height 32
click at [1150, 254] on button "submit" at bounding box center [1141, 258] width 31 height 31
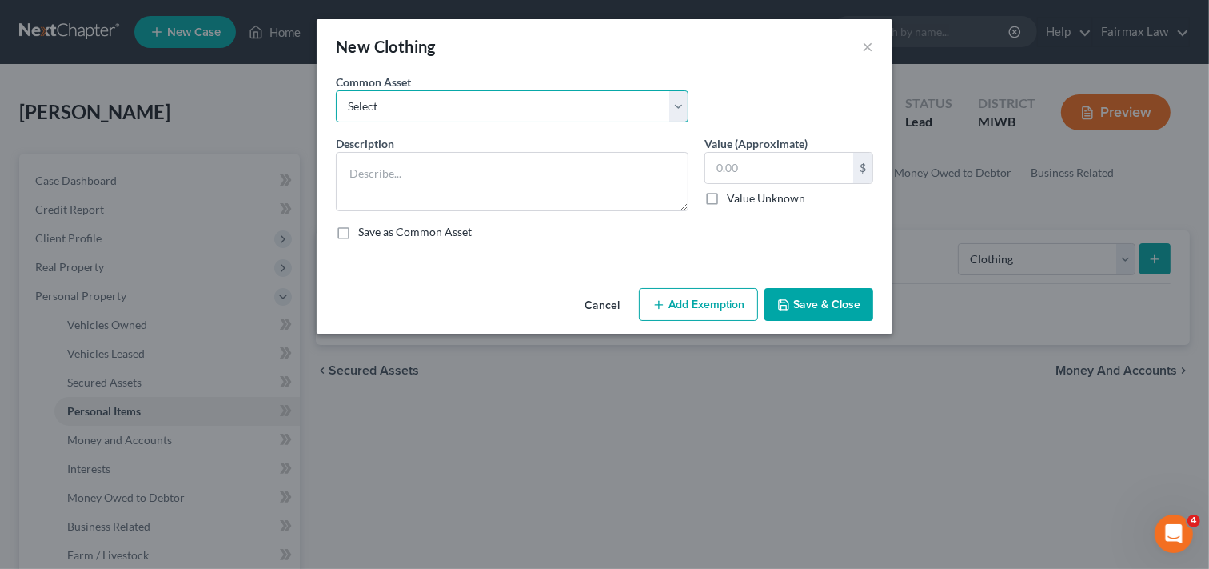
click at [506, 102] on select "Select Common clothing Common clothing Common clothing Everyday clothing Profes…" at bounding box center [512, 106] width 353 height 32
click at [336, 90] on select "Select Common clothing Common clothing Common clothing Everyday clothing Profes…" at bounding box center [512, 106] width 353 height 32
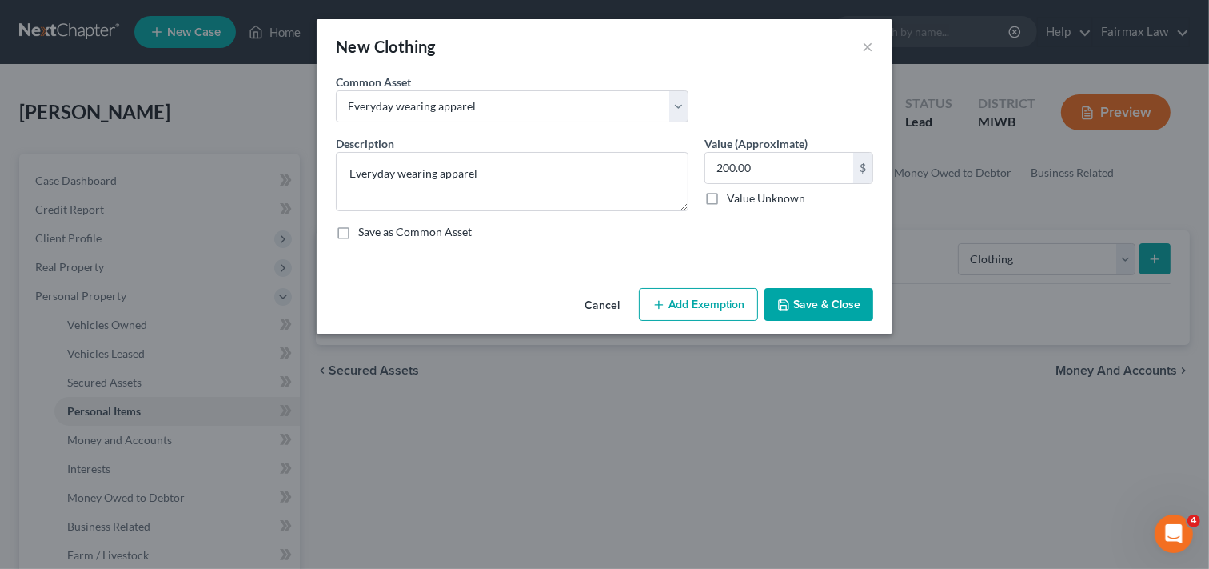
click at [685, 302] on button "Add Exemption" at bounding box center [698, 305] width 119 height 34
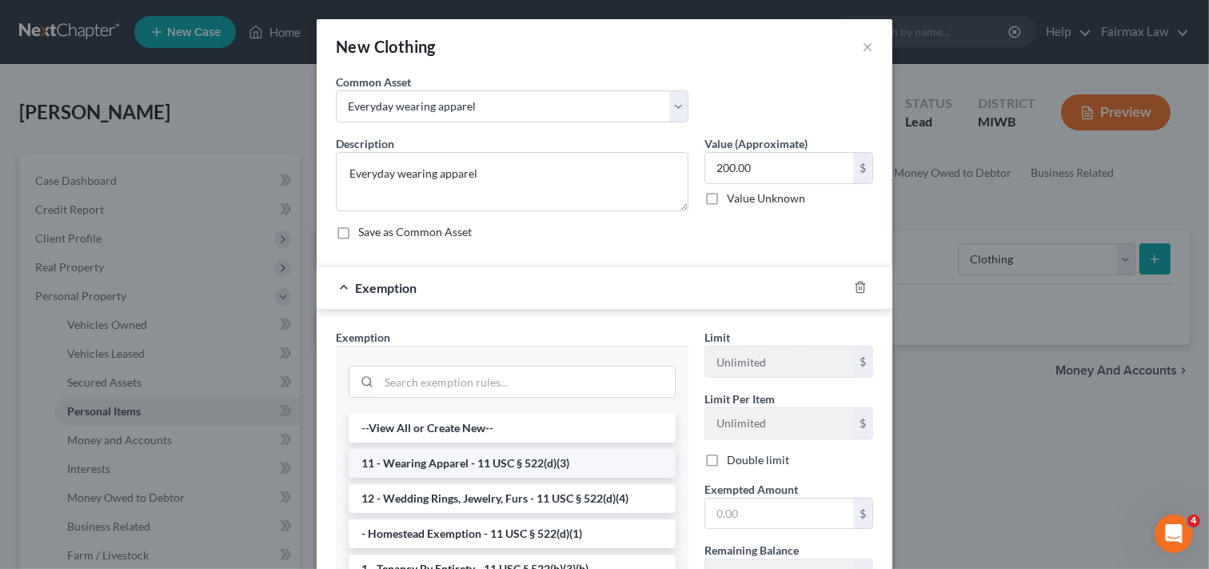
click at [578, 462] on li "11 - Wearing Apparel - 11 USC § 522(d)(3)" at bounding box center [512, 463] width 327 height 29
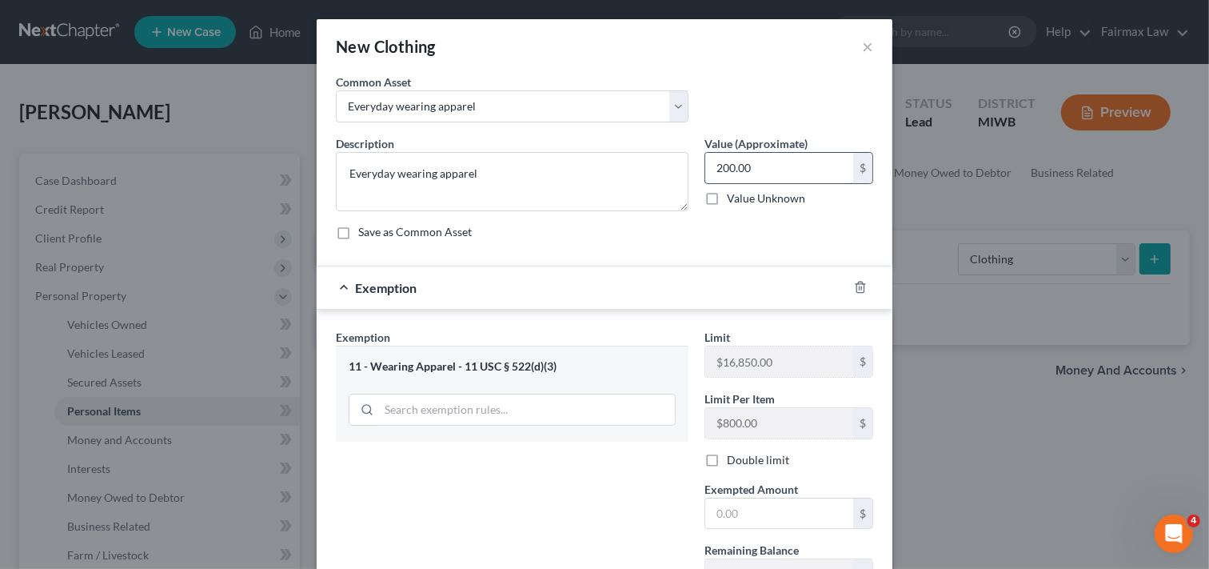
click at [757, 169] on input "200.00" at bounding box center [780, 168] width 148 height 30
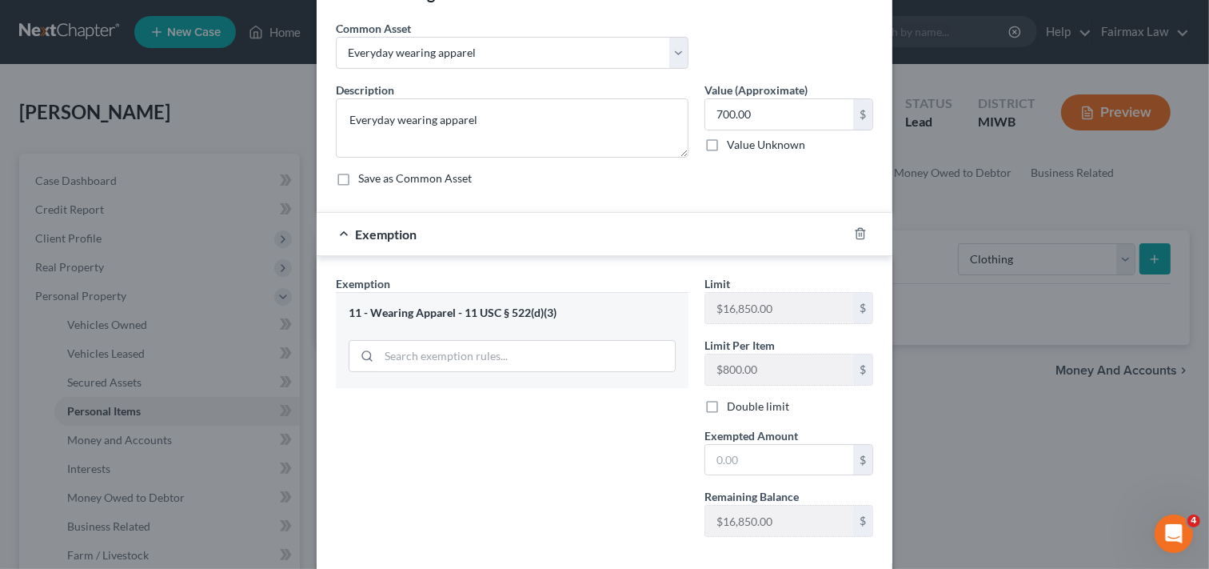
scroll to position [58, 0]
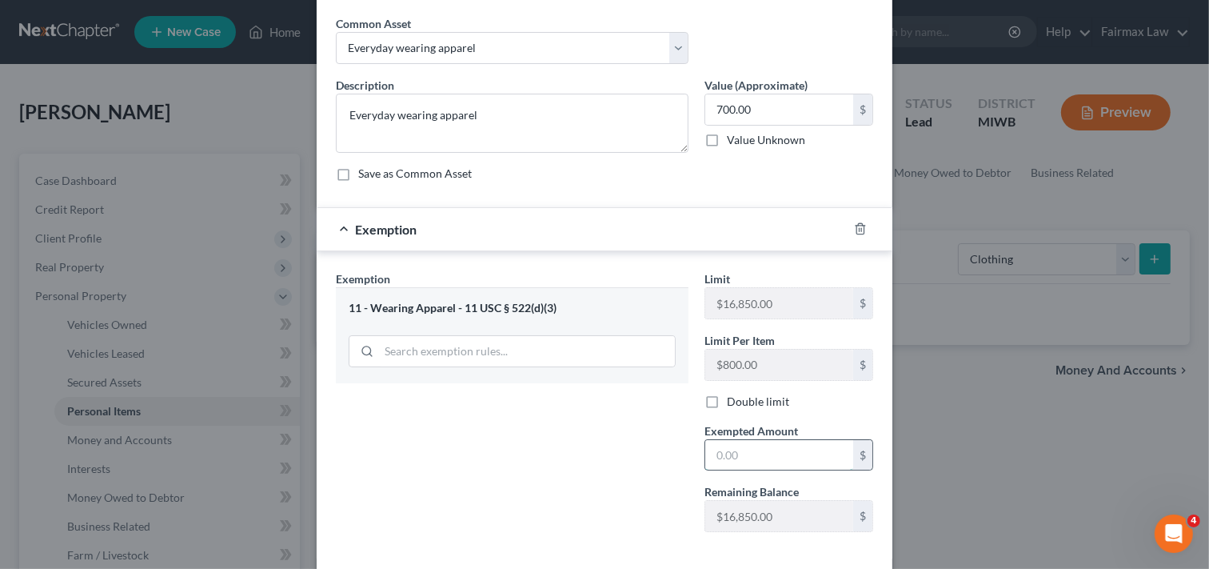
click at [789, 453] on input "text" at bounding box center [780, 455] width 148 height 30
click at [626, 510] on div "Exemption Set must be selected for CA. Exemption * 11 - Wearing Apparel - 11 US…" at bounding box center [512, 407] width 369 height 274
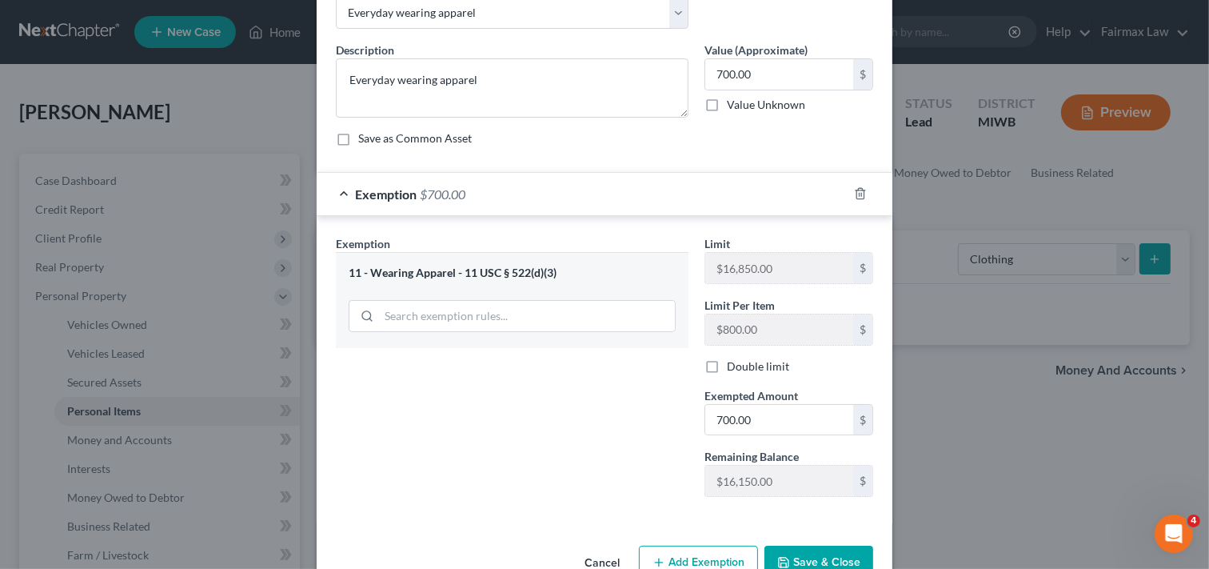
scroll to position [137, 0]
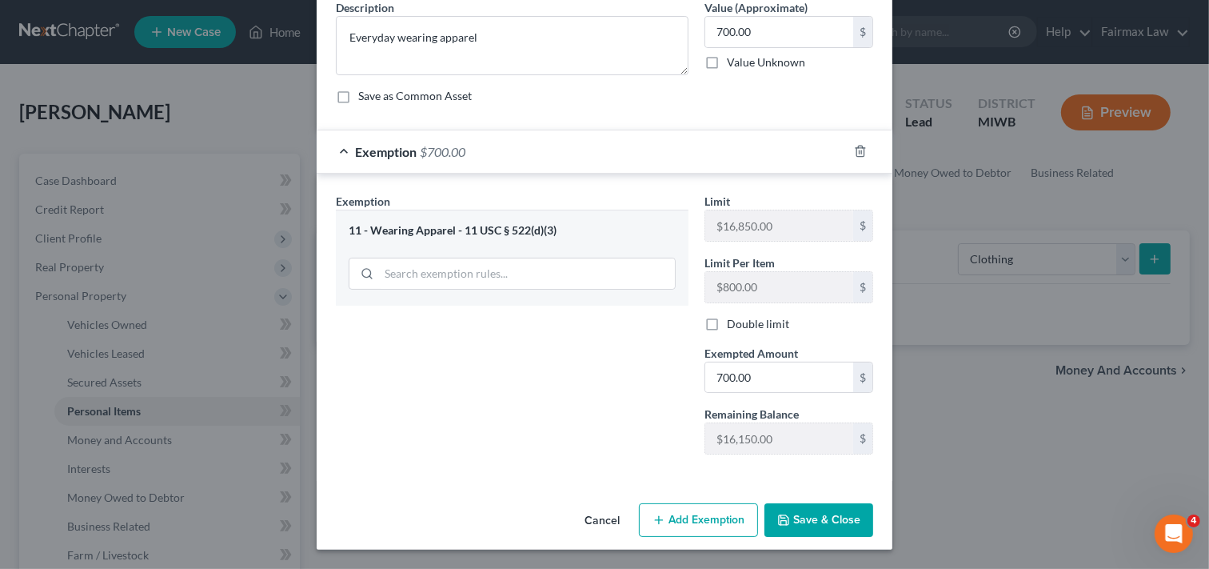
click at [797, 517] on button "Save & Close" at bounding box center [819, 520] width 109 height 34
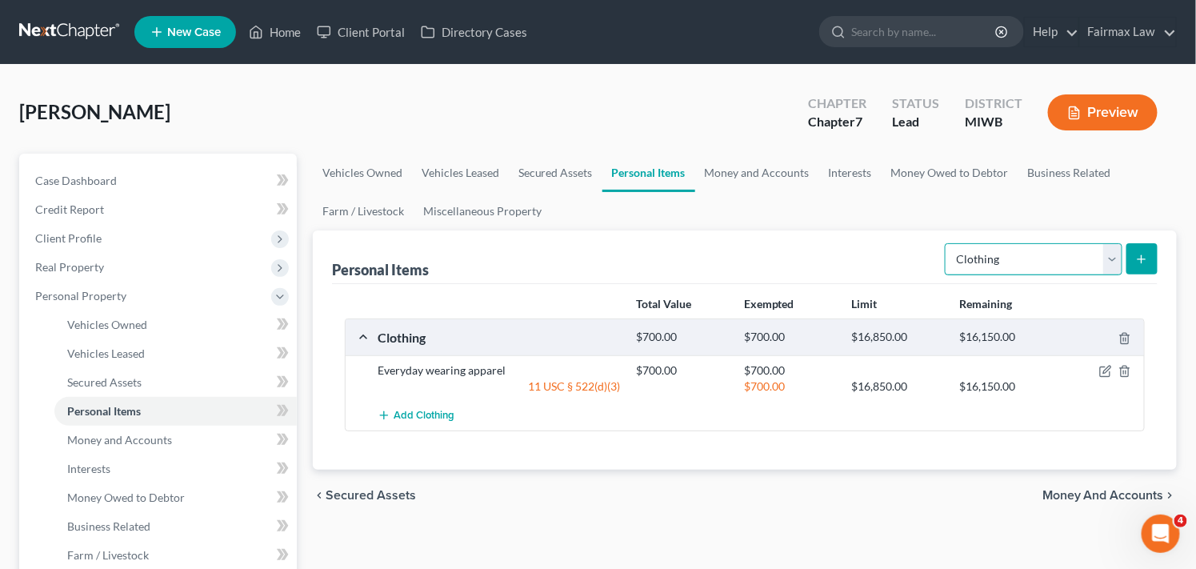
click at [1066, 250] on select "Select Item Type Clothing Collectibles Of Value Electronics Firearms Household …" at bounding box center [1034, 259] width 178 height 32
click at [946, 243] on select "Select Item Type Clothing Collectibles Of Value Electronics Firearms Household …" at bounding box center [1034, 259] width 178 height 32
click at [1146, 259] on icon "submit" at bounding box center [1141, 259] width 13 height 13
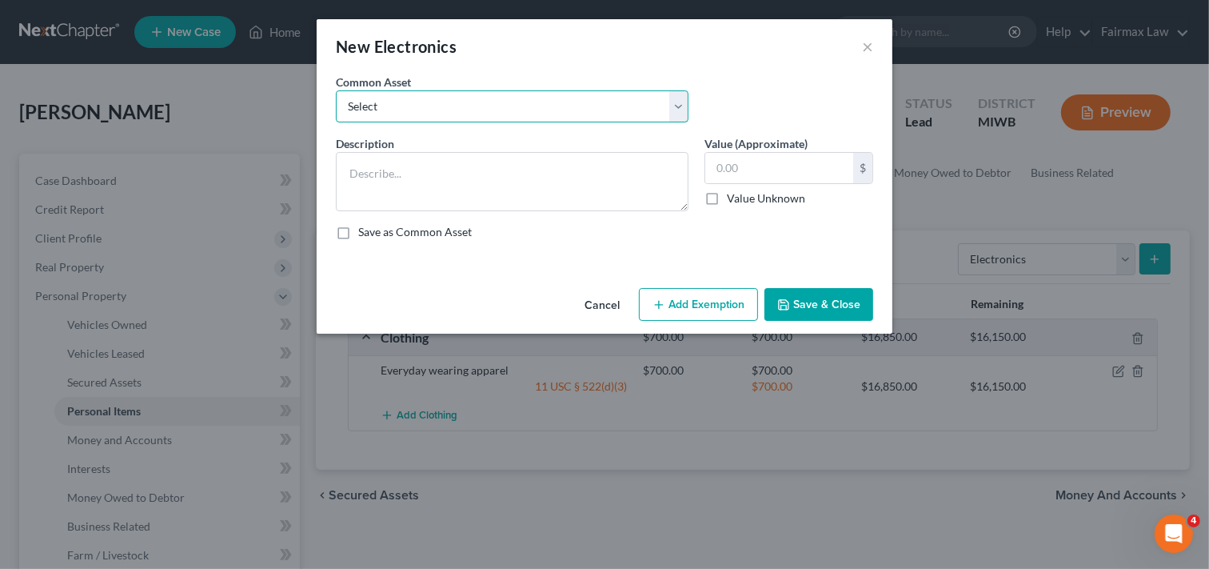
click at [594, 110] on select "Select Household Electronics, including cell phones, PC or tablet device, telev…" at bounding box center [512, 106] width 353 height 32
click at [336, 90] on select "Select Household Electronics, including cell phones, PC or tablet device, telev…" at bounding box center [512, 106] width 353 height 32
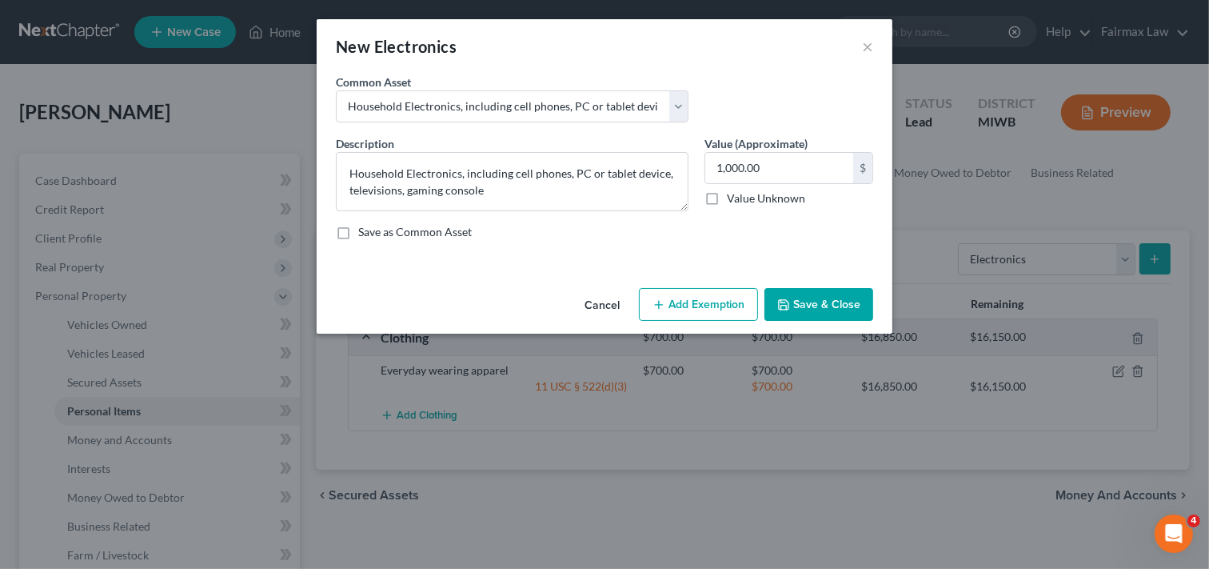
click at [658, 306] on icon "button" at bounding box center [659, 304] width 13 height 13
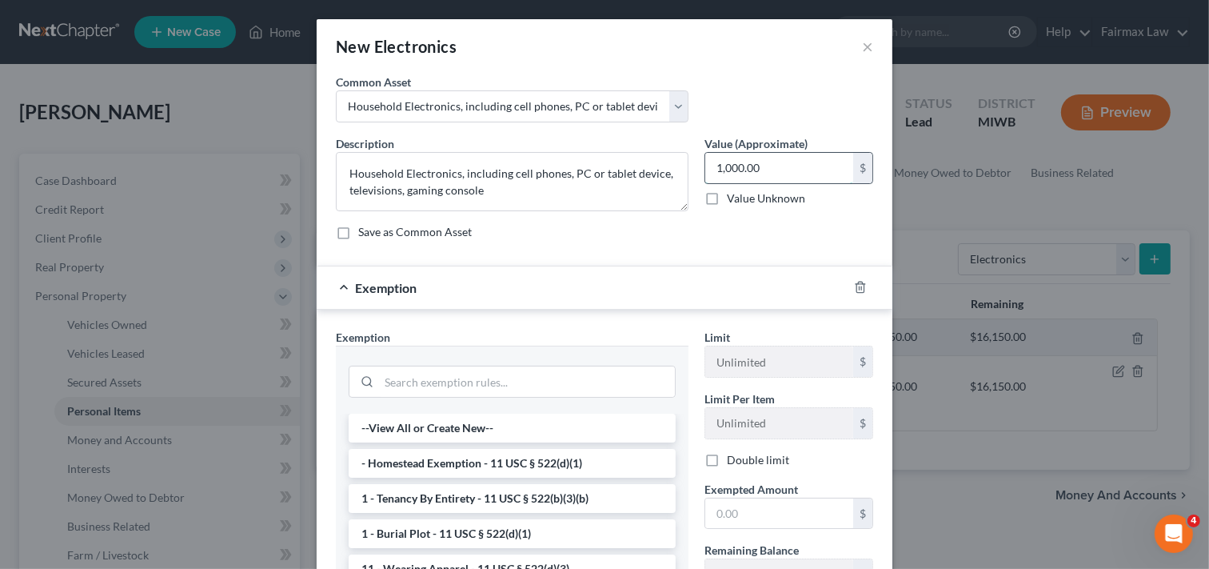
click at [754, 169] on input "1,000.00" at bounding box center [780, 168] width 148 height 30
click at [553, 379] on input "search" at bounding box center [527, 381] width 296 height 30
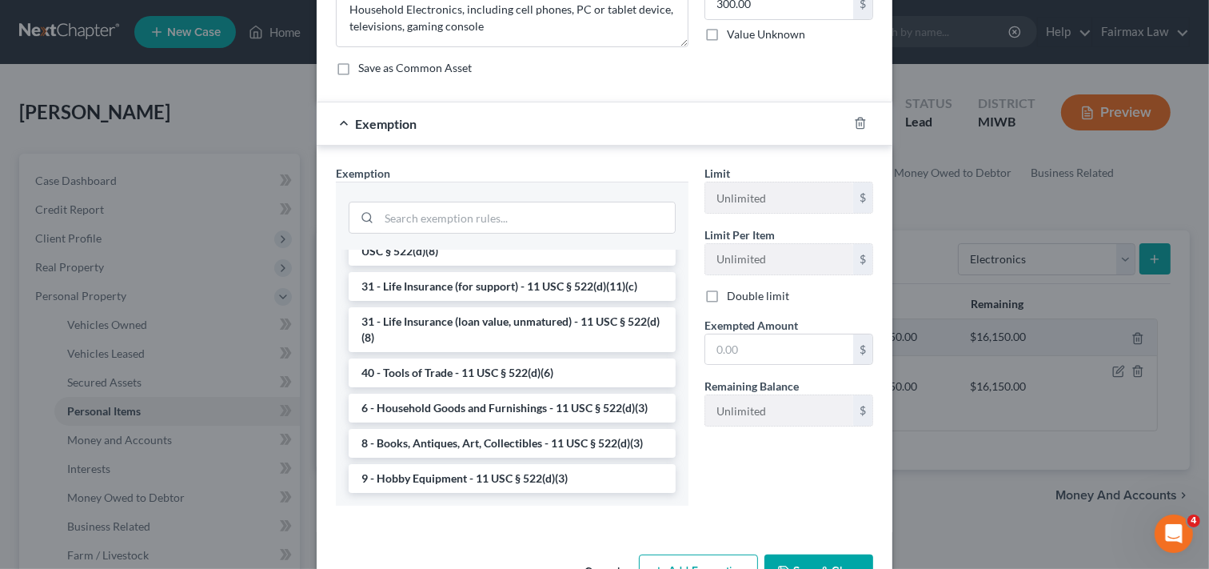
scroll to position [1316, 0]
click at [500, 410] on li "6 - Household Goods and Furnishings - 11 USC § 522(d)(3)" at bounding box center [512, 408] width 327 height 29
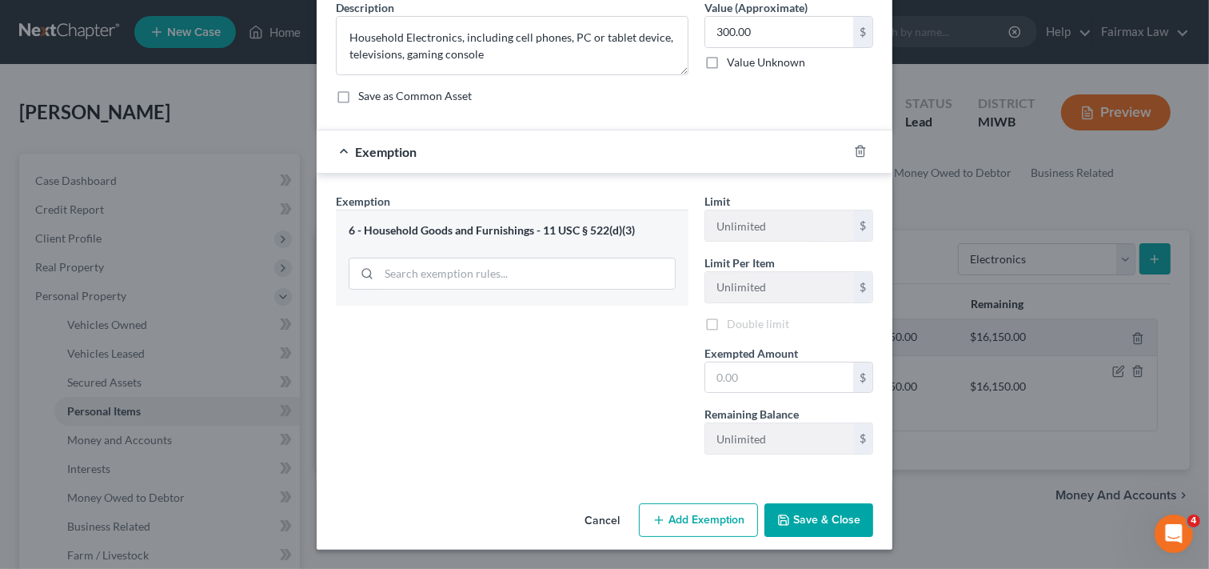
scroll to position [137, 0]
click at [789, 379] on input "text" at bounding box center [780, 377] width 148 height 30
click at [803, 510] on button "Save & Close" at bounding box center [819, 520] width 109 height 34
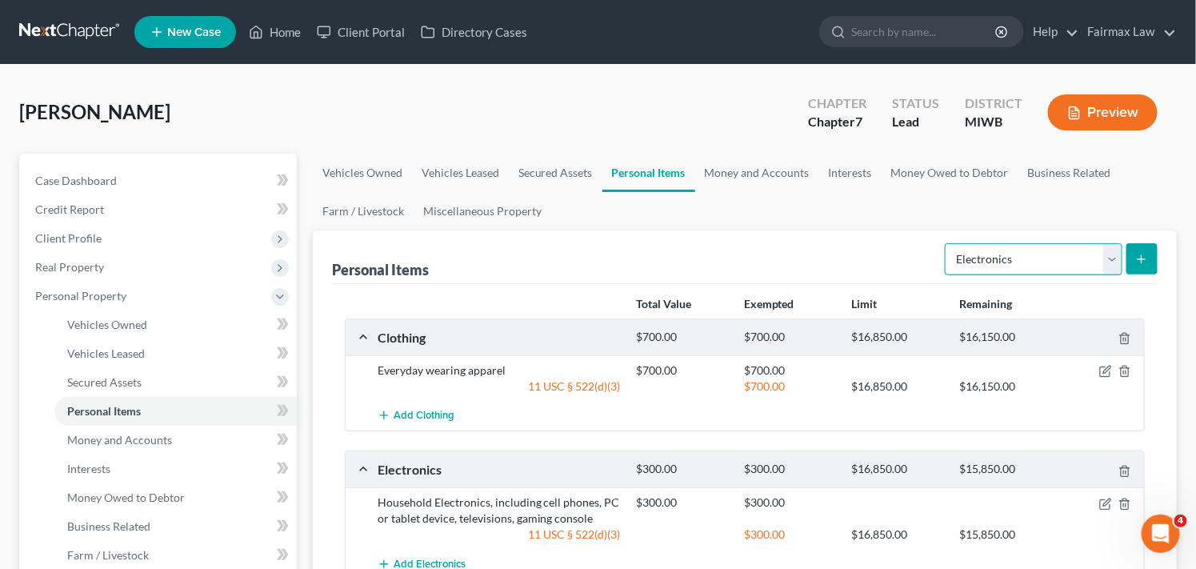
click at [1053, 258] on select "Select Item Type Clothing Collectibles Of Value Electronics Firearms Household …" at bounding box center [1034, 259] width 178 height 32
click at [946, 243] on select "Select Item Type Clothing Collectibles Of Value Electronics Firearms Household …" at bounding box center [1034, 259] width 178 height 32
click at [1138, 266] on button "submit" at bounding box center [1141, 258] width 31 height 31
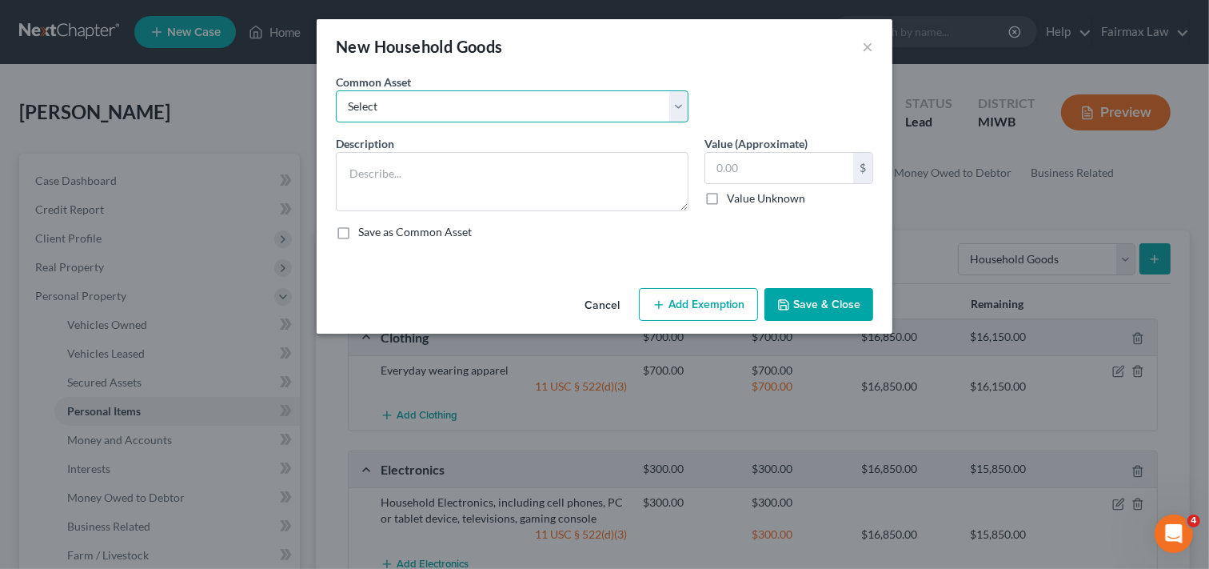
click at [621, 110] on select "Select Common household furnishings, appliances, and decor Common household fur…" at bounding box center [512, 106] width 353 height 32
click at [336, 90] on select "Select Common household furnishings, appliances, and decor Common household fur…" at bounding box center [512, 106] width 353 height 32
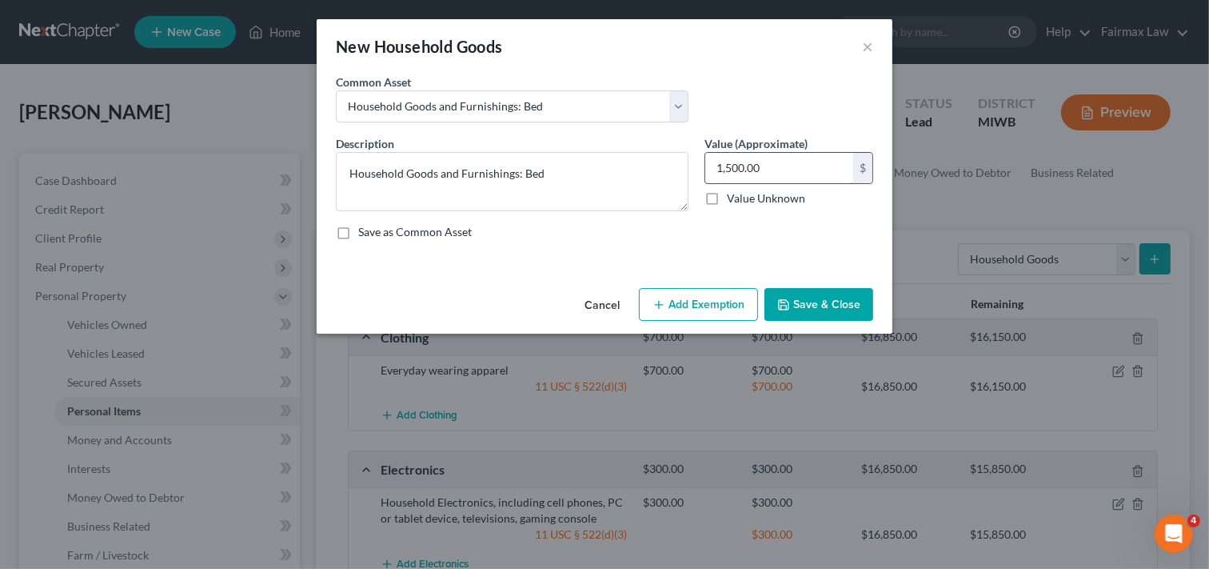
click at [802, 168] on input "1,500.00" at bounding box center [780, 168] width 148 height 30
click at [684, 314] on button "Add Exemption" at bounding box center [698, 305] width 119 height 34
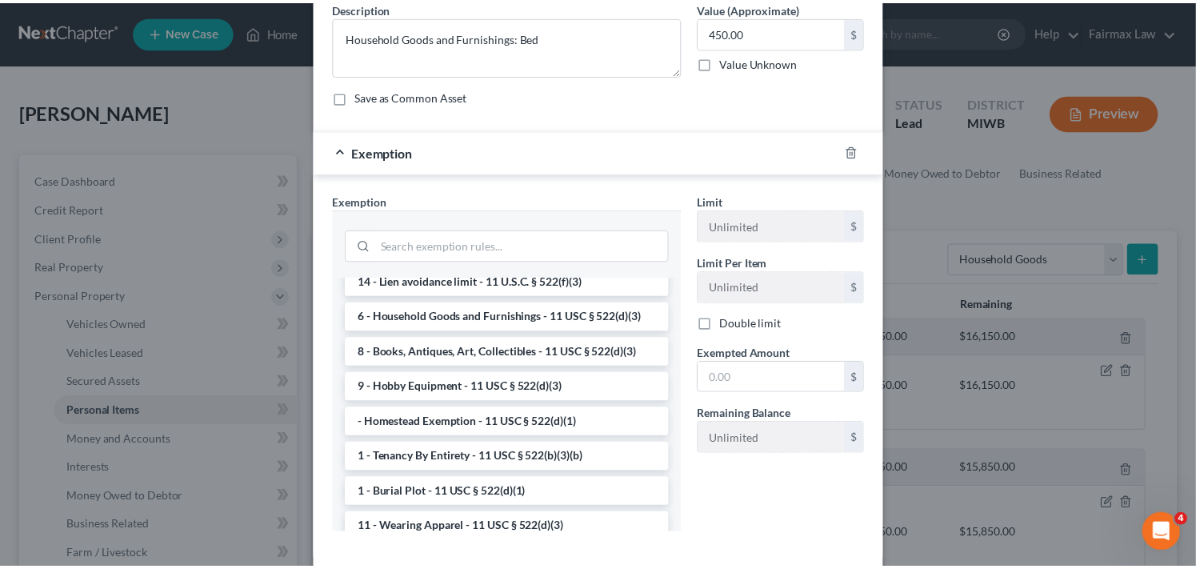
scroll to position [40, 0]
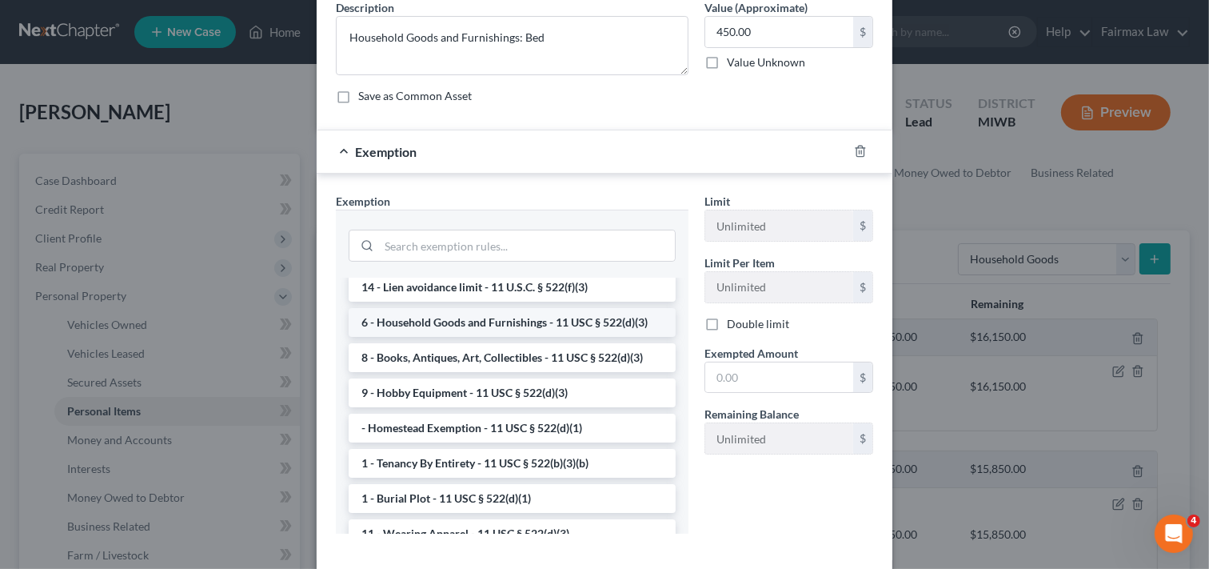
click at [488, 331] on li "6 - Household Goods and Furnishings - 11 USC § 522(d)(3)" at bounding box center [512, 322] width 327 height 29
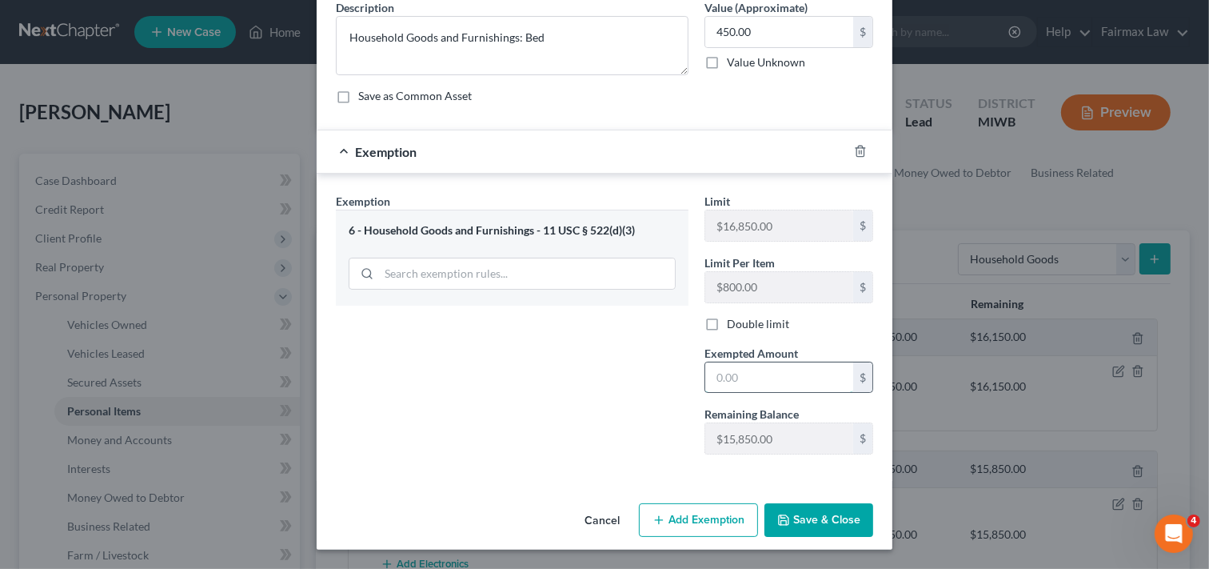
click at [760, 378] on input "text" at bounding box center [780, 377] width 148 height 30
click at [825, 517] on button "Save & Close" at bounding box center [819, 520] width 109 height 34
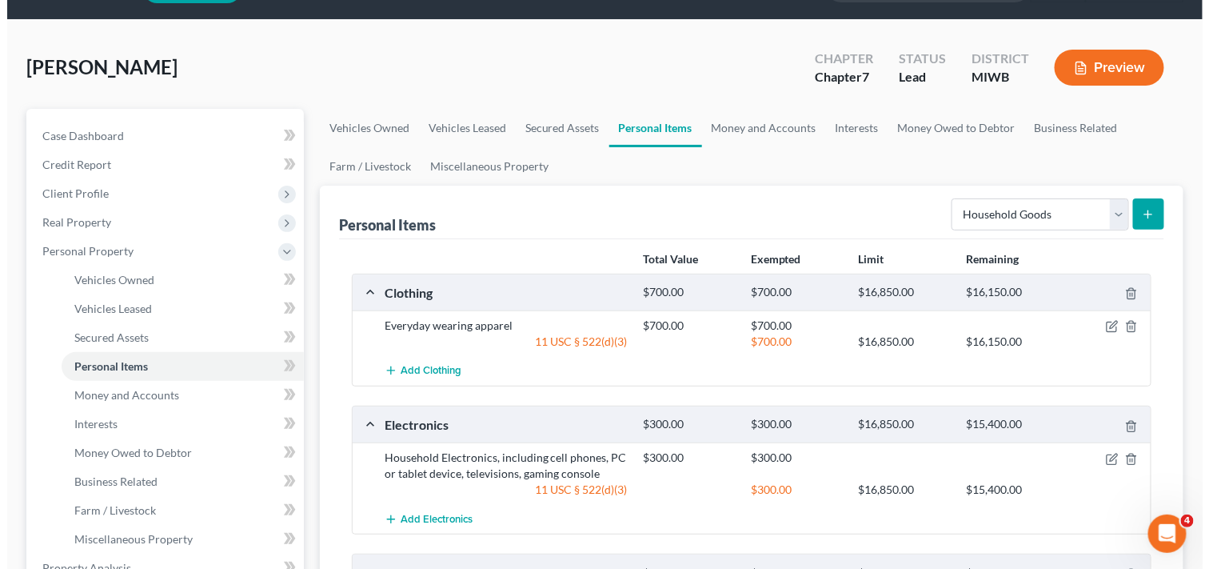
scroll to position [0, 0]
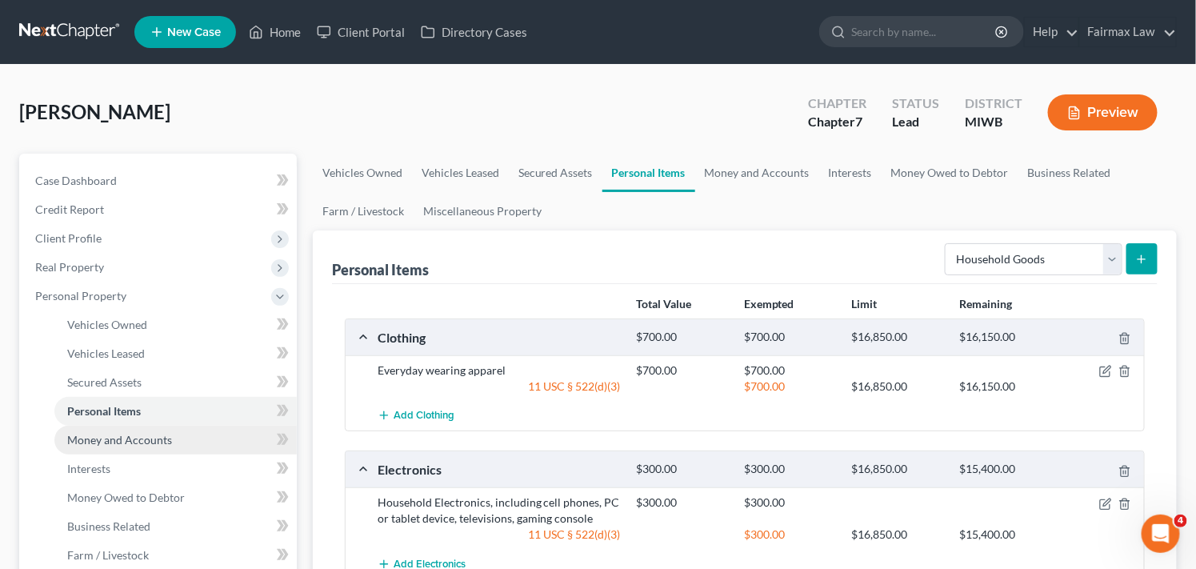
click at [154, 444] on span "Money and Accounts" at bounding box center [119, 440] width 105 height 14
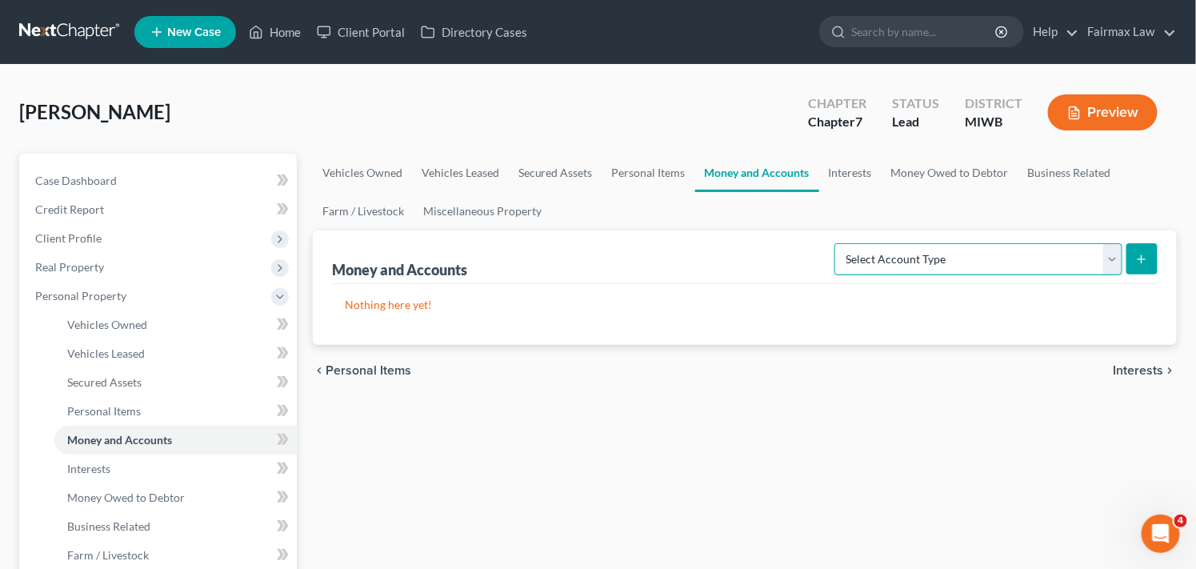
click at [1006, 258] on select "Select Account Type Brokerage Cash on Hand Certificates of Deposit Checking Acc…" at bounding box center [978, 259] width 288 height 32
click at [838, 243] on select "Select Account Type Brokerage Cash on Hand Certificates of Deposit Checking Acc…" at bounding box center [978, 259] width 288 height 32
click at [1136, 257] on icon "submit" at bounding box center [1141, 259] width 13 height 13
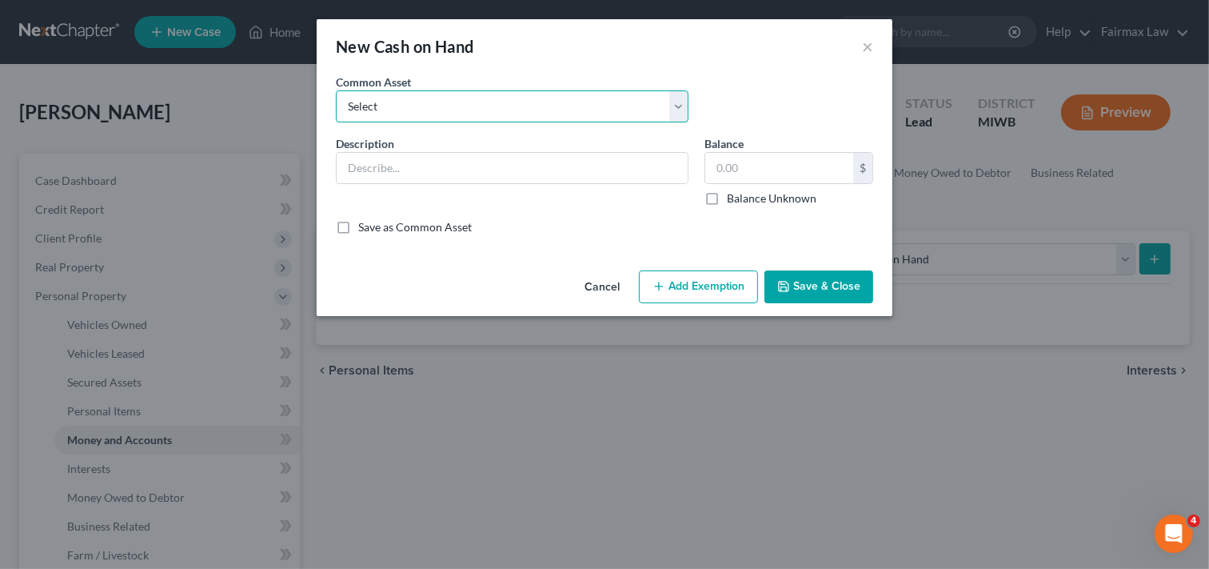
click at [629, 110] on select "Select Cash on Hand Cash on Hand Cash Cash on hand on date of filing Cash on Ha…" at bounding box center [512, 106] width 353 height 32
click at [336, 90] on select "Select Cash on Hand Cash on Hand Cash Cash on hand on date of filing Cash on Ha…" at bounding box center [512, 106] width 353 height 32
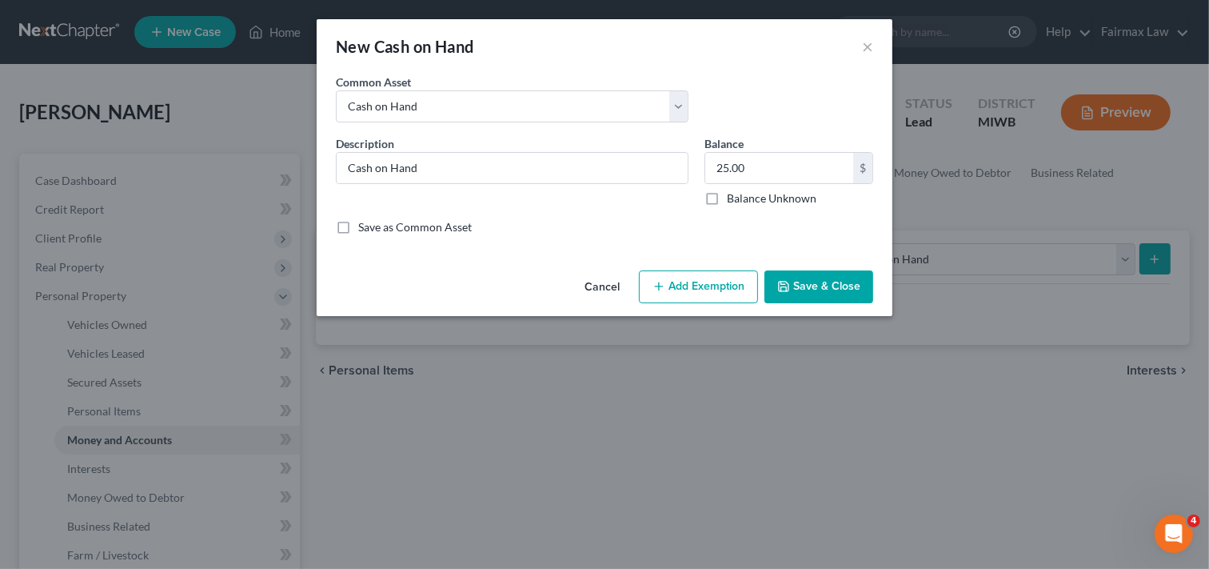
click at [729, 285] on button "Add Exemption" at bounding box center [698, 287] width 119 height 34
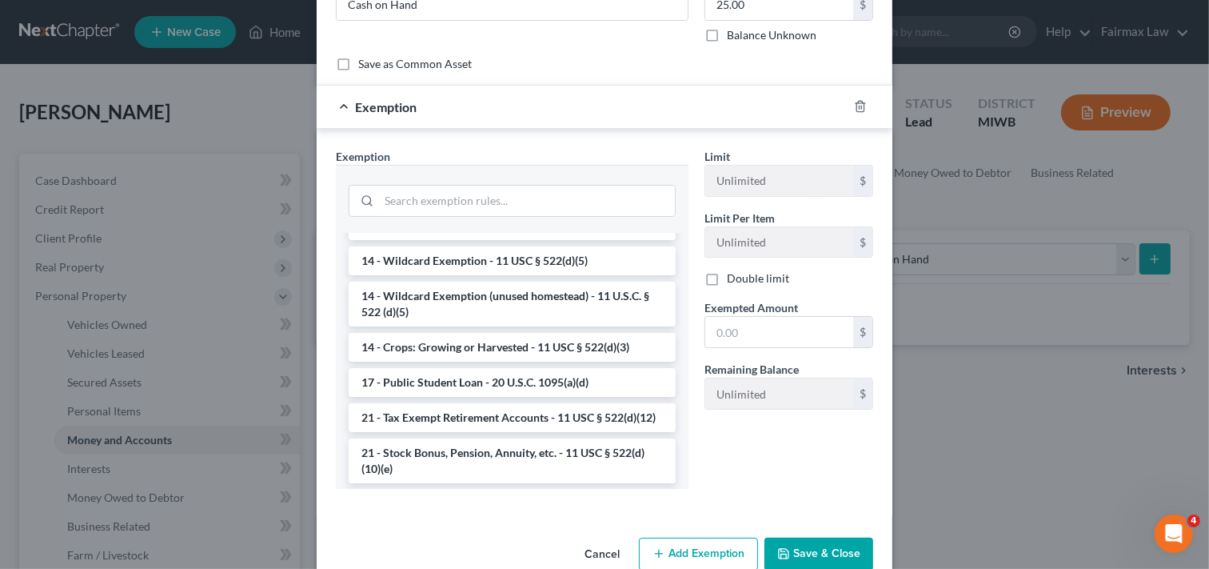
scroll to position [368, 0]
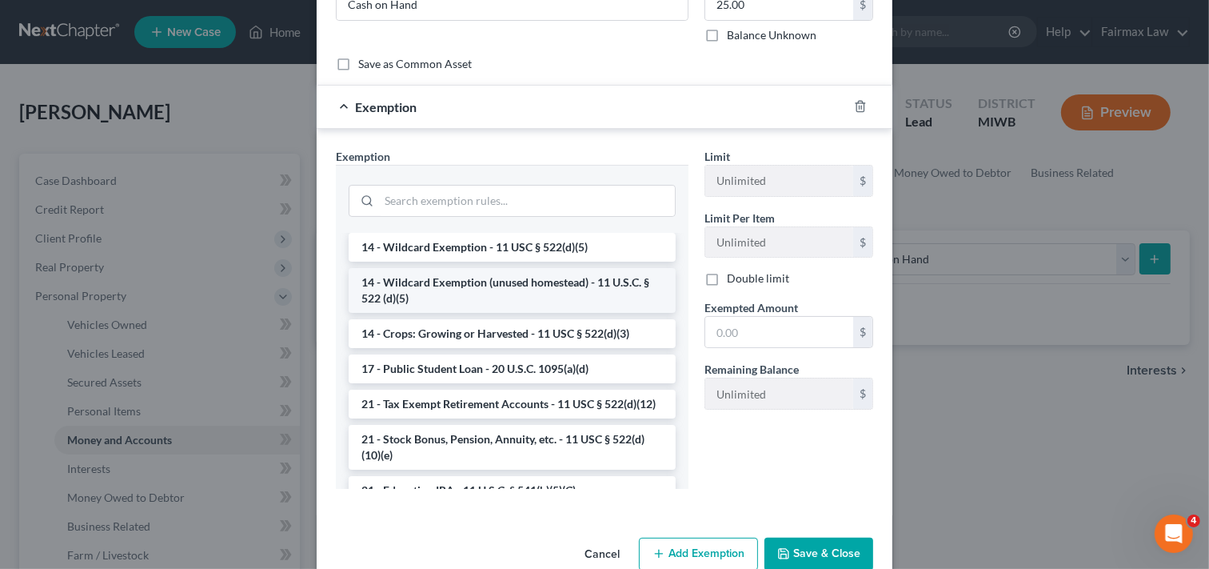
click at [510, 291] on li "14 - Wildcard Exemption (unused homestead) - 11 U.S.C. § 522 (d)(5)" at bounding box center [512, 290] width 327 height 45
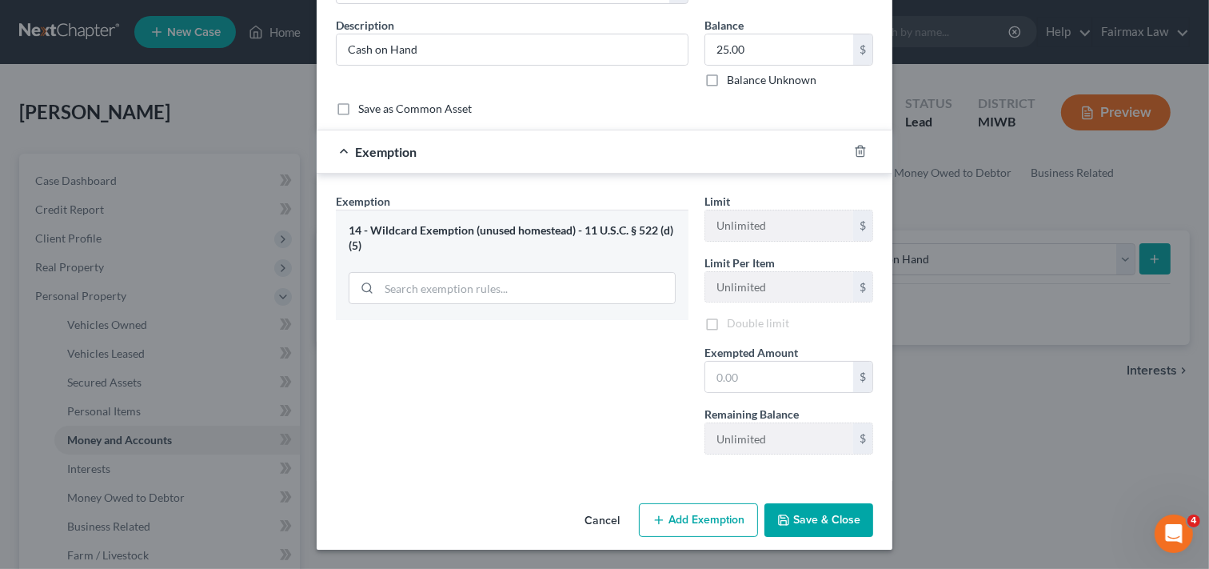
scroll to position [118, 0]
click at [766, 46] on input "25.00" at bounding box center [780, 49] width 148 height 30
click at [766, 378] on input "text" at bounding box center [780, 377] width 148 height 30
click at [837, 521] on button "Save & Close" at bounding box center [819, 520] width 109 height 34
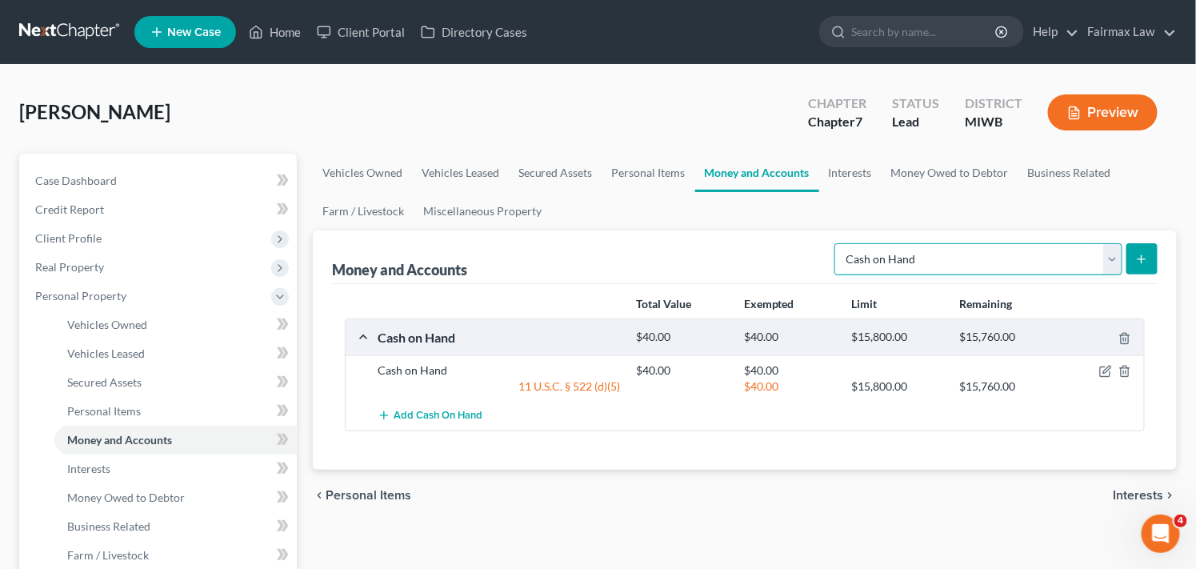
click at [1097, 258] on select "Select Account Type Brokerage Cash on Hand Certificates of Deposit Checking Acc…" at bounding box center [978, 259] width 288 height 32
click at [838, 243] on select "Select Account Type Brokerage Cash on Hand Certificates of Deposit Checking Acc…" at bounding box center [978, 259] width 288 height 32
click at [1138, 254] on icon "submit" at bounding box center [1141, 259] width 13 height 13
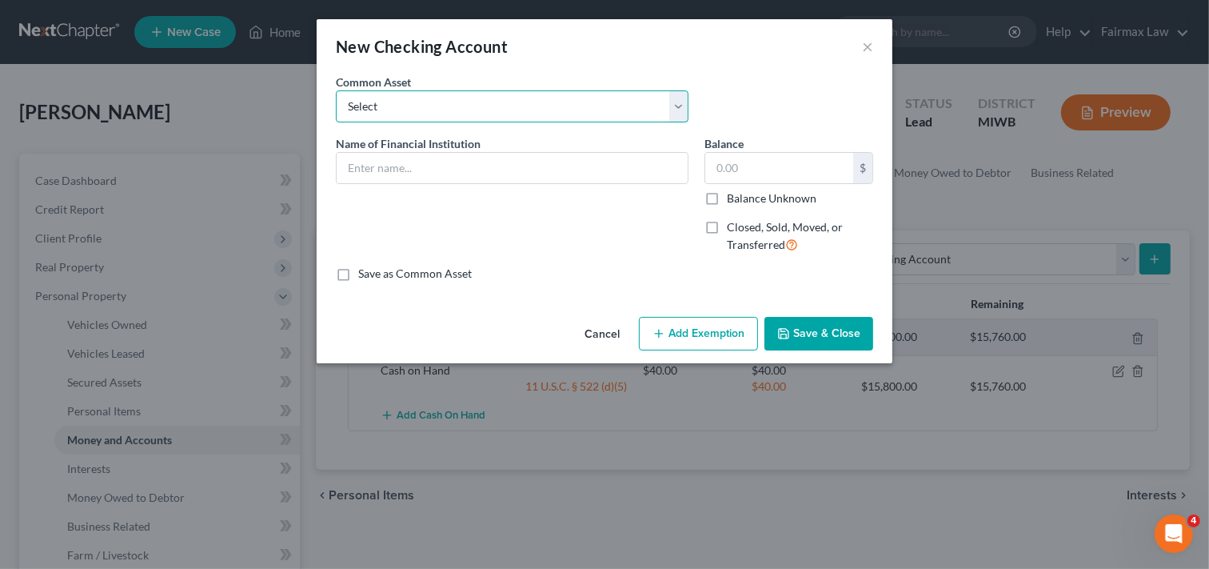
click at [593, 106] on select "Select Day Air FCU Daily Pay So-Fi Adventure Credit Union So-Fi Mountain Credit…" at bounding box center [512, 106] width 353 height 32
click at [336, 90] on select "Select Day Air FCU Daily Pay So-Fi Adventure Credit Union So-Fi Mountain Credit…" at bounding box center [512, 106] width 353 height 32
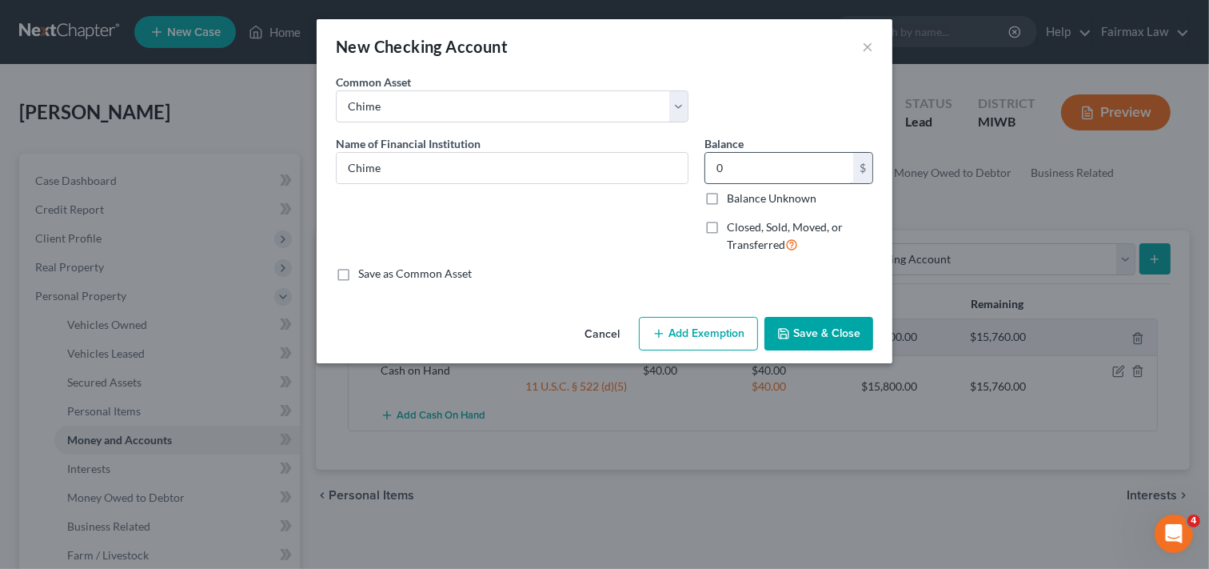
click at [778, 163] on input "0" at bounding box center [780, 168] width 148 height 30
click at [722, 332] on button "Add Exemption" at bounding box center [698, 334] width 119 height 34
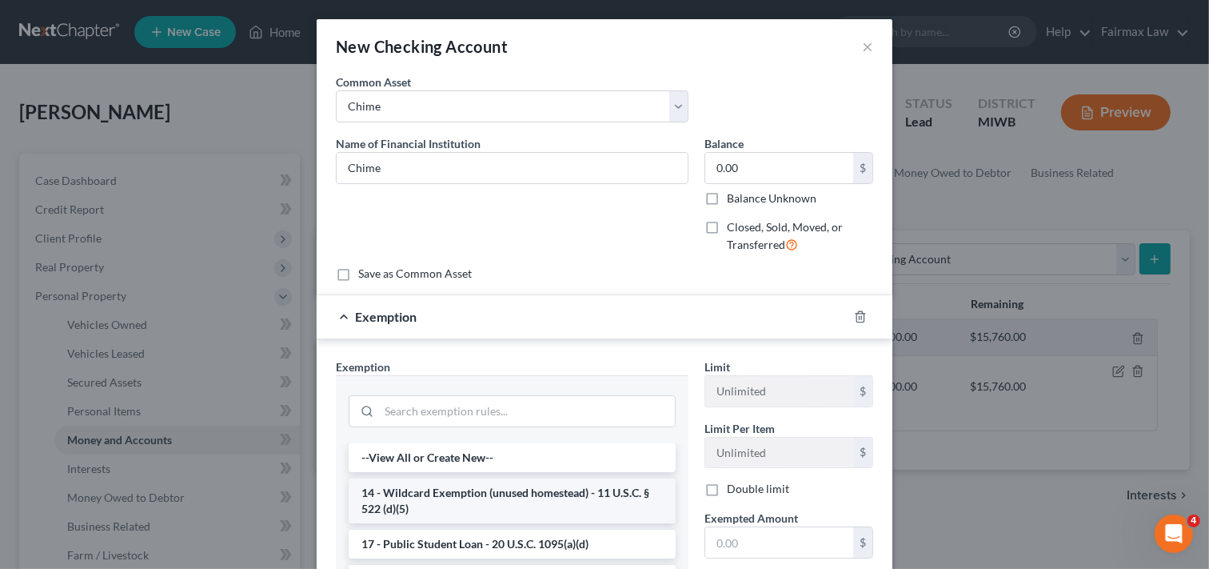
click at [550, 500] on li "14 - Wildcard Exemption (unused homestead) - 11 U.S.C. § 522 (d)(5)" at bounding box center [512, 500] width 327 height 45
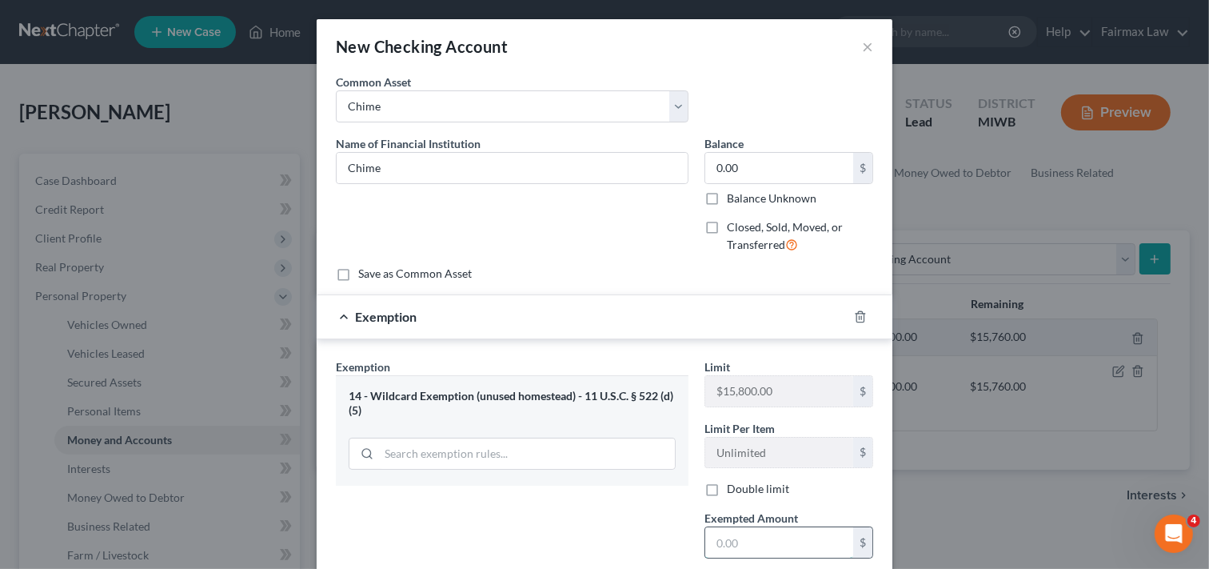
click at [765, 533] on input "text" at bounding box center [780, 542] width 148 height 30
click at [566, 538] on div "Exemption Set must be selected for CA. Exemption * 14 - Wildcard Exemption (unu…" at bounding box center [512, 495] width 369 height 274
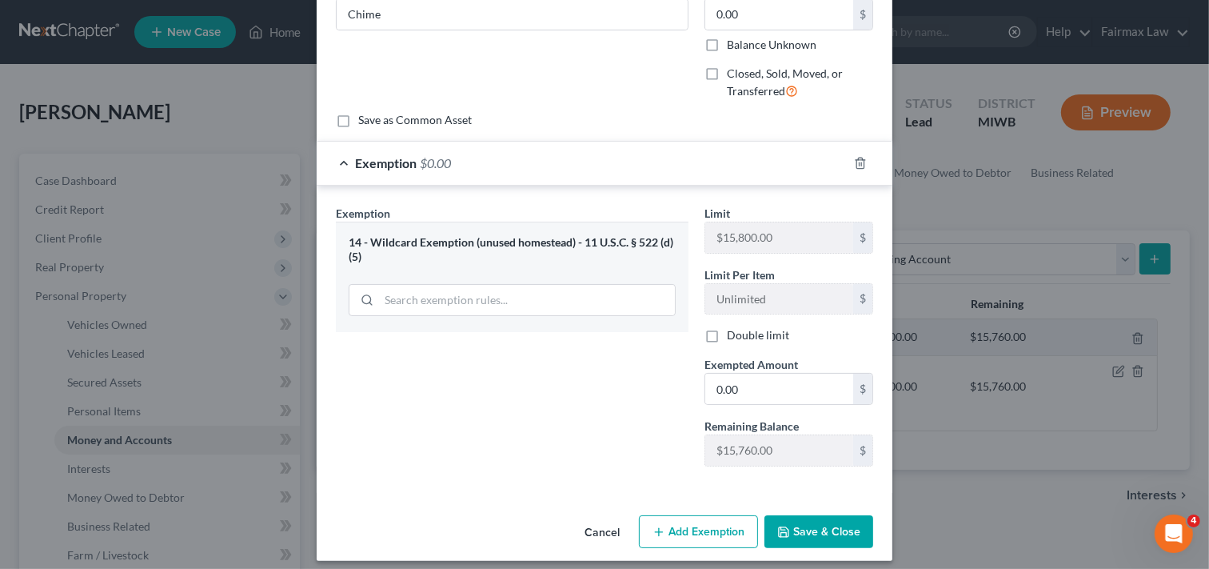
scroll to position [166, 0]
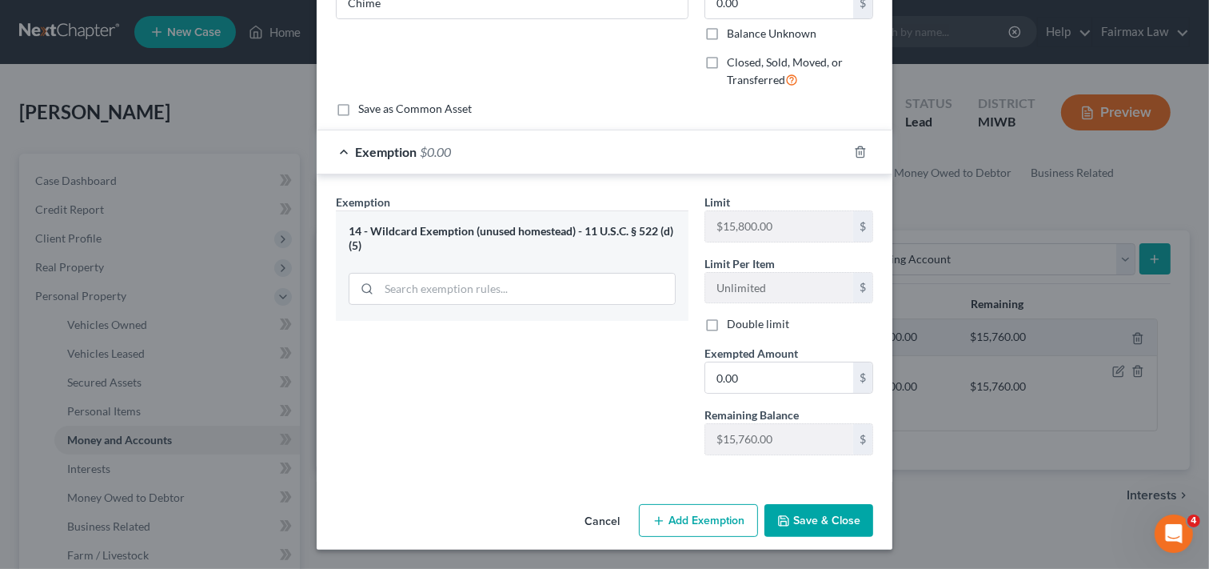
click at [829, 520] on button "Save & Close" at bounding box center [819, 521] width 109 height 34
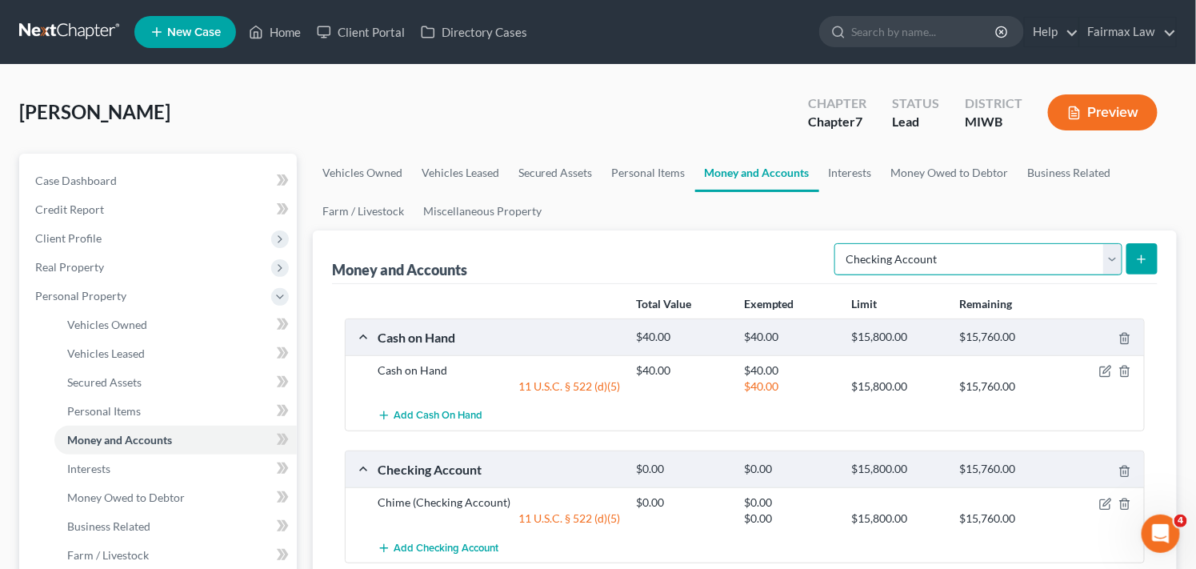
click at [1090, 256] on select "Select Account Type Brokerage Cash on Hand Certificates of Deposit Checking Acc…" at bounding box center [978, 259] width 288 height 32
click at [838, 243] on select "Select Account Type Brokerage Cash on Hand Certificates of Deposit Checking Acc…" at bounding box center [978, 259] width 288 height 32
click at [1147, 259] on icon "submit" at bounding box center [1141, 259] width 13 height 13
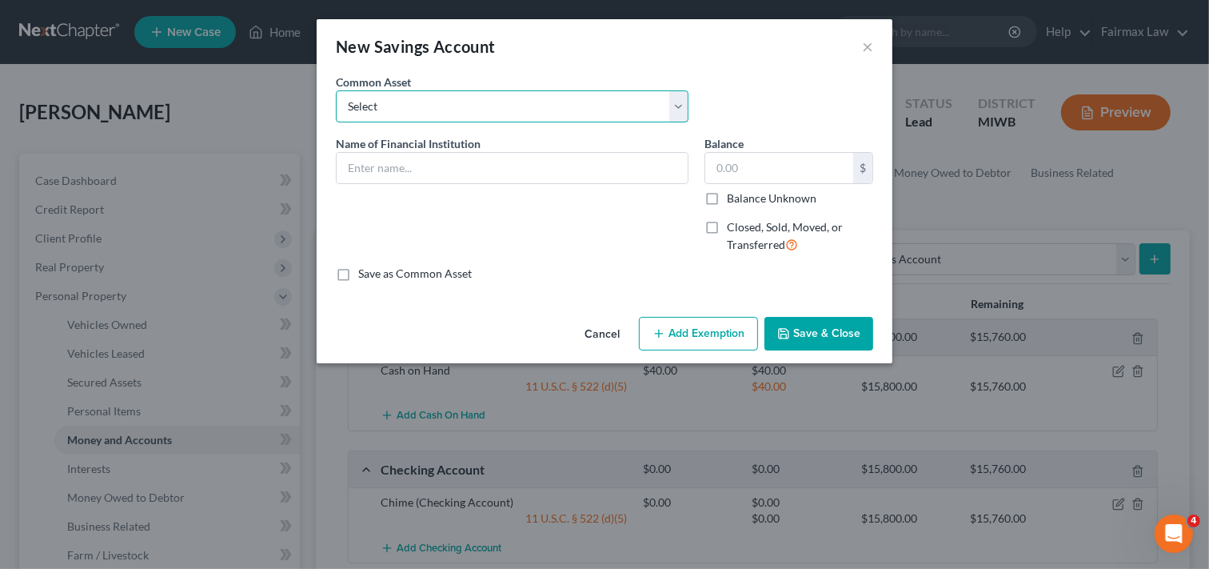
click at [561, 94] on select "Select Current So-Fi Savings [PERSON_NAME] Credit Union - Savings Adventure Cre…" at bounding box center [512, 106] width 353 height 32
click at [336, 90] on select "Select Current So-Fi Savings [PERSON_NAME] Credit Union - Savings Adventure Cre…" at bounding box center [512, 106] width 353 height 32
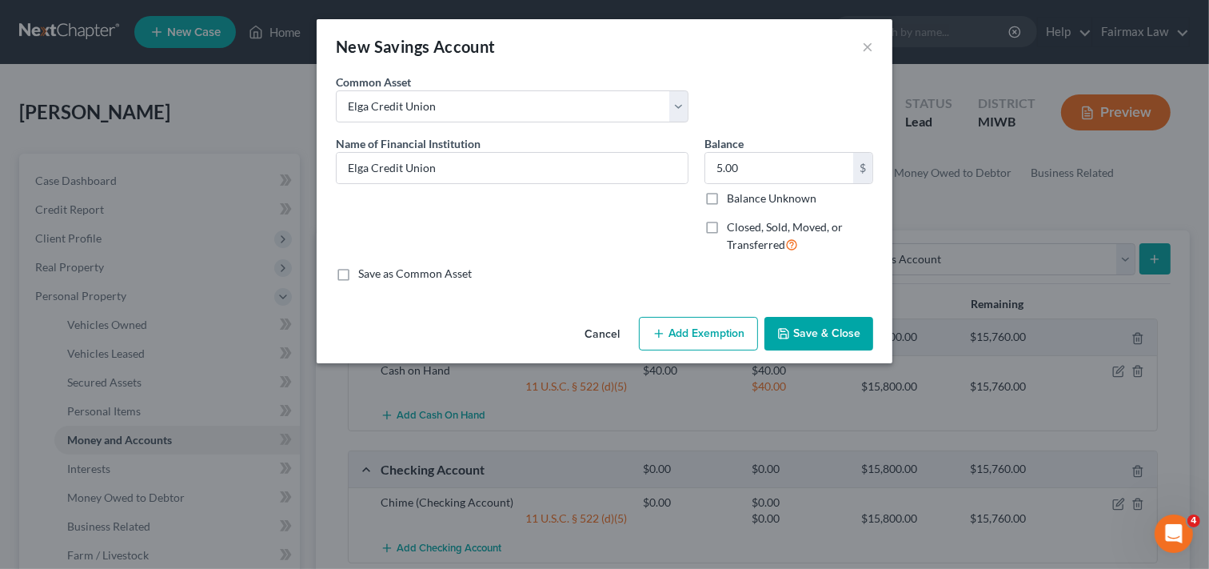
click at [744, 333] on button "Add Exemption" at bounding box center [698, 334] width 119 height 34
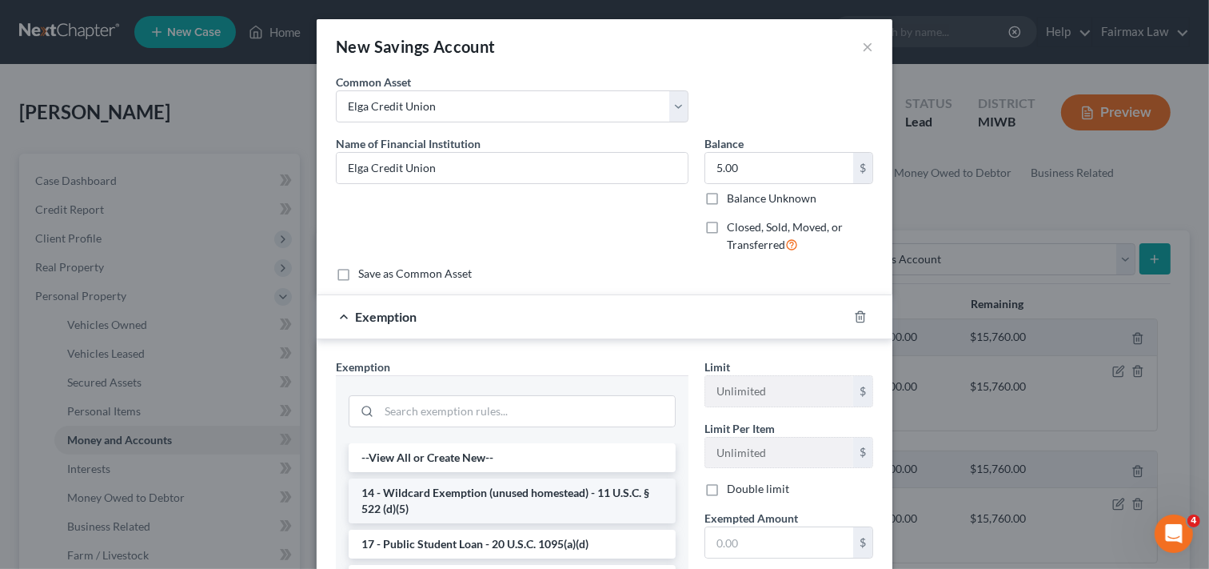
click at [475, 493] on li "14 - Wildcard Exemption (unused homestead) - 11 U.S.C. § 522 (d)(5)" at bounding box center [512, 500] width 327 height 45
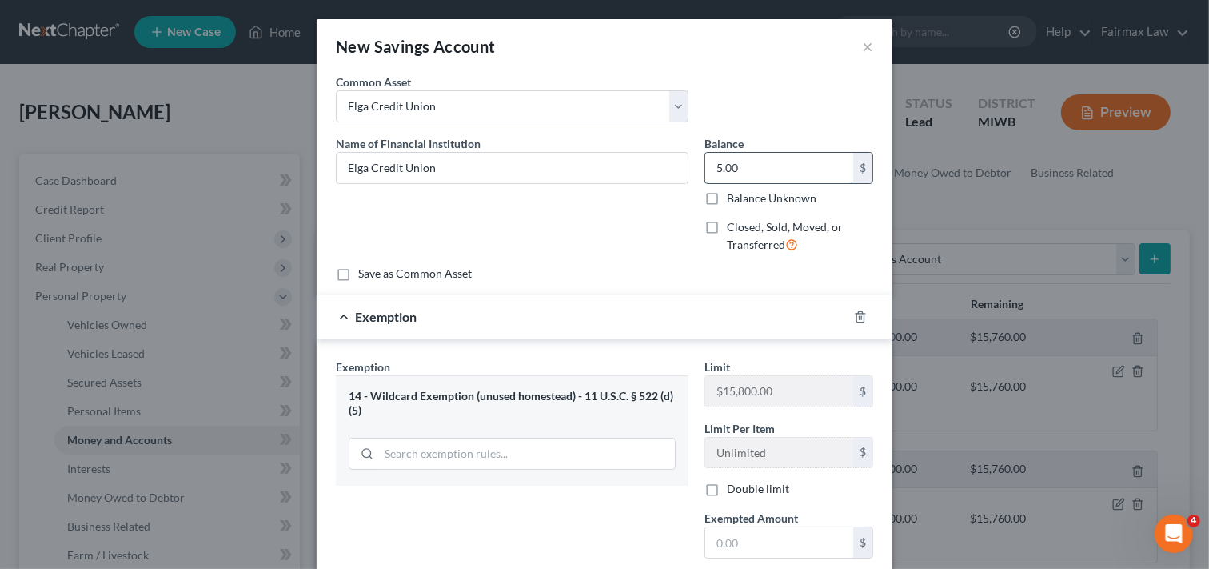
click at [762, 166] on input "5.00" at bounding box center [780, 168] width 148 height 30
click at [772, 542] on input "text" at bounding box center [780, 542] width 148 height 30
click at [650, 520] on div "Exemption Set must be selected for CA. Exemption * 14 - Wildcard Exemption (unu…" at bounding box center [512, 495] width 369 height 274
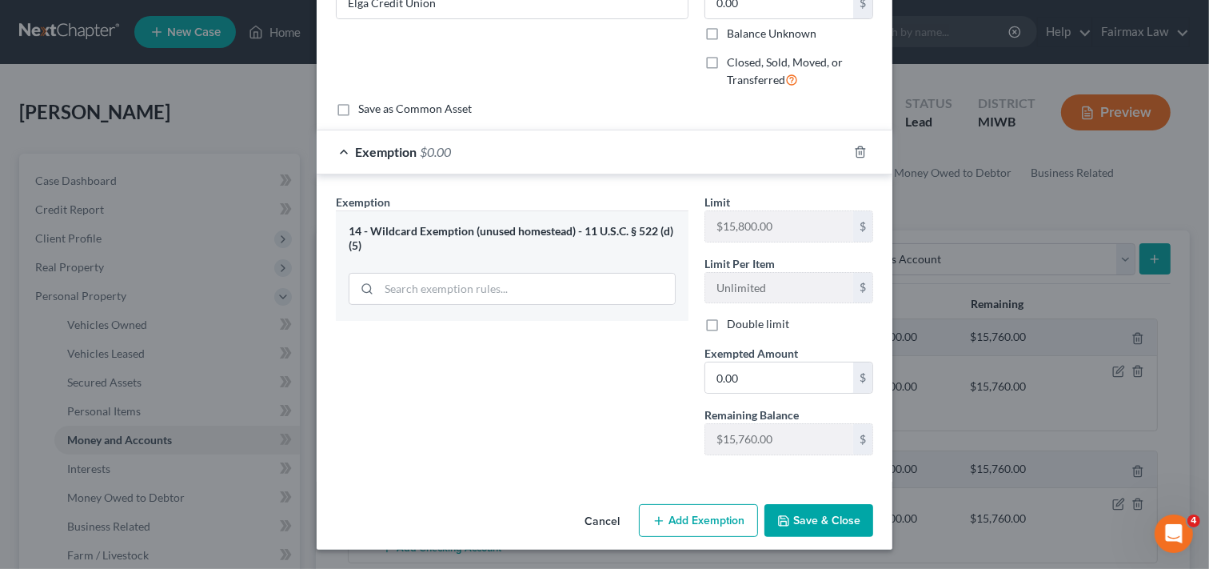
click at [845, 522] on button "Save & Close" at bounding box center [819, 521] width 109 height 34
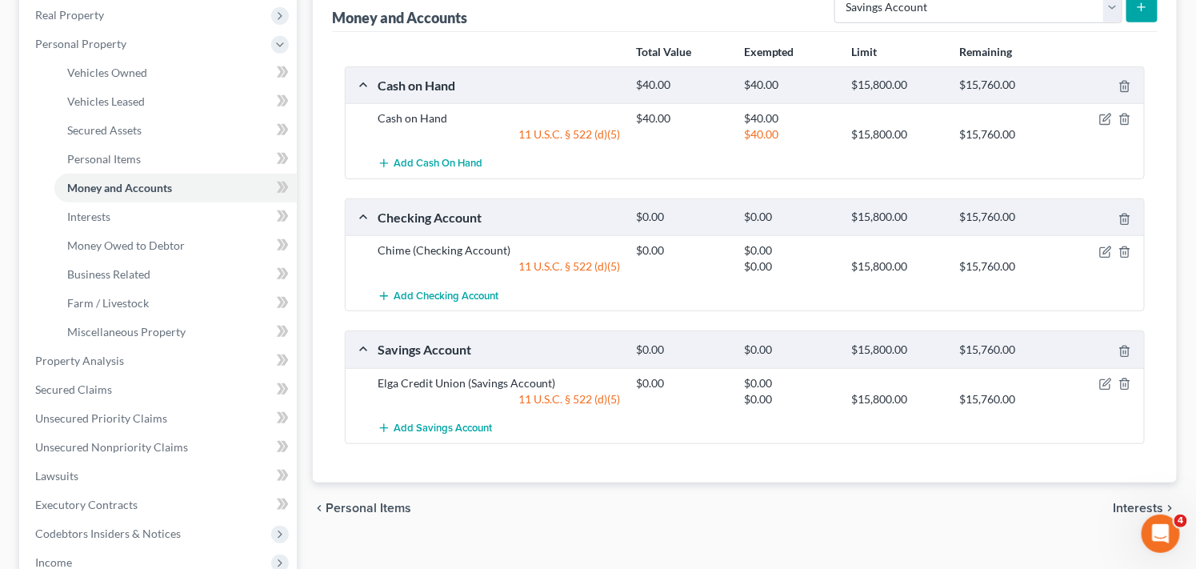
scroll to position [250, 0]
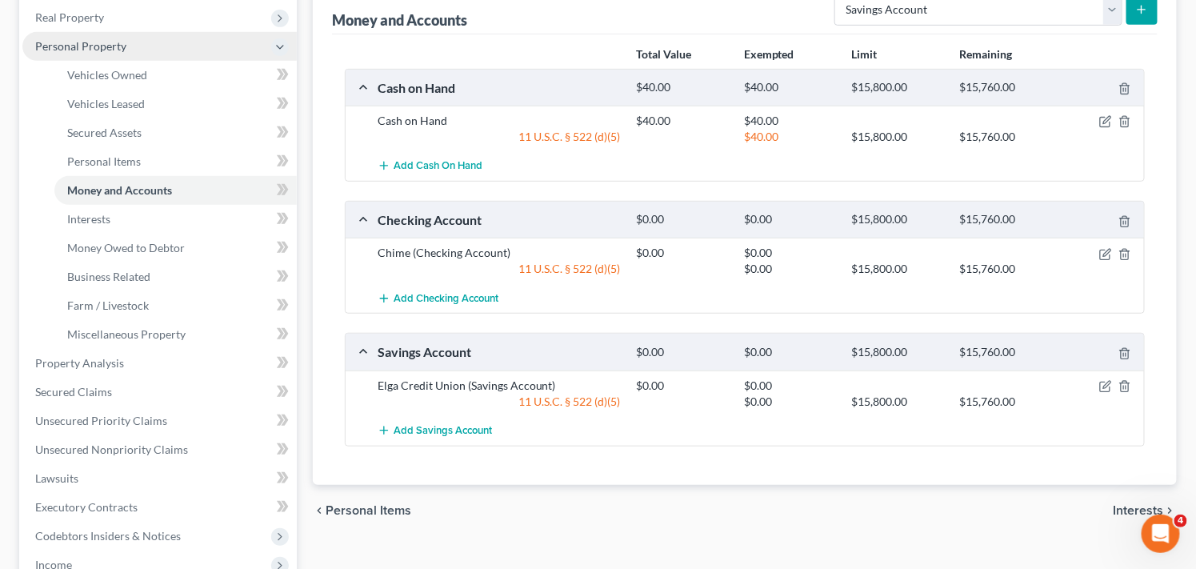
click at [124, 46] on span "Personal Property" at bounding box center [159, 46] width 274 height 29
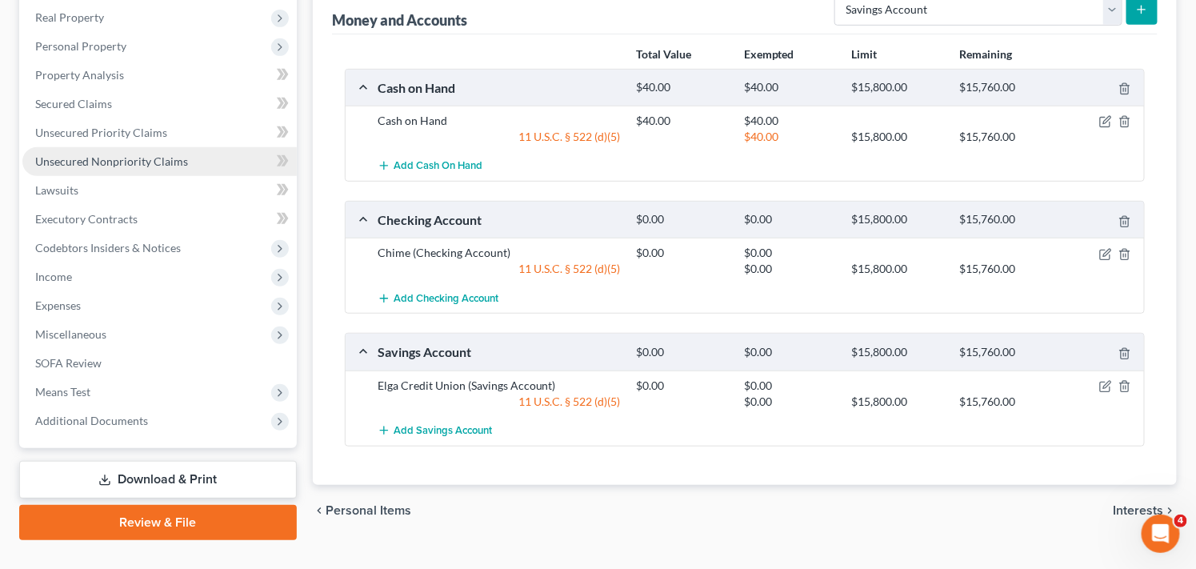
click at [138, 162] on span "Unsecured Nonpriority Claims" at bounding box center [111, 161] width 153 height 14
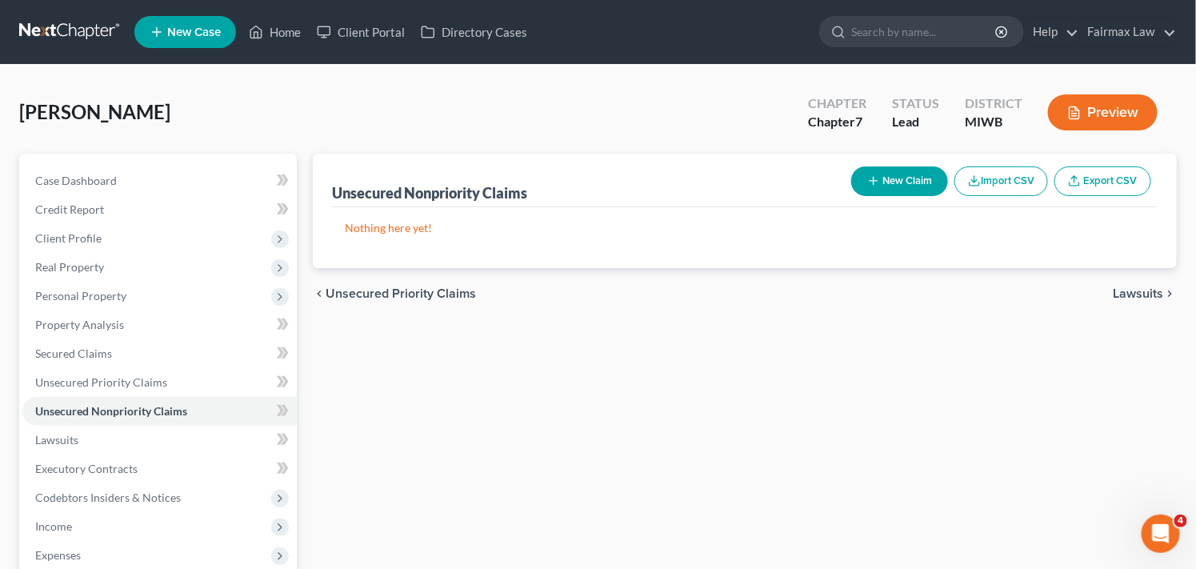
click at [581, 117] on div "[PERSON_NAME] Upgraded Chapter Chapter 7 Status Lead District MIWB Preview" at bounding box center [598, 119] width 1158 height 70
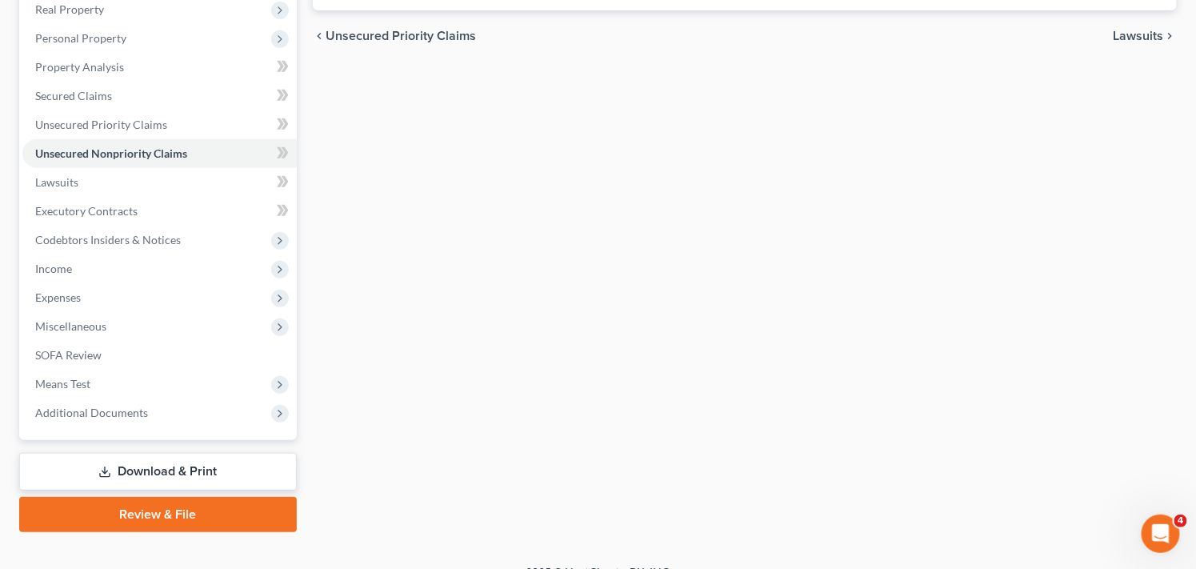
scroll to position [280, 0]
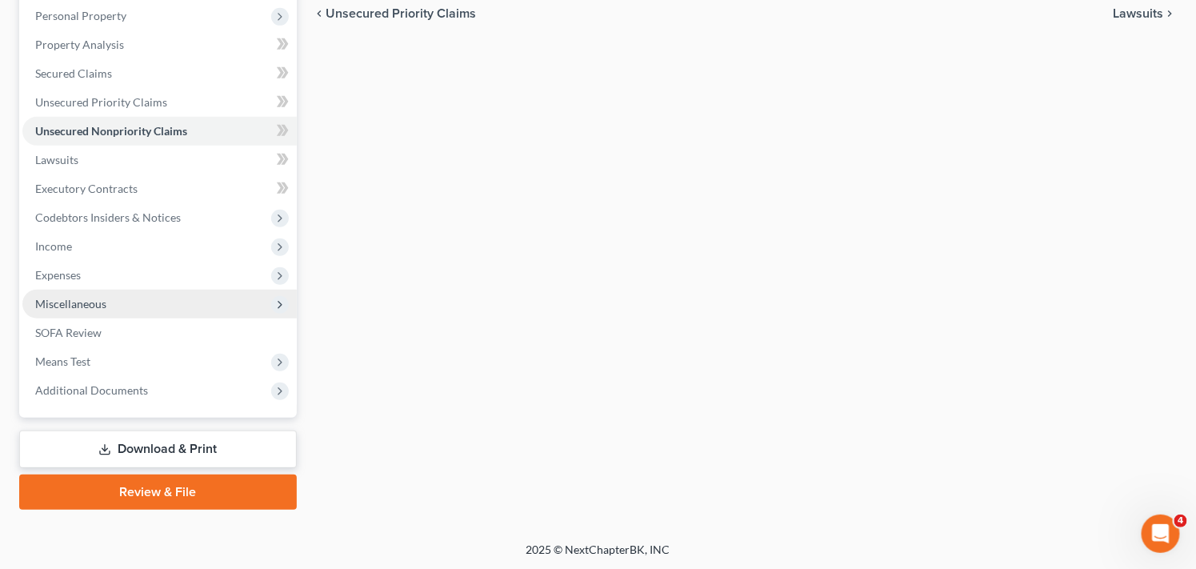
click at [232, 304] on span "Miscellaneous" at bounding box center [159, 304] width 274 height 29
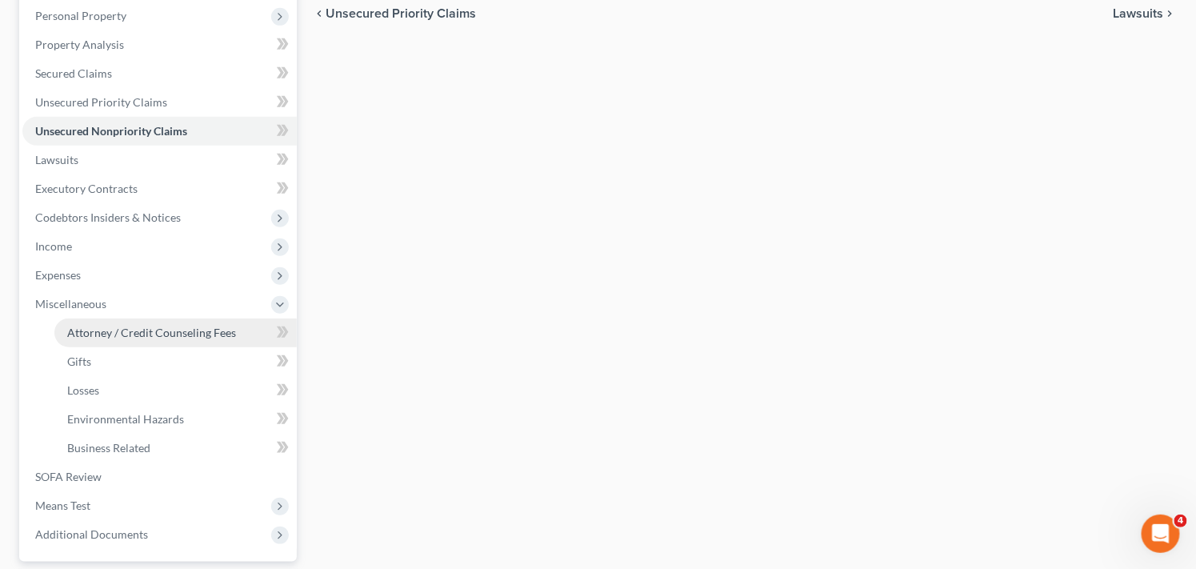
click at [229, 326] on span "Attorney / Credit Counseling Fees" at bounding box center [151, 333] width 169 height 14
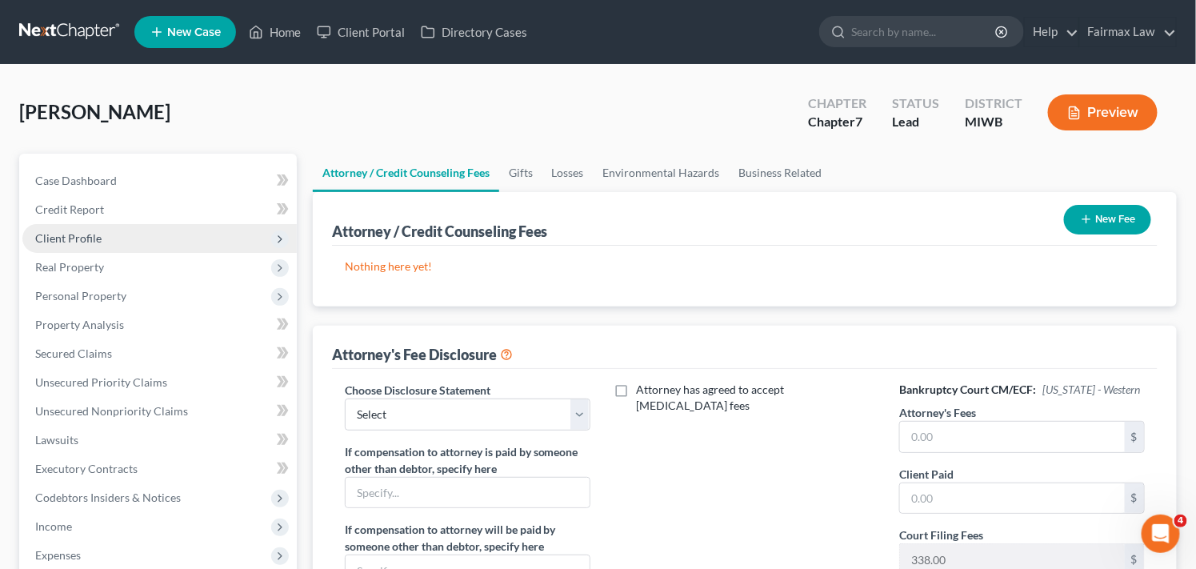
click at [170, 238] on span "Client Profile" at bounding box center [159, 238] width 274 height 29
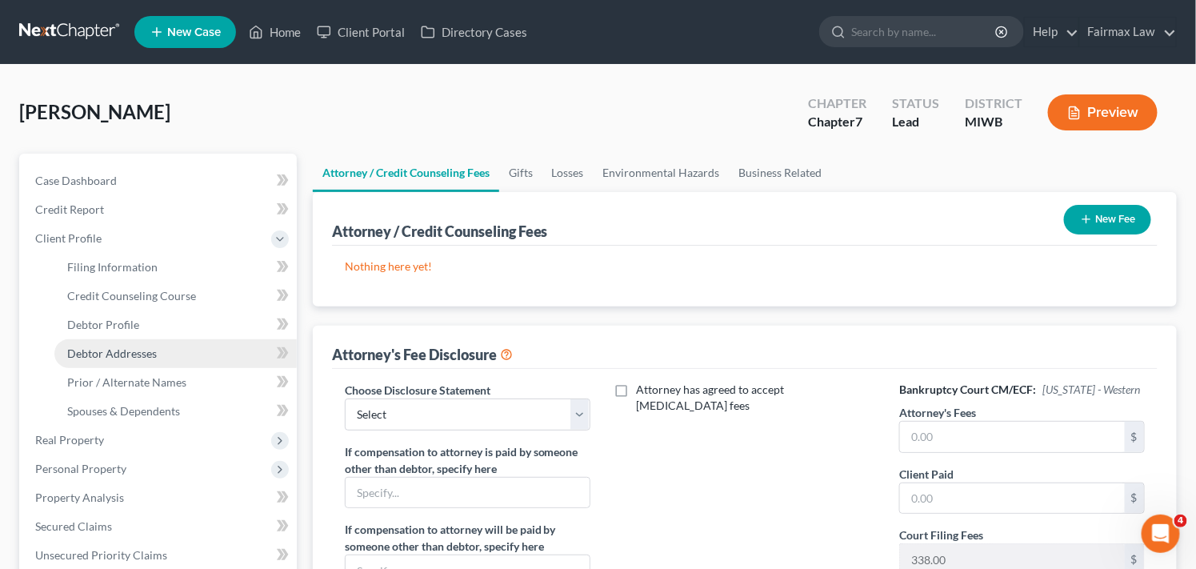
click at [146, 355] on span "Debtor Addresses" at bounding box center [112, 353] width 90 height 14
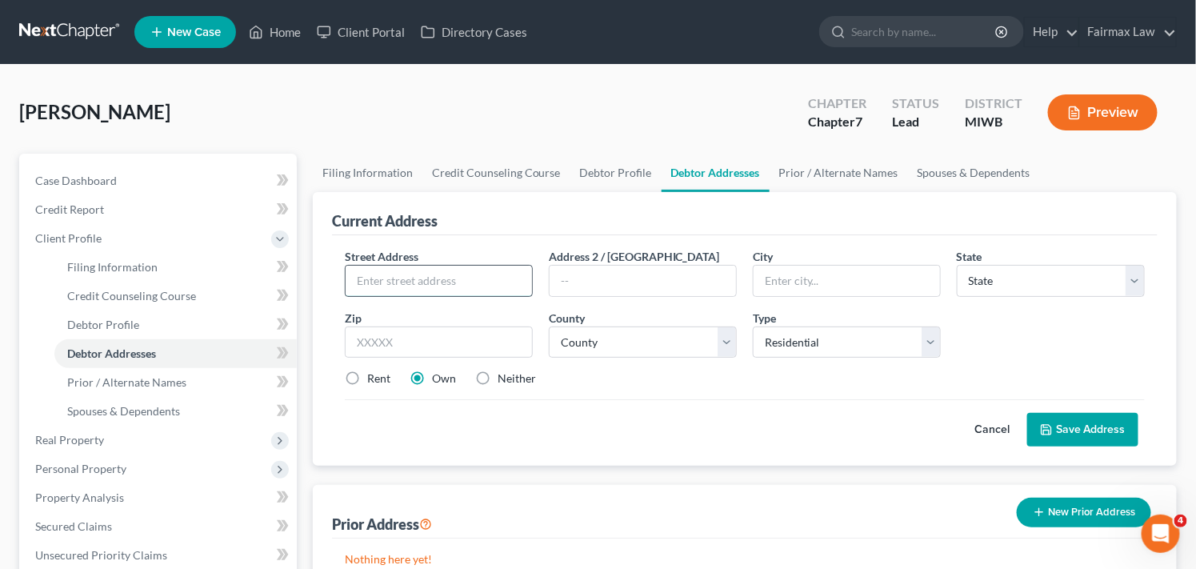
click at [433, 281] on input "text" at bounding box center [439, 281] width 186 height 30
click at [438, 349] on input "text" at bounding box center [439, 342] width 188 height 32
click at [498, 374] on label "Neither" at bounding box center [517, 378] width 38 height 16
click at [504, 374] on input "Neither" at bounding box center [509, 375] width 10 height 10
click at [621, 342] on select "[GEOGRAPHIC_DATA] [GEOGRAPHIC_DATA] [GEOGRAPHIC_DATA] [GEOGRAPHIC_DATA] [GEOGRA…" at bounding box center [643, 342] width 188 height 32
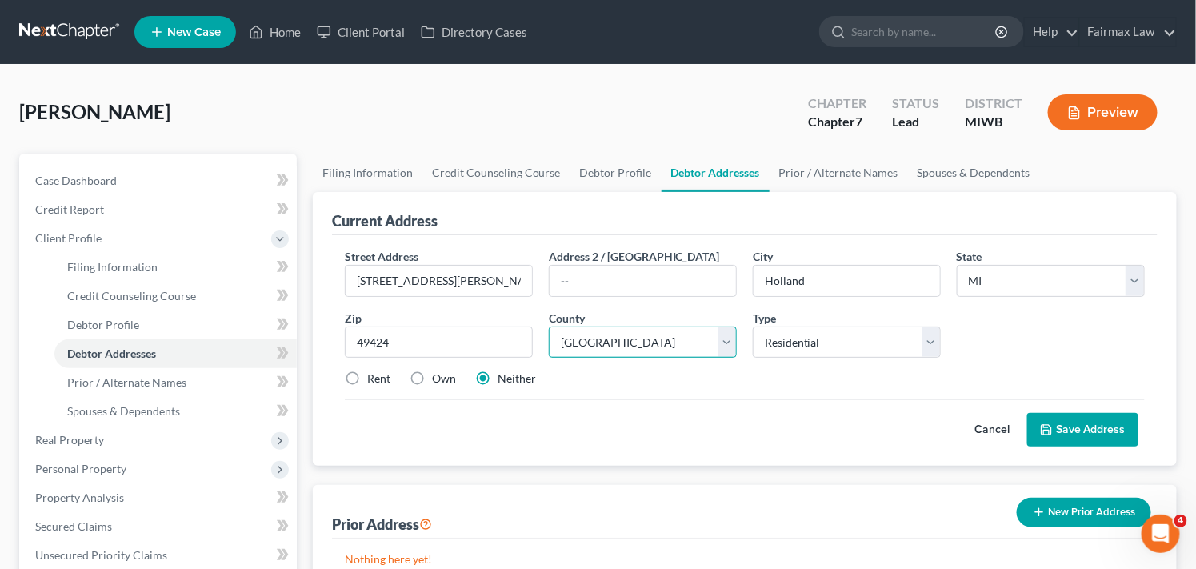
click at [549, 326] on select "[GEOGRAPHIC_DATA] [GEOGRAPHIC_DATA] [GEOGRAPHIC_DATA] [GEOGRAPHIC_DATA] [GEOGRA…" at bounding box center [643, 342] width 188 height 32
click at [882, 336] on select "Select Residential Mailing Rental Business" at bounding box center [847, 342] width 188 height 32
click at [1010, 354] on div "Street Address * [STREET_ADDRESS][PERSON_NAME] * [GEOGRAPHIC_DATA] * State [US_…" at bounding box center [745, 324] width 816 height 152
click at [1068, 428] on button "Save Address" at bounding box center [1082, 430] width 111 height 34
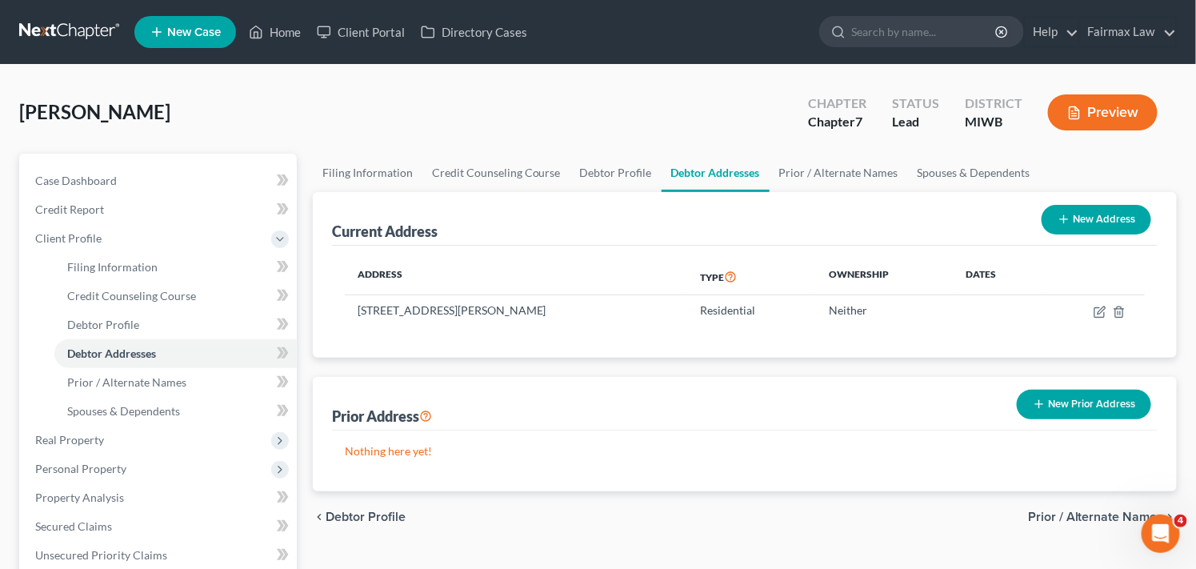
click at [1038, 406] on icon "button" at bounding box center [1039, 404] width 13 height 13
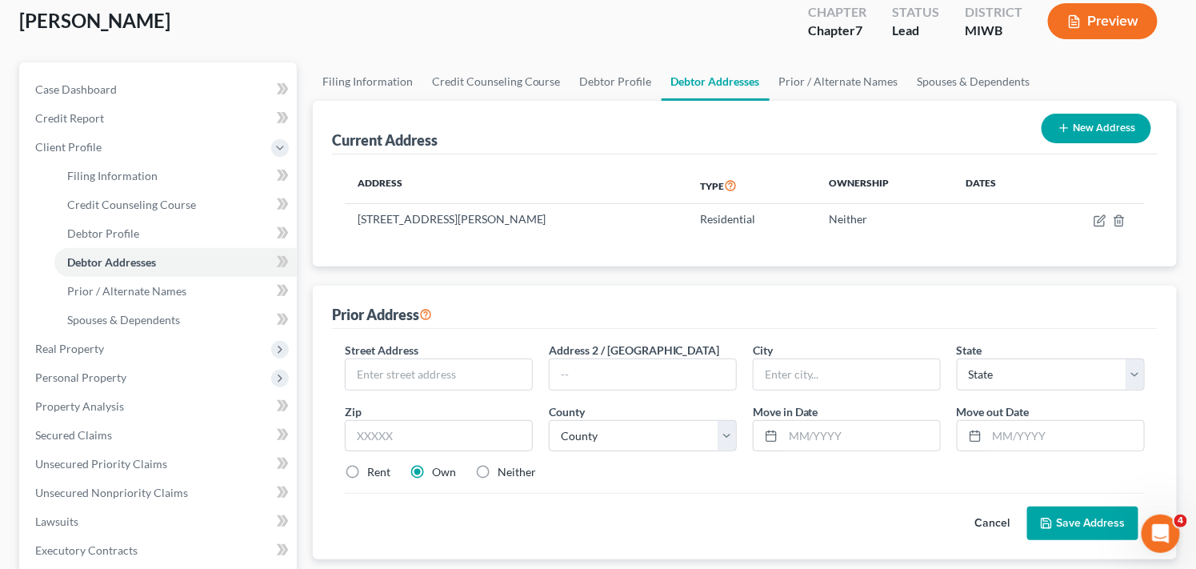
scroll to position [106, 0]
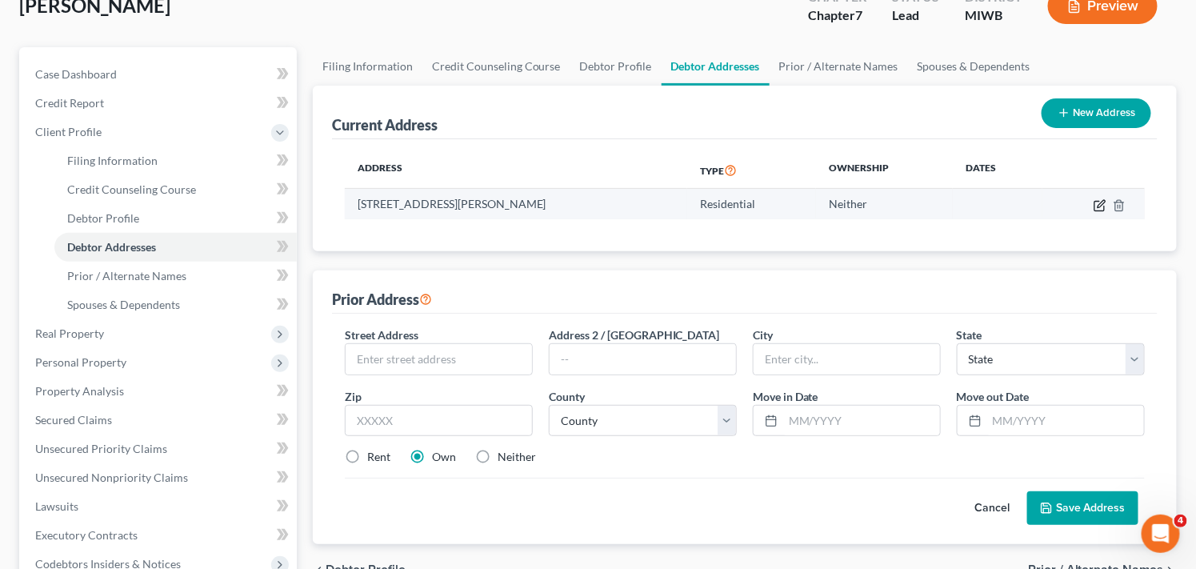
click at [1099, 201] on icon "button" at bounding box center [1099, 206] width 10 height 10
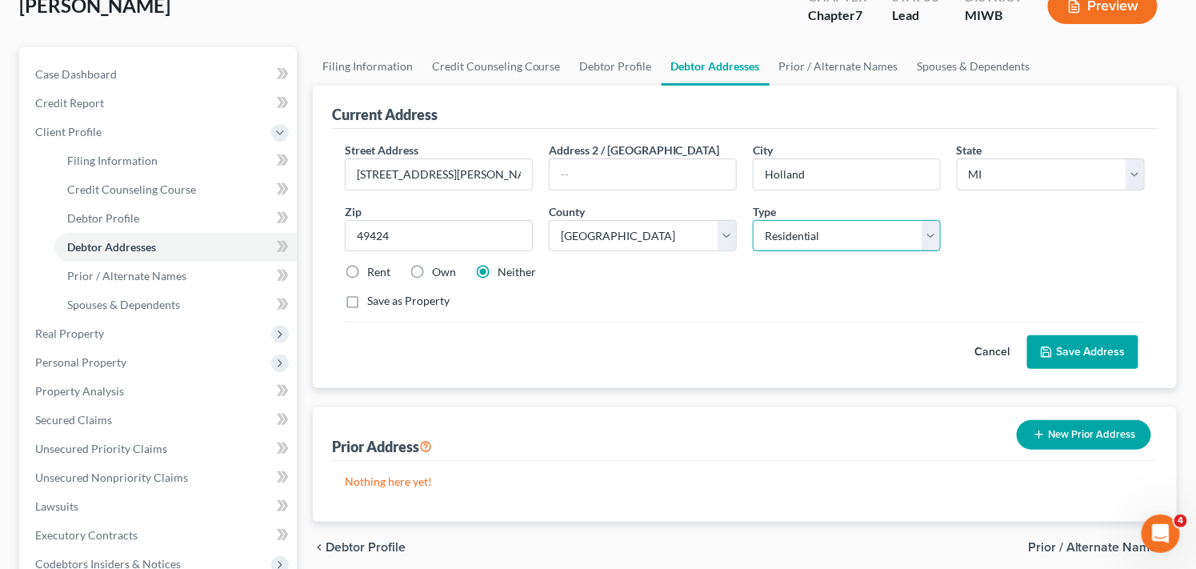
click at [858, 229] on select "Select Residential Mailing Rental Business" at bounding box center [847, 236] width 188 height 32
click at [753, 220] on select "Select Residential Mailing Rental Business" at bounding box center [847, 236] width 188 height 32
click at [834, 229] on select "Select Mailing Rental Business" at bounding box center [847, 236] width 188 height 32
click at [832, 236] on select "Select Mailing Rental Business" at bounding box center [847, 236] width 188 height 32
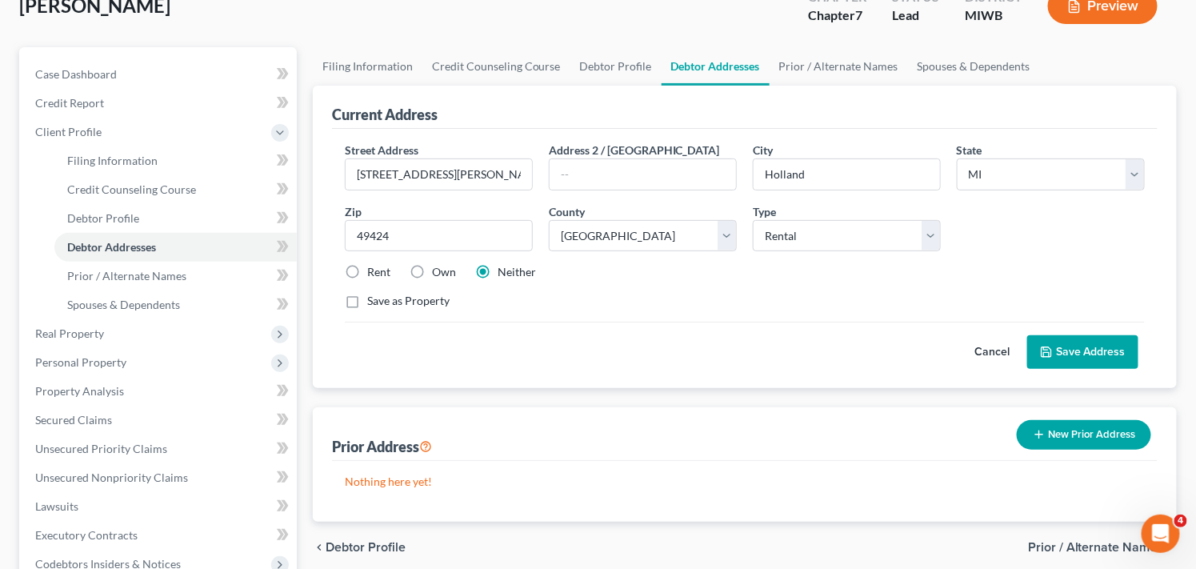
click at [432, 266] on label "Own" at bounding box center [444, 272] width 24 height 16
click at [438, 266] on input "Own" at bounding box center [443, 269] width 10 height 10
click at [498, 270] on label "Neither" at bounding box center [517, 272] width 38 height 16
click at [504, 270] on input "Neither" at bounding box center [509, 269] width 10 height 10
click at [838, 236] on select "Select Mailing Rental Business" at bounding box center [847, 236] width 188 height 32
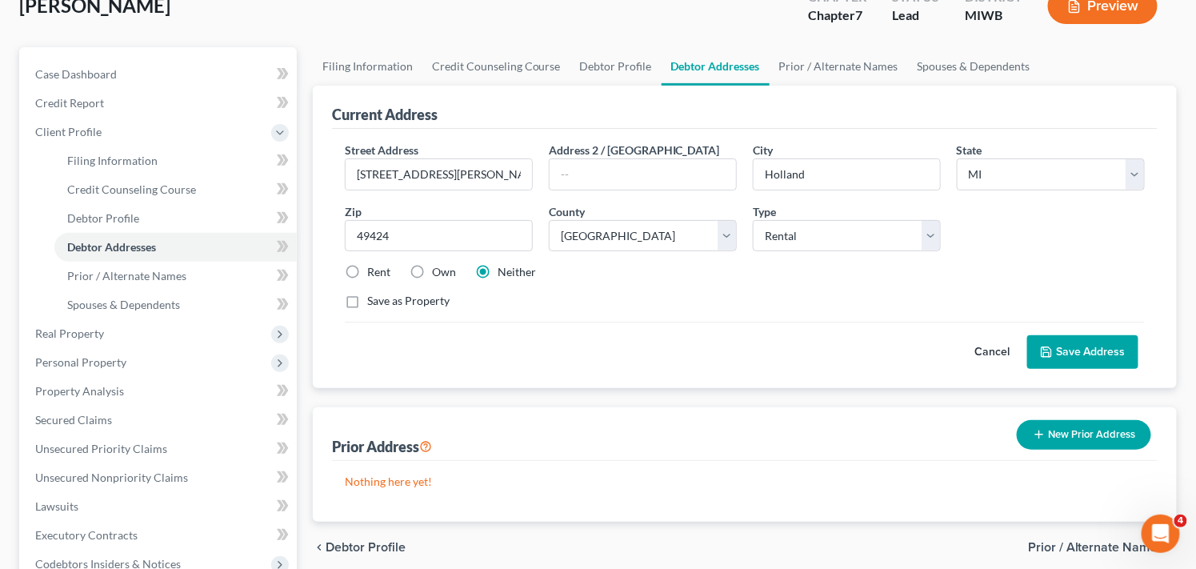
click at [1038, 266] on div "Rent Own Neither" at bounding box center [745, 272] width 816 height 16
click at [836, 238] on select "Select Mailing Rental Business" at bounding box center [847, 236] width 188 height 32
click at [1053, 286] on div "Street Address * [STREET_ADDRESS][PERSON_NAME] * [GEOGRAPHIC_DATA] * State [US_…" at bounding box center [745, 232] width 816 height 181
click at [986, 352] on button "Cancel" at bounding box center [992, 352] width 70 height 32
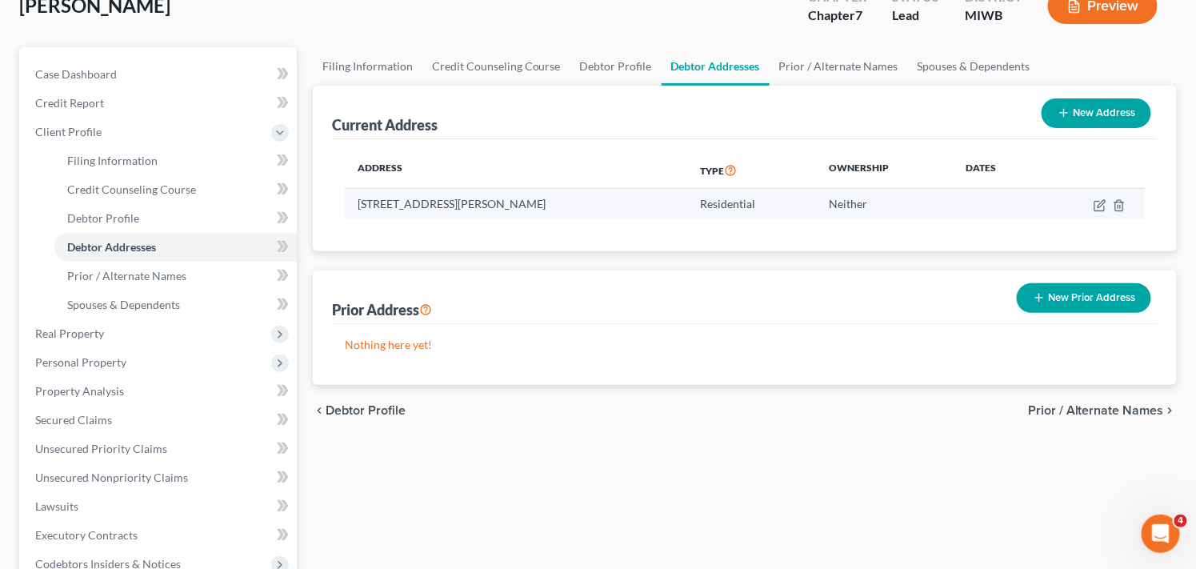
click at [1090, 204] on td at bounding box center [1093, 204] width 102 height 30
click at [1101, 208] on icon "button" at bounding box center [1100, 205] width 13 height 13
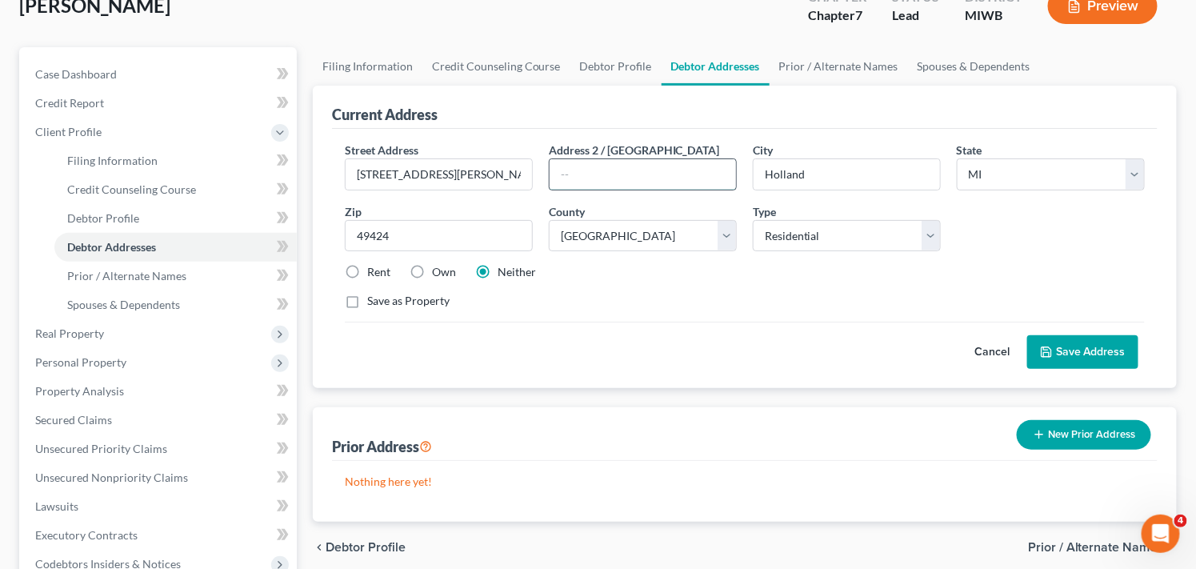
click at [616, 162] on input "text" at bounding box center [643, 174] width 186 height 30
click at [609, 363] on div "Cancel Save Address" at bounding box center [745, 345] width 800 height 47
click at [1084, 354] on button "Save Address" at bounding box center [1082, 352] width 111 height 34
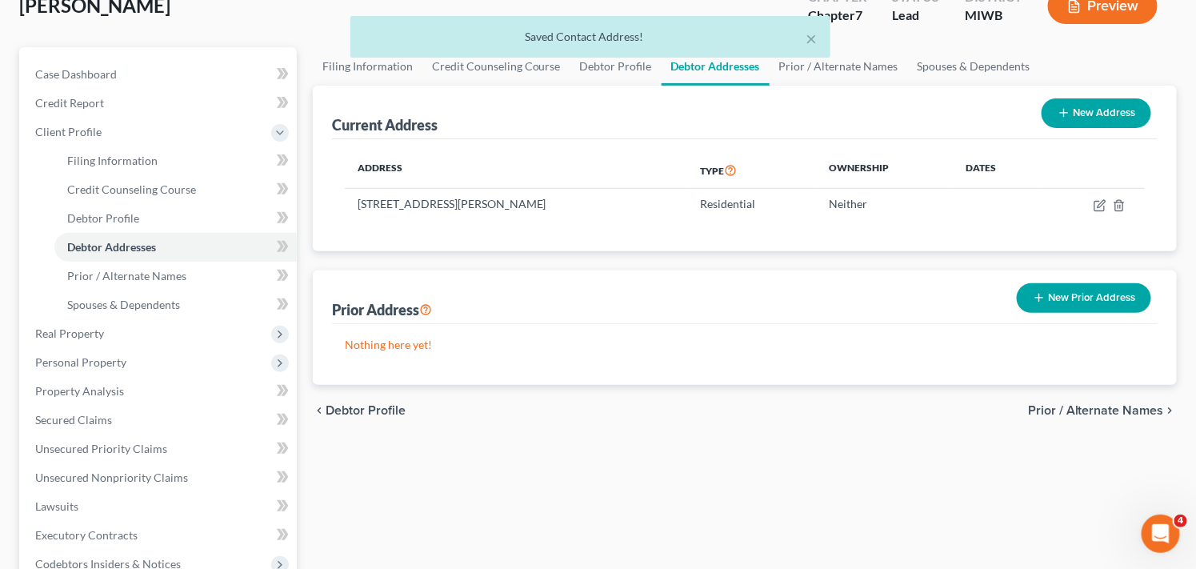
click at [1122, 294] on button "New Prior Address" at bounding box center [1084, 298] width 134 height 30
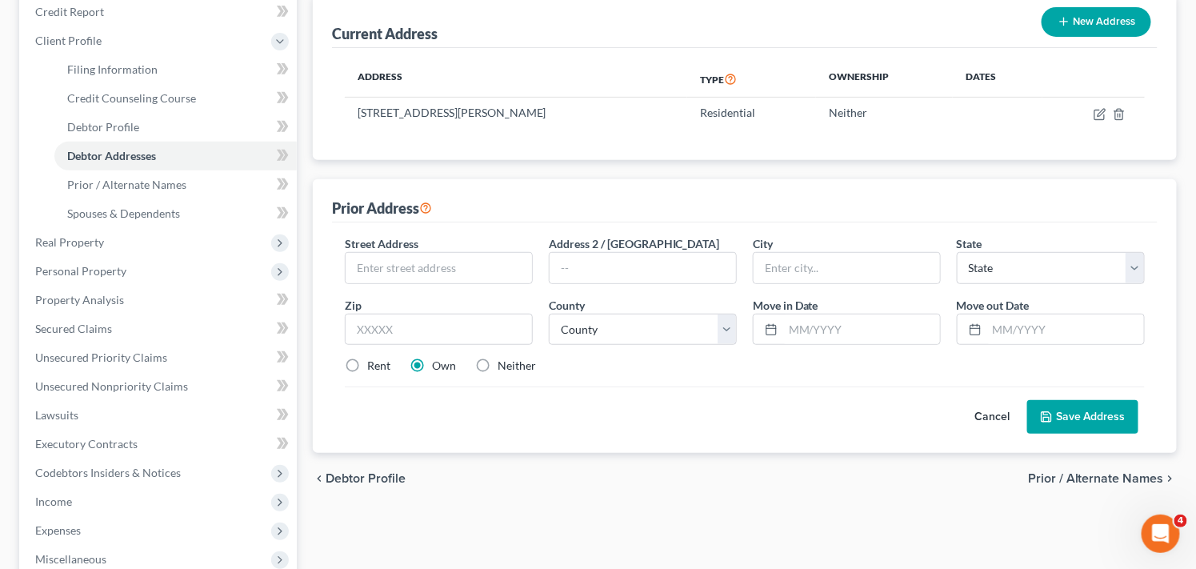
scroll to position [196, 0]
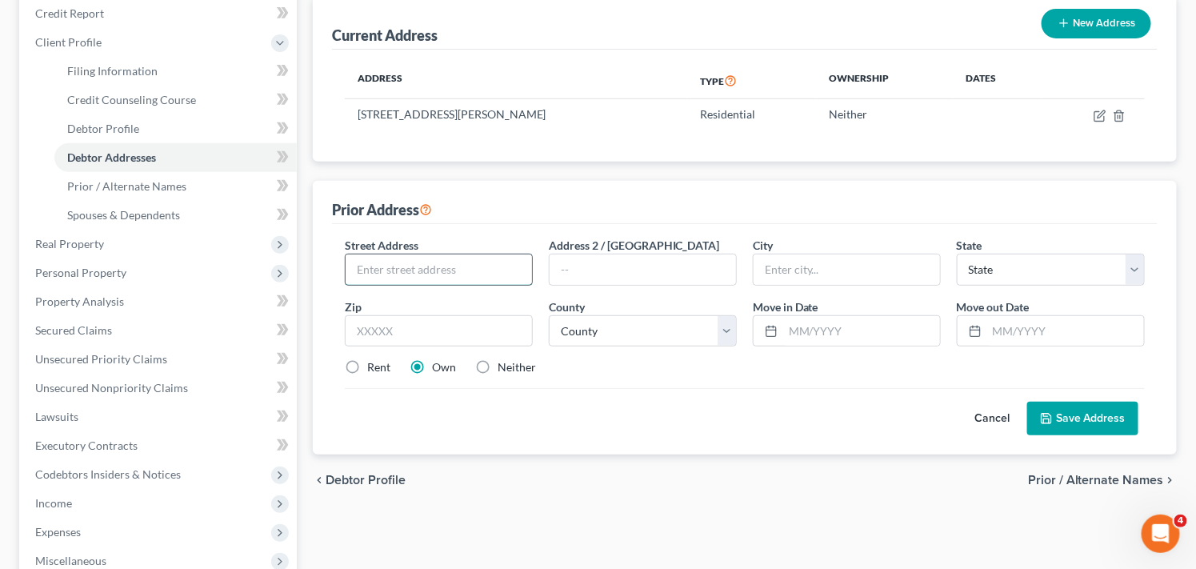
click at [475, 262] on input "text" at bounding box center [439, 269] width 186 height 30
click at [450, 320] on input "text" at bounding box center [439, 331] width 188 height 32
click at [433, 336] on input "48423-2383" at bounding box center [439, 331] width 188 height 32
click at [529, 366] on label "Neither" at bounding box center [517, 367] width 38 height 16
click at [514, 366] on input "Neither" at bounding box center [509, 364] width 10 height 10
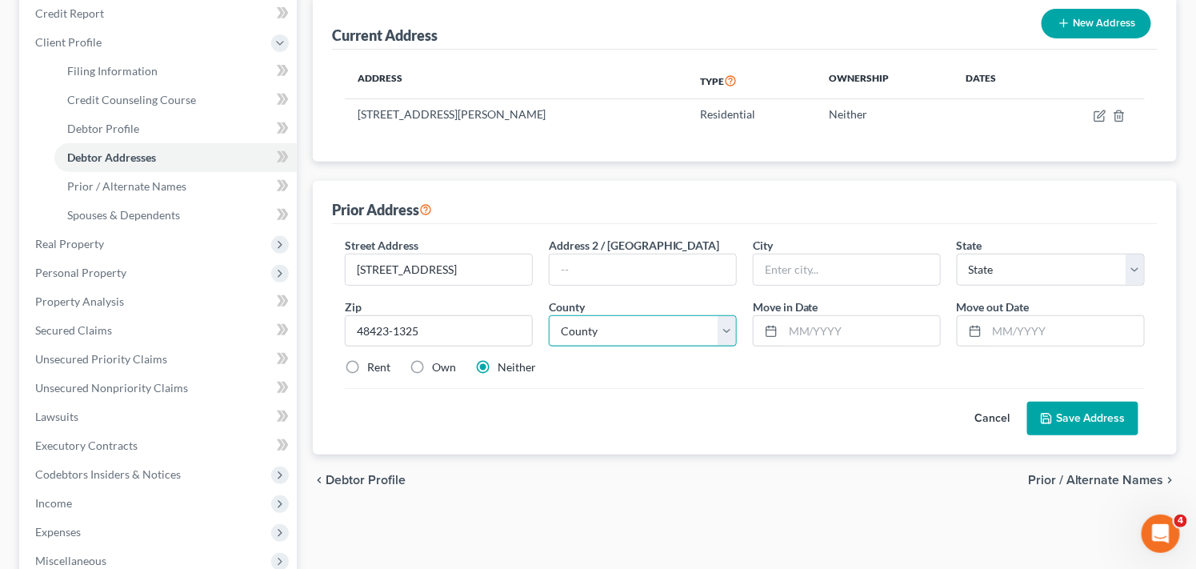
click at [650, 326] on select "County" at bounding box center [643, 331] width 188 height 32
click at [549, 315] on select "County" at bounding box center [643, 331] width 188 height 32
click at [686, 337] on select "County" at bounding box center [643, 331] width 188 height 32
drag, startPoint x: 694, startPoint y: 329, endPoint x: 708, endPoint y: 328, distance: 14.4
click at [694, 329] on select "County" at bounding box center [643, 331] width 188 height 32
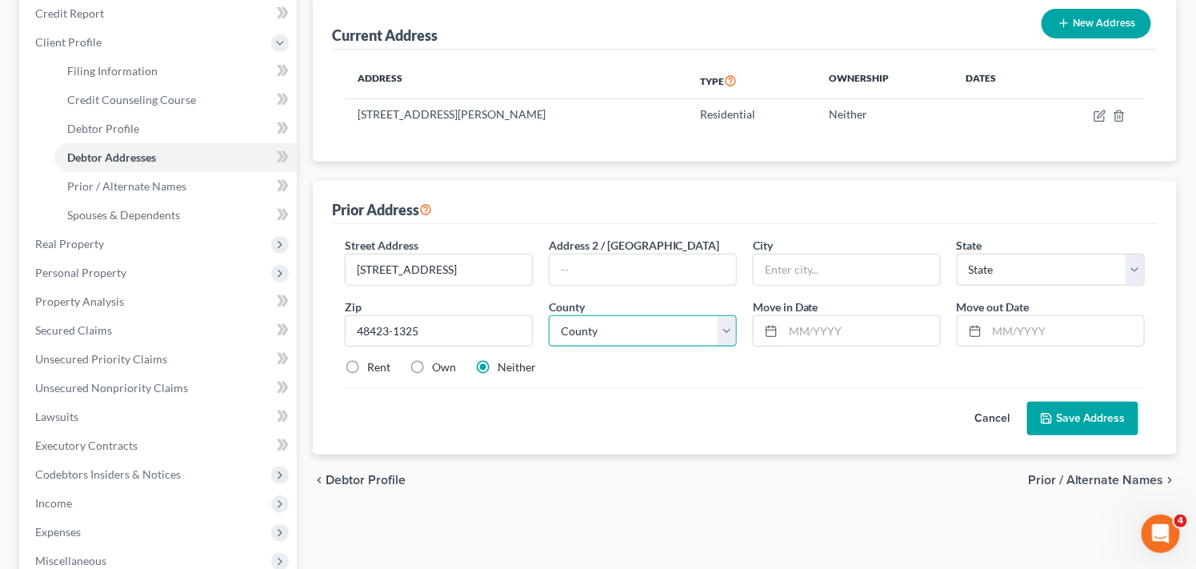
click at [728, 331] on select "County" at bounding box center [643, 331] width 188 height 32
click at [725, 333] on select "County" at bounding box center [643, 331] width 188 height 32
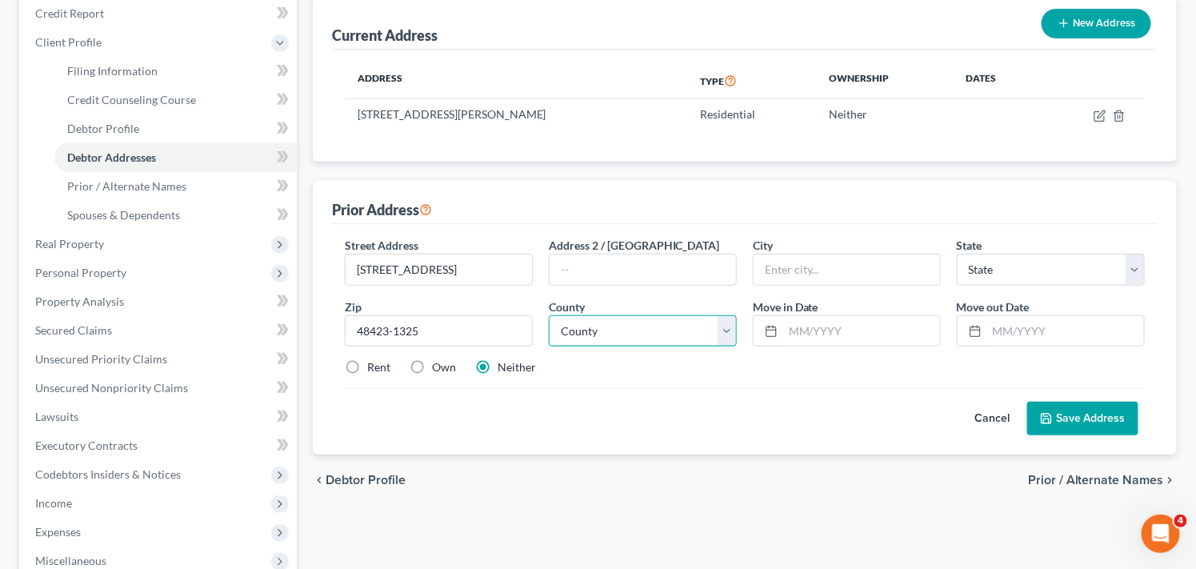
click at [696, 330] on select "County" at bounding box center [643, 331] width 188 height 32
click at [680, 325] on select "County" at bounding box center [643, 331] width 188 height 32
click at [418, 336] on input "48423-1325" at bounding box center [439, 331] width 188 height 32
click at [662, 330] on select "County" at bounding box center [643, 331] width 188 height 32
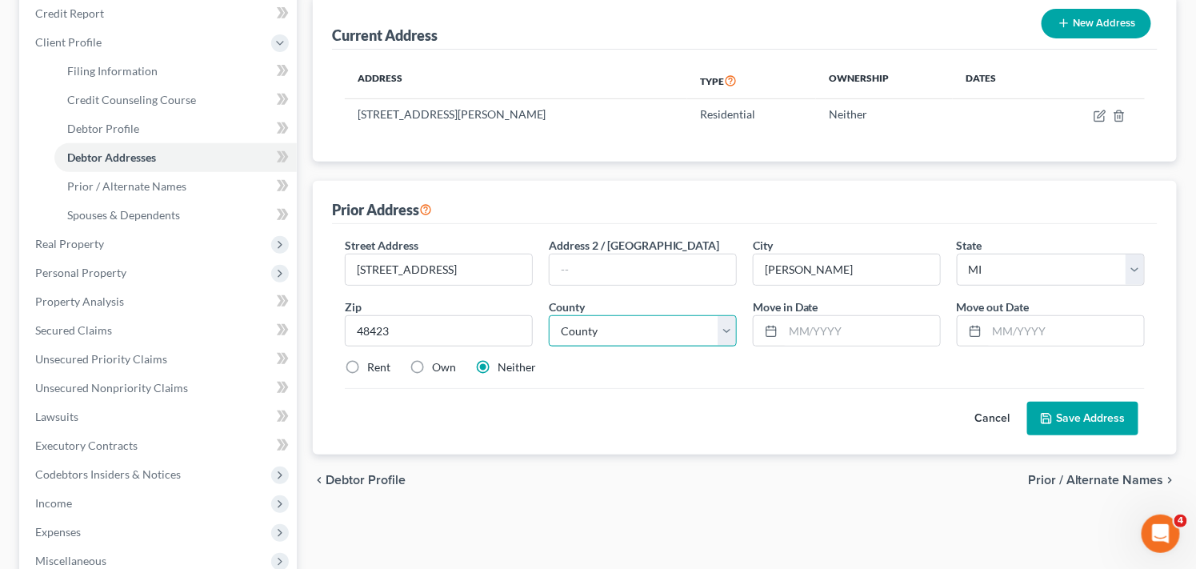
click at [669, 333] on select "[GEOGRAPHIC_DATA] [GEOGRAPHIC_DATA] [GEOGRAPHIC_DATA] [GEOGRAPHIC_DATA] [GEOGRA…" at bounding box center [643, 331] width 188 height 32
click at [549, 315] on select "[GEOGRAPHIC_DATA] [GEOGRAPHIC_DATA] [GEOGRAPHIC_DATA] [GEOGRAPHIC_DATA] [GEOGRA…" at bounding box center [643, 331] width 188 height 32
click at [898, 336] on input "text" at bounding box center [861, 331] width 157 height 30
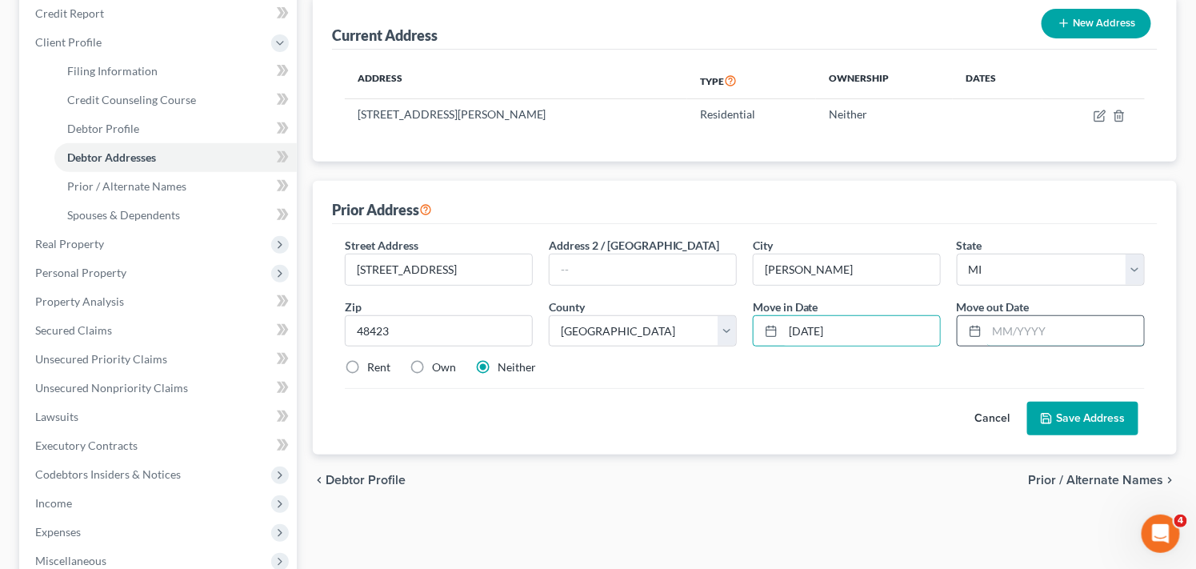
click at [1067, 334] on input "text" at bounding box center [1065, 331] width 157 height 30
click at [1084, 418] on button "Save Address" at bounding box center [1082, 419] width 111 height 34
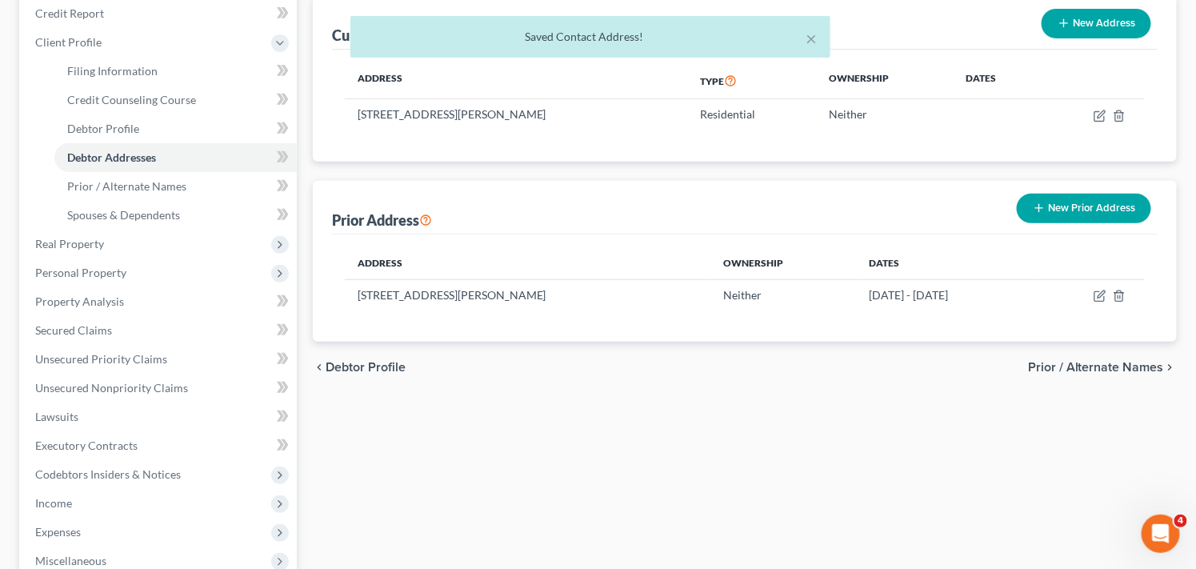
click at [1066, 202] on button "New Prior Address" at bounding box center [1084, 209] width 134 height 30
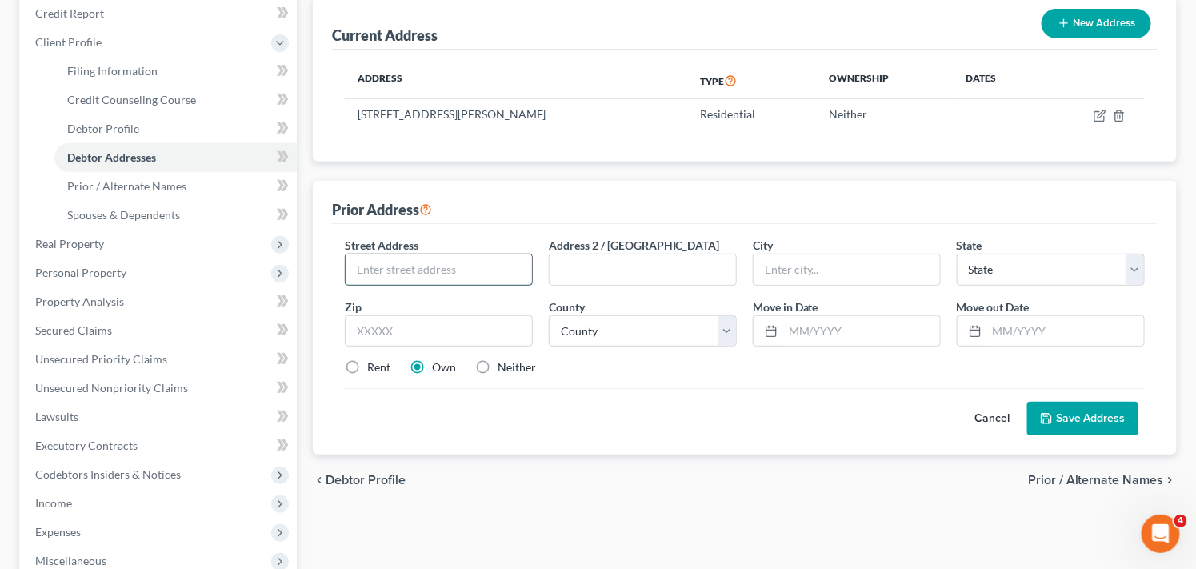
click at [402, 268] on input "text" at bounding box center [439, 269] width 186 height 30
click at [522, 368] on label "Neither" at bounding box center [517, 367] width 38 height 16
click at [514, 368] on input "Neither" at bounding box center [509, 364] width 10 height 10
click at [435, 330] on input "text" at bounding box center [439, 331] width 188 height 32
click at [658, 328] on select "County" at bounding box center [643, 331] width 188 height 32
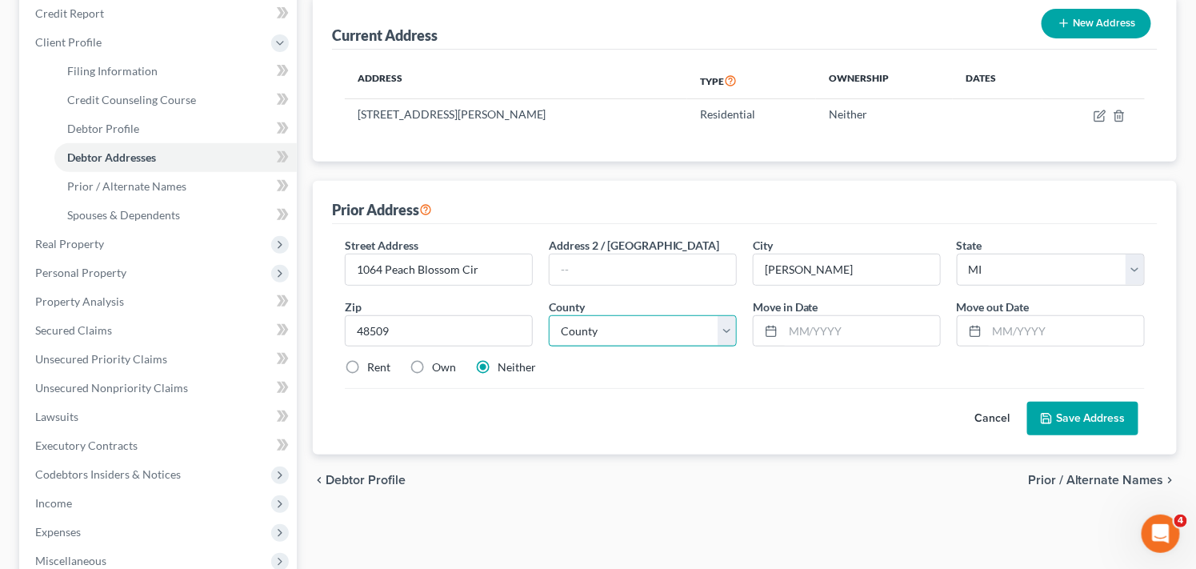
click at [730, 330] on select "[GEOGRAPHIC_DATA] [GEOGRAPHIC_DATA] [GEOGRAPHIC_DATA] [GEOGRAPHIC_DATA] [GEOGRA…" at bounding box center [643, 331] width 188 height 32
click at [549, 315] on select "[GEOGRAPHIC_DATA] [GEOGRAPHIC_DATA] [GEOGRAPHIC_DATA] [GEOGRAPHIC_DATA] [GEOGRA…" at bounding box center [643, 331] width 188 height 32
click at [861, 322] on input "text" at bounding box center [861, 331] width 157 height 30
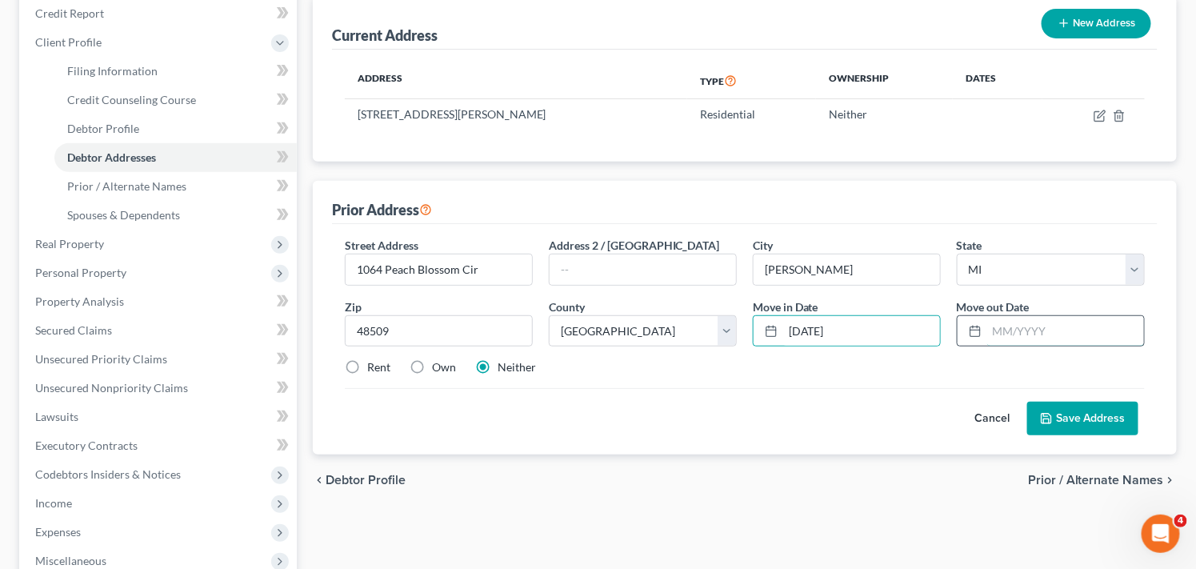
click at [1078, 333] on input "text" at bounding box center [1065, 331] width 157 height 30
click at [1066, 417] on button "Save Address" at bounding box center [1082, 419] width 111 height 34
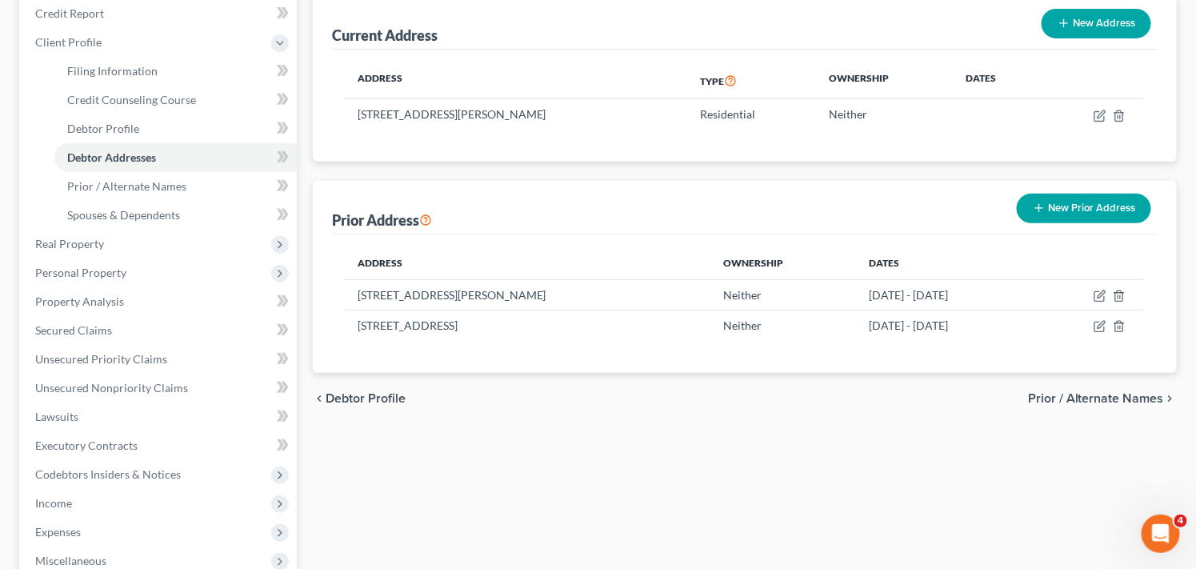
click at [1126, 204] on button "New Prior Address" at bounding box center [1084, 209] width 134 height 30
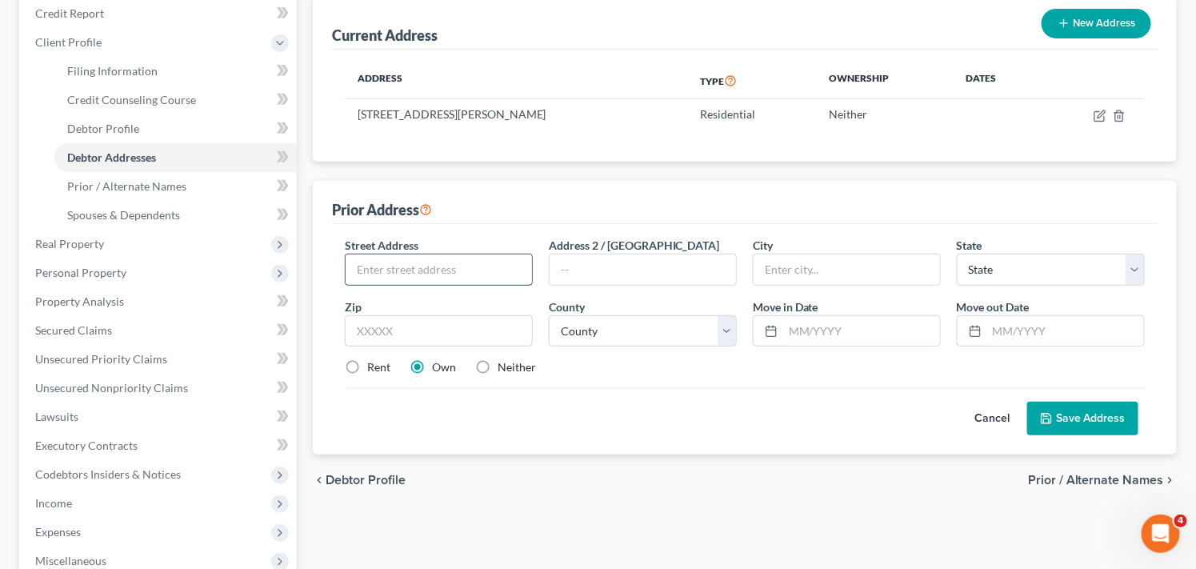
click at [459, 275] on input "text" at bounding box center [439, 269] width 186 height 30
click at [451, 332] on input "text" at bounding box center [439, 331] width 188 height 32
click at [367, 361] on label "Rent" at bounding box center [378, 367] width 23 height 16
click at [374, 361] on input "Rent" at bounding box center [379, 364] width 10 height 10
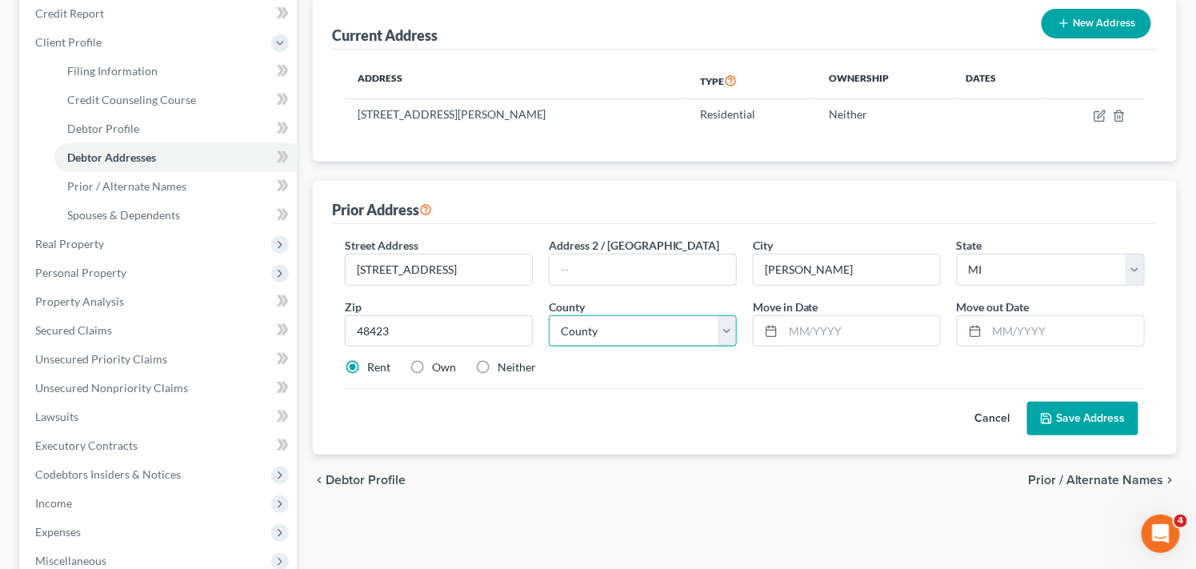
click at [732, 330] on select "[GEOGRAPHIC_DATA] [GEOGRAPHIC_DATA] [GEOGRAPHIC_DATA] [GEOGRAPHIC_DATA] [GEOGRA…" at bounding box center [643, 331] width 188 height 32
click at [549, 315] on select "[GEOGRAPHIC_DATA] [GEOGRAPHIC_DATA] [GEOGRAPHIC_DATA] [GEOGRAPHIC_DATA] [GEOGRA…" at bounding box center [643, 331] width 188 height 32
click at [842, 330] on input "text" at bounding box center [861, 331] width 157 height 30
click at [1022, 328] on input "text" at bounding box center [1065, 331] width 157 height 30
click at [1090, 420] on button "Save Address" at bounding box center [1082, 419] width 111 height 34
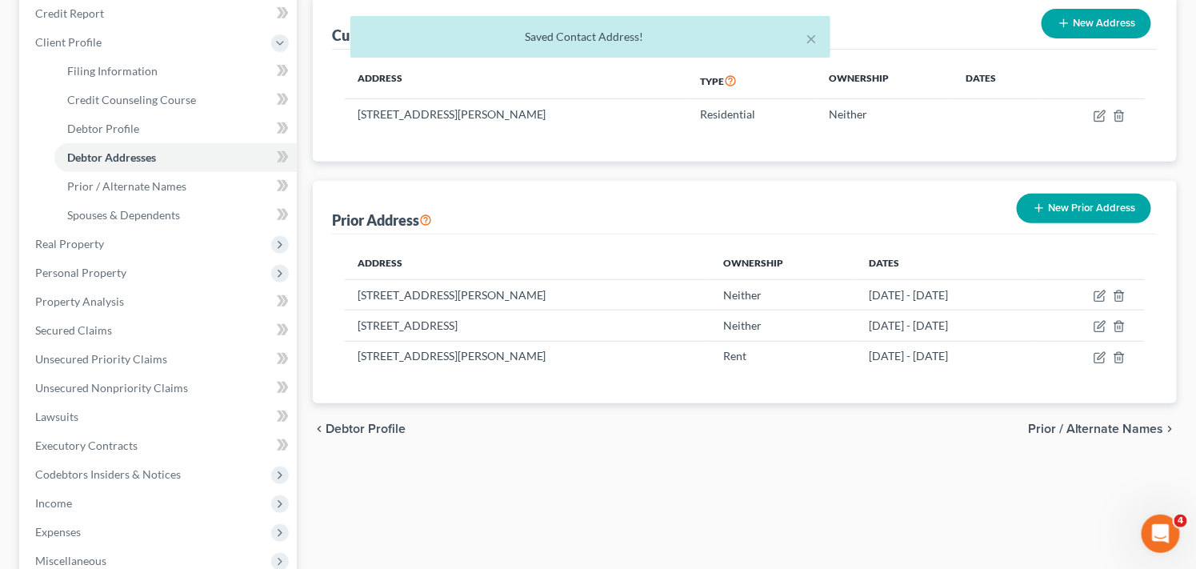
click at [1099, 203] on button "New Prior Address" at bounding box center [1084, 209] width 134 height 30
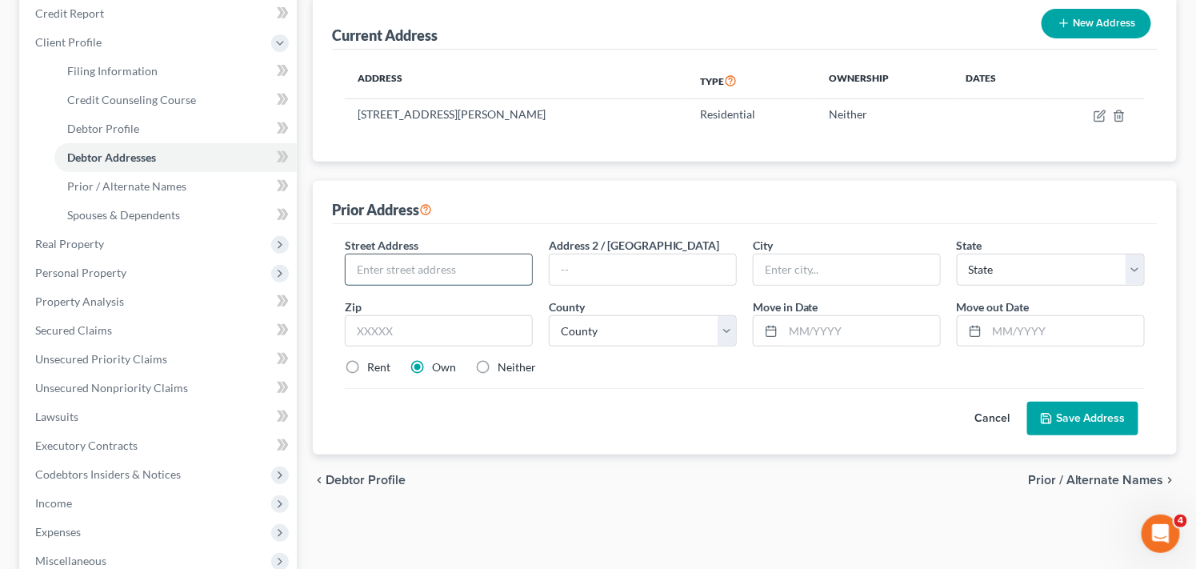
click at [417, 265] on input "text" at bounding box center [439, 269] width 186 height 30
click at [422, 332] on input "text" at bounding box center [439, 331] width 188 height 32
click at [498, 365] on label "Neither" at bounding box center [517, 367] width 38 height 16
click at [504, 365] on input "Neither" at bounding box center [509, 364] width 10 height 10
click at [729, 330] on select "[GEOGRAPHIC_DATA] [GEOGRAPHIC_DATA] [GEOGRAPHIC_DATA] [GEOGRAPHIC_DATA] [GEOGRA…" at bounding box center [643, 331] width 188 height 32
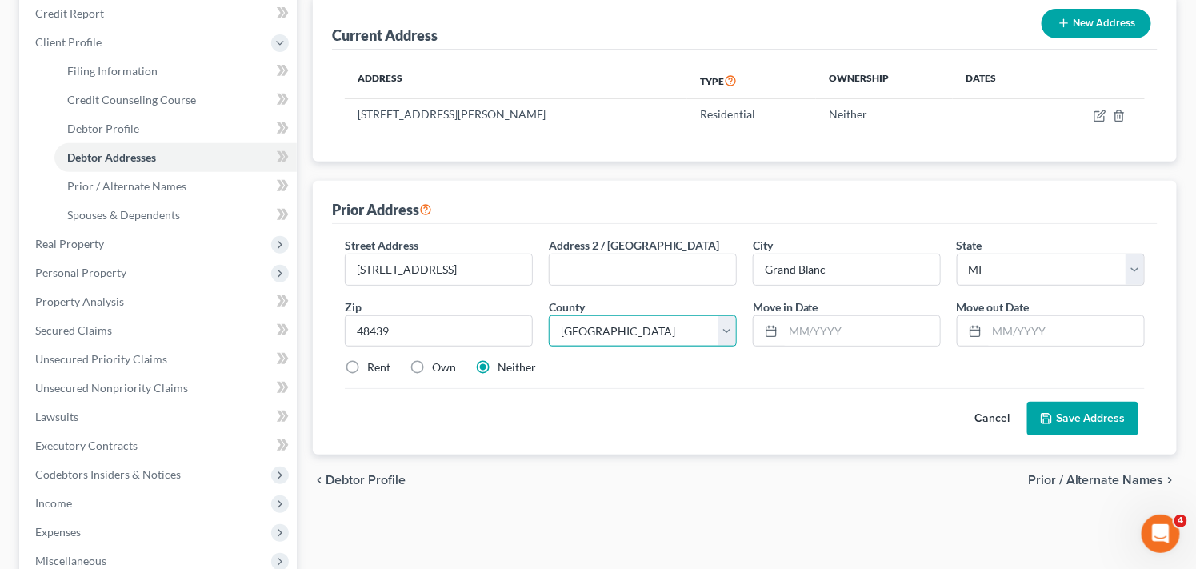
click at [549, 315] on select "[GEOGRAPHIC_DATA] [GEOGRAPHIC_DATA] [GEOGRAPHIC_DATA] [GEOGRAPHIC_DATA] [GEOGRA…" at bounding box center [643, 331] width 188 height 32
click at [800, 333] on input "text" at bounding box center [861, 331] width 157 height 30
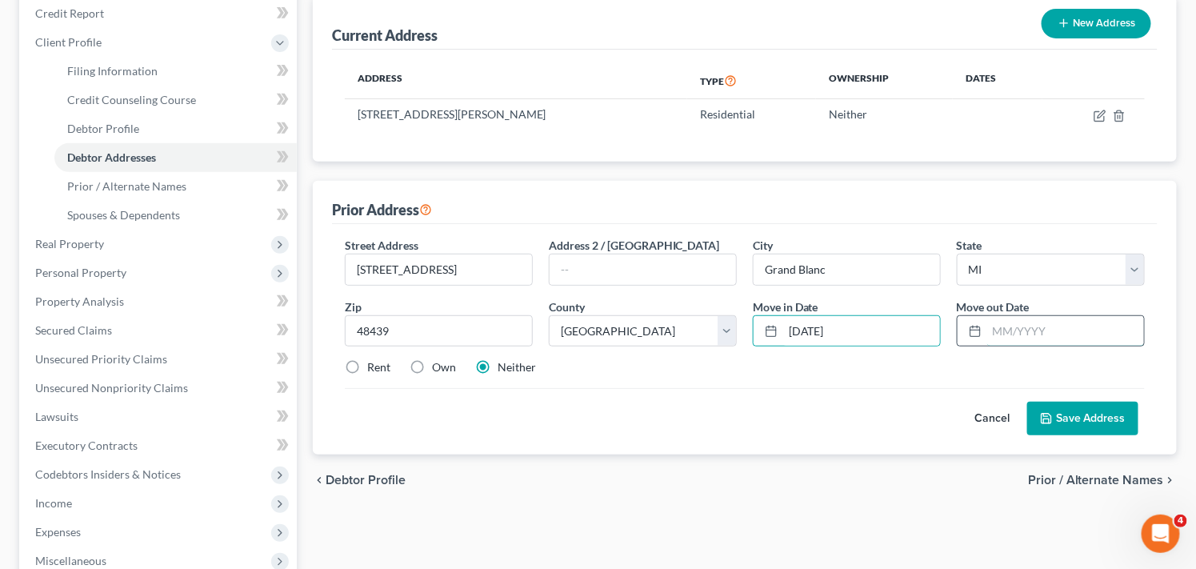
click at [1026, 331] on input "text" at bounding box center [1065, 331] width 157 height 30
click at [1046, 410] on button "Save Address" at bounding box center [1082, 419] width 111 height 34
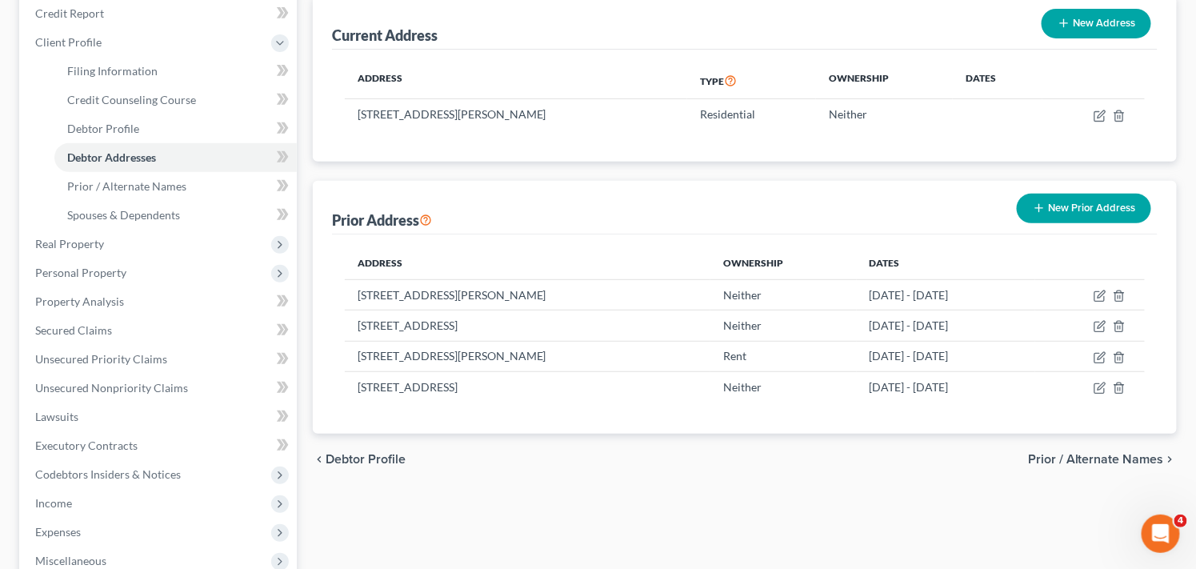
click at [462, 501] on div "Filing Information Credit Counseling Course Debtor Profile Debtor Addresses Pri…" at bounding box center [745, 362] width 880 height 809
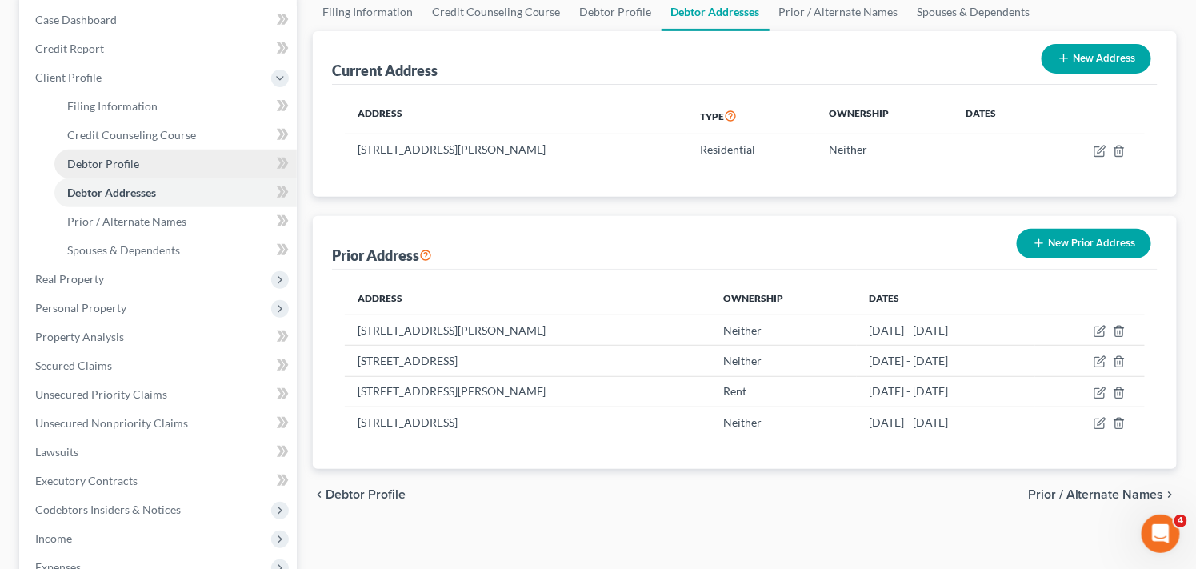
click at [105, 166] on span "Debtor Profile" at bounding box center [103, 164] width 72 height 14
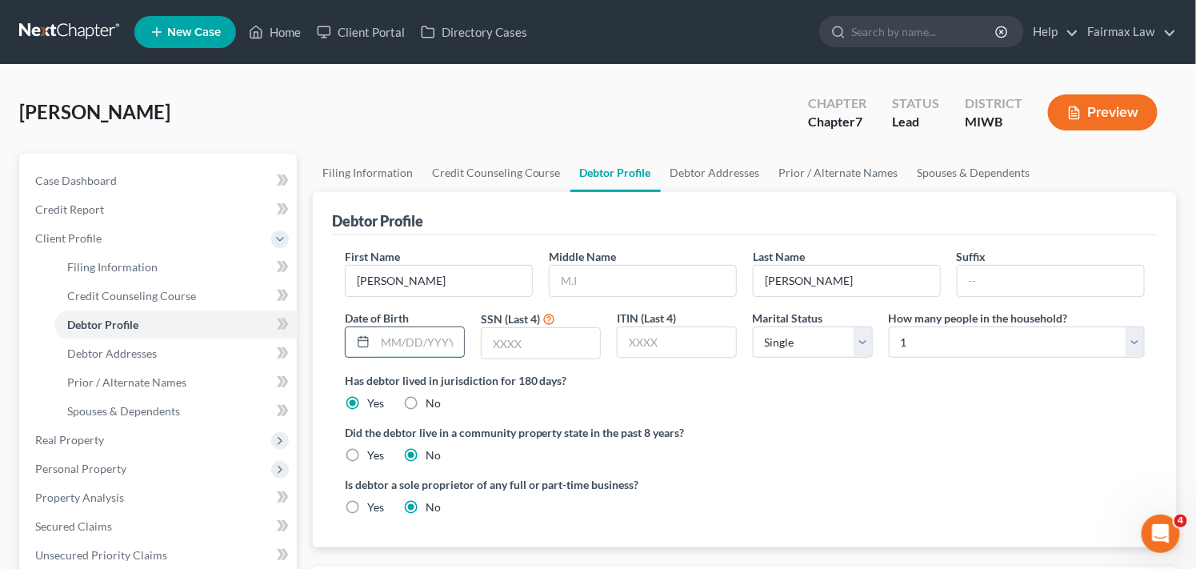
click at [427, 339] on input "text" at bounding box center [419, 342] width 89 height 30
click at [566, 342] on input "text" at bounding box center [541, 343] width 118 height 30
click at [582, 342] on input "text" at bounding box center [541, 343] width 118 height 30
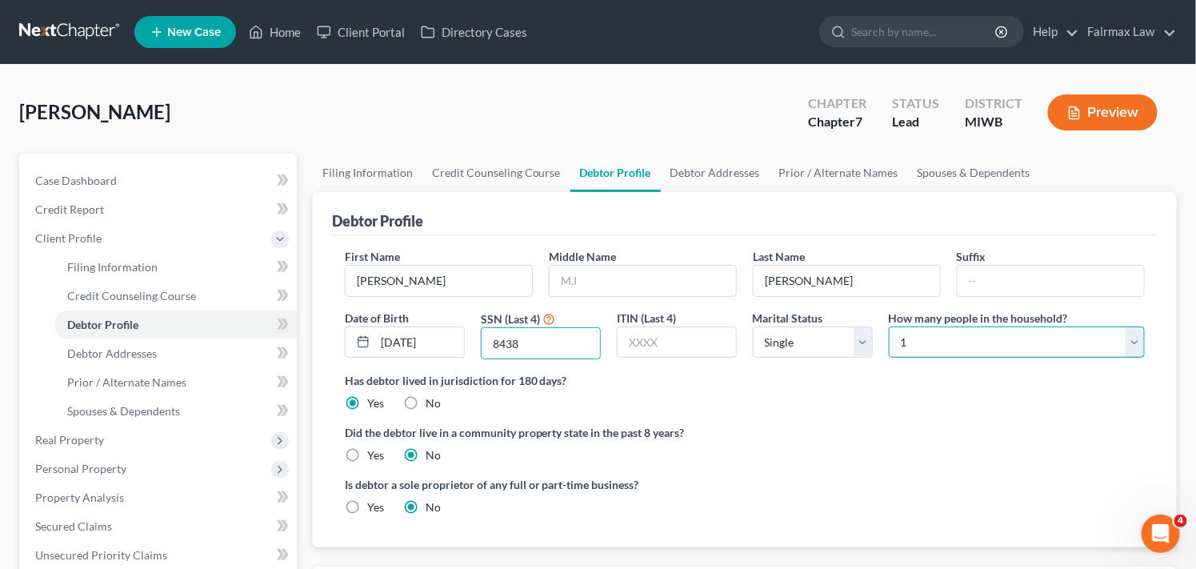
click at [1136, 346] on select "Select 1 2 3 4 5 6 7 8 9 10 11 12 13 14 15 16 17 18 19 20" at bounding box center [1017, 342] width 256 height 32
click at [1140, 422] on ng-include "First Name [PERSON_NAME] Middle Name Last Name [PERSON_NAME] Suffix Date of Bir…" at bounding box center [745, 388] width 800 height 280
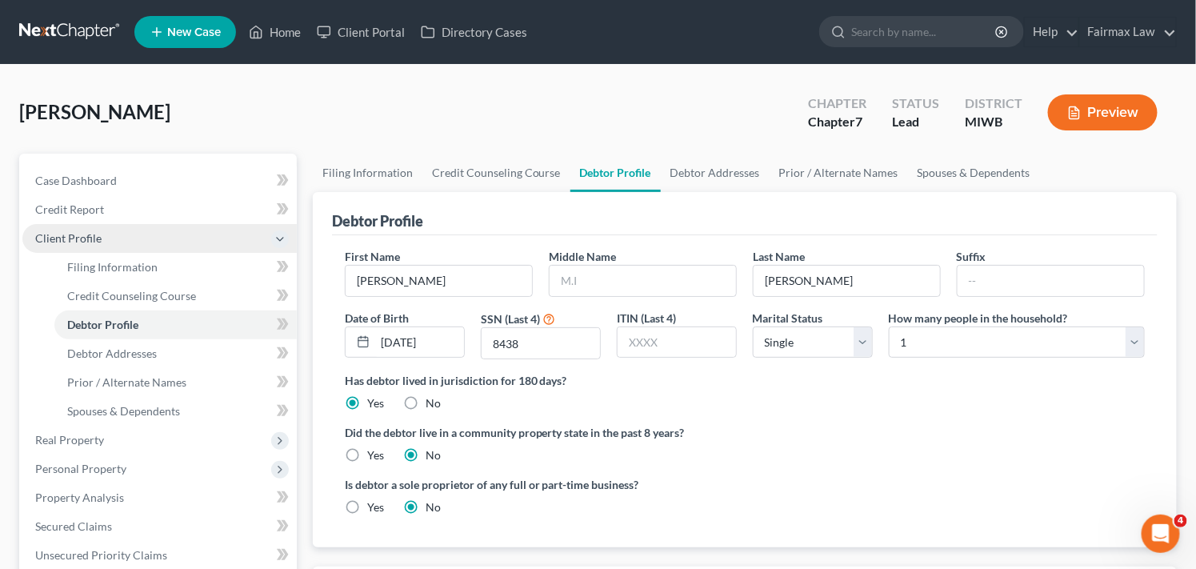
click at [84, 241] on span "Client Profile" at bounding box center [68, 238] width 66 height 14
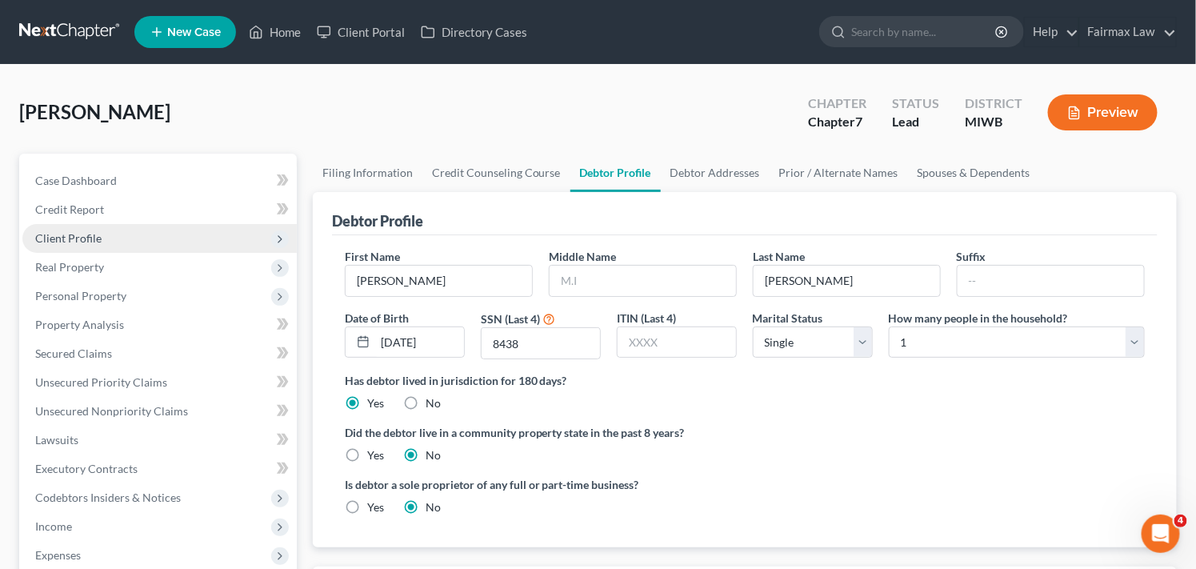
click at [84, 240] on span "Client Profile" at bounding box center [68, 238] width 66 height 14
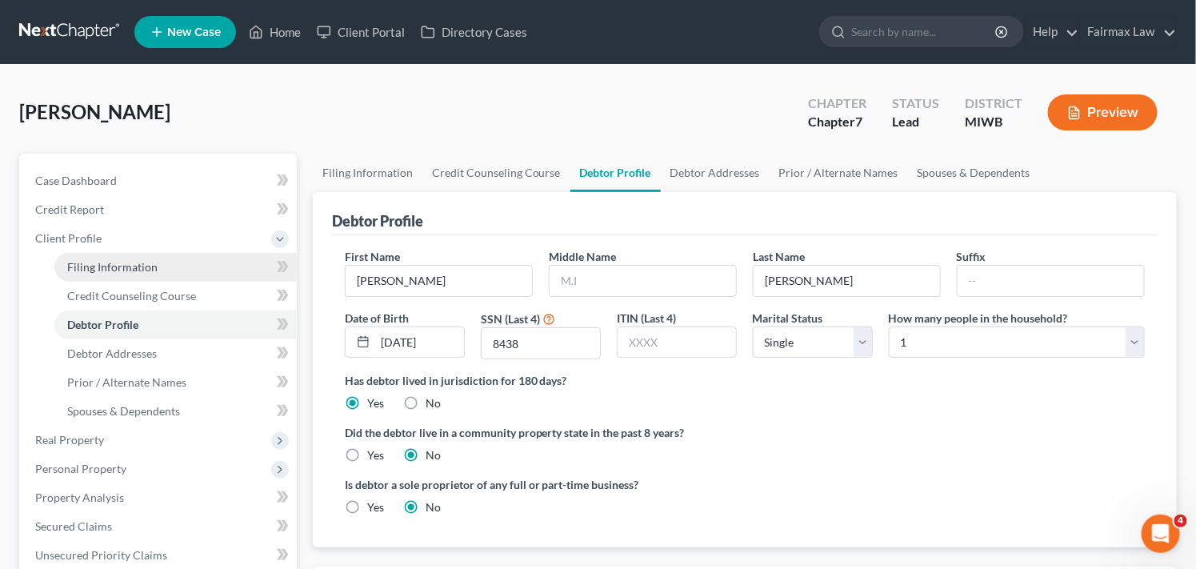
click at [118, 269] on span "Filing Information" at bounding box center [112, 267] width 90 height 14
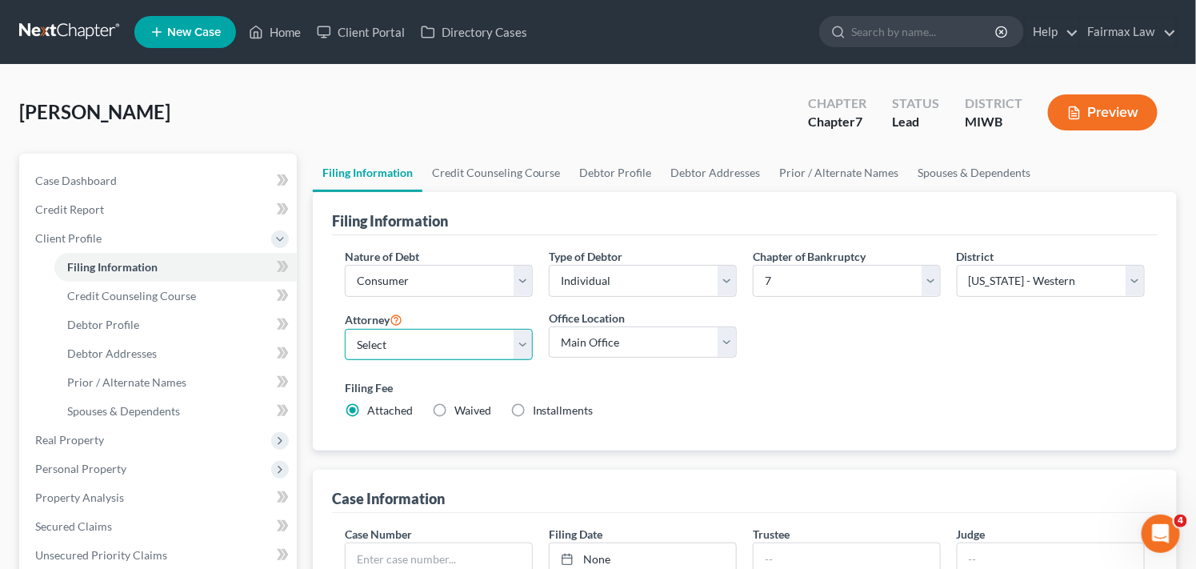
click at [518, 342] on select "Select [PERSON_NAME] [PERSON_NAME] [PERSON_NAME] [PERSON_NAME] [PERSON_NAME] [P…" at bounding box center [439, 345] width 188 height 32
click at [345, 329] on select "Select [PERSON_NAME] [PERSON_NAME] [PERSON_NAME] [PERSON_NAME] [PERSON_NAME] [P…" at bounding box center [439, 345] width 188 height 32
click at [530, 341] on select "Select [PERSON_NAME] [PERSON_NAME] [PERSON_NAME] [PERSON_NAME] [PERSON_NAME] [P…" at bounding box center [439, 345] width 188 height 32
click at [345, 329] on select "Select [PERSON_NAME] [PERSON_NAME] [PERSON_NAME] [PERSON_NAME] [PERSON_NAME] [P…" at bounding box center [439, 345] width 188 height 32
click at [533, 410] on label "Installments Installments" at bounding box center [563, 410] width 61 height 16
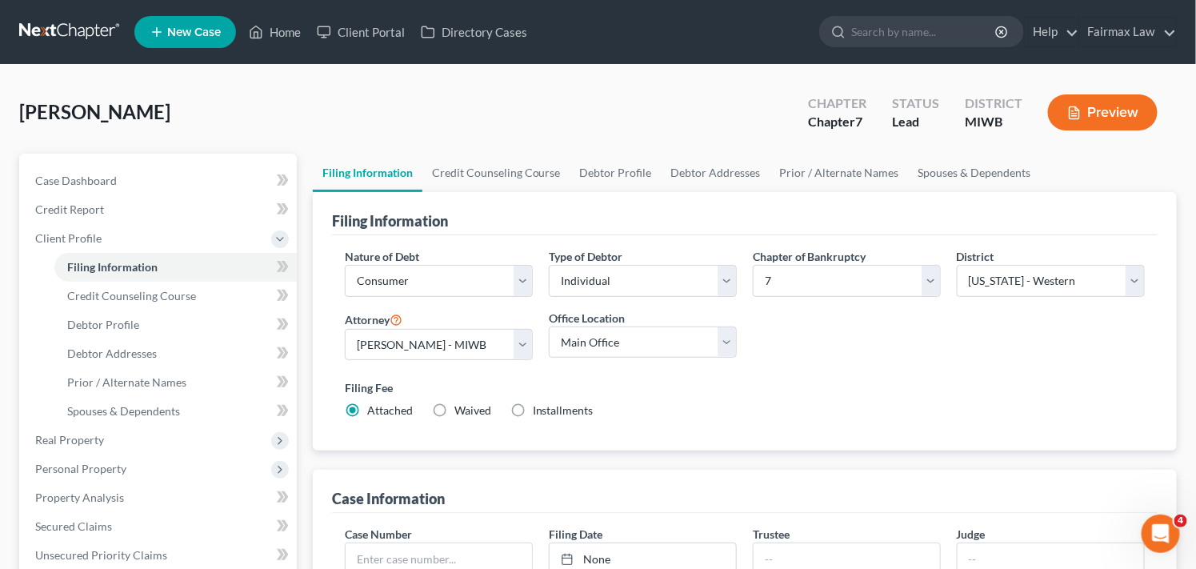
click at [539, 410] on input "Installments Installments" at bounding box center [544, 407] width 10 height 10
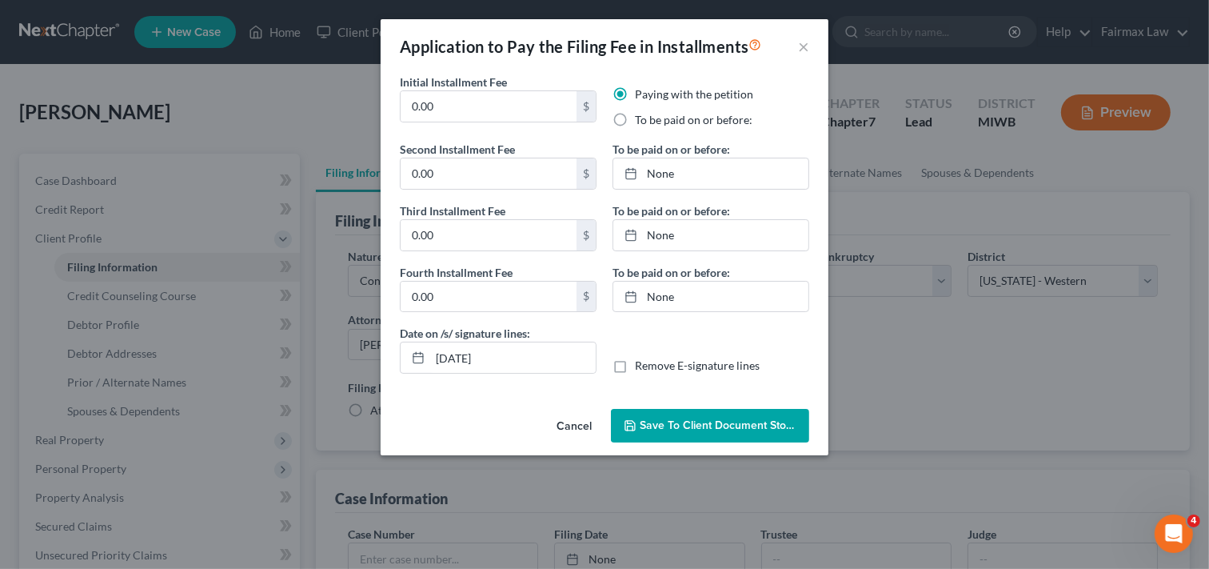
click at [582, 425] on button "Cancel" at bounding box center [574, 426] width 61 height 32
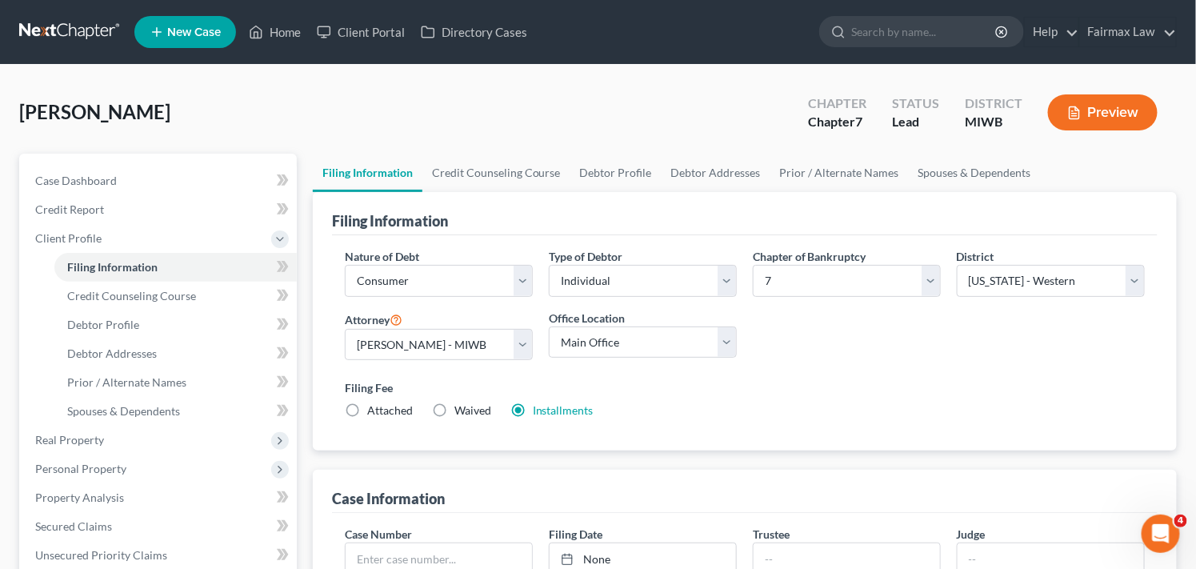
click at [367, 409] on label "Attached" at bounding box center [390, 410] width 46 height 16
click at [374, 409] on input "Attached" at bounding box center [379, 407] width 10 height 10
click at [110, 241] on span "Client Profile" at bounding box center [159, 238] width 274 height 29
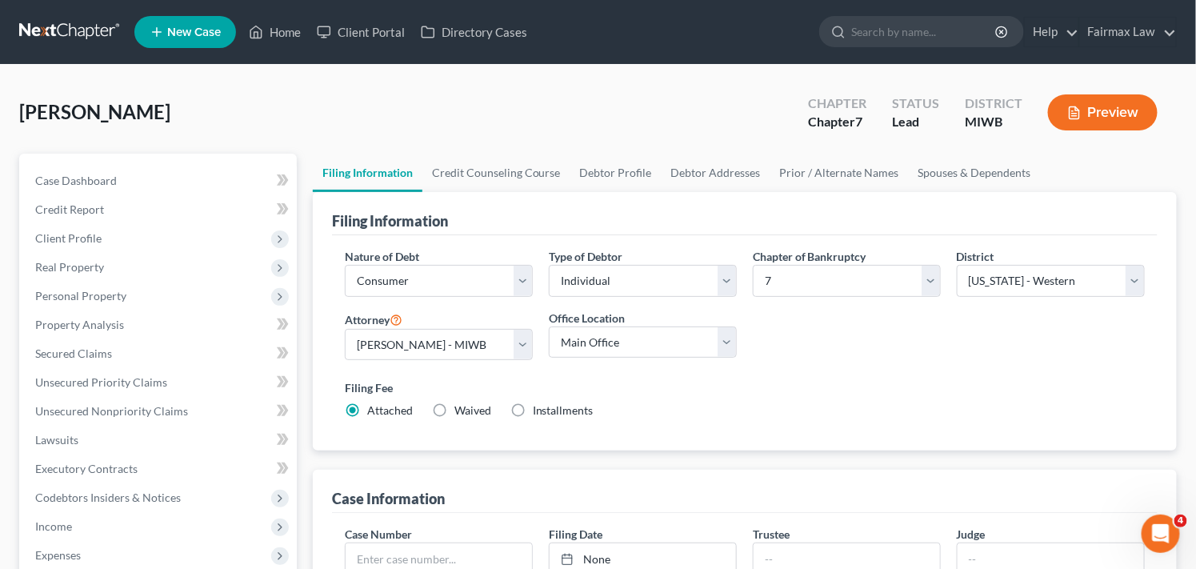
click at [398, 116] on div "[PERSON_NAME] Upgraded Chapter Chapter 7 Status Lead District MIWB Preview" at bounding box center [598, 119] width 1158 height 70
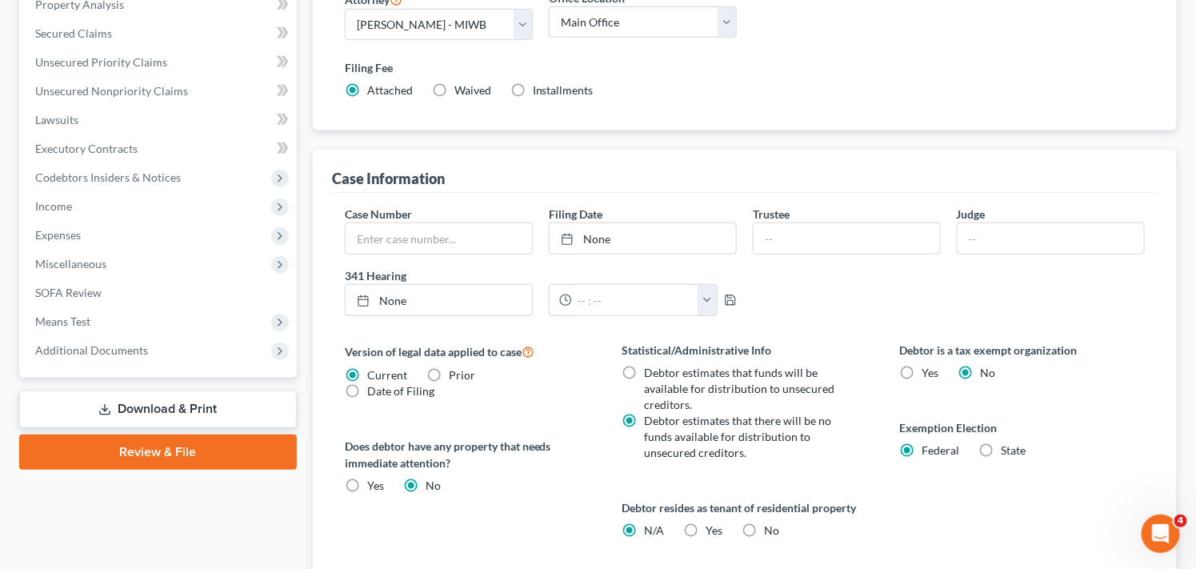
scroll to position [426, 0]
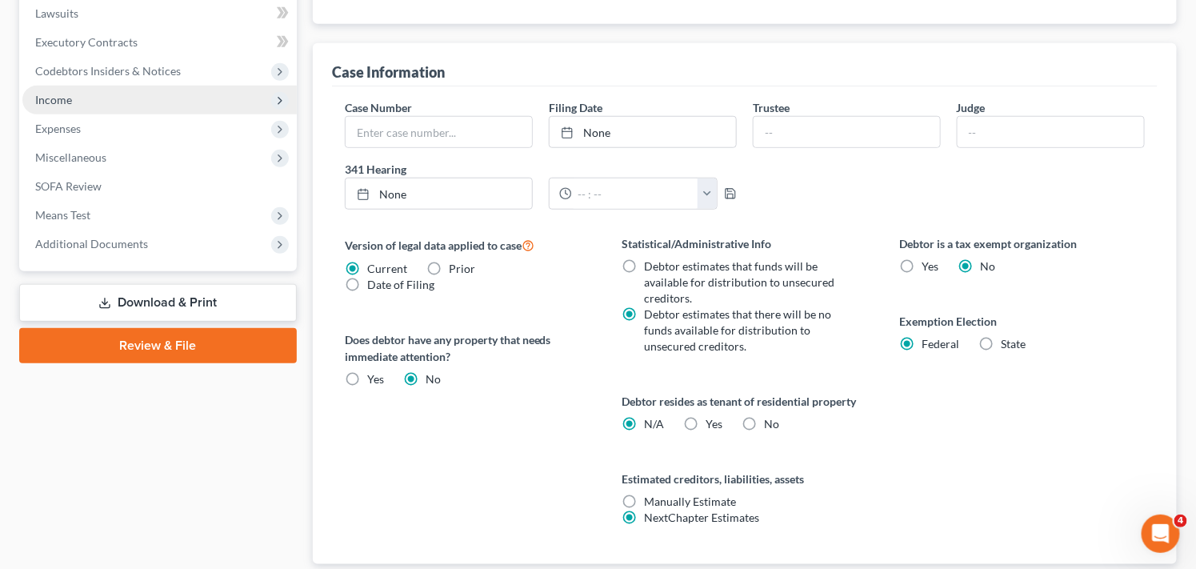
click at [190, 101] on span "Income" at bounding box center [159, 100] width 274 height 29
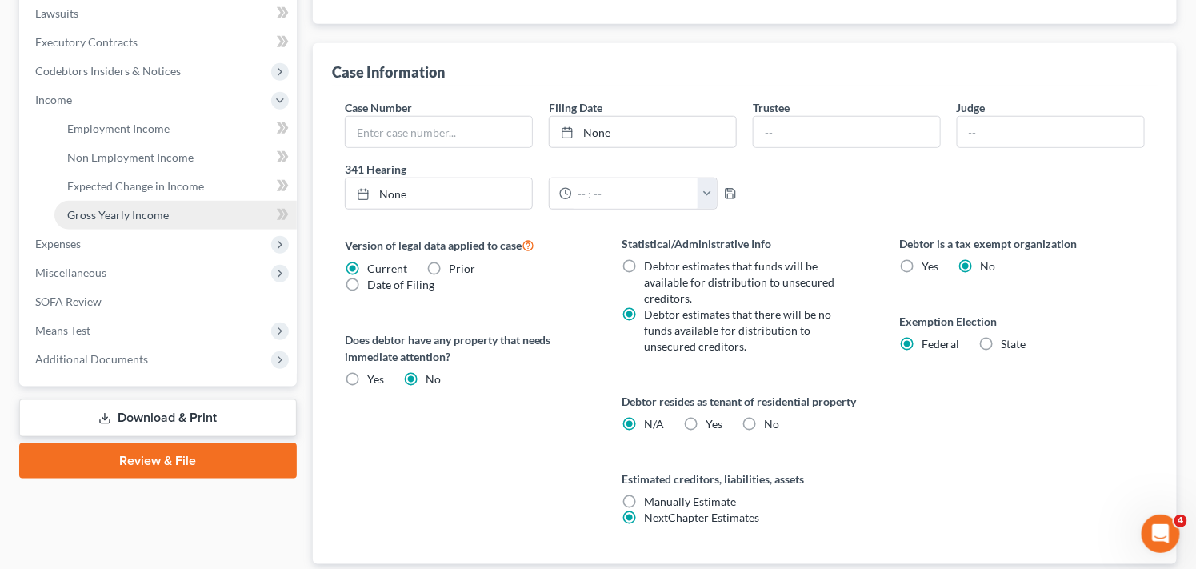
click at [174, 209] on link "Gross Yearly Income" at bounding box center [175, 215] width 242 height 29
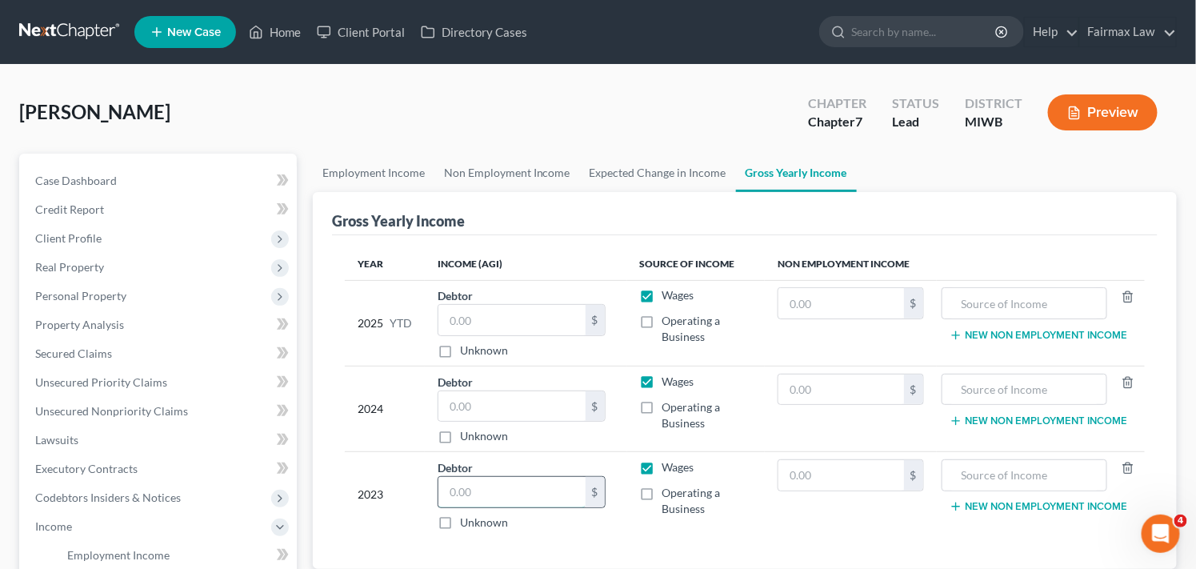
click at [496, 485] on input "text" at bounding box center [511, 492] width 147 height 30
click at [526, 396] on input "text" at bounding box center [511, 406] width 147 height 30
click at [525, 408] on input "text" at bounding box center [511, 406] width 147 height 30
click at [546, 403] on input "23,788.00" at bounding box center [511, 406] width 147 height 30
click at [529, 318] on input "text" at bounding box center [511, 320] width 147 height 30
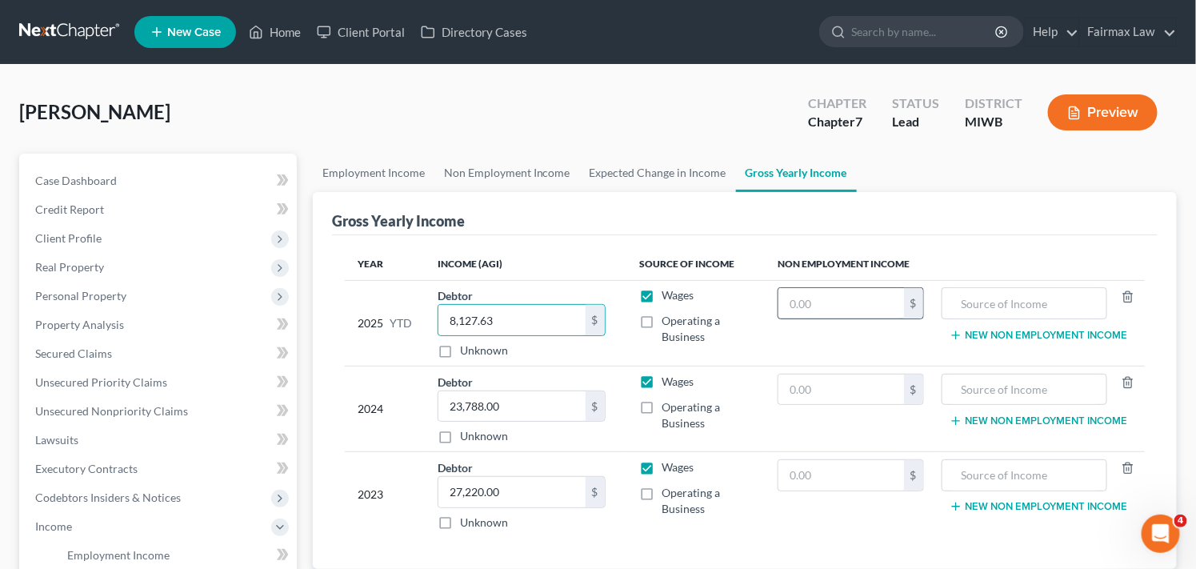
click at [851, 302] on input "text" at bounding box center [841, 303] width 126 height 30
drag, startPoint x: 406, startPoint y: 107, endPoint x: 400, endPoint y: 114, distance: 9.1
click at [406, 107] on div "[PERSON_NAME] Upgraded Chapter Chapter 7 Status Lead District MIWB Preview" at bounding box center [598, 119] width 1158 height 70
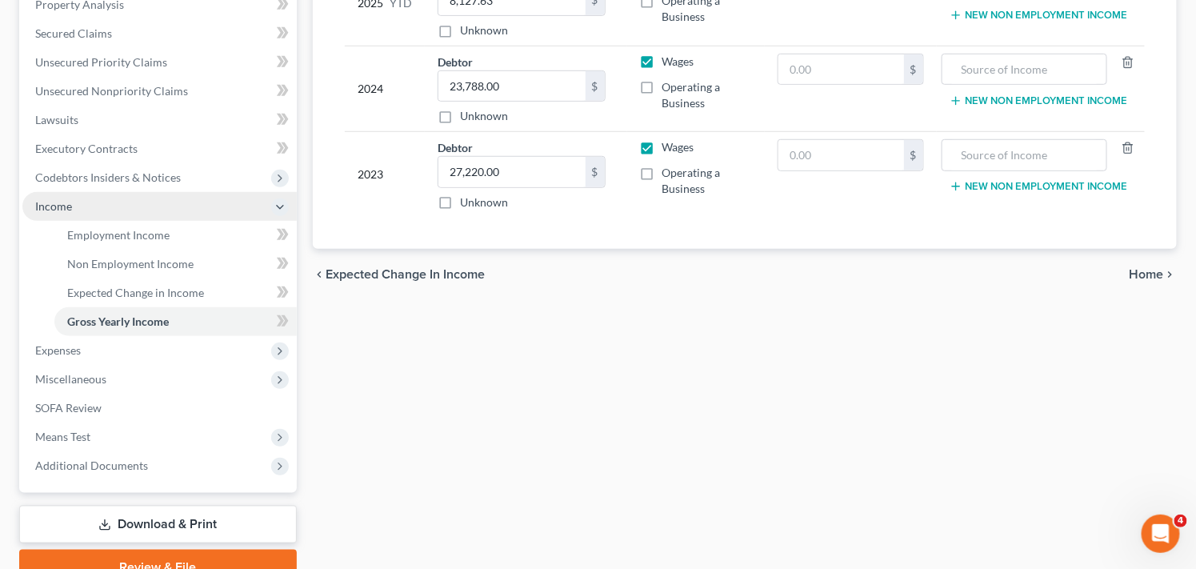
click at [197, 209] on span "Income" at bounding box center [159, 206] width 274 height 29
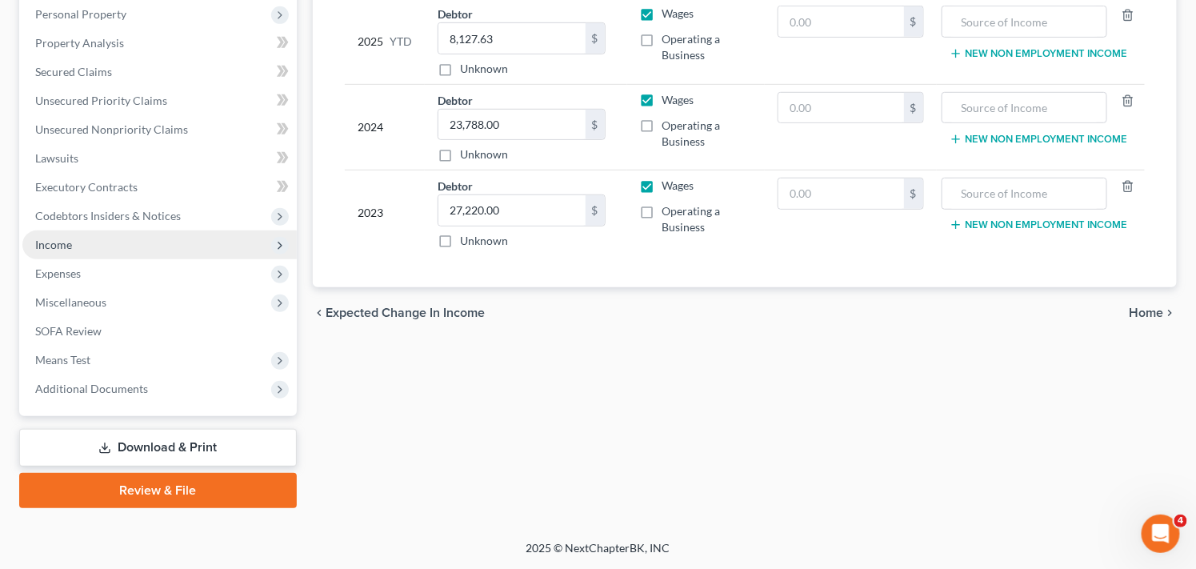
scroll to position [280, 0]
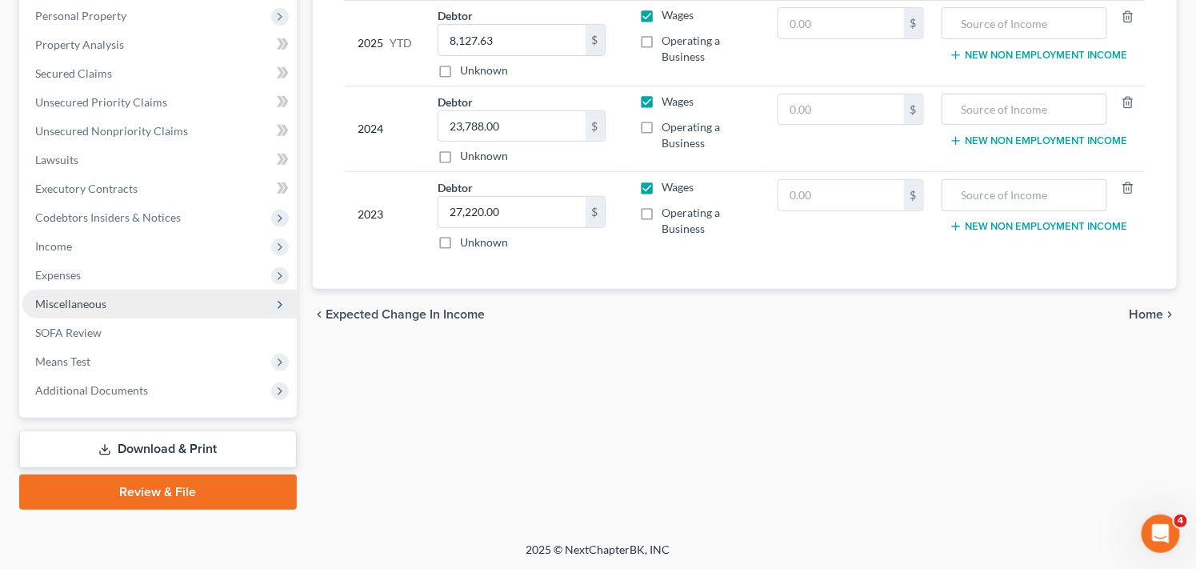
click at [210, 306] on span "Miscellaneous" at bounding box center [159, 304] width 274 height 29
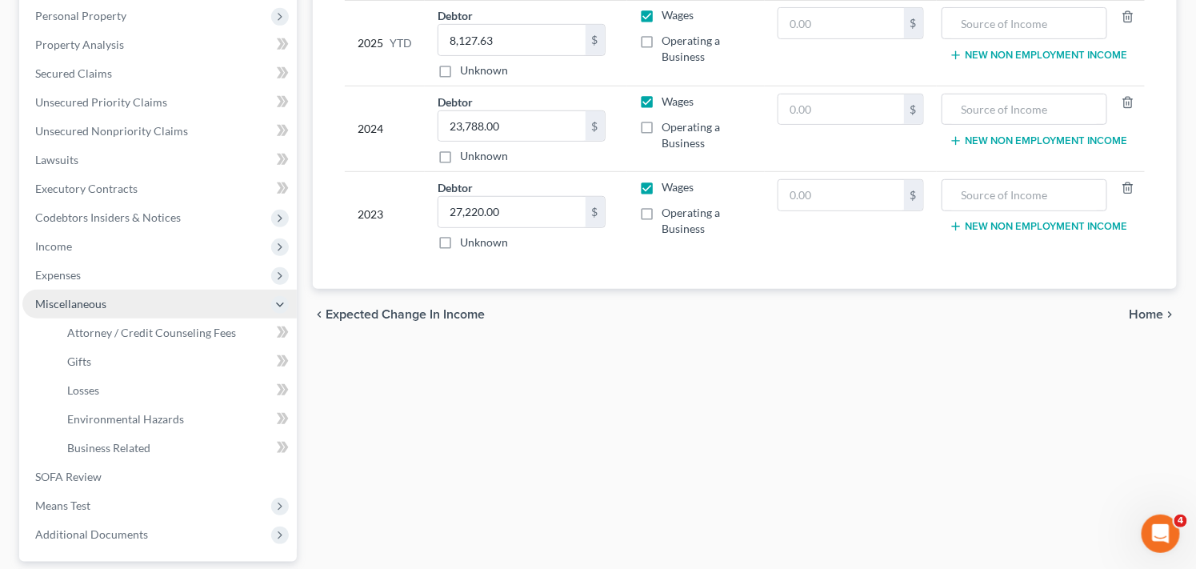
scroll to position [320, 0]
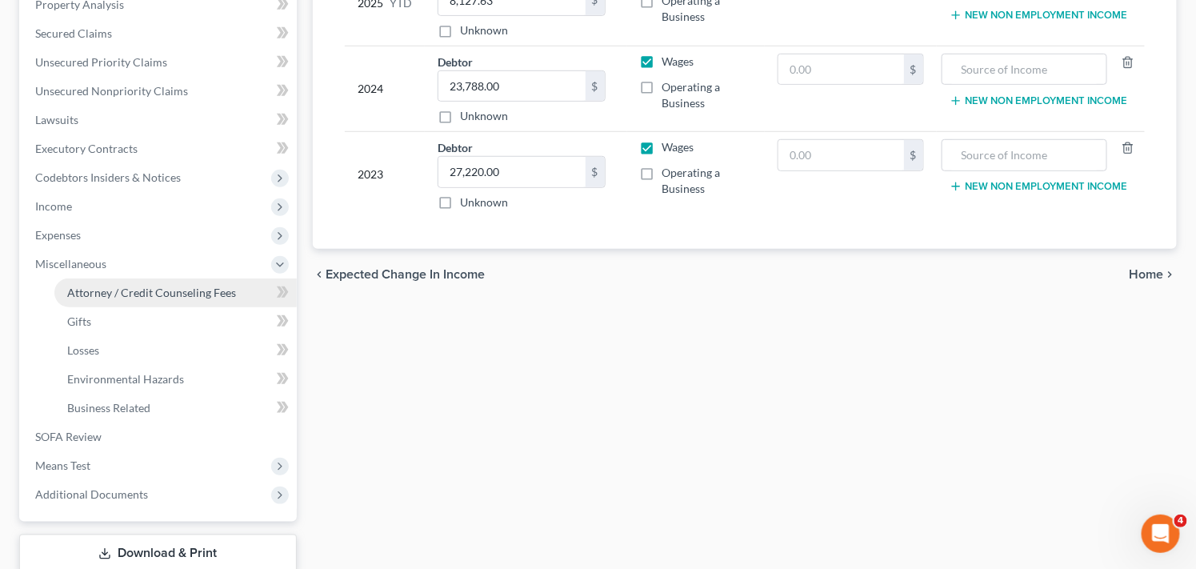
click at [214, 292] on span "Attorney / Credit Counseling Fees" at bounding box center [151, 293] width 169 height 14
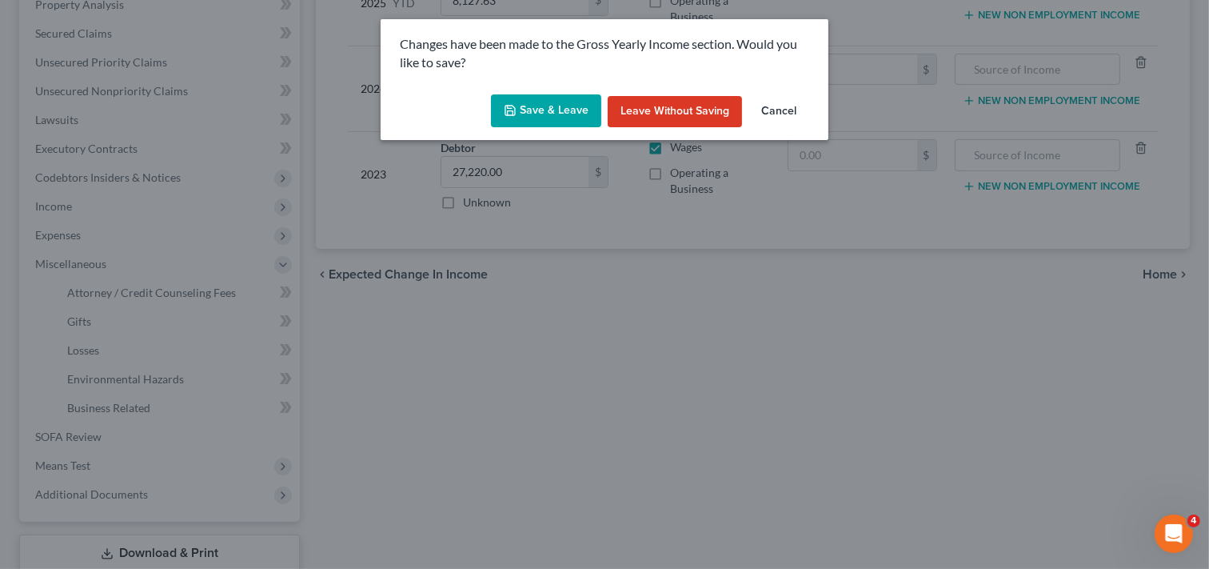
click at [538, 106] on button "Save & Leave" at bounding box center [546, 111] width 110 height 34
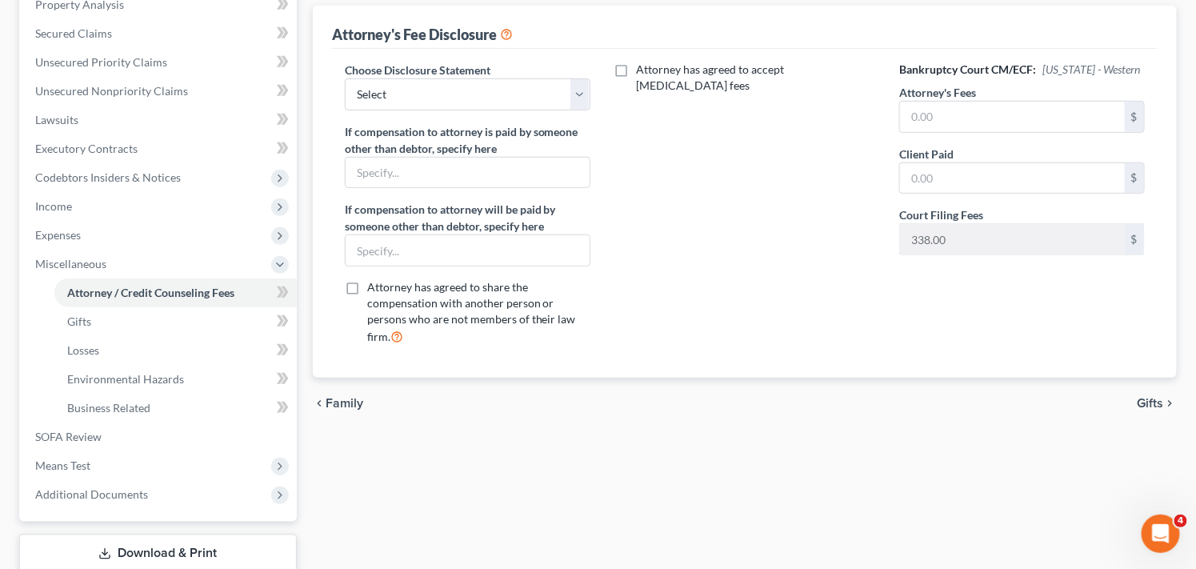
scroll to position [284, 0]
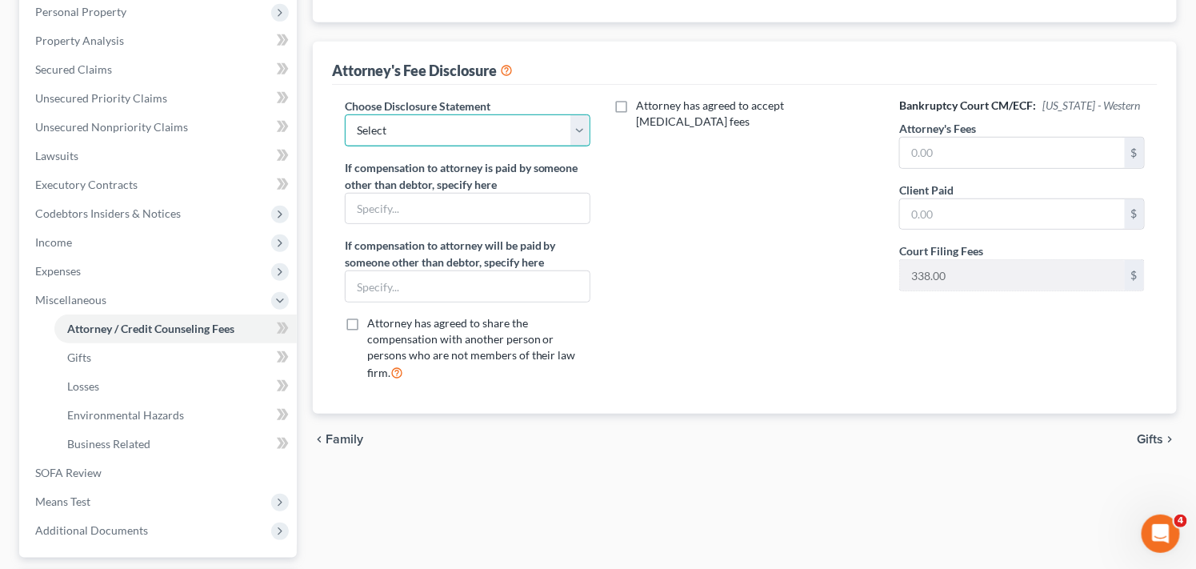
click at [585, 129] on select "Select WDMI - Chapter 13 - Disclosure of Attorney Compensation OHNB & MIWB Disc…" at bounding box center [468, 130] width 246 height 32
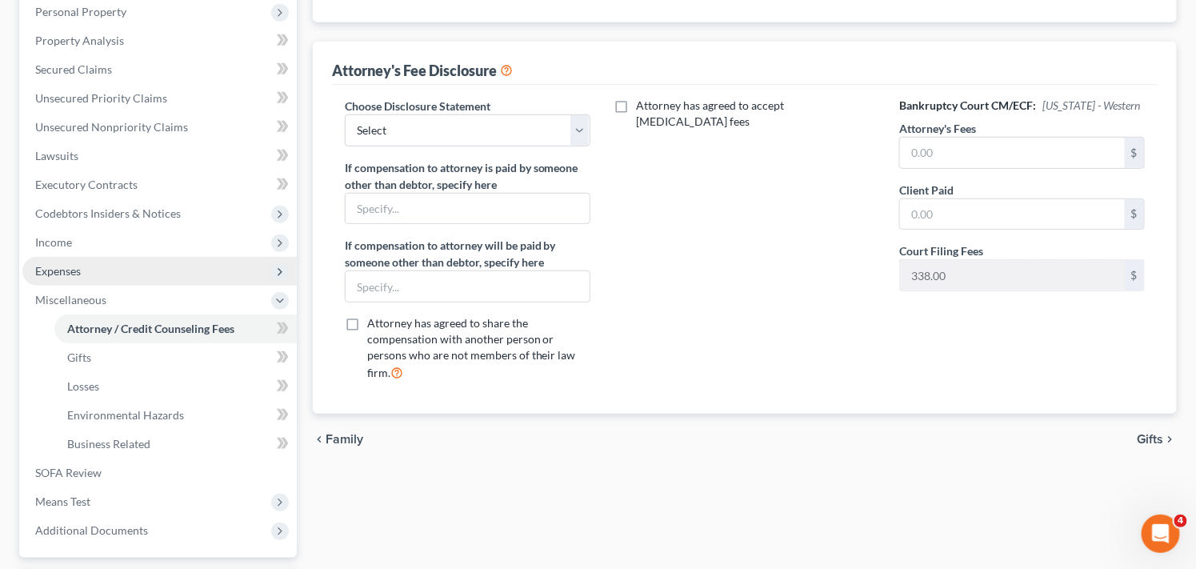
click at [153, 273] on span "Expenses" at bounding box center [159, 271] width 274 height 29
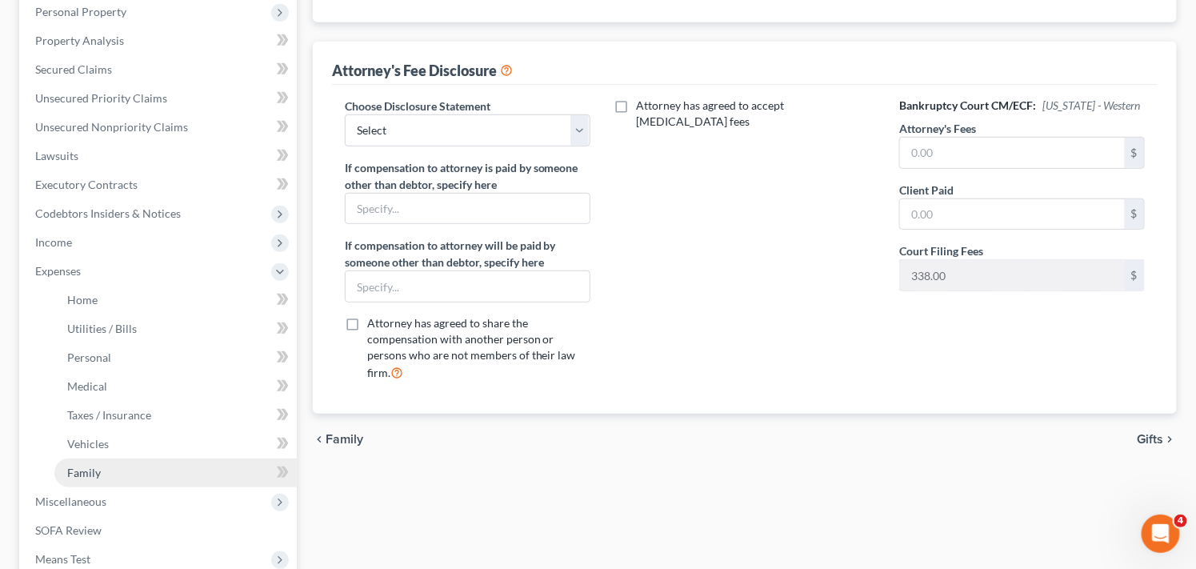
click at [130, 477] on link "Family" at bounding box center [175, 472] width 242 height 29
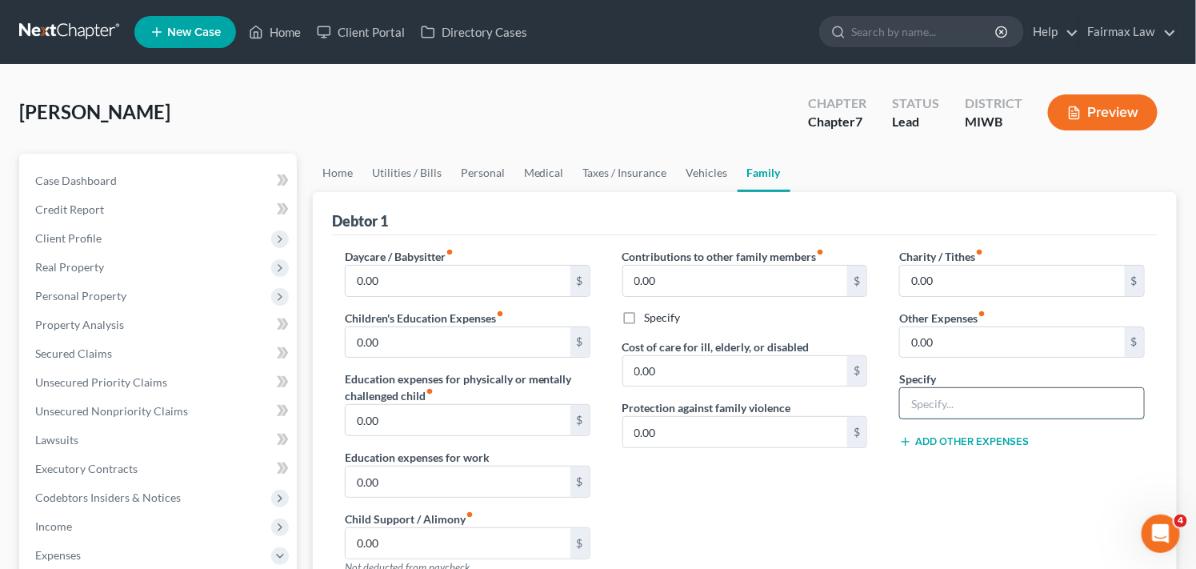
click at [979, 408] on input "text" at bounding box center [1022, 403] width 244 height 30
click at [987, 338] on input "0.00" at bounding box center [1012, 342] width 225 height 30
drag, startPoint x: 1027, startPoint y: 346, endPoint x: 862, endPoint y: 355, distance: 165.1
click at [862, 355] on div "Daycare / Babysitter fiber_manual_record 0.00 $ Children's Education Expenses f…" at bounding box center [745, 488] width 832 height 481
click at [1059, 406] on input "Attorney Bankruptcy Fee" at bounding box center [1022, 403] width 244 height 30
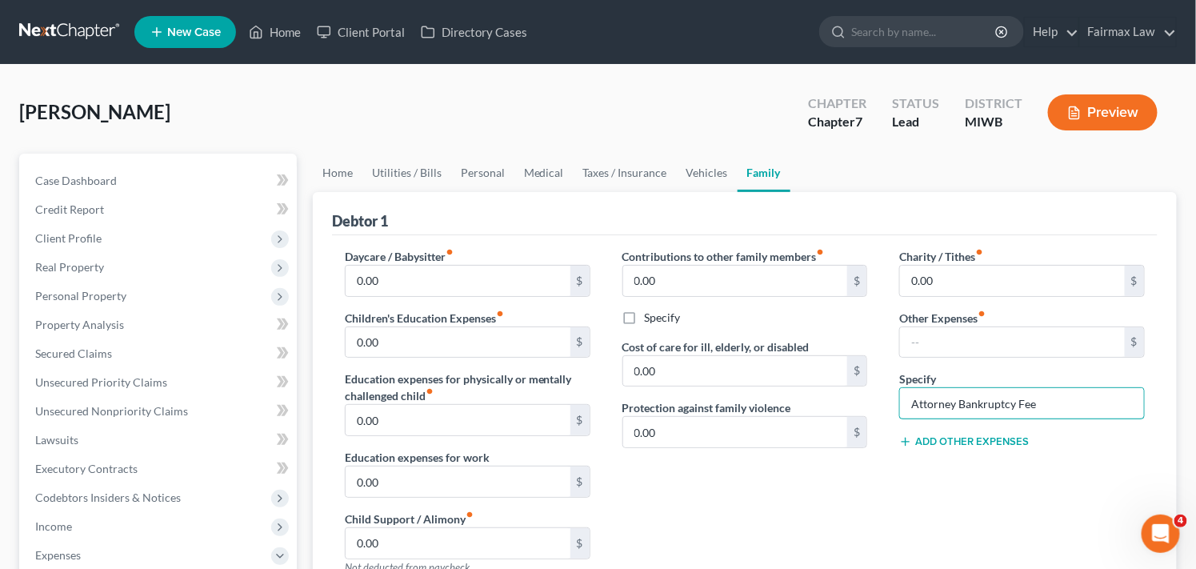
drag, startPoint x: 1059, startPoint y: 406, endPoint x: 873, endPoint y: 397, distance: 186.6
click at [873, 397] on div "Daycare / Babysitter fiber_manual_record 0.00 $ Children's Education Expenses f…" at bounding box center [745, 488] width 832 height 481
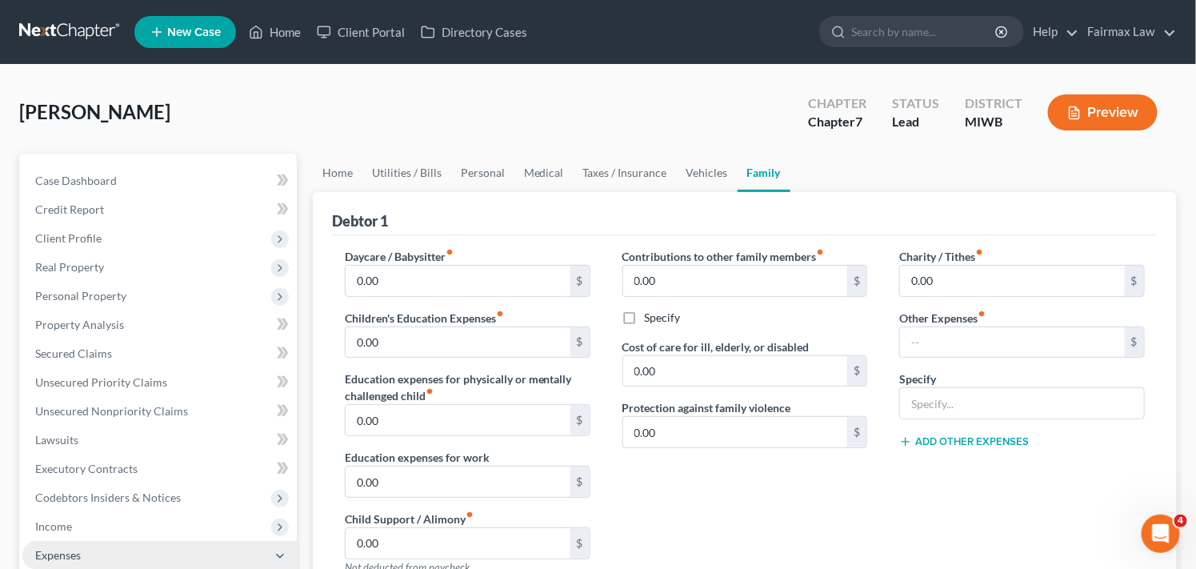
click at [162, 552] on span "Expenses" at bounding box center [159, 555] width 274 height 29
click at [416, 122] on div "[PERSON_NAME] Upgraded Chapter Chapter 7 Status Lead District MIWB Preview" at bounding box center [598, 119] width 1158 height 70
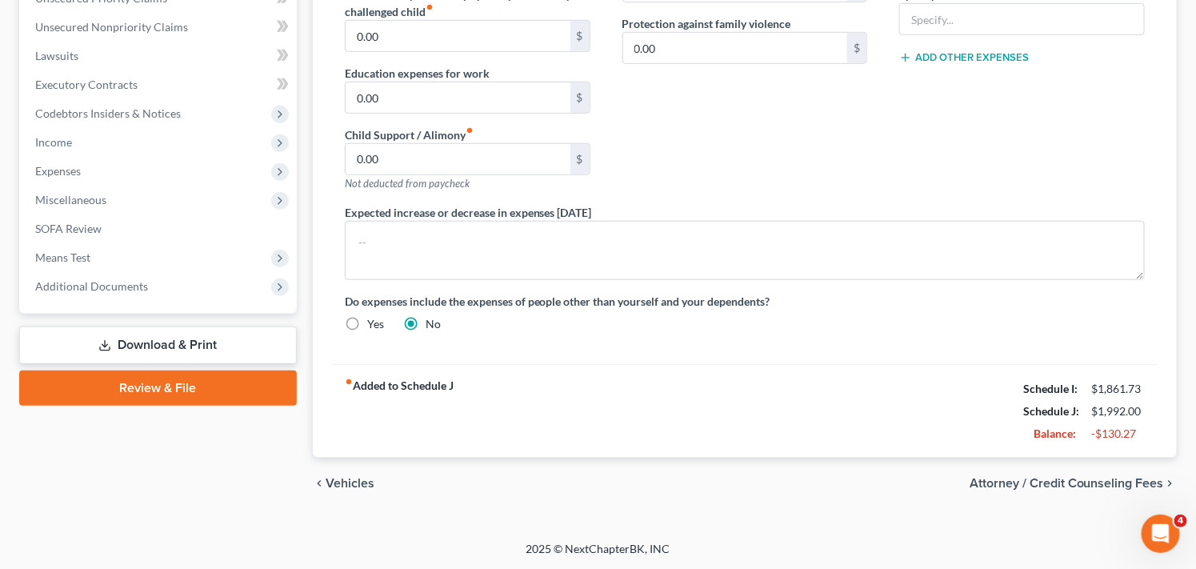
scroll to position [385, 0]
click at [253, 194] on span "Miscellaneous" at bounding box center [159, 199] width 274 height 29
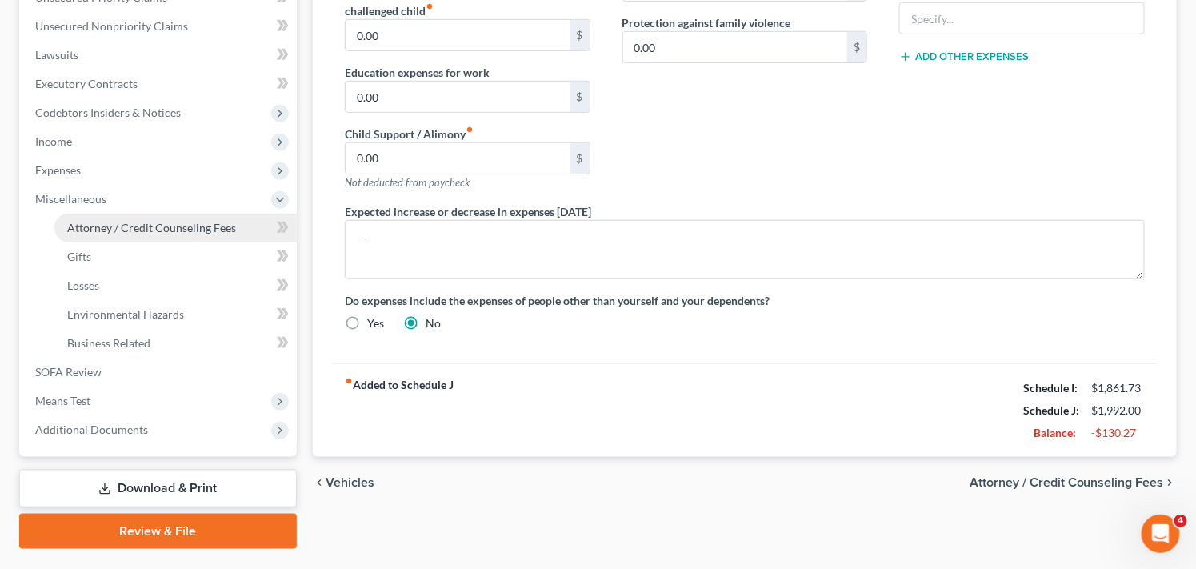
click at [214, 225] on span "Attorney / Credit Counseling Fees" at bounding box center [151, 228] width 169 height 14
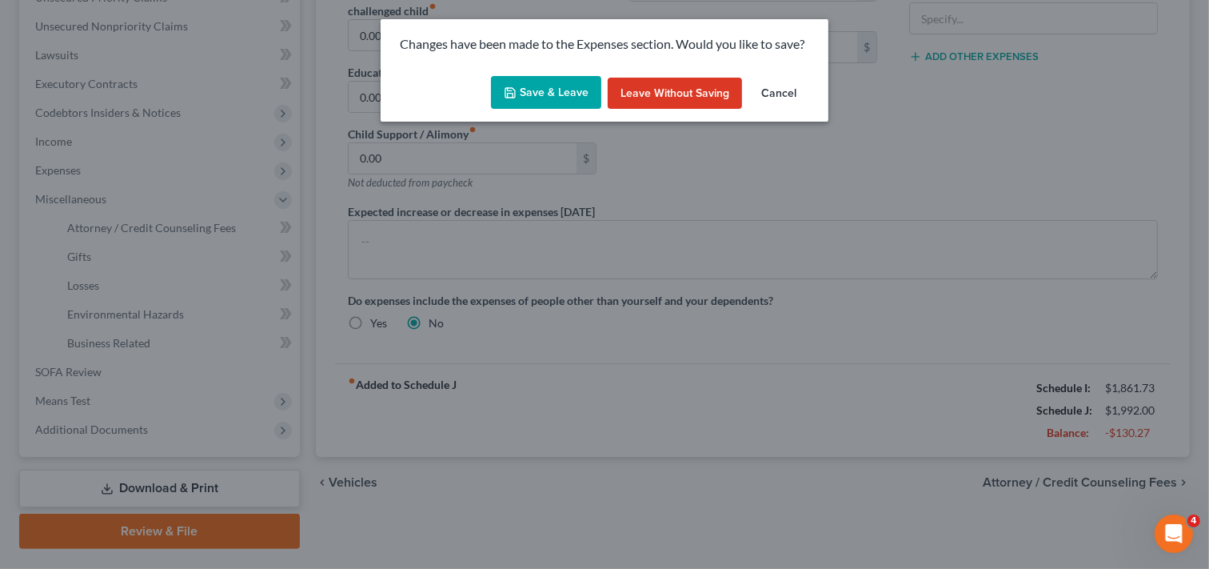
click at [545, 90] on button "Save & Leave" at bounding box center [546, 93] width 110 height 34
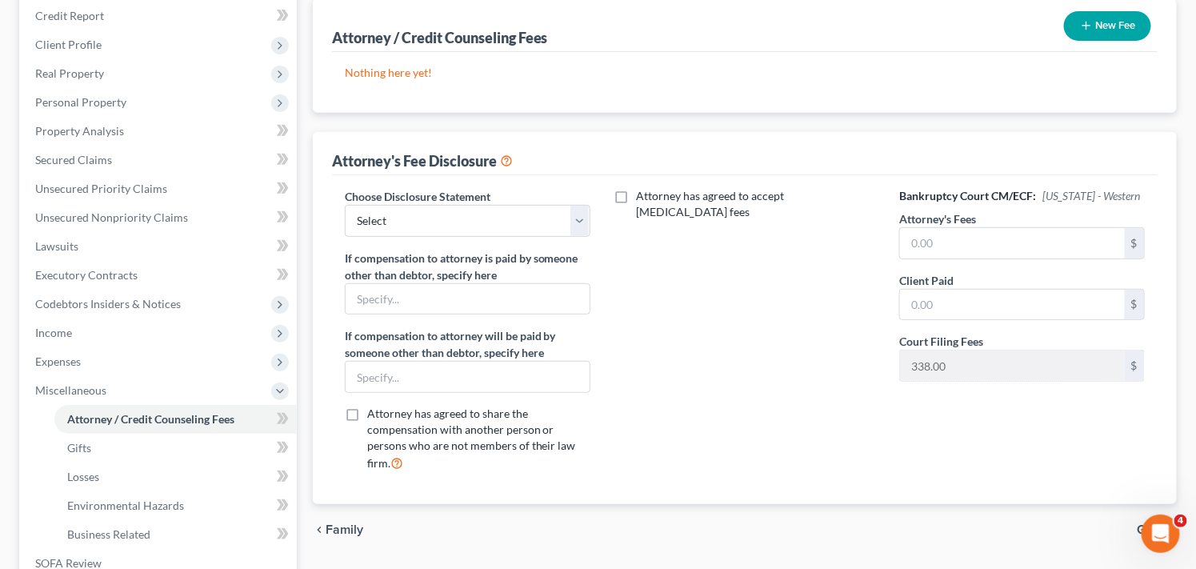
scroll to position [203, 0]
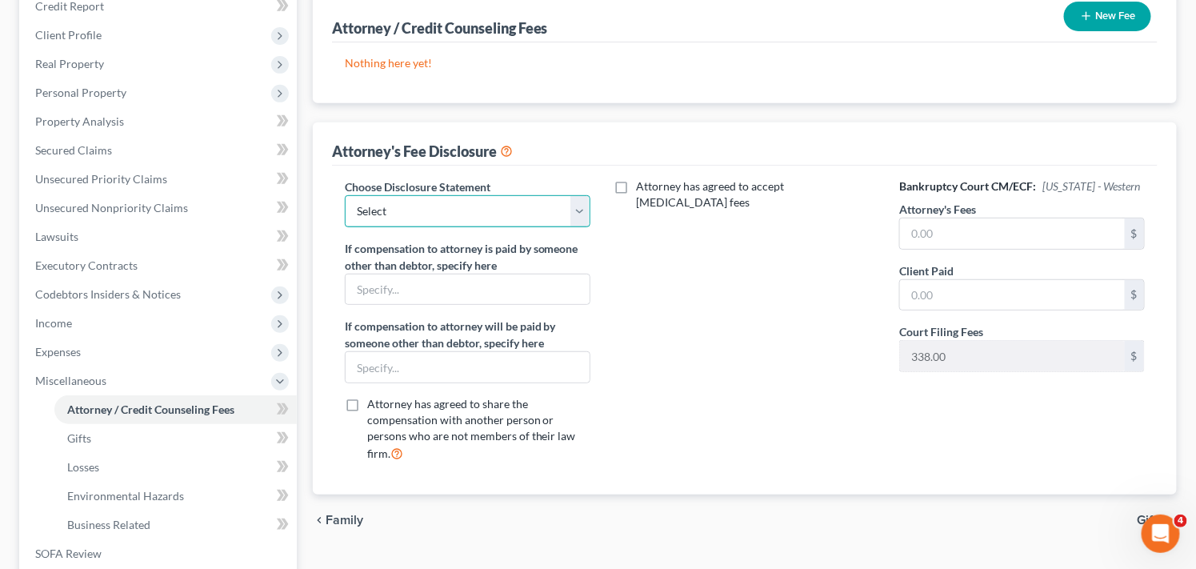
click at [510, 198] on select "Select WDMI - Chapter 13 - Disclosure of Attorney Compensation OHNB & MIWB Disc…" at bounding box center [468, 211] width 246 height 32
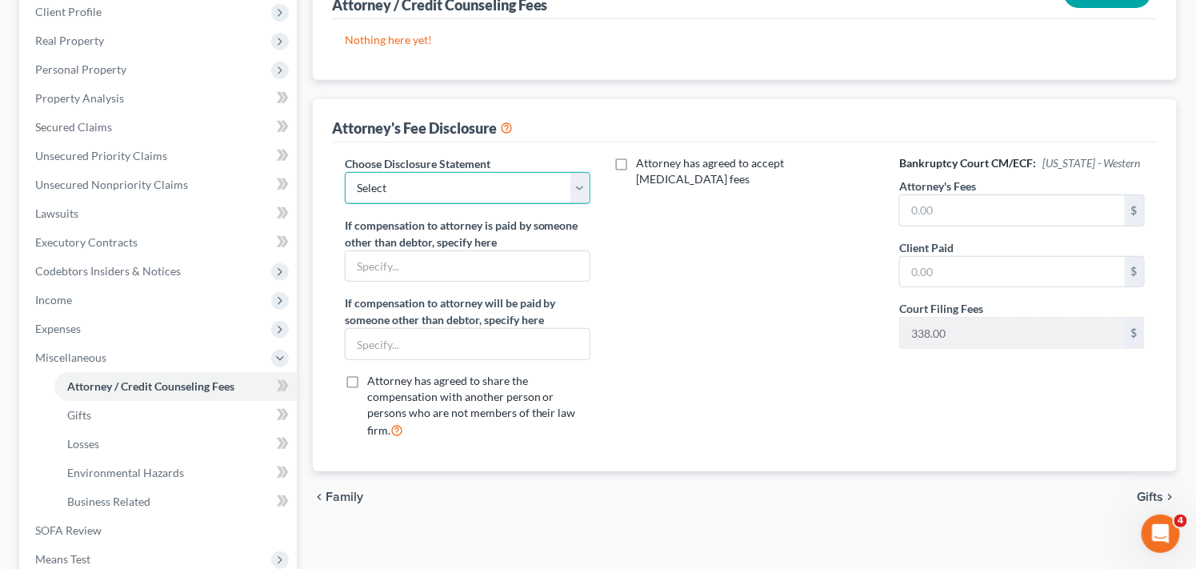
scroll to position [232, 0]
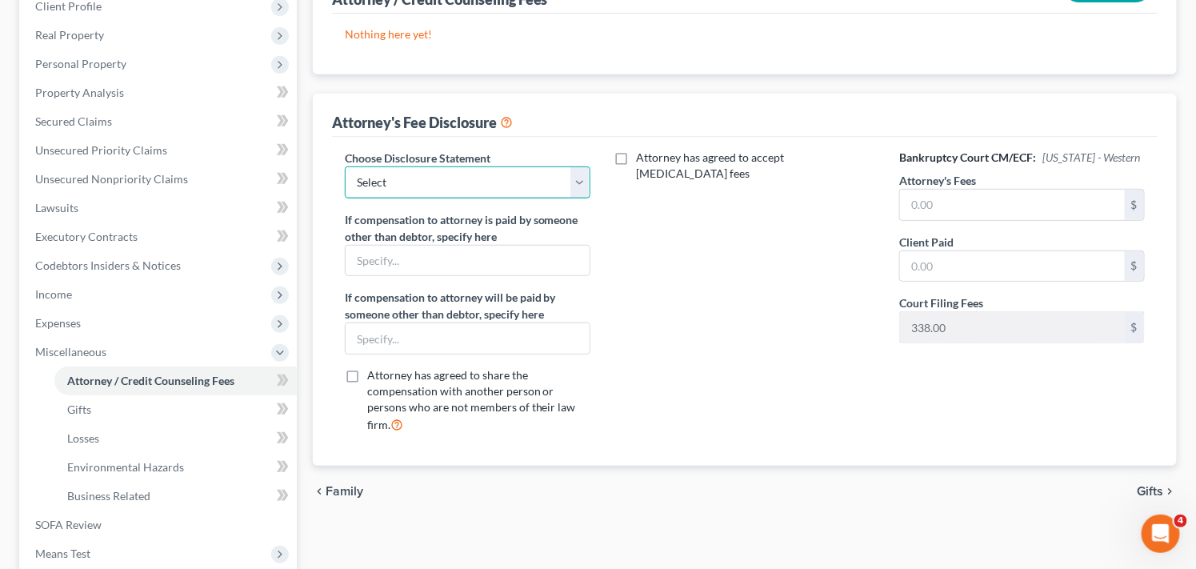
click at [465, 177] on select "Select WDMI - Chapter 13 - Disclosure of Attorney Compensation OHNB & MIWB Disc…" at bounding box center [468, 182] width 246 height 32
click at [345, 166] on select "Select WDMI - Chapter 13 - Disclosure of Attorney Compensation OHNB & MIWB Disc…" at bounding box center [468, 182] width 246 height 32
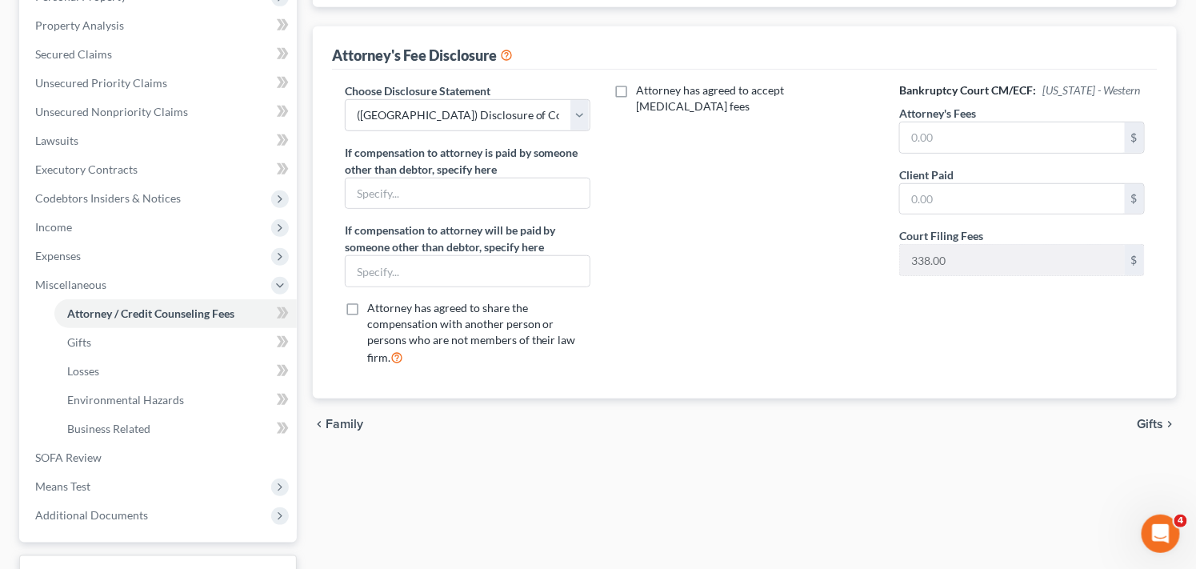
scroll to position [347, 0]
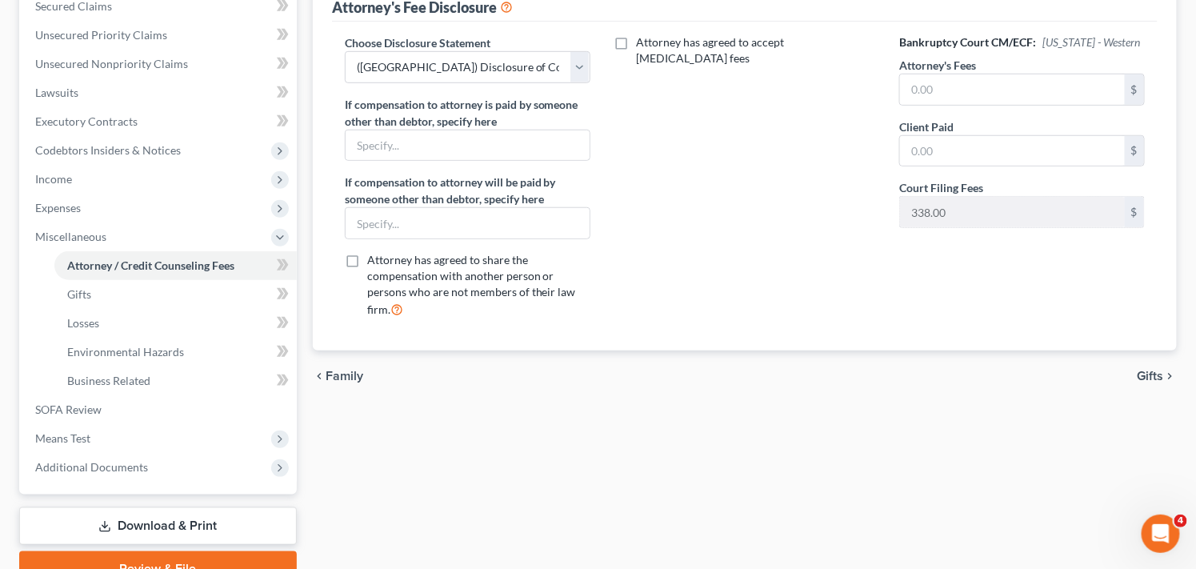
drag, startPoint x: 678, startPoint y: 326, endPoint x: 726, endPoint y: 400, distance: 87.9
click at [514, 64] on select "Select WDMI - Chapter 13 - Disclosure of Attorney Compensation OHNB & MIWB Disc…" at bounding box center [468, 67] width 246 height 32
click at [785, 72] on div "Attorney has agreed to accept [MEDICAL_DATA] fees" at bounding box center [745, 182] width 278 height 297
click at [582, 68] on select "Select WDMI - Chapter 13 - Disclosure of Attorney Compensation OHNB & MIWB Disc…" at bounding box center [468, 67] width 246 height 32
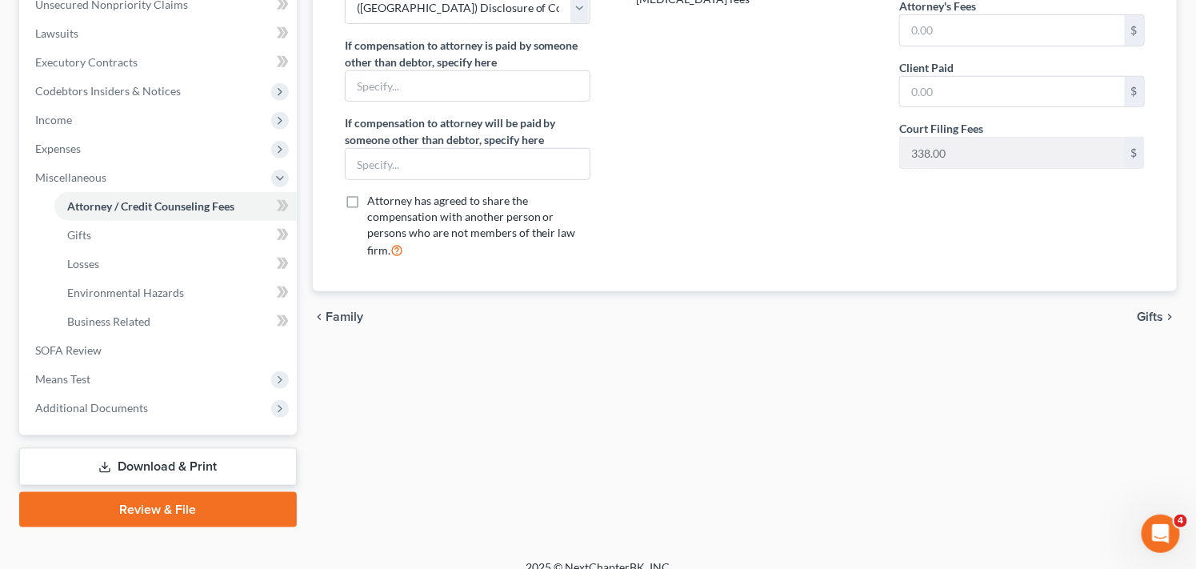
drag, startPoint x: 797, startPoint y: 163, endPoint x: 789, endPoint y: 166, distance: 8.4
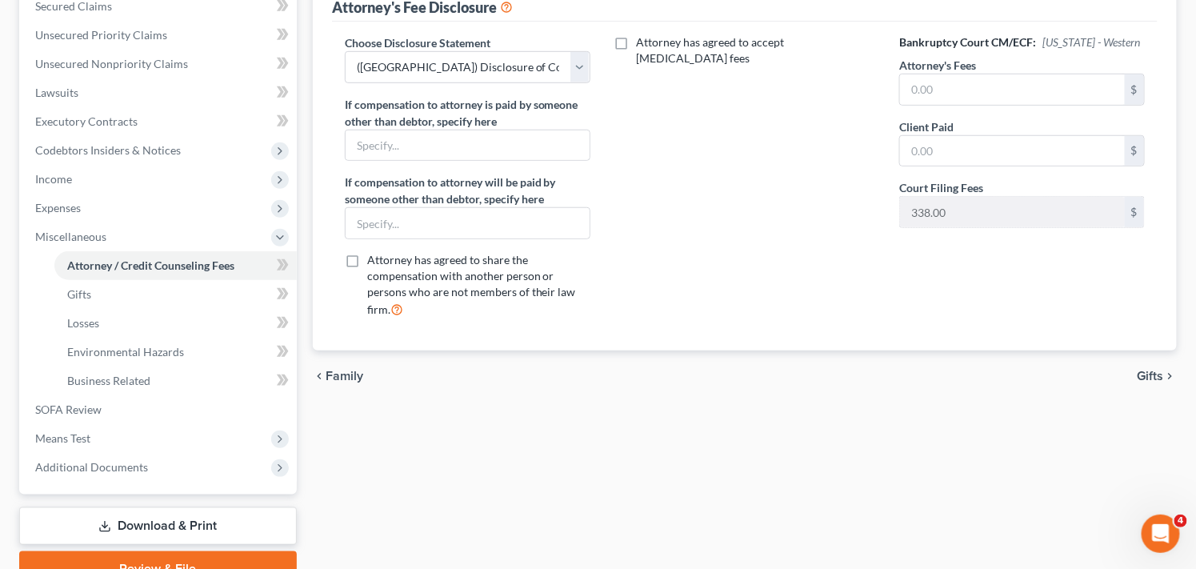
click at [779, 168] on div "Attorney has agreed to accept [MEDICAL_DATA] fees" at bounding box center [745, 182] width 278 height 297
click at [582, 68] on select "Select WDMI - Chapter 13 - Disclosure of Attorney Compensation OHNB & MIWB Disc…" at bounding box center [468, 67] width 246 height 32
click at [345, 51] on select "Select WDMI - Chapter 13 - Disclosure of Attorney Compensation OHNB & MIWB Disc…" at bounding box center [468, 67] width 246 height 32
click at [90, 234] on span "Miscellaneous" at bounding box center [70, 237] width 71 height 14
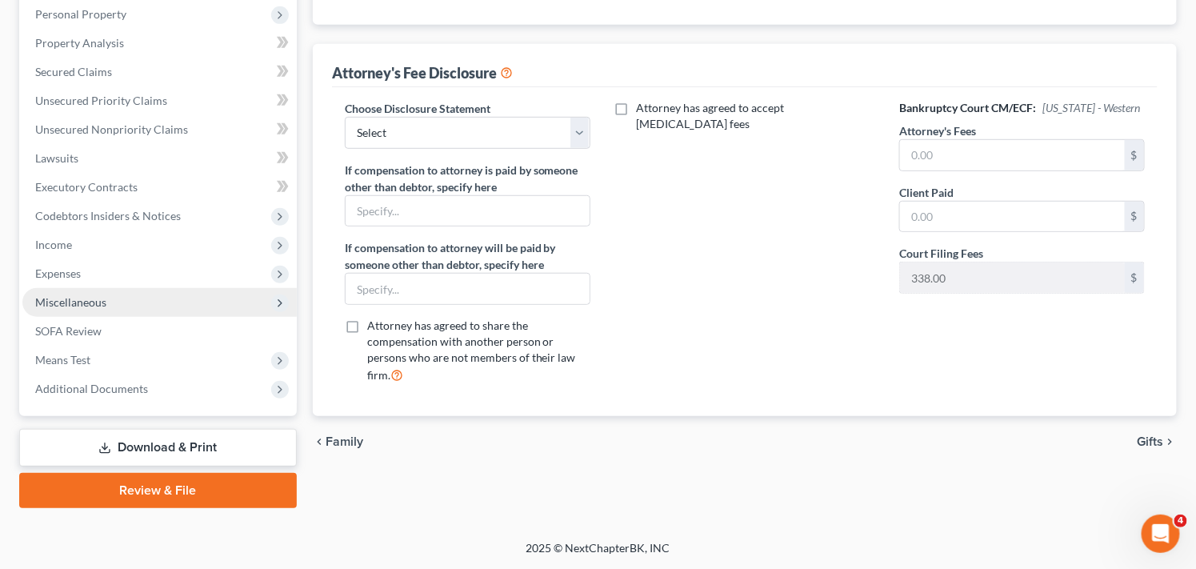
scroll to position [280, 0]
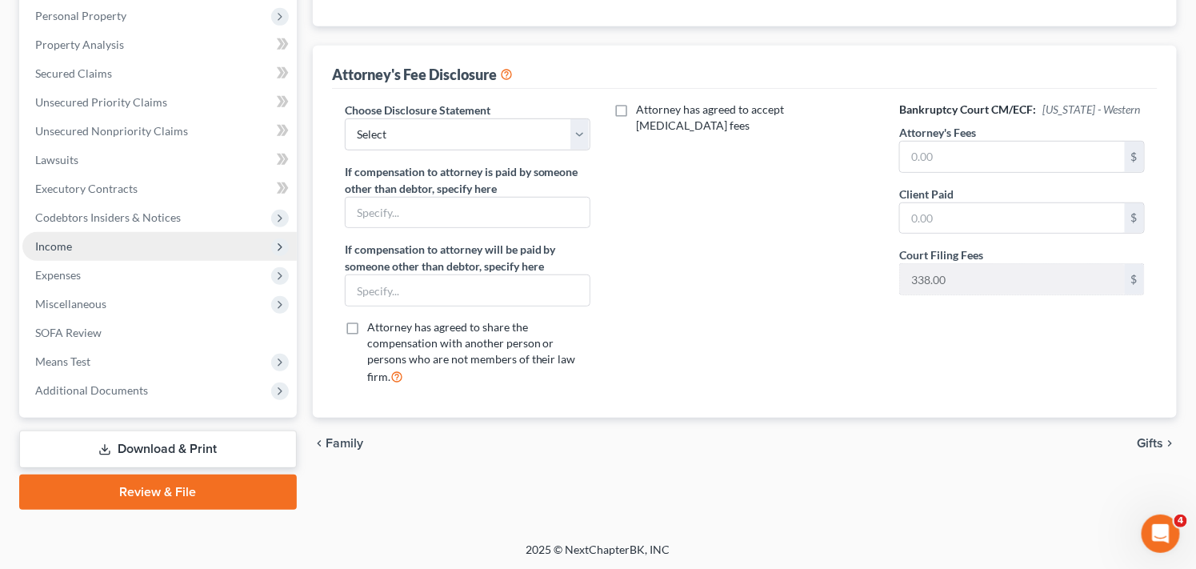
click at [197, 245] on span "Income" at bounding box center [159, 246] width 274 height 29
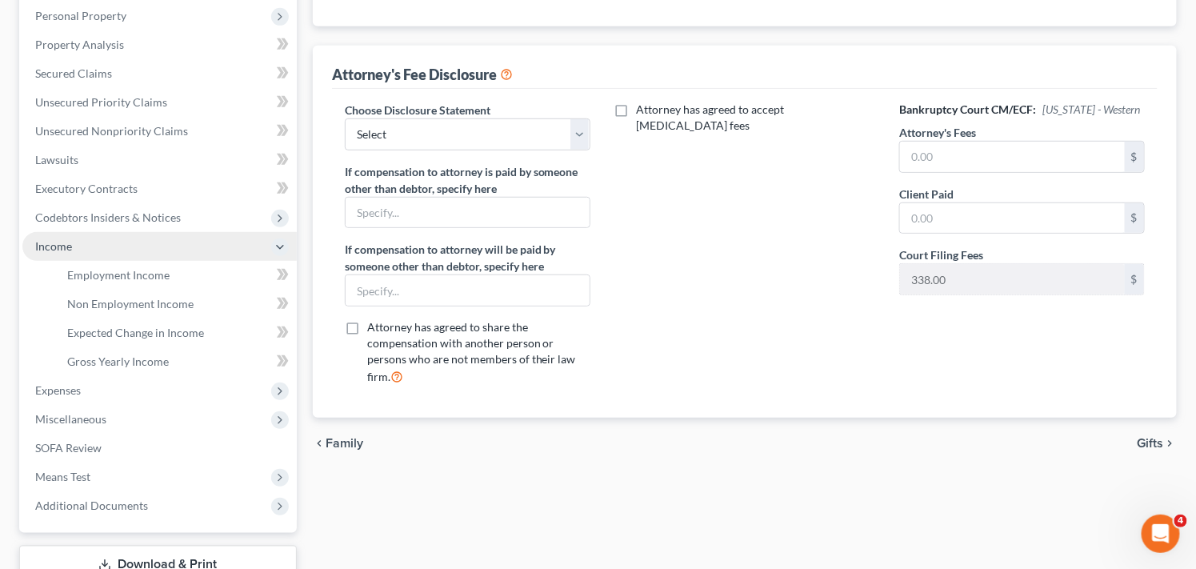
scroll to position [347, 0]
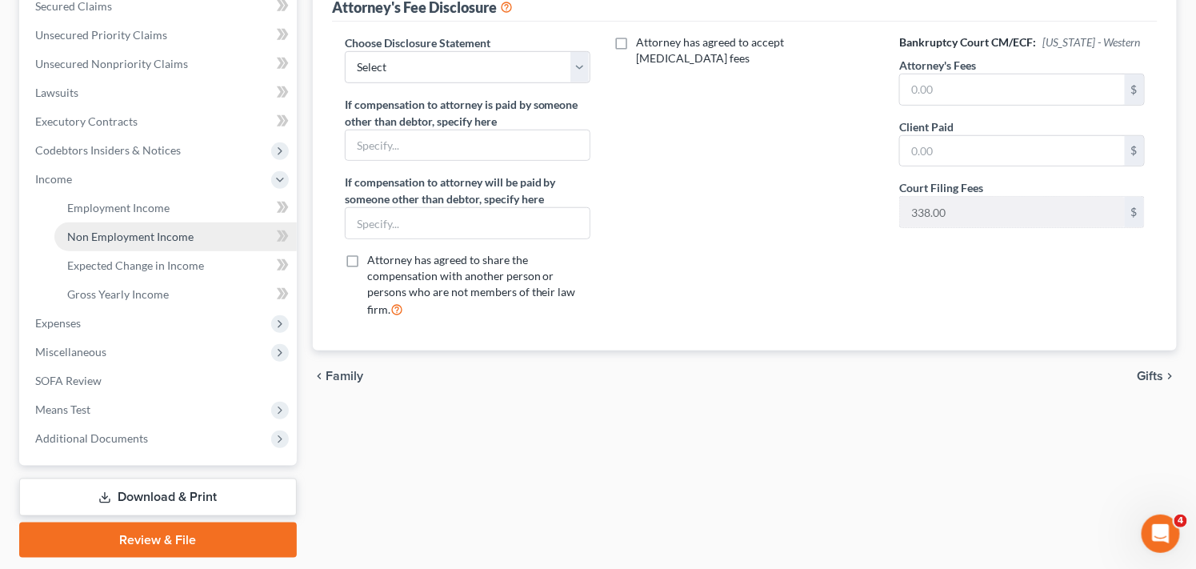
click at [204, 236] on link "Non Employment Income" at bounding box center [175, 236] width 242 height 29
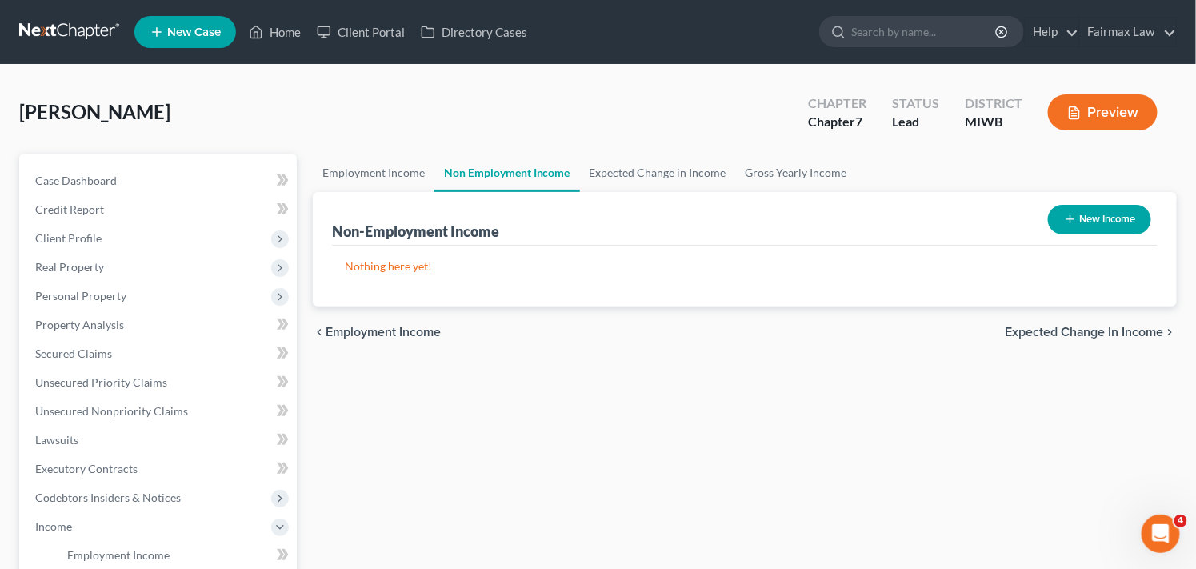
click at [1077, 217] on button "New Income" at bounding box center [1099, 220] width 103 height 30
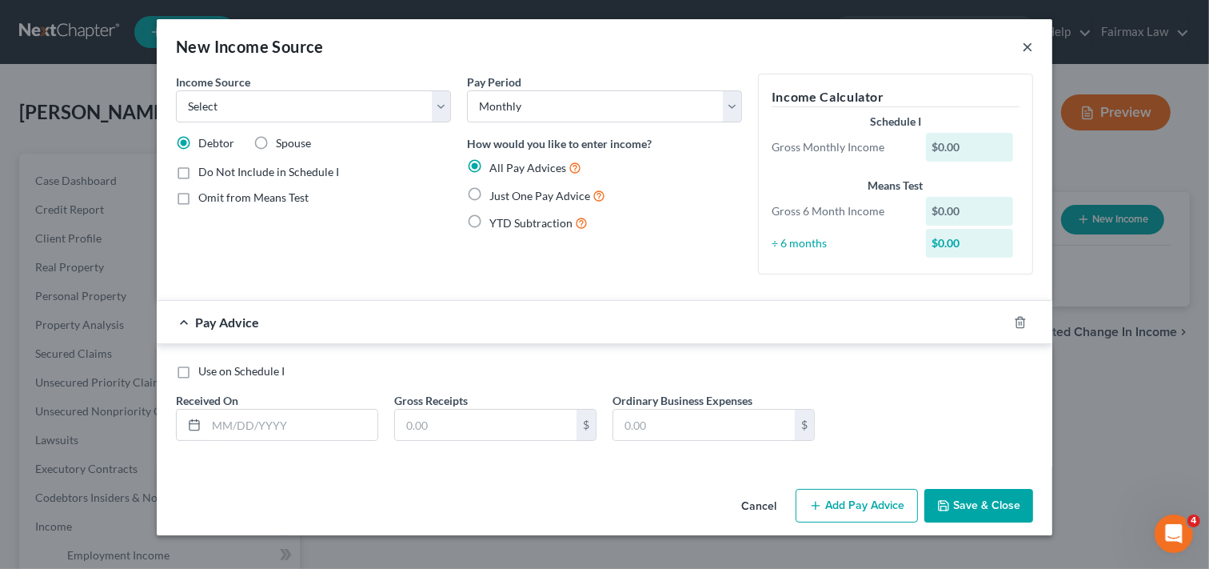
click at [1030, 48] on button "×" at bounding box center [1027, 46] width 11 height 19
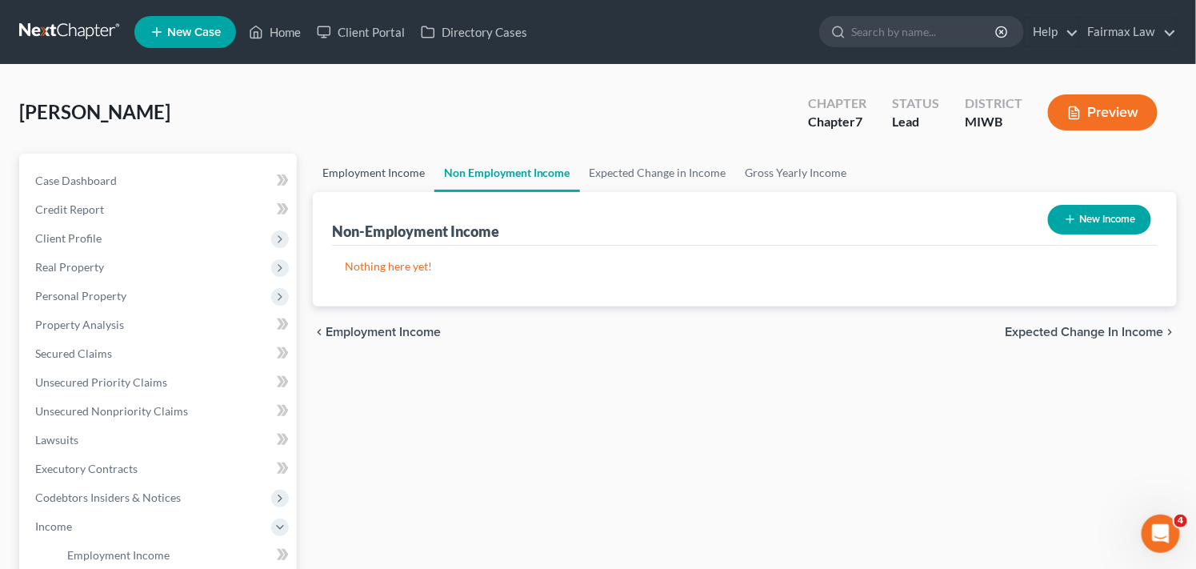
click at [371, 178] on link "Employment Income" at bounding box center [374, 173] width 122 height 38
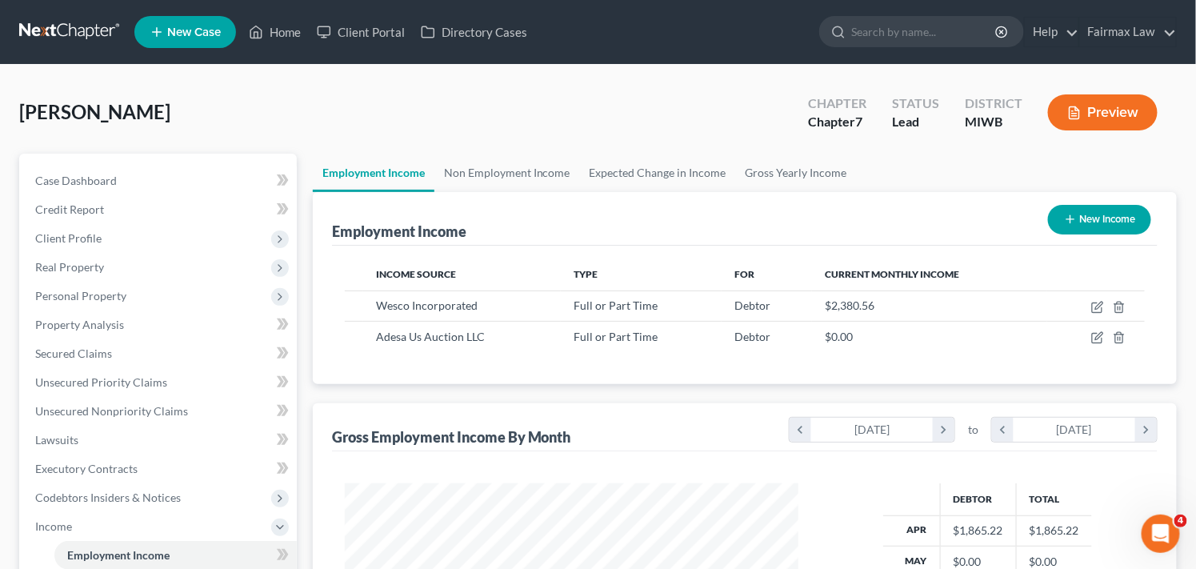
scroll to position [286, 486]
click at [278, 35] on link "Home" at bounding box center [275, 32] width 68 height 29
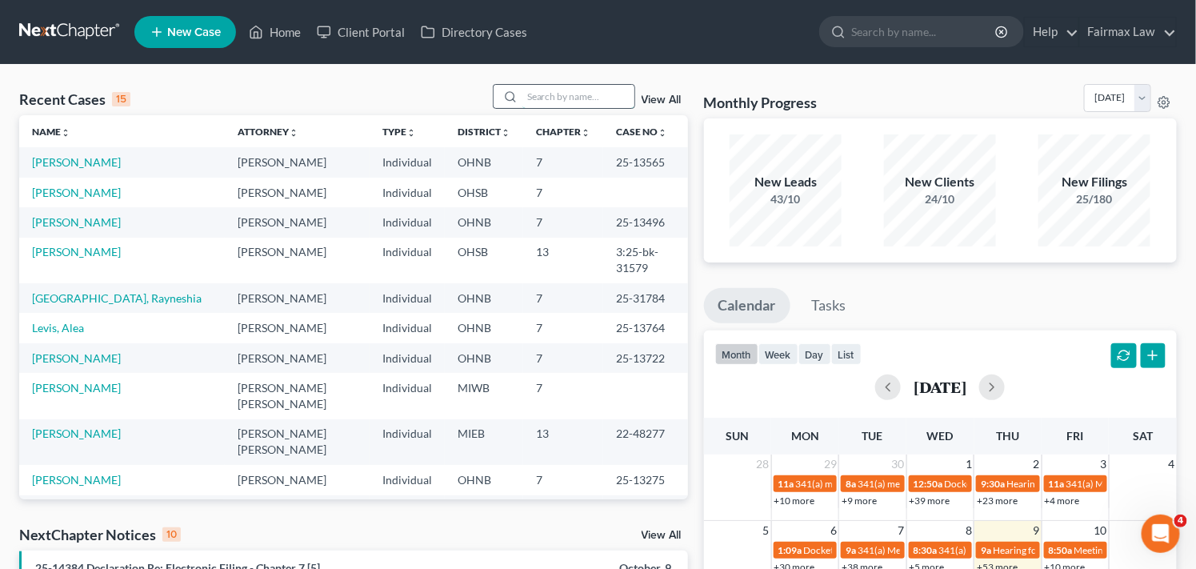
click at [572, 94] on input "search" at bounding box center [578, 96] width 112 height 23
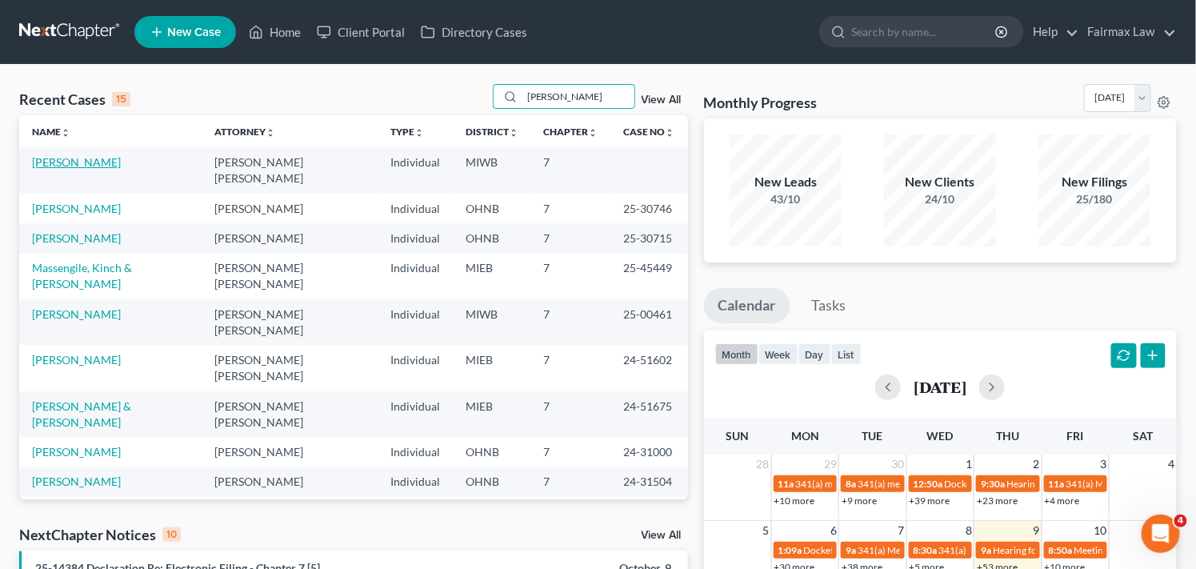
click at [82, 166] on link "[PERSON_NAME]" at bounding box center [76, 162] width 89 height 14
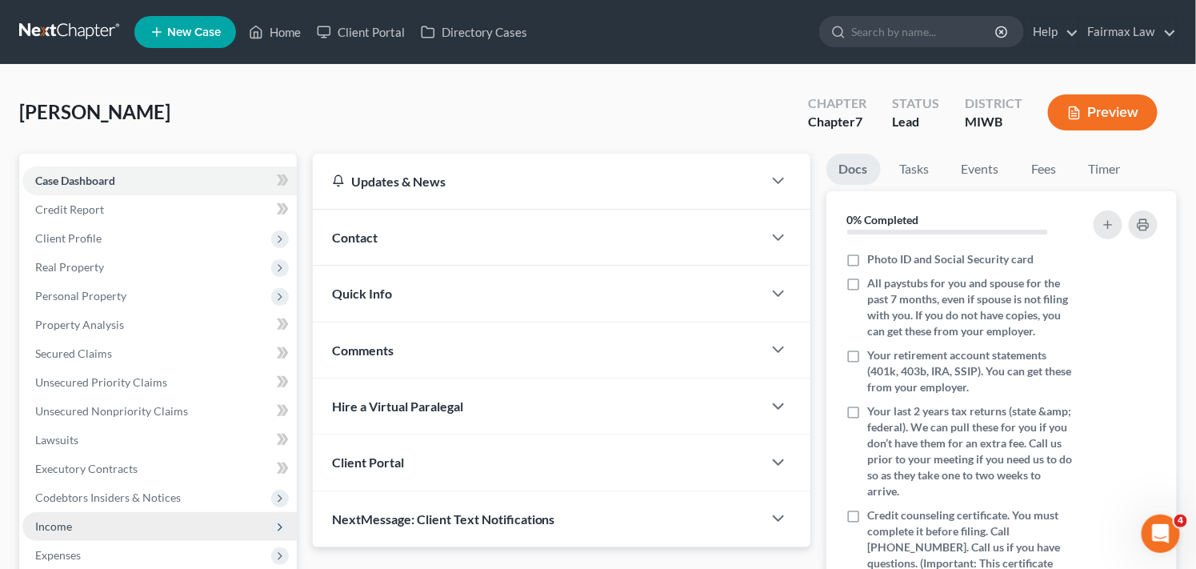
click at [214, 524] on span "Income" at bounding box center [159, 526] width 274 height 29
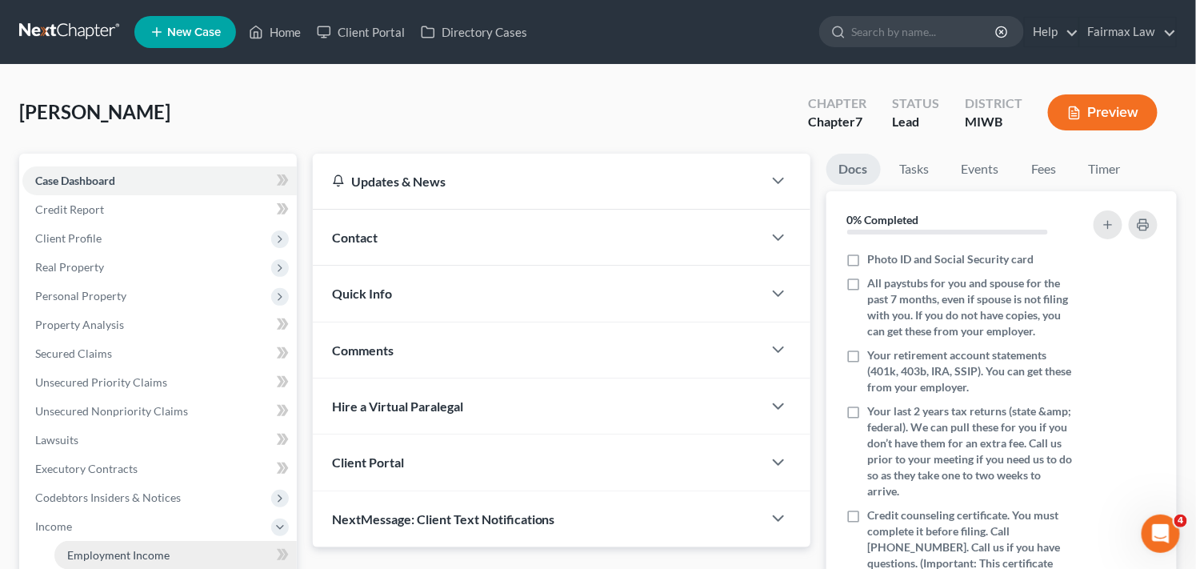
click at [226, 548] on link "Employment Income" at bounding box center [175, 555] width 242 height 29
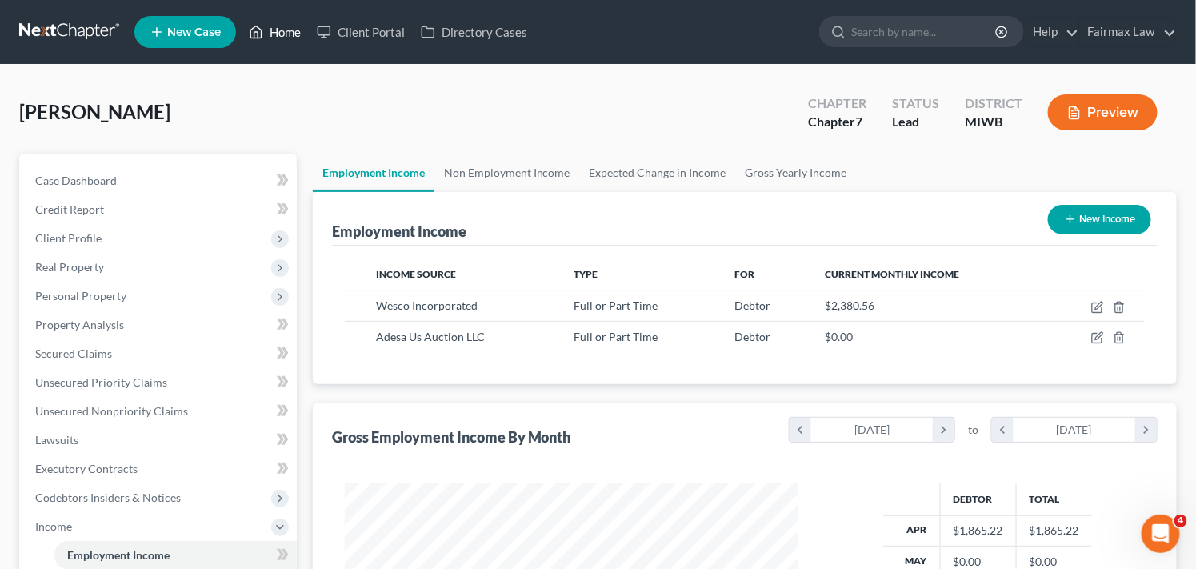
click at [286, 22] on link "Home" at bounding box center [275, 32] width 68 height 29
